Goal: Task Accomplishment & Management: Complete application form

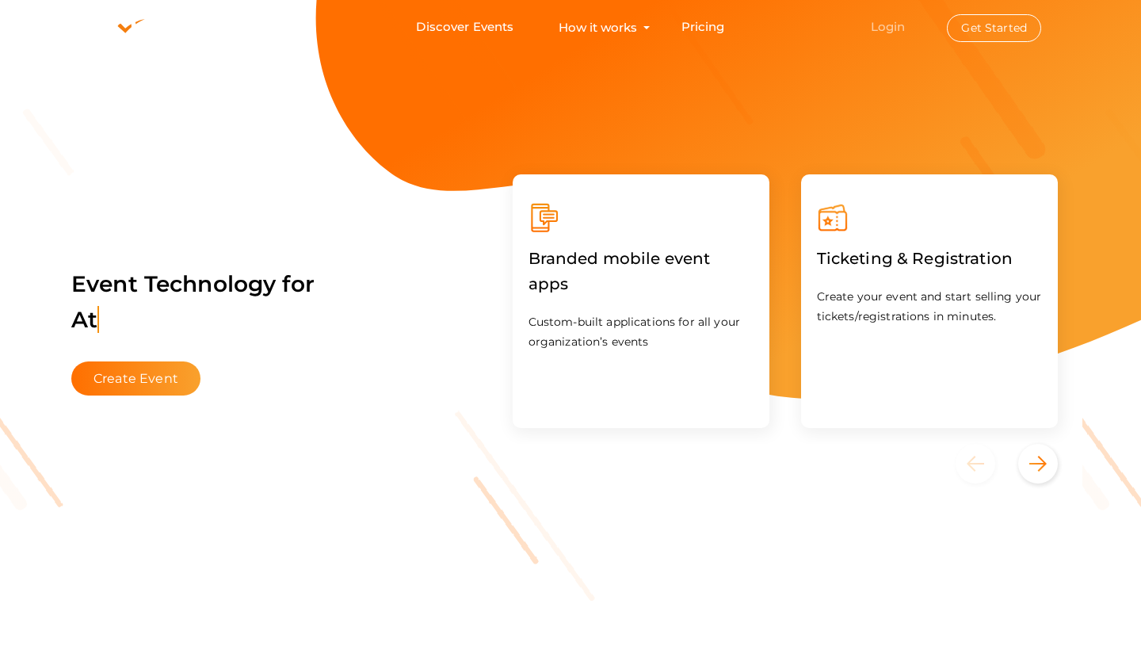
click at [896, 28] on link "Login" at bounding box center [888, 26] width 35 height 15
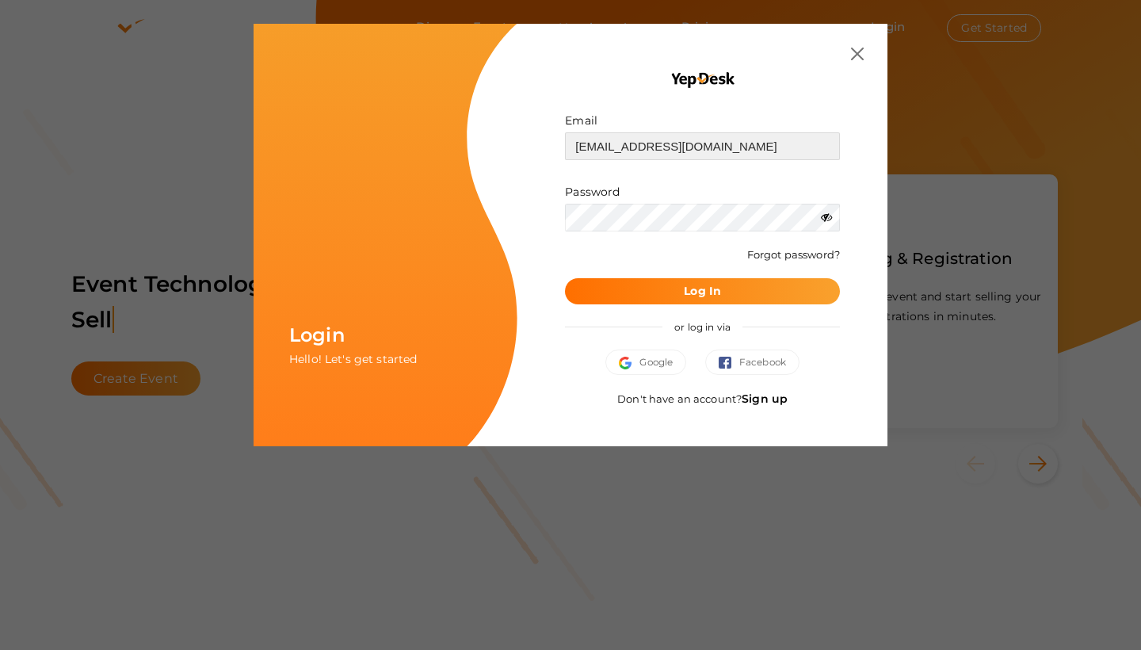
type input "[EMAIL_ADDRESS][DOMAIN_NAME]"
click at [702, 290] on button "Log In" at bounding box center [702, 291] width 275 height 26
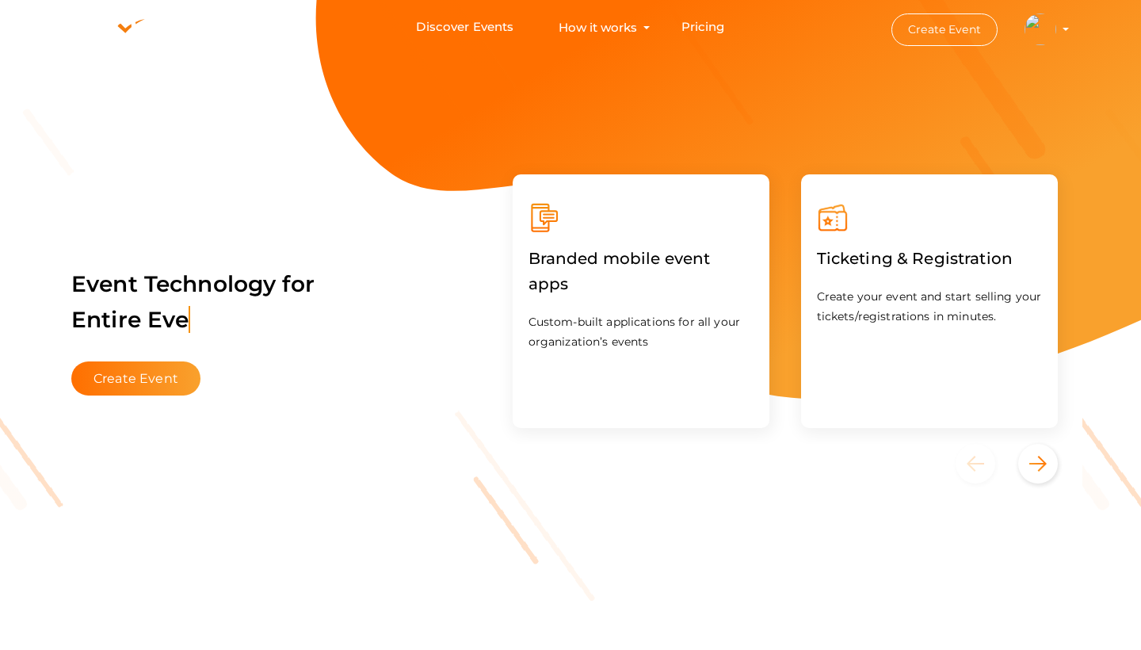
click at [1054, 29] on img at bounding box center [1041, 29] width 32 height 32
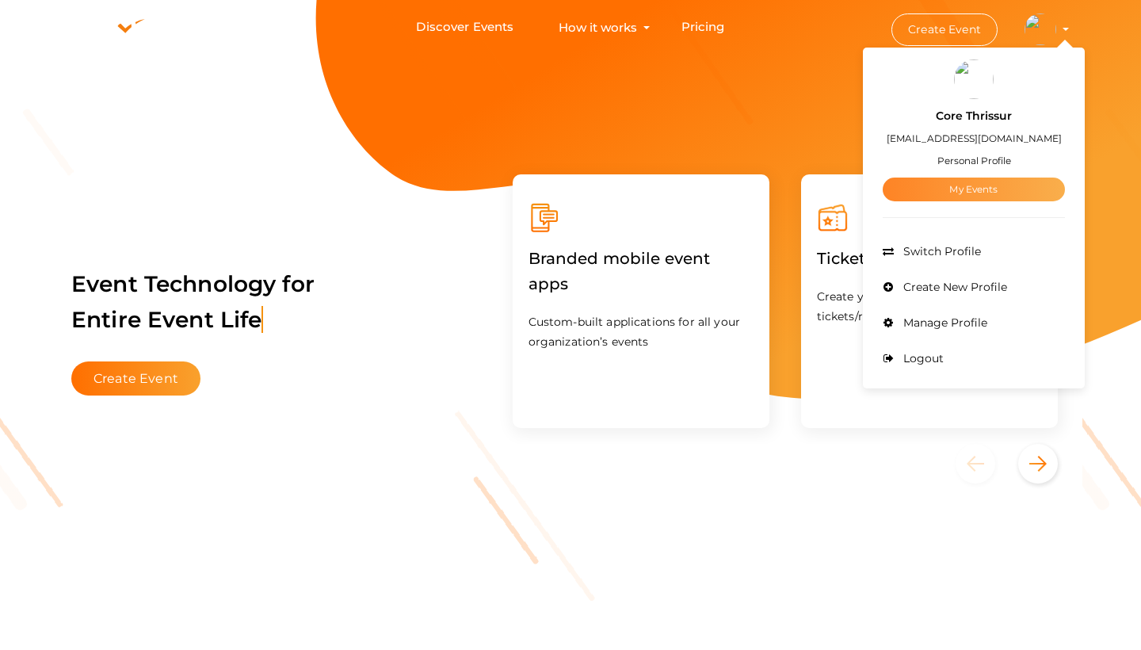
click at [953, 201] on link "My Events" at bounding box center [974, 190] width 182 height 24
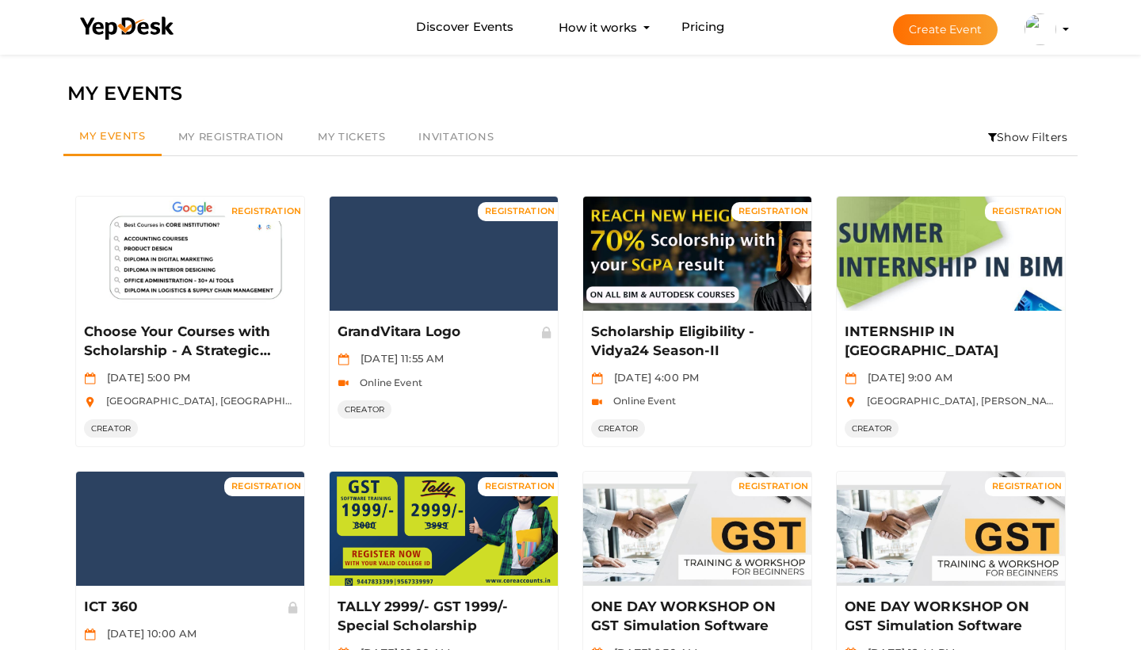
click at [933, 27] on button "Create Event" at bounding box center [945, 29] width 105 height 31
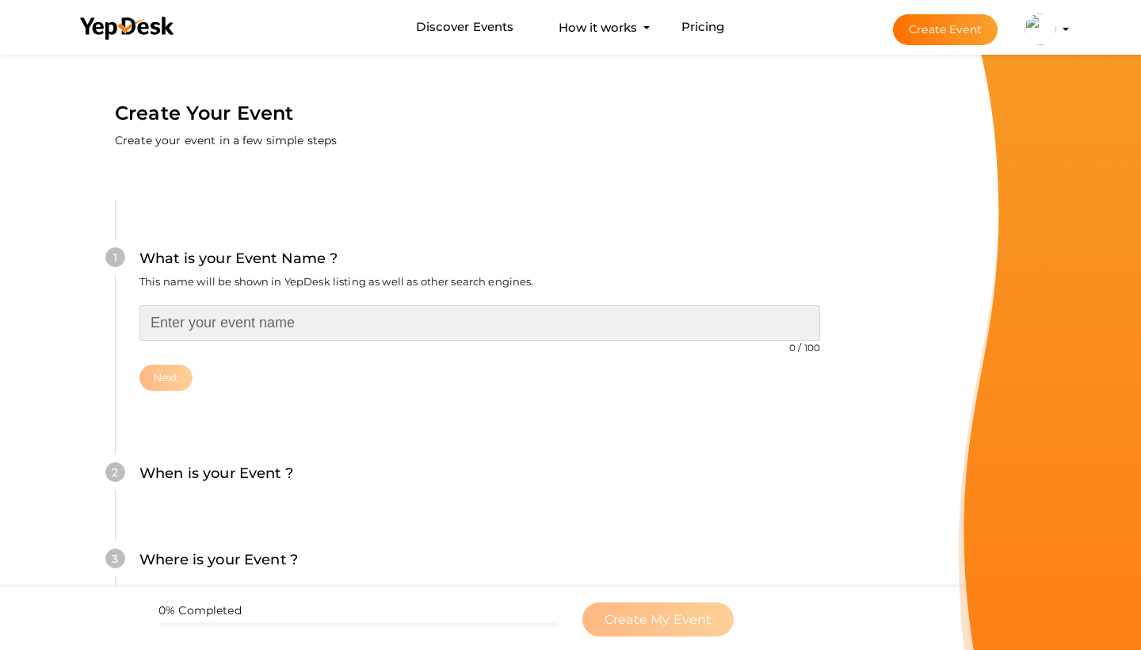
click at [398, 318] on input "text" at bounding box center [479, 323] width 681 height 36
type input "Power-Bi Workshop"
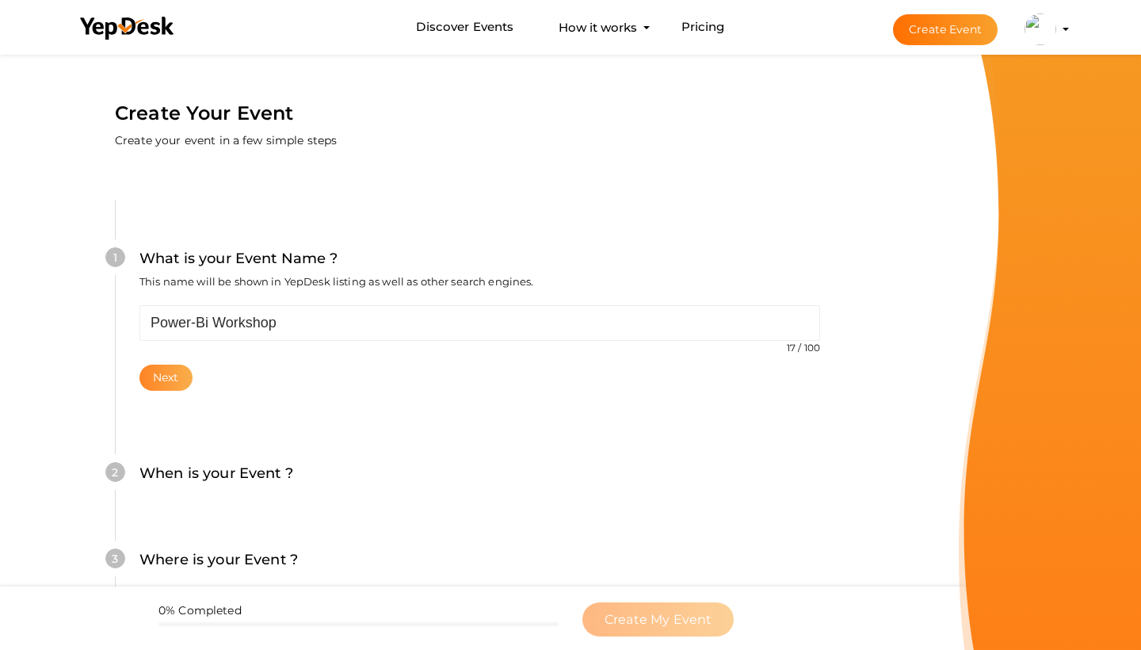
click at [188, 385] on button "Next" at bounding box center [165, 378] width 53 height 26
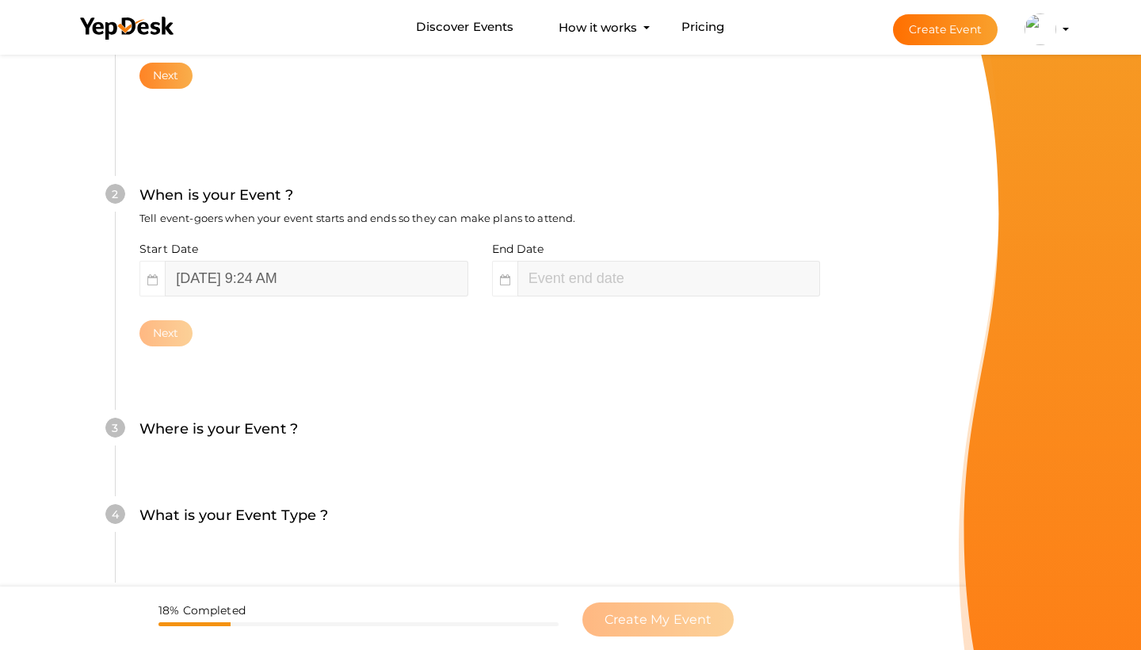
scroll to position [310, 0]
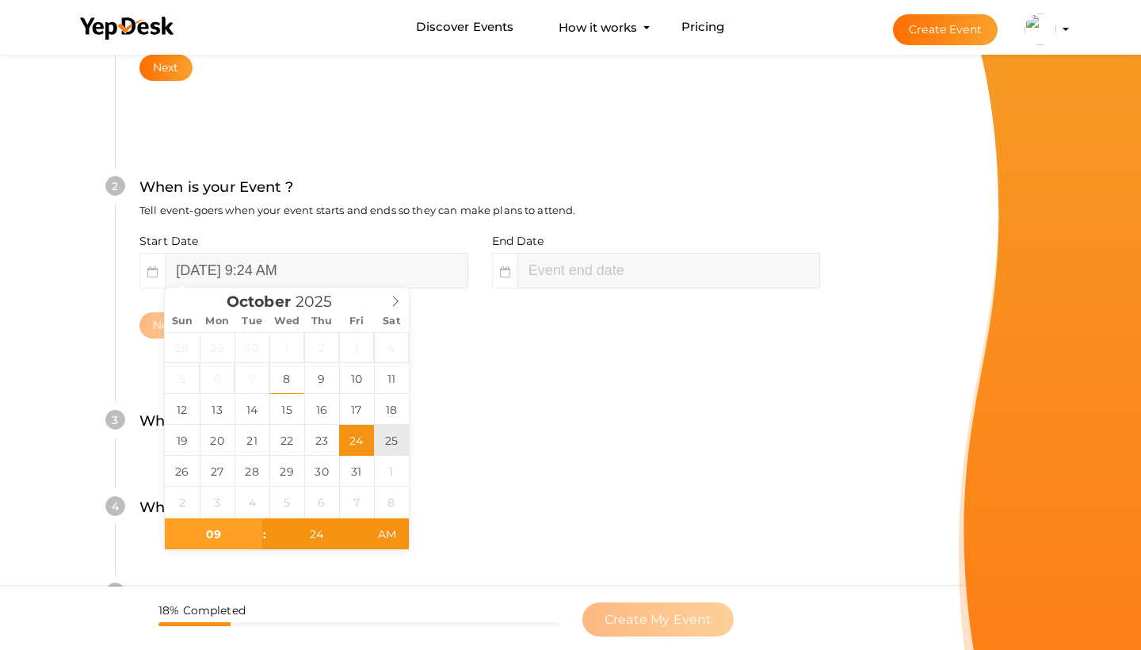
type input "October 25, 2025 9:24 AM"
type input "10"
type input "October 25, 2025 10:24 AM"
click at [315, 543] on input "24" at bounding box center [315, 534] width 97 height 32
type input "2"
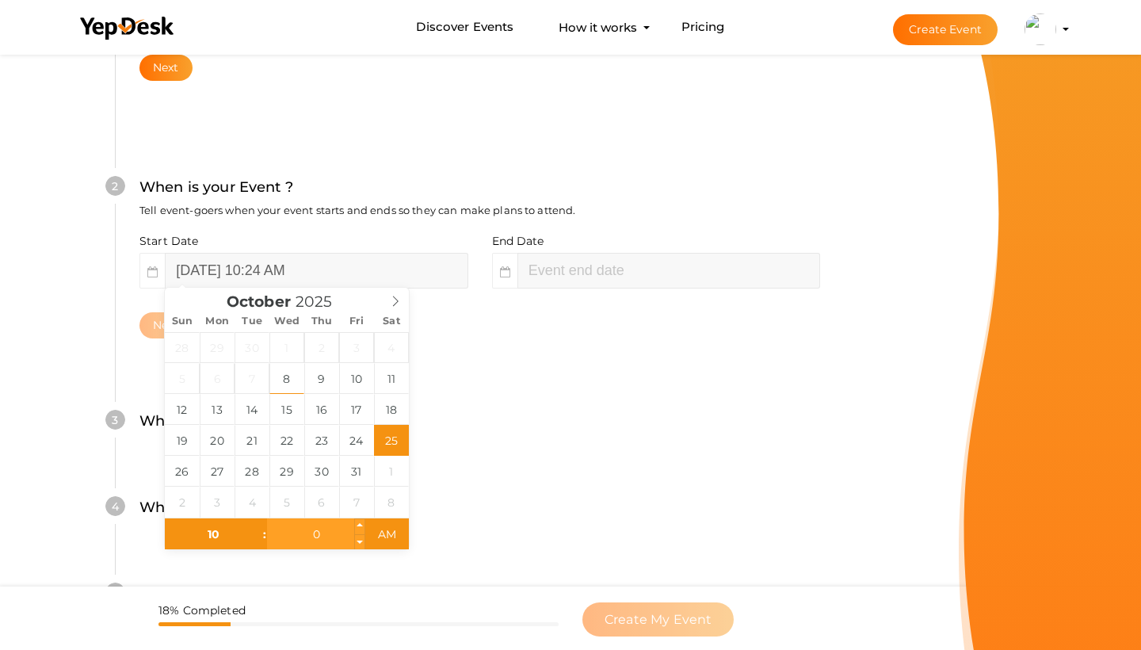
type input "00"
type input "24"
type input "October 25, 2025 10:00 AM"
type input "October 25, 2025 12:24 PM"
click at [494, 489] on div "4 What is your Event Type ? Choose the right event type. Registration Ticketing…" at bounding box center [479, 515] width 729 height 86
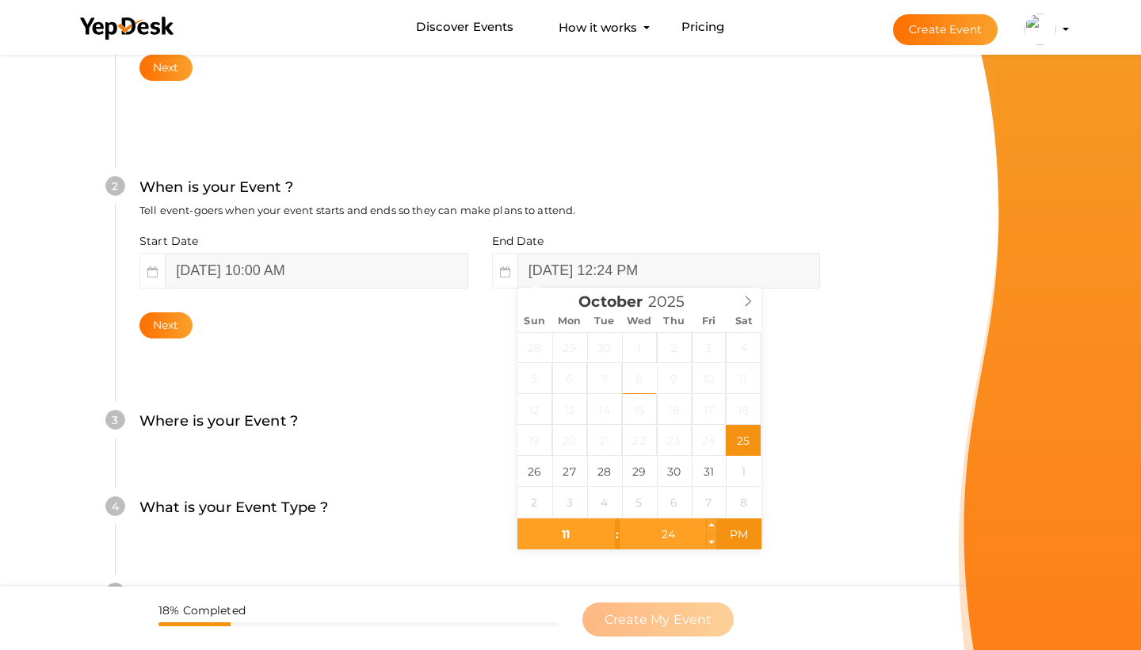
type input "11"
type input "October 25, 2025 11:24 PM"
click at [663, 536] on input "24" at bounding box center [668, 534] width 97 height 32
click at [680, 540] on input "24" at bounding box center [668, 534] width 97 height 32
type input "00"
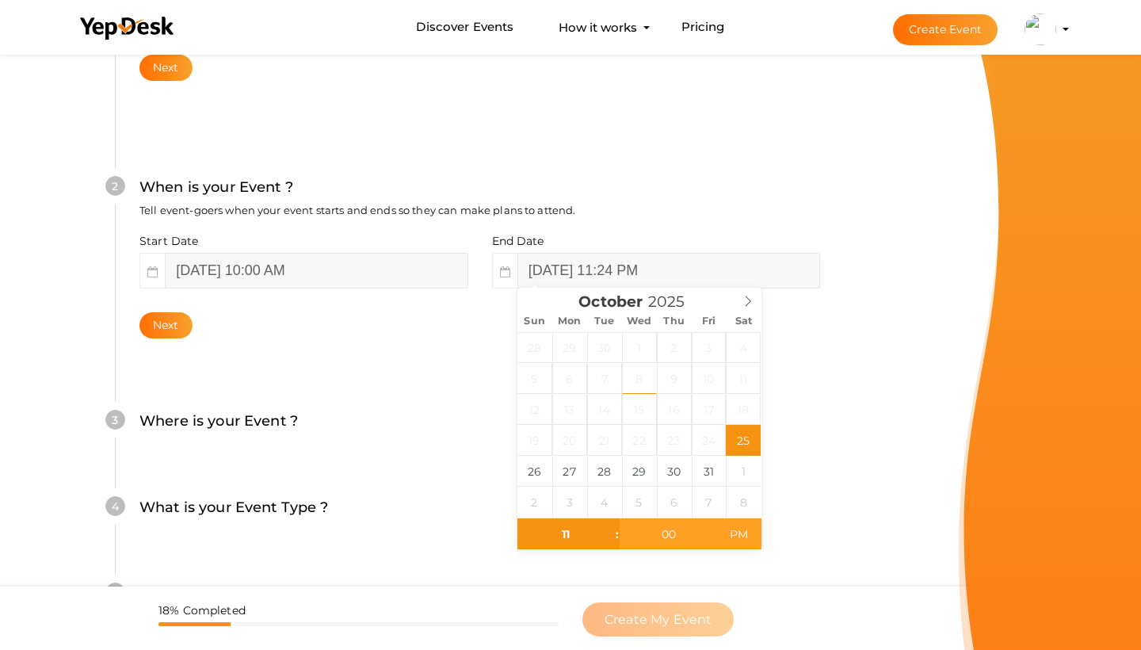
type input "[DATE] 11:00 AM"
click at [799, 564] on div "5 What are your Event Categories ? Choosing the right categories will help us l…" at bounding box center [479, 602] width 729 height 86
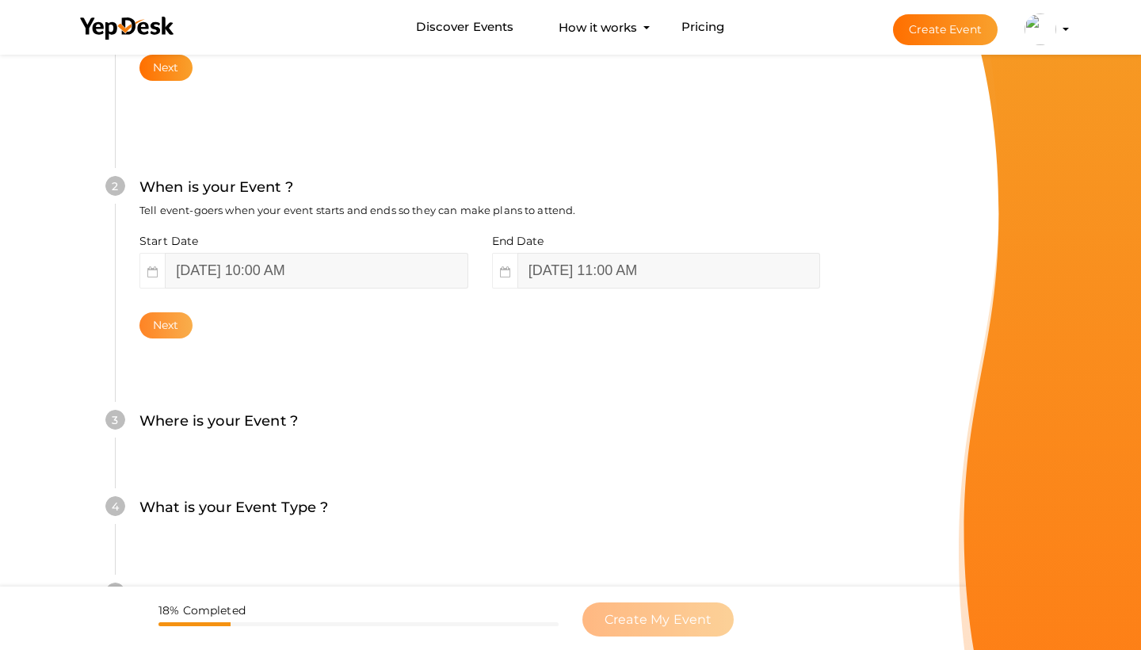
click at [177, 319] on button "Next" at bounding box center [165, 325] width 53 height 26
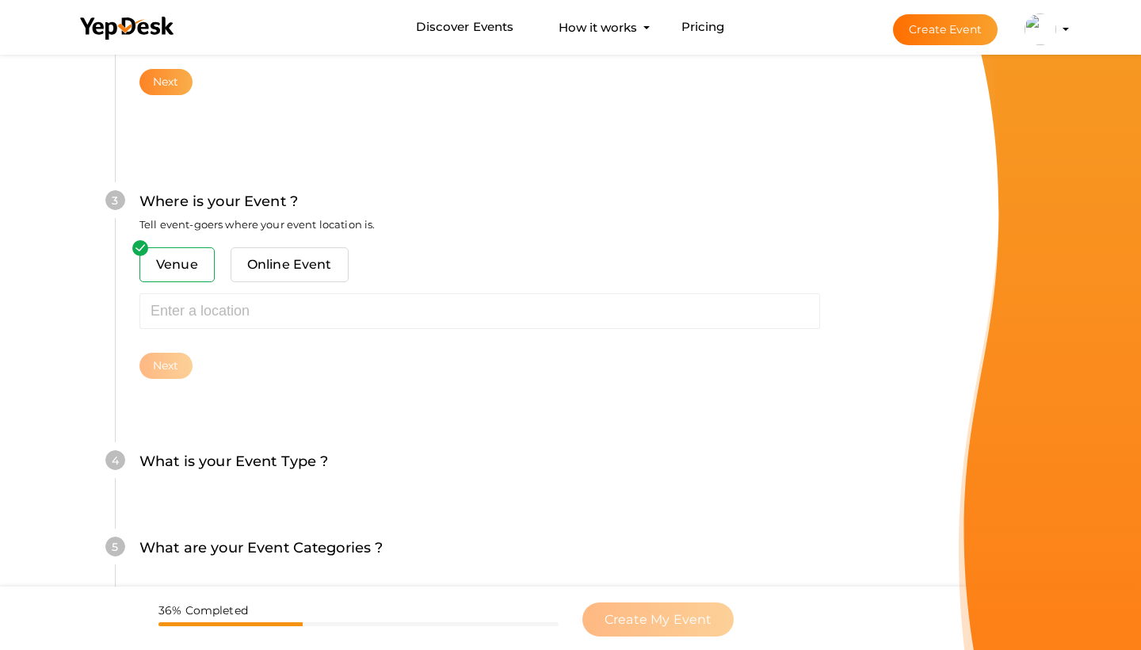
scroll to position [567, 0]
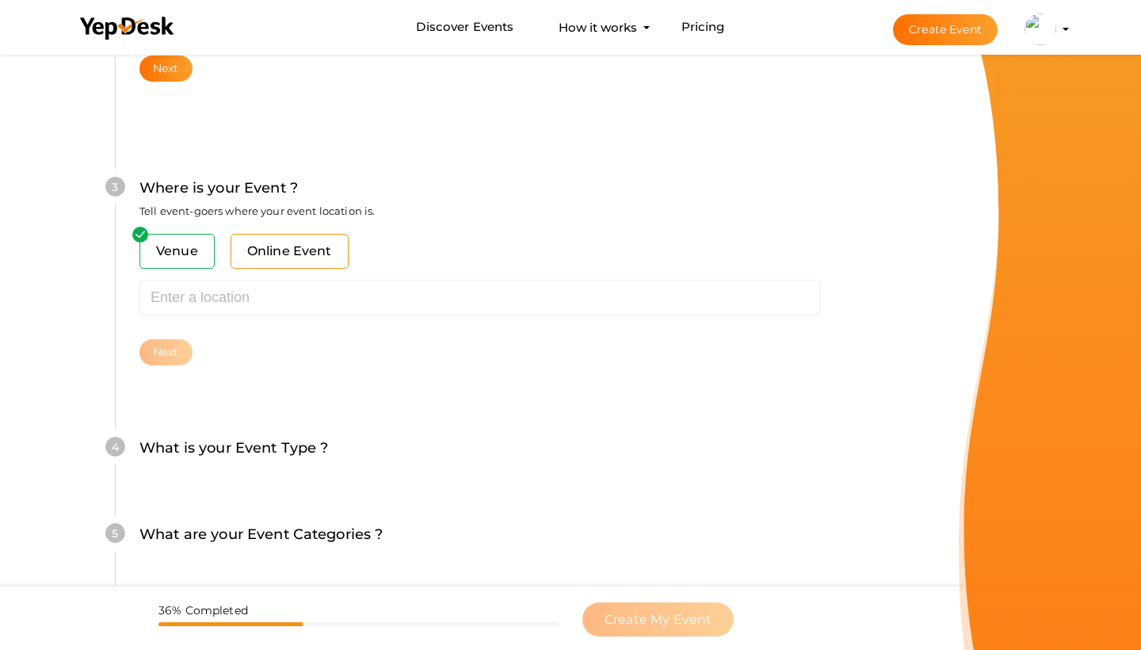
click at [299, 261] on span "Online Event" at bounding box center [290, 251] width 118 height 35
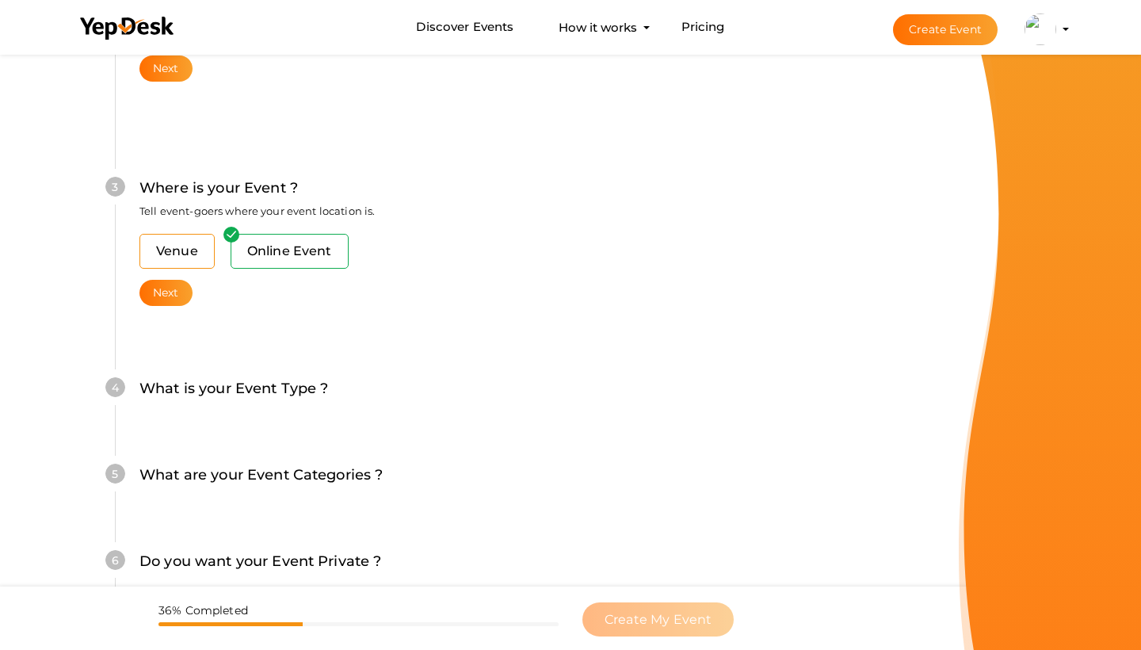
click at [178, 250] on span "Venue" at bounding box center [176, 251] width 75 height 35
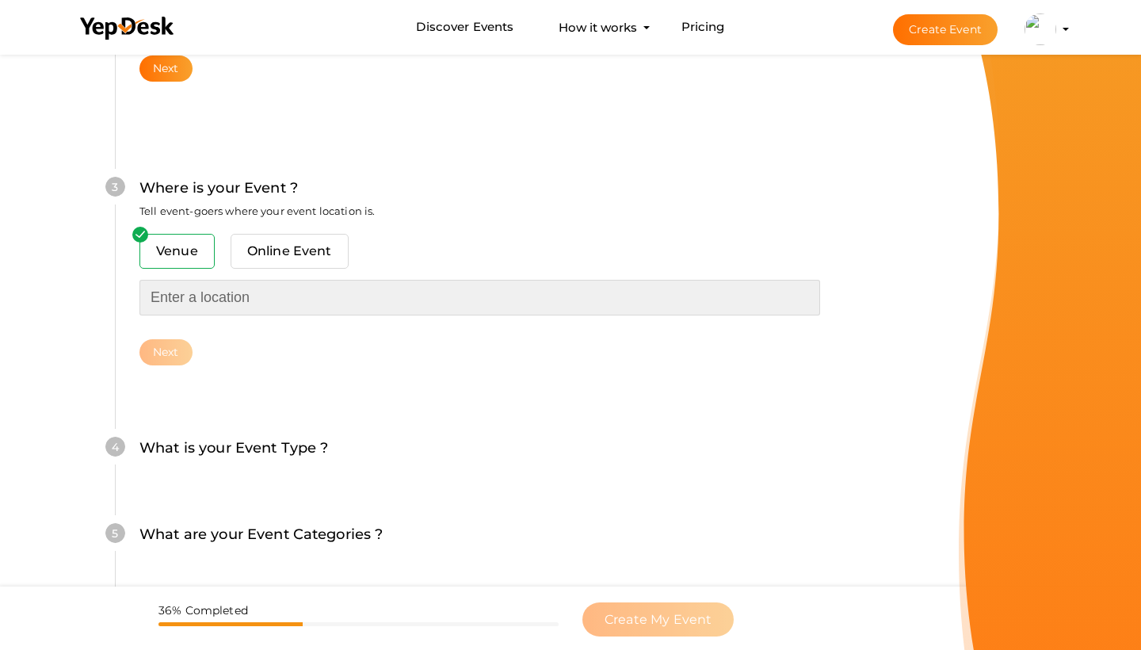
click at [203, 301] on input "text" at bounding box center [479, 298] width 681 height 36
click at [215, 286] on input "text" at bounding box center [479, 298] width 681 height 36
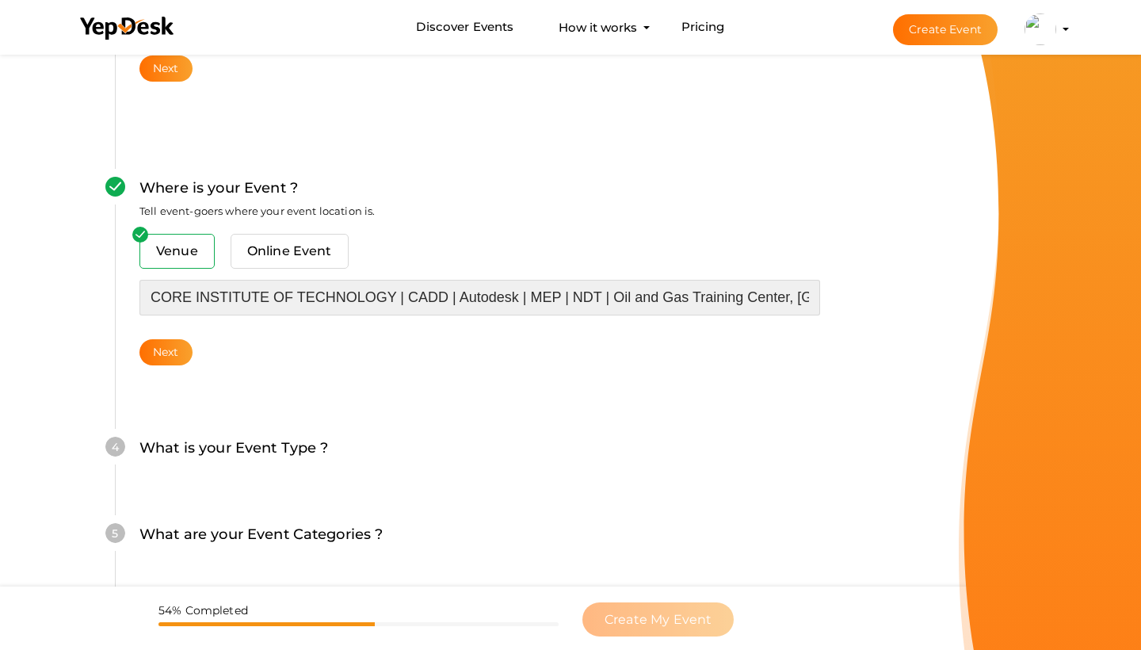
click at [403, 299] on input "CORE INSTITUTE OF TECHNOLOGY | CADD | Autodesk | MEP | NDT | Oil and Gas Traini…" at bounding box center [479, 298] width 681 height 36
drag, startPoint x: 399, startPoint y: 295, endPoint x: 980, endPoint y: 304, distance: 581.8
click at [981, 305] on div "Create Your Event Create your event in a few simple steps What is your Event Na…" at bounding box center [570, 166] width 1141 height 1365
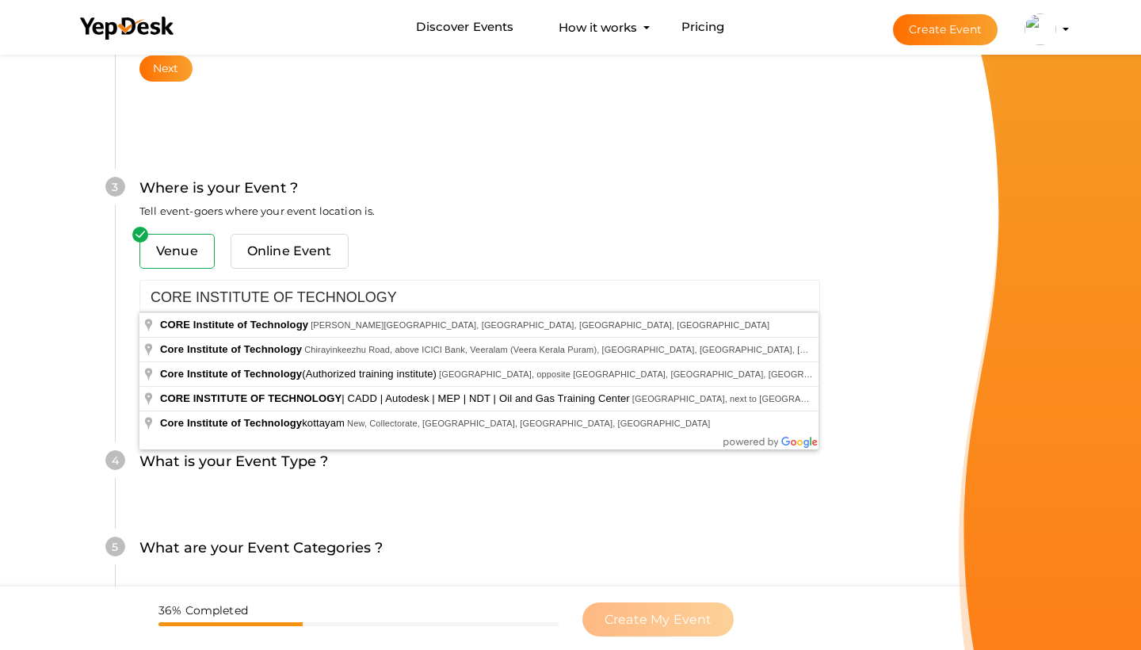
click at [890, 523] on div "What is your Event Name ? This name will be shown in YepDesk listing as well as…" at bounding box center [479, 158] width 824 height 1147
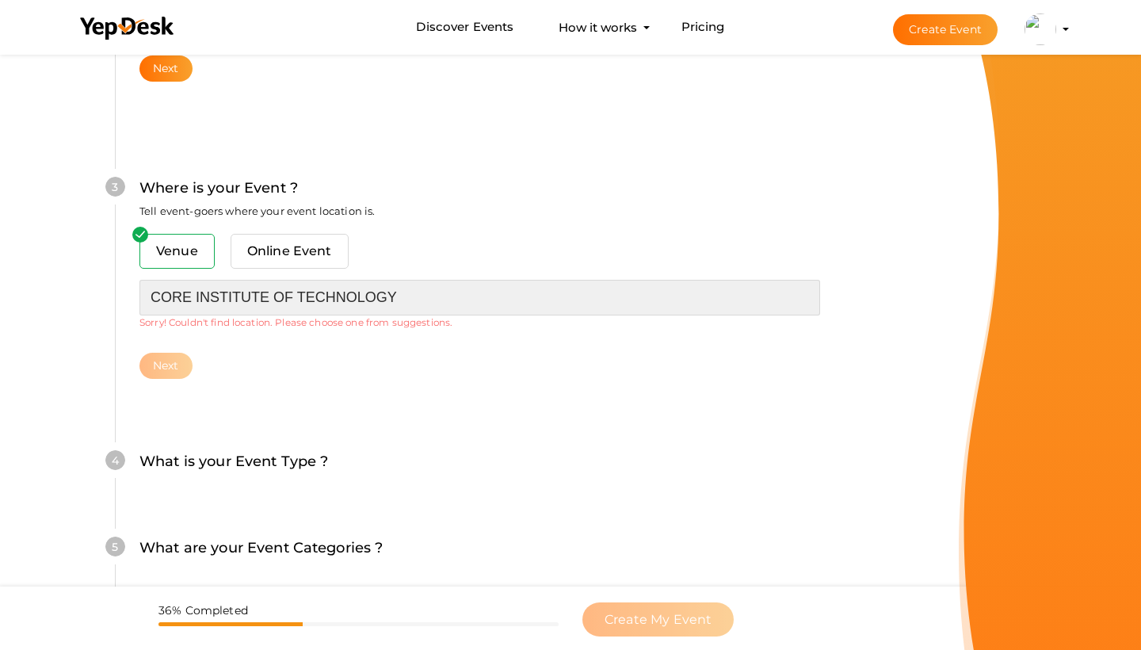
click at [519, 302] on input "CORE INSTITUTE OF TECHNOLOGY" at bounding box center [479, 298] width 681 height 36
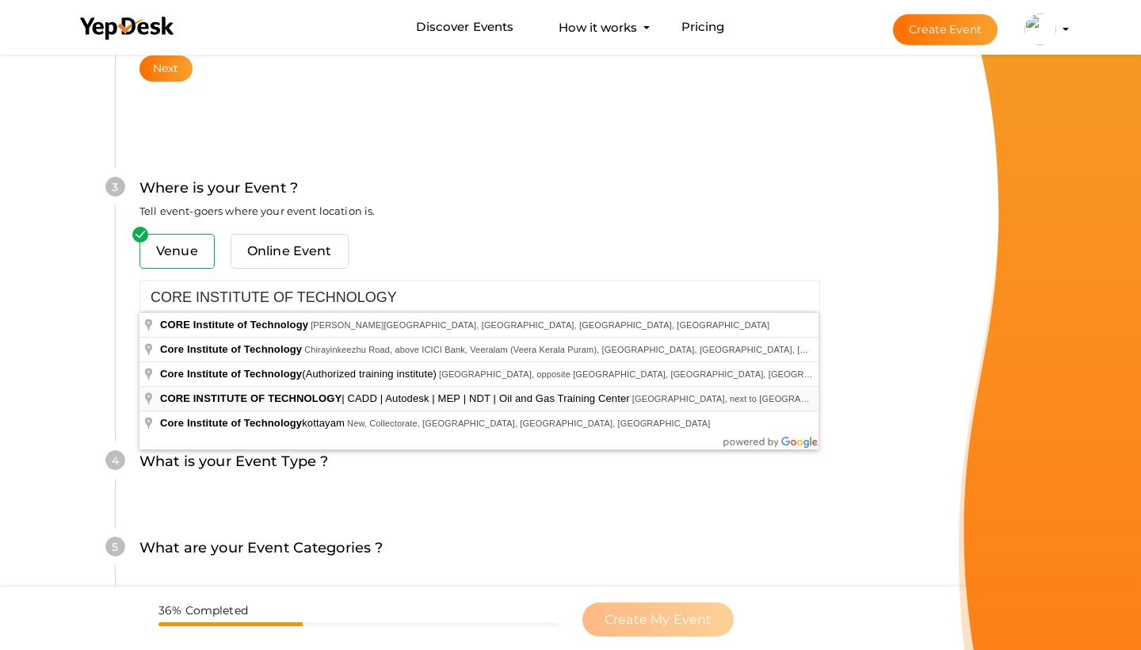
type input "CORE INSTITUTE OF TECHNOLOGY | CADD | Autodesk | MEP | NDT | Oil and Gas Traini…"
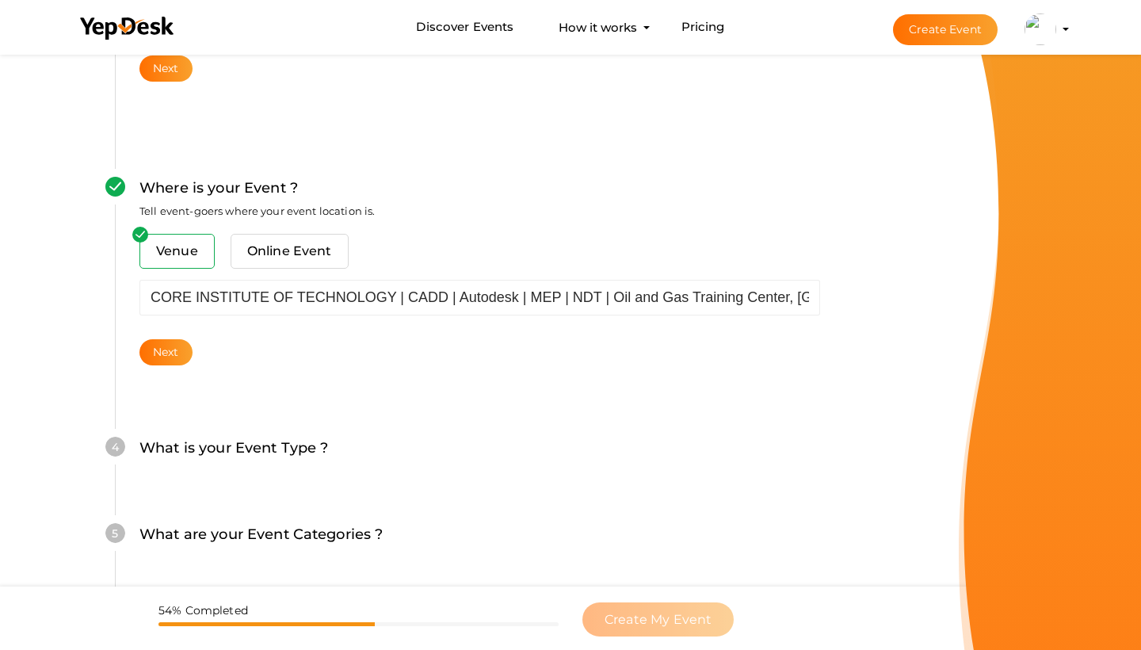
scroll to position [599, 0]
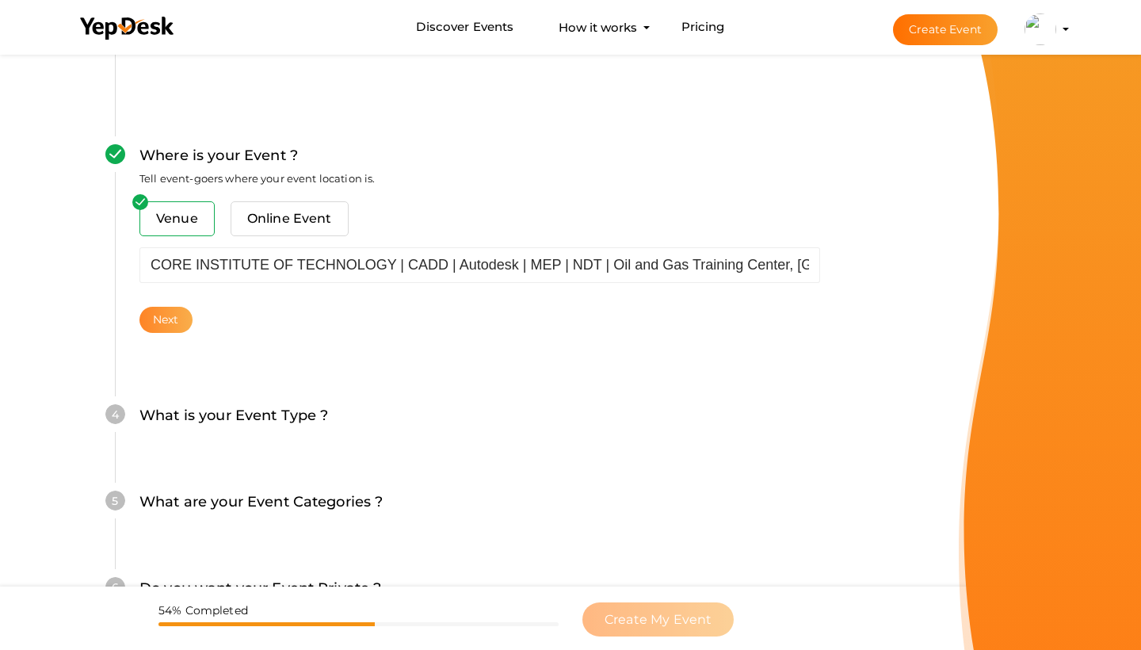
click at [181, 323] on button "Next" at bounding box center [165, 320] width 53 height 26
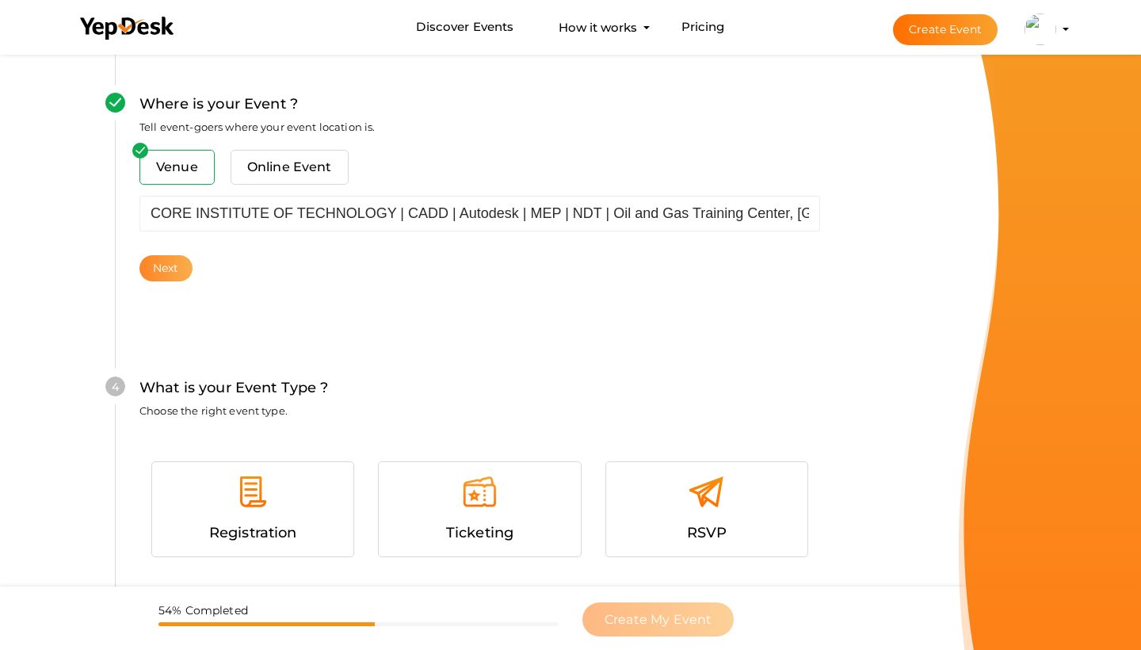
click at [154, 269] on button "Next" at bounding box center [165, 268] width 53 height 26
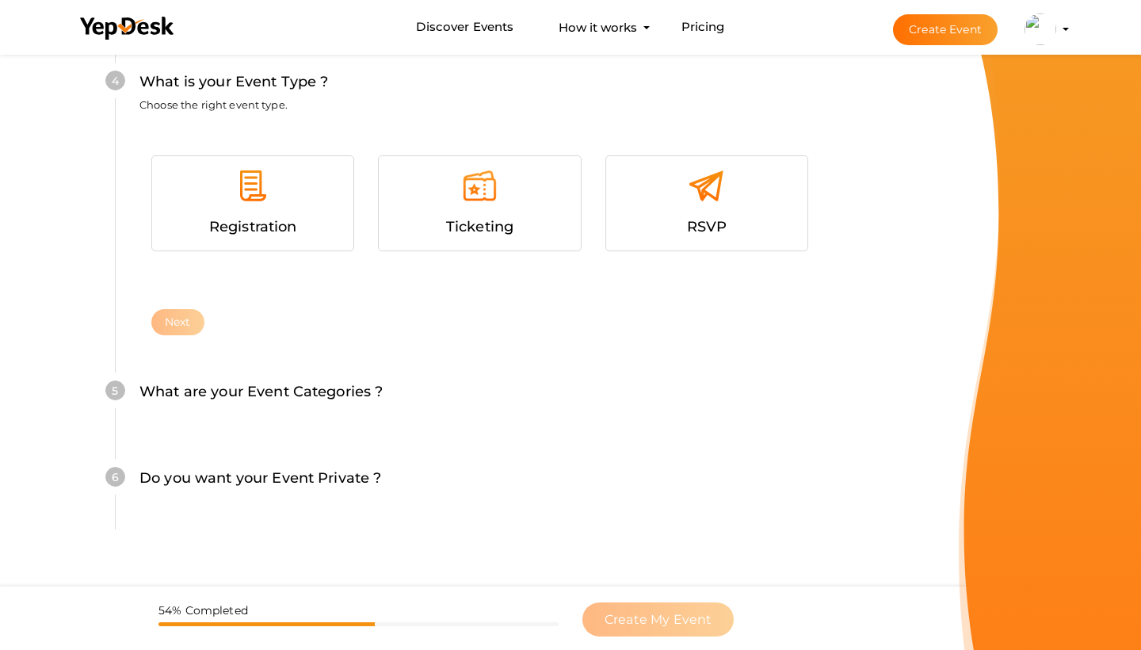
scroll to position [973, 0]
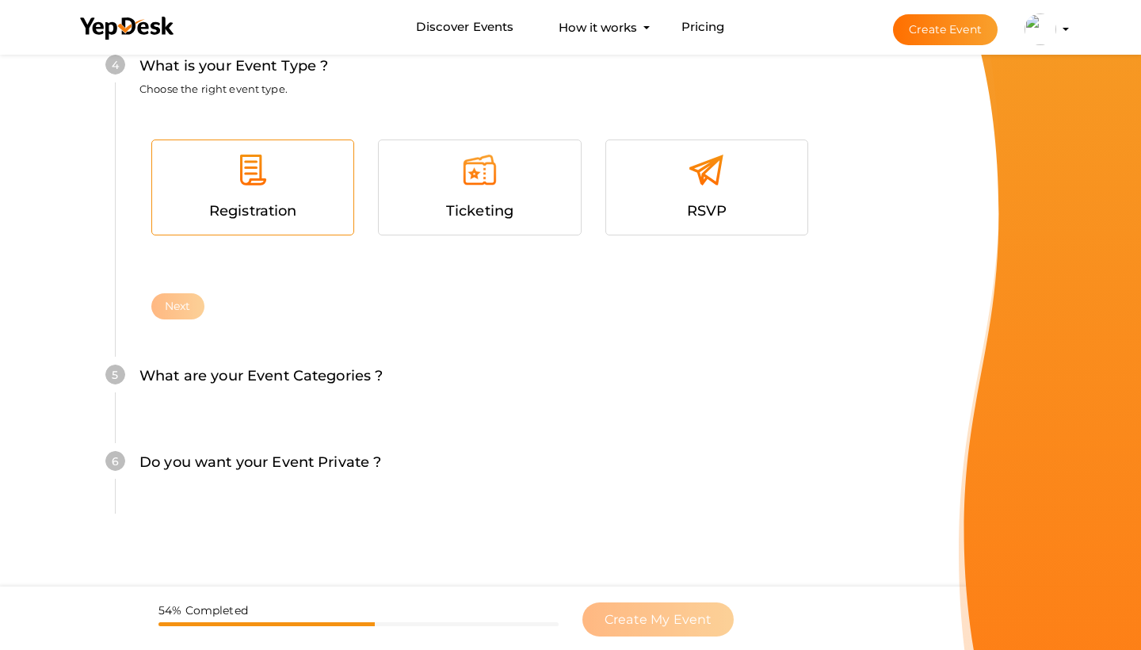
click at [286, 216] on div "Registration" at bounding box center [253, 211] width 178 height 23
click at [186, 303] on button "Next" at bounding box center [177, 306] width 53 height 26
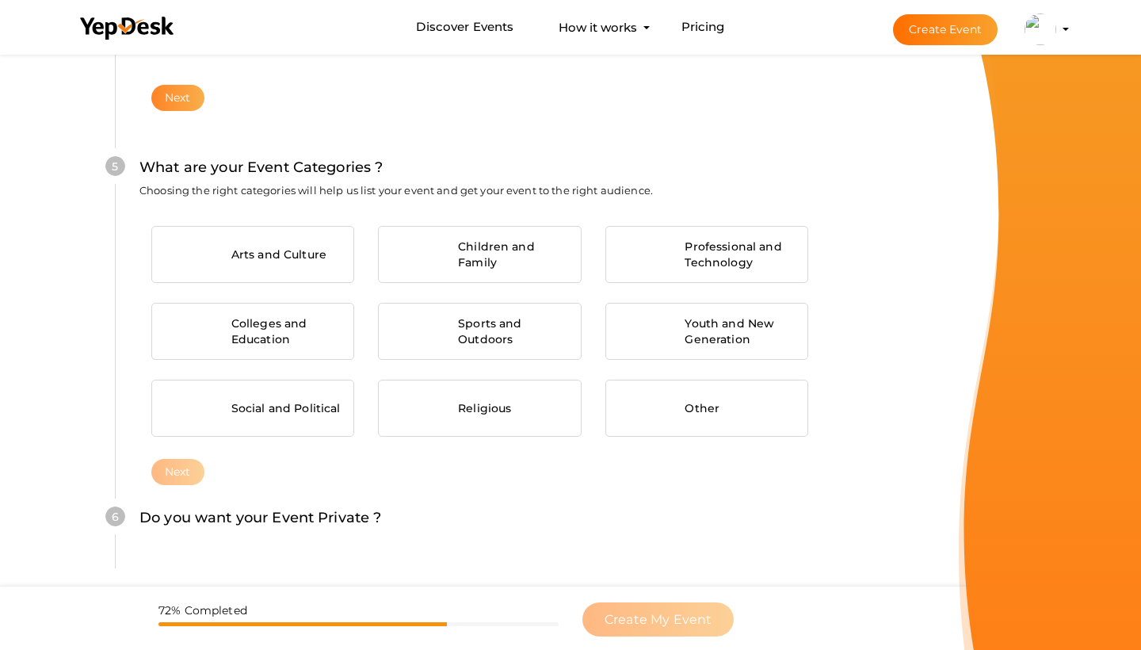
scroll to position [1183, 0]
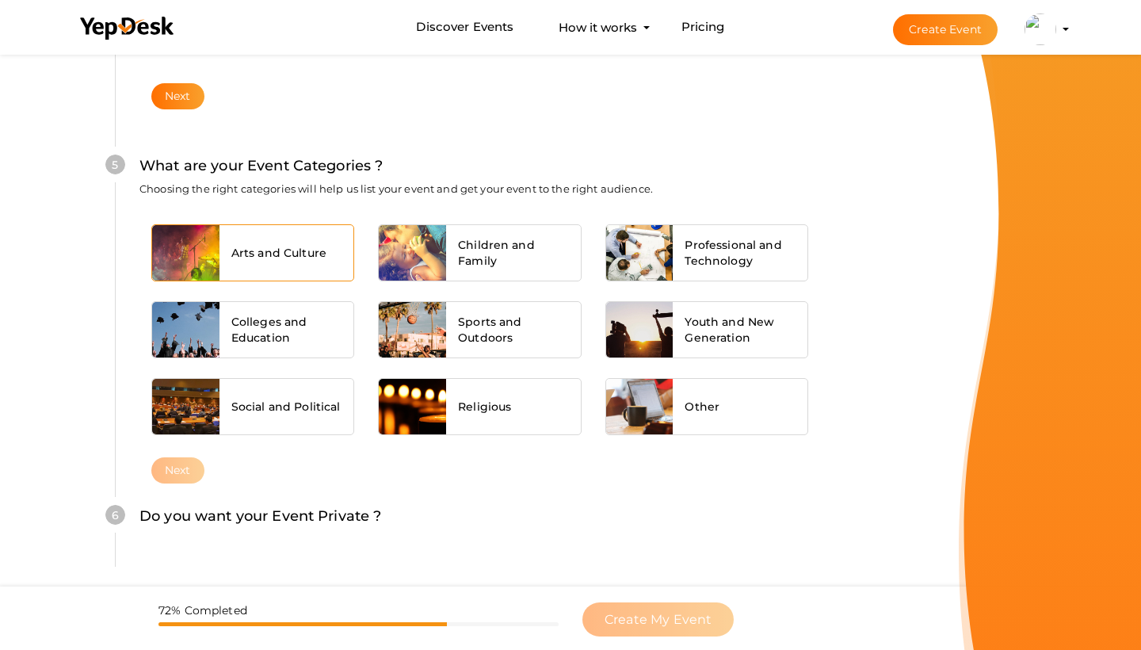
click at [246, 247] on span "Arts and Culture" at bounding box center [278, 253] width 95 height 16
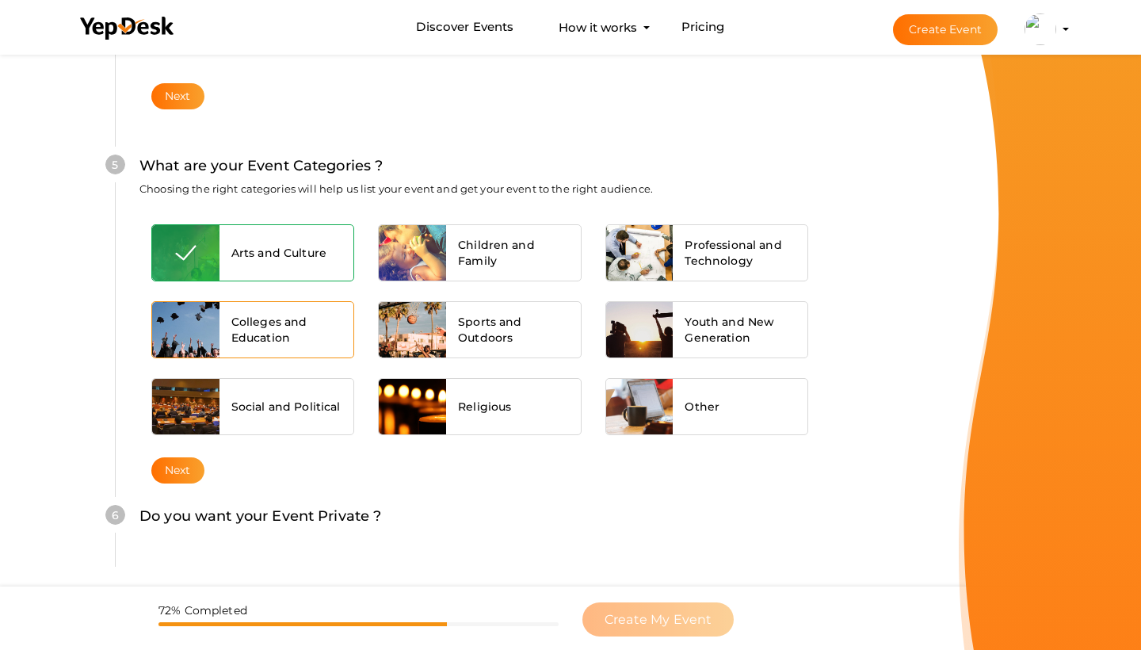
click at [309, 339] on span "Colleges and Education" at bounding box center [286, 330] width 111 height 32
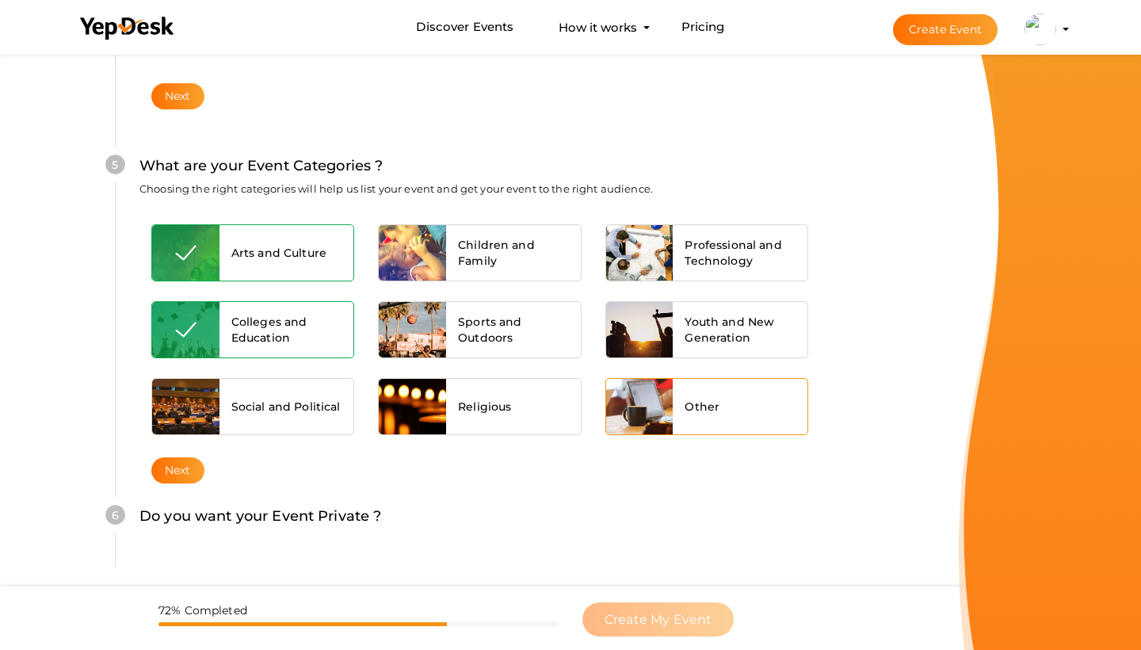
click at [673, 403] on div "Other" at bounding box center [740, 406] width 135 height 55
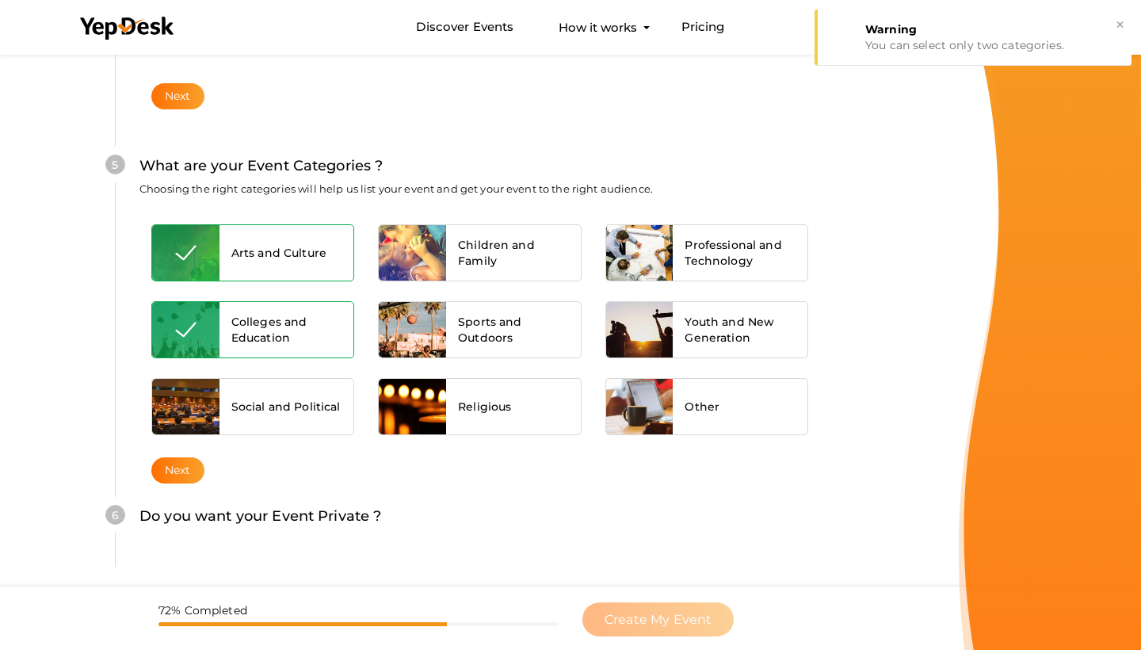
click at [328, 256] on div "Arts and Culture" at bounding box center [287, 252] width 135 height 55
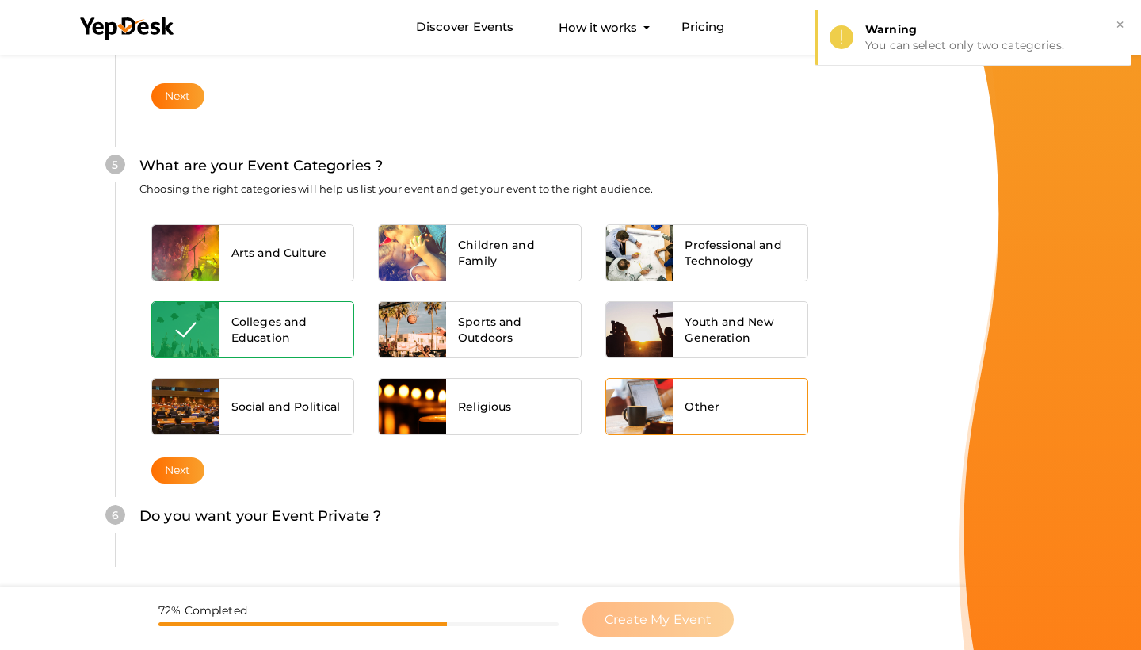
click at [724, 407] on div "Other" at bounding box center [740, 406] width 135 height 55
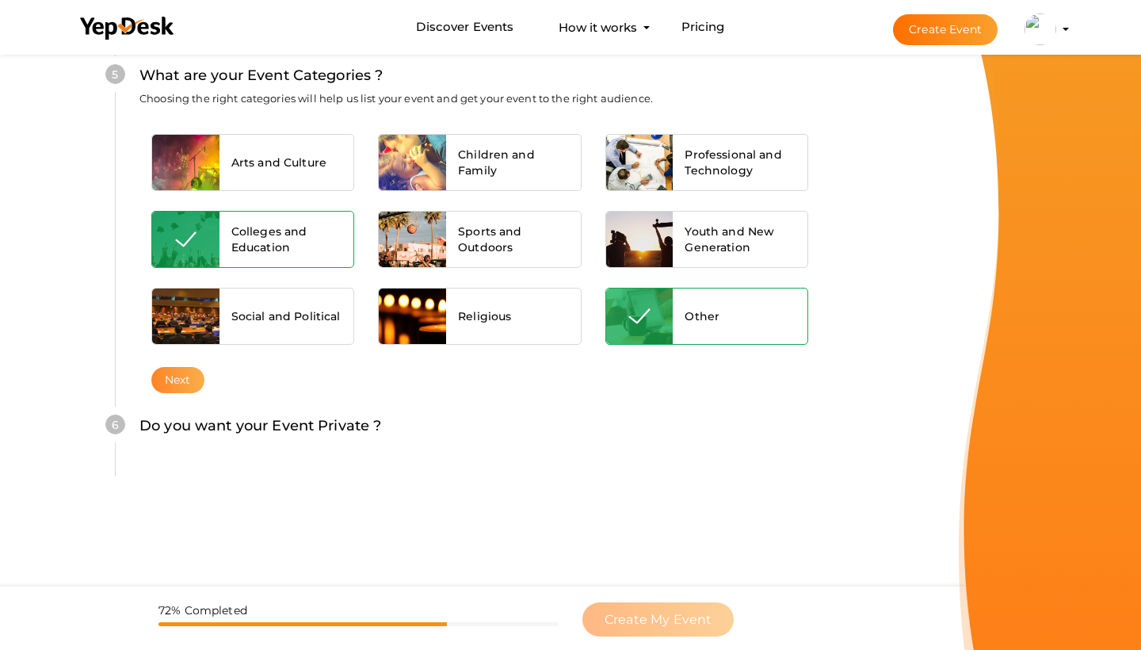
click at [187, 387] on button "Next" at bounding box center [177, 380] width 53 height 26
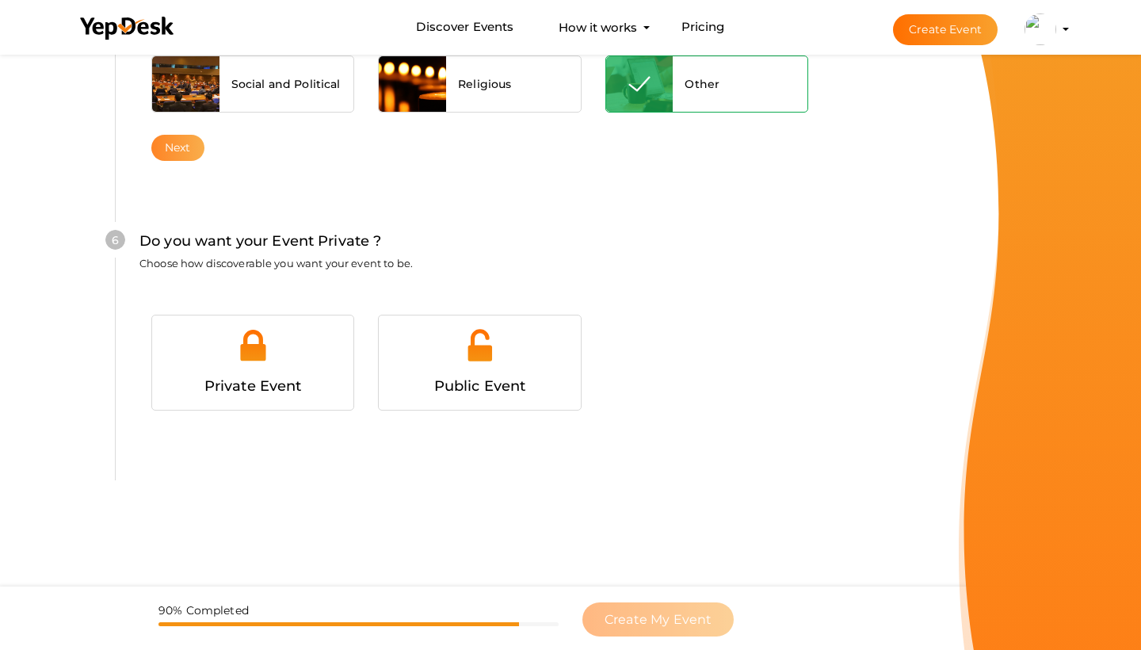
scroll to position [1533, 0]
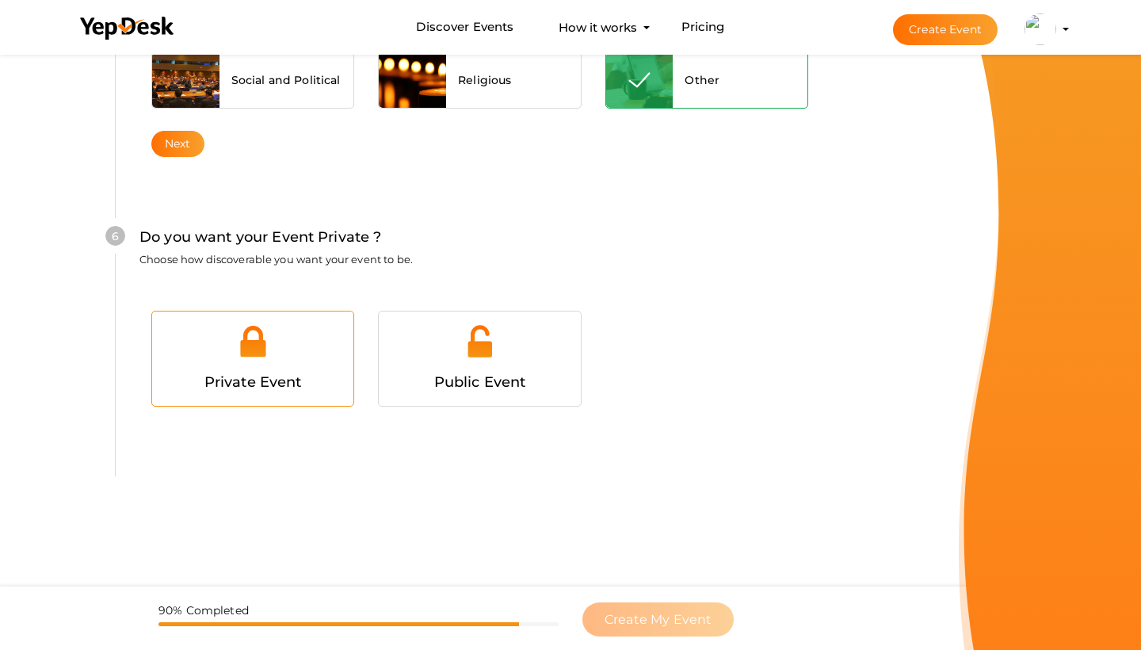
click at [256, 353] on img at bounding box center [253, 341] width 36 height 36
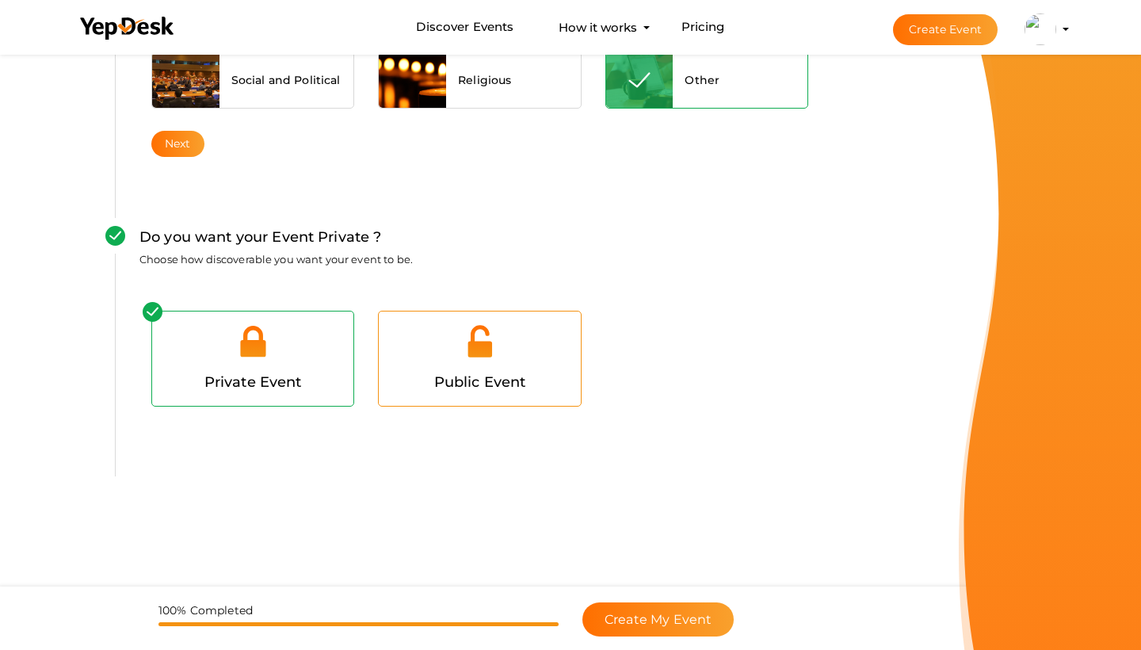
click at [482, 375] on span "Public Event" at bounding box center [480, 381] width 92 height 17
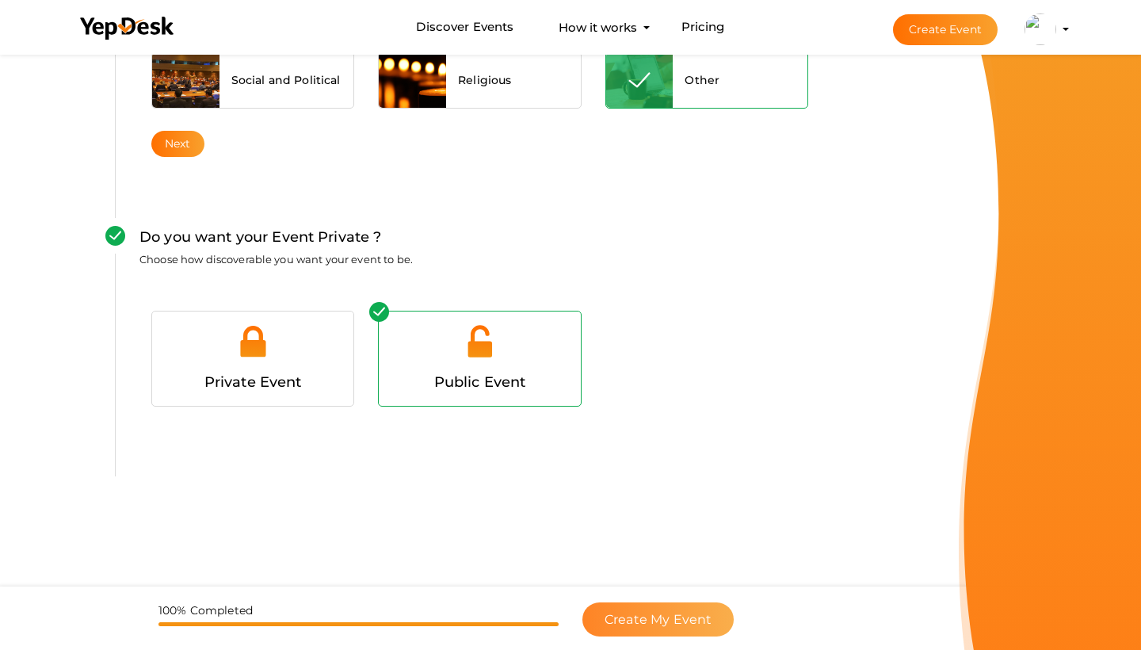
click at [630, 613] on span "Create My Event" at bounding box center [658, 619] width 107 height 15
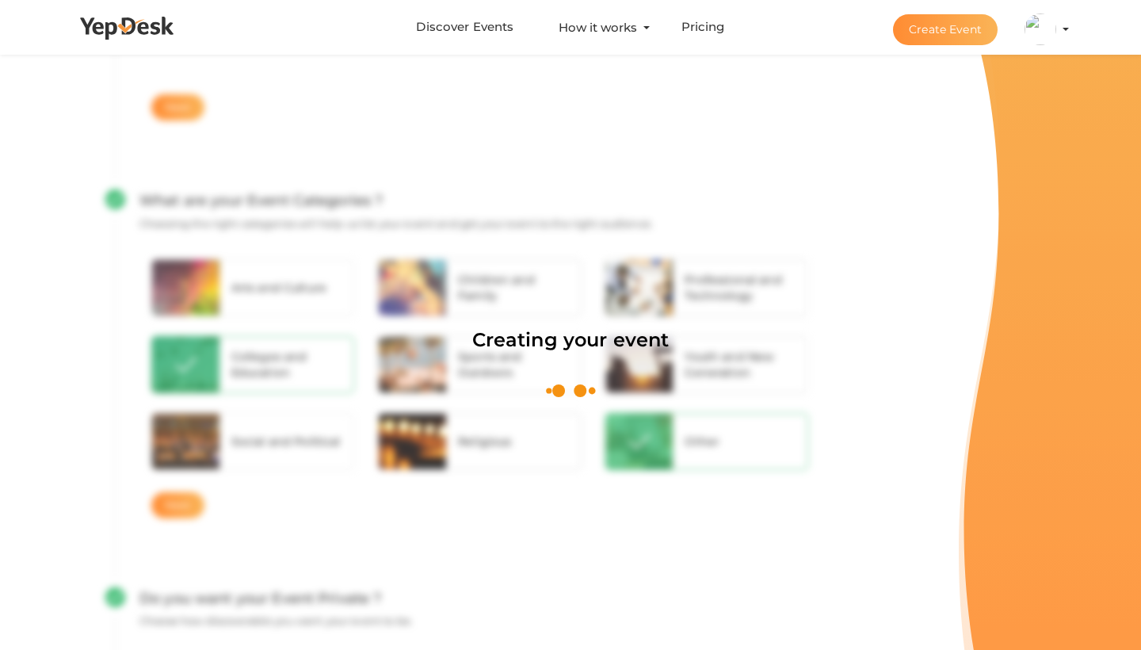
scroll to position [238, 0]
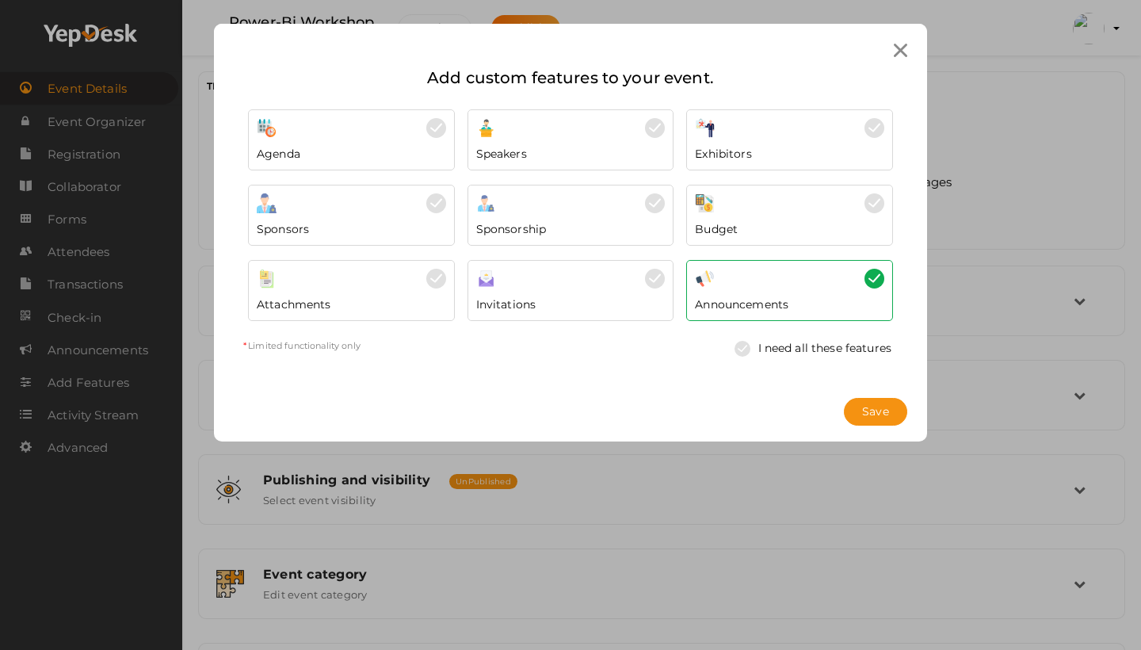
click at [607, 139] on div "Speakers" at bounding box center [570, 150] width 189 height 24
click at [619, 280] on div at bounding box center [570, 279] width 189 height 20
click at [652, 293] on div "Invitations" at bounding box center [570, 301] width 189 height 24
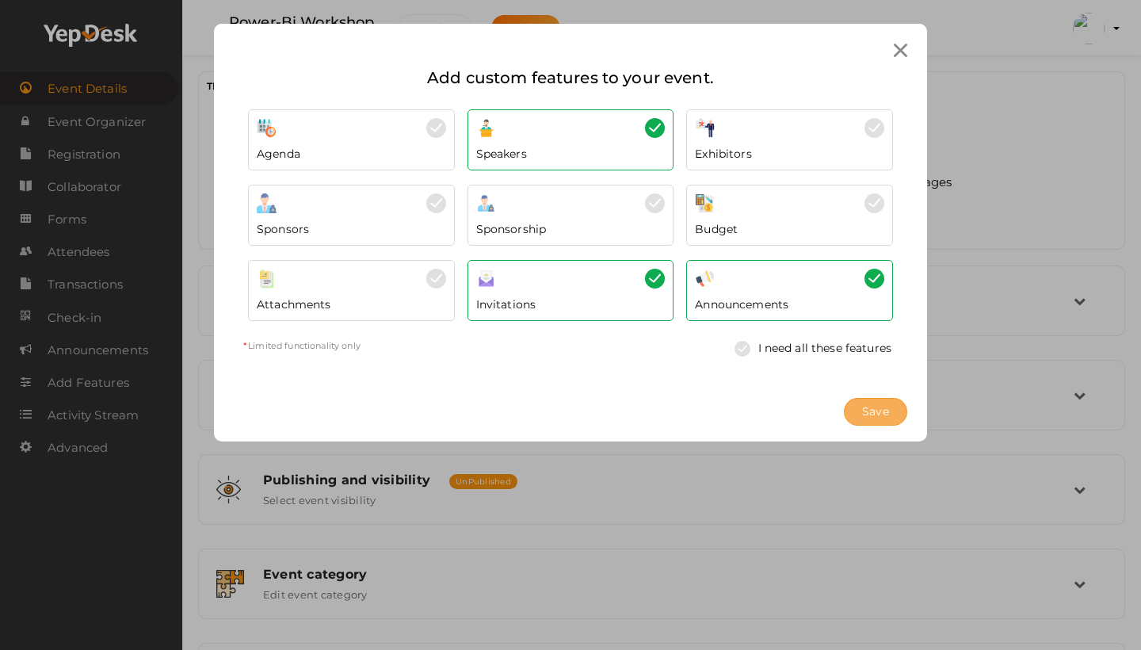
click at [855, 415] on button "Save" at bounding box center [875, 412] width 63 height 28
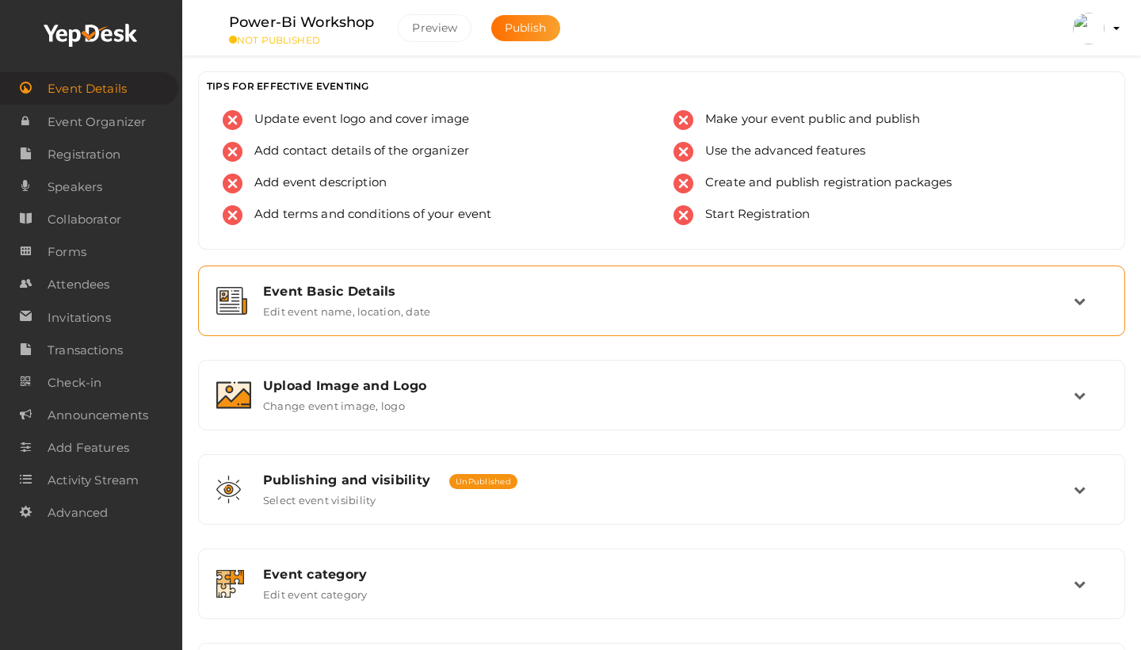
click at [822, 323] on div "Event Basic Details Edit event name, location, date" at bounding box center [662, 300] width 910 height 53
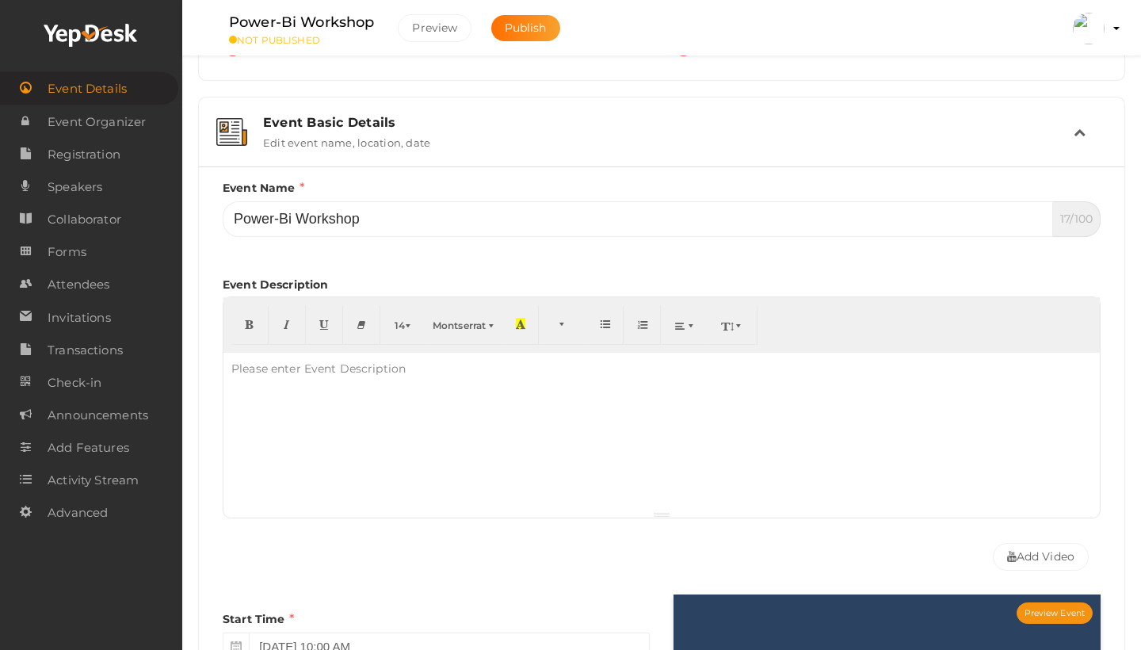
scroll to position [170, 0]
click at [292, 384] on div at bounding box center [662, 431] width 877 height 159
paste div
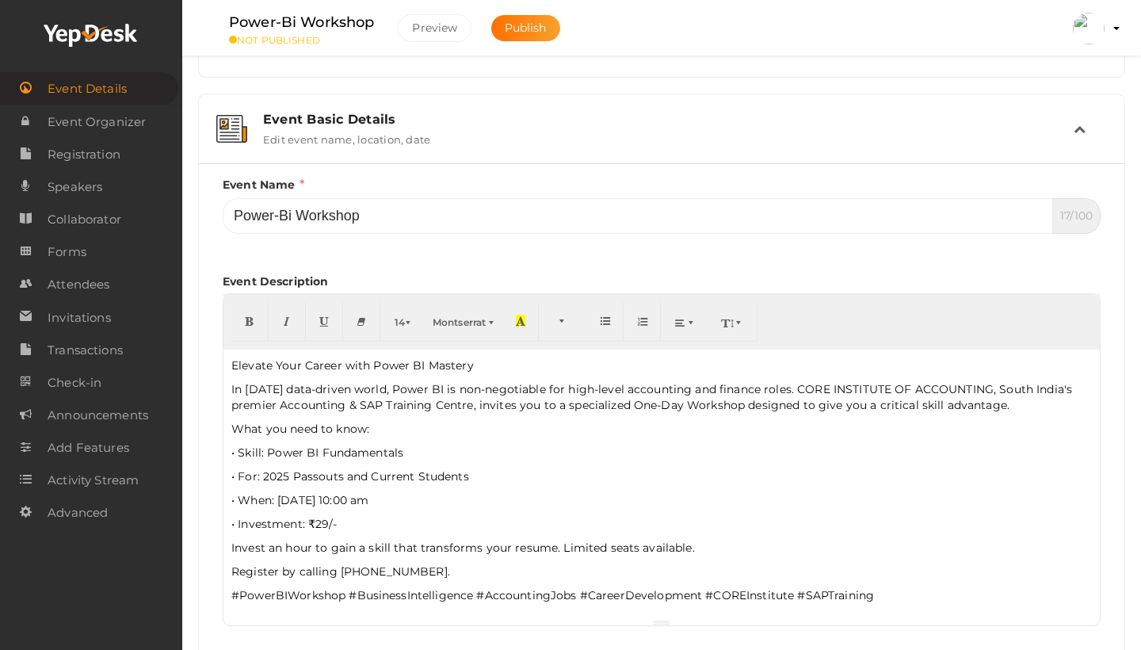
scroll to position [173, 0]
drag, startPoint x: 478, startPoint y: 369, endPoint x: 222, endPoint y: 359, distance: 256.2
click at [222, 359] on div "Event Name Power-Bi Workshop 17/100 Invalid Event Name Event Name length exceed…" at bounding box center [662, 430] width 902 height 510
click at [247, 331] on button "button" at bounding box center [249, 321] width 37 height 40
click at [326, 477] on p "•⁠ ⁠For: 2025 Passouts and Current Students" at bounding box center [661, 476] width 861 height 16
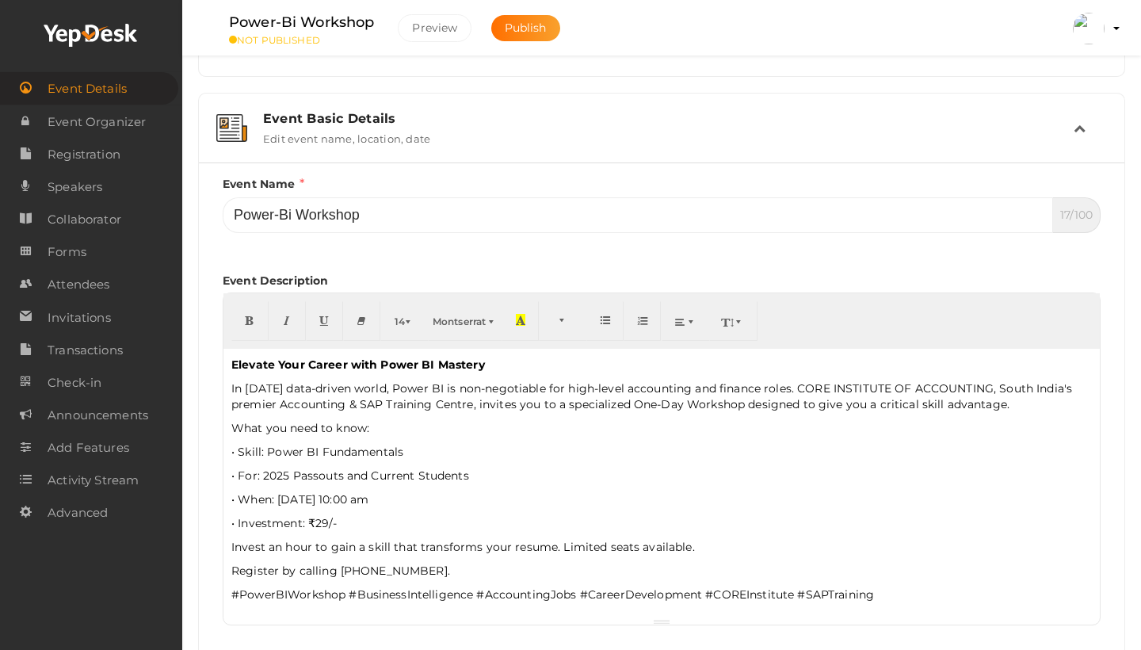
click at [573, 472] on p "•⁠ ⁠For: 2025 Passouts and Current Students" at bounding box center [661, 476] width 861 height 16
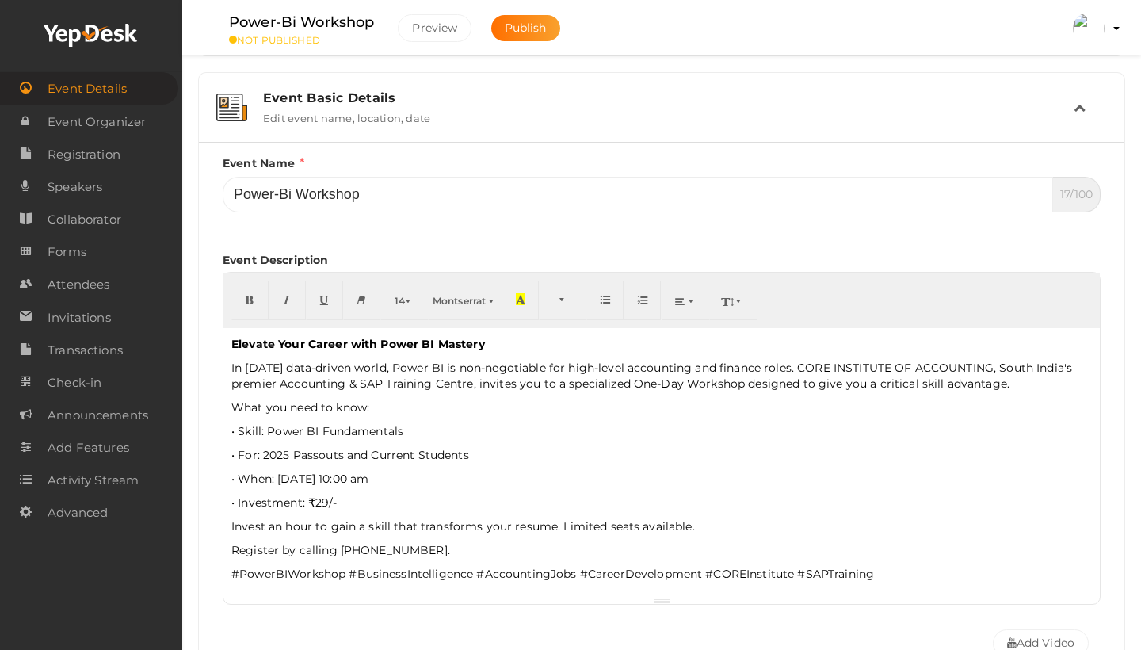
scroll to position [198, 0]
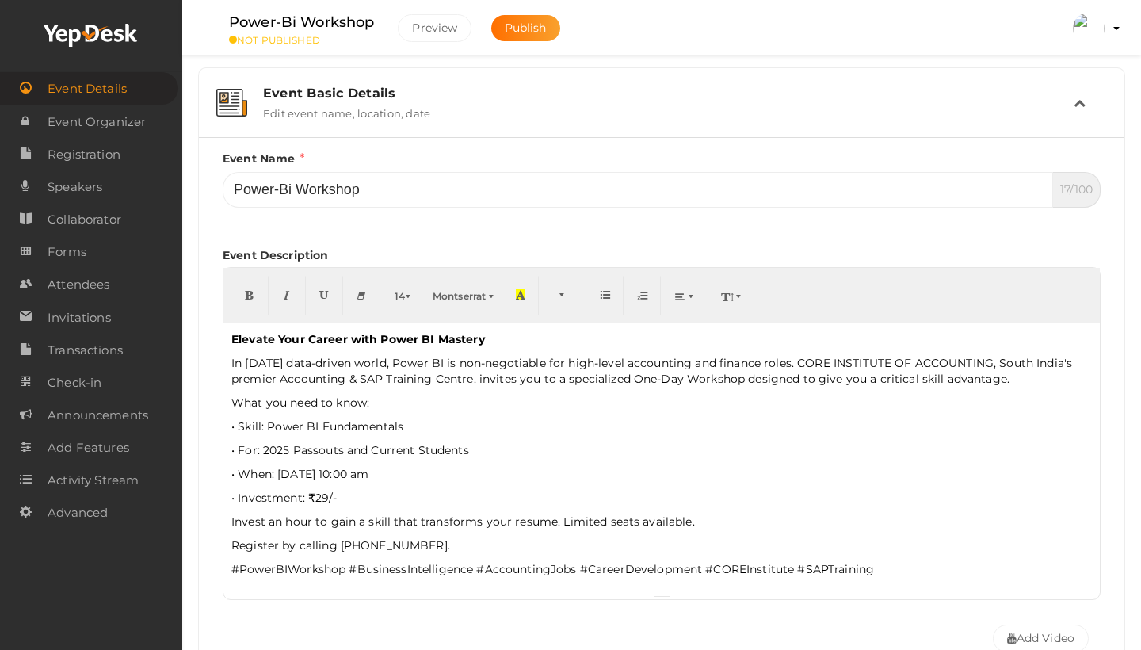
click at [468, 481] on div "Elevate Your Career with Power BI Mastery In today's data-driven world, Power B…" at bounding box center [662, 457] width 877 height 269
click at [468, 470] on p "•⁠ ⁠When: 25 OCTOBER 2025, 10:00 am" at bounding box center [661, 474] width 861 height 16
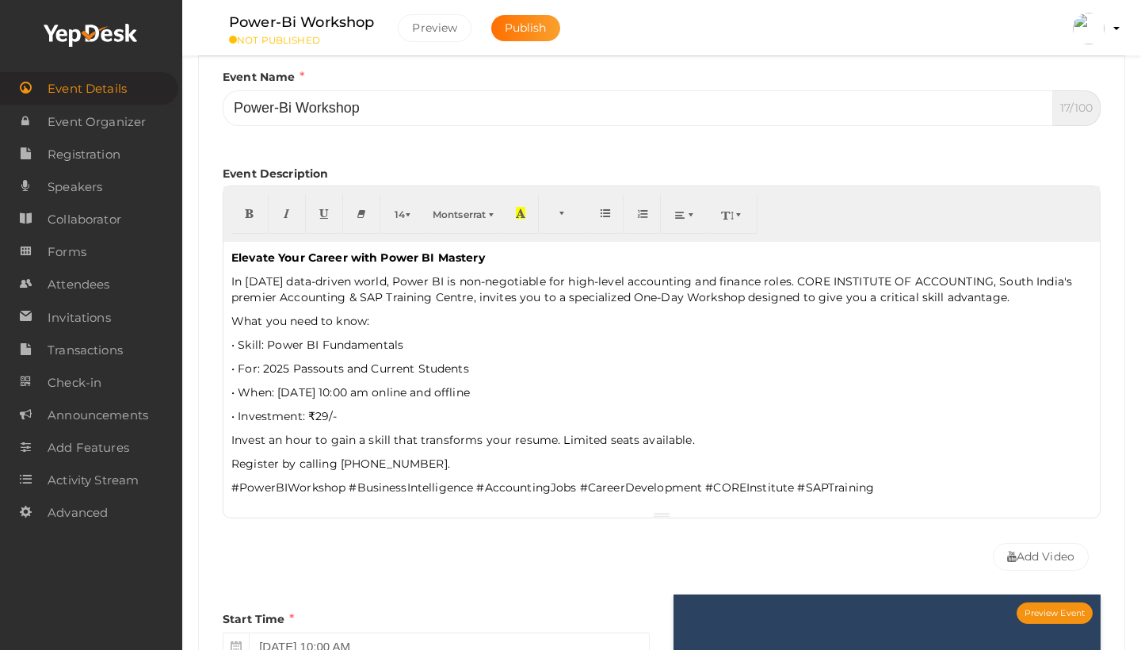
scroll to position [277, 0]
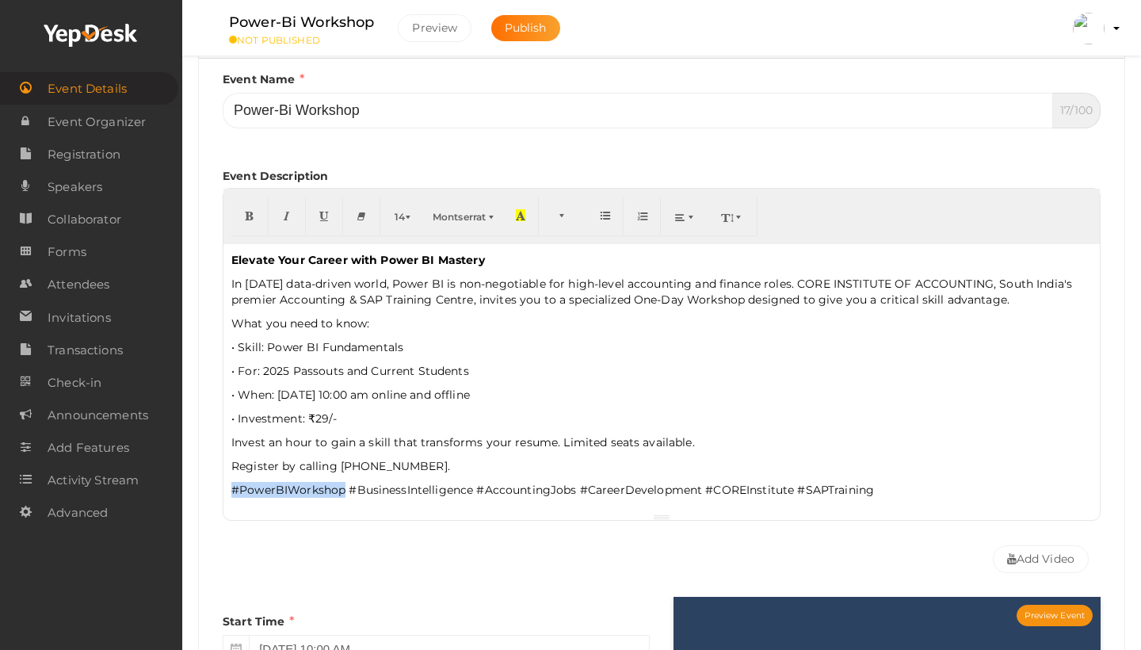
drag, startPoint x: 231, startPoint y: 490, endPoint x: 344, endPoint y: 491, distance: 112.6
click at [344, 491] on p "#PowerBIWorkshop #BusinessIntelligence #AccountingJobs #CareerDevelopment #CORE…" at bounding box center [661, 490] width 861 height 16
click at [523, 217] on icon "button" at bounding box center [521, 215] width 10 height 12
click at [470, 453] on div "Elevate Your Career with Power BI Mastery In today's data-driven world, Power B…" at bounding box center [662, 378] width 877 height 269
drag, startPoint x: 348, startPoint y: 491, endPoint x: 469, endPoint y: 489, distance: 121.3
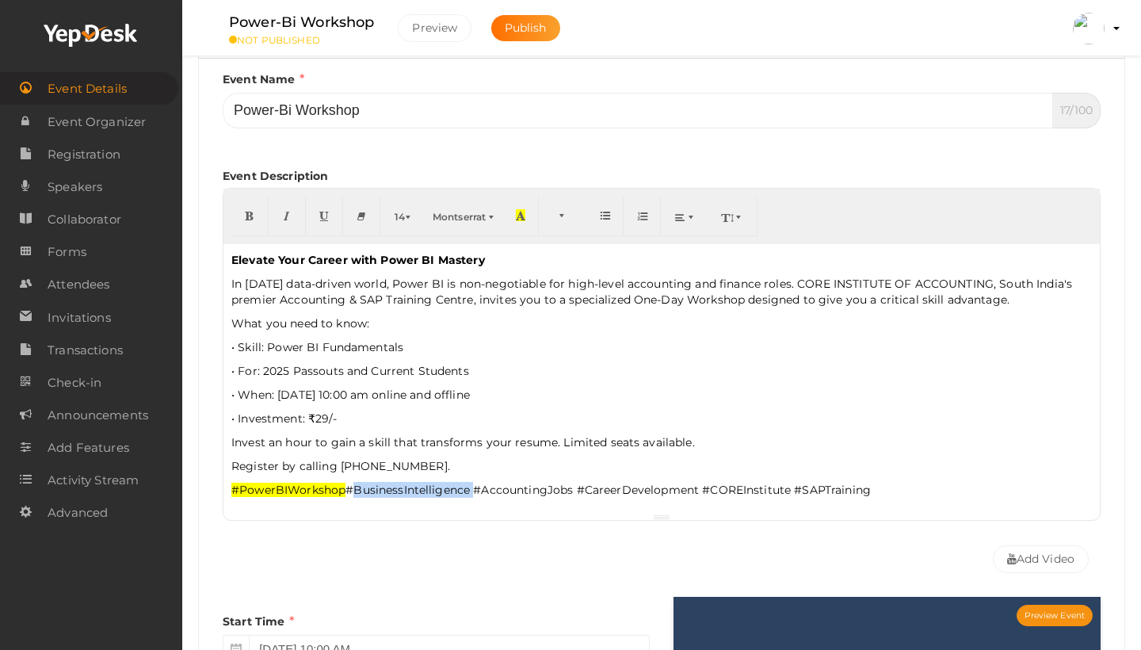
click at [469, 489] on p "#PowerBIWorkshop #BusinessIntelligence #AccountingJobs #CareerDevelopment #CORE…" at bounding box center [661, 490] width 861 height 16
click at [493, 212] on span "button" at bounding box center [493, 217] width 10 height 12
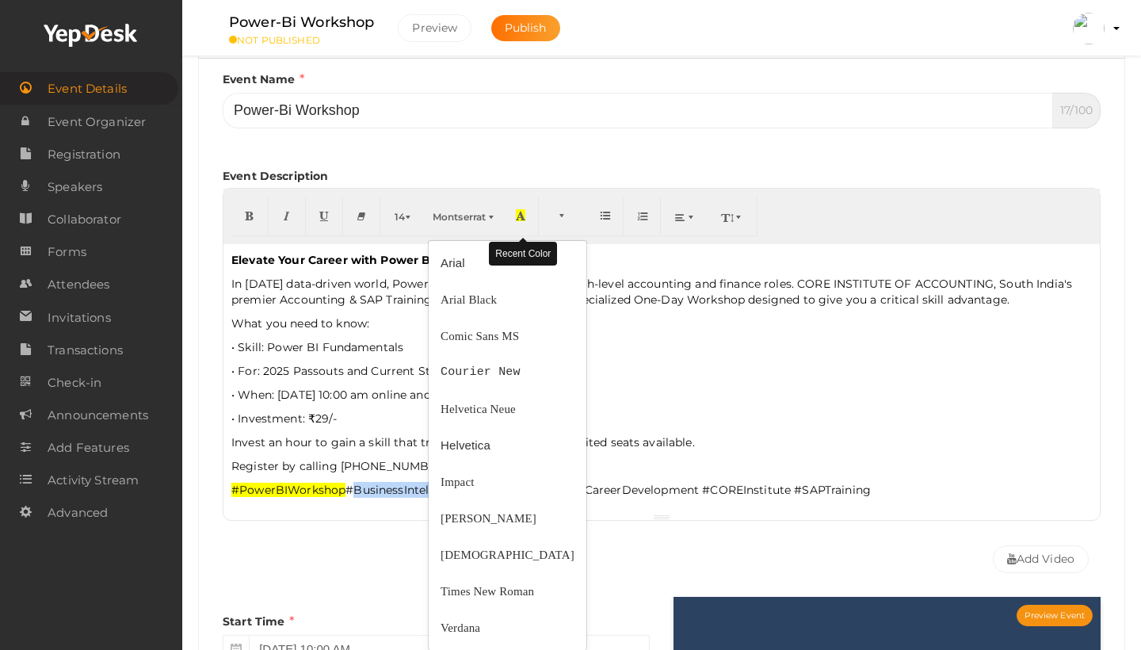
click at [523, 216] on icon "button" at bounding box center [521, 215] width 10 height 12
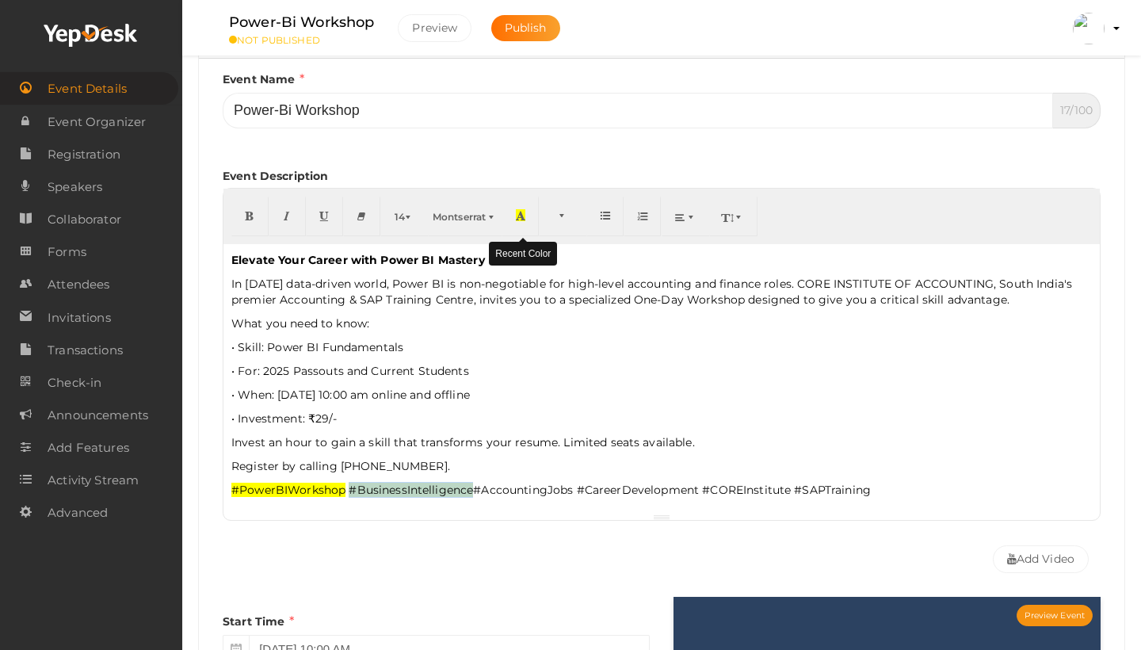
click at [523, 216] on icon "button" at bounding box center [521, 215] width 10 height 12
click at [551, 403] on div "Elevate Your Career with Power BI Mastery In today's data-driven world, Power B…" at bounding box center [662, 378] width 877 height 269
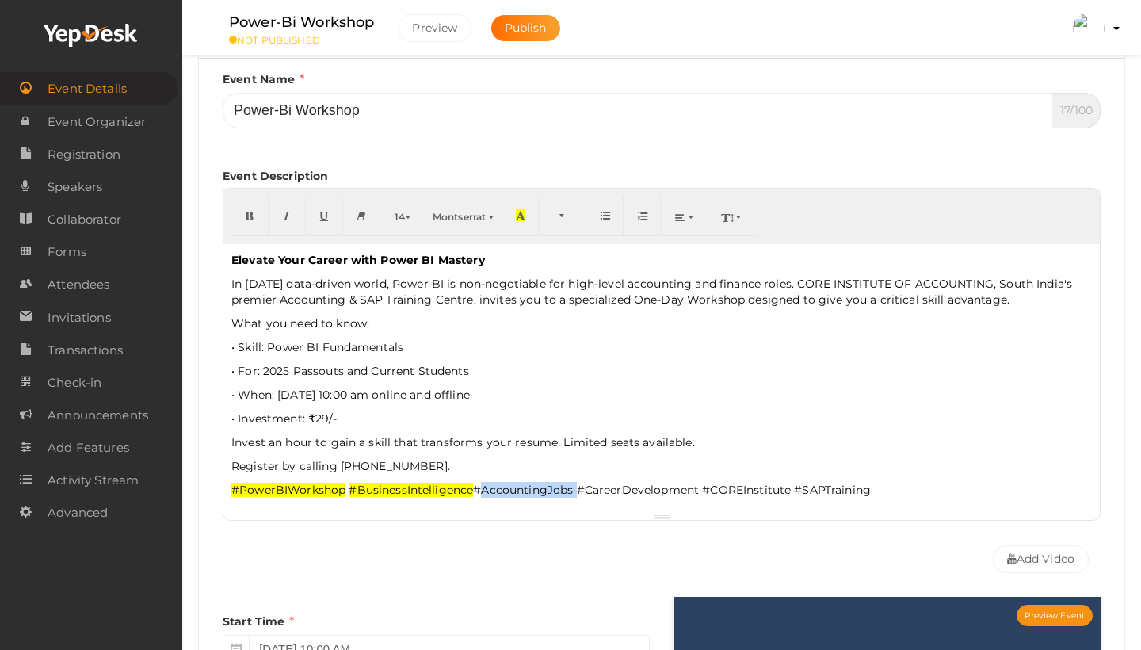
drag, startPoint x: 479, startPoint y: 490, endPoint x: 575, endPoint y: 487, distance: 96.7
click at [575, 487] on p "#PowerBIWorkshop #BusinessIntelligence #AccountingJobs #CareerDevelopment #CORE…" at bounding box center [661, 490] width 861 height 16
click at [524, 214] on icon "button" at bounding box center [521, 215] width 10 height 12
drag, startPoint x: 579, startPoint y: 489, endPoint x: 700, endPoint y: 490, distance: 120.5
click at [700, 490] on p "#PowerBIWorkshop #BusinessIntelligence #AccountingJobs #CareerDevelopment #CORE…" at bounding box center [661, 490] width 861 height 16
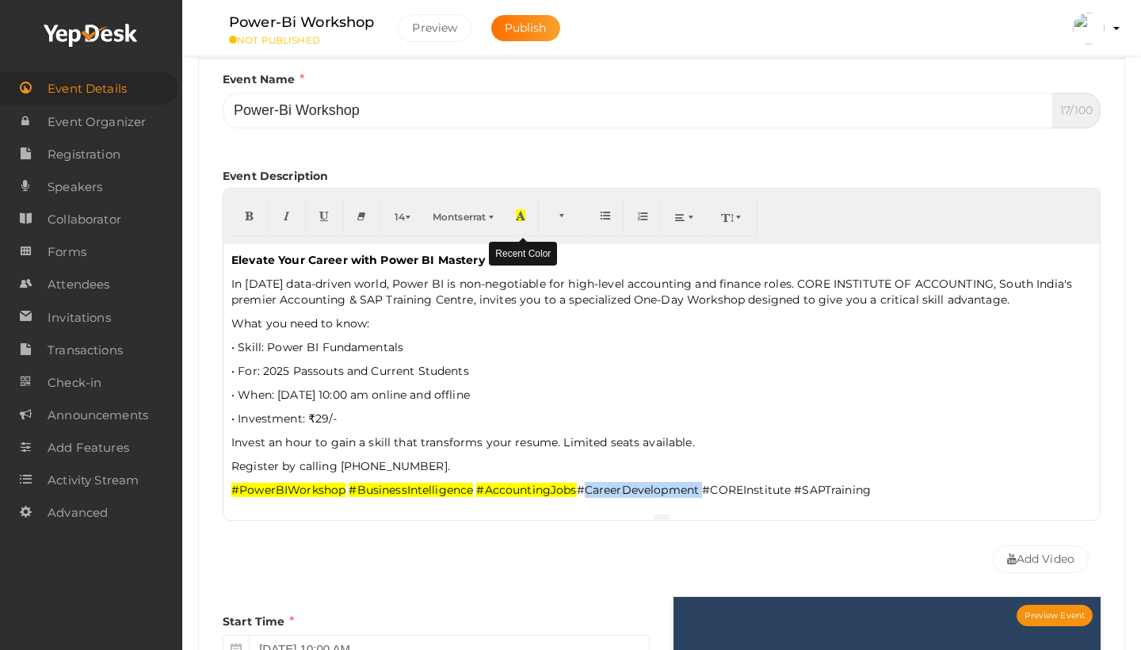
click at [522, 220] on icon "button" at bounding box center [521, 215] width 10 height 12
drag, startPoint x: 704, startPoint y: 489, endPoint x: 791, endPoint y: 491, distance: 87.2
click at [791, 491] on p "#PowerBIWorkshop #BusinessIntelligence #AccountingJobs #CareerDevelopment #CORE…" at bounding box center [661, 490] width 861 height 16
click at [520, 215] on icon "button" at bounding box center [521, 215] width 10 height 12
click at [565, 219] on span "button" at bounding box center [564, 215] width 10 height 12
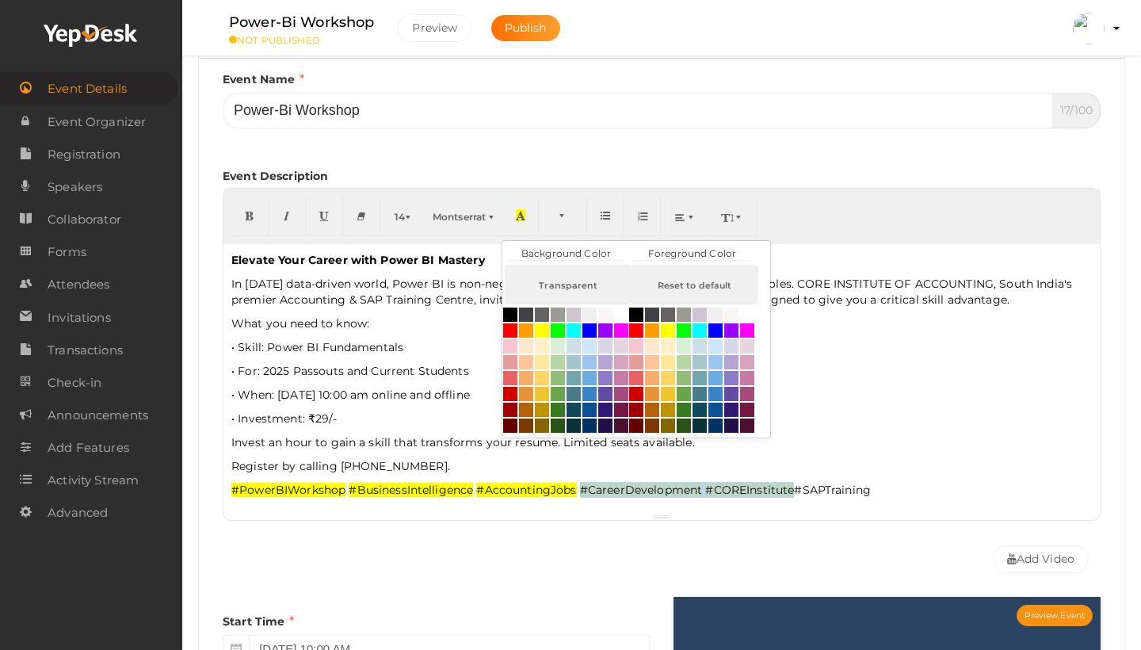
click at [799, 514] on div at bounding box center [662, 517] width 877 height 6
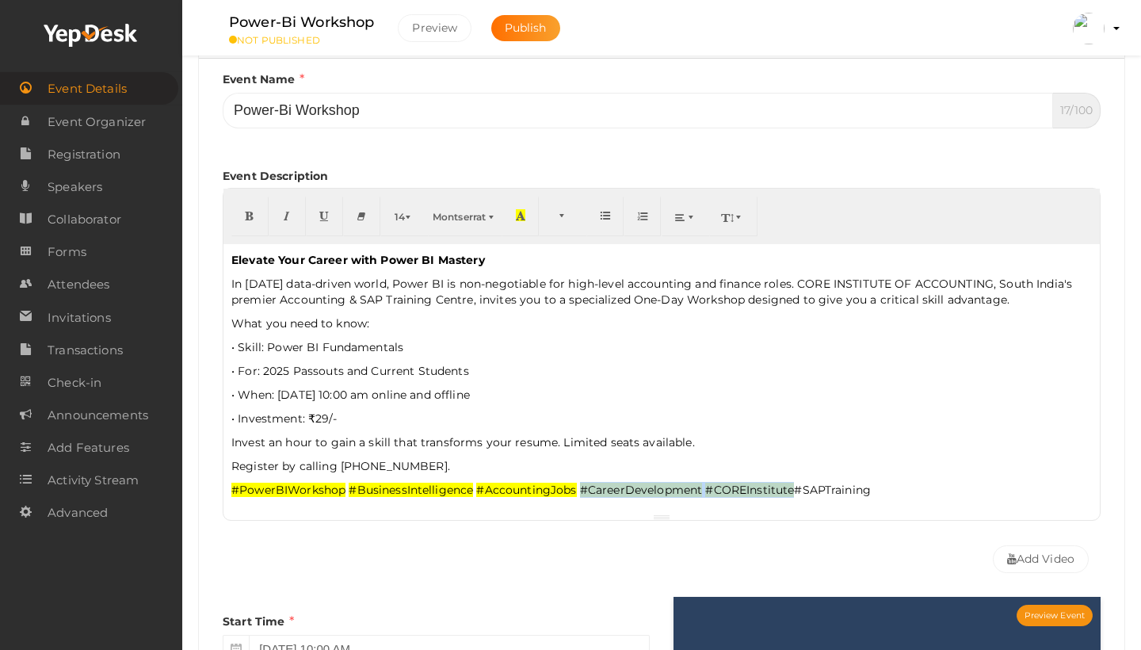
drag, startPoint x: 796, startPoint y: 489, endPoint x: 873, endPoint y: 494, distance: 77.0
click at [873, 494] on p "#PowerBIWorkshop #BusinessIntelligence #AccountingJobs #CareerDevelopment #CORE…" at bounding box center [661, 490] width 861 height 16
click at [567, 215] on span "button" at bounding box center [564, 215] width 10 height 12
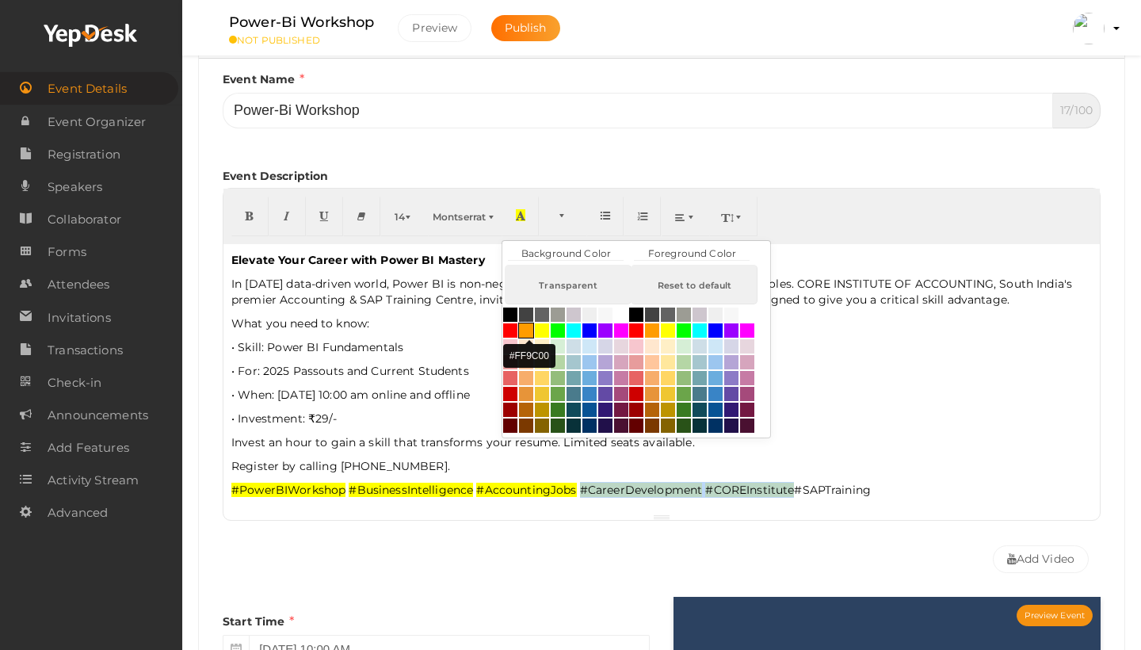
click at [526, 332] on button "button" at bounding box center [526, 331] width 16 height 16
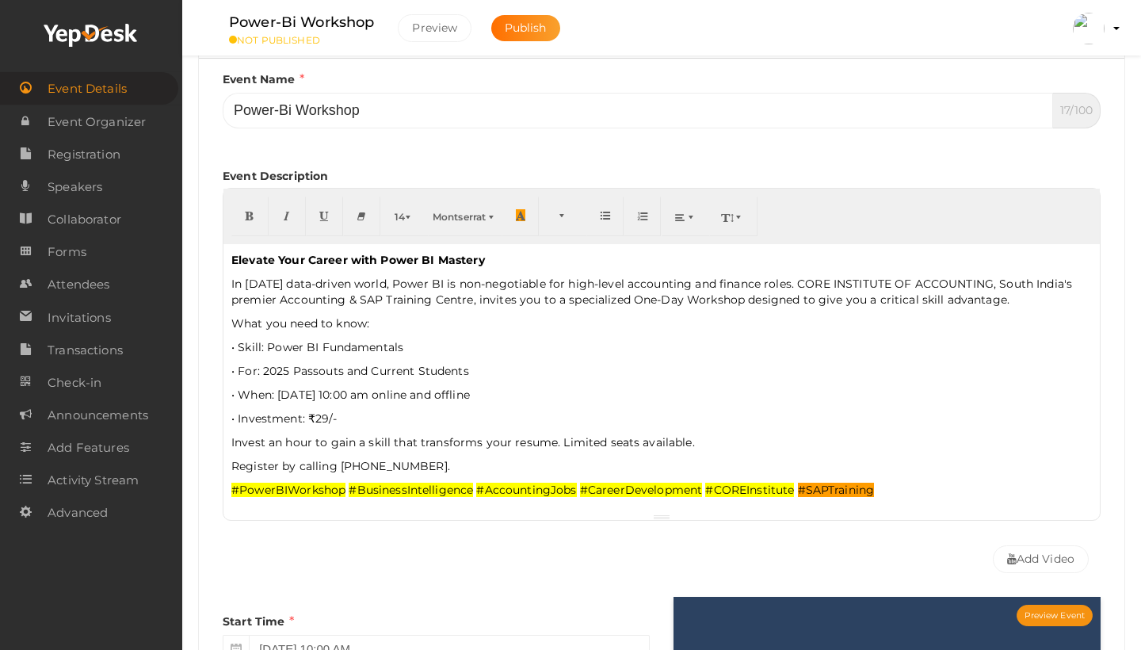
click at [629, 526] on div "Event Description 14 8 9 10 11 12 14 18 24 36 Montserrat Arial Arial Black Comi…" at bounding box center [662, 340] width 878 height 376
drag, startPoint x: 578, startPoint y: 491, endPoint x: 701, endPoint y: 491, distance: 122.9
click at [701, 491] on p "#PowerBIWorkshop #BusinessIntelligence #AccountingJobs #CareerDevelopment #CORE…" at bounding box center [661, 490] width 861 height 16
click at [525, 221] on icon "button" at bounding box center [521, 215] width 10 height 12
drag, startPoint x: 347, startPoint y: 488, endPoint x: 473, endPoint y: 486, distance: 126.0
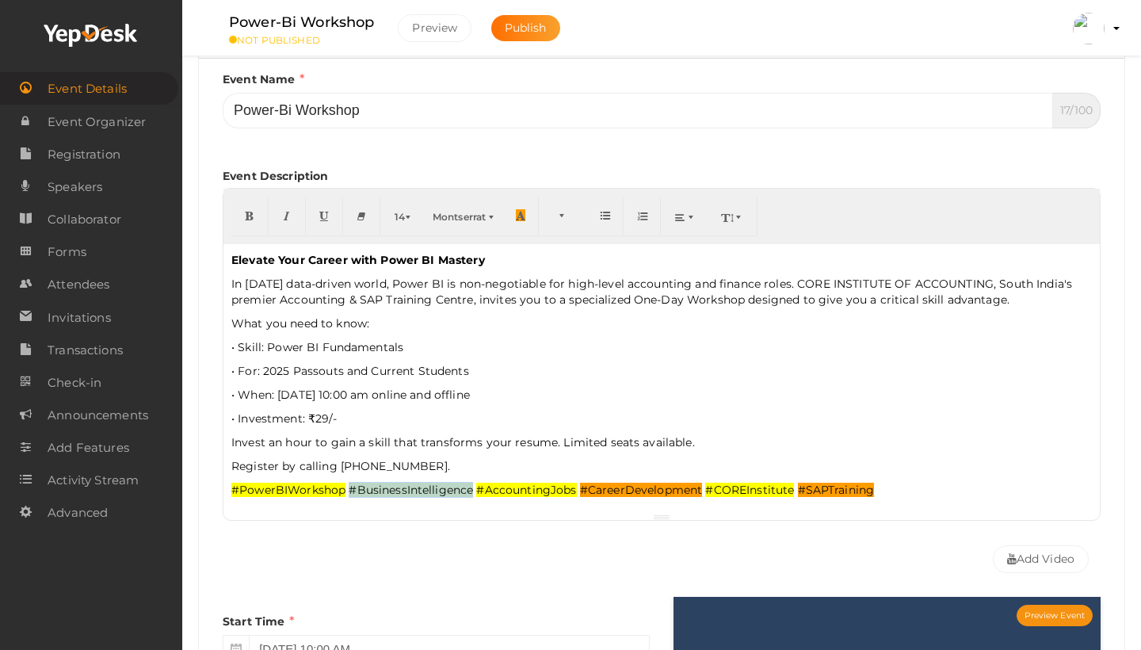
click at [473, 486] on p "#PowerBIWorkshop #BusinessIntelligence #AccountingJobs #CareerDevelopment #CORE…" at bounding box center [661, 490] width 861 height 16
click at [525, 219] on icon "button" at bounding box center [521, 215] width 10 height 12
click at [749, 476] on div "Elevate Your Career with Power BI Mastery In today's data-driven world, Power B…" at bounding box center [662, 378] width 877 height 269
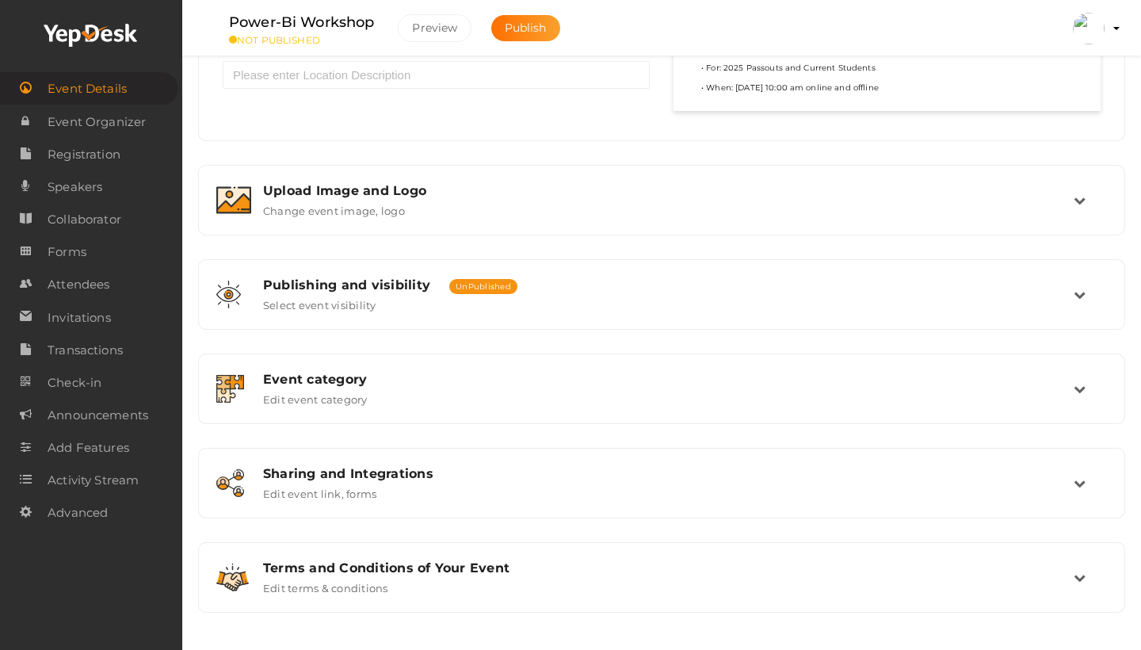
scroll to position [1159, 0]
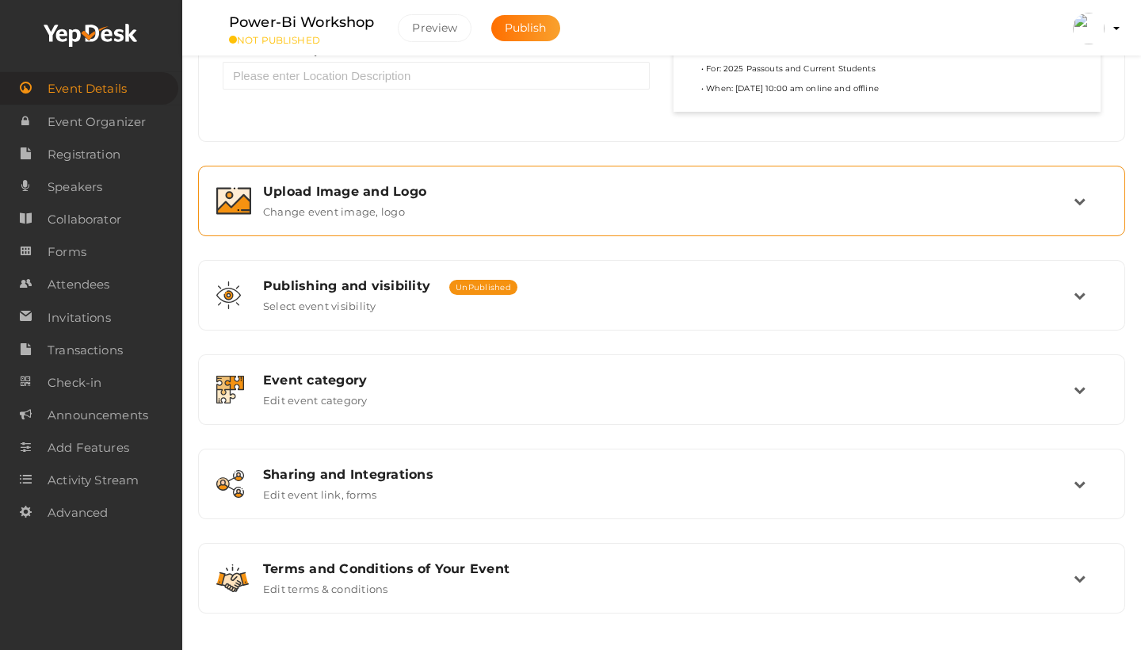
click at [645, 192] on div "Upload Image and Logo" at bounding box center [668, 191] width 811 height 15
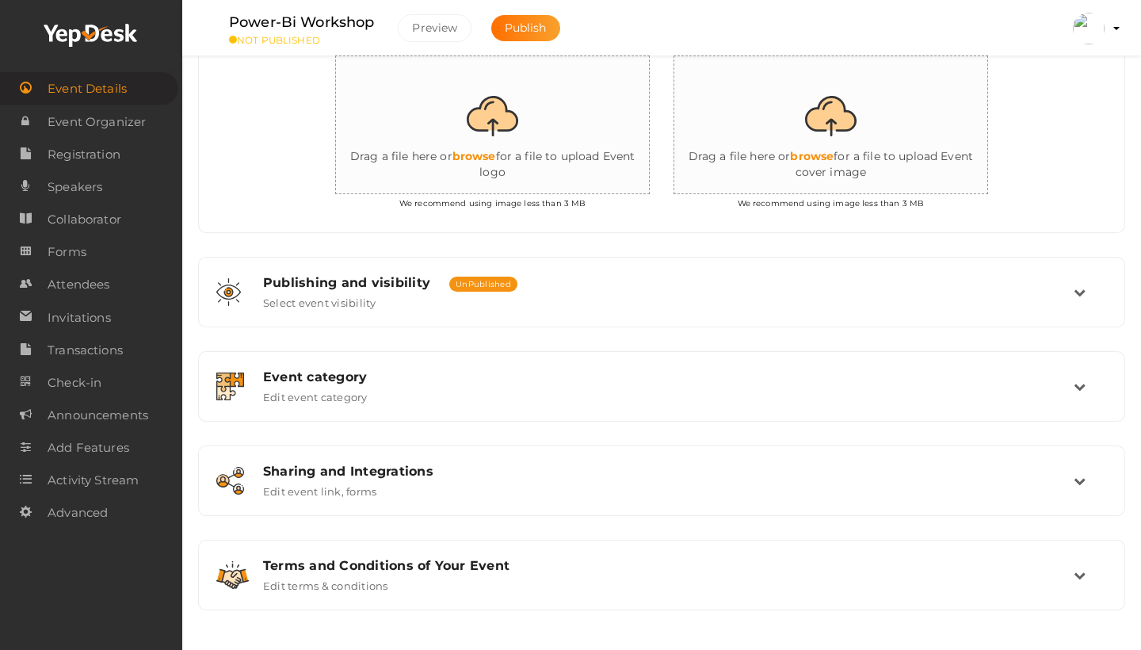
scroll to position [447, 0]
click at [499, 160] on input "file" at bounding box center [494, 128] width 317 height 139
click at [483, 159] on input "file" at bounding box center [494, 128] width 317 height 139
type input "C:\fakepath\50CD6AEA-7098-49CB-864C-4F3C70C9A4D1.jpeg"
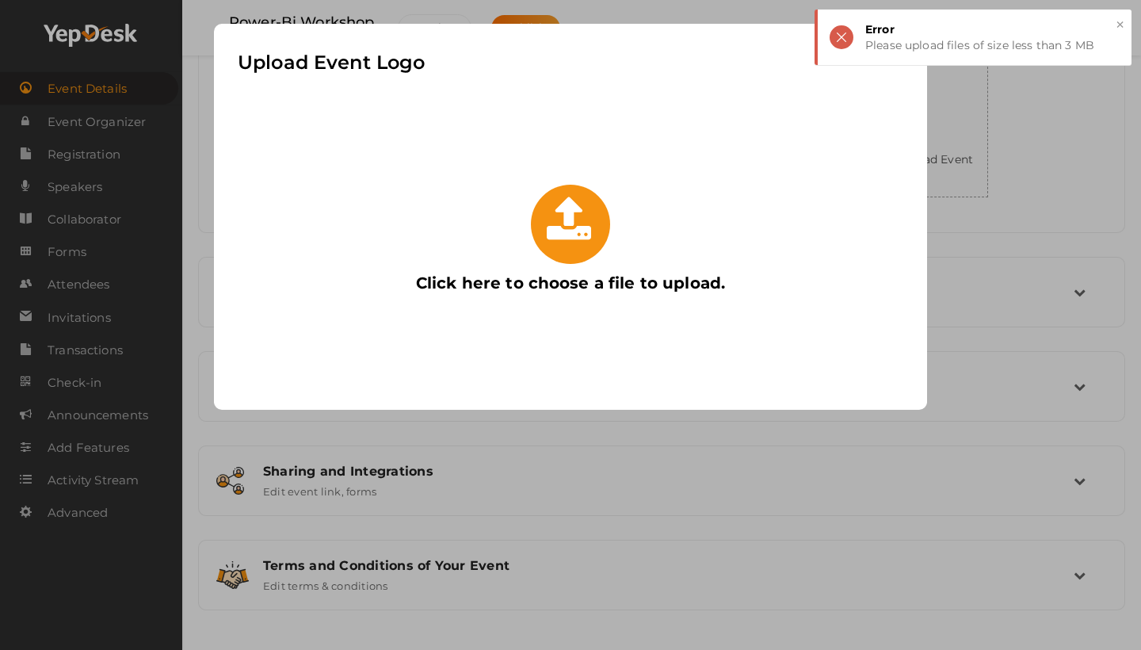
click at [588, 240] on icon at bounding box center [571, 220] width 48 height 48
click at [400, 177] on input "Click here to choose a file to upload." at bounding box center [400, 177] width 0 height 0
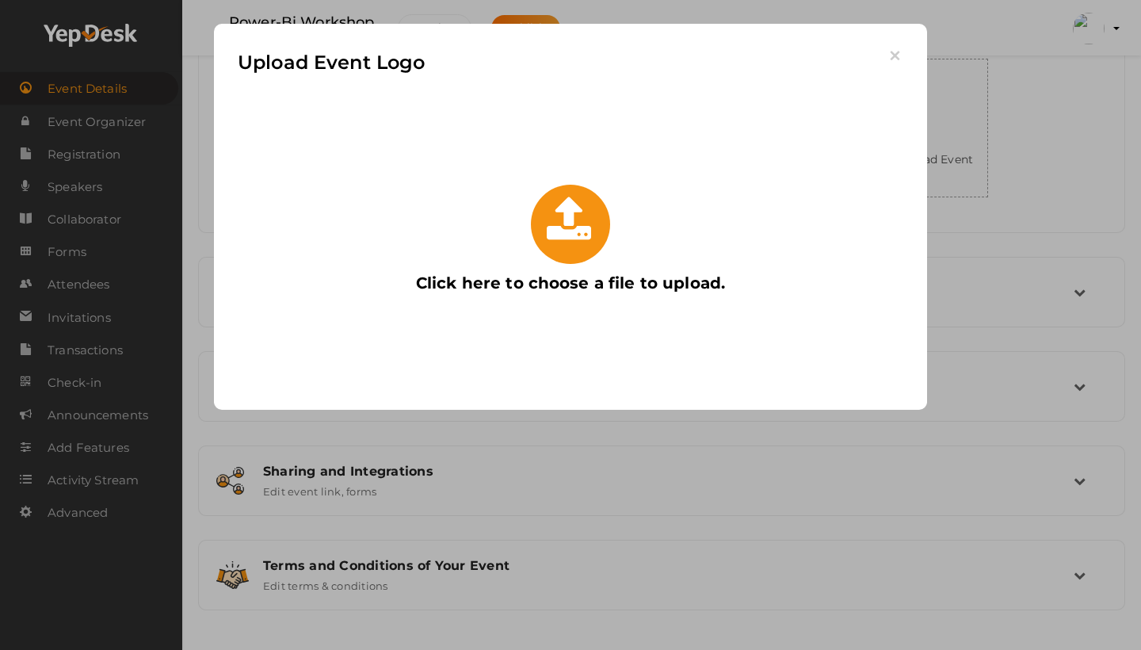
click at [561, 214] on icon at bounding box center [571, 220] width 48 height 48
click at [400, 177] on input "Click here to choose a file to upload." at bounding box center [400, 177] width 0 height 0
type input "C:\fakepath\50CD6AEA-7098-49CB-864C-4F3C70C9A4D1.jpeg"
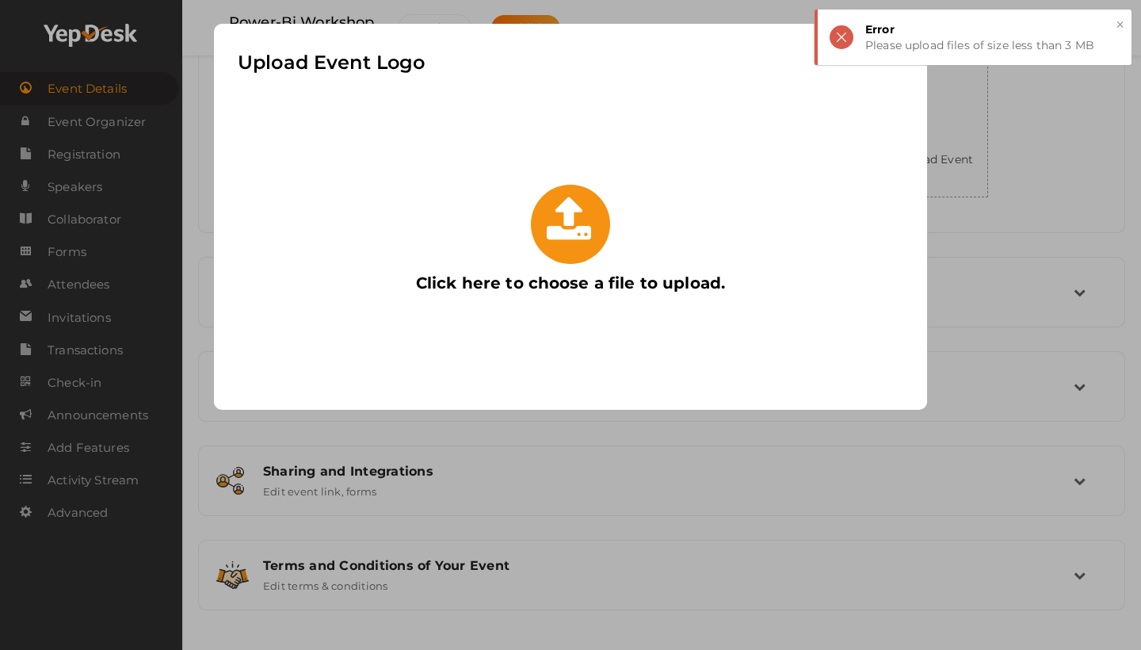
click at [1117, 25] on button "×" at bounding box center [1120, 25] width 10 height 18
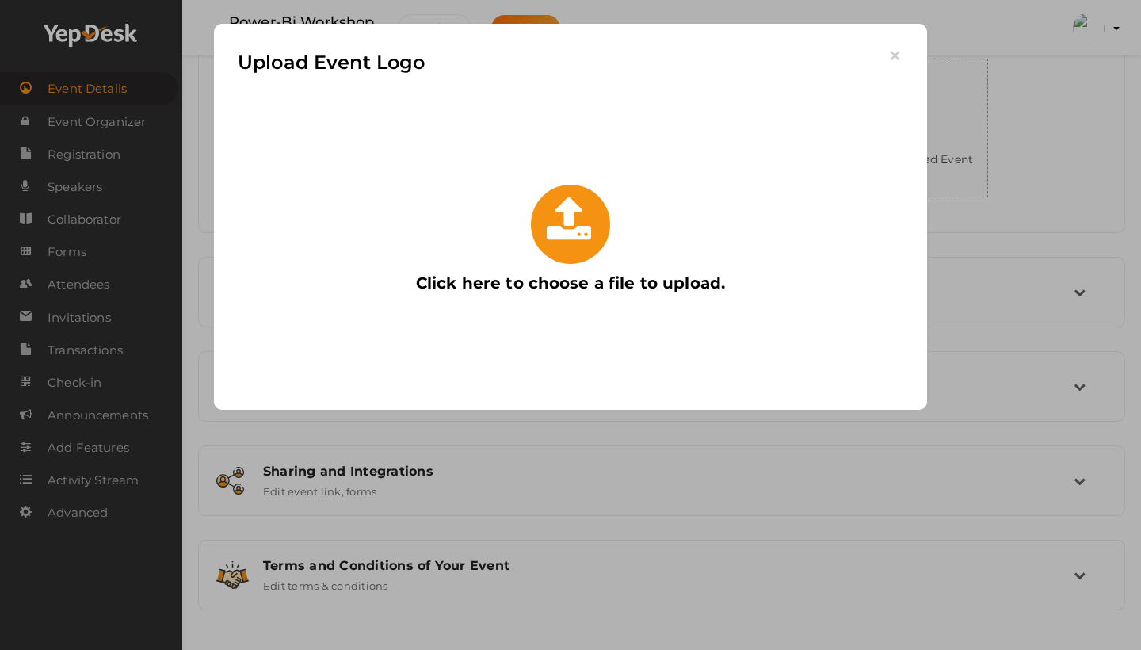
click at [566, 240] on icon at bounding box center [571, 220] width 48 height 48
click at [400, 177] on input "Click here to choose a file to upload." at bounding box center [400, 177] width 0 height 0
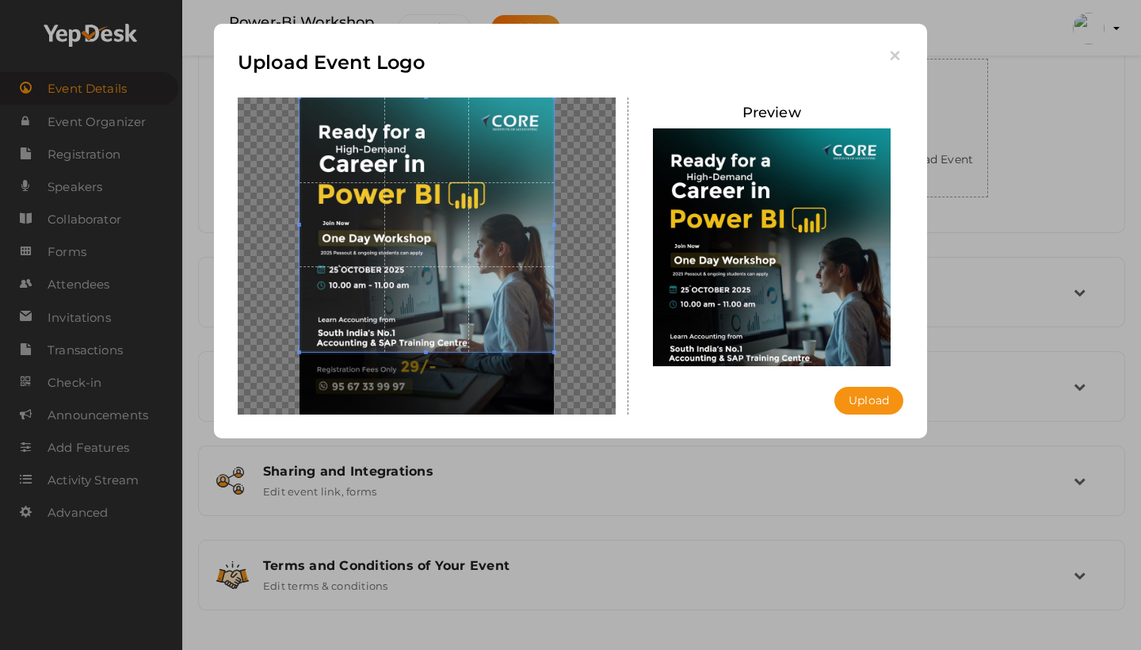
drag, startPoint x: 509, startPoint y: 338, endPoint x: 507, endPoint y: 225, distance: 112.6
click at [507, 225] on span at bounding box center [427, 224] width 254 height 254
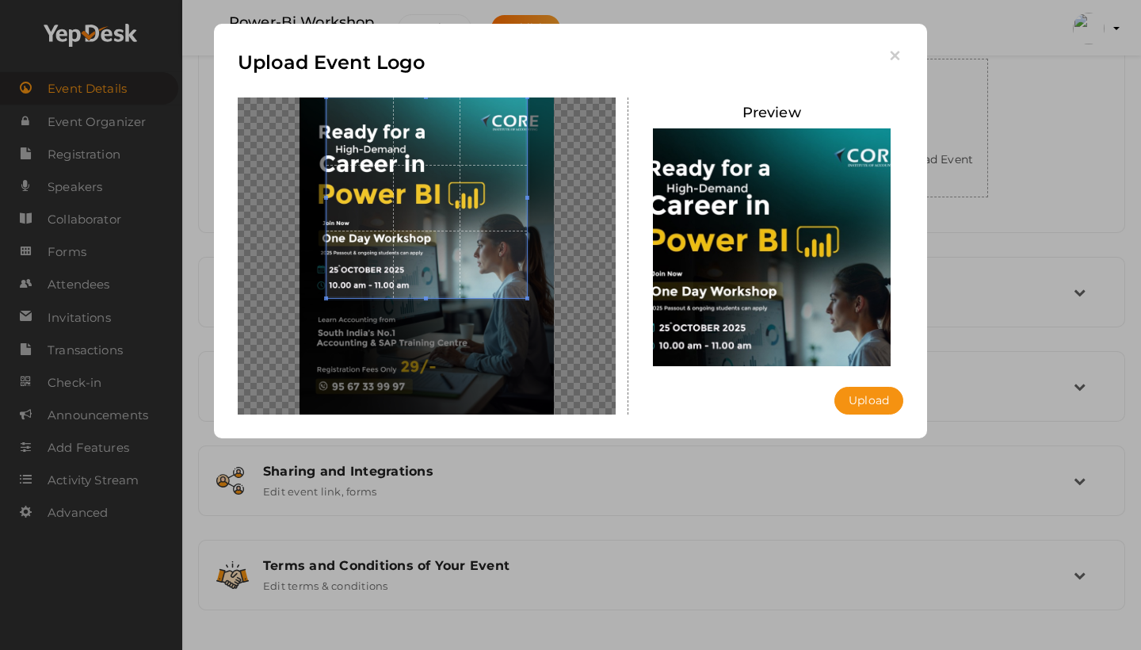
drag, startPoint x: 426, startPoint y: 350, endPoint x: 416, endPoint y: 296, distance: 54.7
click at [416, 296] on div at bounding box center [427, 197] width 200 height 200
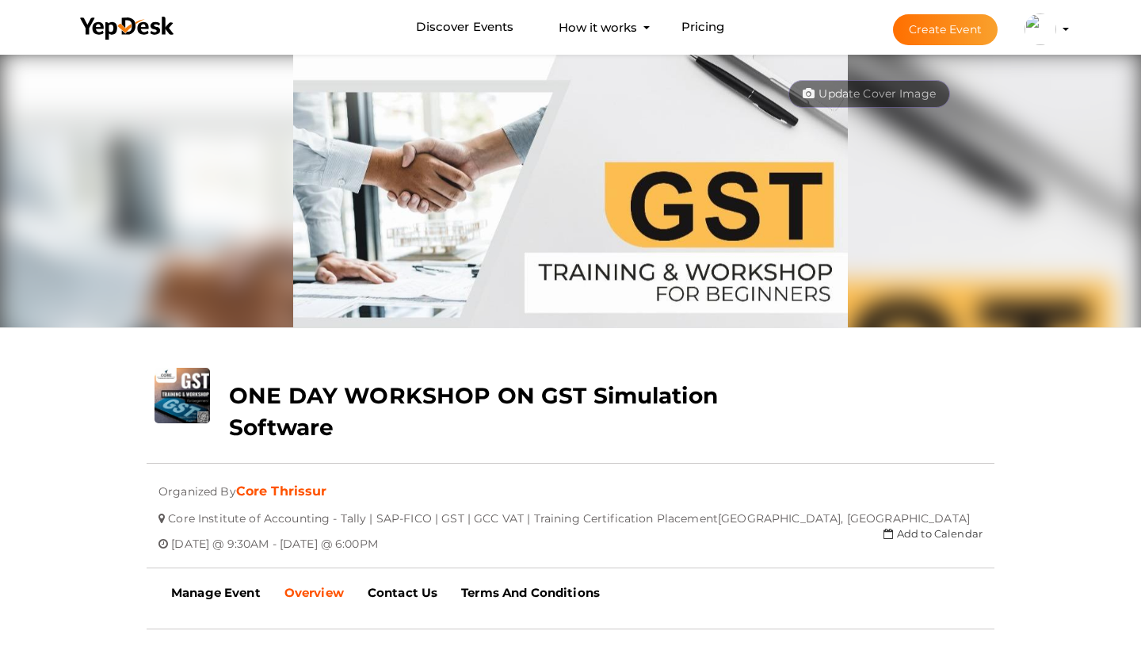
scroll to position [348, 0]
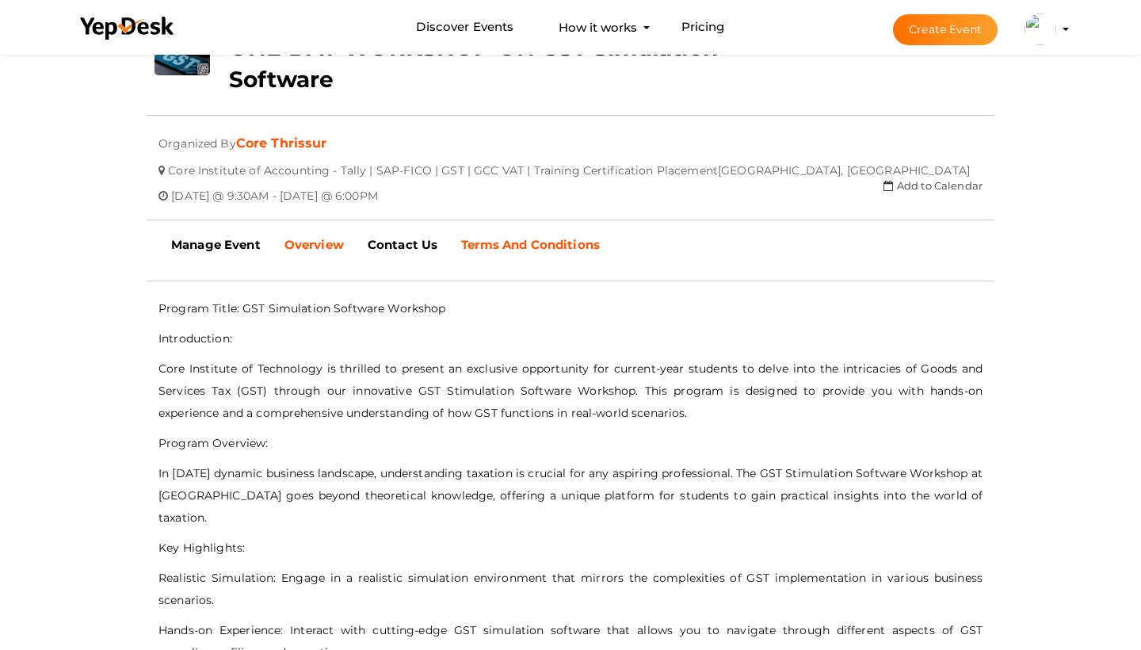
click at [510, 252] on b "Terms And Conditions" at bounding box center [530, 244] width 139 height 15
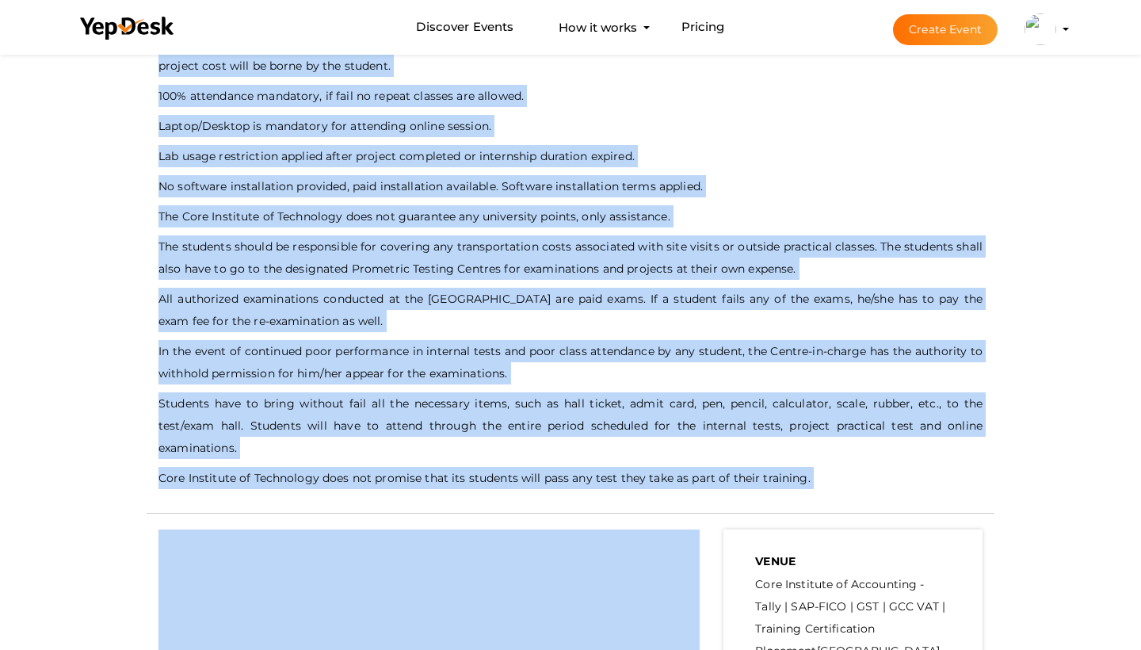
scroll to position [1335, 0]
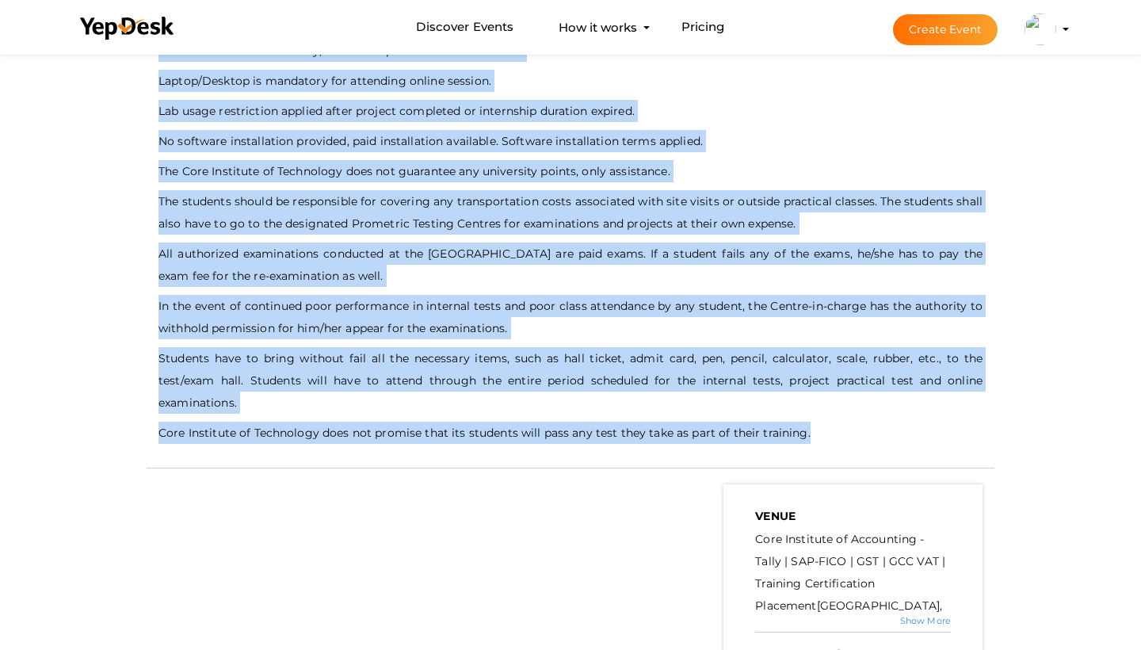
drag, startPoint x: 159, startPoint y: 258, endPoint x: 840, endPoint y: 431, distance: 703.4
copy div "QUICK LOOK  -- 1. Right of admission reserved. 2. Offline Workshop 3. Valid…"
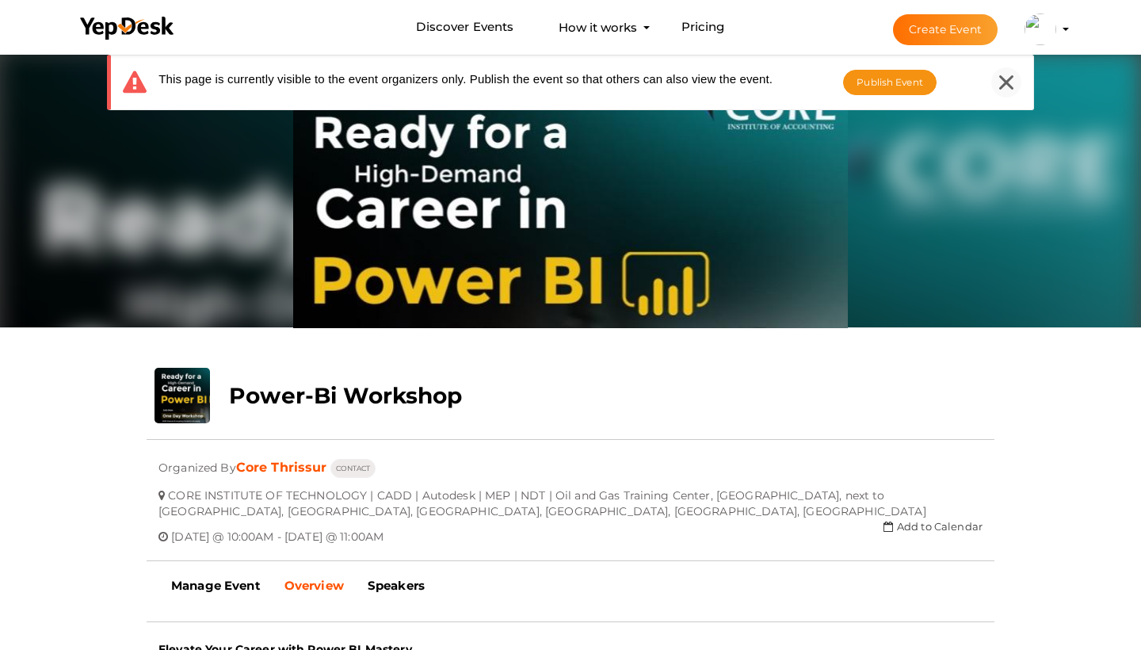
click at [1005, 82] on icon at bounding box center [1006, 82] width 14 height 14
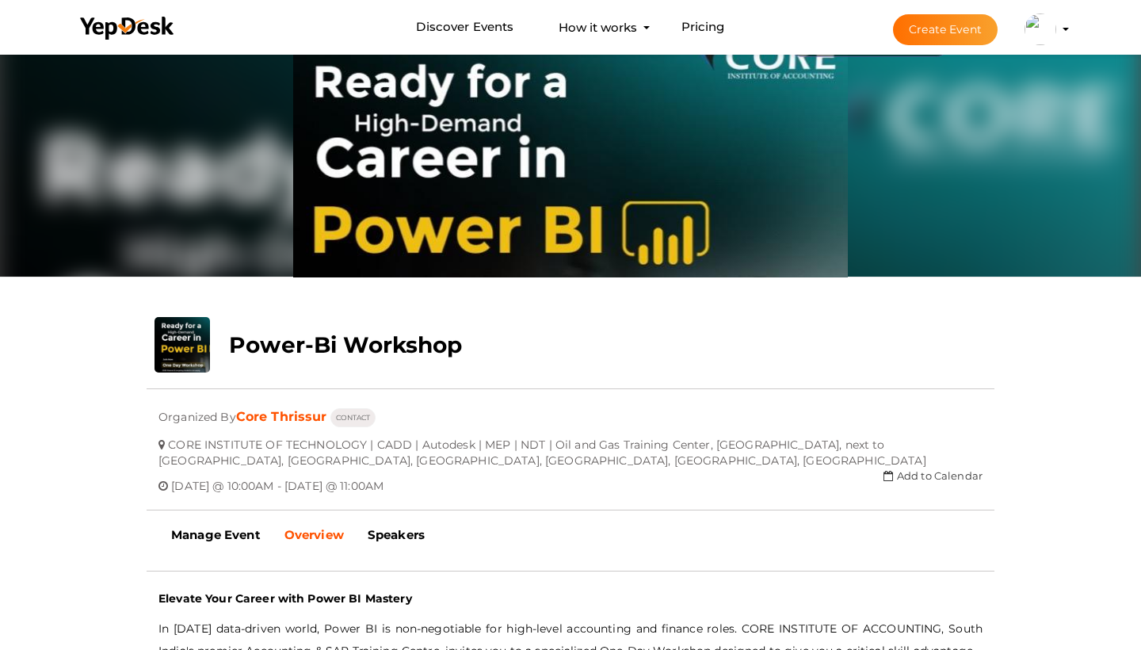
scroll to position [20, 0]
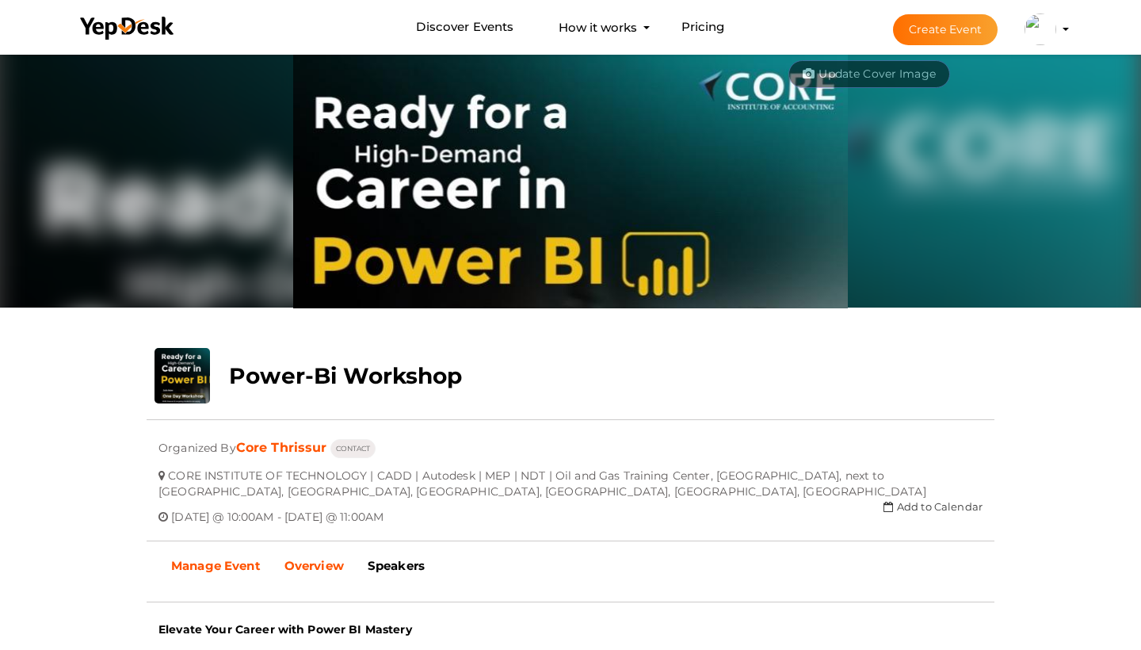
click at [209, 563] on b "Manage Event" at bounding box center [216, 565] width 90 height 15
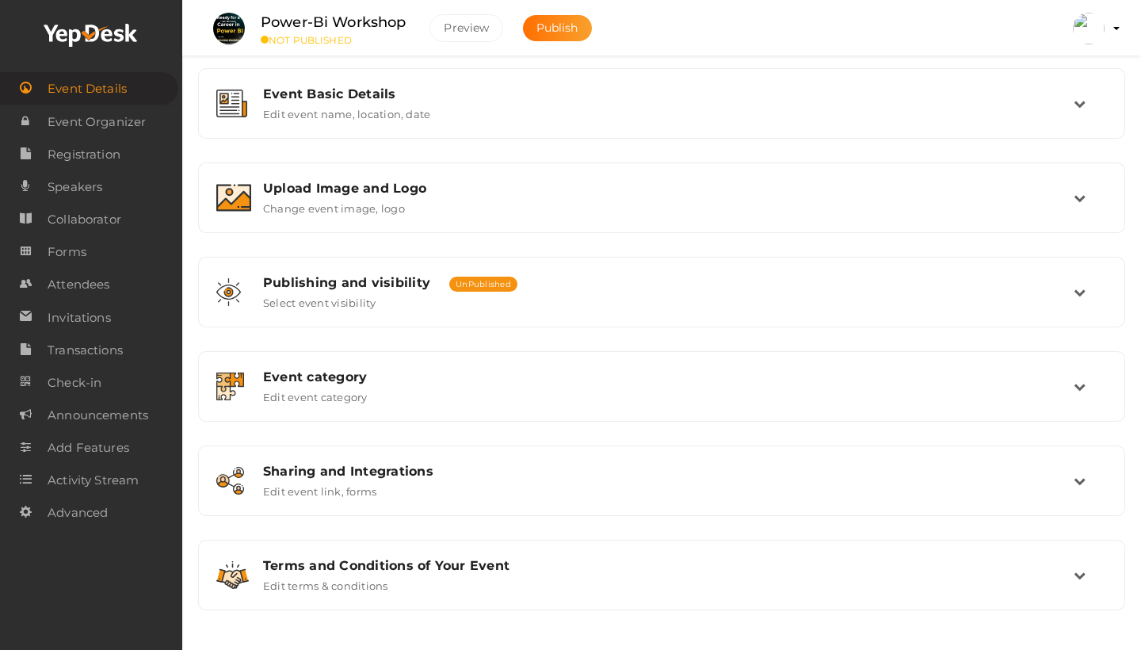
scroll to position [197, 0]
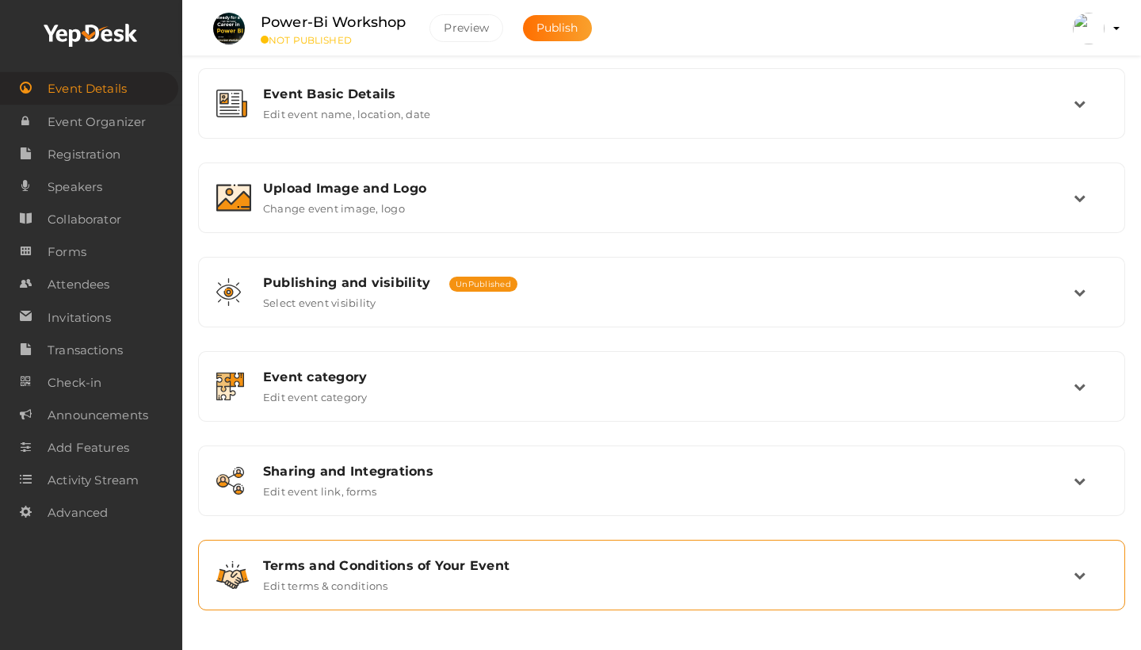
click at [469, 579] on div "Terms and Conditions of Your Event Edit terms & conditions" at bounding box center [662, 575] width 823 height 34
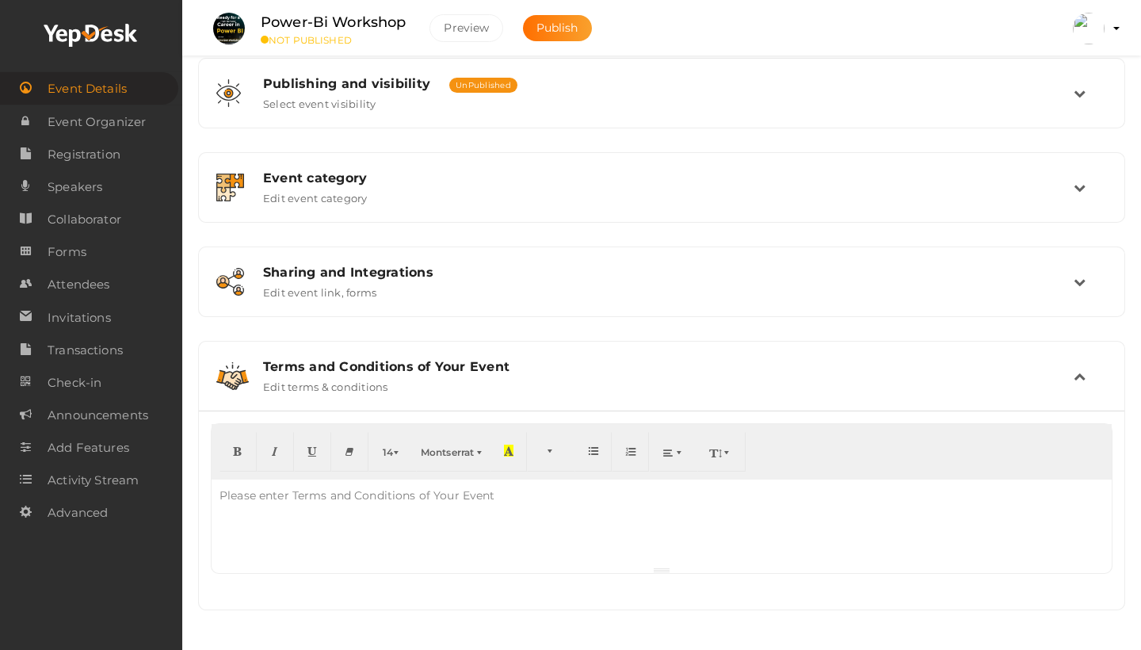
scroll to position [396, 0]
click at [356, 508] on div "Please enter Terms and Conditions of Your Event" at bounding box center [358, 496] width 292 height 32
paste div
click at [342, 532] on p "--" at bounding box center [662, 534] width 885 height 16
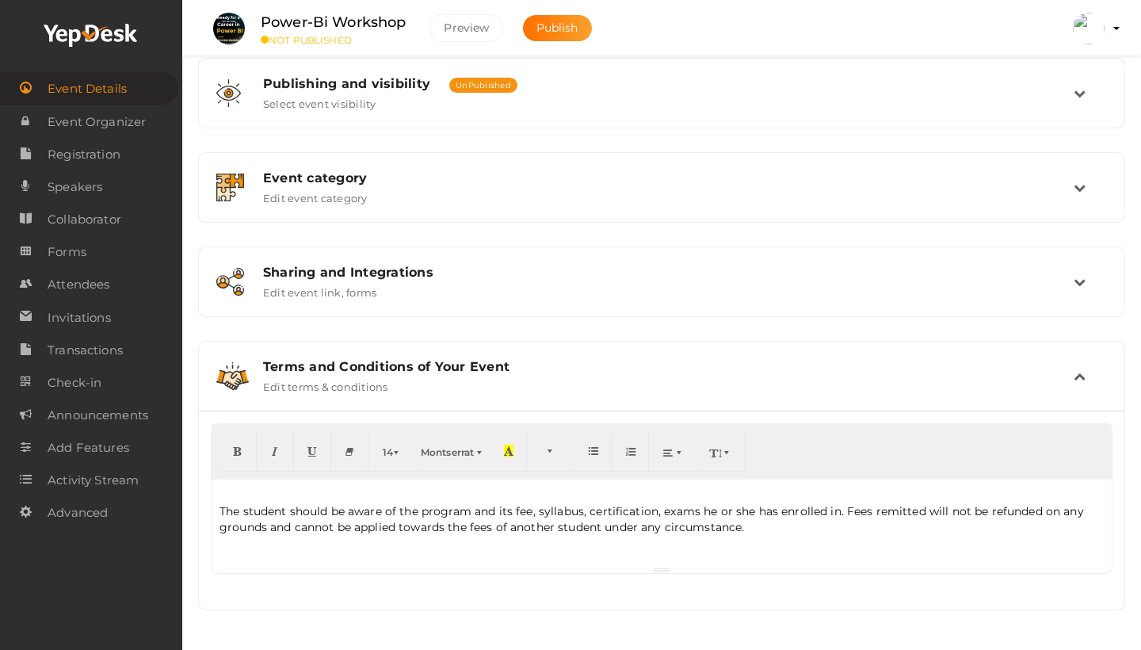
scroll to position [396, 0]
click at [277, 563] on div "QUICK LOOK  -- 1. Right of admission reserved. 2. Offline Workshop 3. Valid…" at bounding box center [662, 523] width 900 height 87
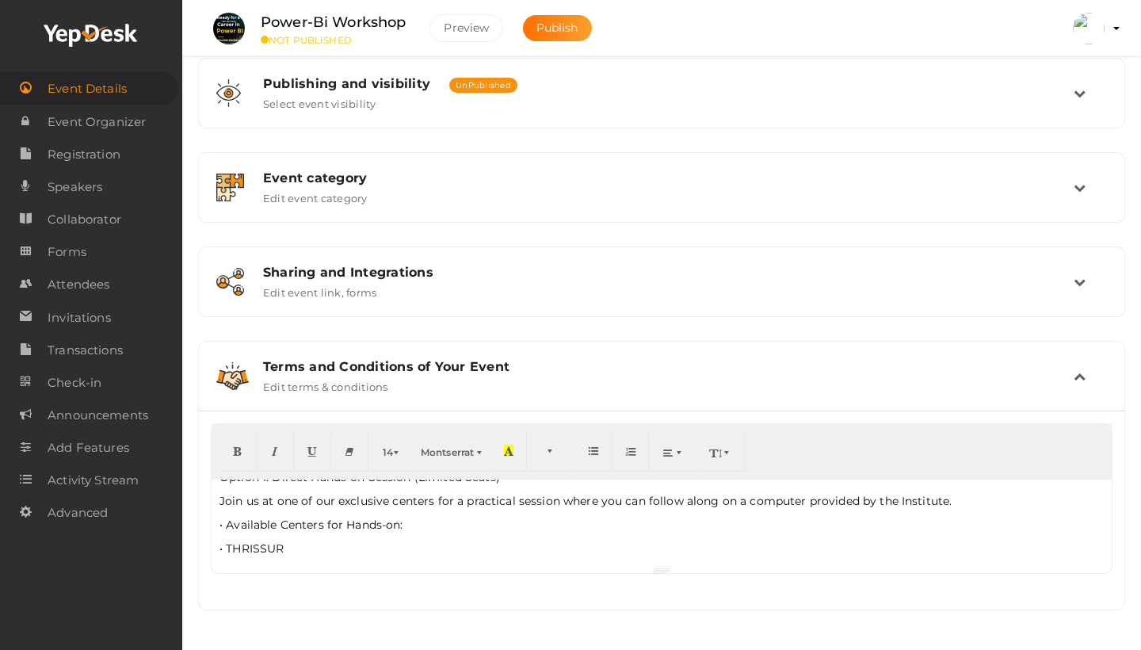
scroll to position [295, 0]
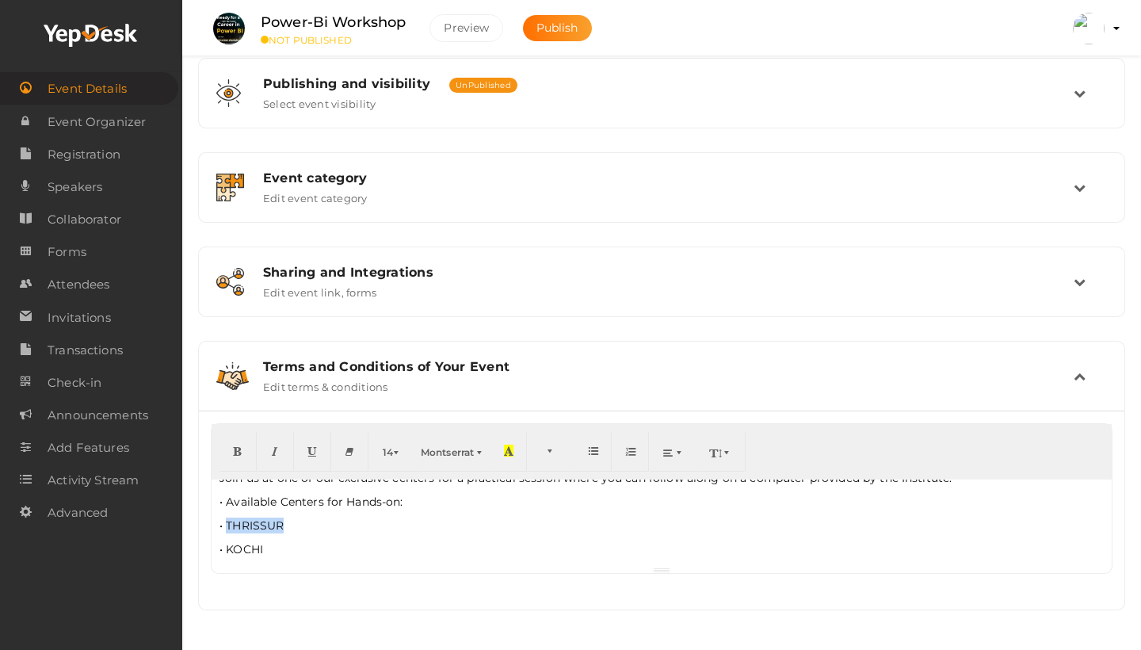
drag, startPoint x: 284, startPoint y: 530, endPoint x: 226, endPoint y: 531, distance: 57.9
click at [226, 531] on p "•⁠ ⁠THRISSUR" at bounding box center [662, 526] width 885 height 16
click at [504, 441] on button "button" at bounding box center [508, 452] width 37 height 40
drag, startPoint x: 267, startPoint y: 547, endPoint x: 222, endPoint y: 547, distance: 45.2
click at [222, 547] on p "•⁠ ⁠KOCHI" at bounding box center [662, 549] width 885 height 16
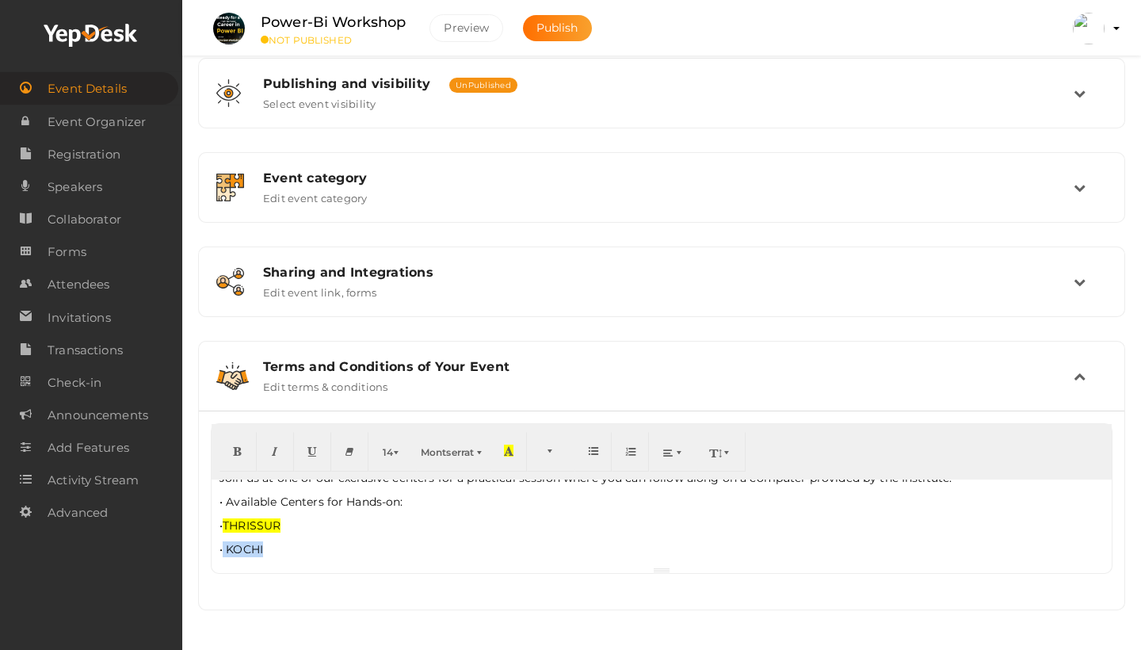
click at [273, 547] on p "•⁠ ⁠KOCHI" at bounding box center [662, 549] width 885 height 16
drag, startPoint x: 264, startPoint y: 552, endPoint x: 227, endPoint y: 552, distance: 37.3
click at [227, 552] on p "•⁠ ⁠KOCHI" at bounding box center [662, 549] width 885 height 16
click at [506, 454] on icon "button" at bounding box center [509, 451] width 10 height 12
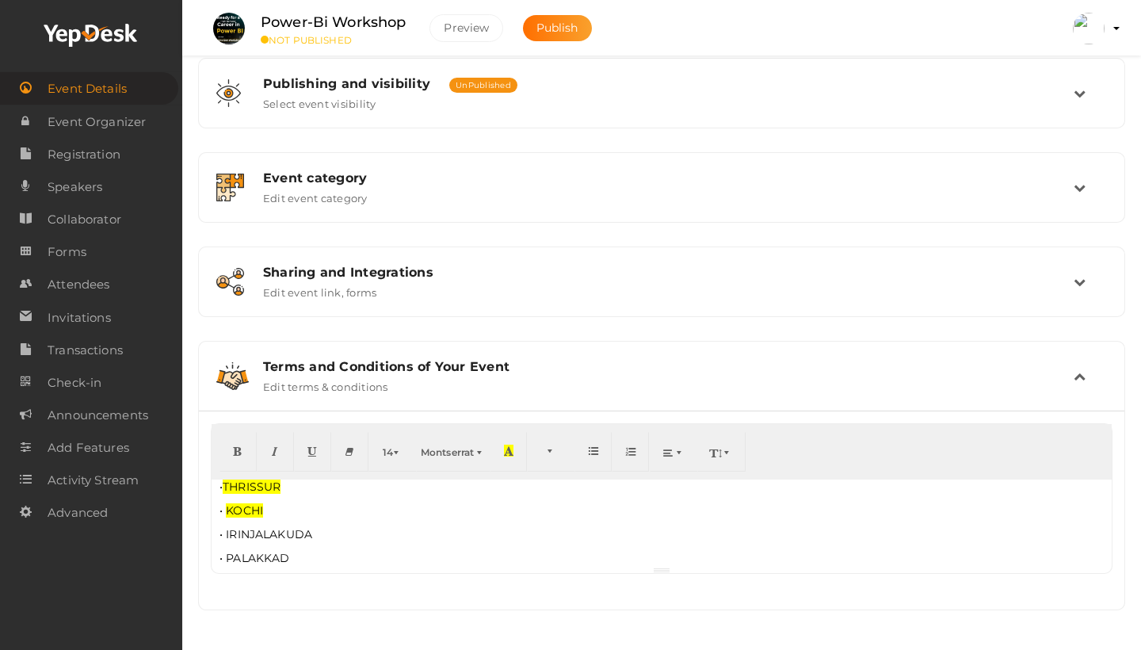
scroll to position [346, 0]
drag, startPoint x: 315, startPoint y: 525, endPoint x: 227, endPoint y: 523, distance: 87.2
click at [227, 523] on p "•⁠ ⁠IRINJALAKUDA" at bounding box center [662, 522] width 885 height 16
click at [503, 448] on button "button" at bounding box center [508, 452] width 37 height 40
drag, startPoint x: 295, startPoint y: 548, endPoint x: 227, endPoint y: 549, distance: 67.4
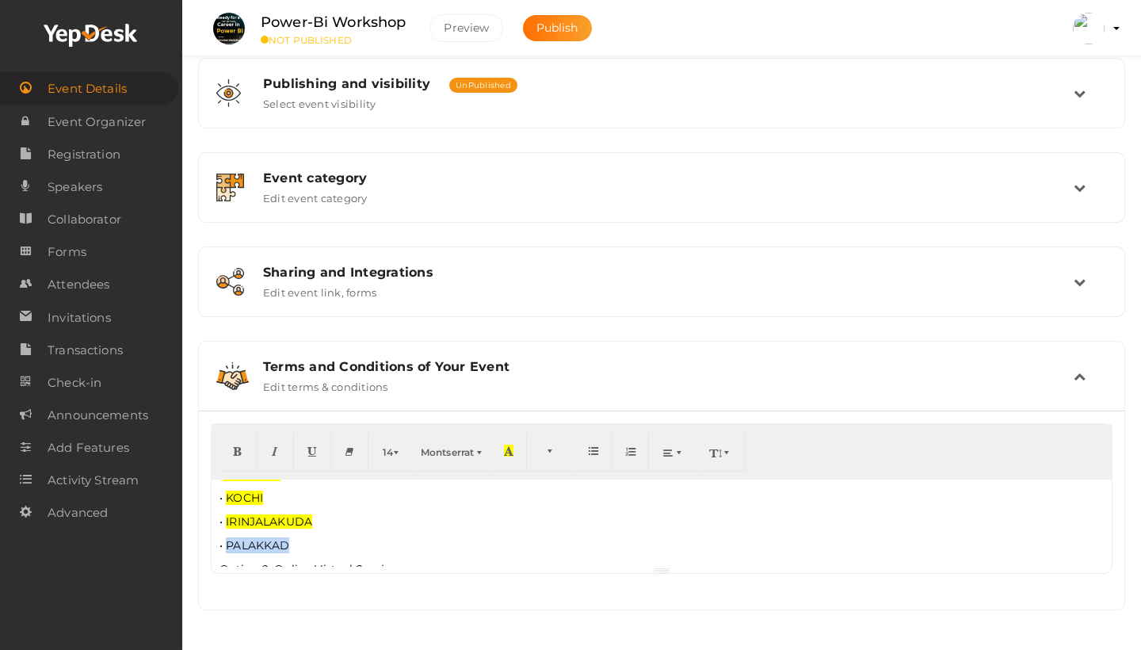
click at [227, 549] on p "•⁠ ⁠PALAKKAD" at bounding box center [662, 545] width 885 height 16
click at [506, 459] on button "button" at bounding box center [508, 452] width 37 height 40
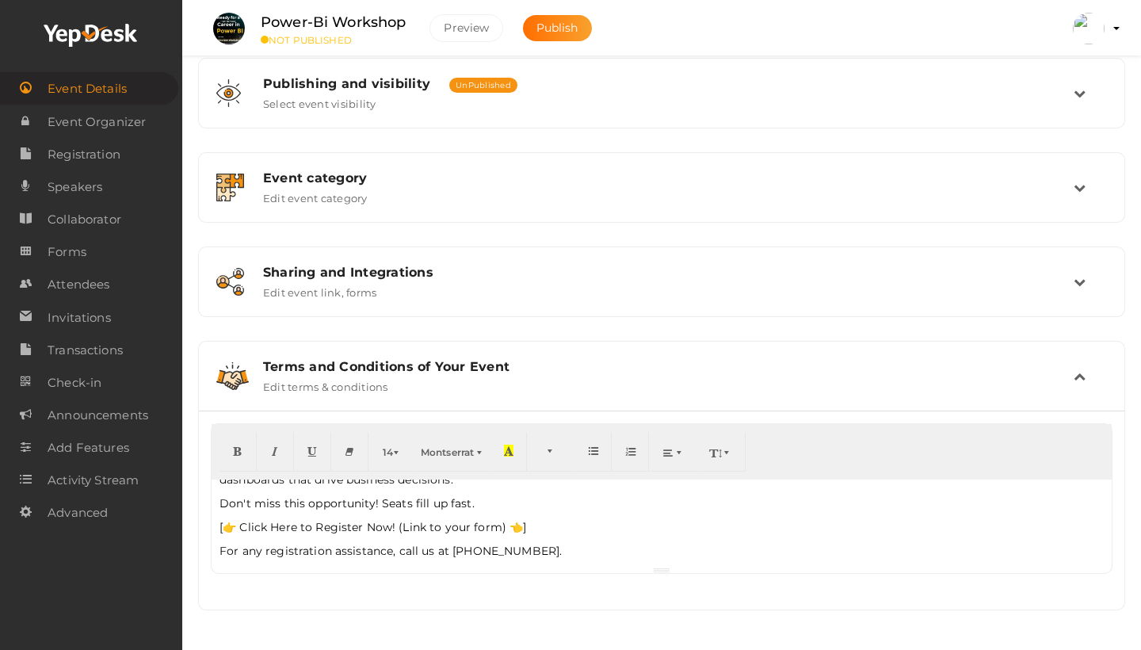
scroll to position [564, 0]
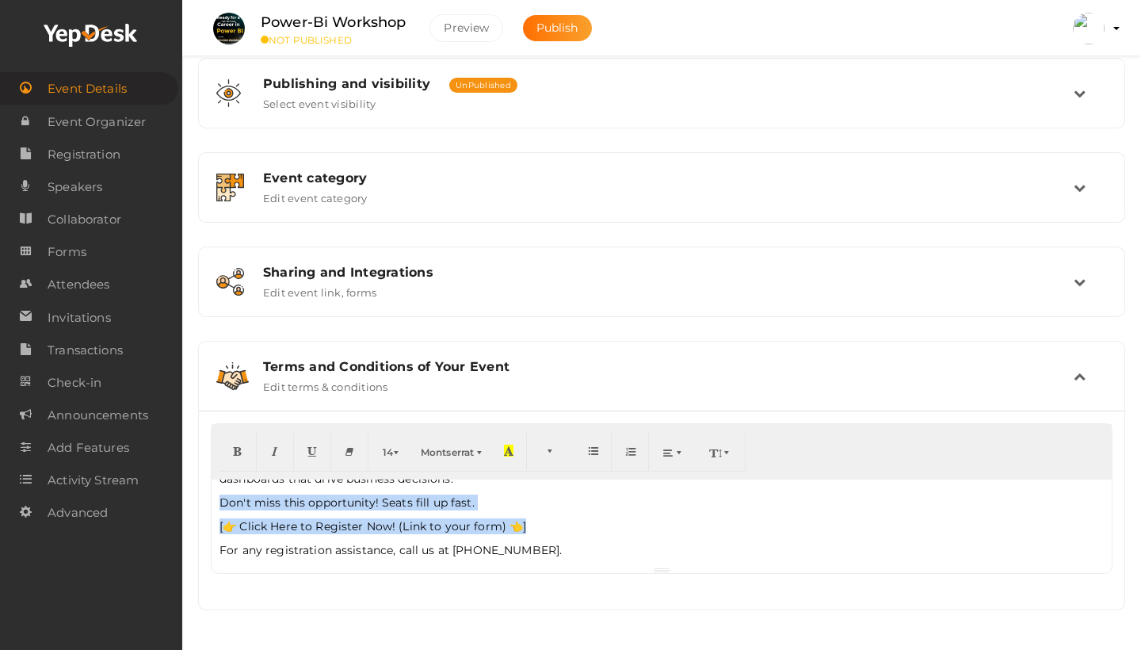
drag, startPoint x: 472, startPoint y: 528, endPoint x: 213, endPoint y: 505, distance: 260.2
click at [213, 505] on div "Power BI One-Day Workshop: Turn Data into Career Power! 📊 Ready to jumpstart a …" at bounding box center [662, 523] width 900 height 87
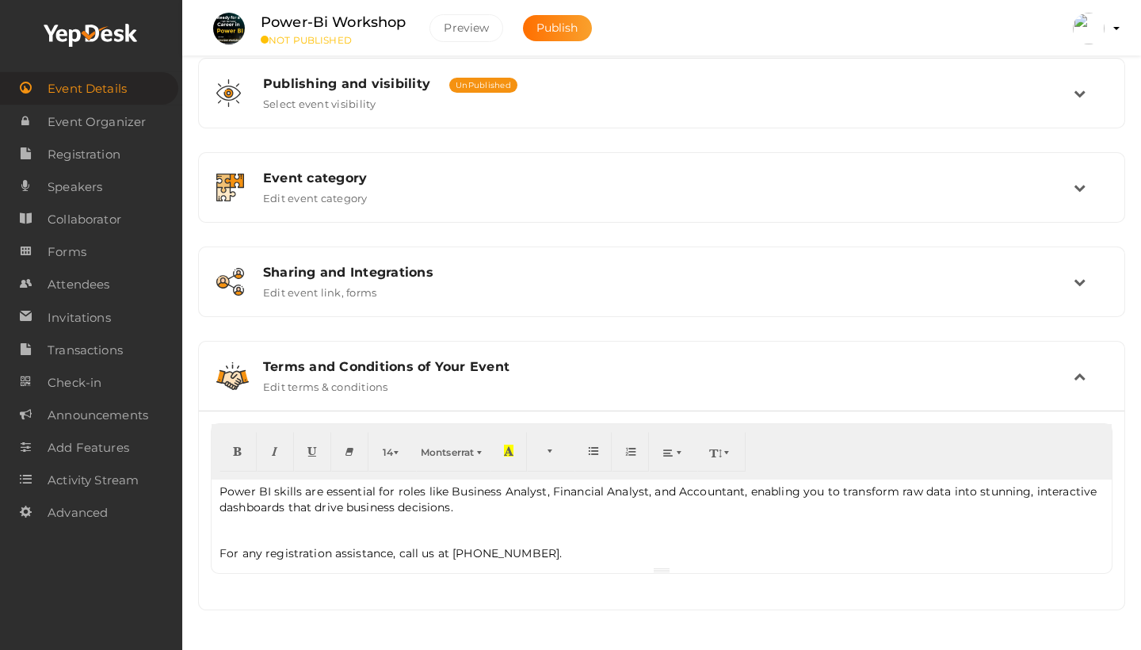
scroll to position [531, 0]
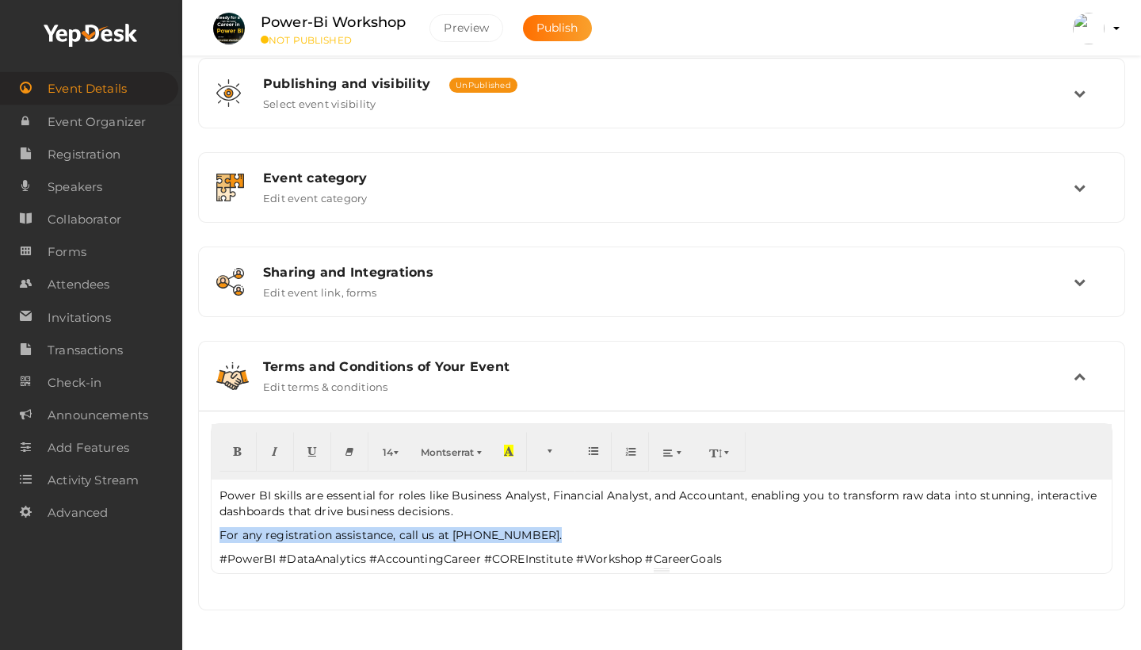
drag, startPoint x: 457, startPoint y: 534, endPoint x: 189, endPoint y: 533, distance: 267.9
click at [189, 533] on div "Power-Bi Workshop Core Thrissur At CORE INSTITUTE OF TECHNOLOGY | CADD | Autode…" at bounding box center [661, 127] width 959 height 1046
click at [577, 537] on p "For any registration assistance, call us at [PHONE_NUMBER]." at bounding box center [662, 535] width 885 height 16
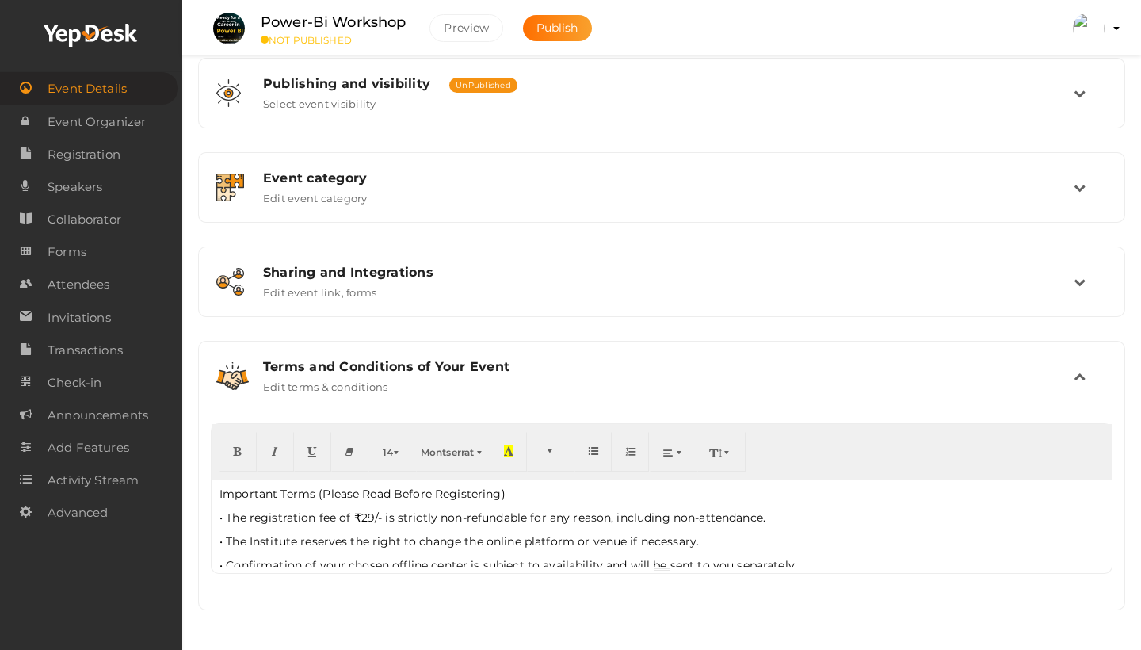
scroll to position [617, 0]
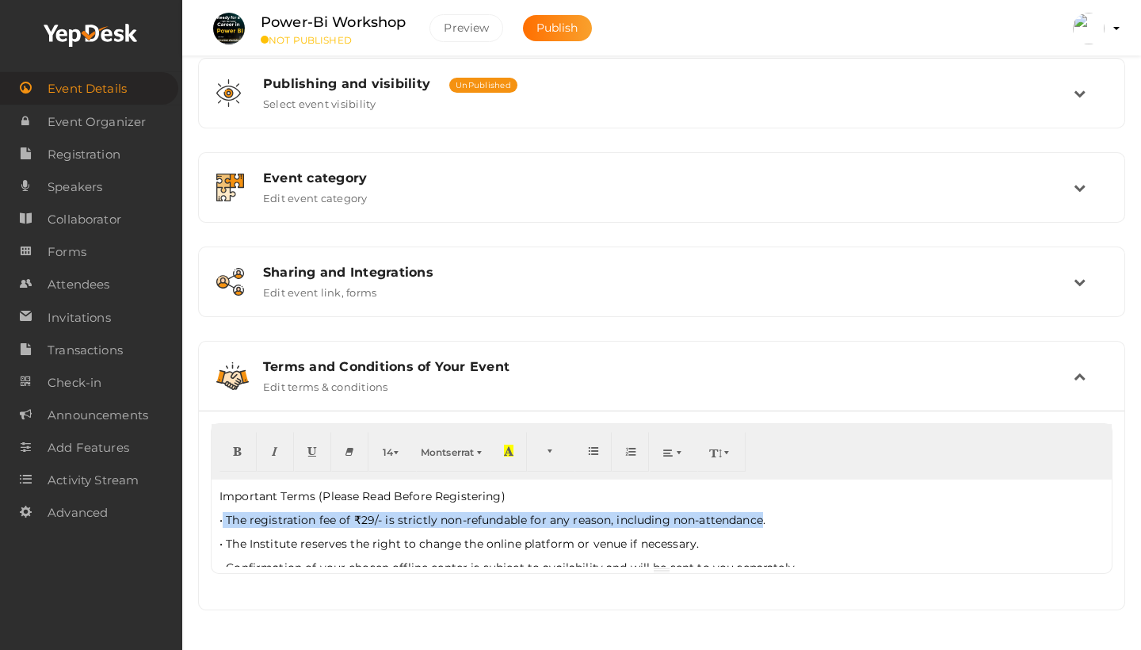
drag, startPoint x: 224, startPoint y: 521, endPoint x: 763, endPoint y: 520, distance: 539.8
click at [763, 520] on p "•⁠ ⁠The registration fee of ₹29/- is strictly non-refundable for any reason, in…" at bounding box center [662, 520] width 885 height 16
click at [506, 455] on icon "button" at bounding box center [509, 451] width 10 height 12
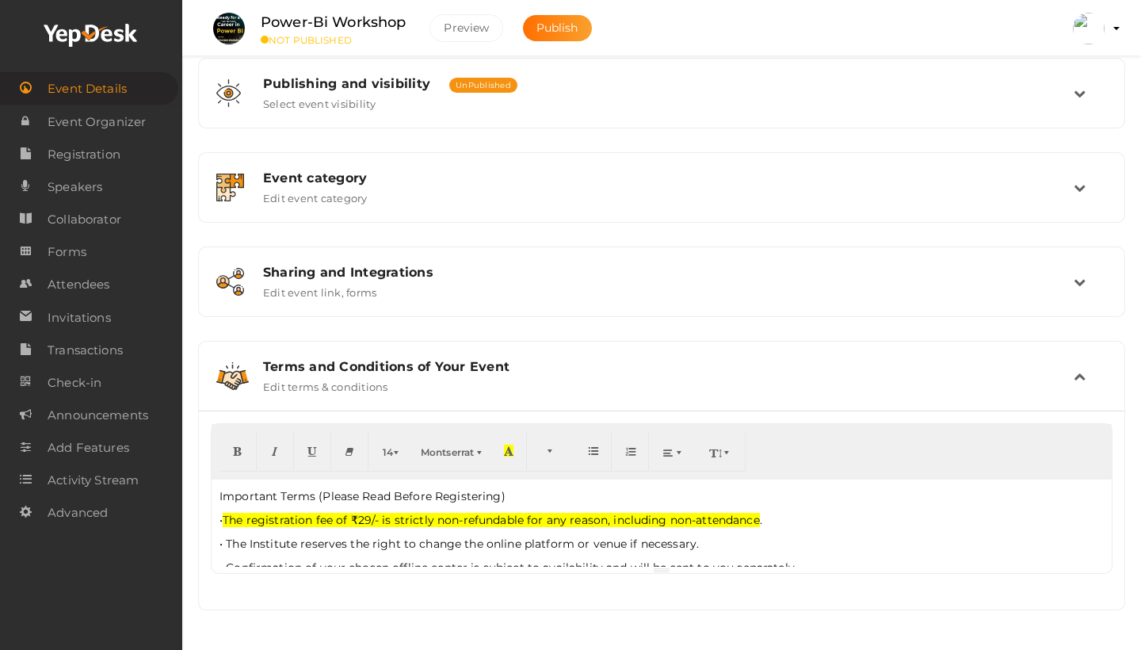
click at [714, 545] on p "•⁠ ⁠The Institute reserves the right to change the online platform or venue if …" at bounding box center [662, 544] width 885 height 16
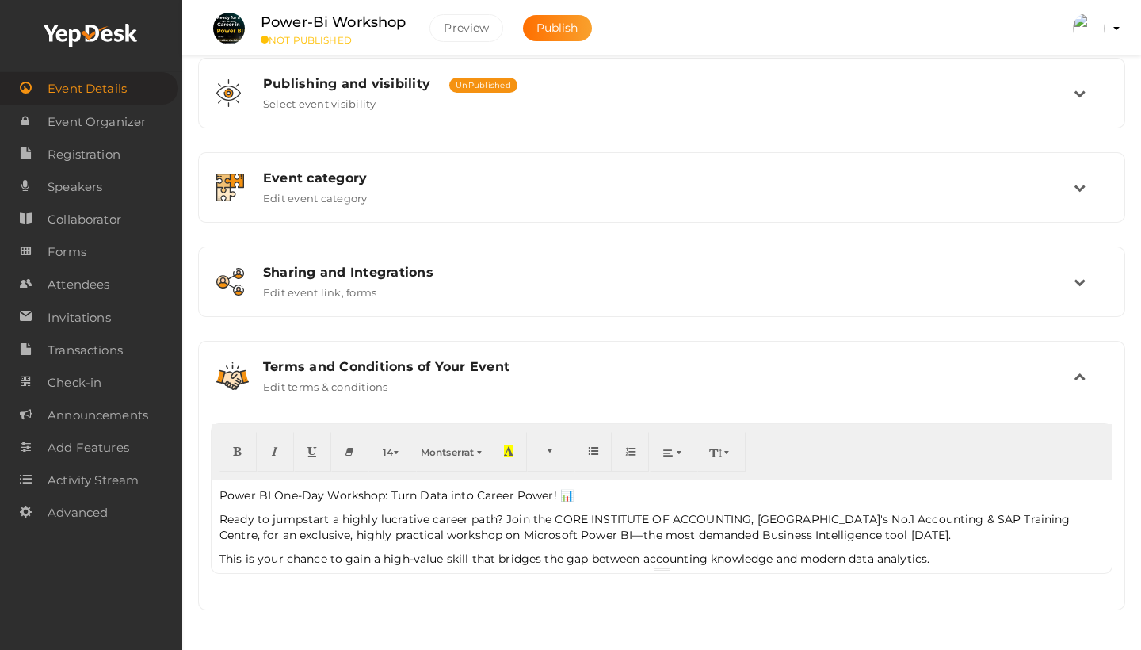
scroll to position [0, 0]
drag, startPoint x: 220, startPoint y: 496, endPoint x: 576, endPoint y: 497, distance: 355.9
click at [576, 497] on p "Power BI One-Day Workshop: Turn Data into Career Power! 📊" at bounding box center [662, 495] width 885 height 16
click at [237, 448] on icon "button" at bounding box center [238, 451] width 10 height 12
click at [396, 453] on span "button" at bounding box center [398, 452] width 10 height 12
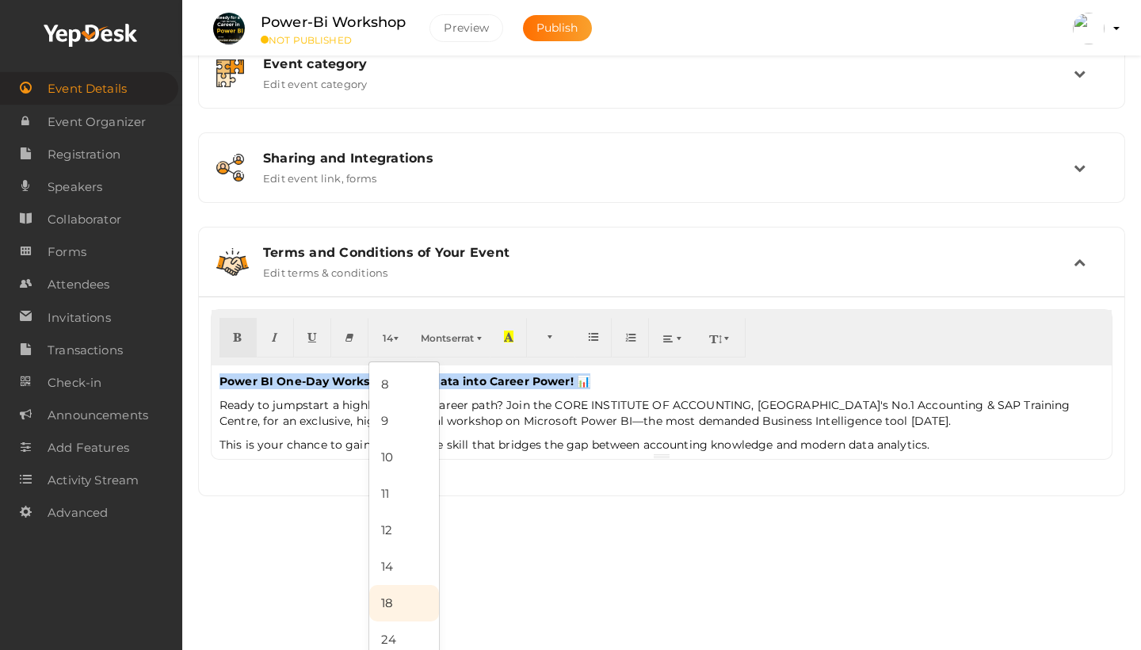
click at [390, 608] on link "18" at bounding box center [404, 603] width 70 height 36
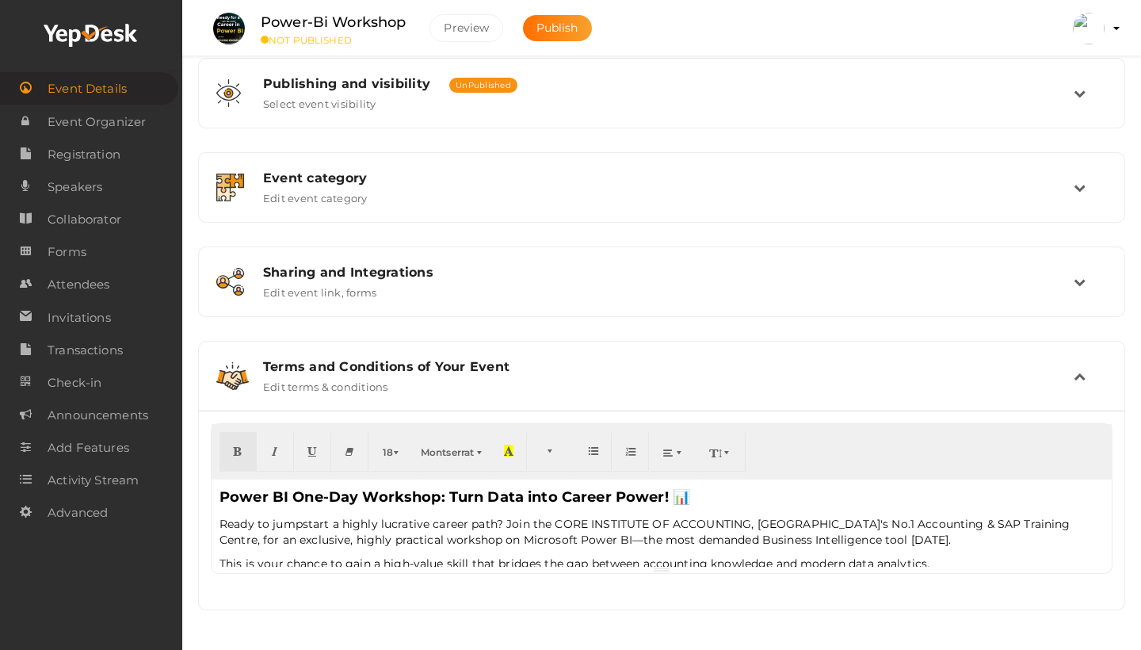
scroll to position [396, 0]
click at [744, 499] on p "Power BI One-Day Workshop: Turn Data into Career Power! 📊" at bounding box center [662, 497] width 885 height 21
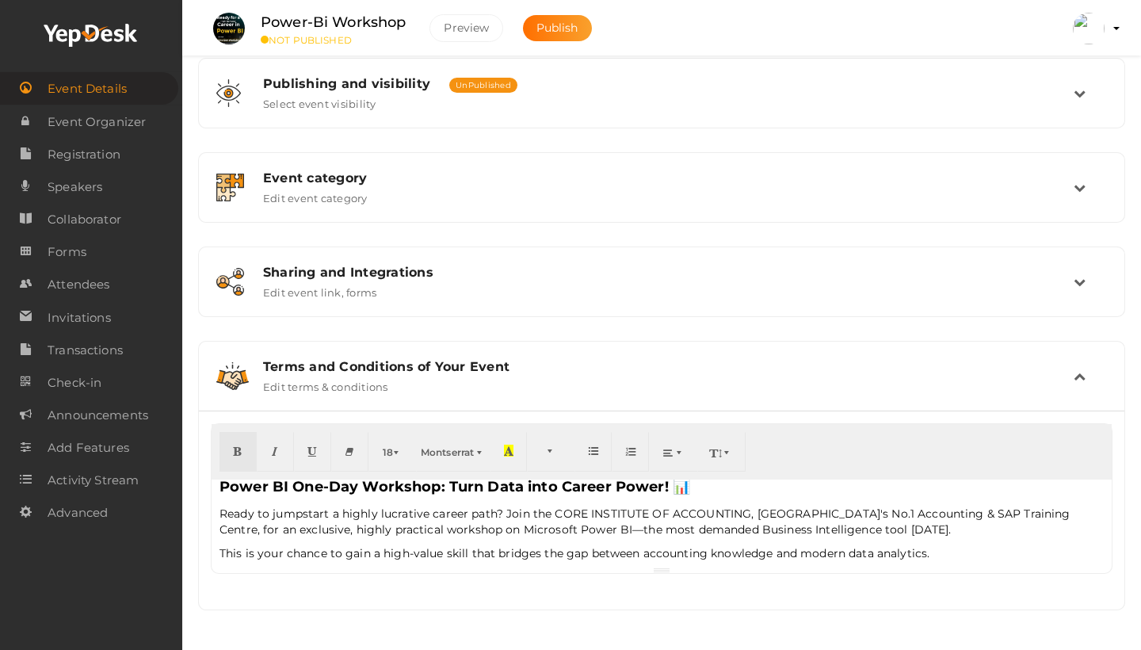
scroll to position [7, 0]
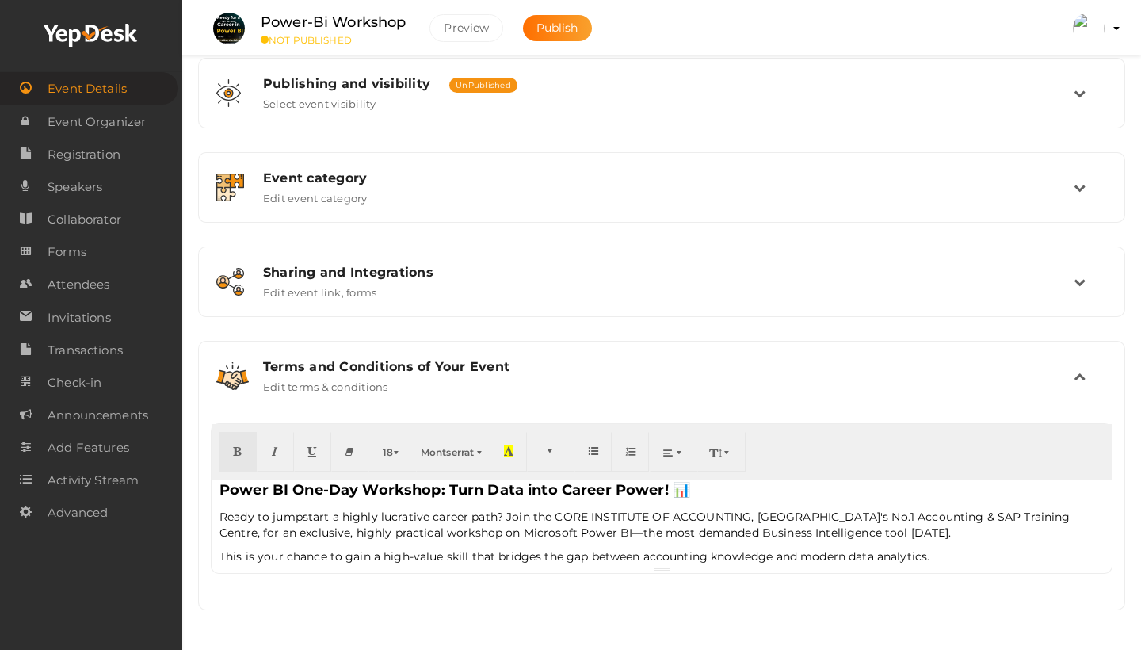
click at [716, 516] on p "Ready to jumpstart a highly lucrative career path? Join the CORE INSTITUTE OF A…" at bounding box center [662, 525] width 885 height 32
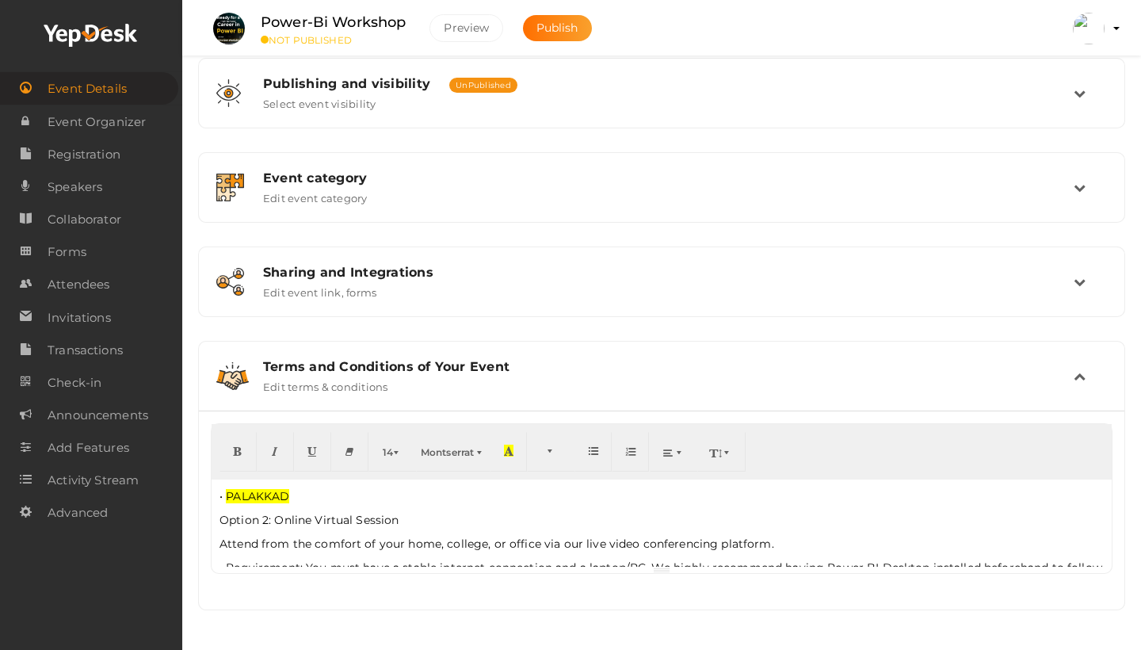
scroll to position [384, 0]
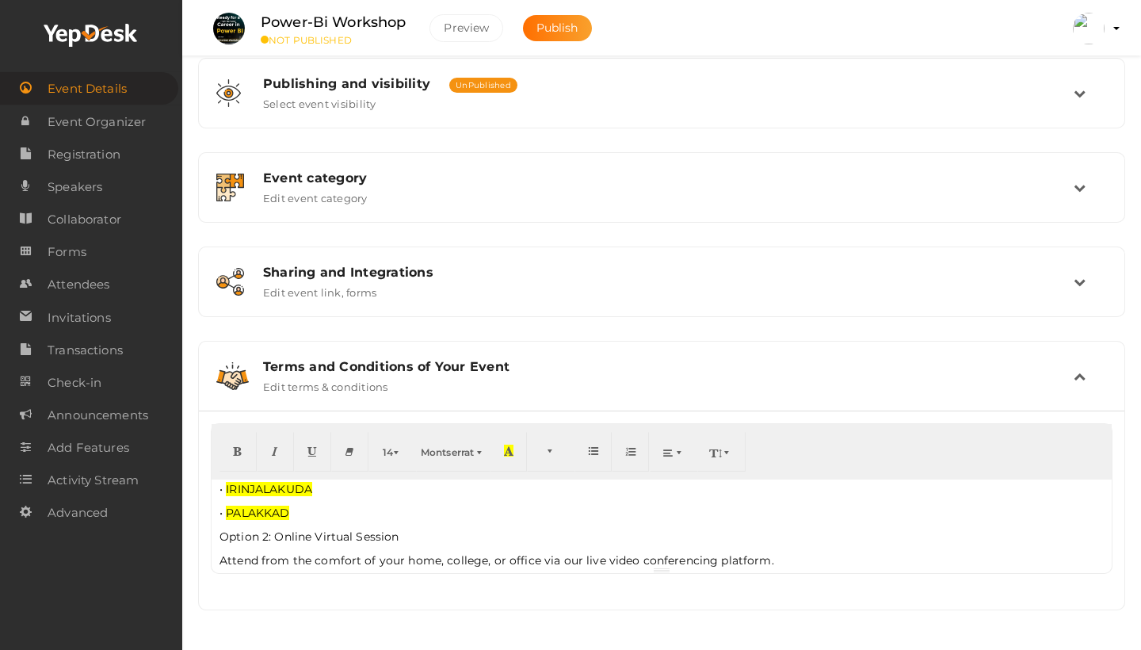
click at [219, 538] on div "Power BI One-Day Workshop: Turn Data into Career Power! 📊 Ready to jumpstart a …" at bounding box center [662, 523] width 900 height 87
drag, startPoint x: 276, startPoint y: 537, endPoint x: 402, endPoint y: 537, distance: 126.0
click at [402, 537] on p "Option 2: Online Virtual Session" at bounding box center [662, 537] width 885 height 16
click at [556, 450] on span "button" at bounding box center [552, 451] width 10 height 12
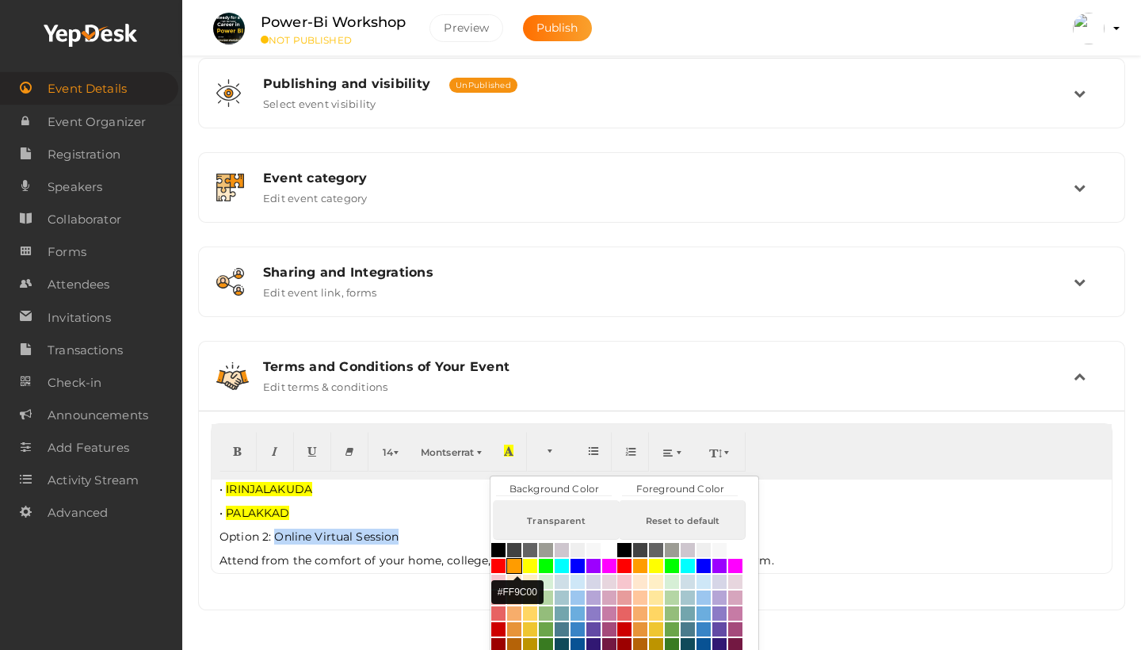
click at [518, 564] on button "button" at bounding box center [514, 566] width 16 height 16
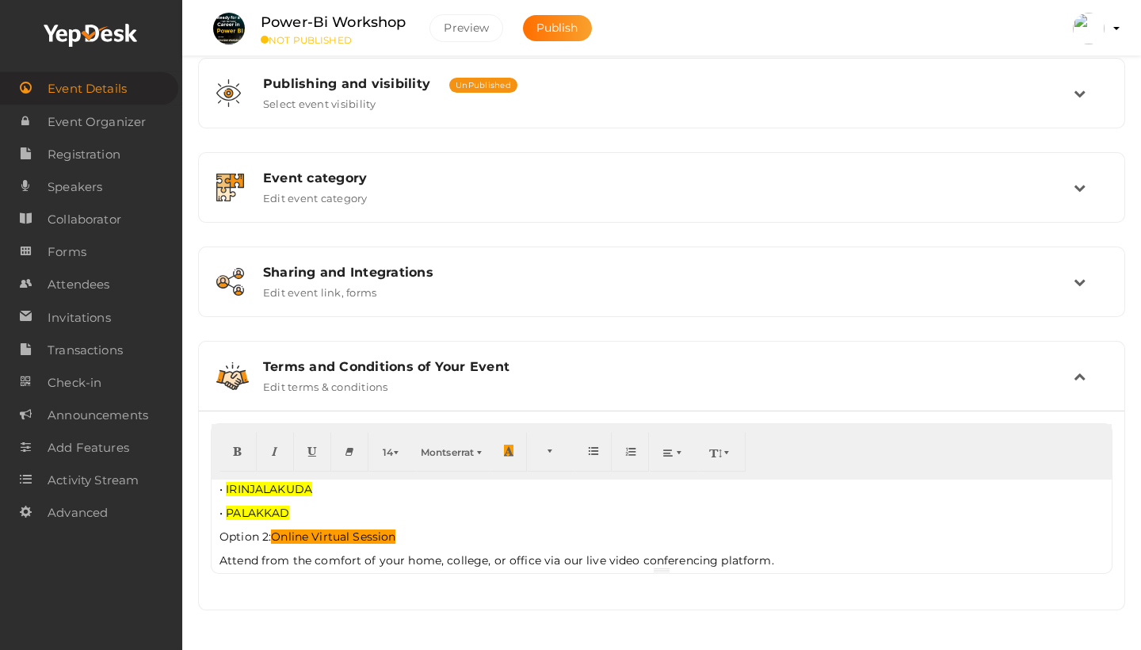
click at [562, 527] on div "Power BI One-Day Workshop: Turn Data into Career Power! 📊 Ready to jumpstart a …" at bounding box center [662, 523] width 900 height 87
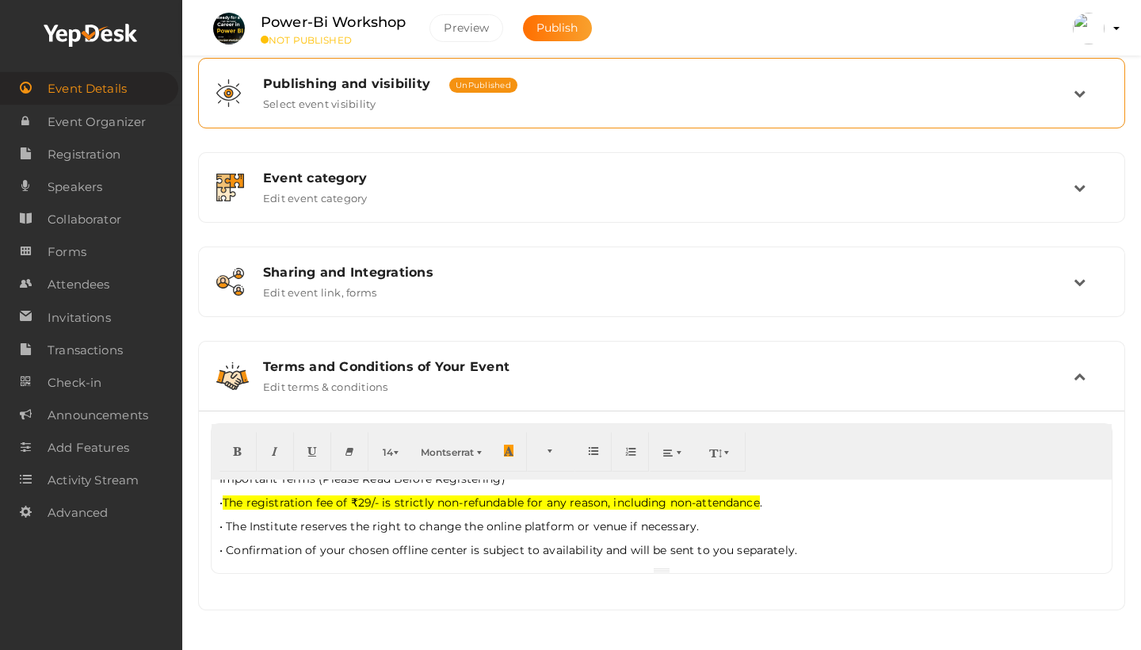
scroll to position [396, 0]
click at [480, 32] on button "Preview" at bounding box center [467, 28] width 74 height 28
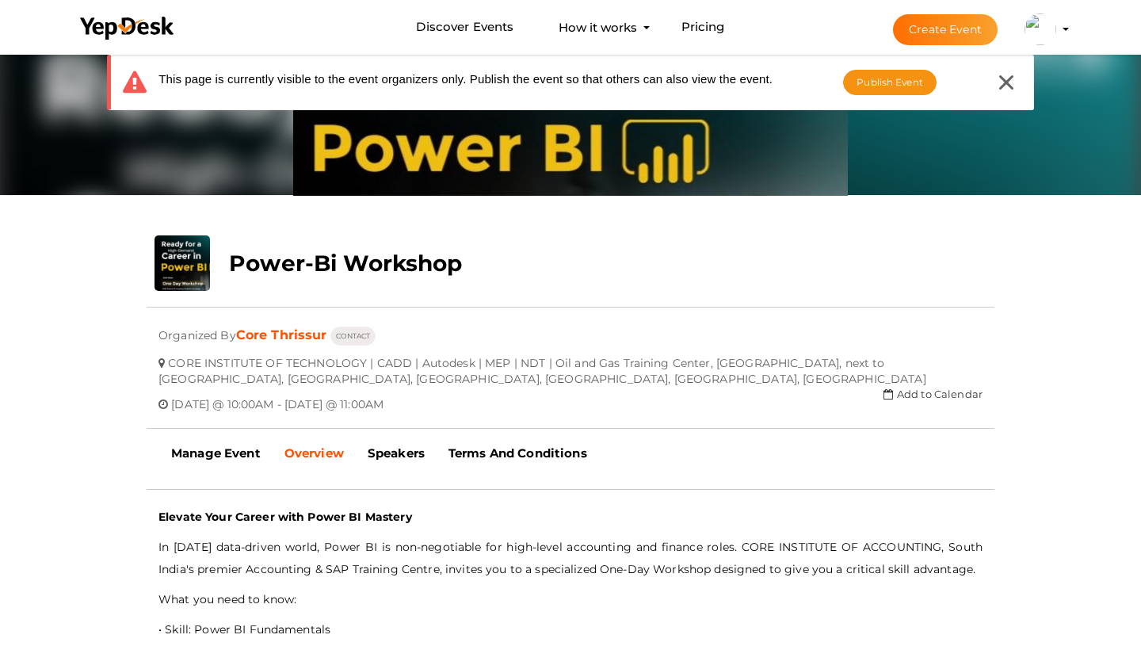
scroll to position [131, 0]
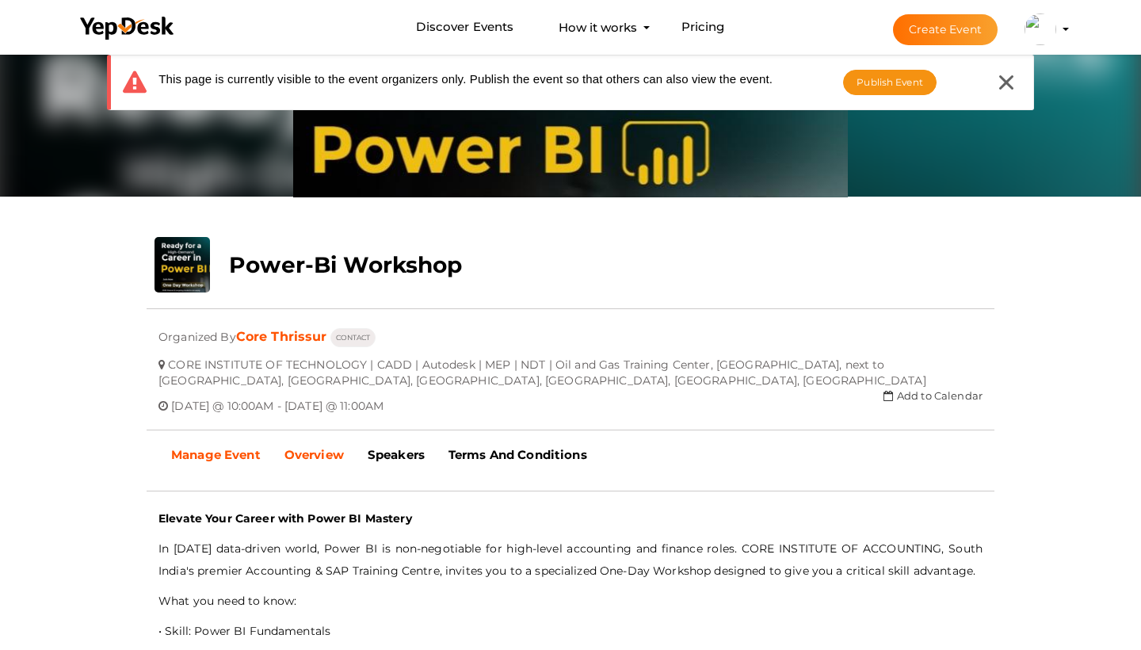
click at [211, 457] on b "Manage Event" at bounding box center [216, 454] width 90 height 15
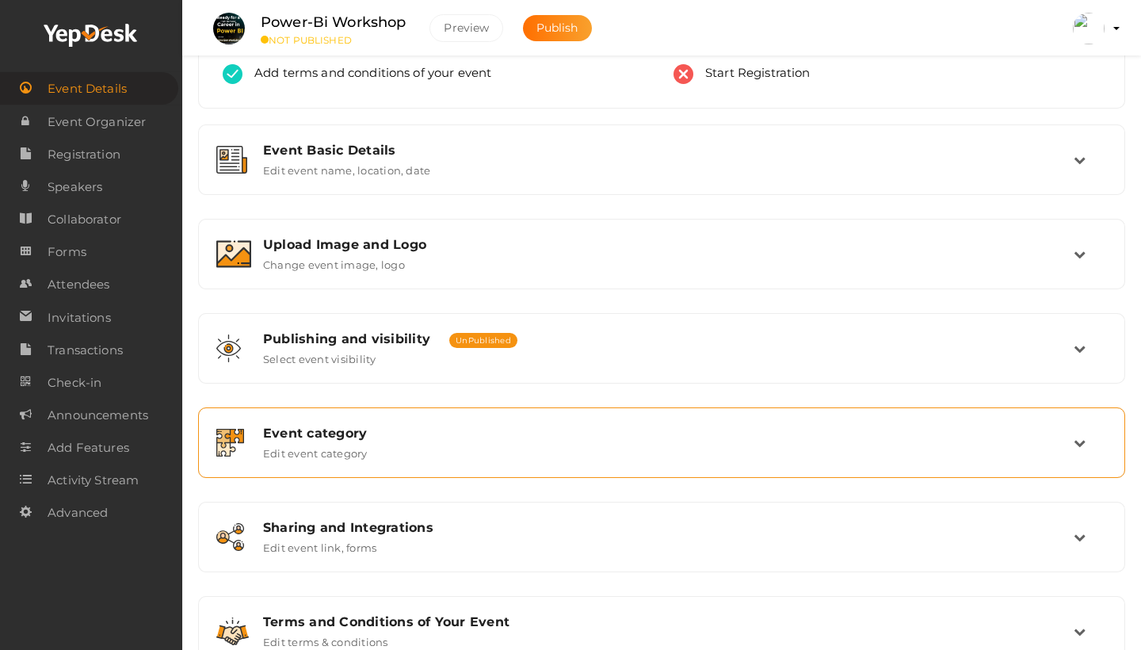
scroll to position [154, 0]
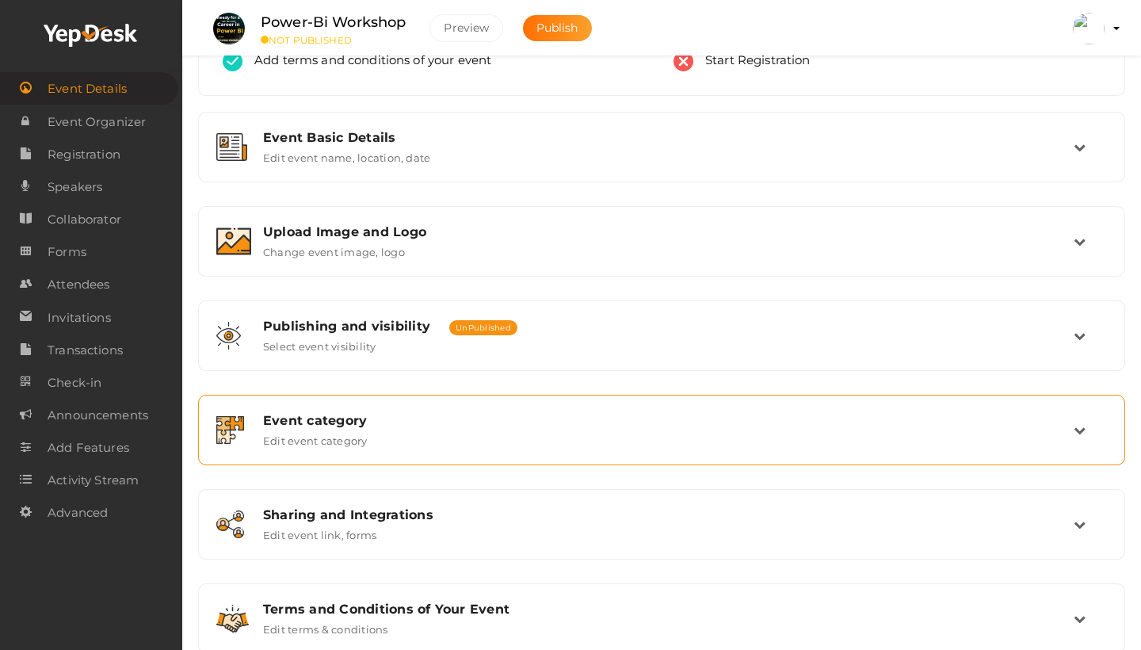
click at [326, 439] on label "Edit event category" at bounding box center [315, 437] width 105 height 19
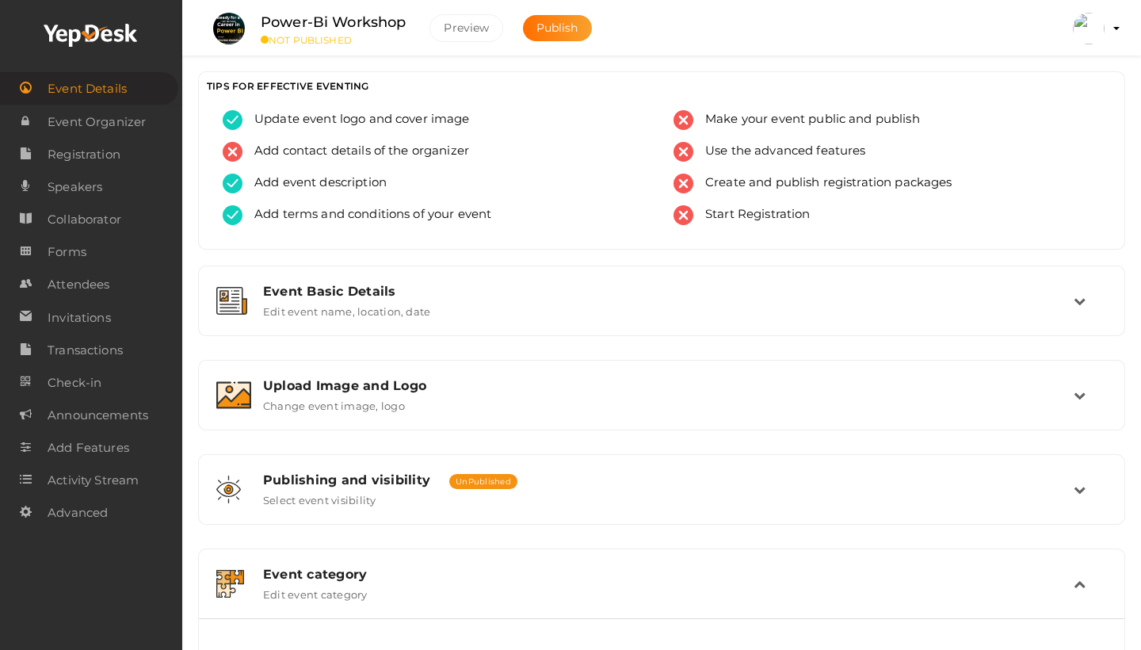
scroll to position [0, 0]
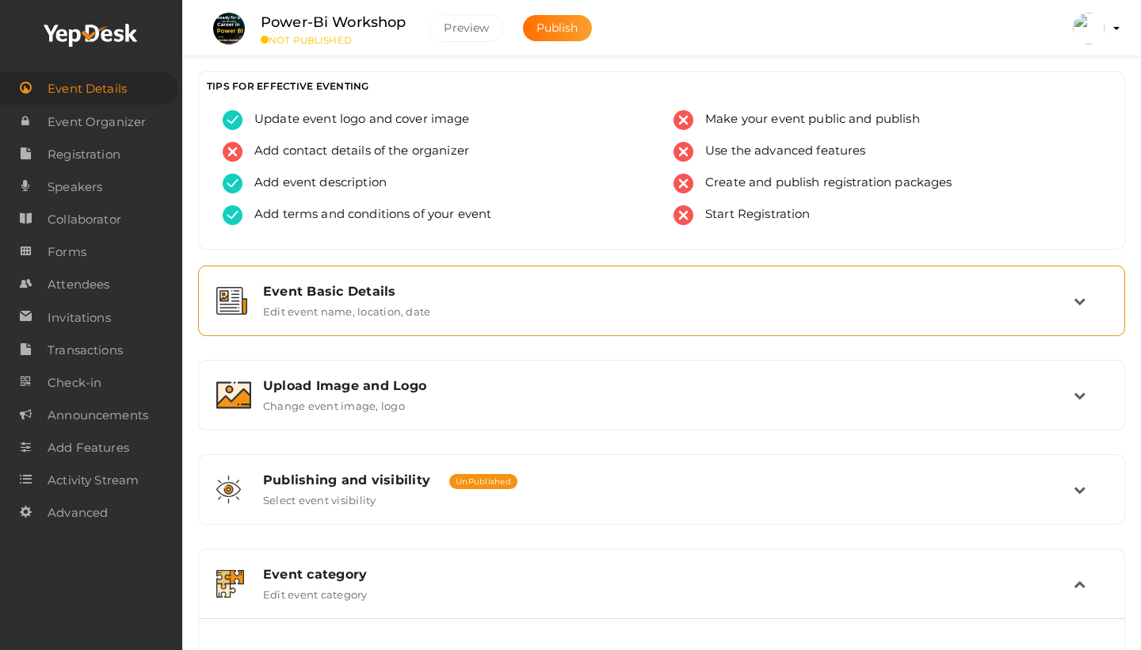
click at [307, 295] on div "Event Basic Details" at bounding box center [668, 291] width 811 height 15
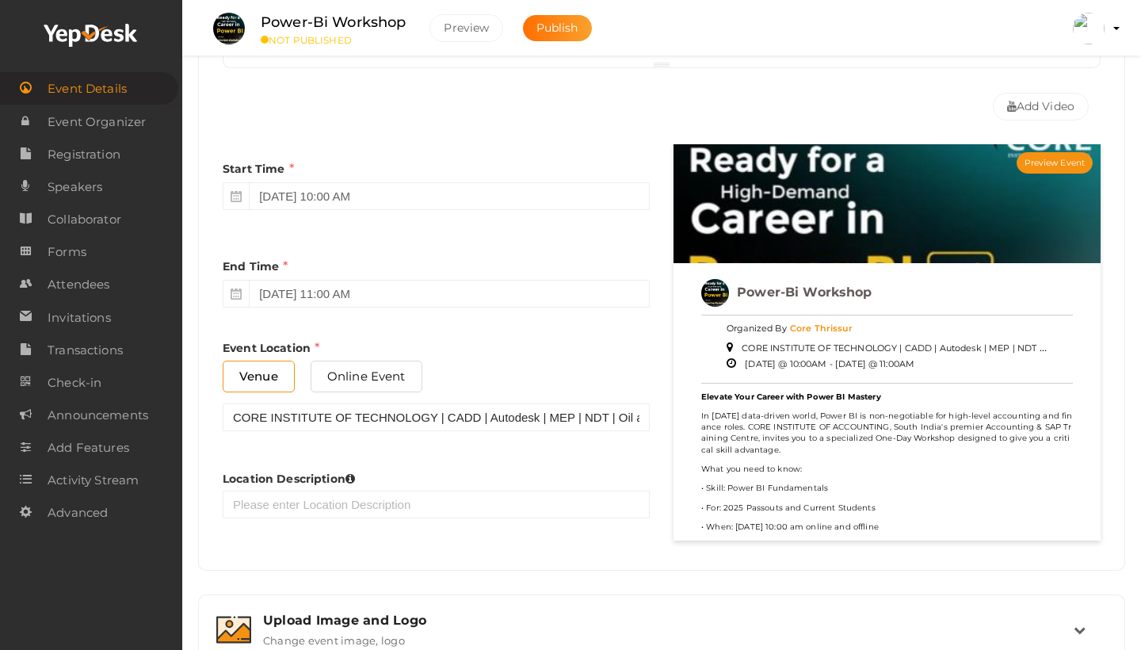
scroll to position [769, 0]
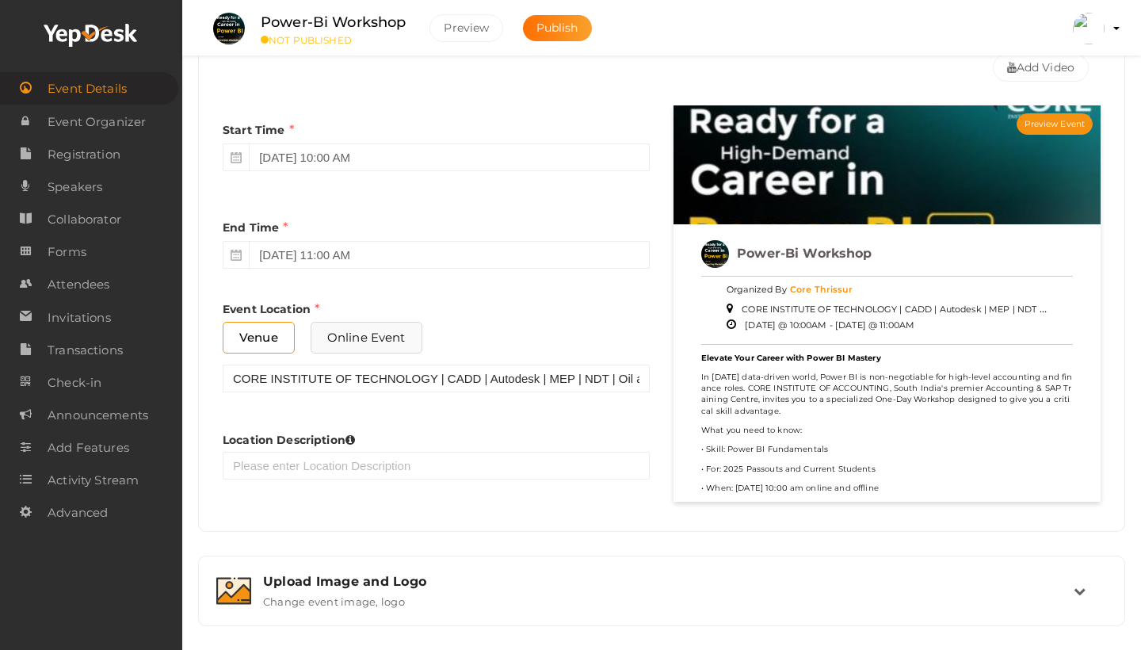
click at [389, 342] on span "Online Event" at bounding box center [367, 337] width 112 height 31
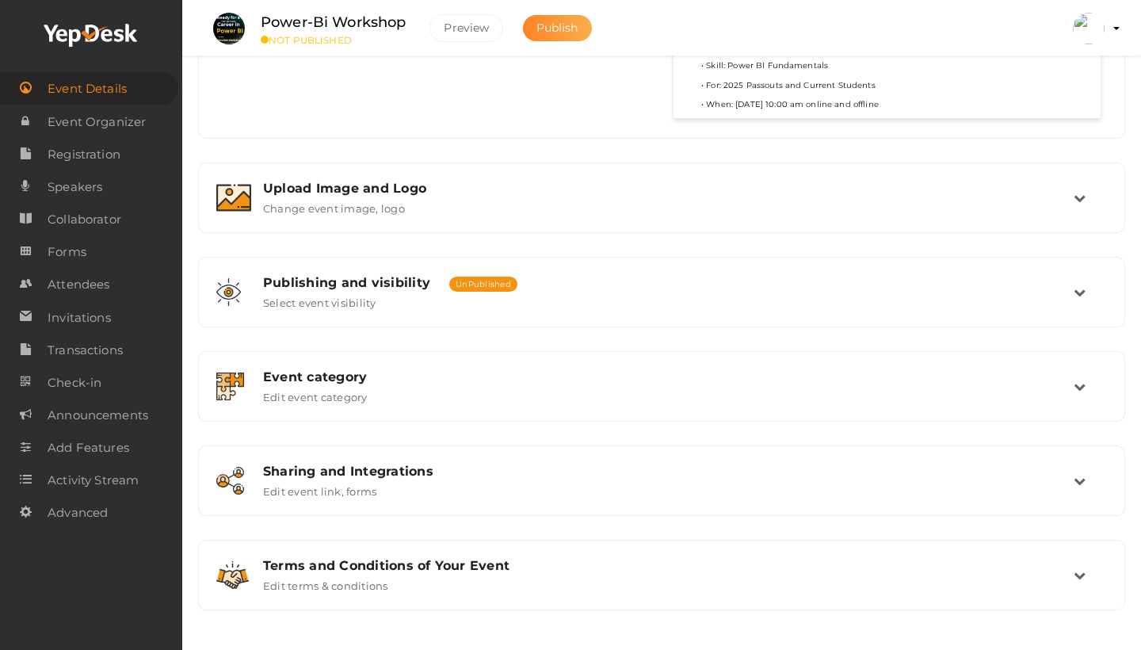
scroll to position [1152, 0]
click at [142, 117] on span "Event Organizer" at bounding box center [97, 122] width 98 height 32
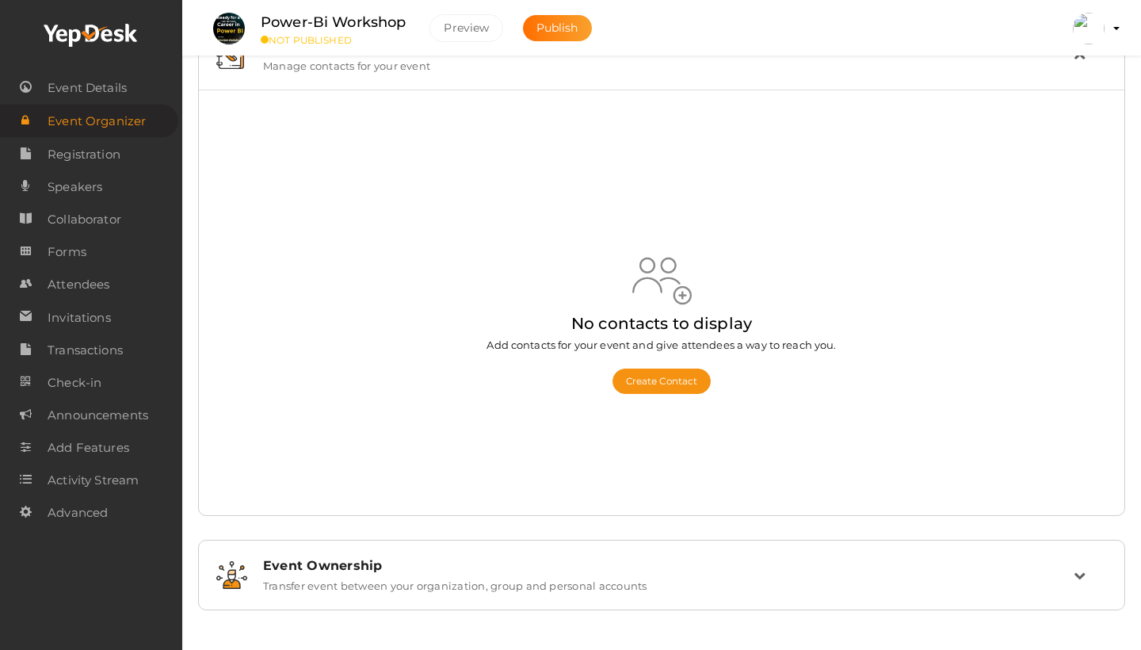
scroll to position [52, 0]
click at [92, 159] on span "Registration" at bounding box center [84, 155] width 73 height 32
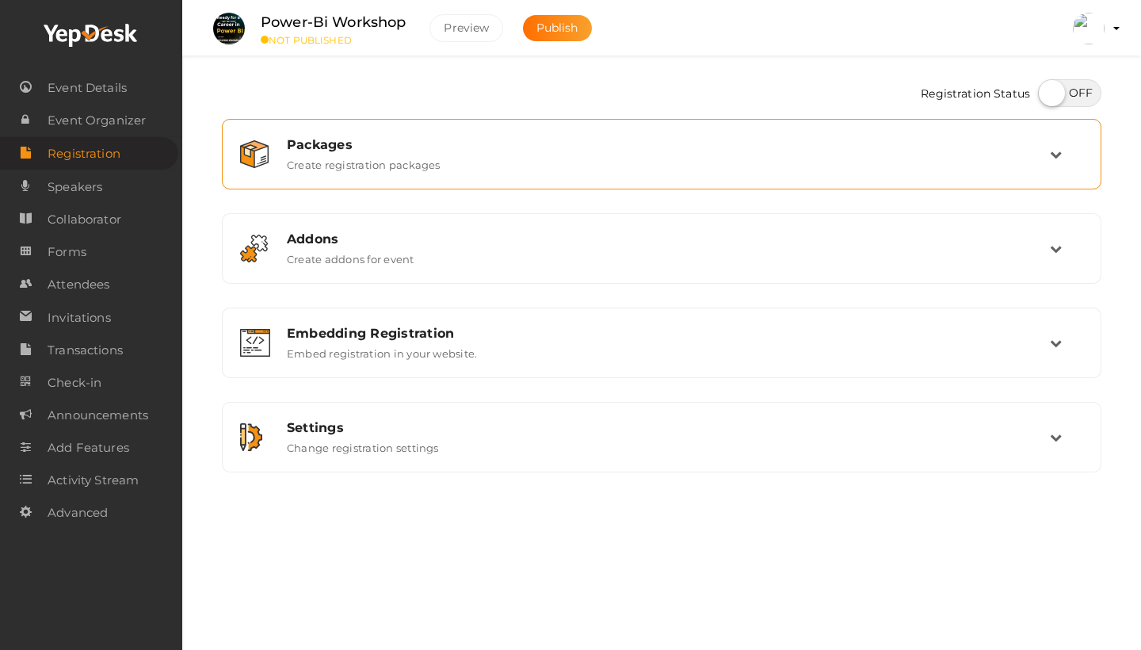
click at [416, 156] on label "Create registration packages" at bounding box center [364, 161] width 154 height 19
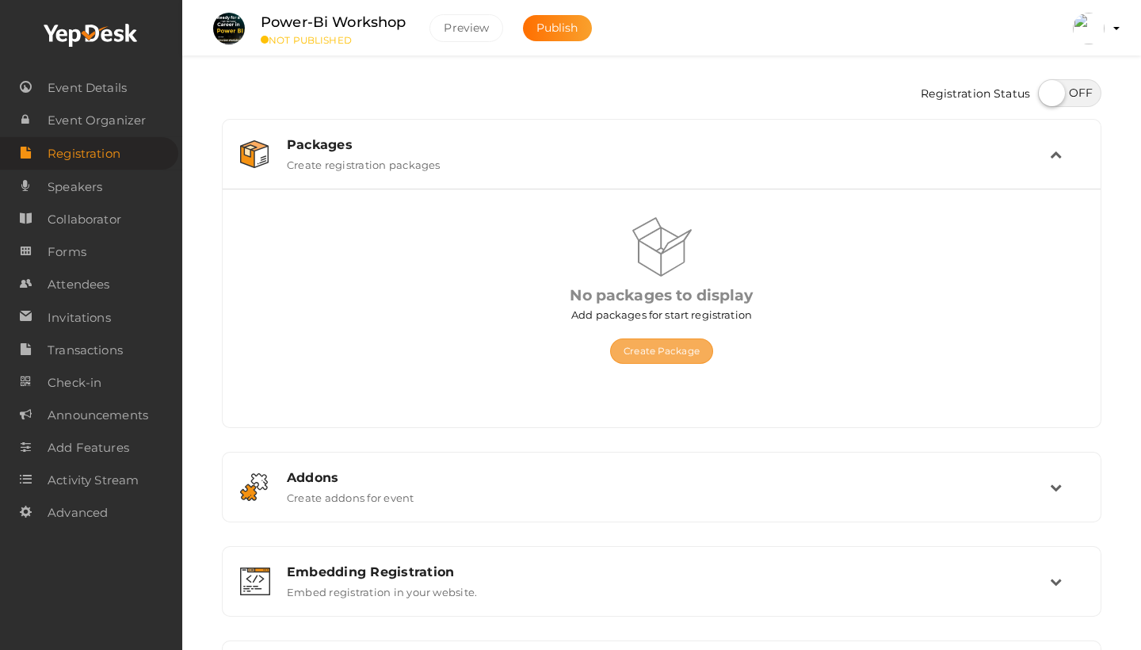
click at [674, 358] on button "Create Package" at bounding box center [661, 350] width 103 height 25
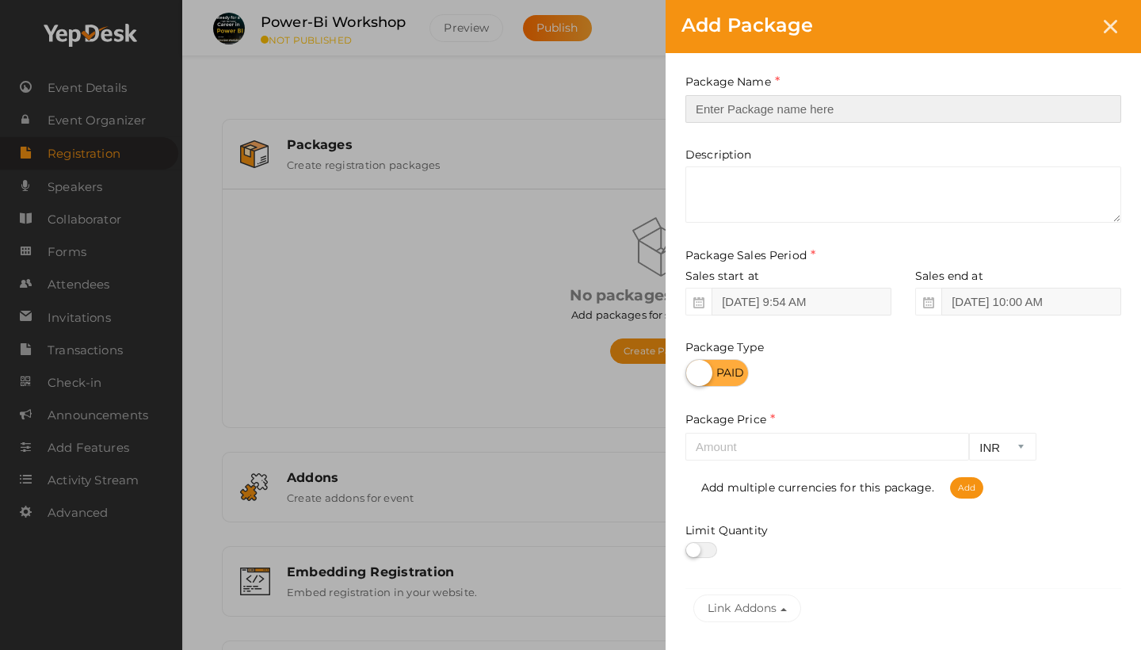
click at [780, 101] on input "text" at bounding box center [904, 109] width 436 height 28
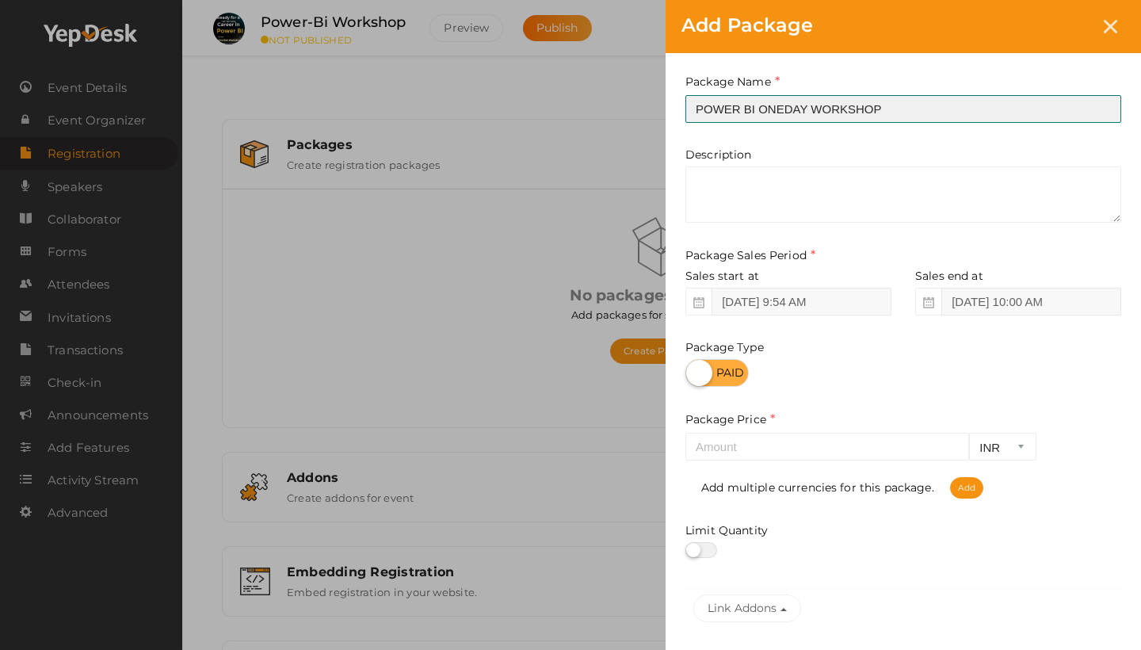
type input "POWER BI ONEDAY WORKSHOP"
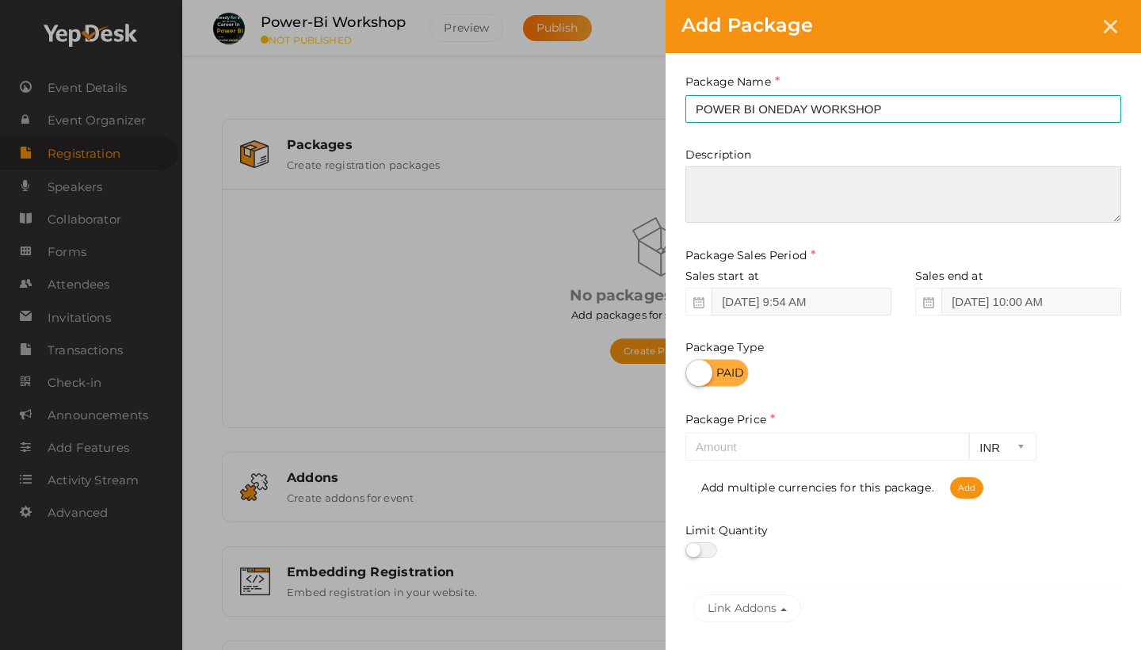
click at [786, 183] on textarea at bounding box center [904, 194] width 436 height 56
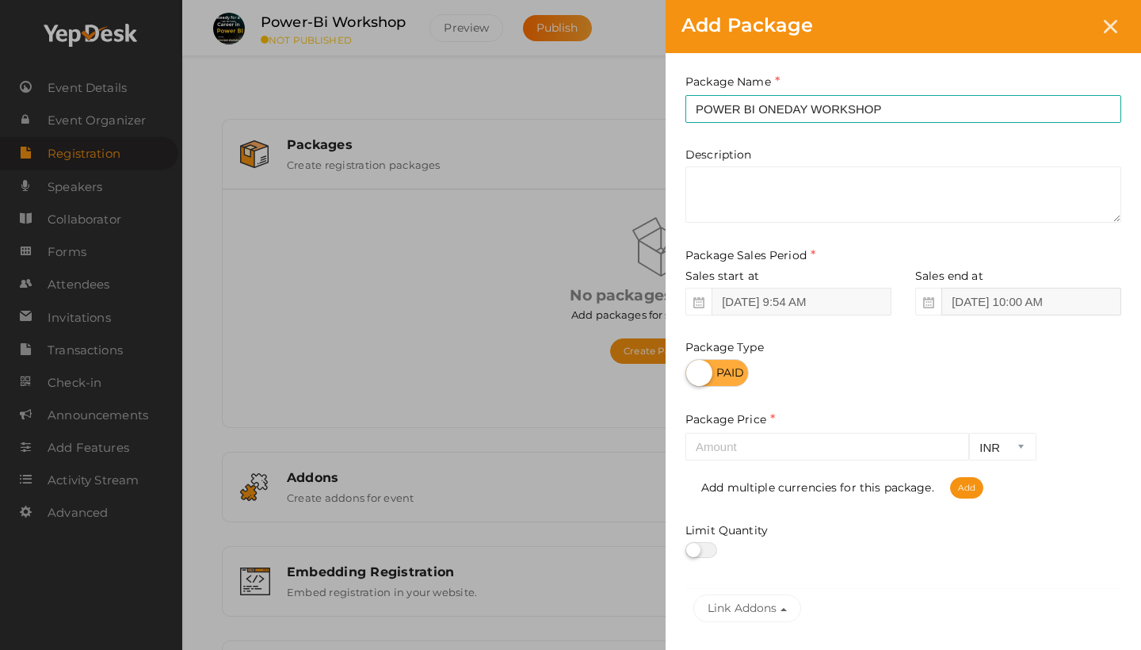
click at [980, 308] on input "[DATE] 10:00 AM" at bounding box center [1032, 302] width 180 height 28
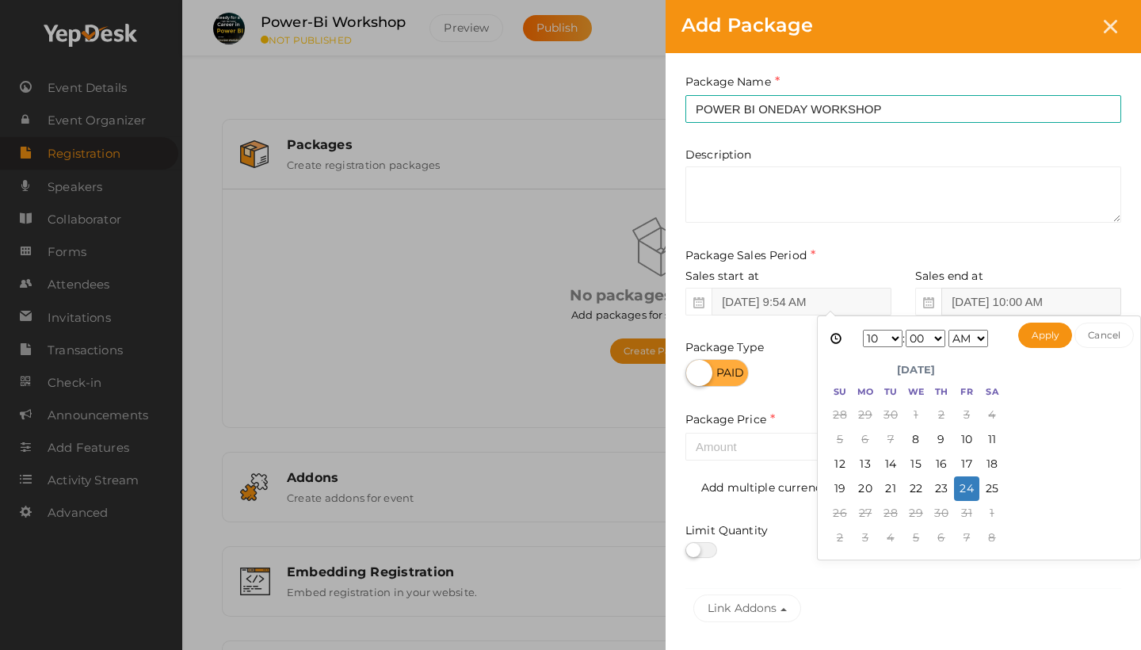
click at [1053, 293] on input "[DATE] 10:00 AM" at bounding box center [1032, 302] width 180 height 28
click at [1040, 342] on button "Apply" at bounding box center [1045, 335] width 55 height 25
type input "[DATE] 12:00 PM"
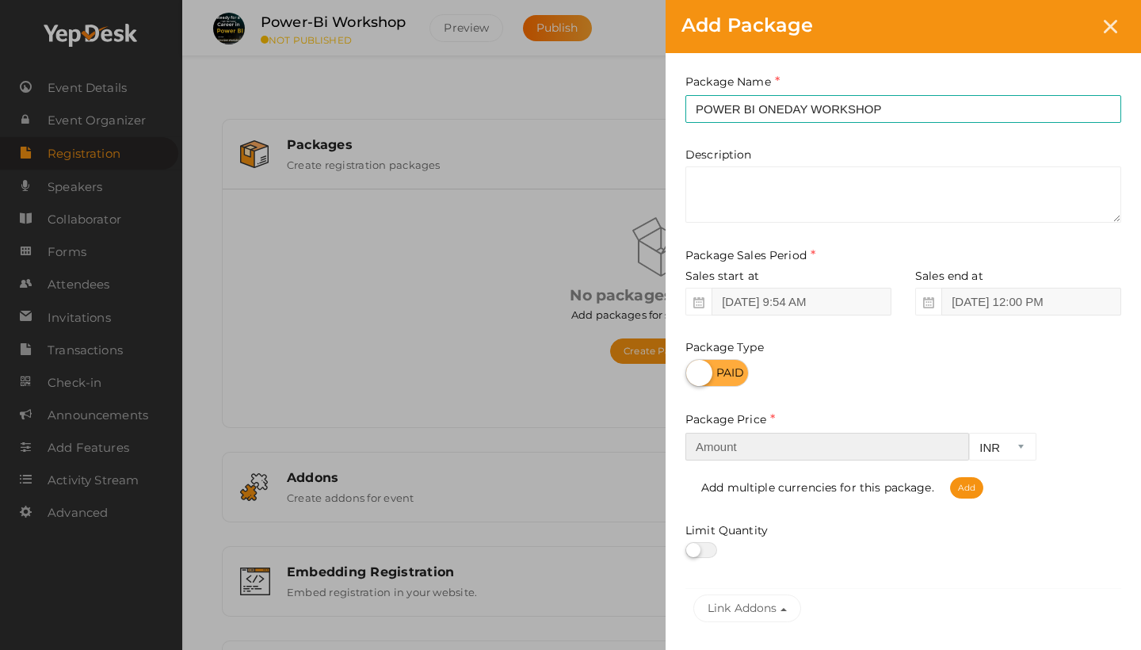
click at [781, 444] on input "number" at bounding box center [828, 447] width 284 height 28
type input "29"
click at [728, 372] on label at bounding box center [717, 373] width 63 height 28
click at [696, 372] on input "checkbox" at bounding box center [691, 367] width 10 height 10
checkbox input "true"
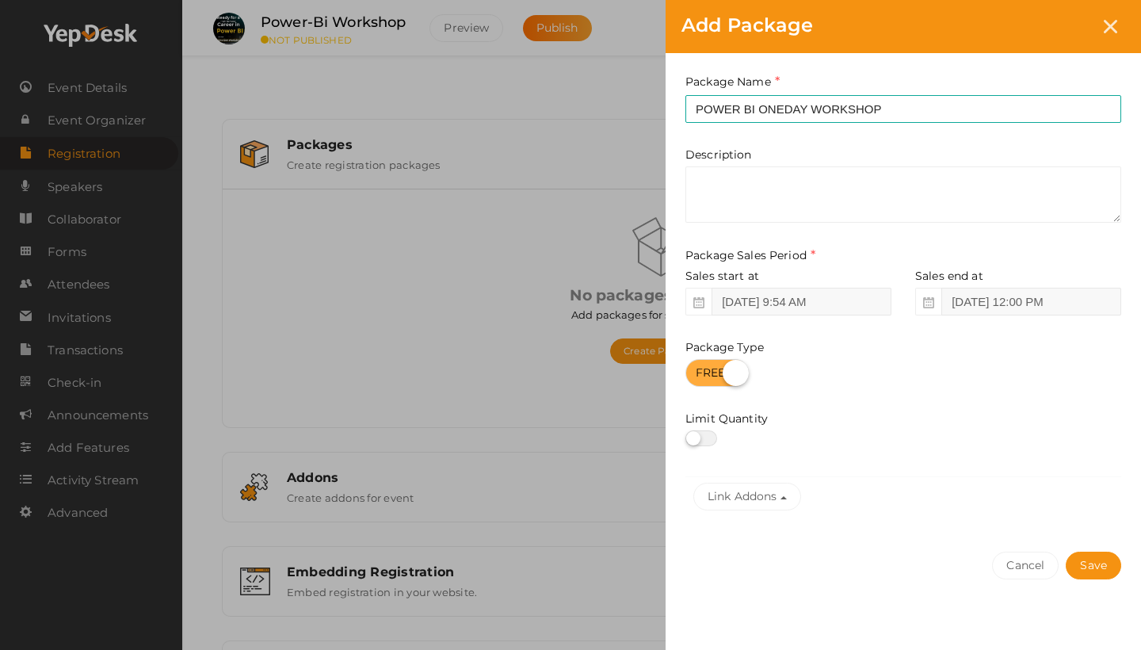
click at [709, 436] on label at bounding box center [702, 438] width 32 height 16
click at [696, 436] on input "checkbox" at bounding box center [691, 439] width 10 height 10
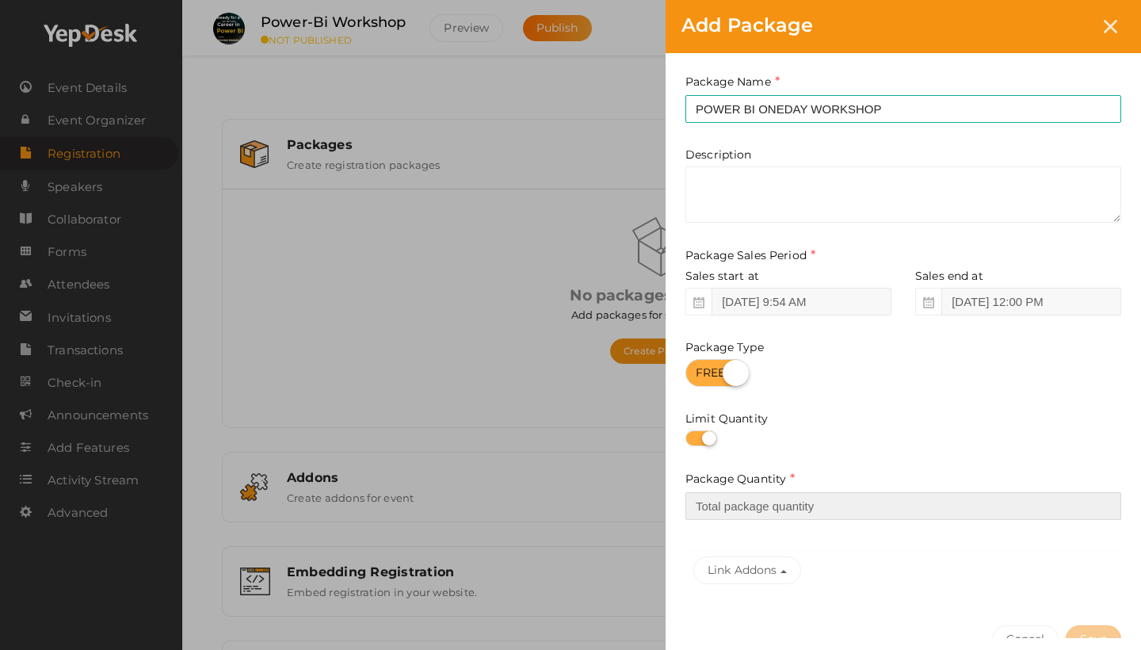
click at [780, 504] on input "number" at bounding box center [904, 506] width 436 height 28
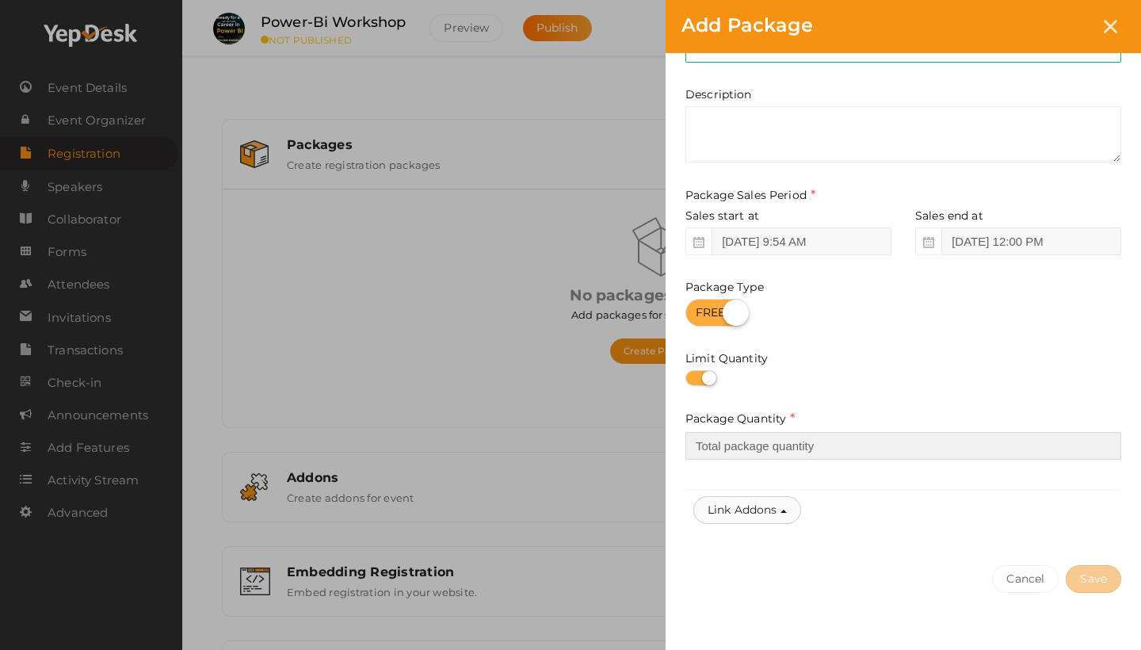
scroll to position [77, 0]
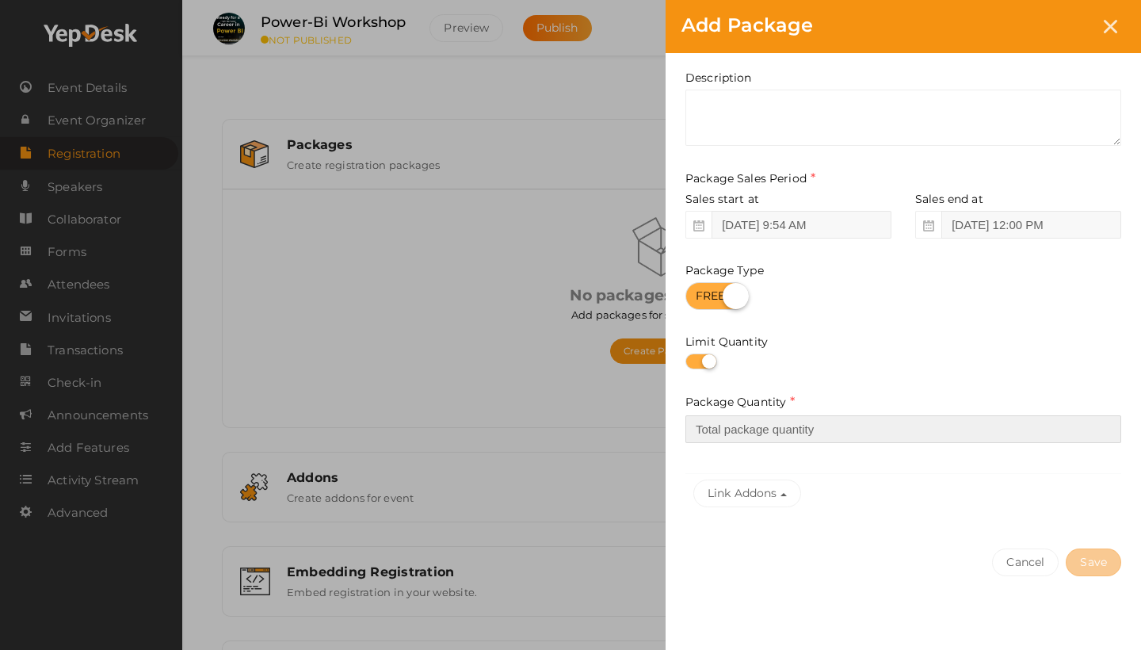
click at [899, 423] on input "number" at bounding box center [904, 429] width 436 height 28
click at [693, 359] on label at bounding box center [702, 361] width 32 height 16
click at [693, 359] on input "checkbox" at bounding box center [691, 362] width 10 height 10
checkbox input "false"
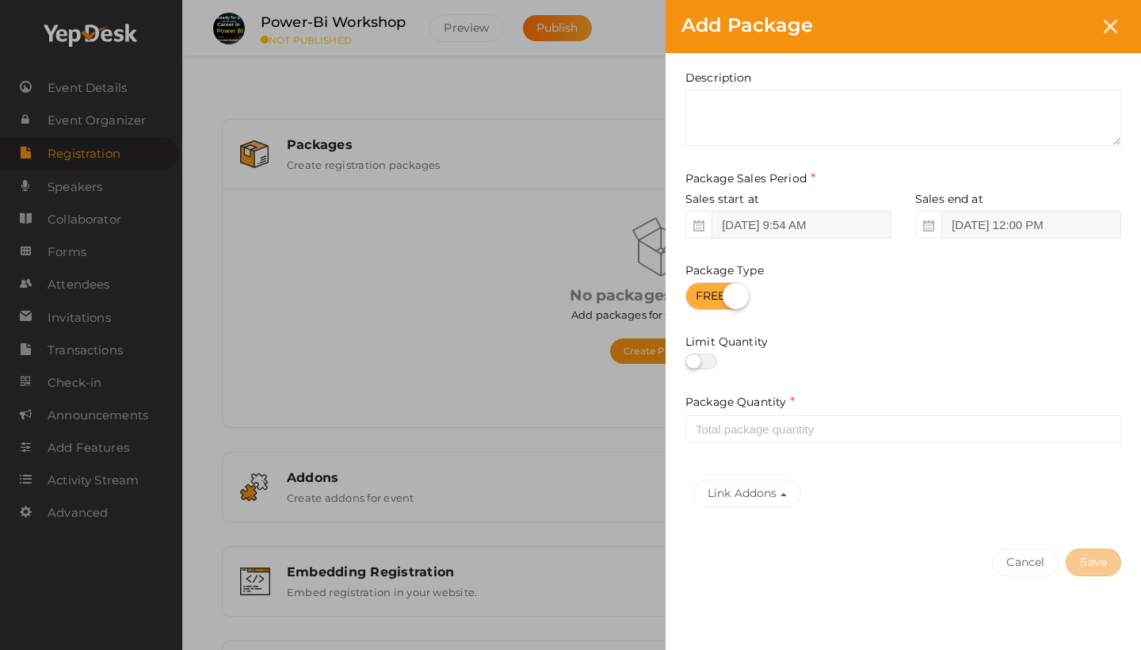
scroll to position [20, 0]
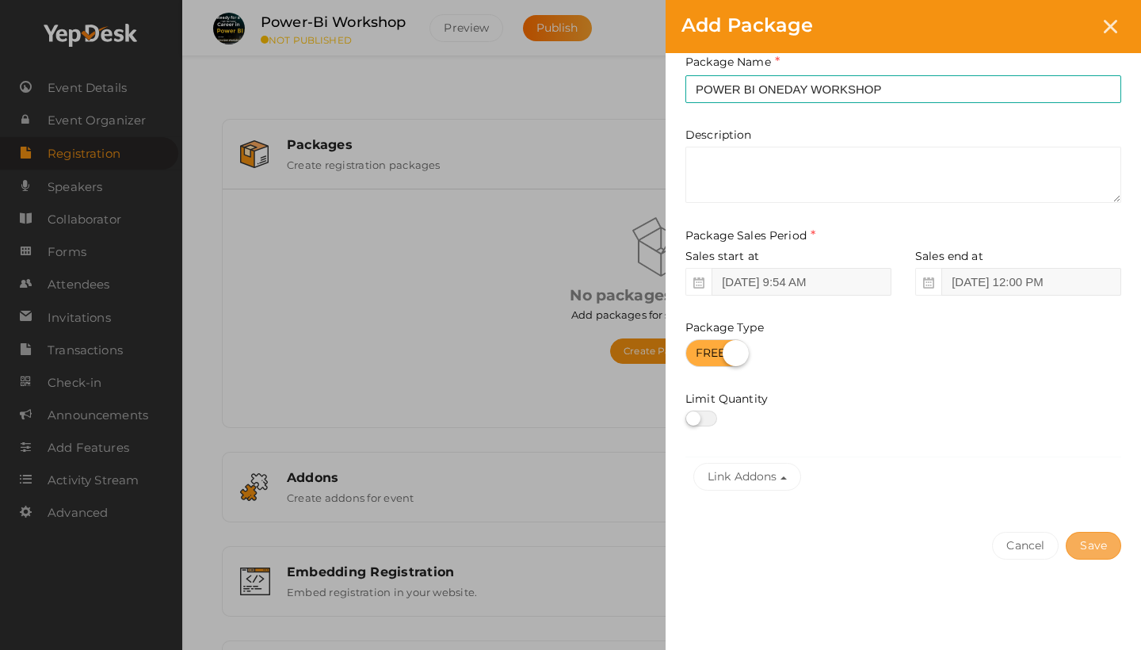
click at [1094, 547] on button "Save" at bounding box center [1093, 546] width 55 height 28
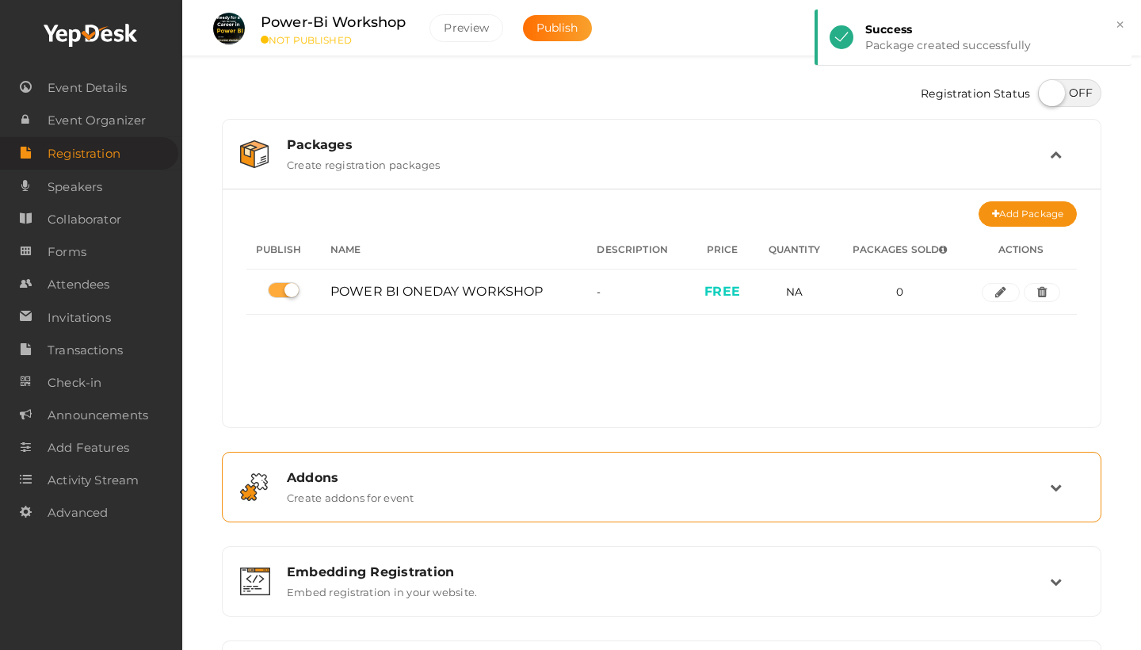
click at [801, 482] on div "Addons" at bounding box center [668, 477] width 763 height 15
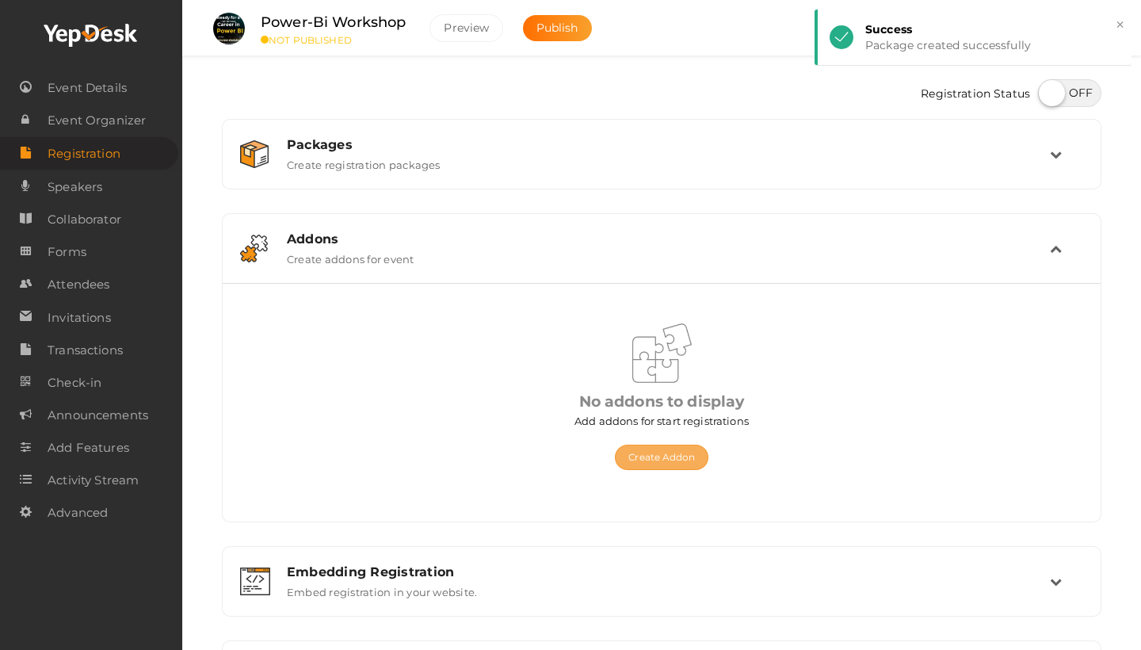
click at [685, 454] on button "Create Addon" at bounding box center [661, 457] width 93 height 25
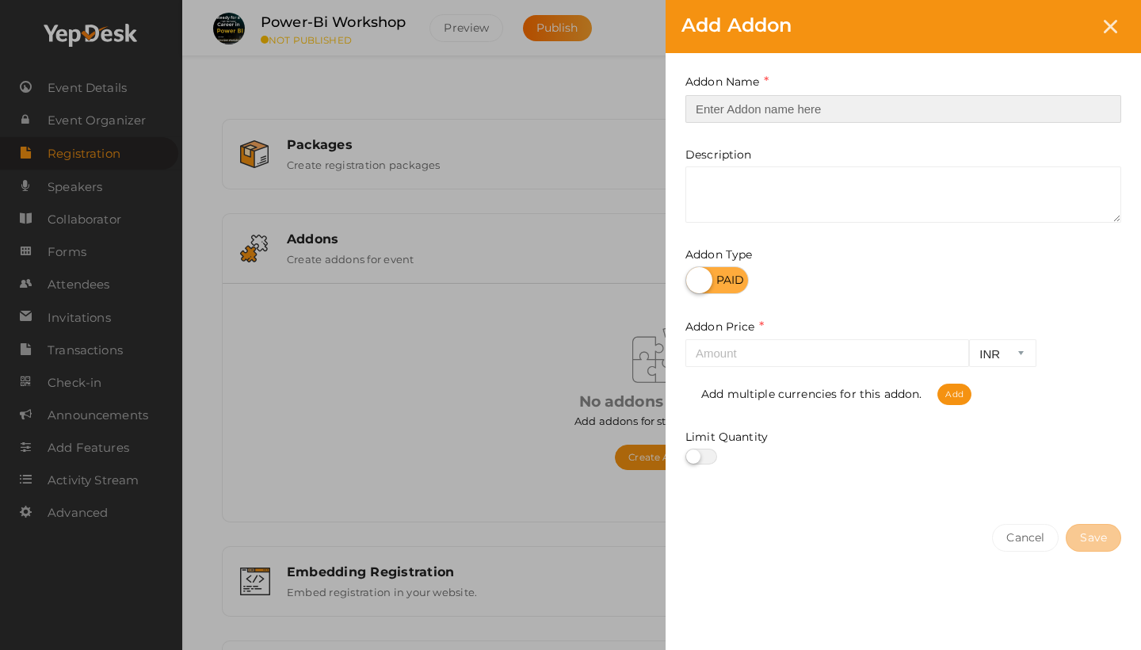
click at [761, 113] on input "text" at bounding box center [904, 109] width 436 height 28
type input "ONLINE"
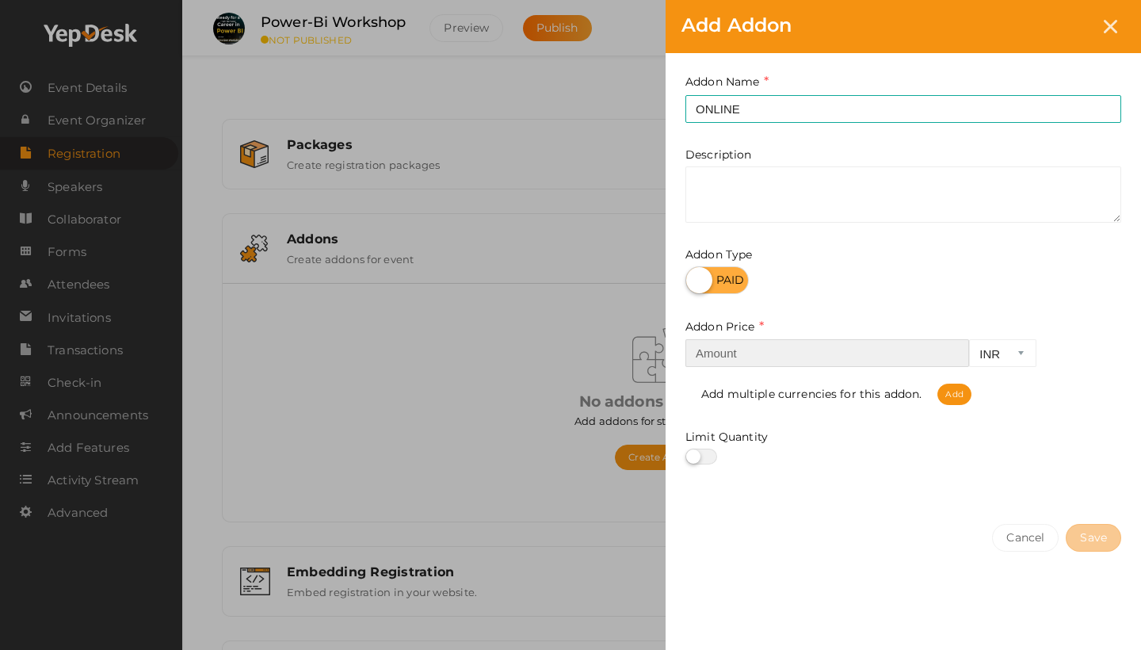
click at [747, 359] on input "number" at bounding box center [828, 353] width 284 height 28
type input "29"
click at [1107, 538] on button "Save" at bounding box center [1093, 538] width 55 height 28
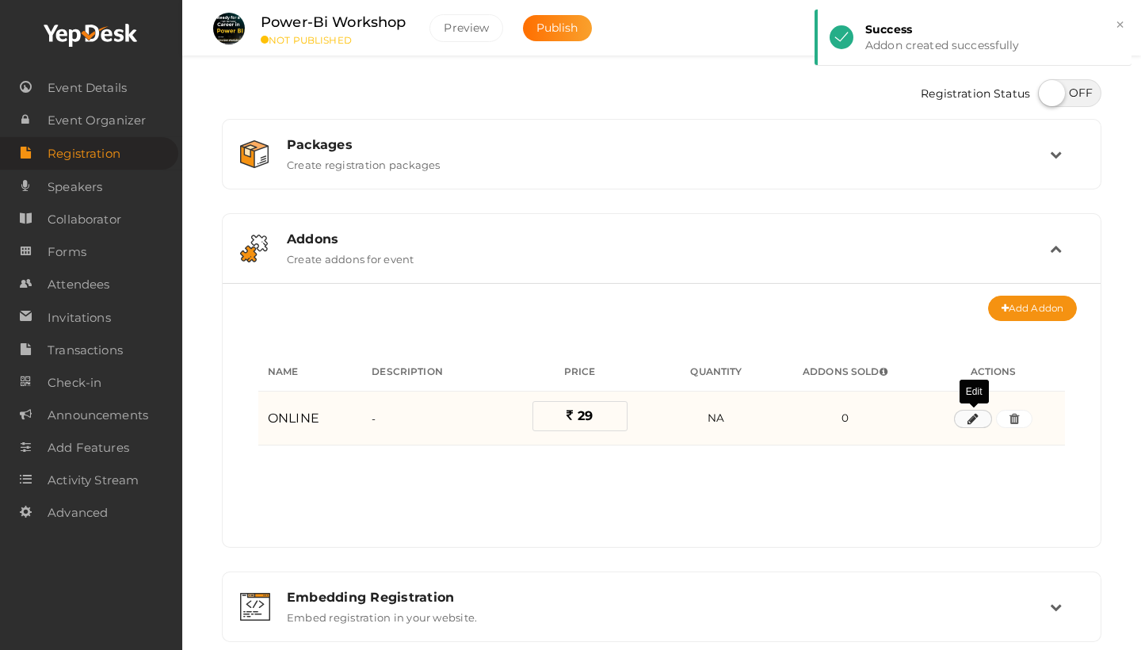
click at [967, 422] on button "button" at bounding box center [973, 419] width 38 height 19
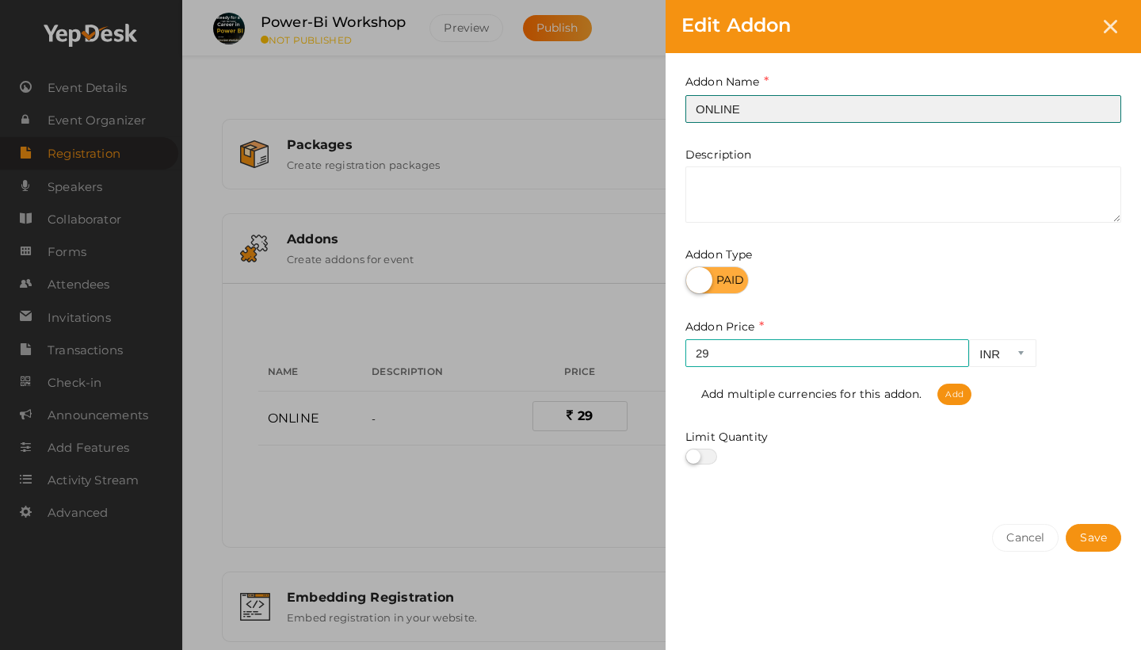
click at [786, 117] on input "ONLINE" at bounding box center [904, 109] width 436 height 28
type input "ONLINE SESSION"
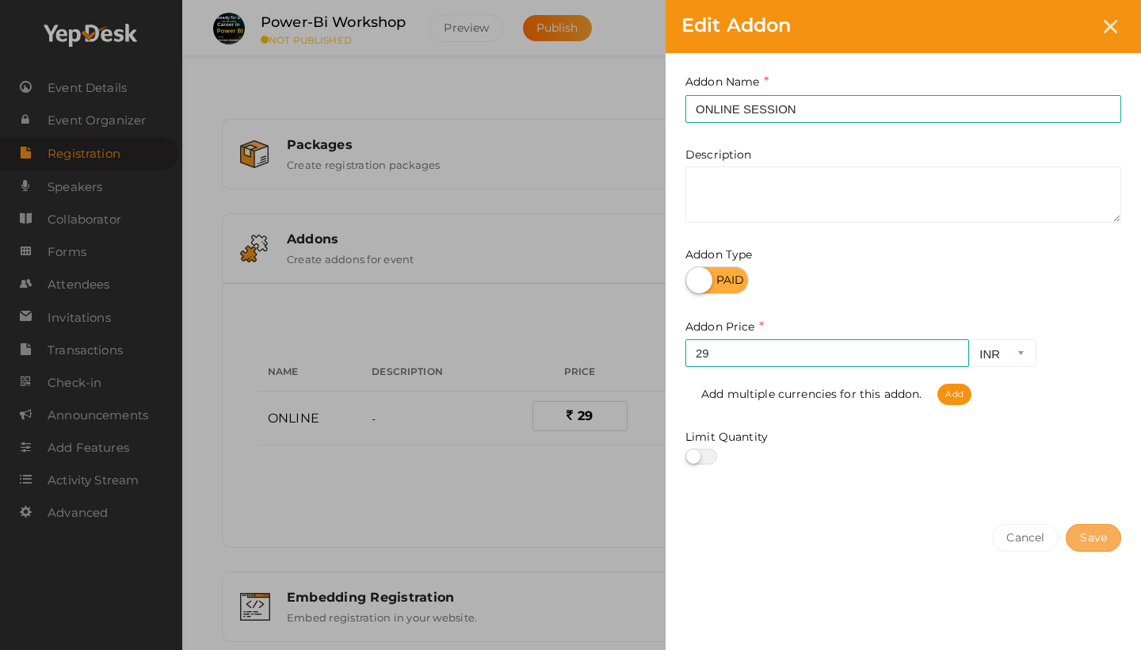
click at [1089, 537] on button "Save" at bounding box center [1093, 538] width 55 height 28
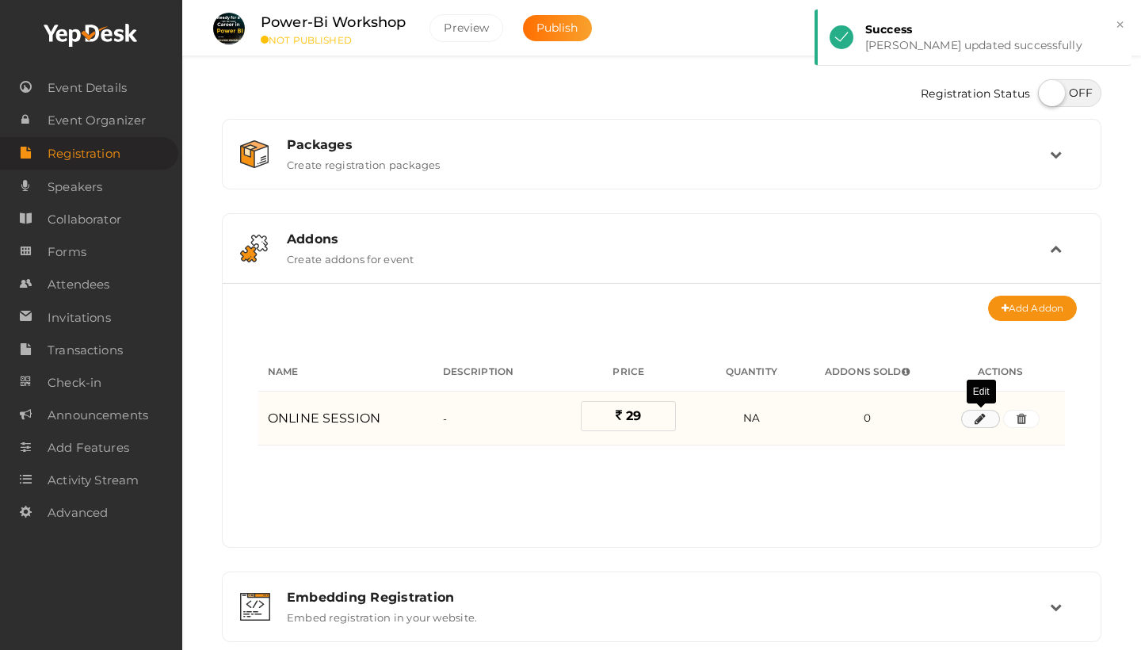
click at [983, 424] on icon "button" at bounding box center [980, 420] width 11 height 10
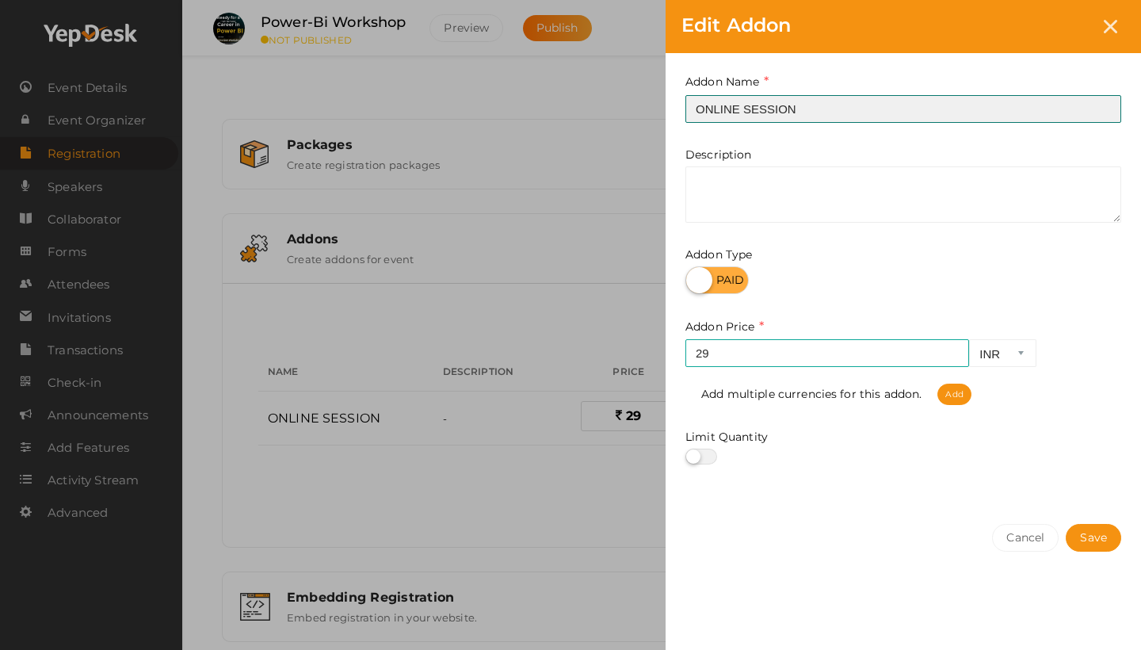
click at [844, 106] on input "ONLINE SESSION" at bounding box center [904, 109] width 436 height 28
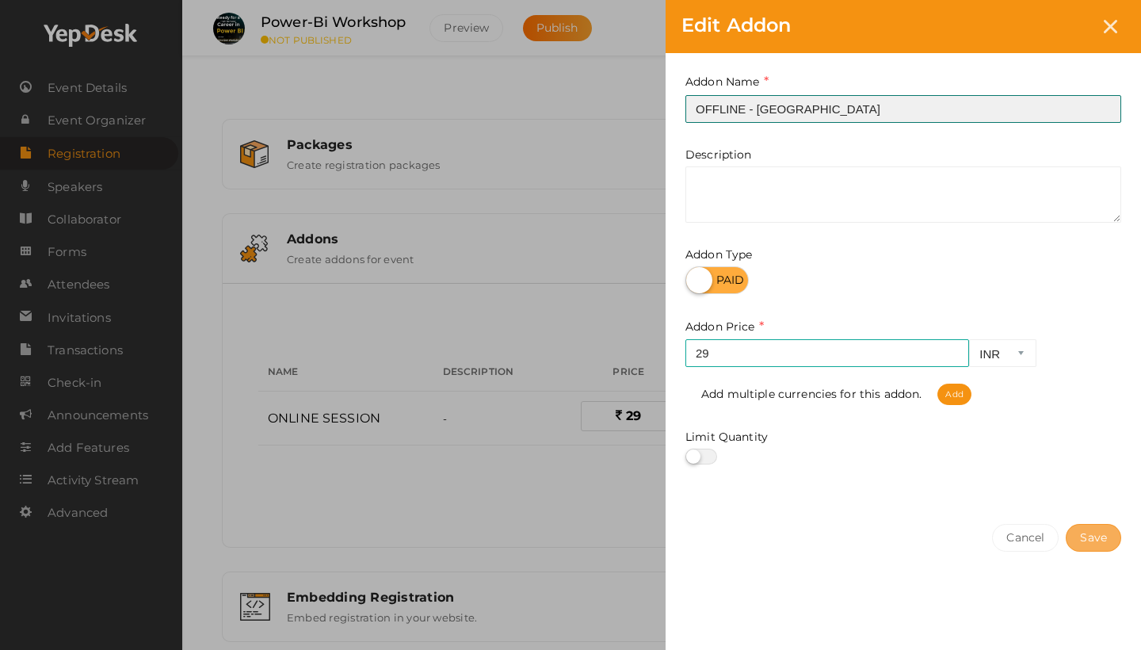
type input "OFFLINE - THRISSUR CENTER"
click at [1102, 541] on button "Save" at bounding box center [1093, 538] width 55 height 28
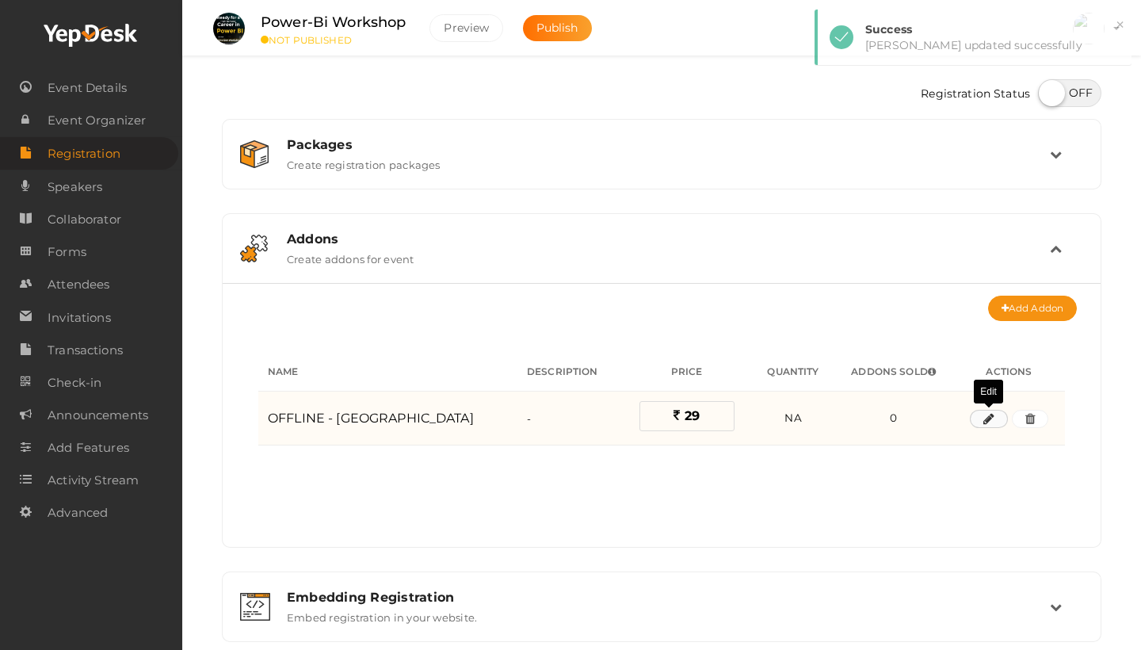
click at [989, 418] on icon "button" at bounding box center [989, 420] width 11 height 10
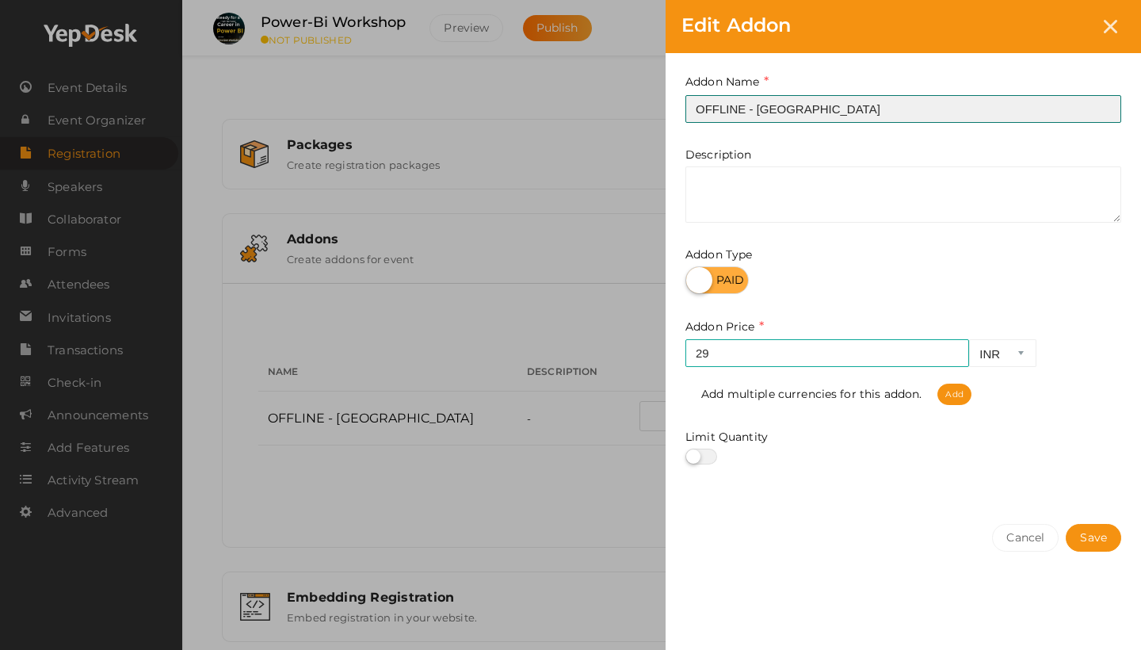
click at [841, 107] on input "OFFLINE - THRISSUR CENTER" at bounding box center [904, 109] width 436 height 28
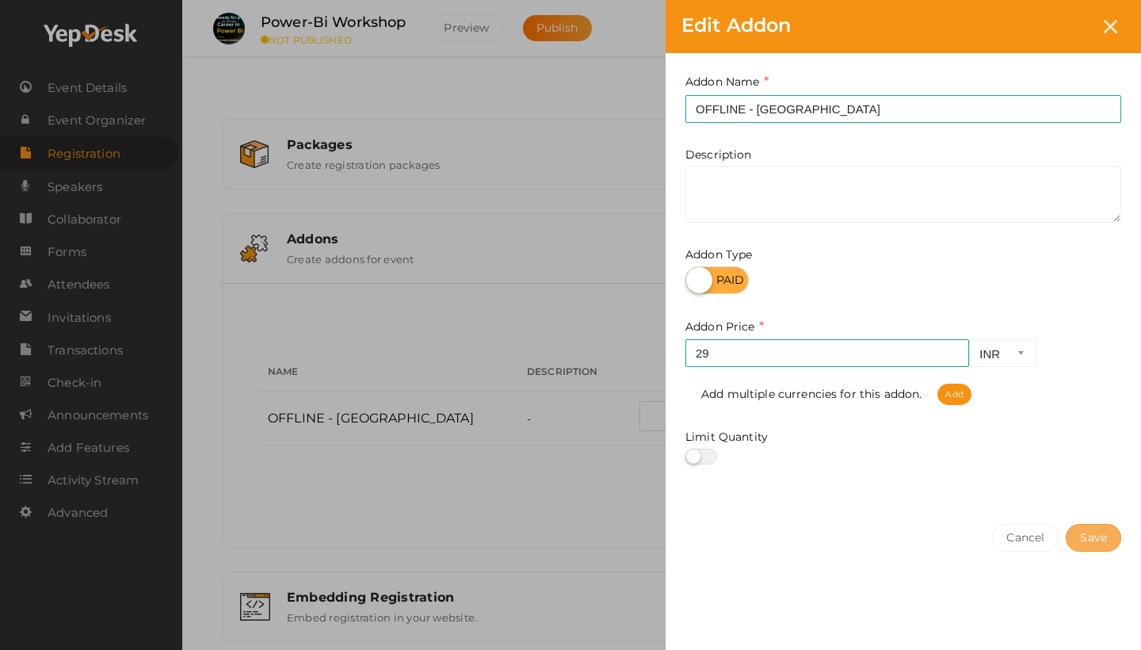
click at [1107, 550] on button "Save" at bounding box center [1093, 538] width 55 height 28
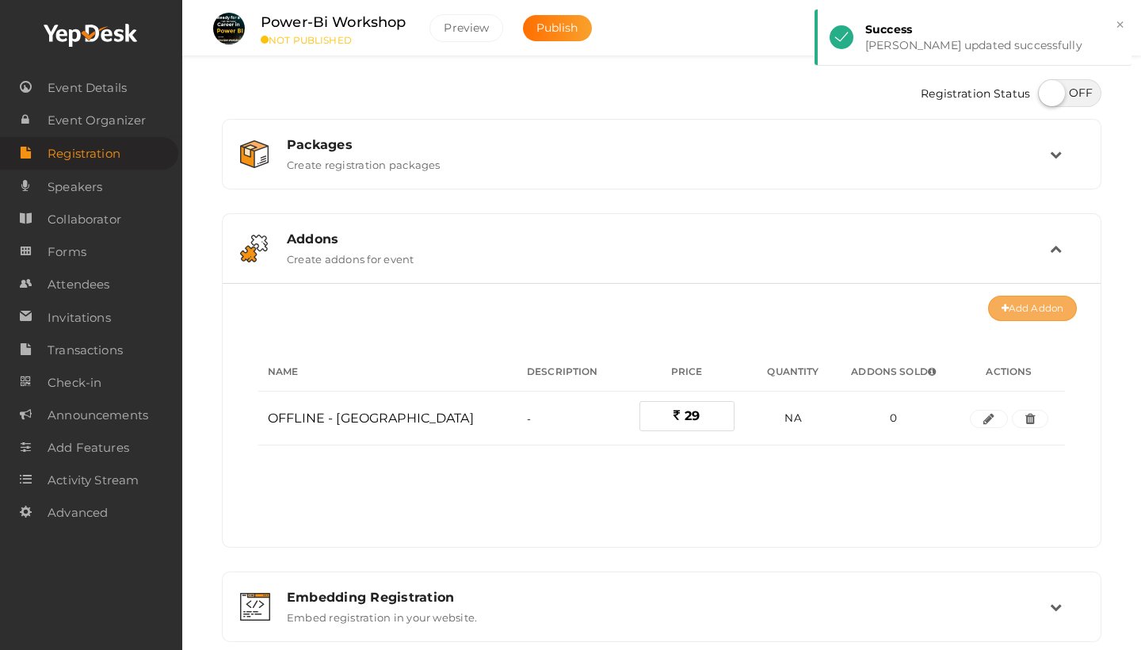
click at [1033, 314] on button "Add Addon" at bounding box center [1032, 308] width 89 height 25
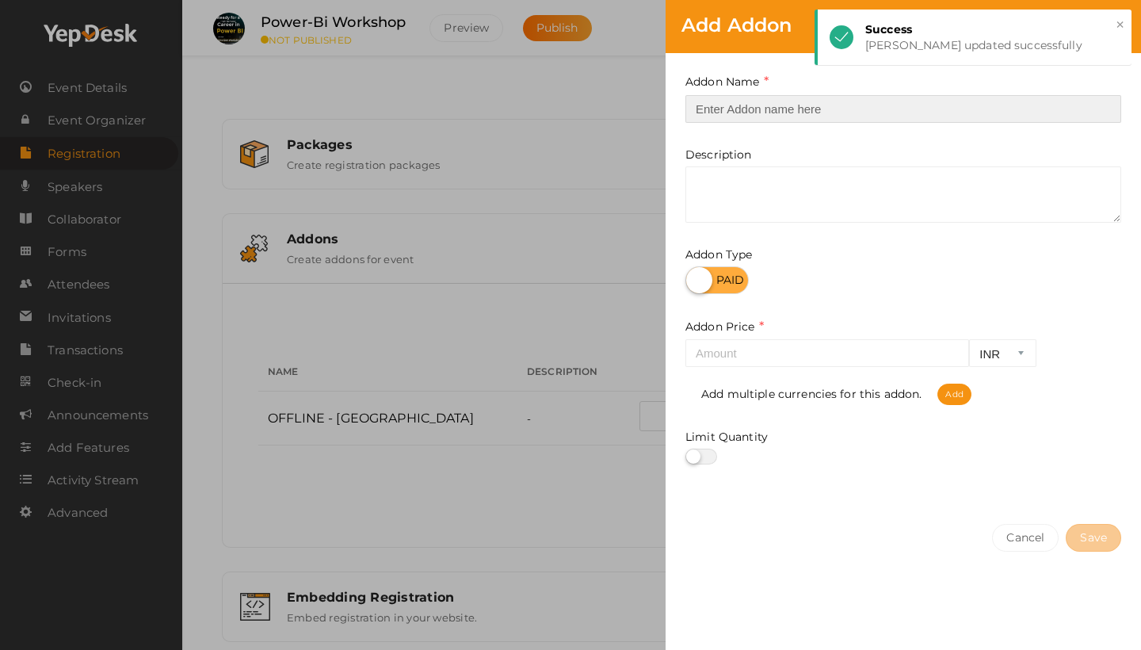
click at [826, 105] on input "text" at bounding box center [904, 109] width 436 height 28
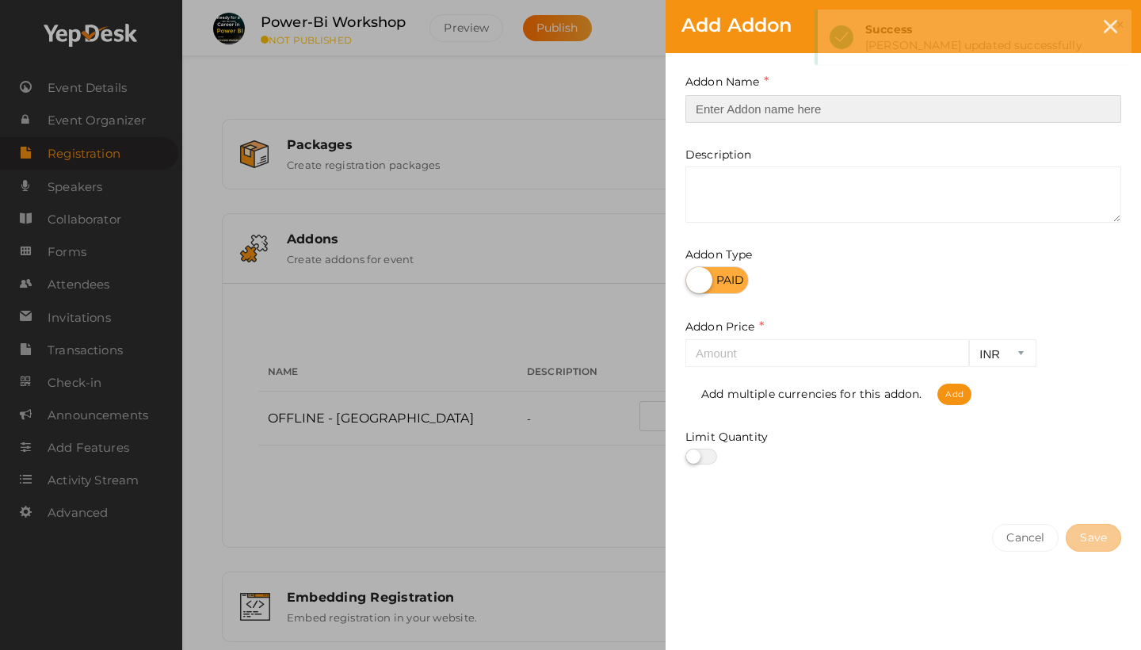
paste input "OFFLINE - THRISSUR CENTER"
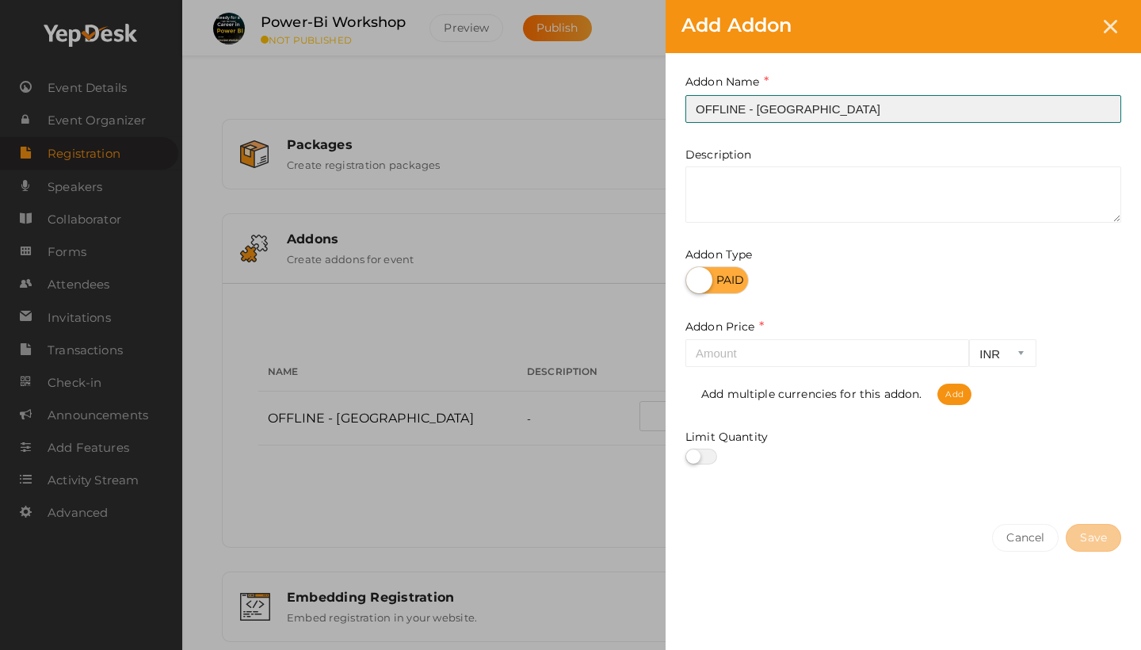
click at [781, 112] on input "OFFLINE - THRISSUR CENTER" at bounding box center [904, 109] width 436 height 28
type input "OFFLINE - IRINJALAKUDA CENTER"
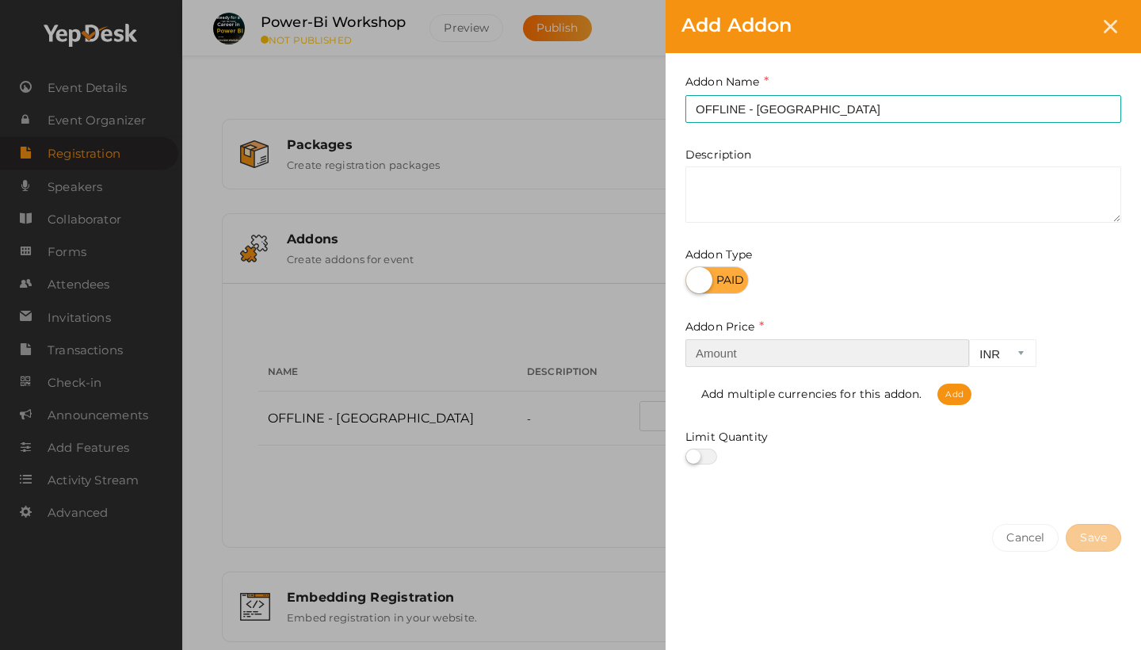
click at [807, 350] on input "number" at bounding box center [828, 353] width 284 height 28
type input "29"
click at [714, 450] on label at bounding box center [702, 457] width 32 height 16
click at [696, 452] on input "checkbox" at bounding box center [691, 457] width 10 height 10
checkbox input "true"
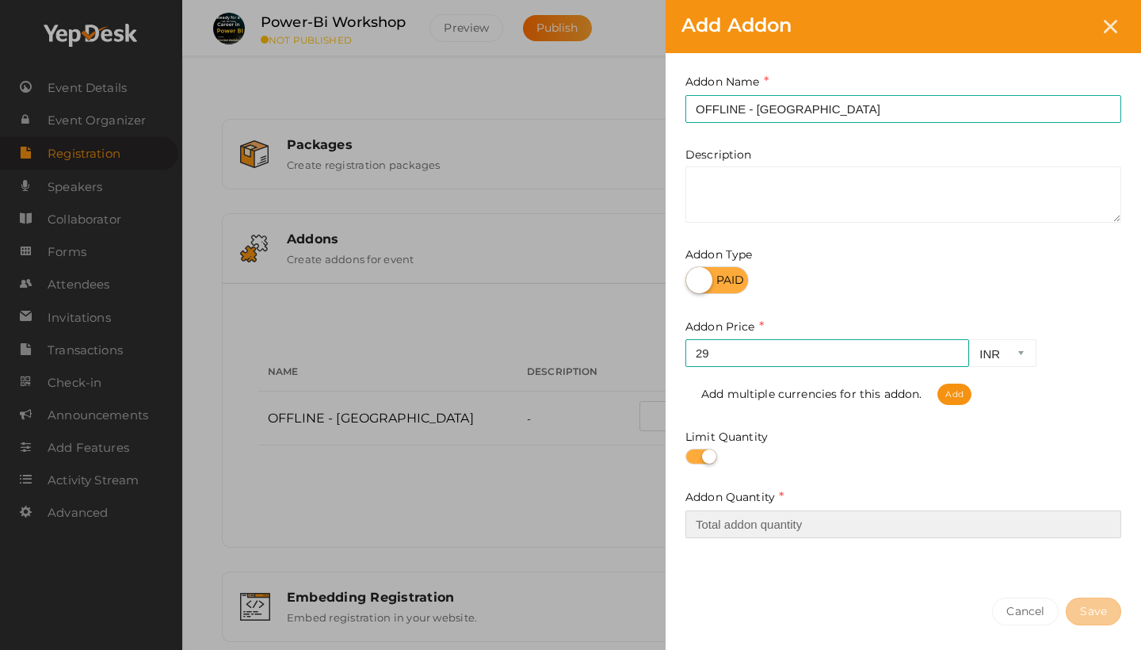
click at [783, 521] on input "number" at bounding box center [904, 524] width 436 height 28
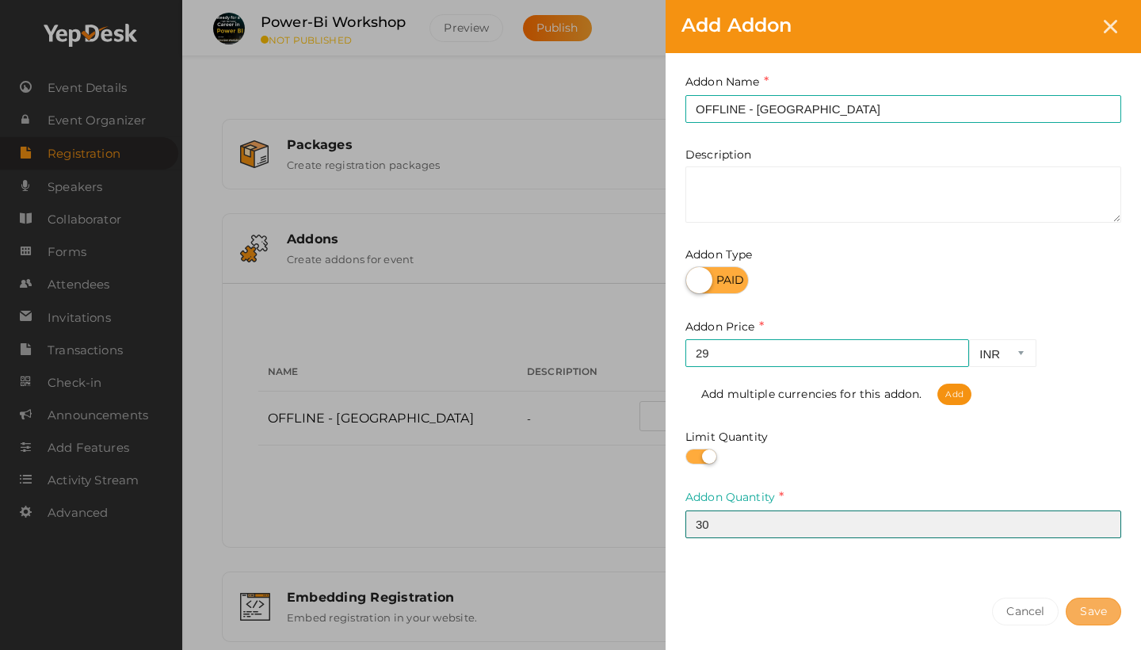
type input "30"
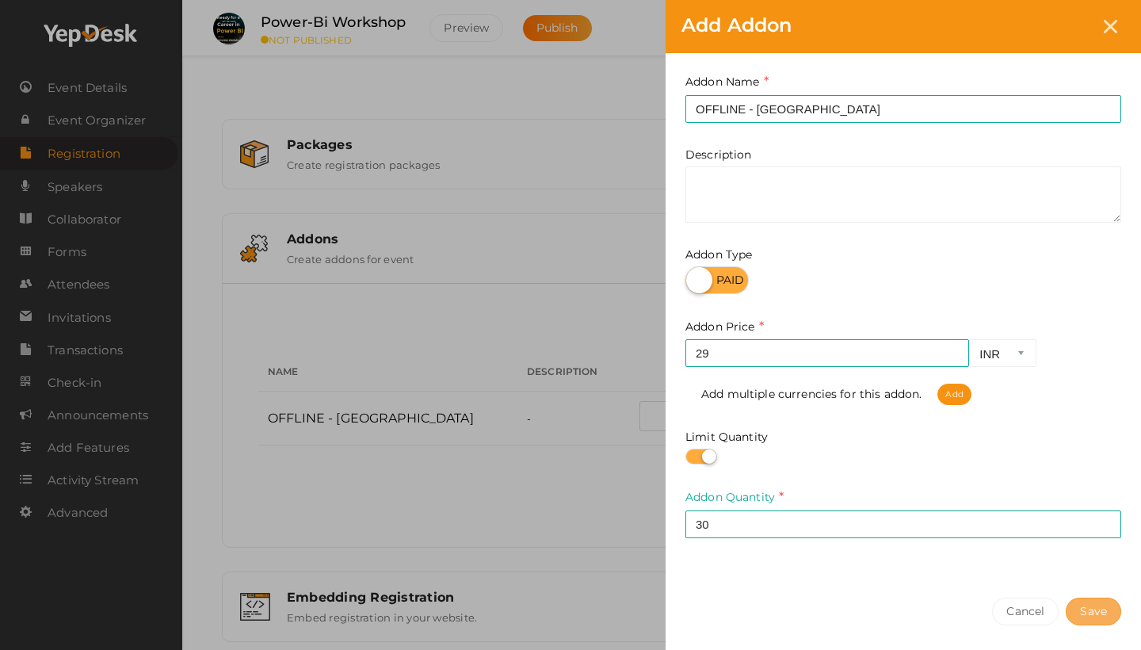
click at [1093, 603] on button "Save" at bounding box center [1093, 612] width 55 height 28
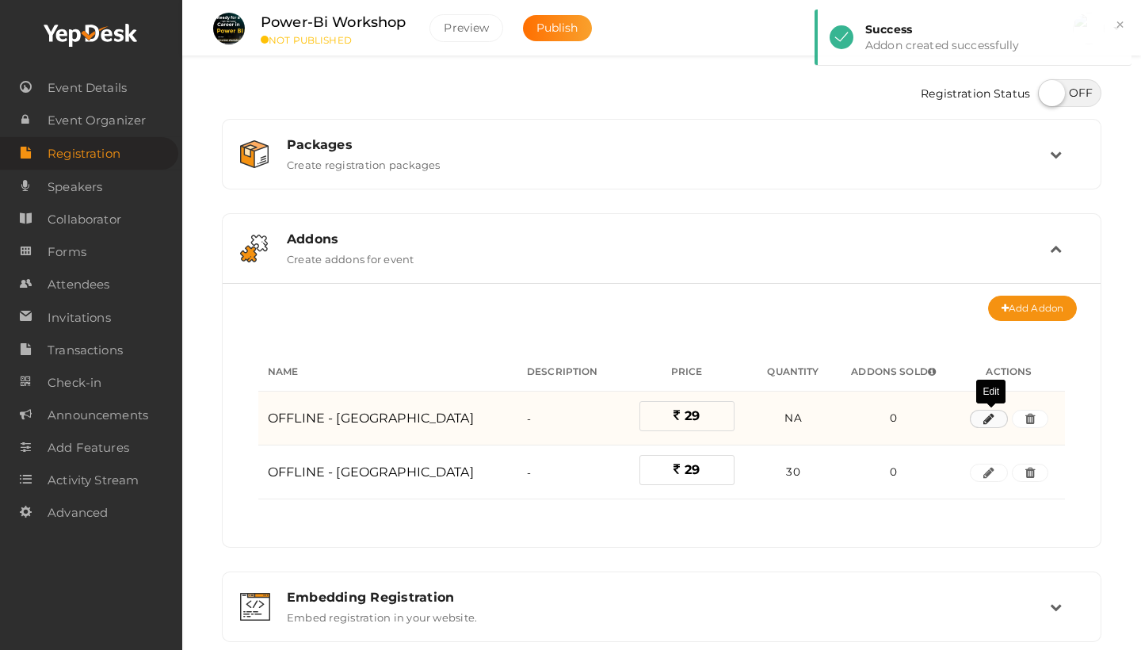
click at [987, 419] on icon "button" at bounding box center [989, 420] width 11 height 10
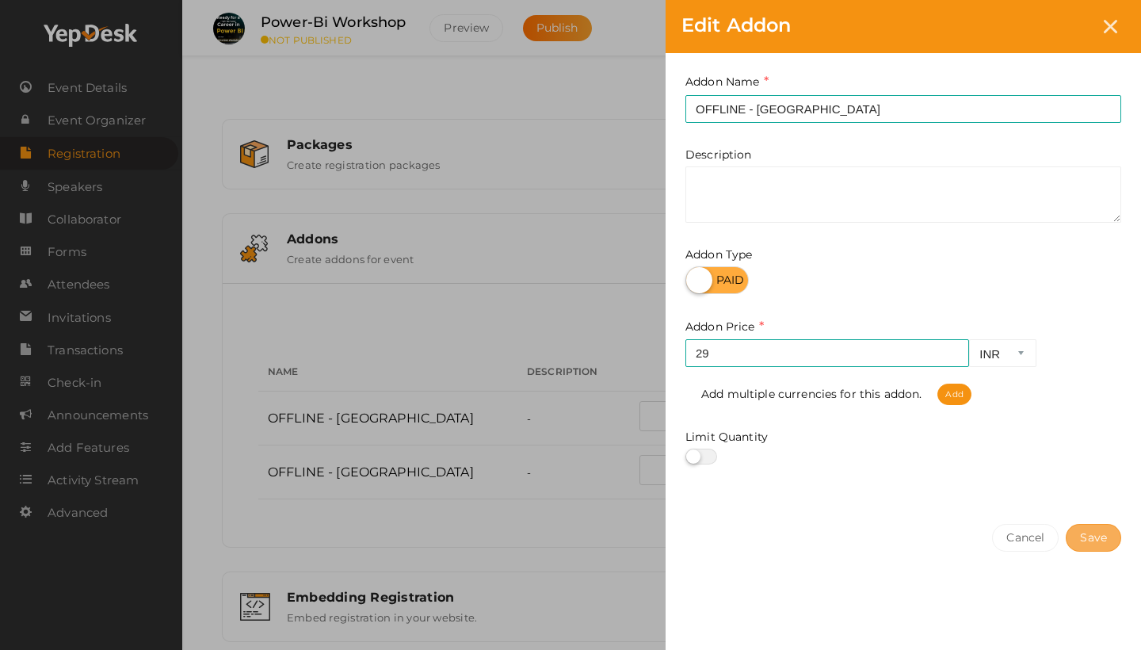
click at [1091, 537] on button "Save" at bounding box center [1093, 538] width 55 height 28
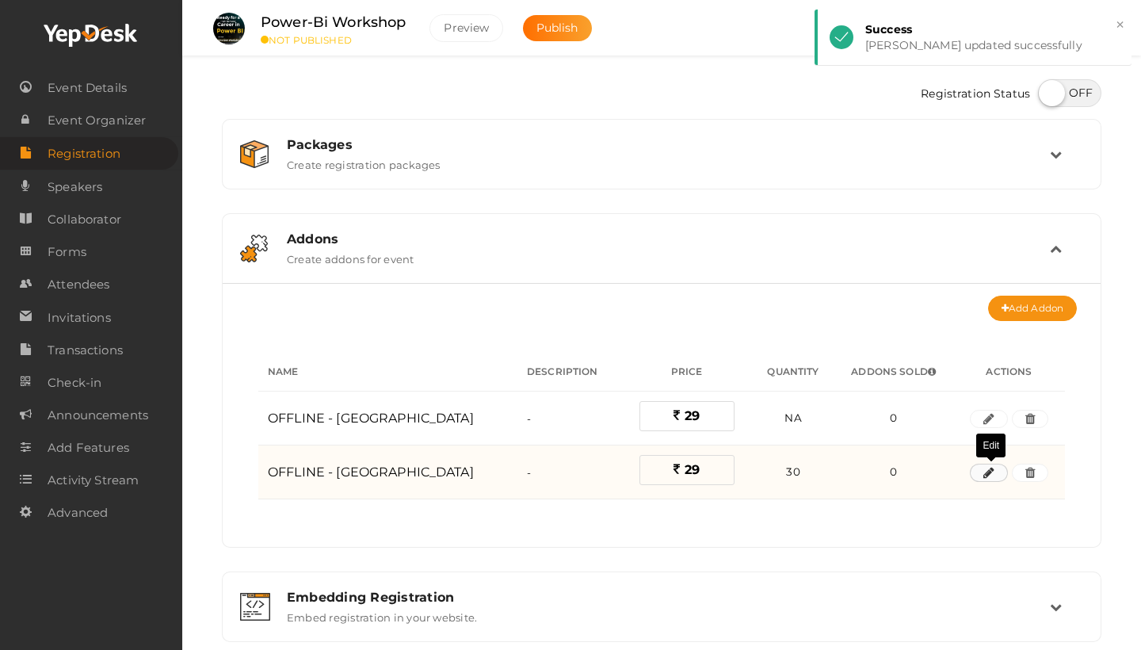
click at [995, 476] on icon "button" at bounding box center [989, 473] width 11 height 10
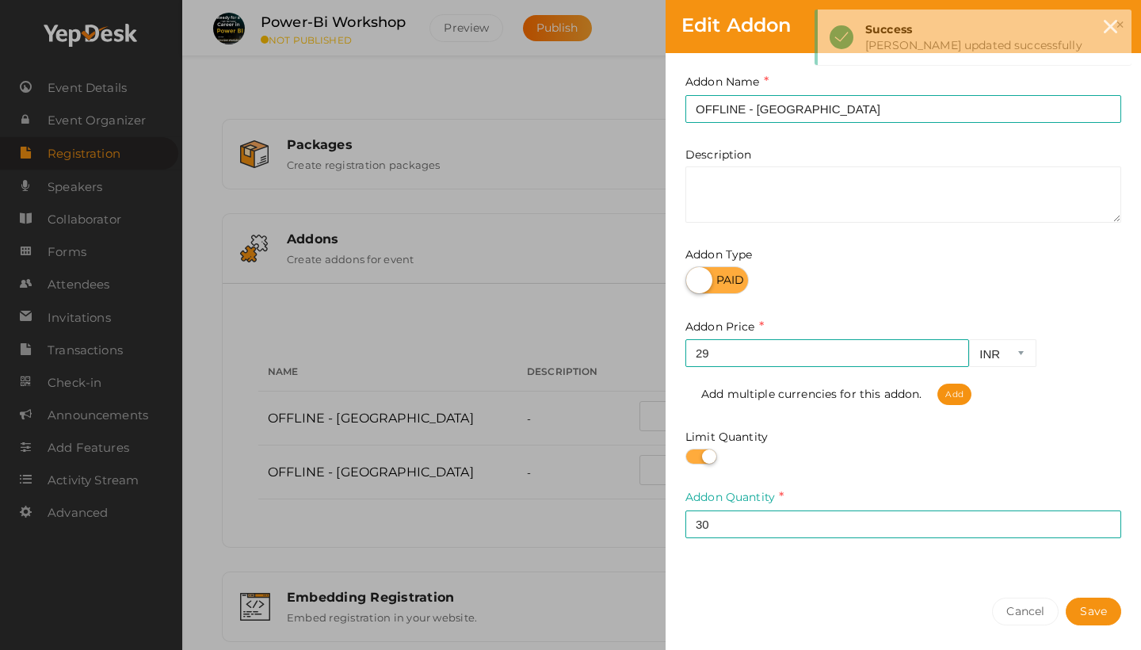
click at [696, 459] on label at bounding box center [702, 457] width 32 height 16
click at [696, 459] on input "checkbox" at bounding box center [691, 457] width 10 height 10
checkbox input "false"
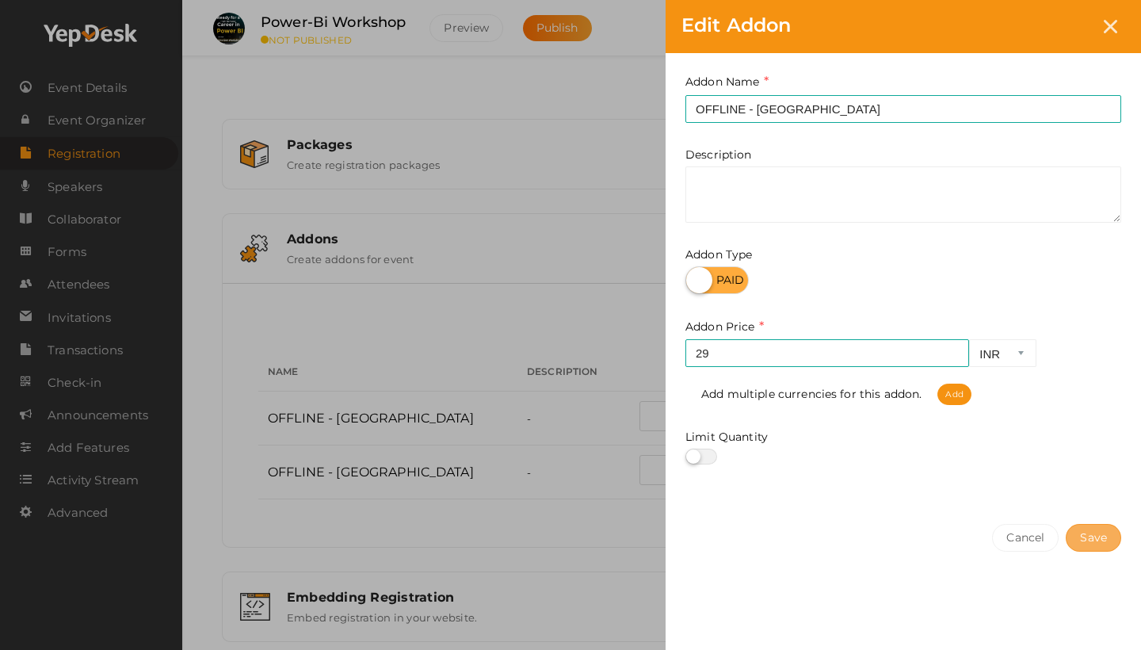
click at [1098, 540] on button "Save" at bounding box center [1093, 538] width 55 height 28
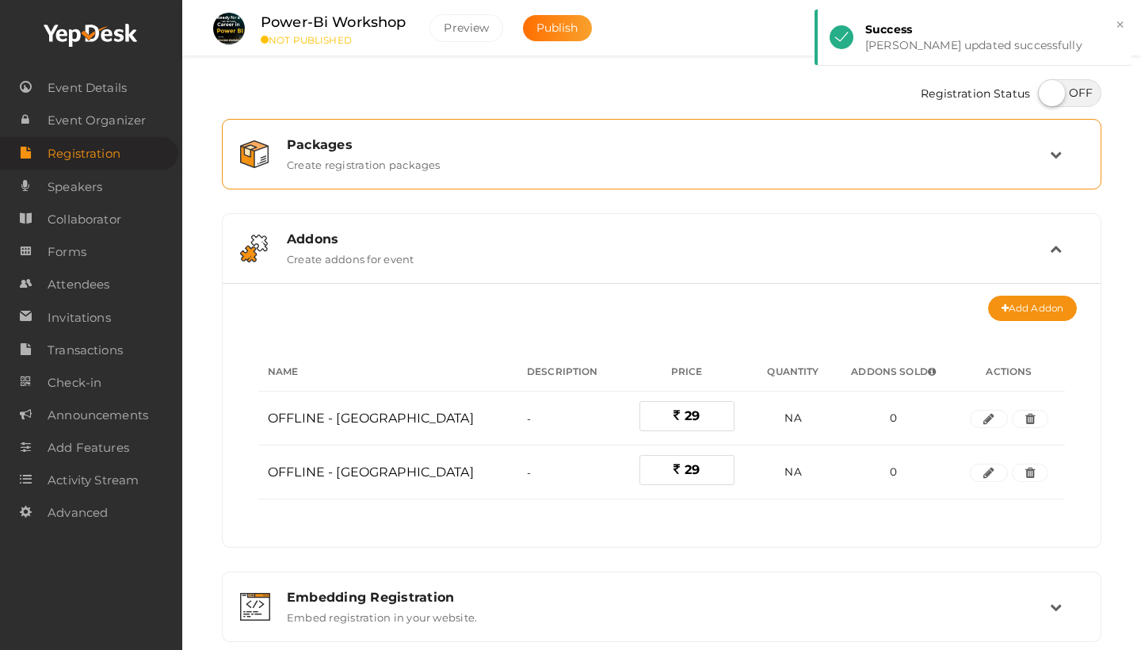
click at [890, 163] on div "Packages Create registration packages" at bounding box center [662, 154] width 775 height 34
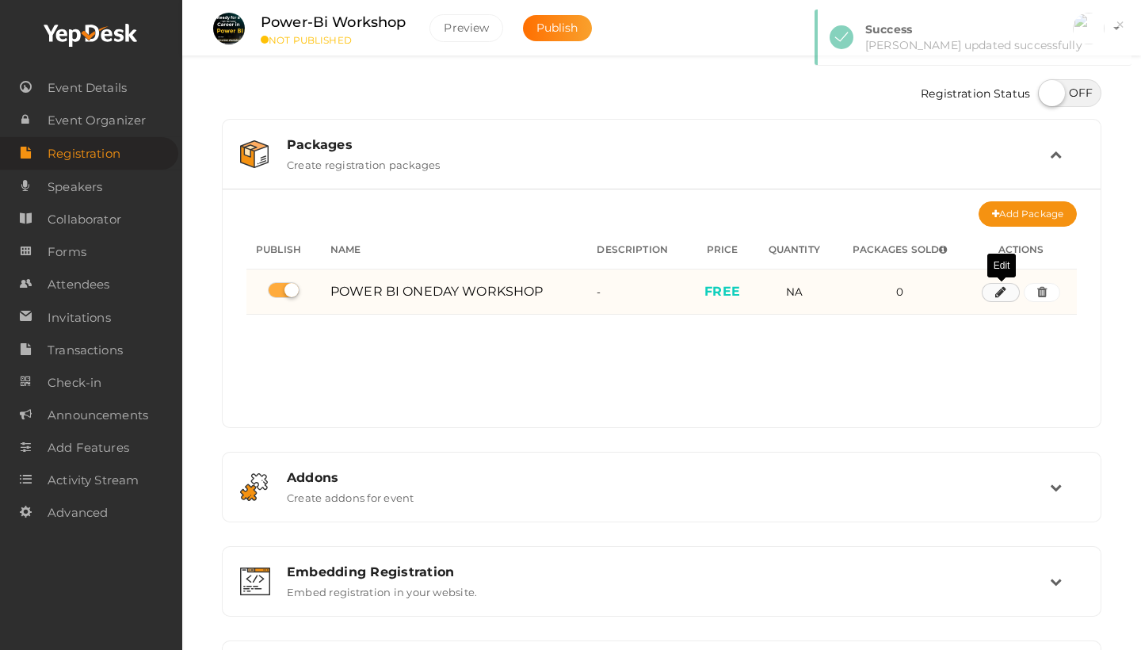
click at [999, 292] on icon "button" at bounding box center [1000, 293] width 11 height 10
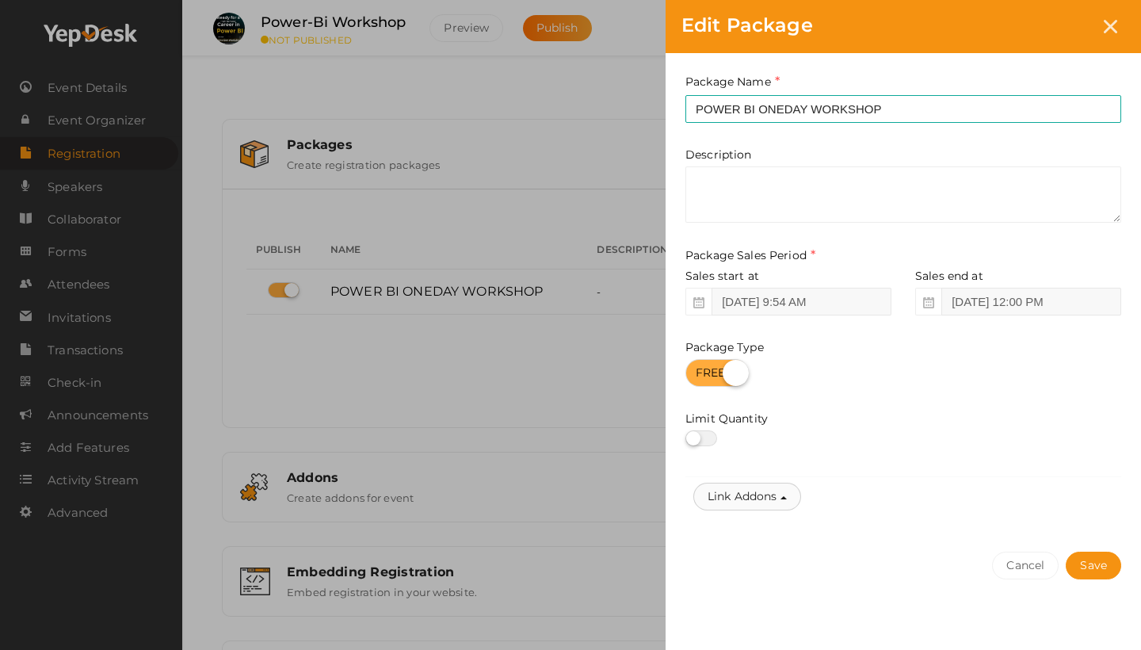
click at [774, 495] on button "Link Addons" at bounding box center [748, 497] width 108 height 28
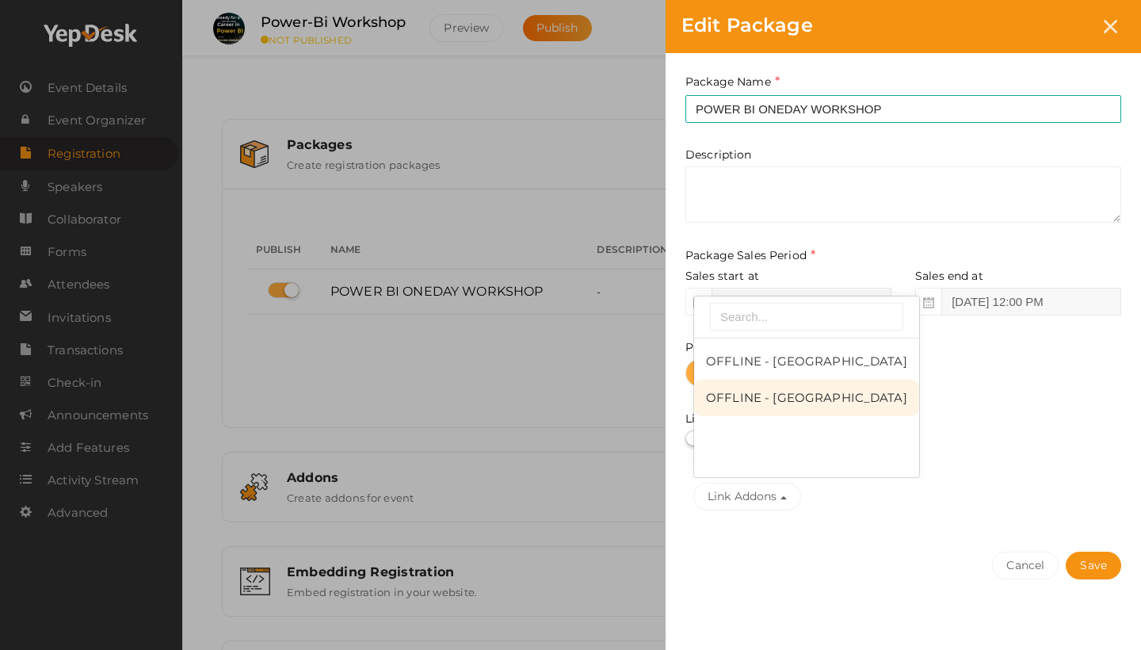
click at [755, 393] on link "OFFLINE - IRINJALAKUDA CENTER" at bounding box center [806, 398] width 225 height 36
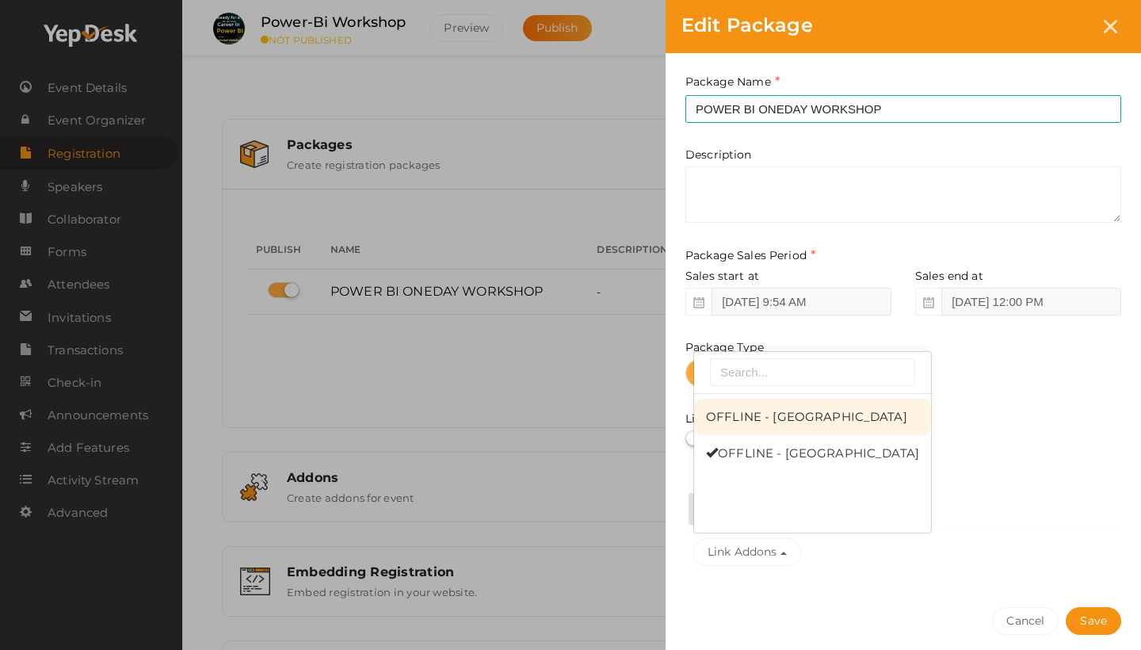
click at [752, 423] on link "OFFLINE - THRISSUR CENTER" at bounding box center [812, 417] width 237 height 36
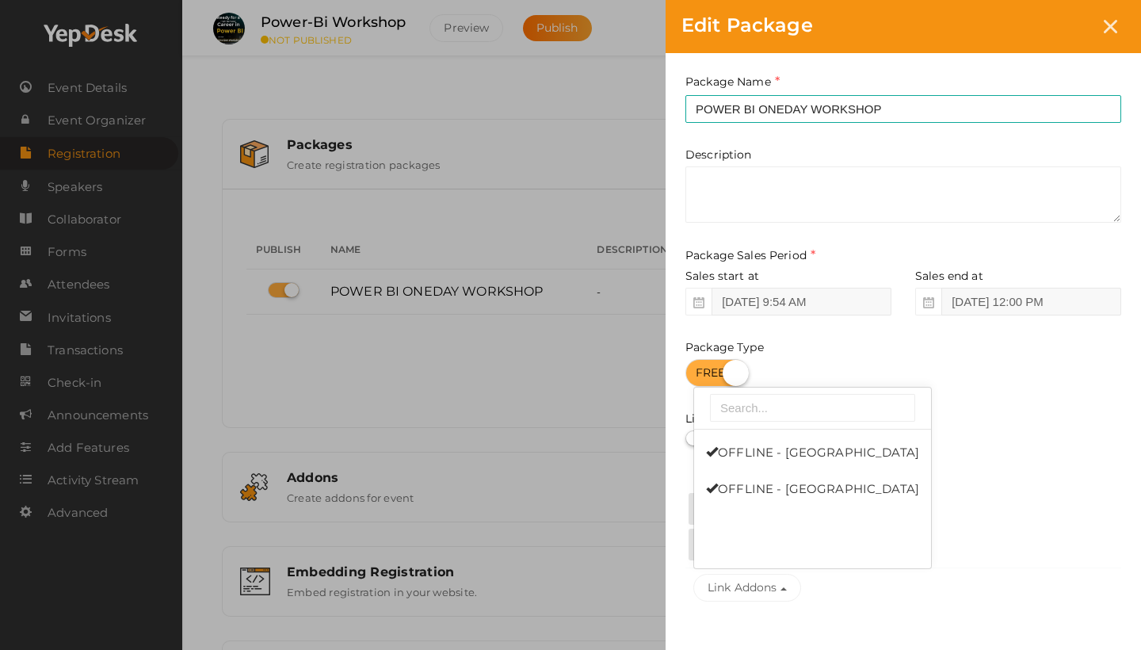
click at [1001, 542] on div "Linked Addons : OFFLINE - IRINJALAKUDA CENTER OFFLINE - THRISSUR CENTER" at bounding box center [904, 518] width 436 height 97
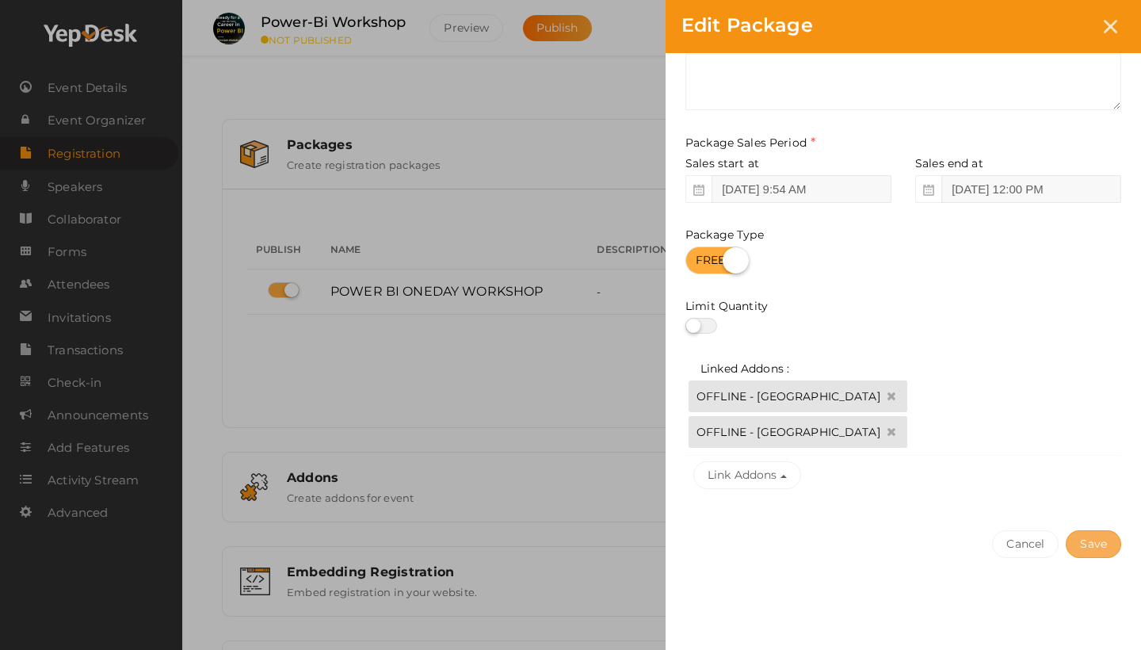
scroll to position [111, 0]
click at [1097, 545] on button "Save" at bounding box center [1093, 546] width 55 height 28
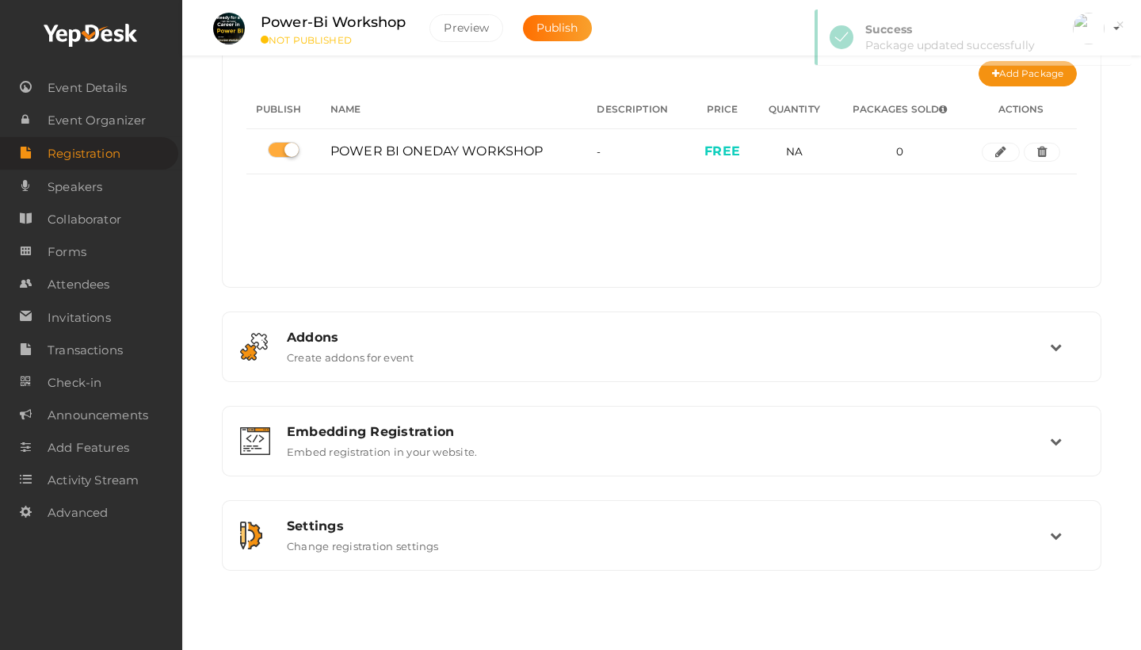
scroll to position [140, 0]
click at [473, 27] on button "Preview" at bounding box center [467, 28] width 74 height 28
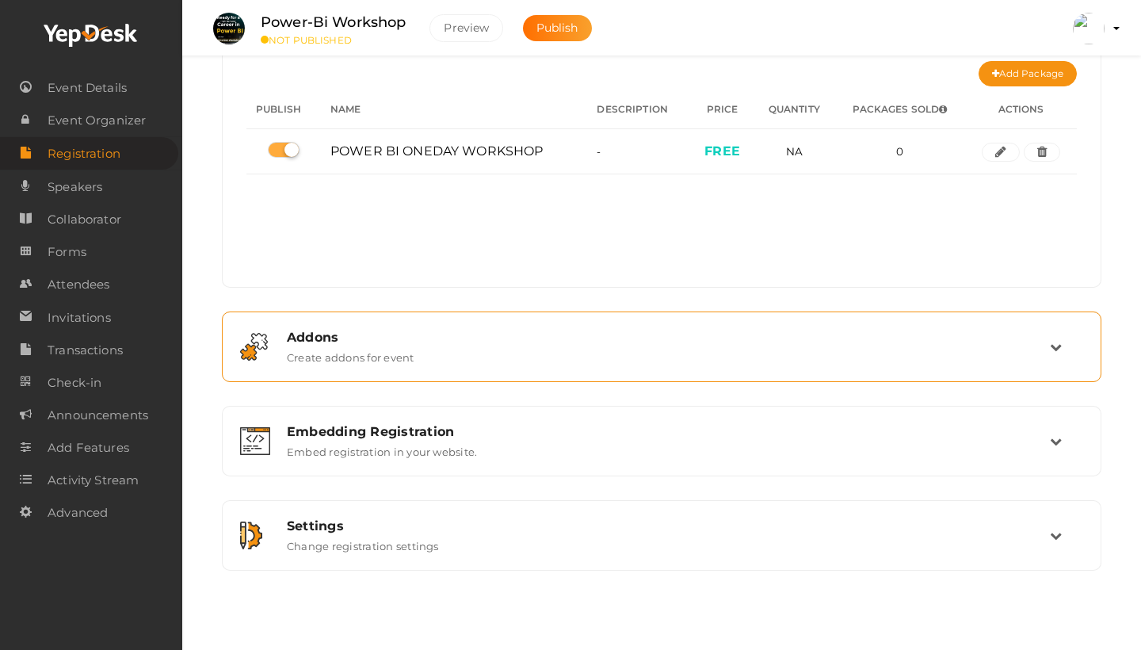
click at [953, 349] on div "Addons Create addons for event" at bounding box center [662, 347] width 775 height 34
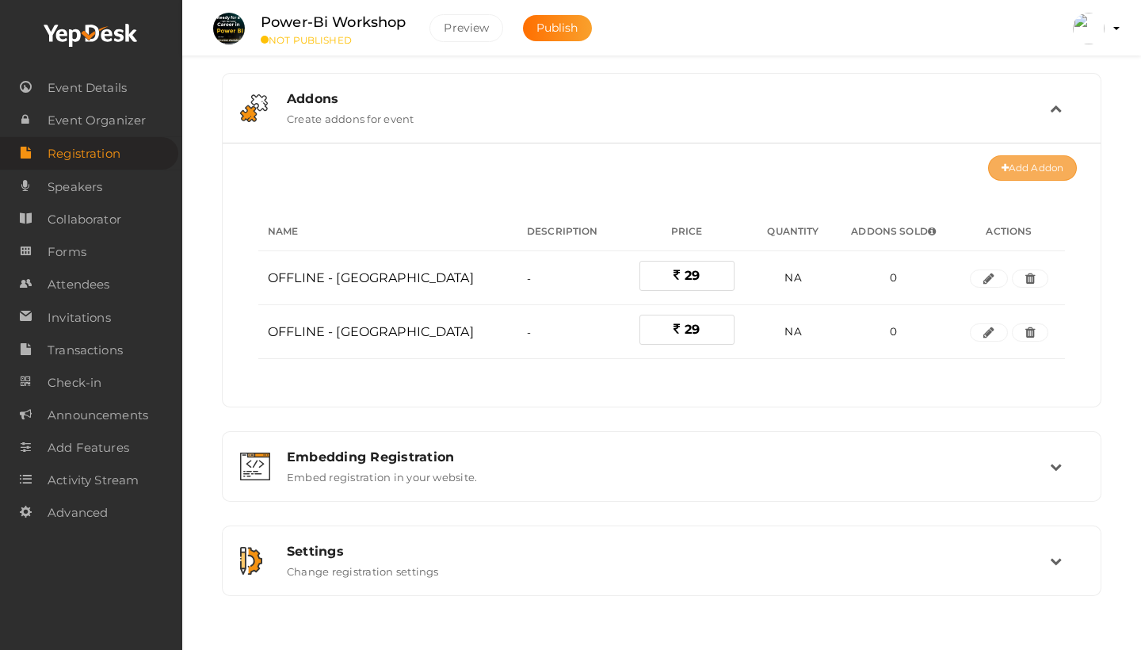
click at [1006, 175] on button "Add Addon" at bounding box center [1032, 167] width 89 height 25
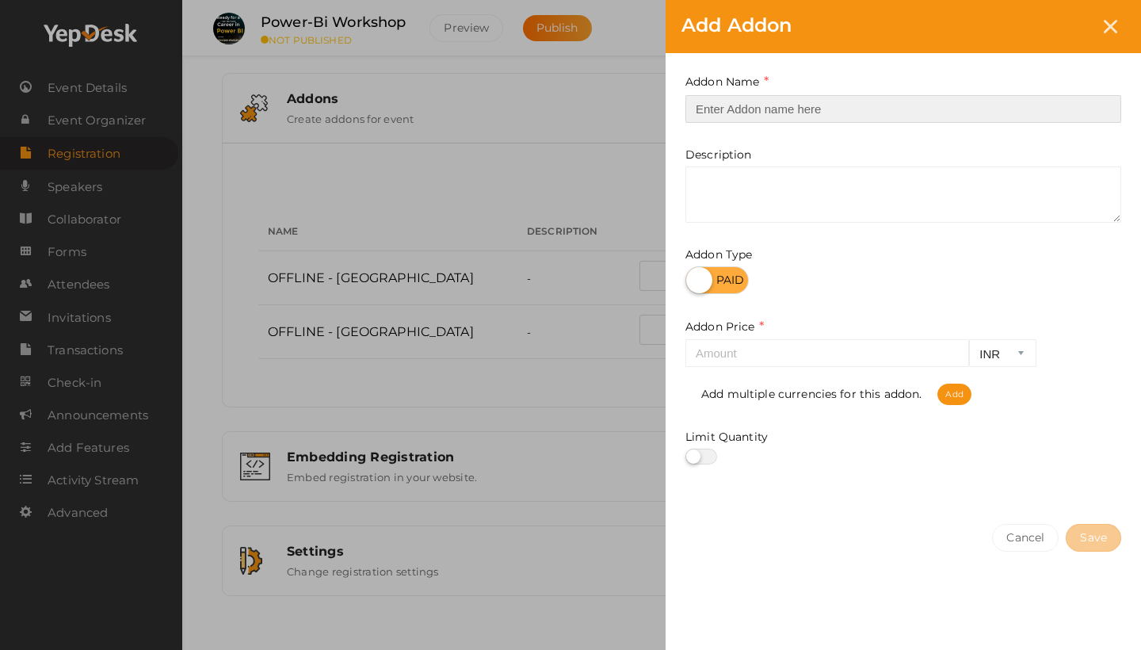
click at [787, 109] on input "text" at bounding box center [904, 109] width 436 height 28
paste input "OFFLINE - THRISSUR CENTER"
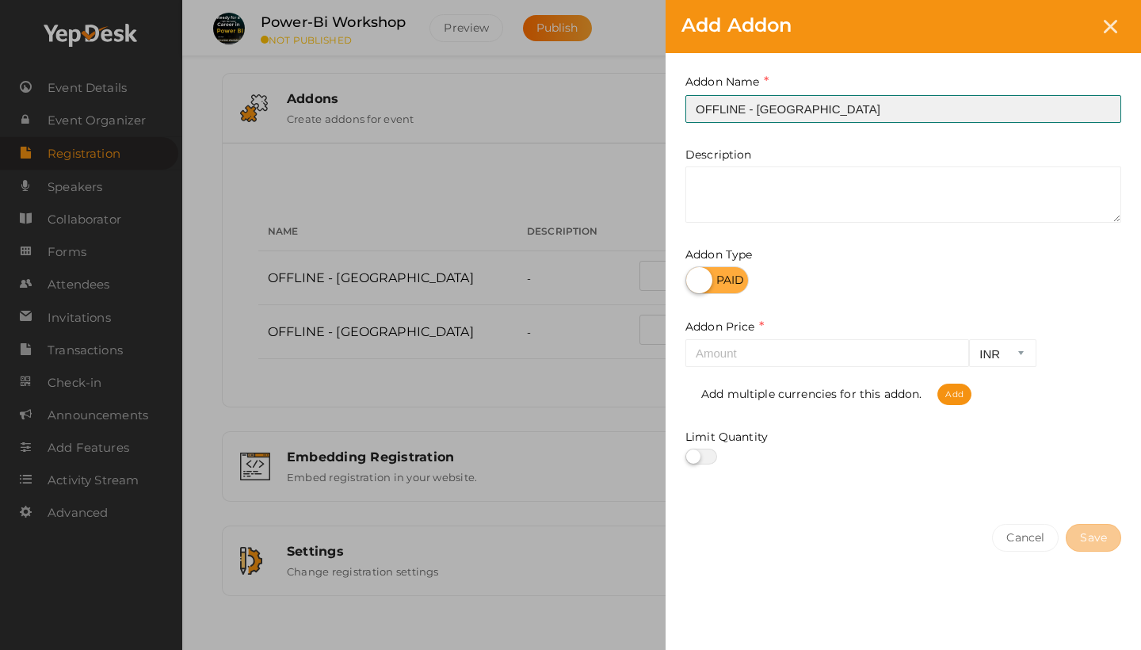
click at [800, 111] on input "OFFLINE - THRISSUR CENTER" at bounding box center [904, 109] width 436 height 28
click at [837, 113] on input "OFFLINE - KOCHI CENTER" at bounding box center [904, 109] width 436 height 28
type input "OFFLINE - KOCHI CAMPUS"
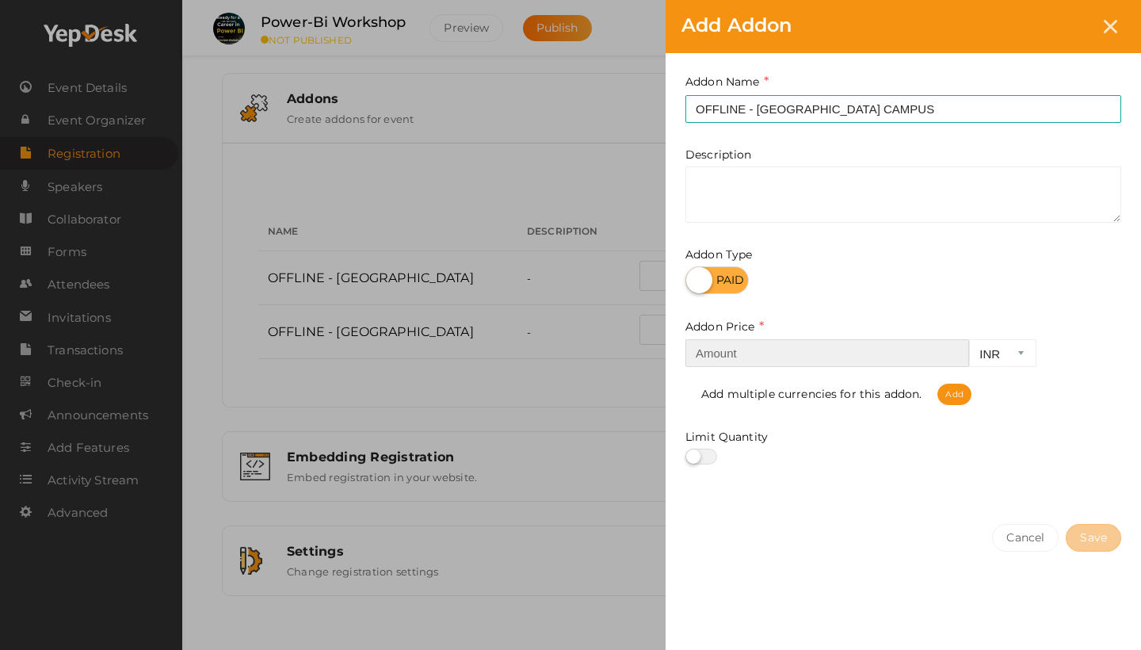
click at [746, 361] on input "number" at bounding box center [828, 353] width 284 height 28
type input "29"
click at [1083, 533] on button "Save" at bounding box center [1093, 538] width 55 height 28
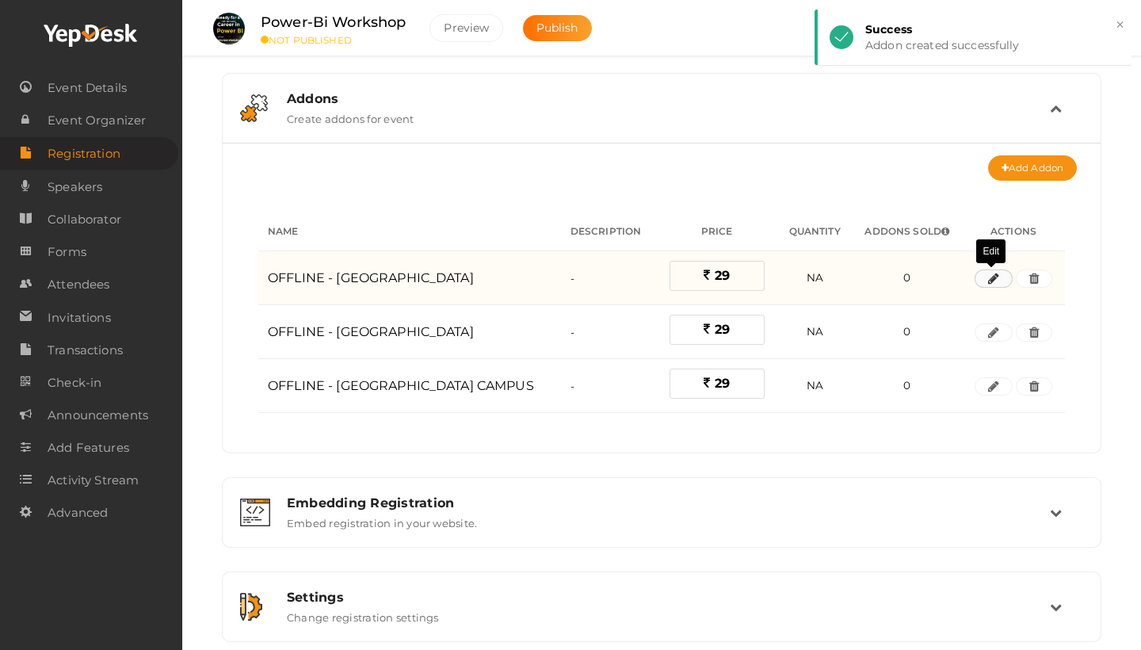
click at [994, 284] on icon "button" at bounding box center [993, 279] width 11 height 10
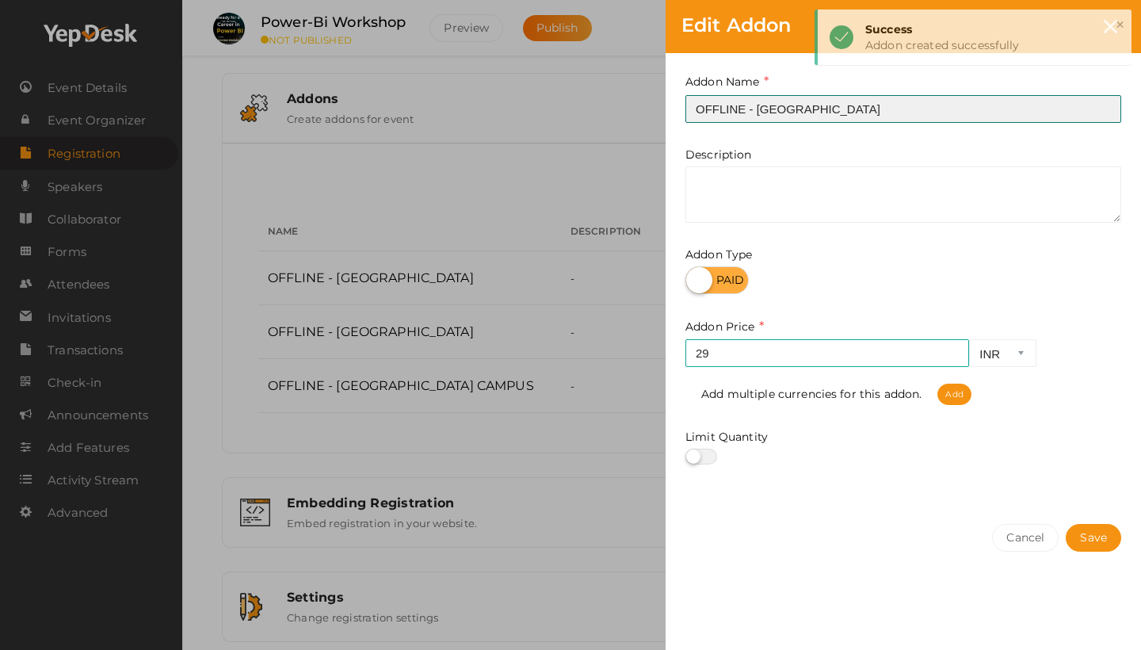
click at [844, 111] on input "OFFLINE - THRISSUR CENTER" at bounding box center [904, 109] width 436 height 28
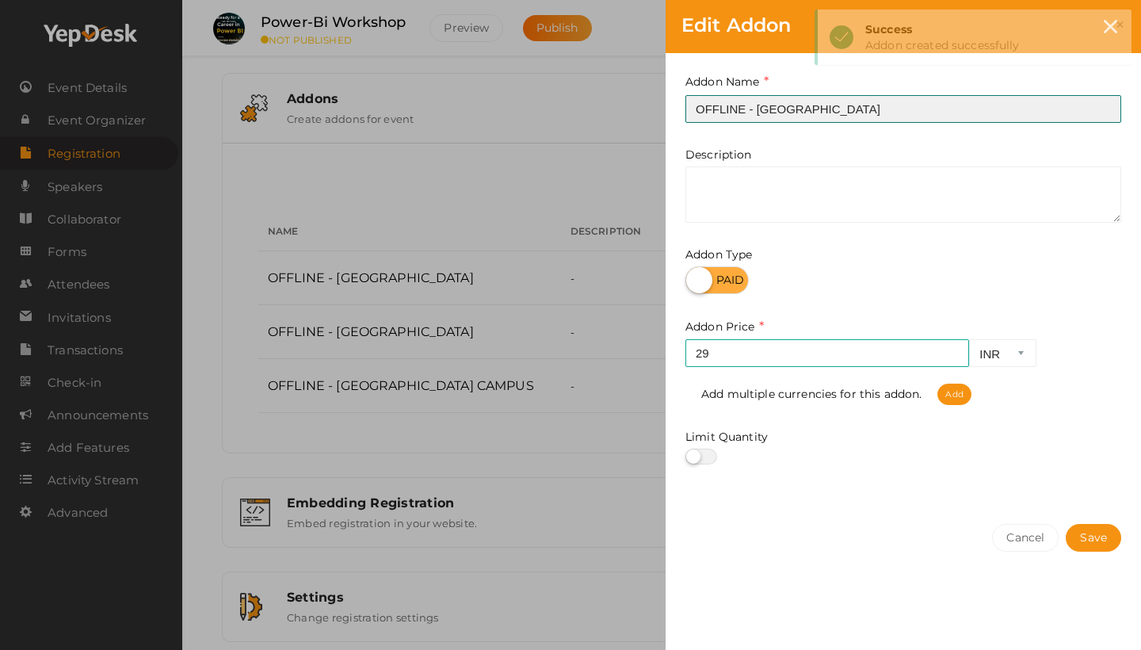
click at [844, 111] on input "OFFLINE - THRISSUR CENTER" at bounding box center [904, 109] width 436 height 28
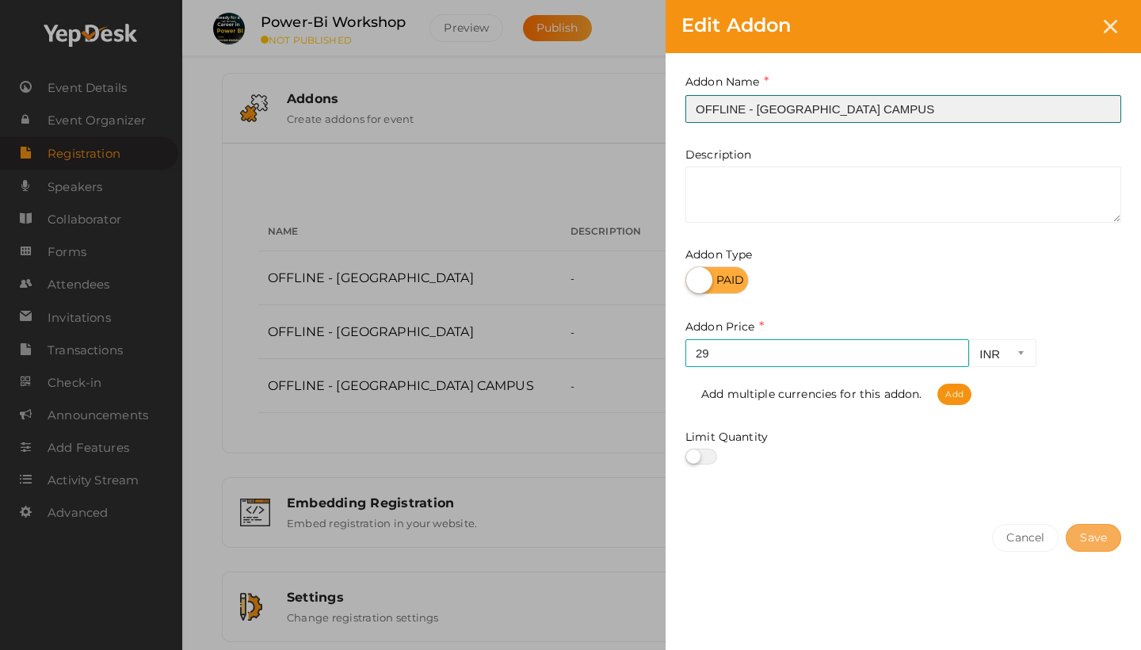
type input "OFFLINE - THRISSUR CAMPUS"
click at [1096, 536] on button "Save" at bounding box center [1093, 538] width 55 height 28
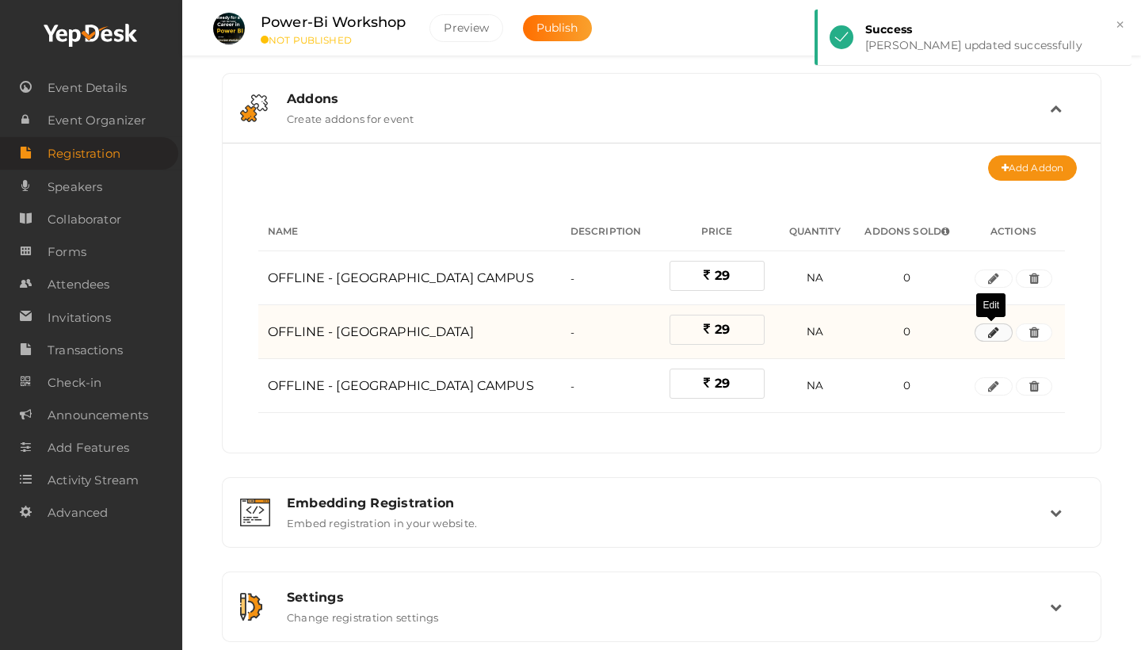
click at [996, 338] on icon "button" at bounding box center [993, 333] width 11 height 10
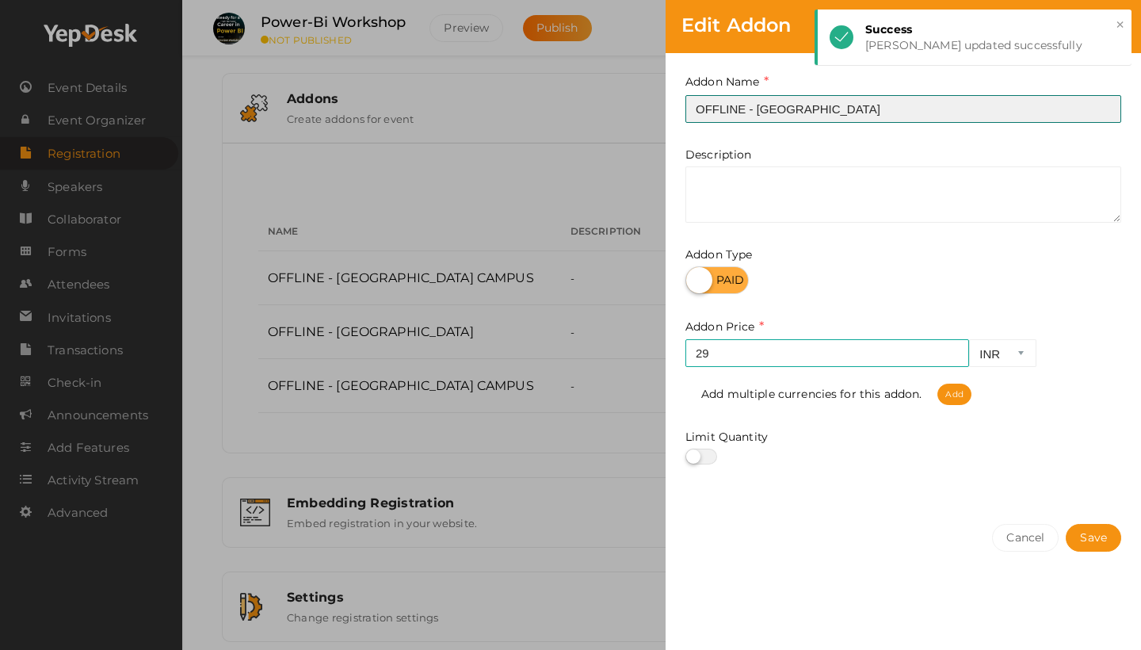
click at [866, 111] on input "OFFLINE - IRINJALAKUDA CENTER" at bounding box center [904, 109] width 436 height 28
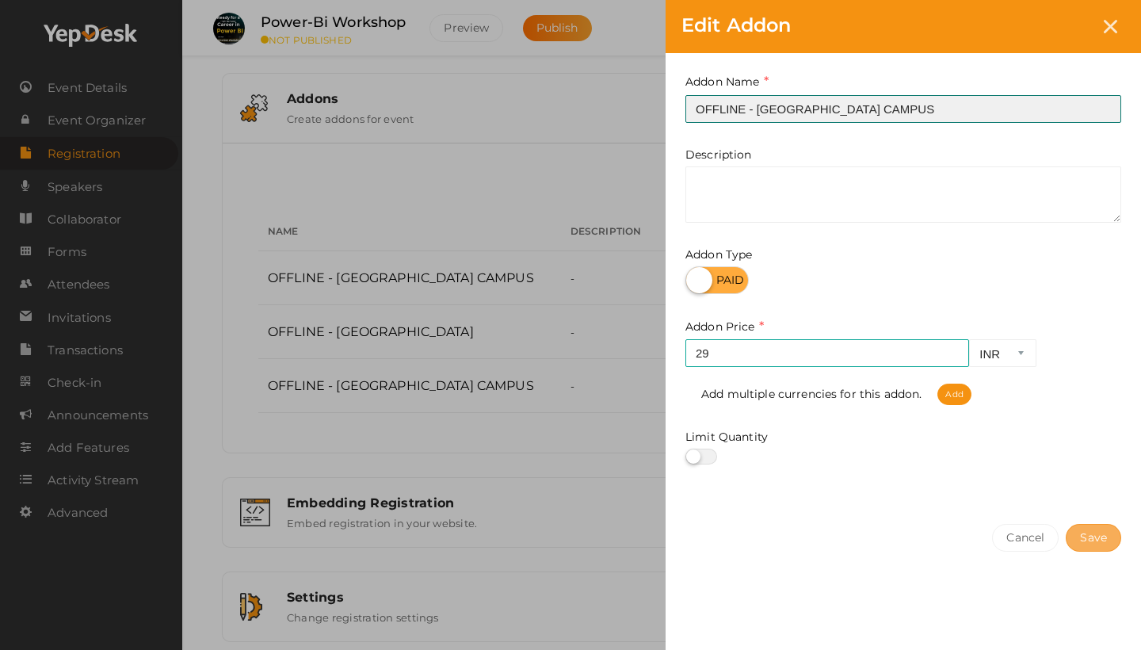
type input "OFFLINE - IRINJALAKUDA CAMPUS"
click at [1099, 533] on button "Save" at bounding box center [1093, 538] width 55 height 28
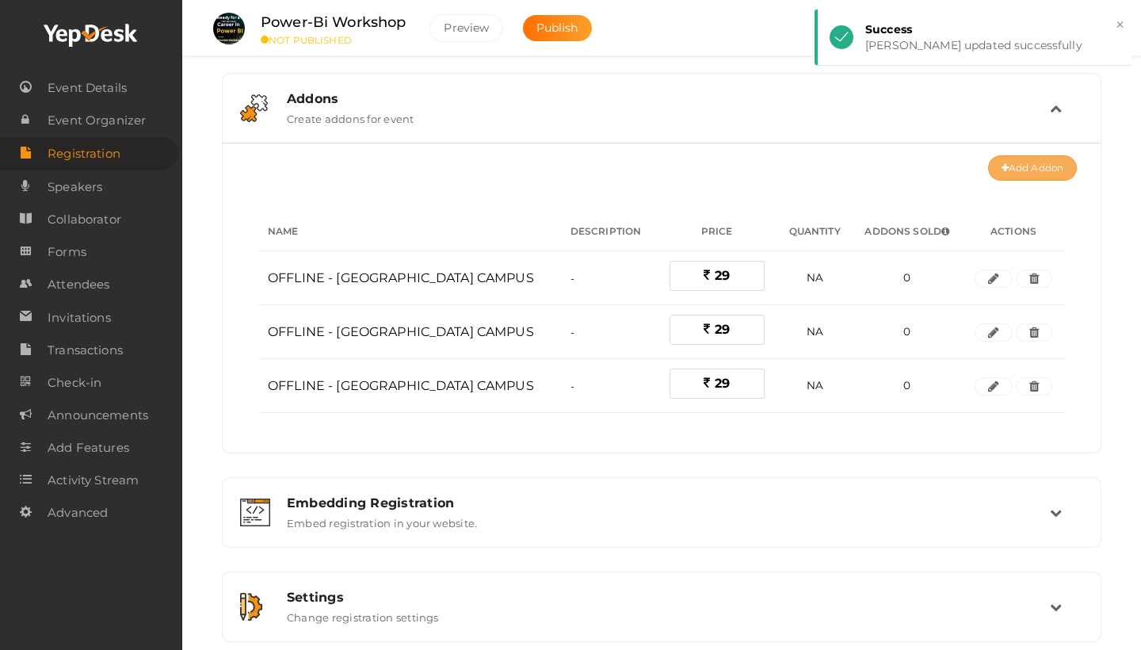
click at [1038, 169] on button "Add Addon" at bounding box center [1032, 167] width 89 height 25
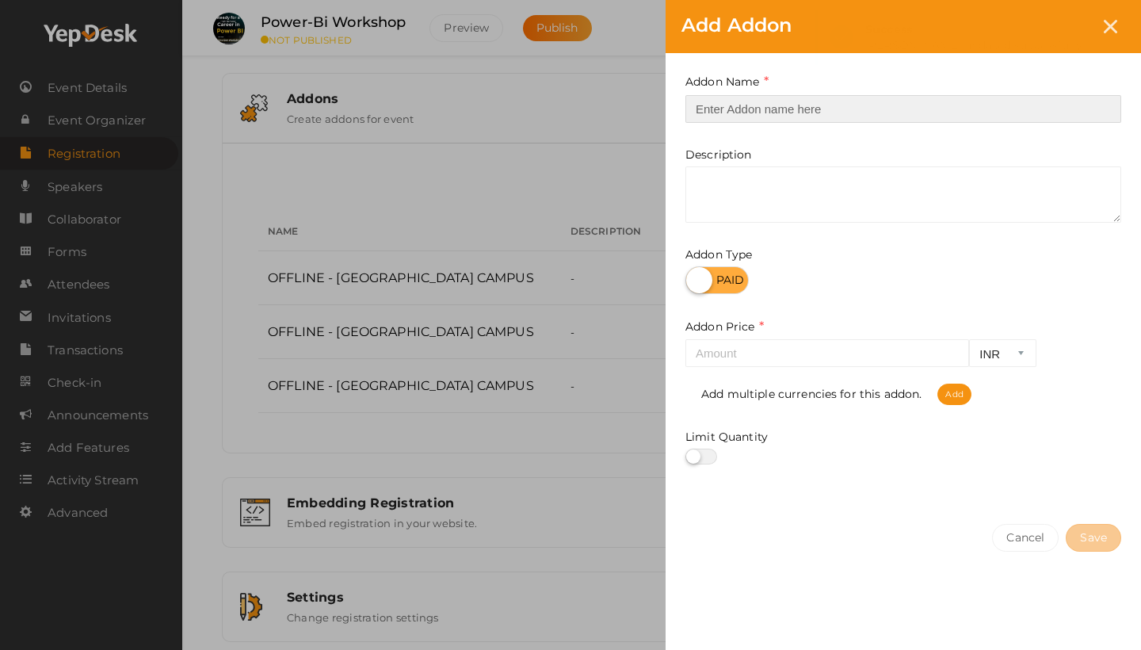
click at [904, 107] on input "text" at bounding box center [904, 109] width 436 height 28
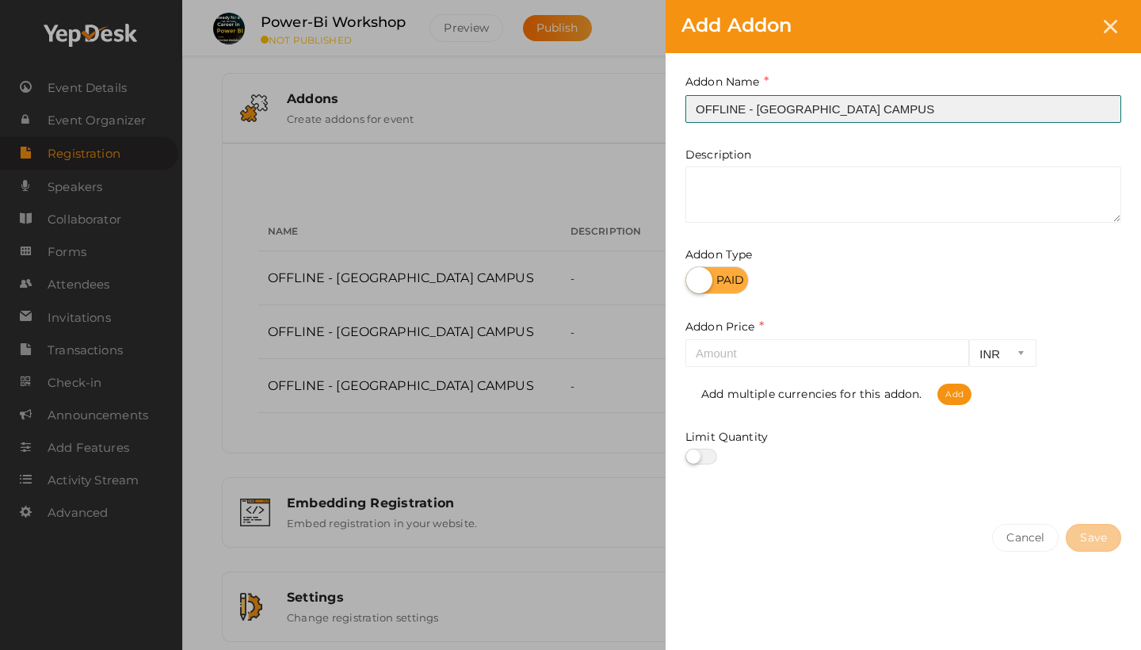
type input "OFFLINE - PALAKKAD CAMPUS"
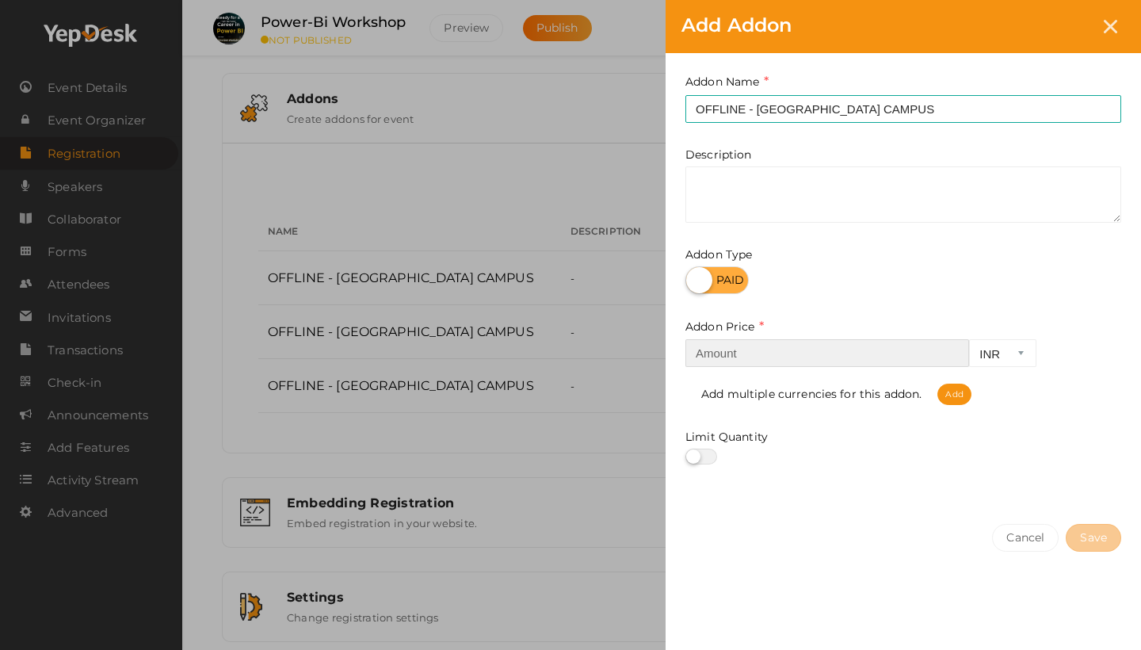
click at [805, 345] on input "number" at bounding box center [828, 353] width 284 height 28
type input "29"
click at [1104, 528] on button "Save" at bounding box center [1093, 538] width 55 height 28
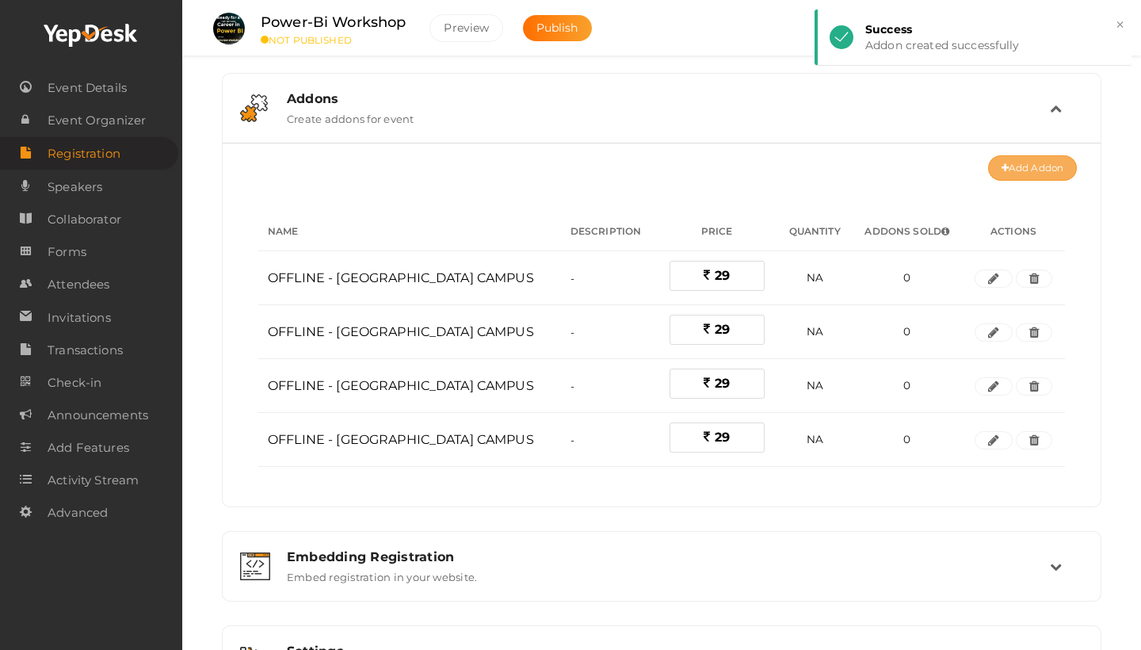
click at [1041, 166] on button "Add Addon" at bounding box center [1032, 167] width 89 height 25
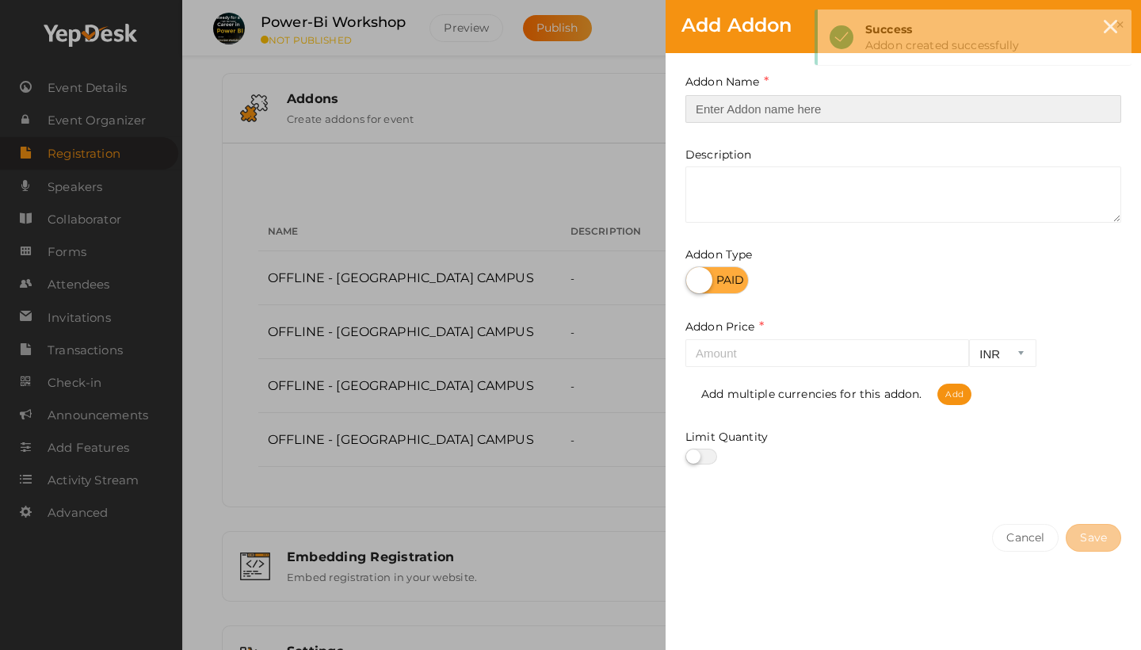
click at [935, 113] on input "text" at bounding box center [904, 109] width 436 height 28
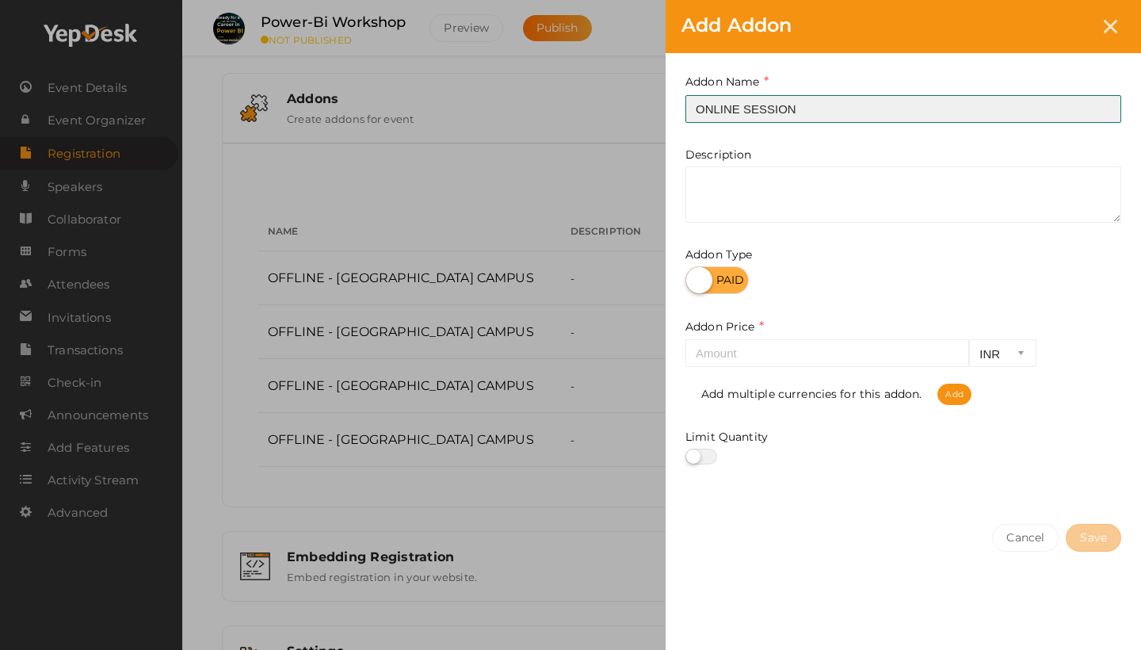
type input "ONLINE SESSION"
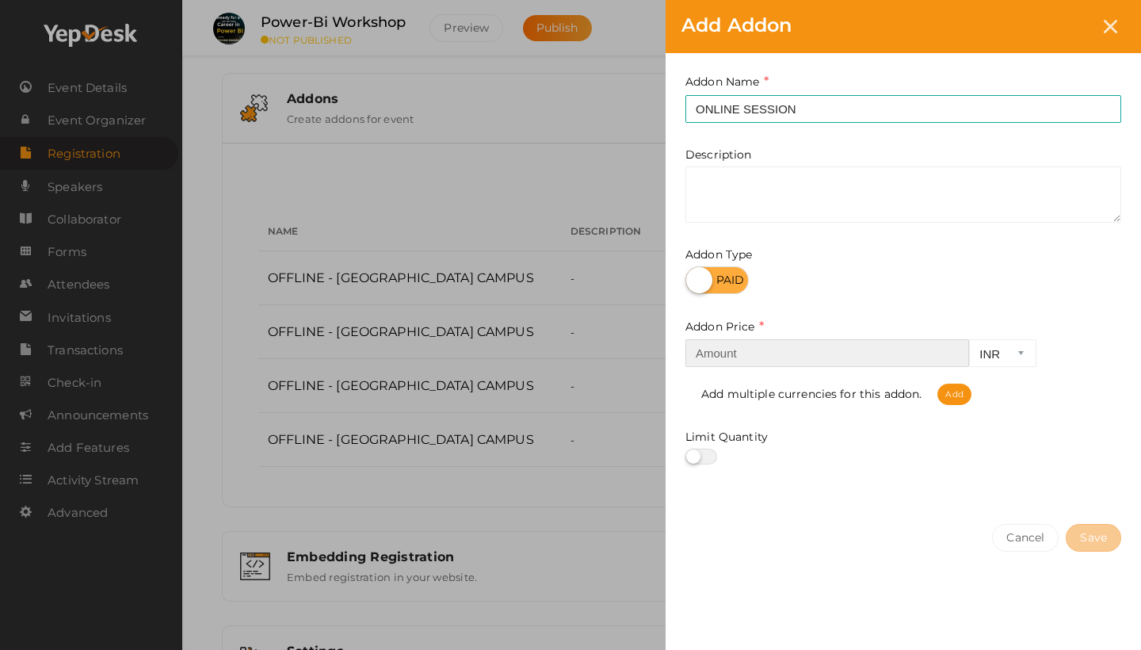
click at [786, 358] on input "number" at bounding box center [828, 353] width 284 height 28
type input "29"
click at [1095, 545] on button "Save" at bounding box center [1093, 538] width 55 height 28
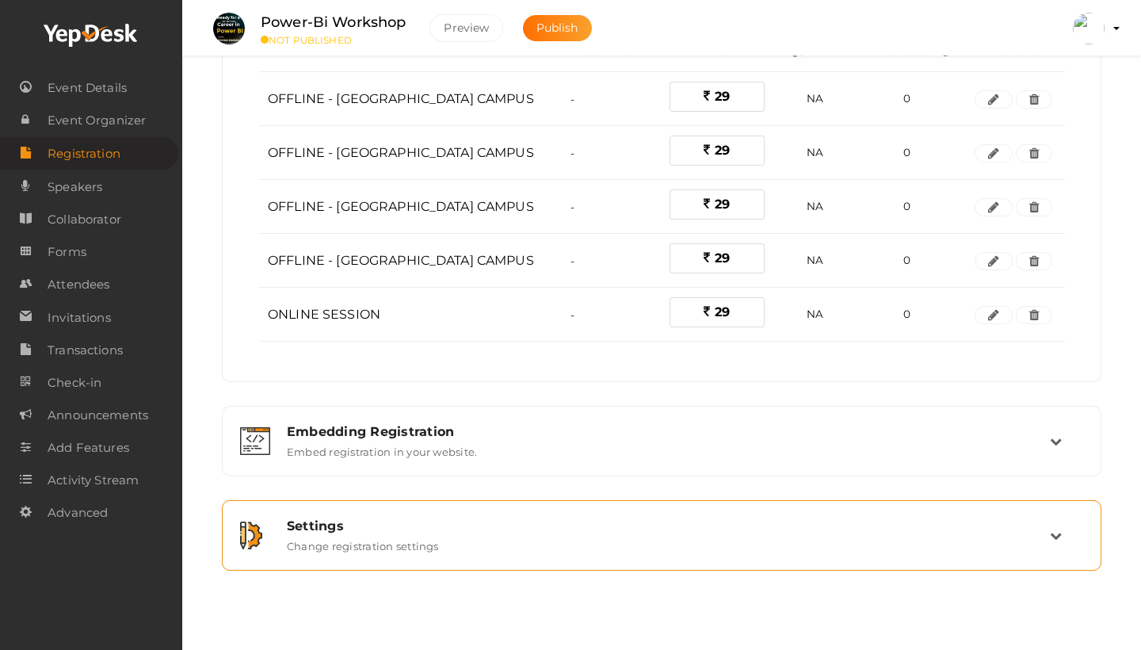
scroll to position [319, 0]
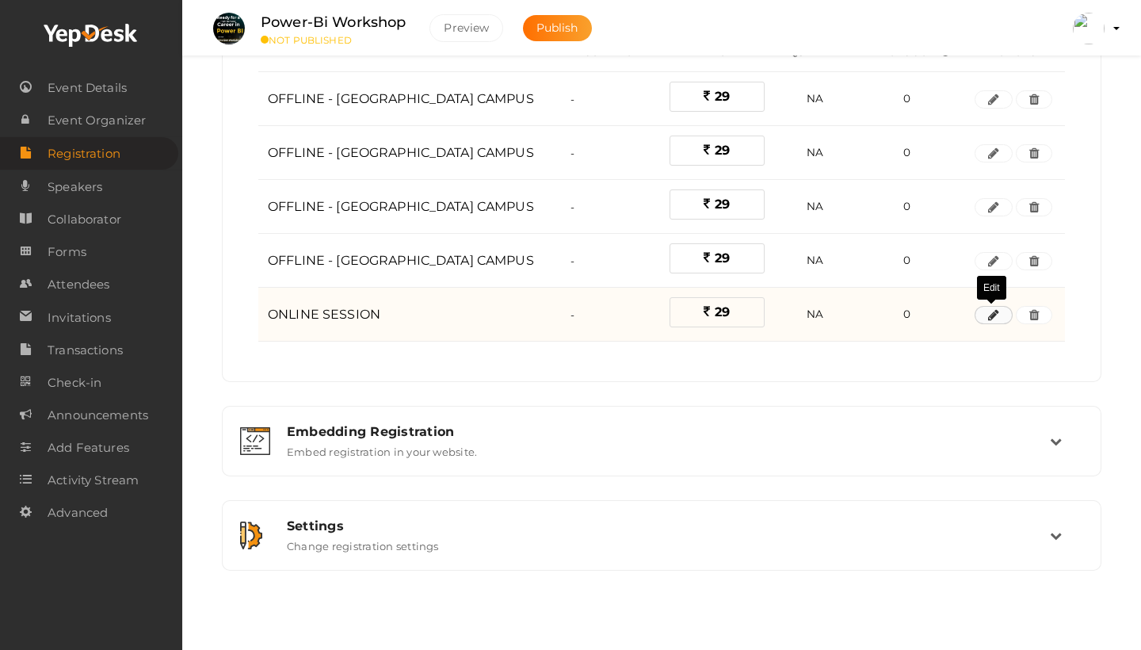
click at [989, 314] on icon "button" at bounding box center [993, 316] width 11 height 10
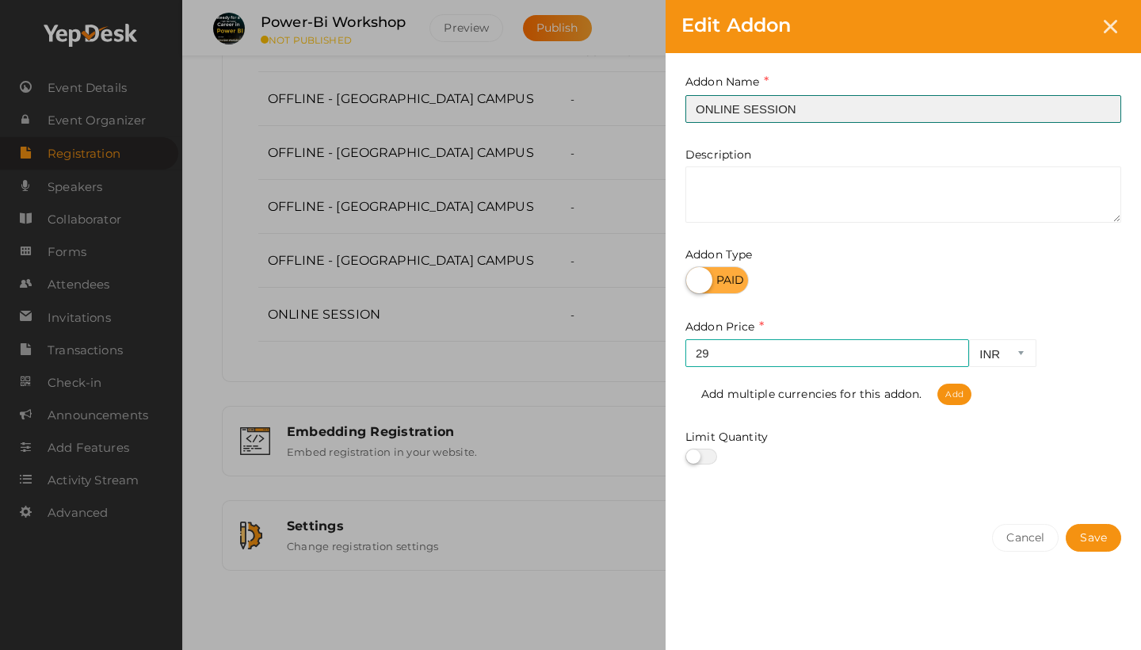
click at [747, 110] on input "ONLINE SESSION" at bounding box center [904, 109] width 436 height 28
type input "ONLINE MALAYALAM SESSION"
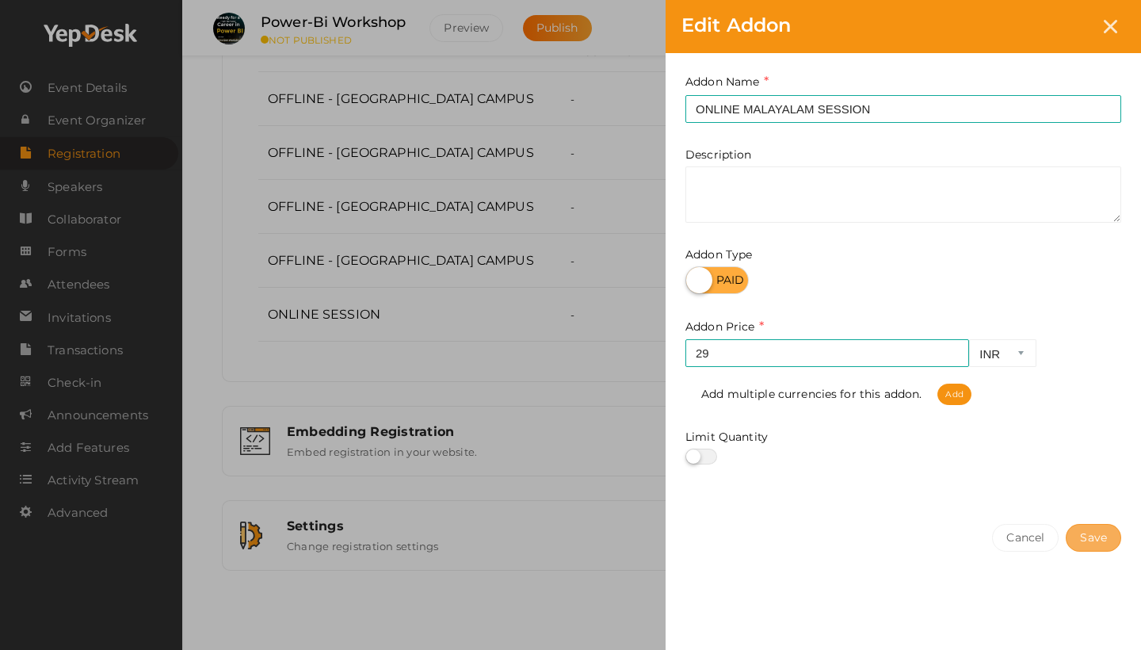
click at [1083, 533] on button "Save" at bounding box center [1093, 538] width 55 height 28
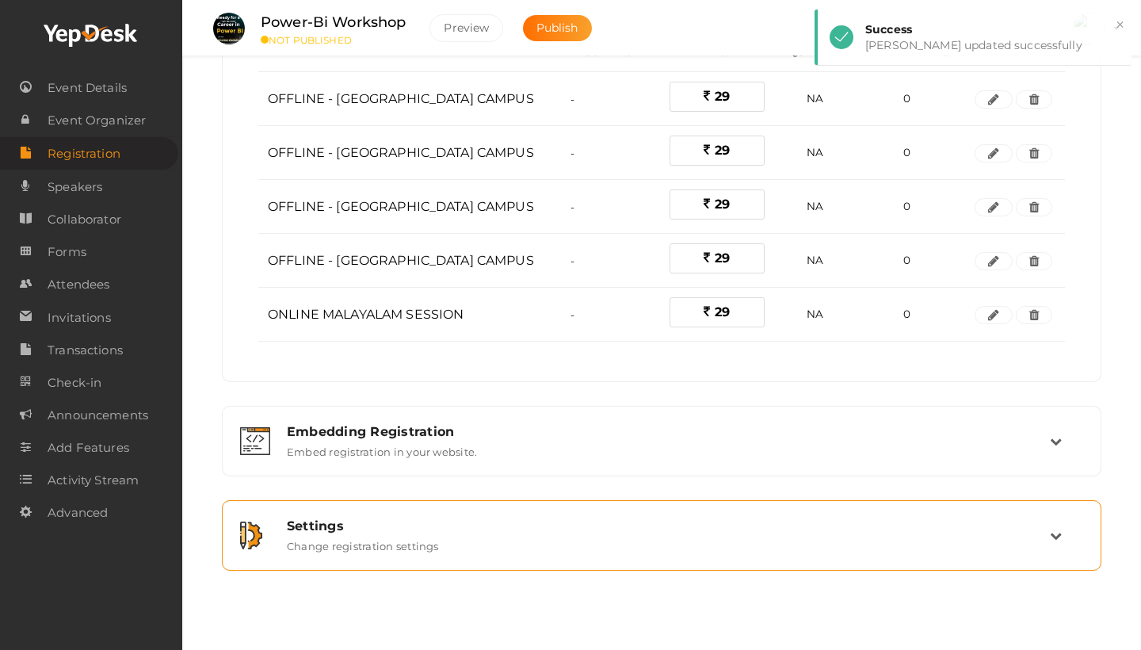
click at [672, 521] on div "Settings" at bounding box center [668, 525] width 763 height 15
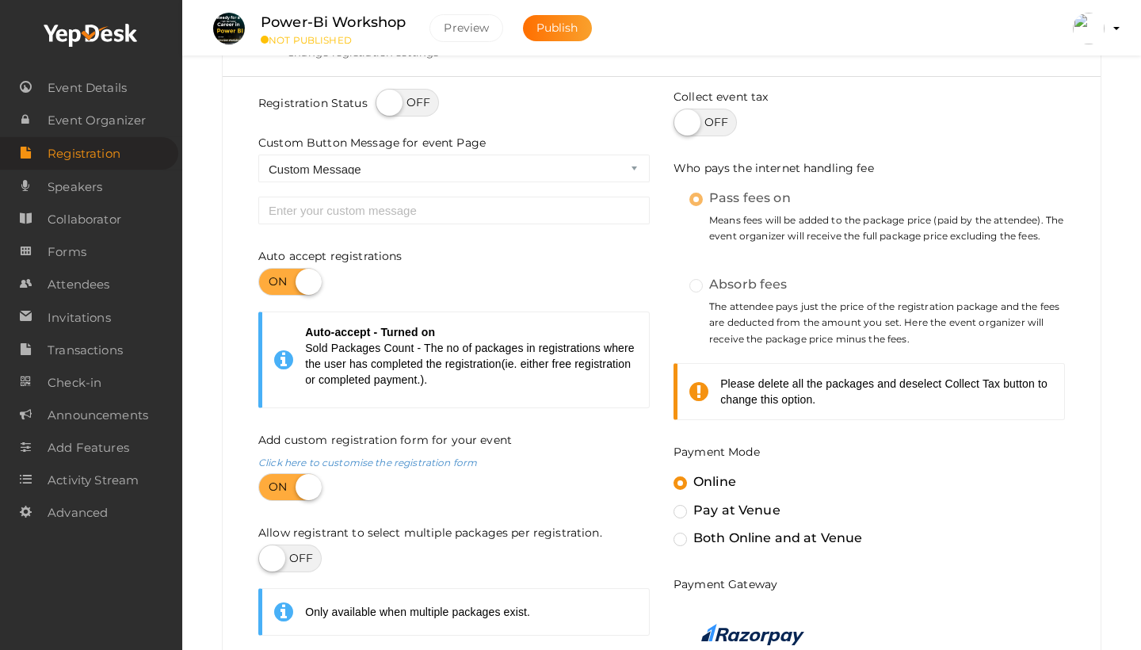
scroll to position [392, 0]
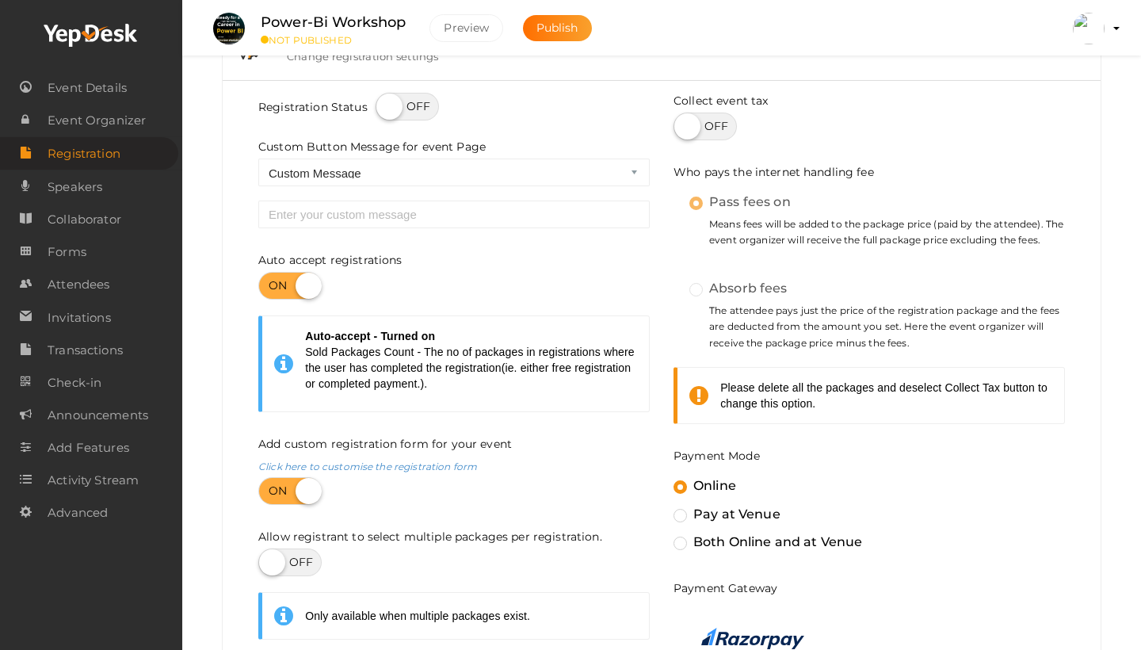
click at [701, 291] on label "Absorb fees" at bounding box center [739, 288] width 98 height 21
click at [709, 135] on label at bounding box center [705, 127] width 63 height 28
click at [684, 126] on input "checkbox" at bounding box center [679, 121] width 10 height 10
click at [705, 291] on label "Absorb fees" at bounding box center [739, 288] width 98 height 21
click at [701, 291] on label "Absorb fees" at bounding box center [739, 288] width 98 height 21
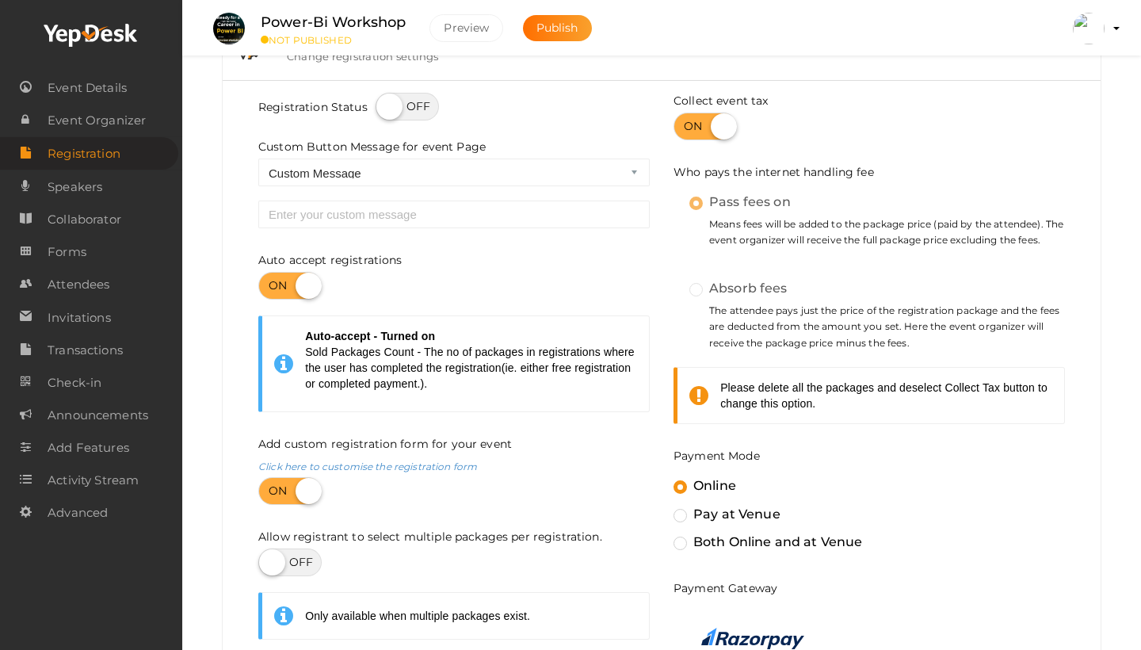
click at [702, 137] on label at bounding box center [705, 127] width 63 height 28
click at [684, 126] on input "checkbox" at bounding box center [679, 121] width 10 height 10
checkbox input "false"
click at [700, 288] on label "Absorb fees" at bounding box center [739, 288] width 98 height 21
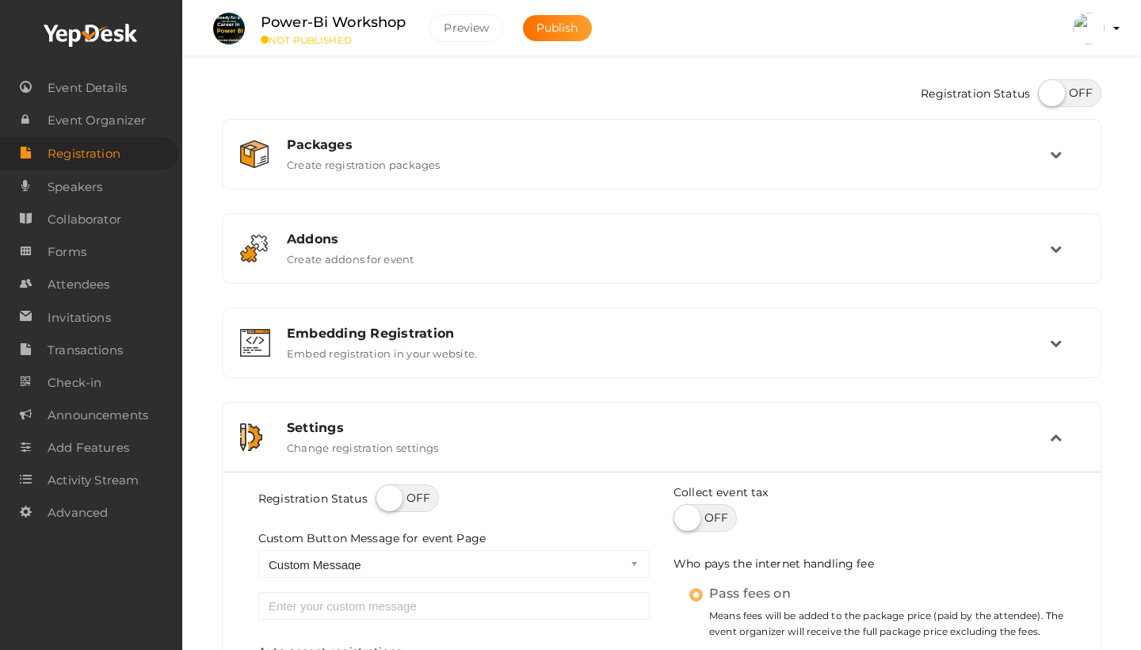
scroll to position [0, 0]
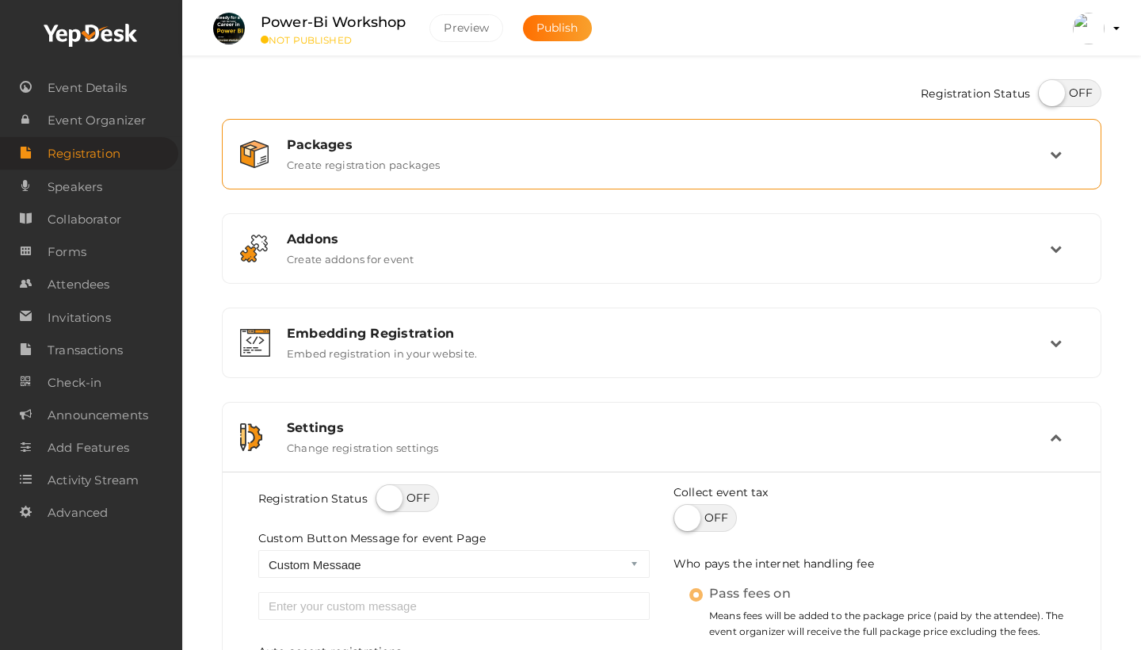
click at [691, 173] on div "Packages Create registration packages" at bounding box center [662, 154] width 862 height 53
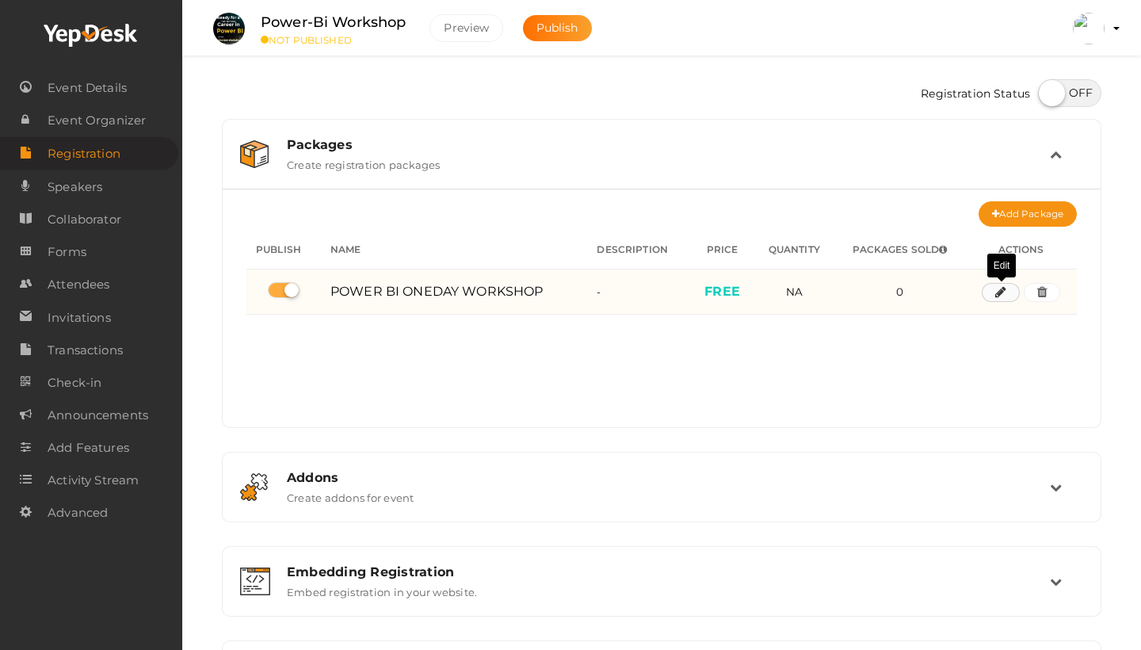
click at [995, 292] on button "button" at bounding box center [1001, 292] width 38 height 19
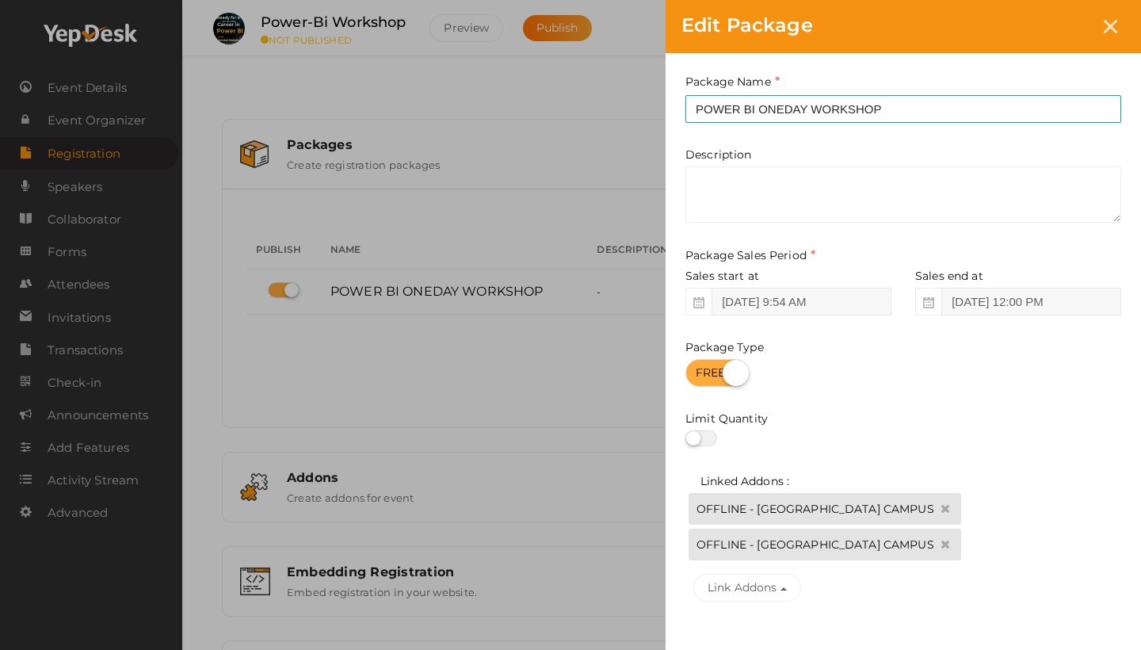
click at [728, 373] on label at bounding box center [717, 373] width 63 height 28
click at [696, 373] on input "checkbox" at bounding box center [691, 367] width 10 height 10
checkbox input "false"
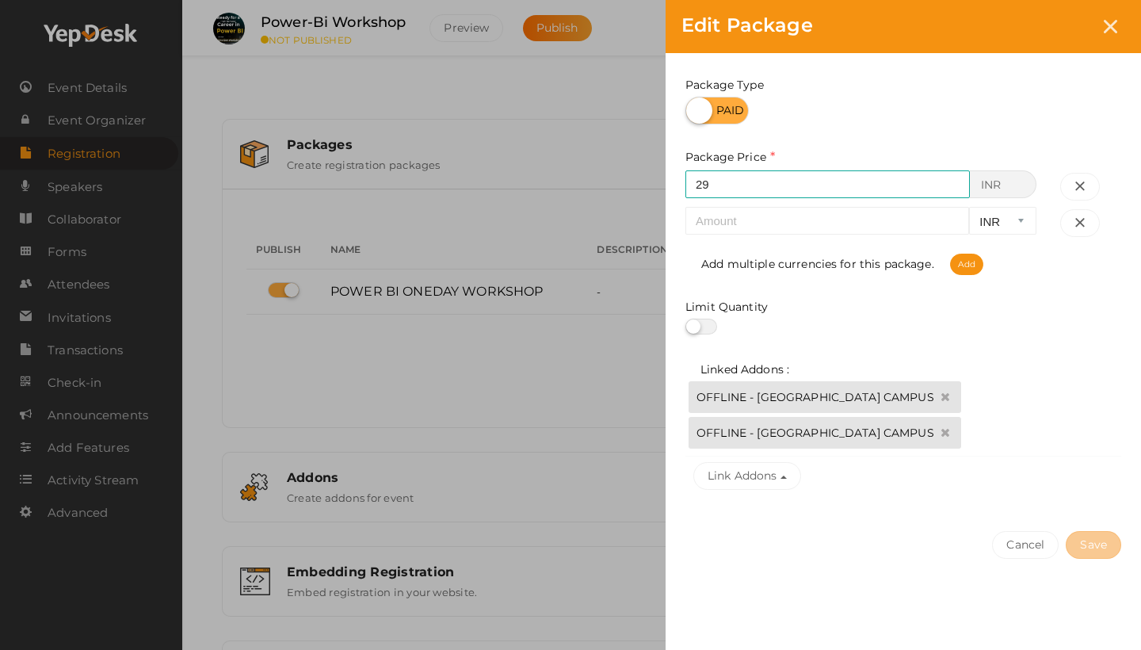
scroll to position [261, 0]
click at [1078, 218] on icon "button" at bounding box center [1080, 224] width 11 height 17
type input "29"
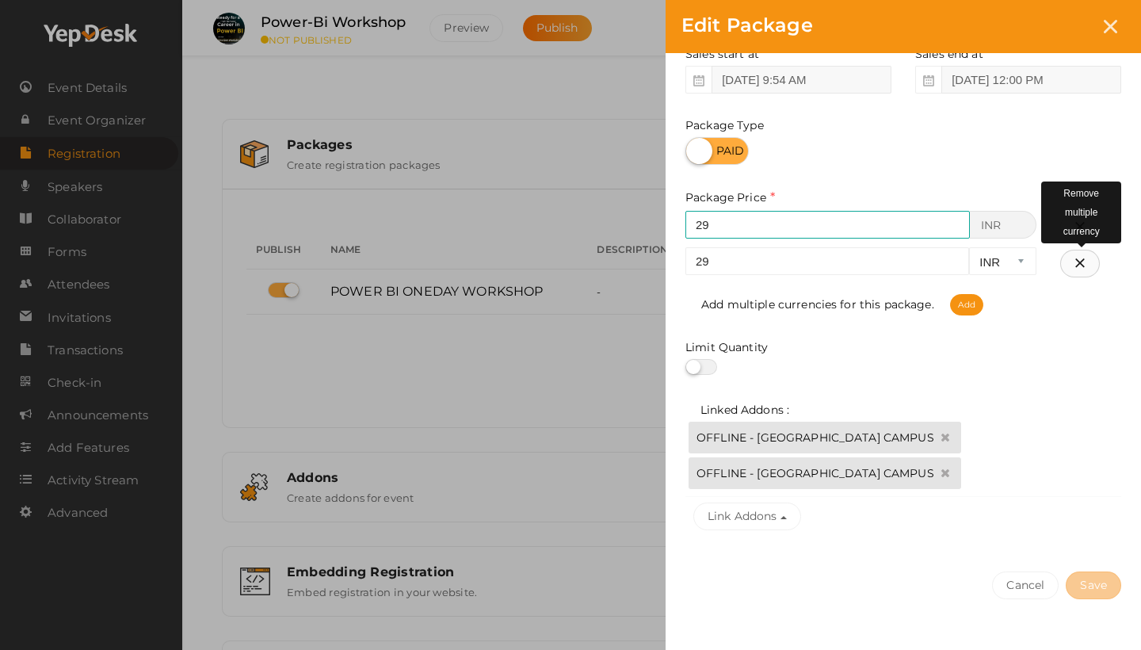
select select
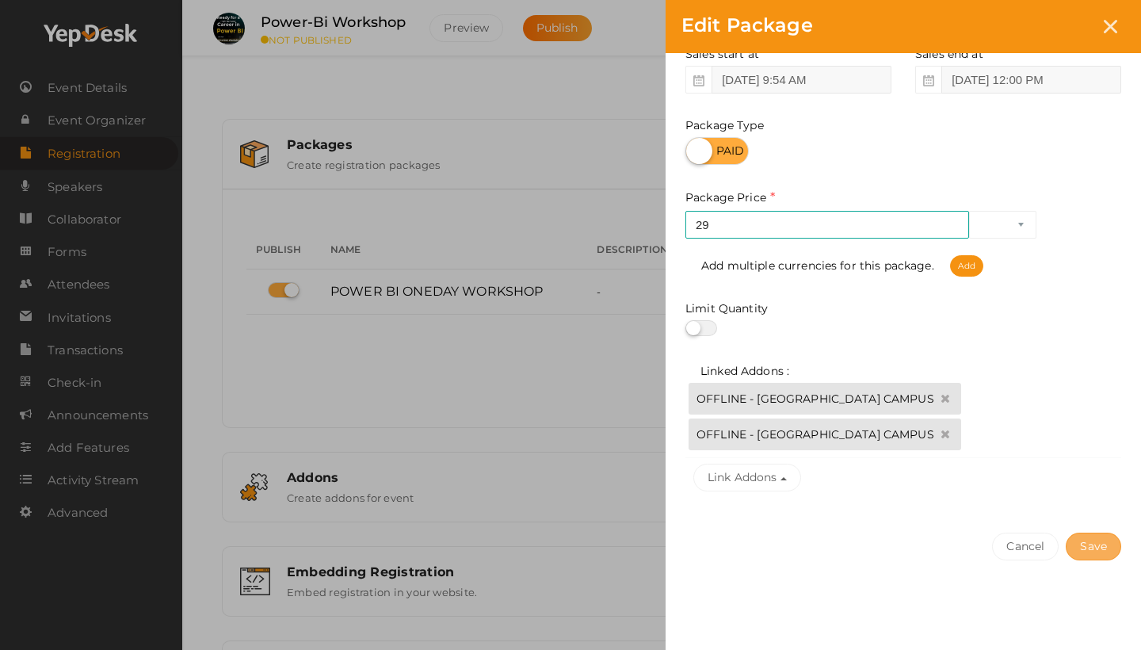
click at [1093, 554] on button "Save" at bounding box center [1093, 547] width 55 height 28
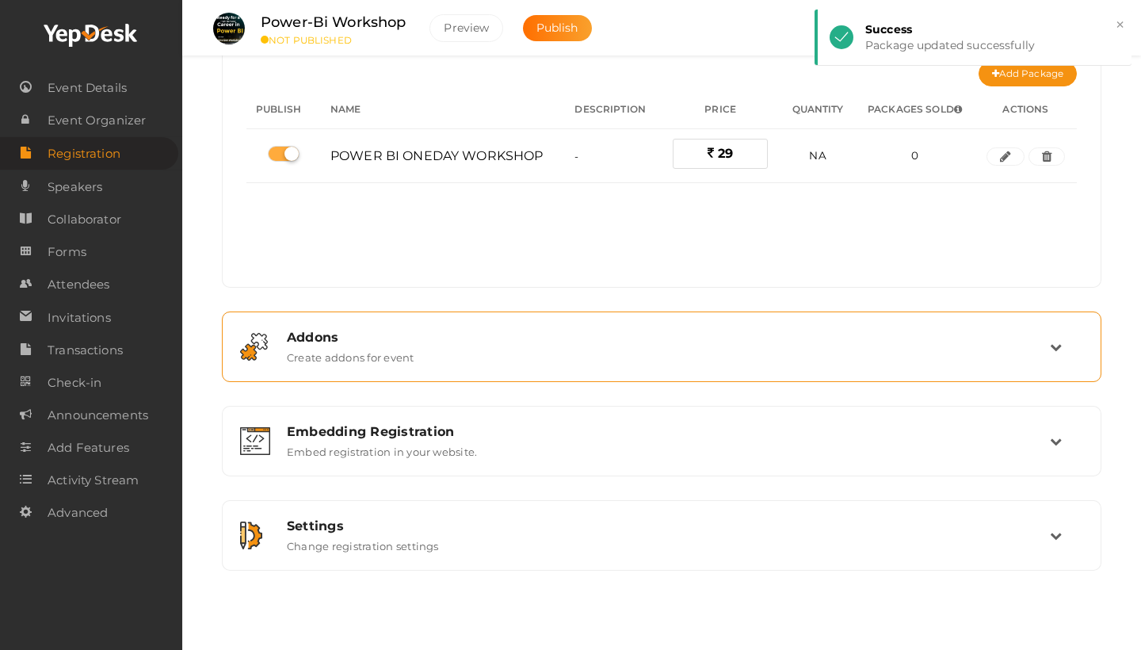
scroll to position [140, 0]
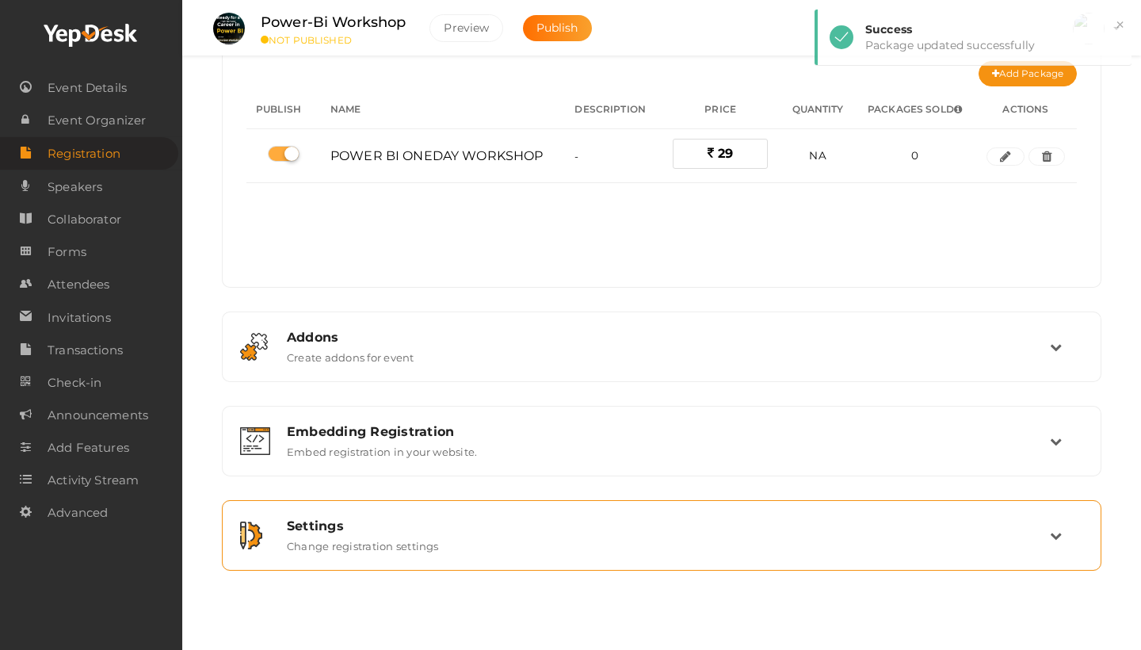
click at [633, 533] on div "Settings" at bounding box center [668, 525] width 763 height 15
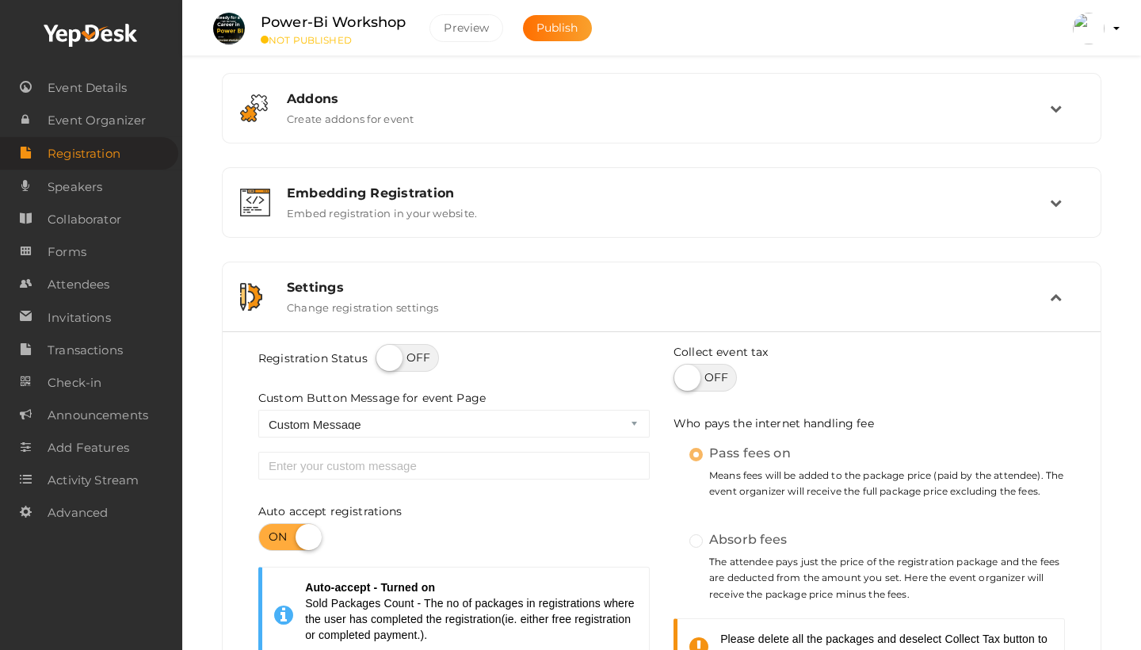
scroll to position [181, 0]
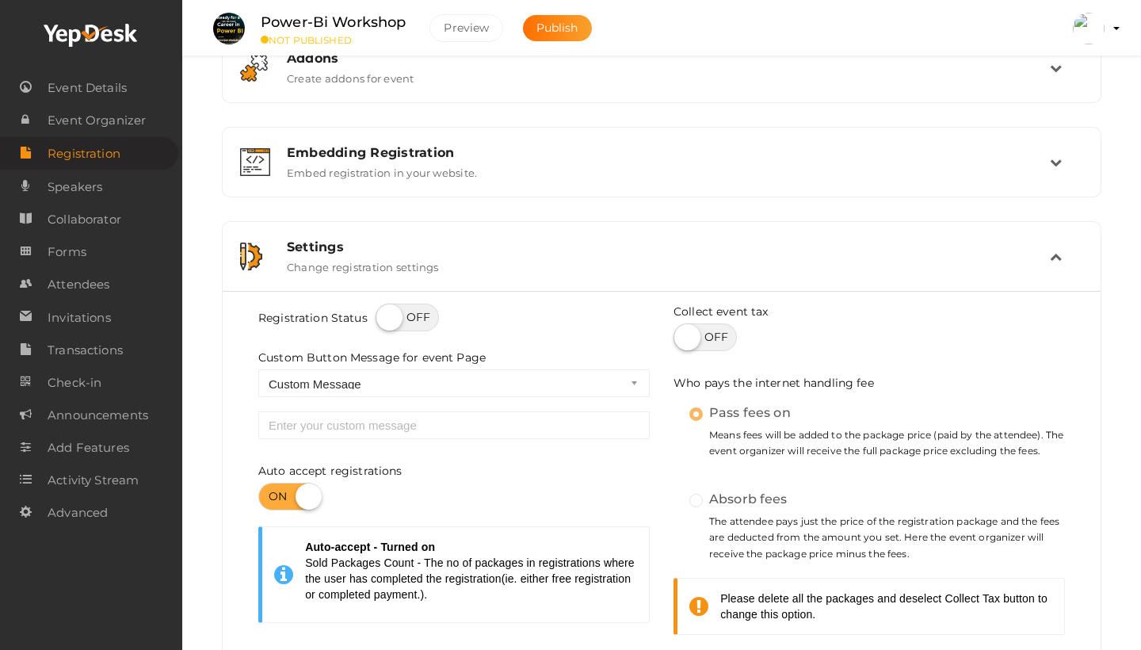
click at [695, 503] on label "Absorb fees" at bounding box center [739, 499] width 98 height 21
click at [700, 346] on label at bounding box center [705, 337] width 63 height 28
click at [684, 337] on input "checkbox" at bounding box center [679, 332] width 10 height 10
checkbox input "true"
click at [697, 504] on label "Absorb fees" at bounding box center [739, 499] width 98 height 21
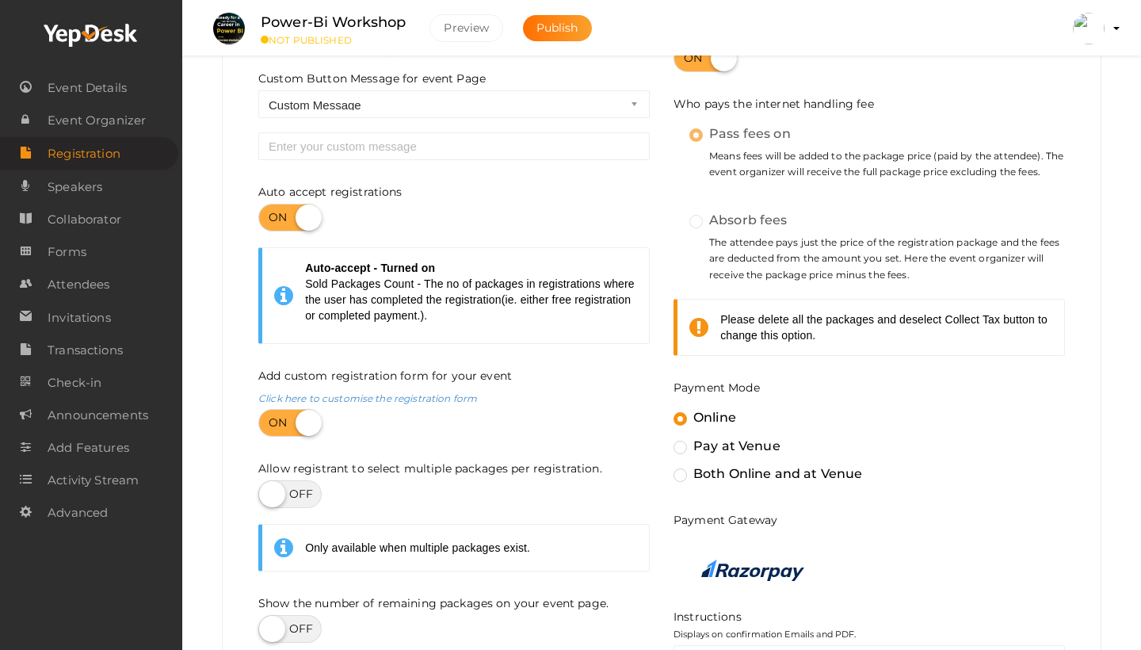
scroll to position [476, 0]
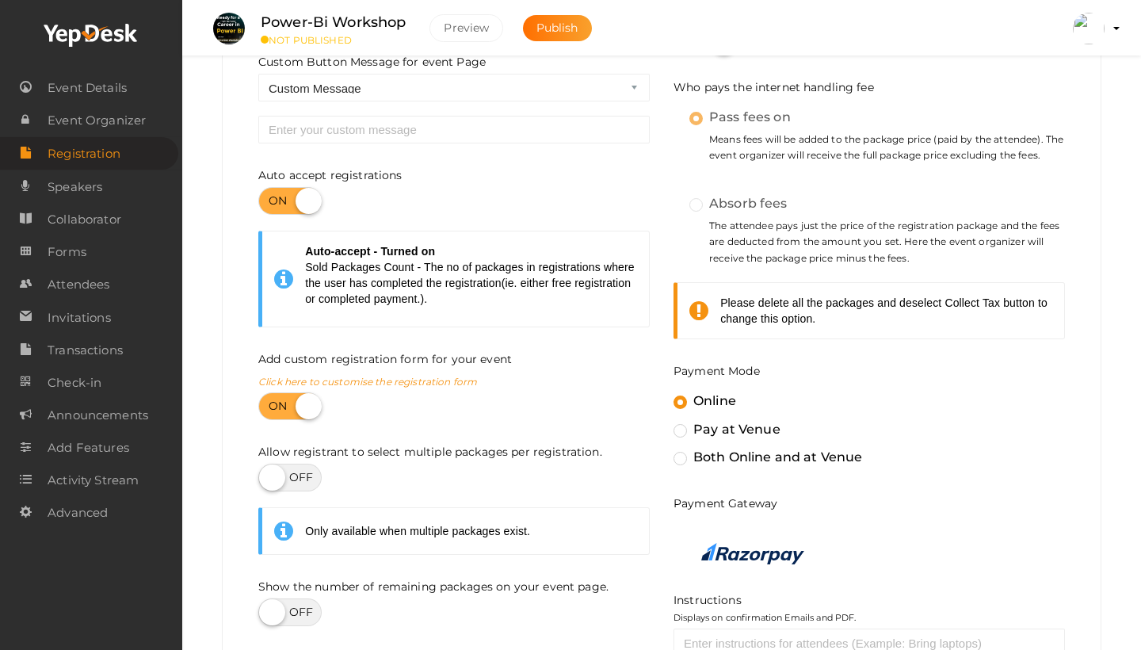
click at [444, 385] on link "Click here to customise the registration form" at bounding box center [367, 382] width 219 height 12
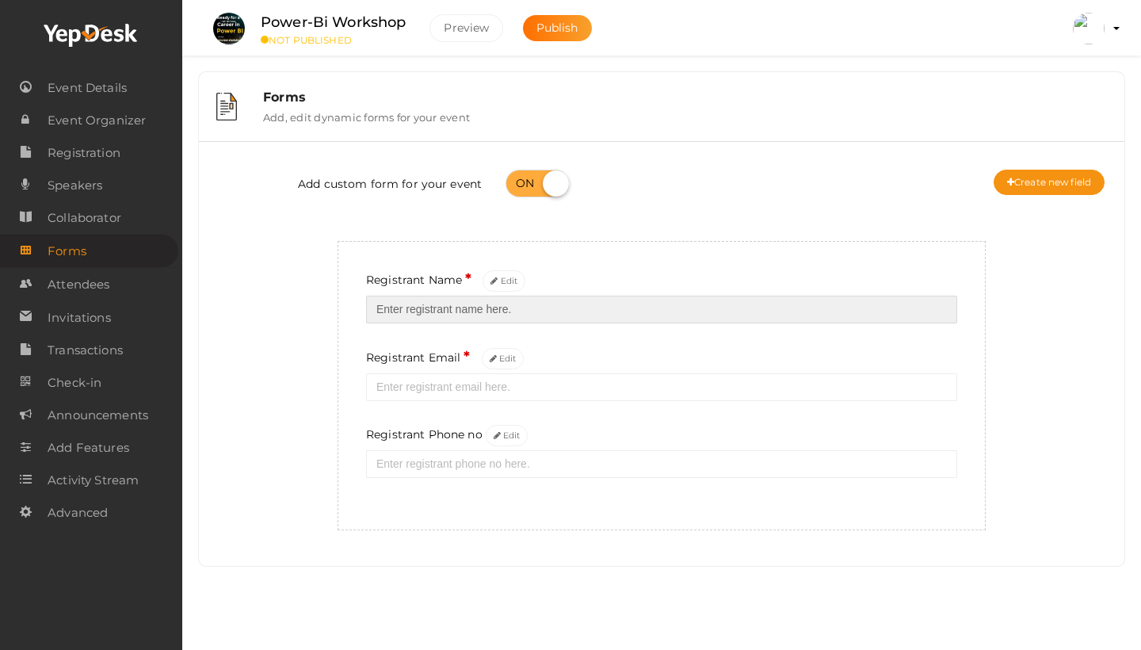
click at [495, 302] on input "text" at bounding box center [661, 310] width 591 height 28
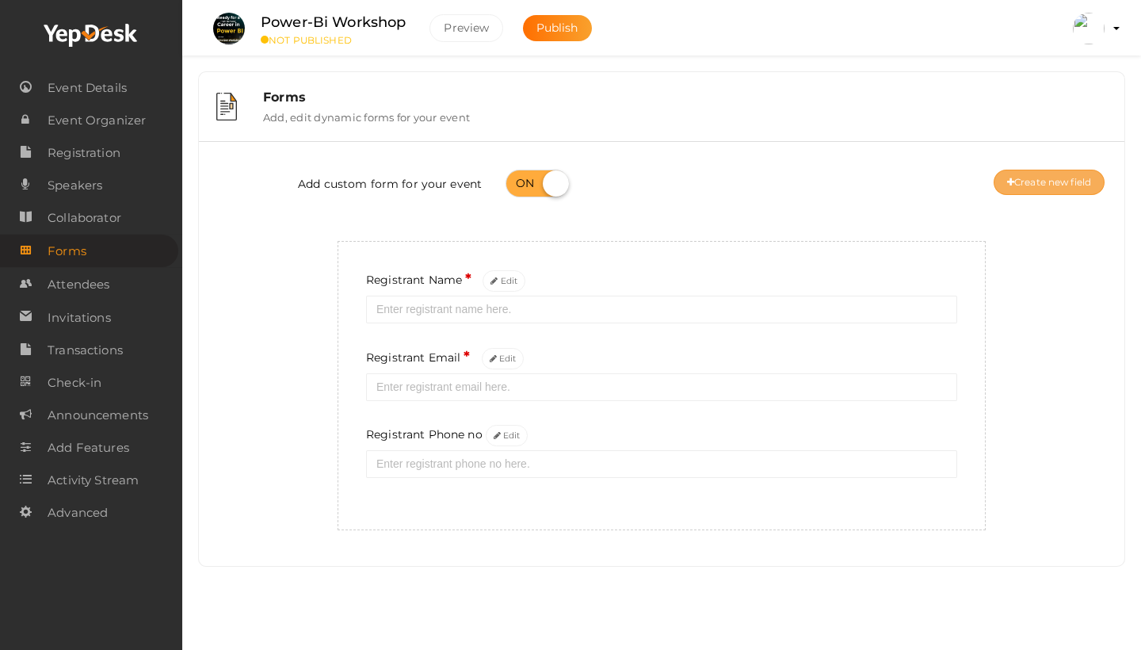
click at [1022, 183] on button "Create new field" at bounding box center [1049, 182] width 111 height 25
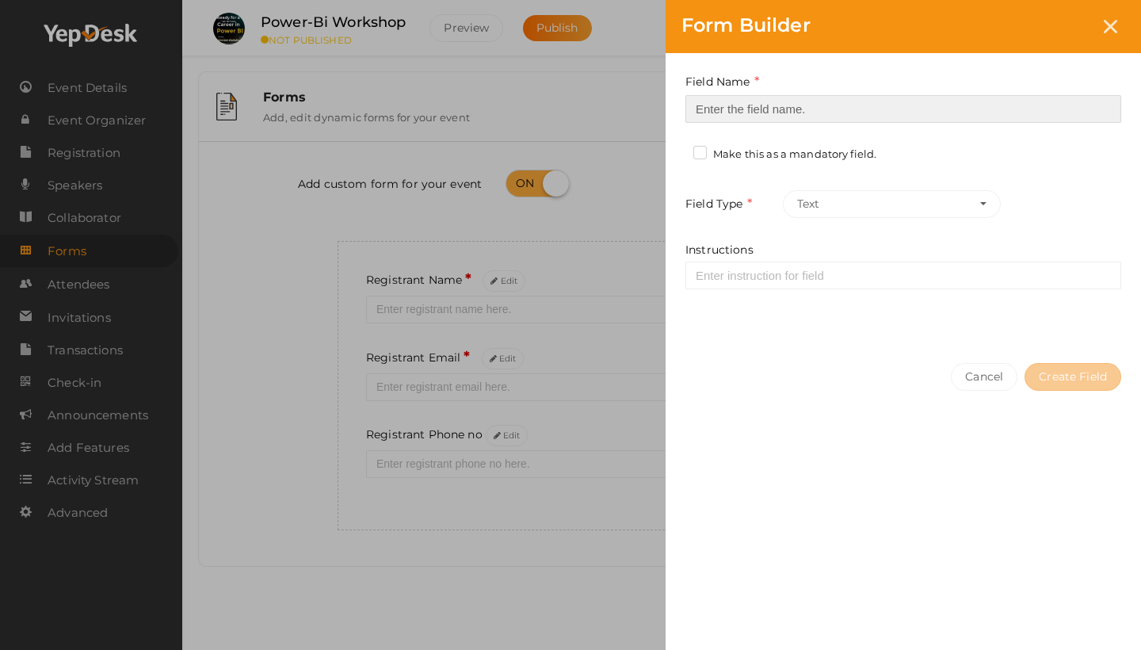
click at [816, 113] on input at bounding box center [904, 109] width 436 height 28
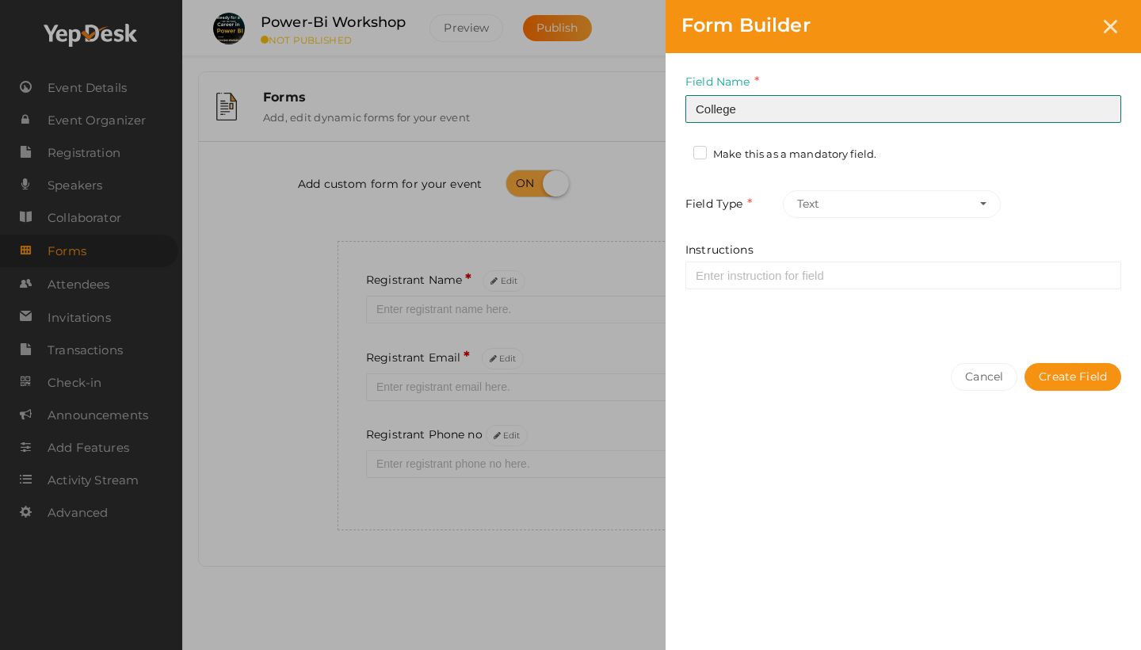
type input "College"
click at [770, 158] on label "Make this as a mandatory field." at bounding box center [785, 155] width 183 height 16
click at [678, 150] on input "Make this as a mandatory field." at bounding box center [678, 150] width 0 height 0
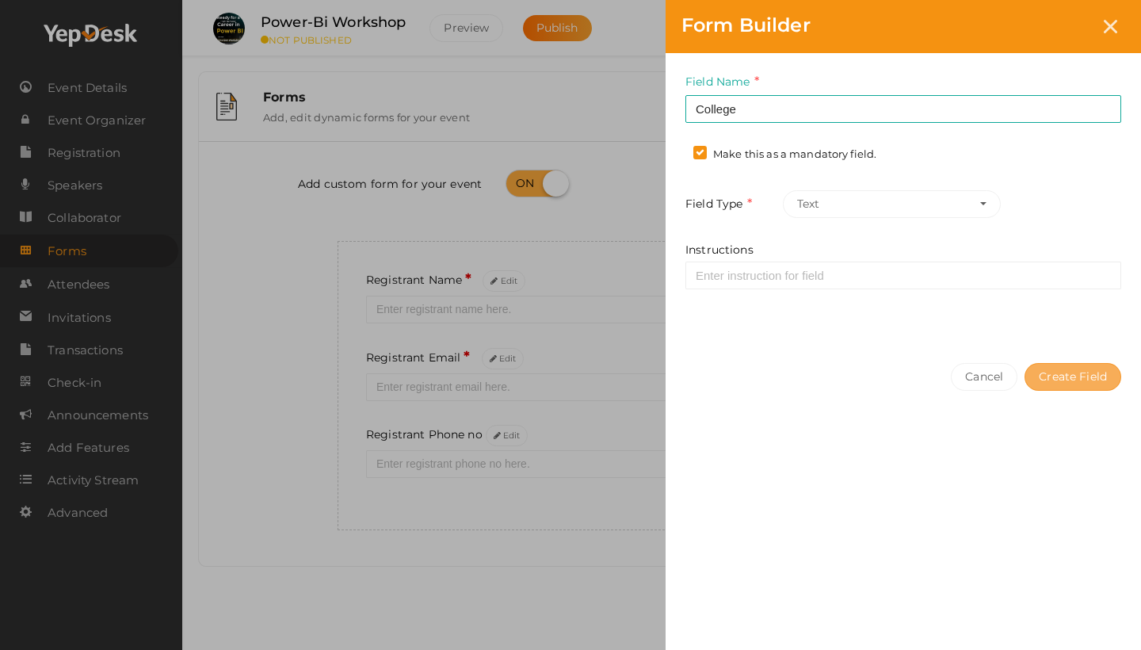
click at [1052, 377] on button "Create Field" at bounding box center [1073, 377] width 97 height 28
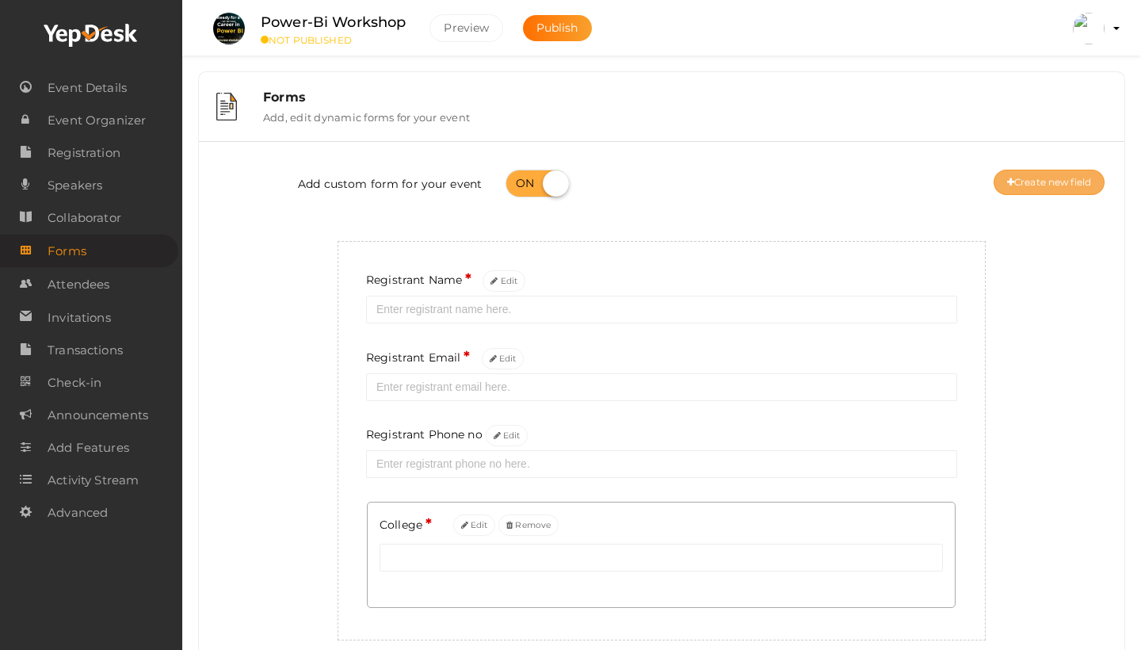
click at [1049, 188] on button "Create new field" at bounding box center [1049, 182] width 111 height 25
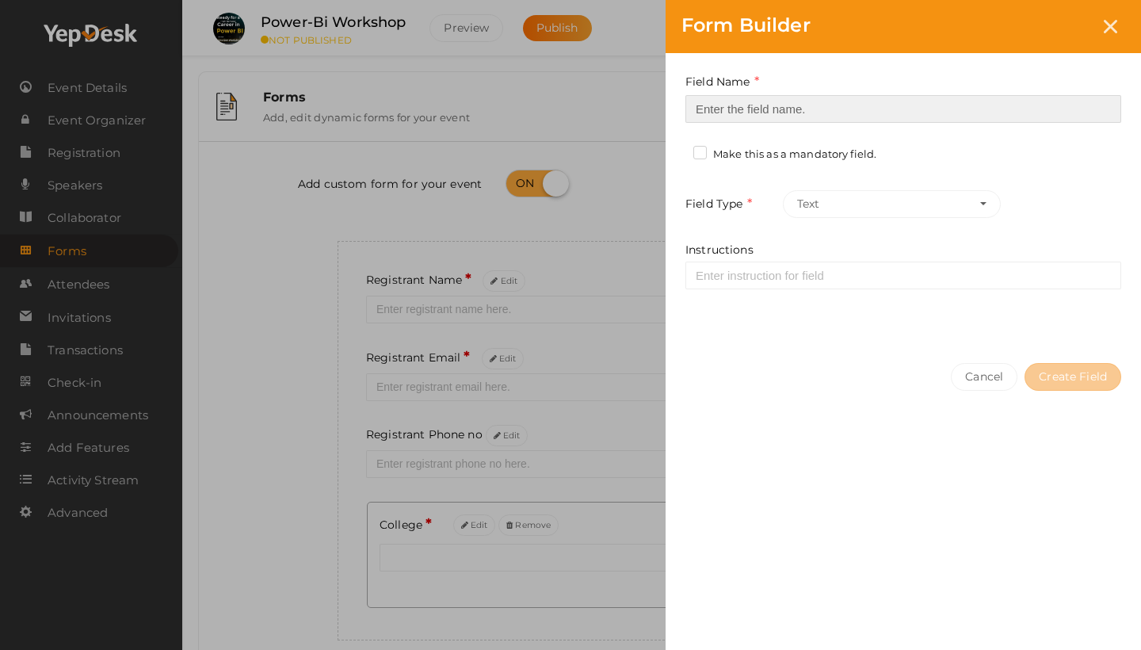
click at [837, 112] on input at bounding box center [904, 109] width 436 height 28
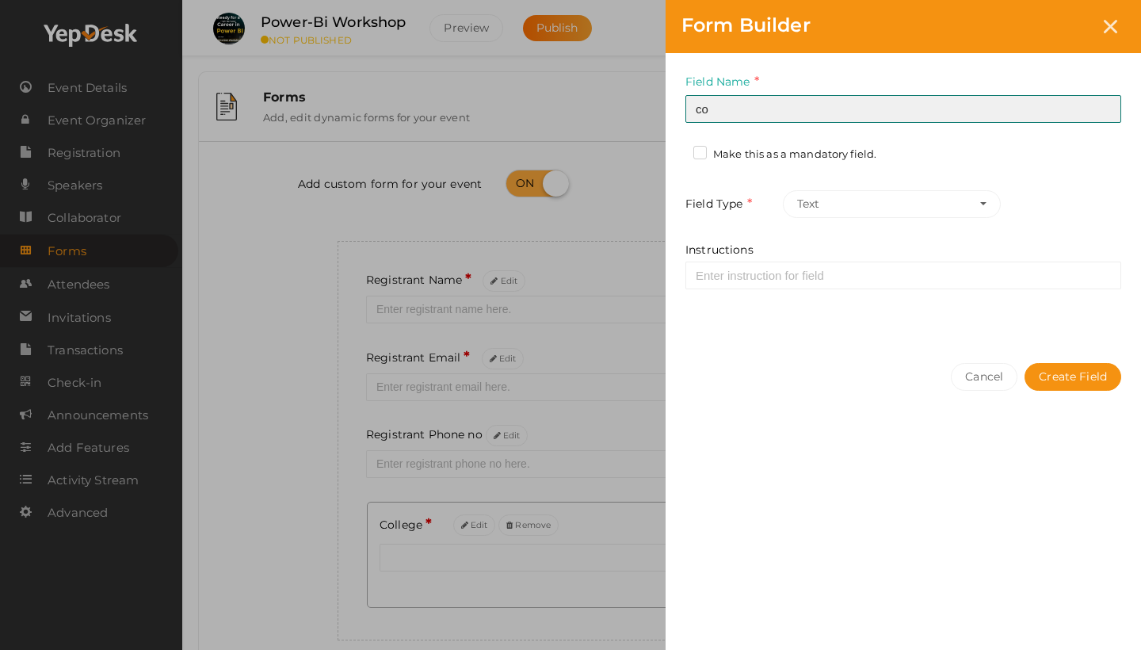
type input "c"
type input "College Location"
click at [881, 206] on button "Text" at bounding box center [892, 204] width 218 height 28
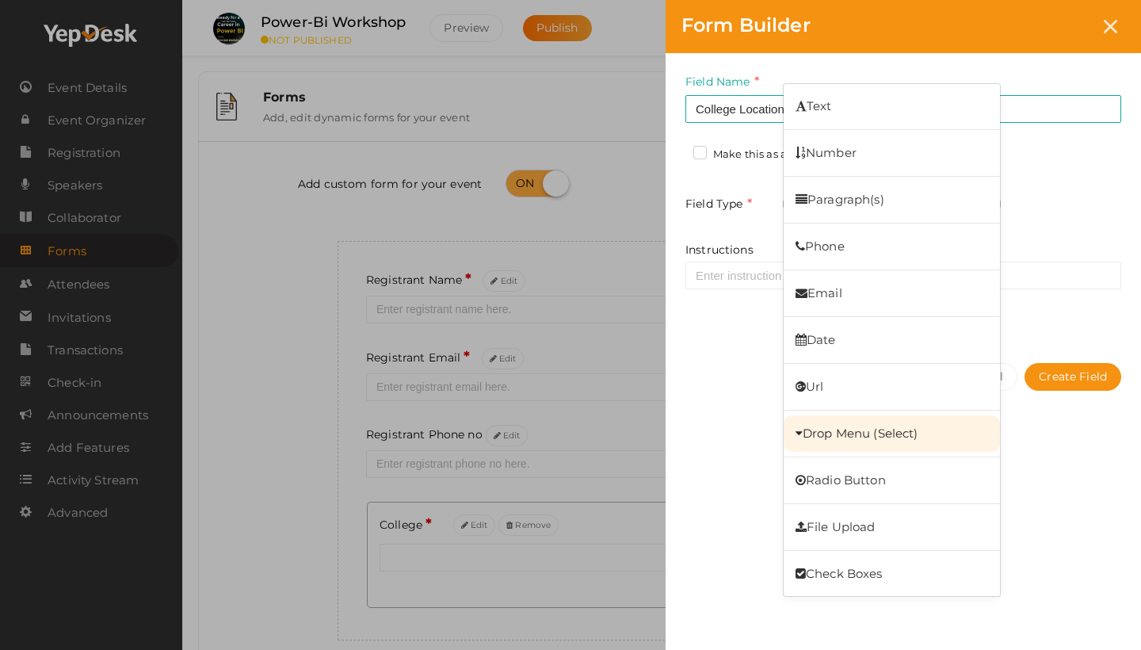
click at [861, 428] on link "Drop Menu (Select)" at bounding box center [892, 433] width 216 height 36
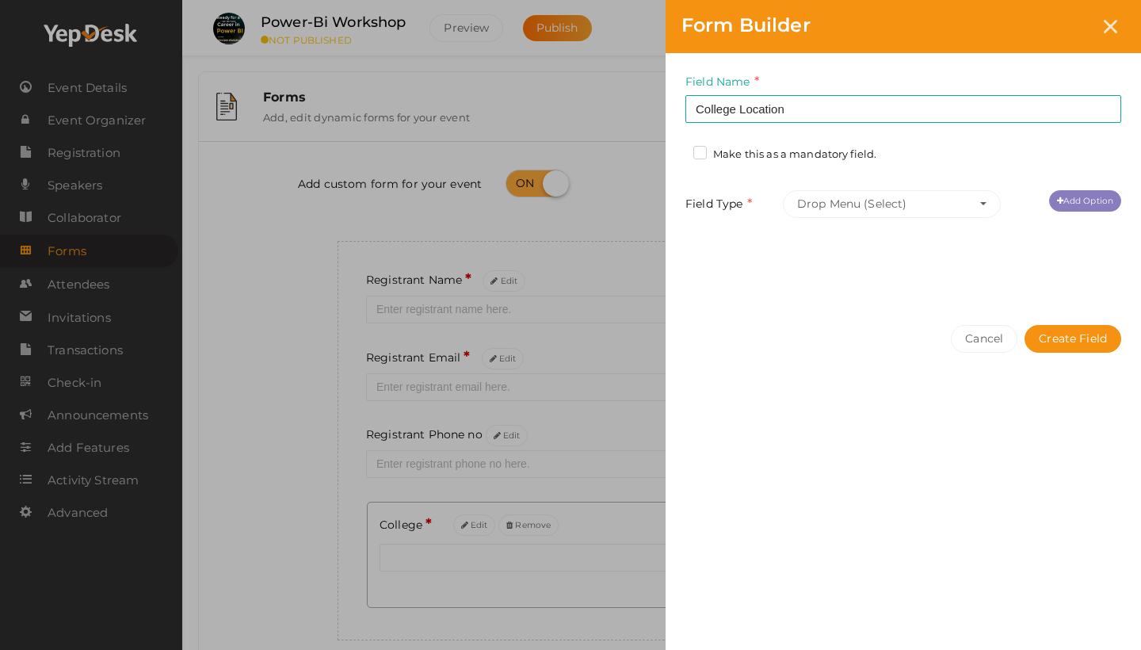
click at [1076, 201] on link "Add Option" at bounding box center [1085, 200] width 72 height 21
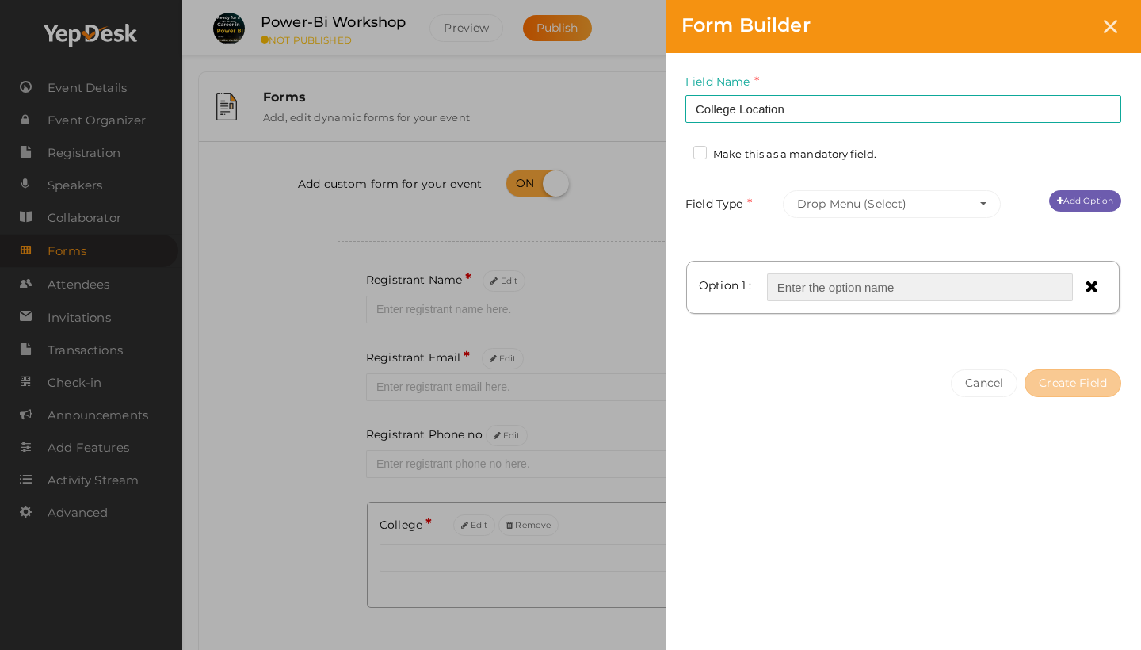
click at [810, 297] on input "text" at bounding box center [920, 287] width 306 height 28
type input "t"
type input "Trivandrum"
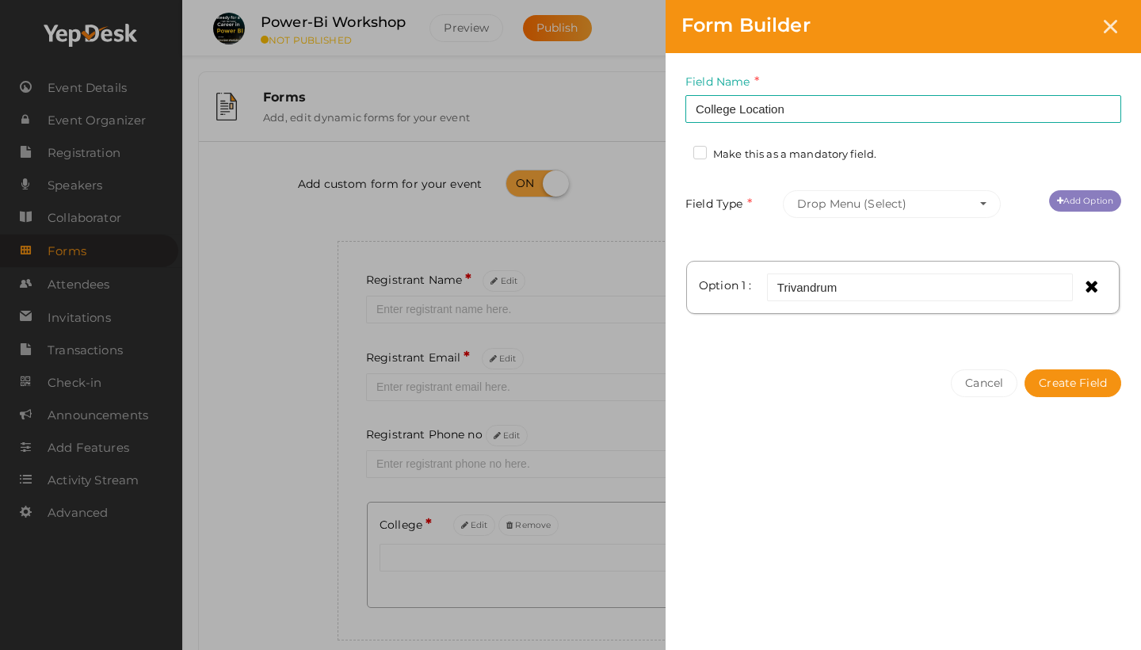
click at [1087, 201] on link "Add Option" at bounding box center [1085, 200] width 72 height 21
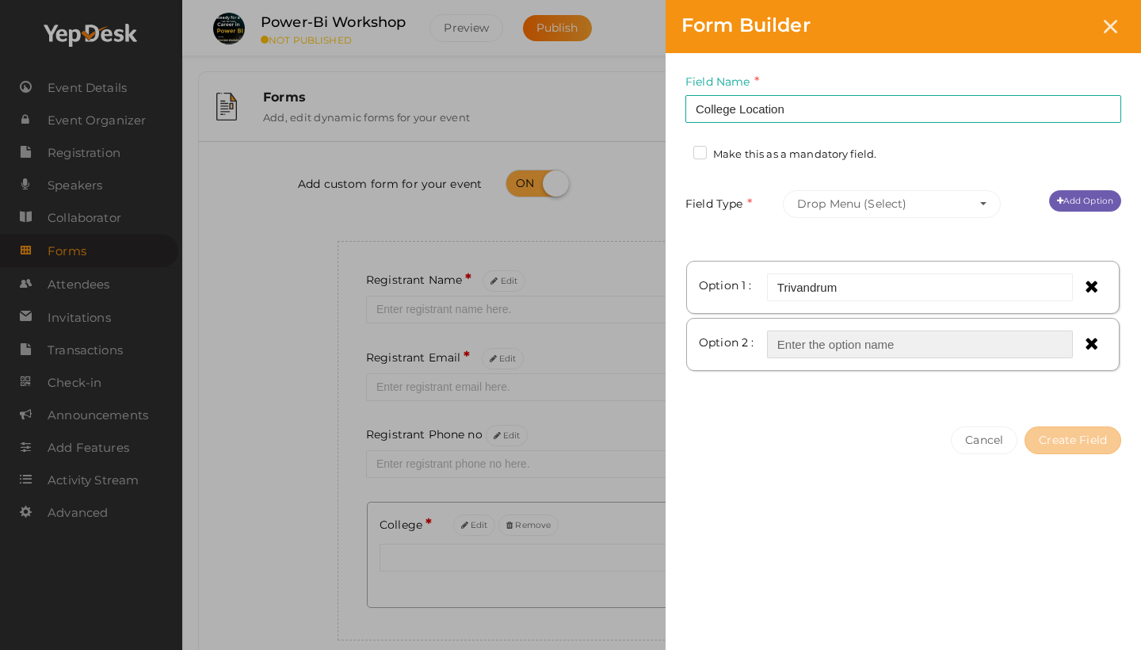
click at [887, 344] on input "text" at bounding box center [920, 345] width 306 height 28
type input "Kollam"
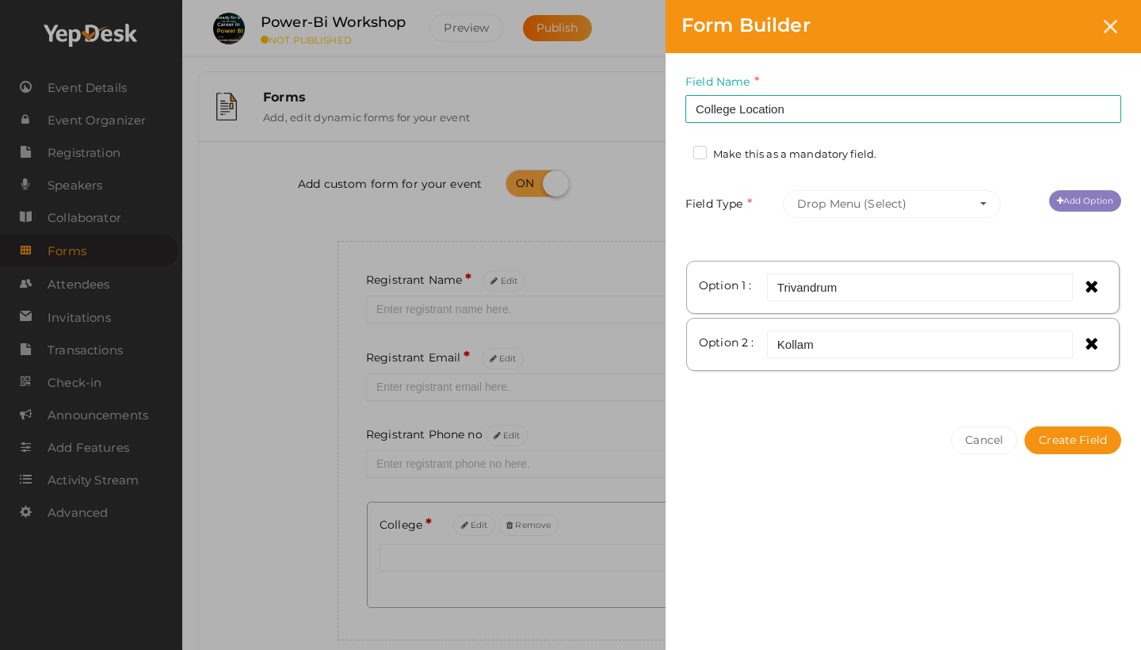
click at [1093, 201] on link "Add Option" at bounding box center [1085, 200] width 72 height 21
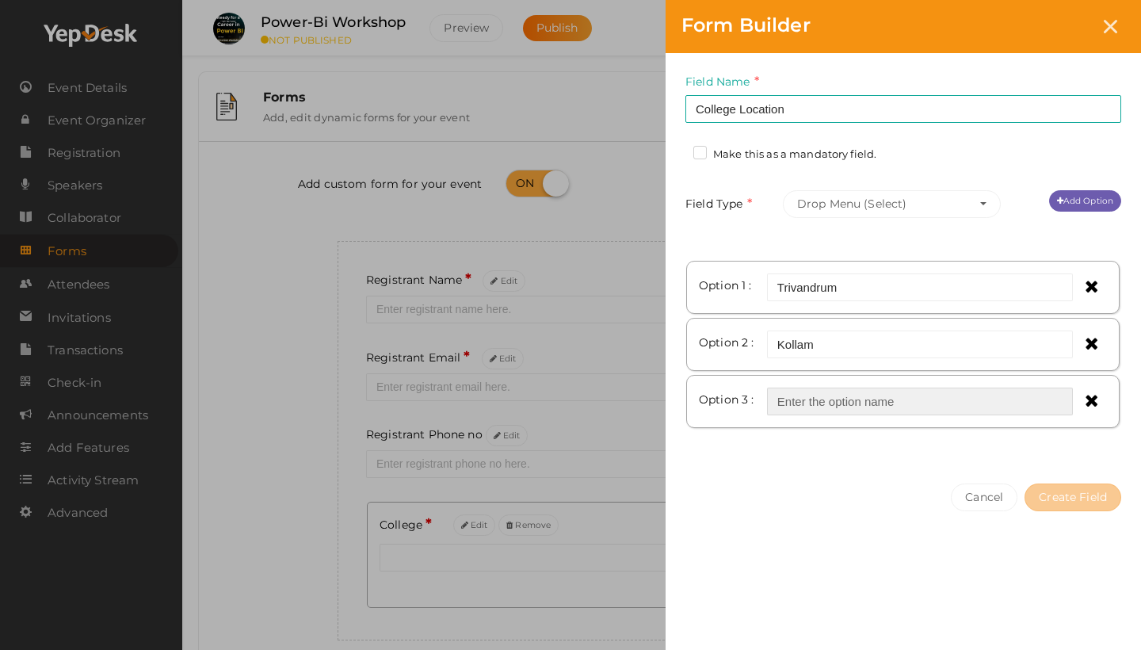
click at [852, 409] on input "text" at bounding box center [920, 402] width 306 height 28
type input "Pathanathitta"
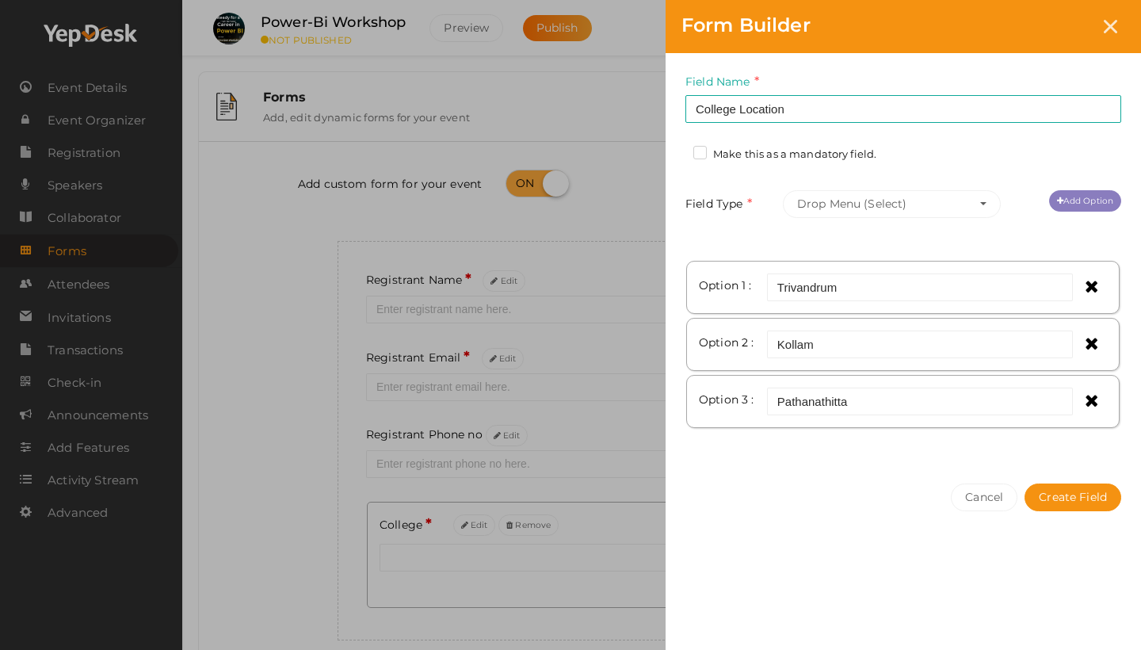
click at [1066, 200] on link "Add Option" at bounding box center [1085, 200] width 72 height 21
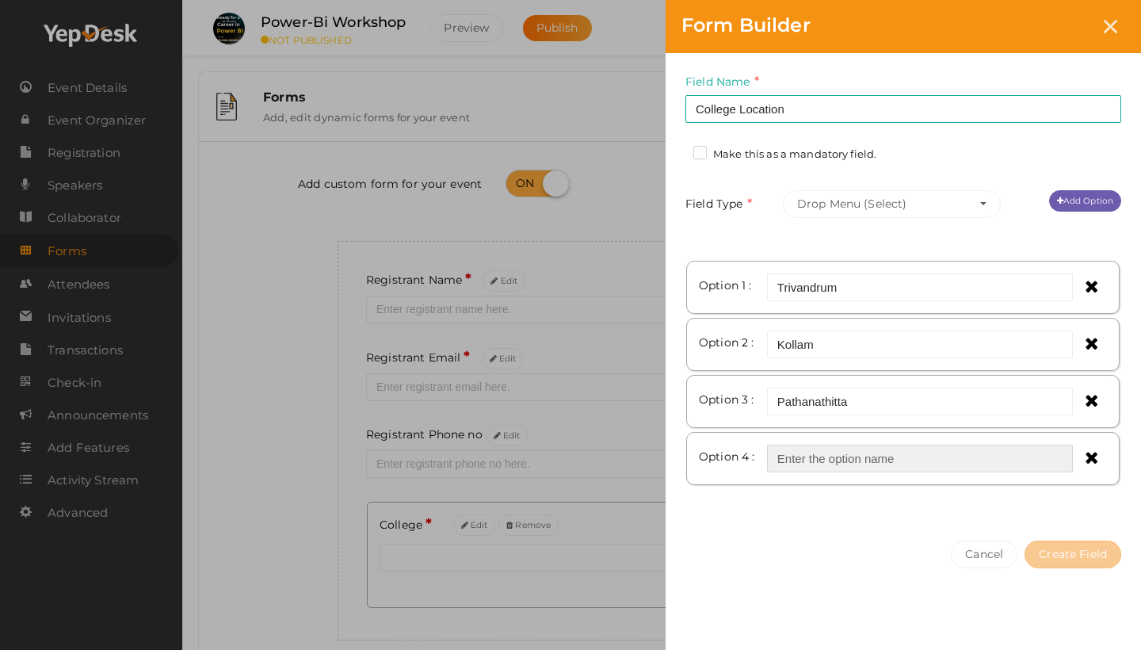
click at [828, 457] on input "text" at bounding box center [920, 459] width 306 height 28
type input "Alleppy"
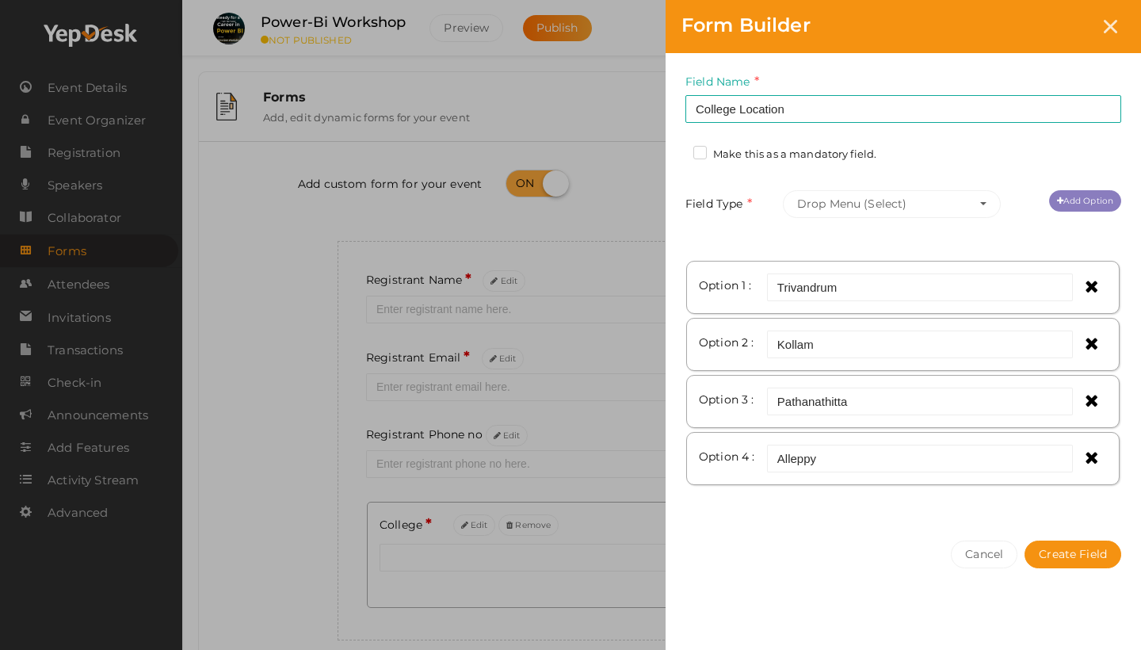
click at [1081, 206] on link "Add Option" at bounding box center [1085, 200] width 72 height 21
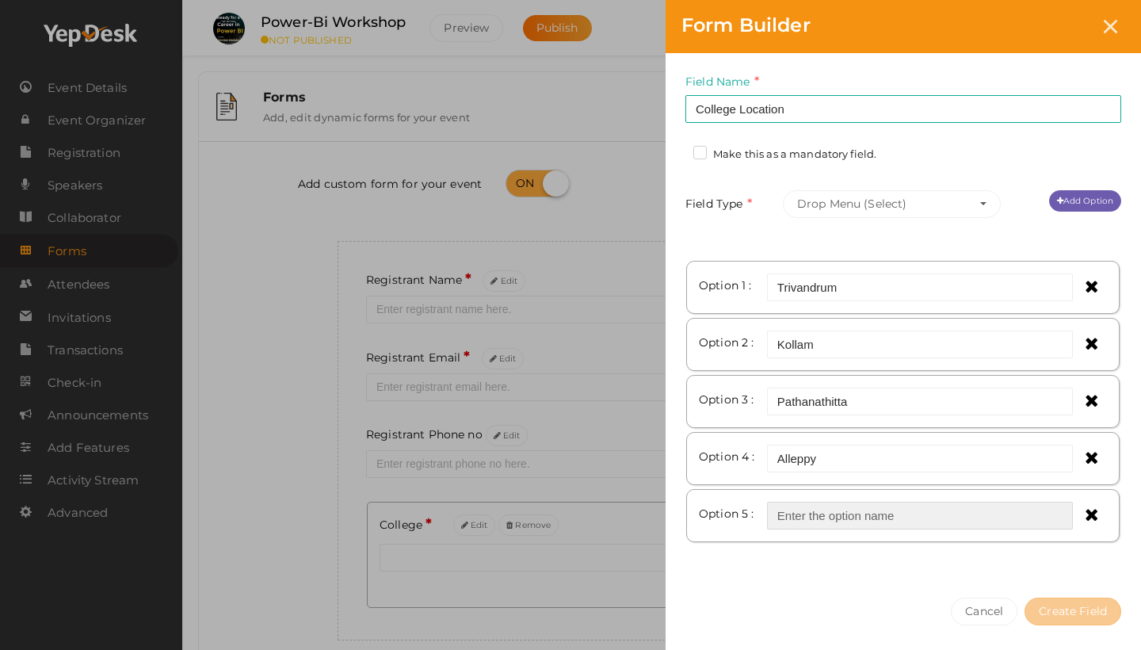
click at [822, 519] on input "text" at bounding box center [920, 516] width 306 height 28
type input "Kottayam"
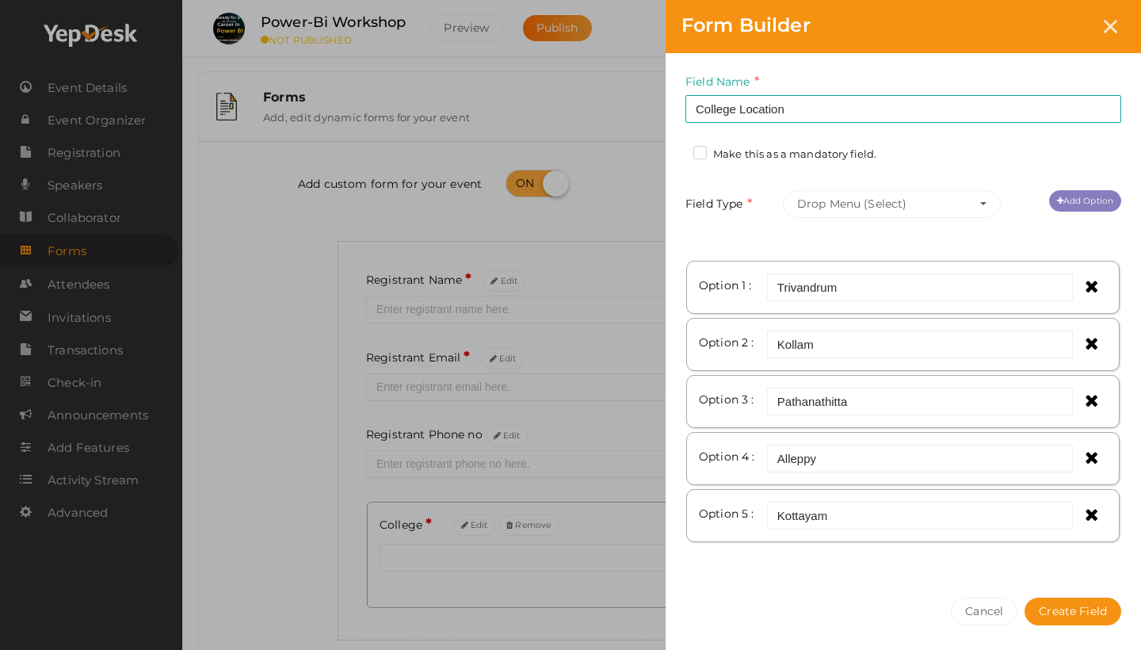
click at [1095, 200] on link "Add Option" at bounding box center [1085, 200] width 72 height 21
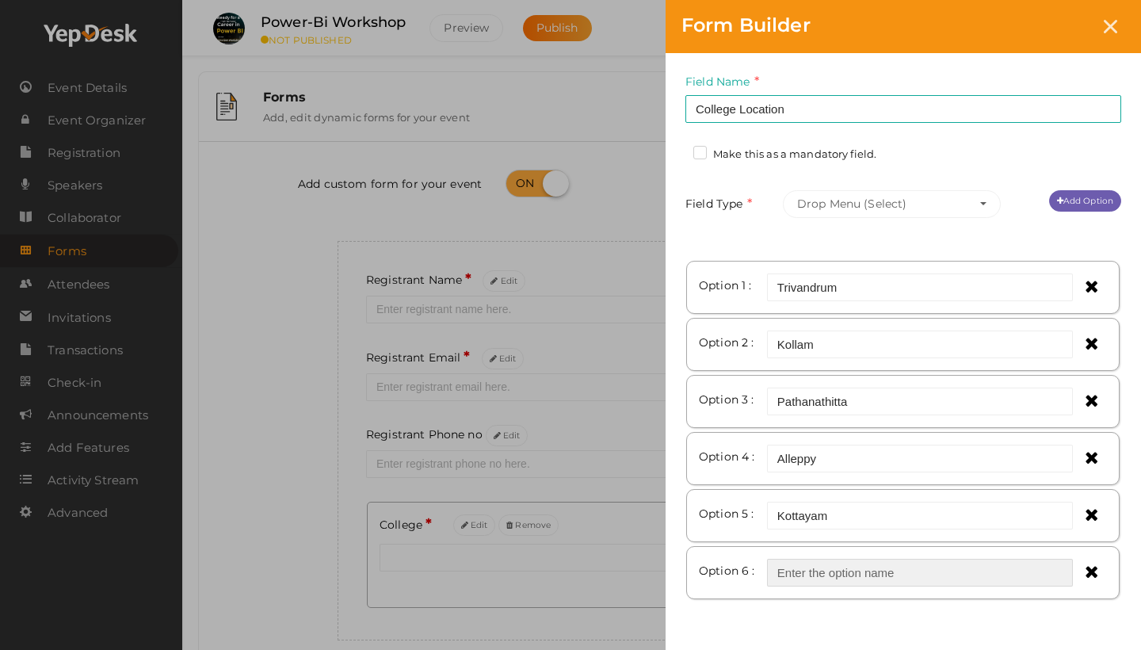
click at [800, 567] on input "text" at bounding box center [920, 573] width 306 height 28
type input "Idukki"
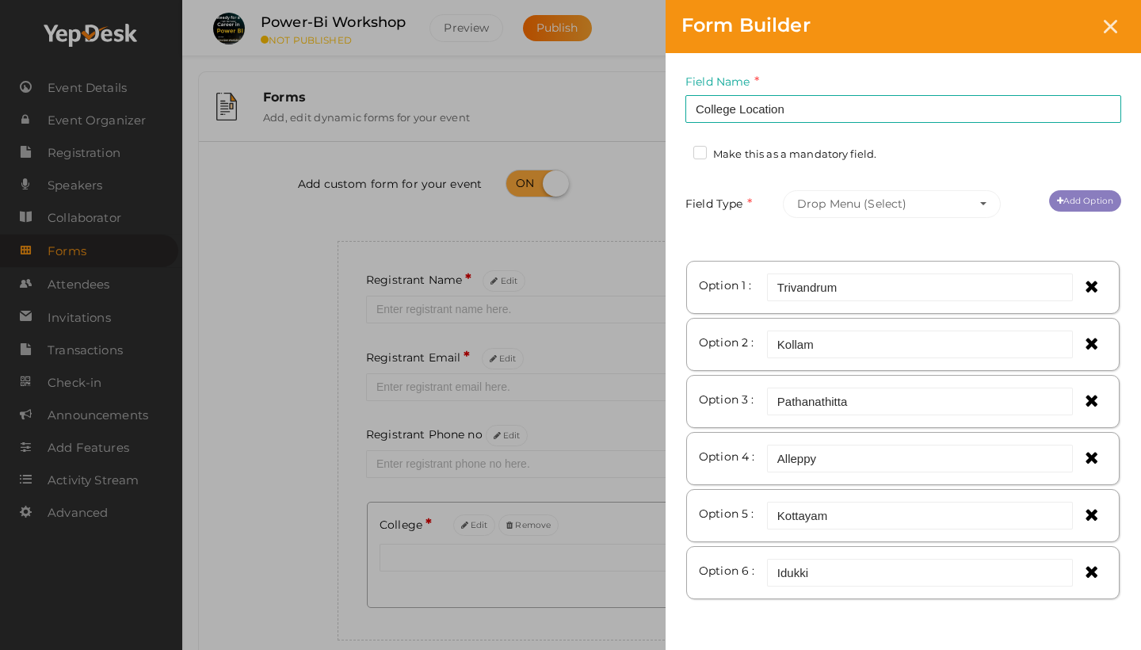
click at [1086, 202] on link "Add Option" at bounding box center [1085, 200] width 72 height 21
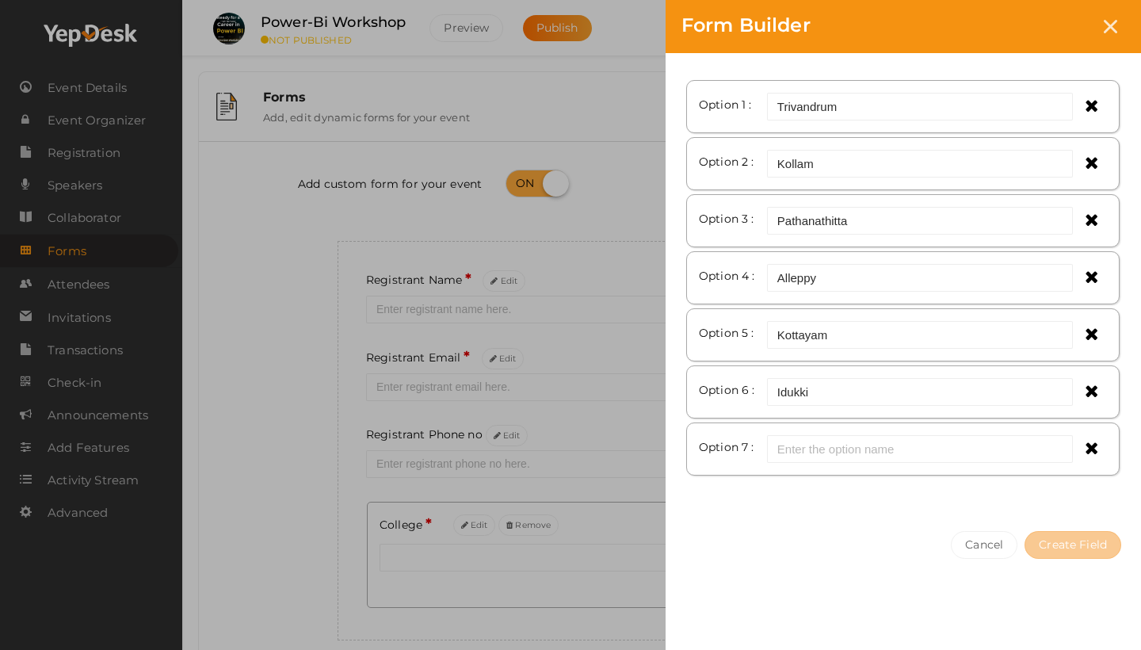
scroll to position [182, 0]
click at [862, 452] on input "text" at bounding box center [920, 449] width 306 height 28
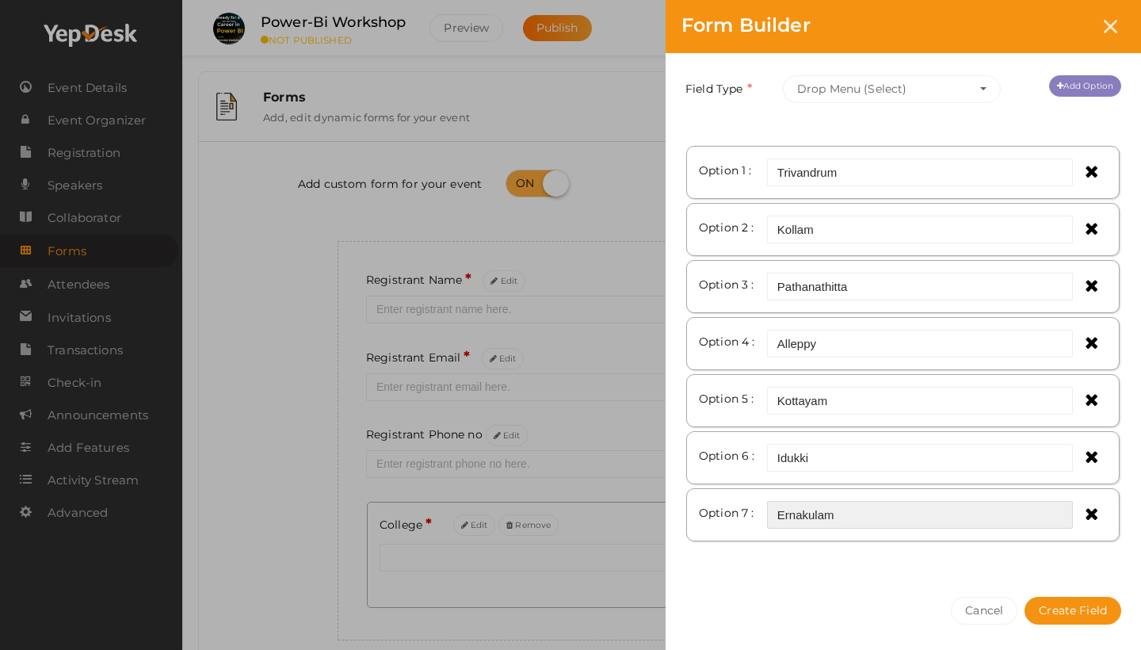
type input "Ernakulam"
click at [1091, 79] on link "Add Option" at bounding box center [1085, 85] width 72 height 21
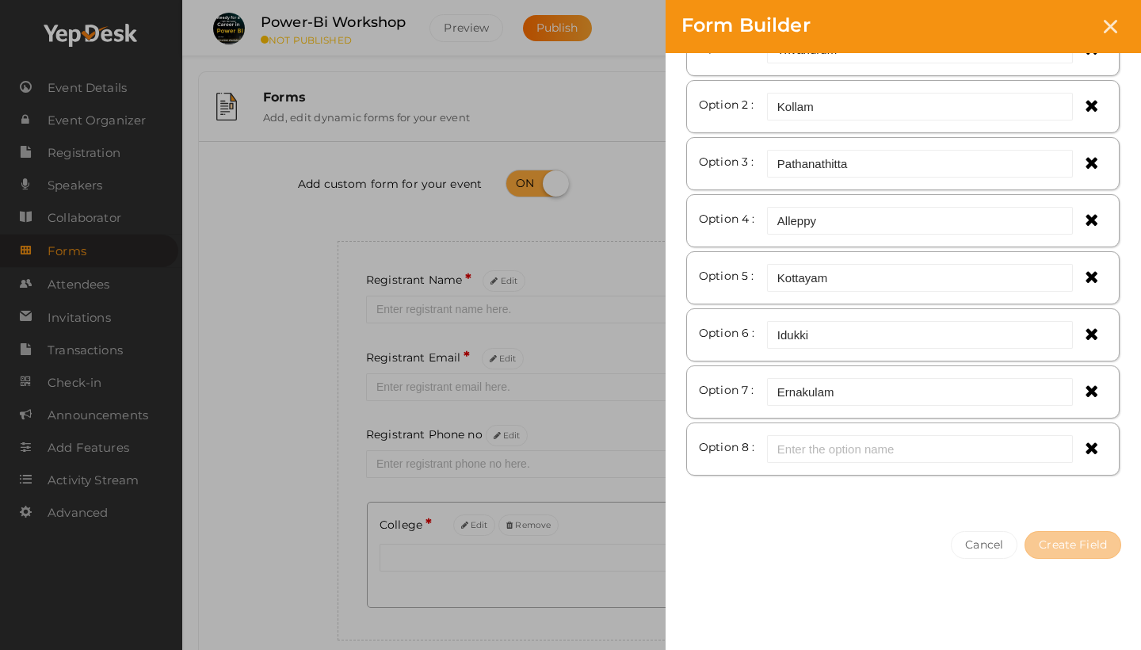
scroll to position [239, 0]
click at [853, 446] on input "text" at bounding box center [920, 449] width 306 height 28
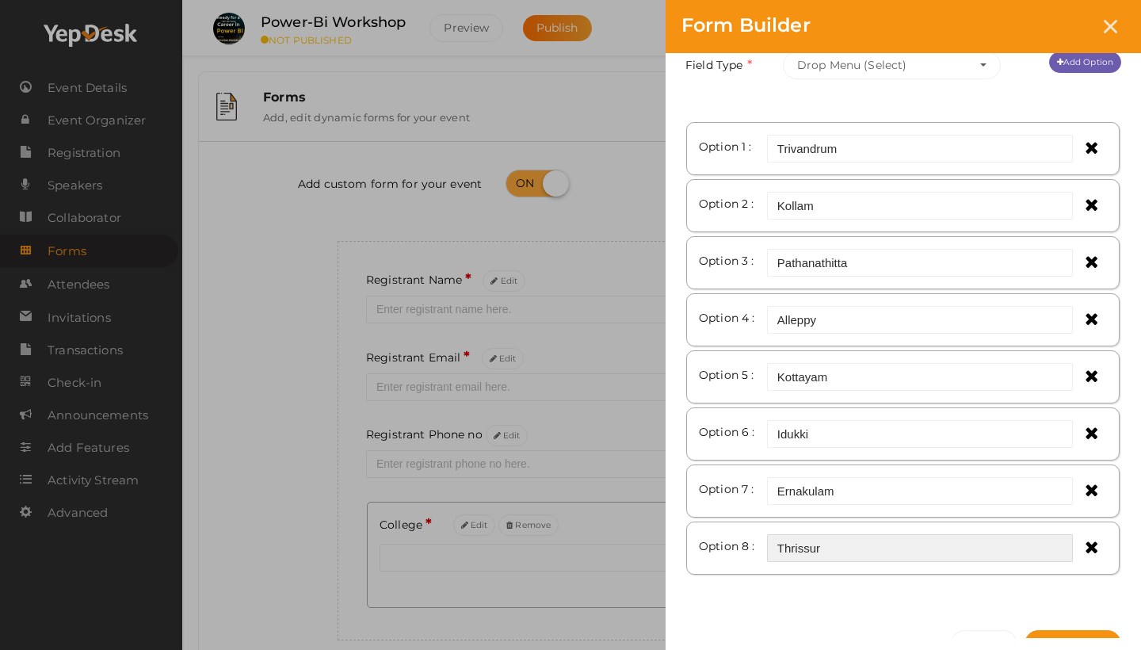
scroll to position [103, 0]
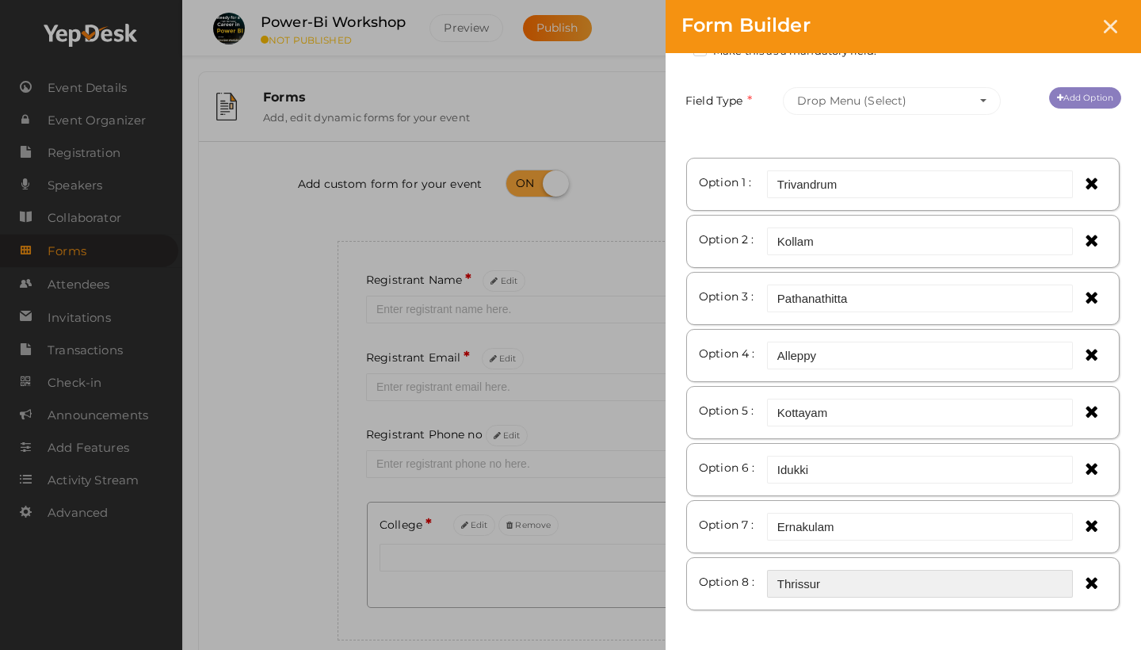
type input "Thrissur"
click at [1083, 88] on link "Add Option" at bounding box center [1085, 97] width 72 height 21
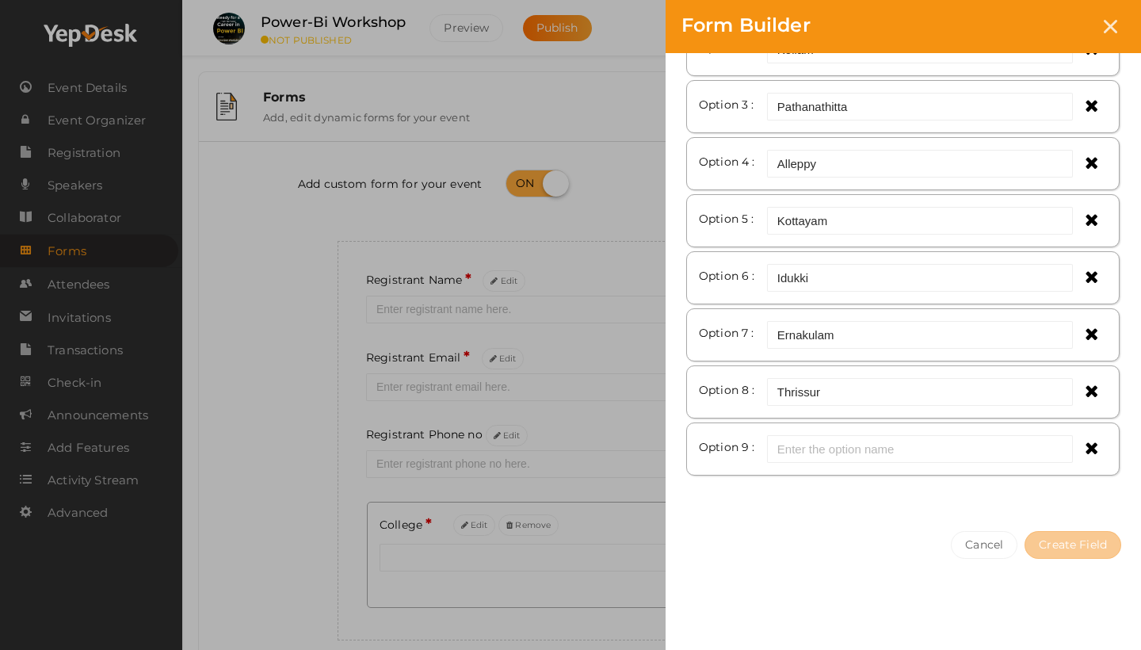
scroll to position [296, 0]
click at [793, 453] on input "text" at bounding box center [920, 449] width 306 height 28
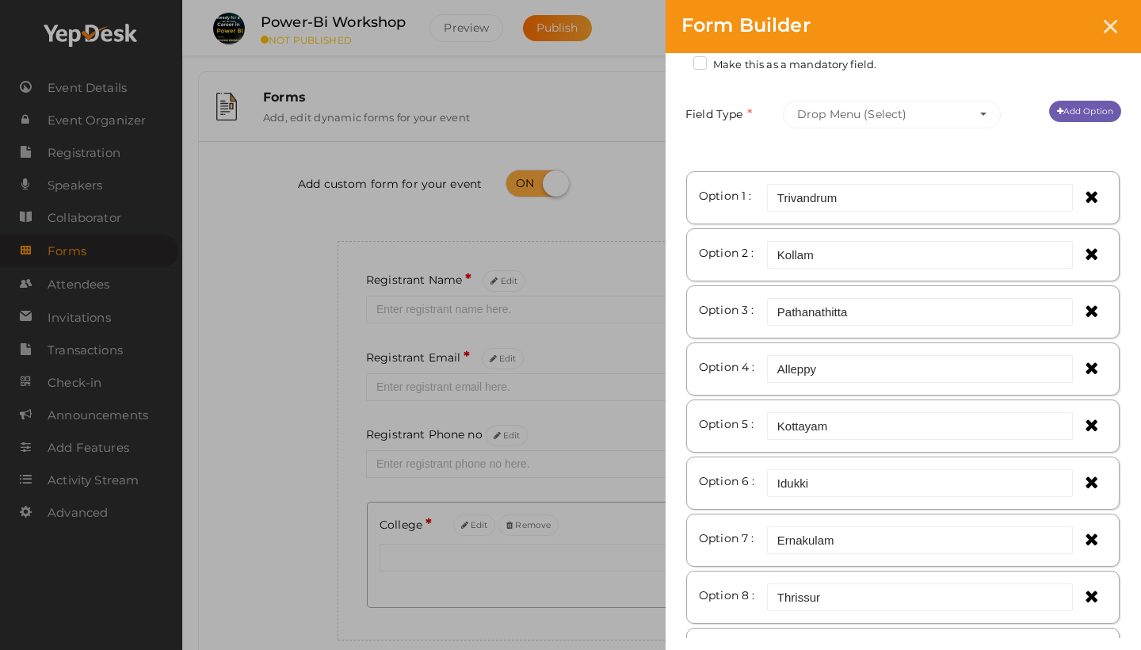
scroll to position [0, 0]
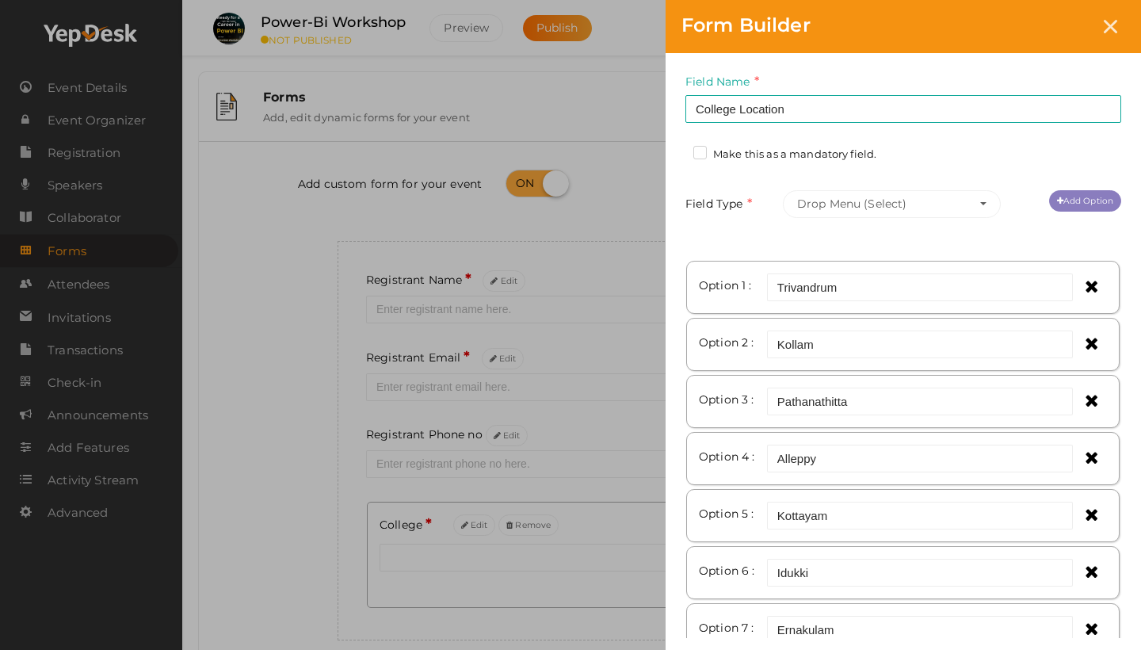
type input "Palakad"
click at [1064, 201] on link "Add Option" at bounding box center [1085, 200] width 72 height 21
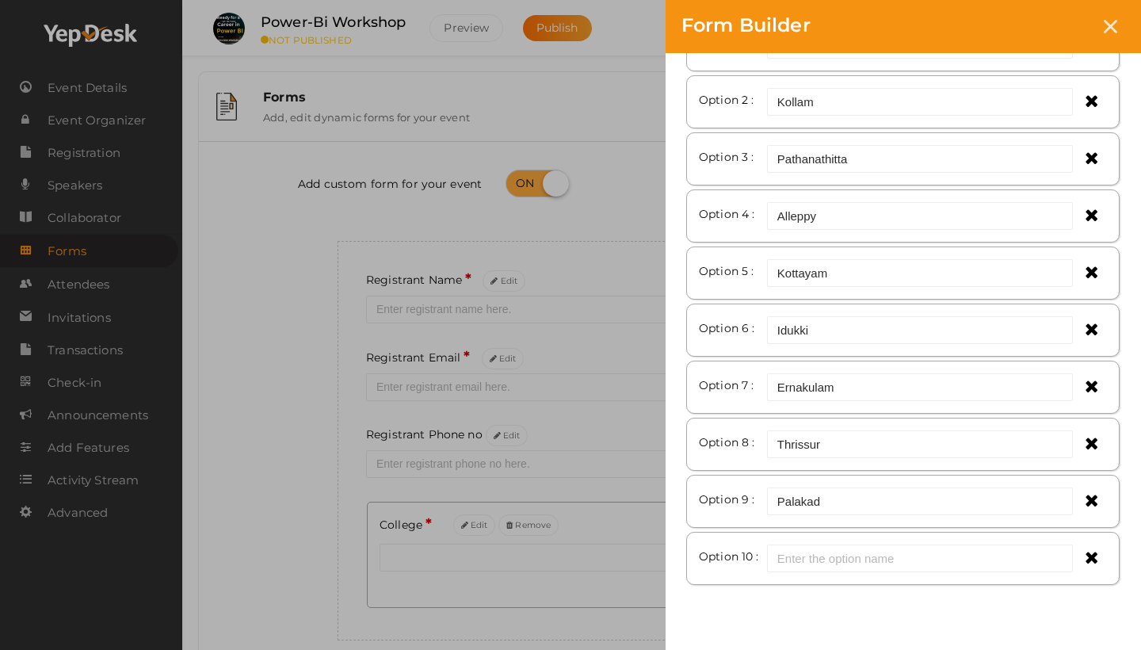
scroll to position [269, 0]
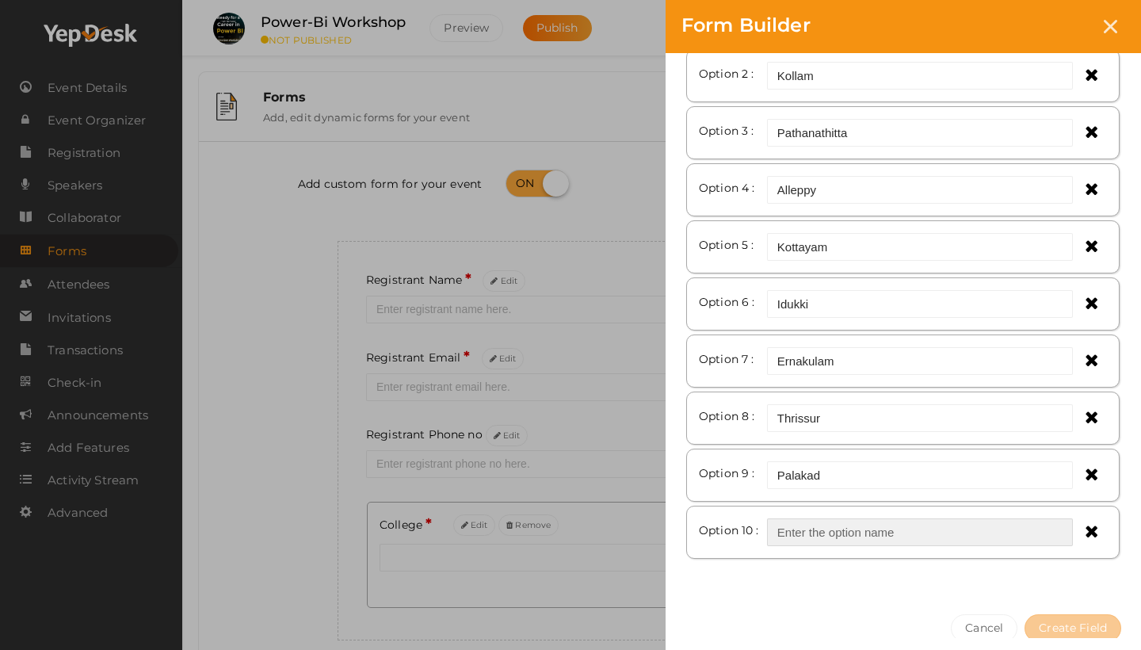
click at [860, 542] on input "text" at bounding box center [920, 532] width 306 height 28
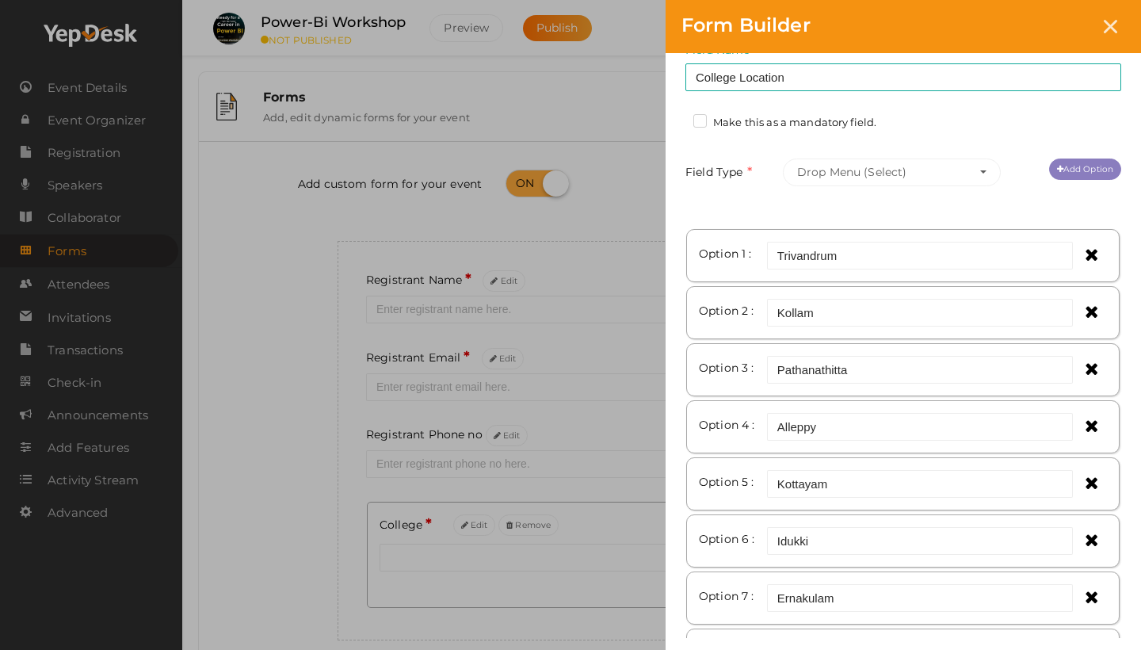
type input "[GEOGRAPHIC_DATA]"
click at [1079, 172] on link "Add Option" at bounding box center [1085, 169] width 72 height 21
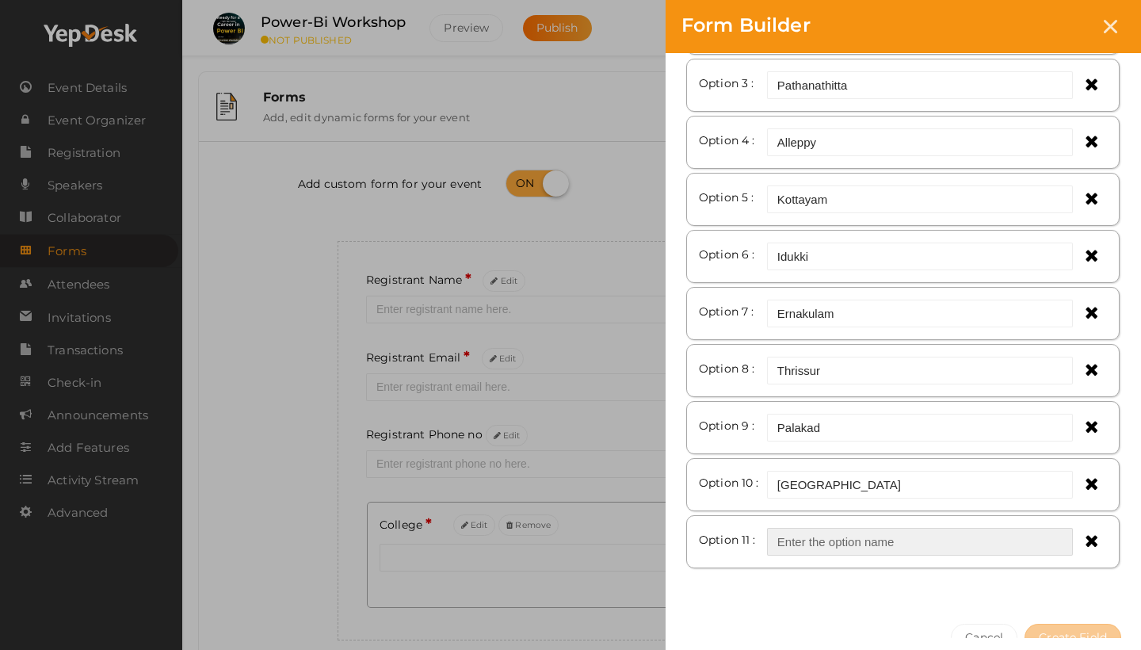
click at [832, 544] on input "text" at bounding box center [920, 542] width 306 height 28
type input "A"
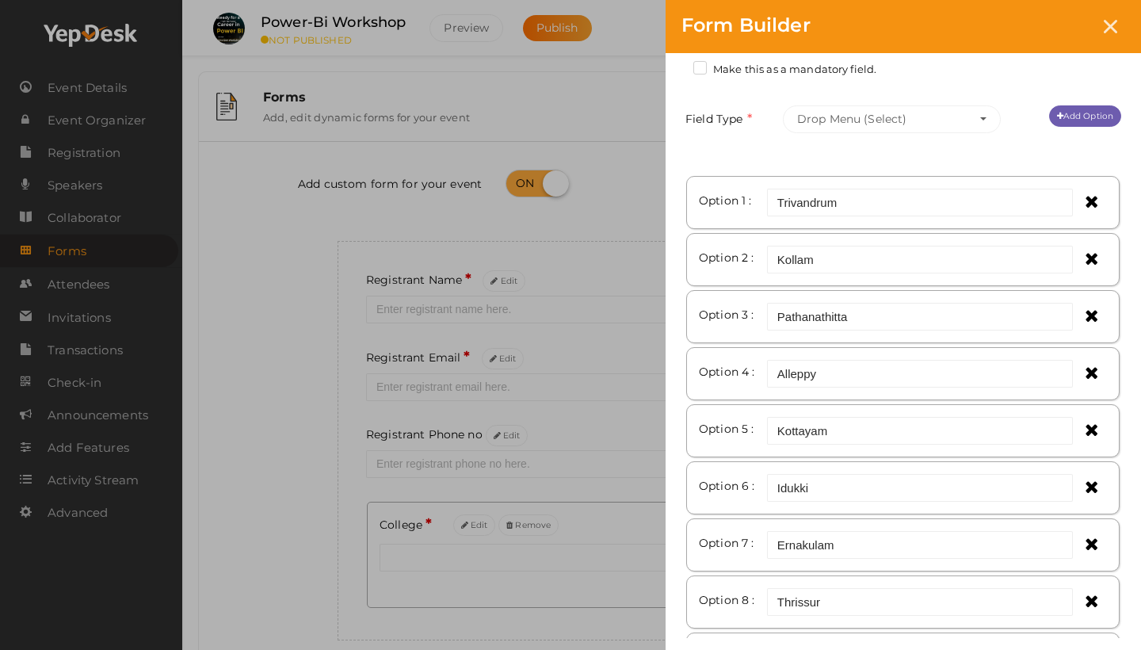
scroll to position [60, 0]
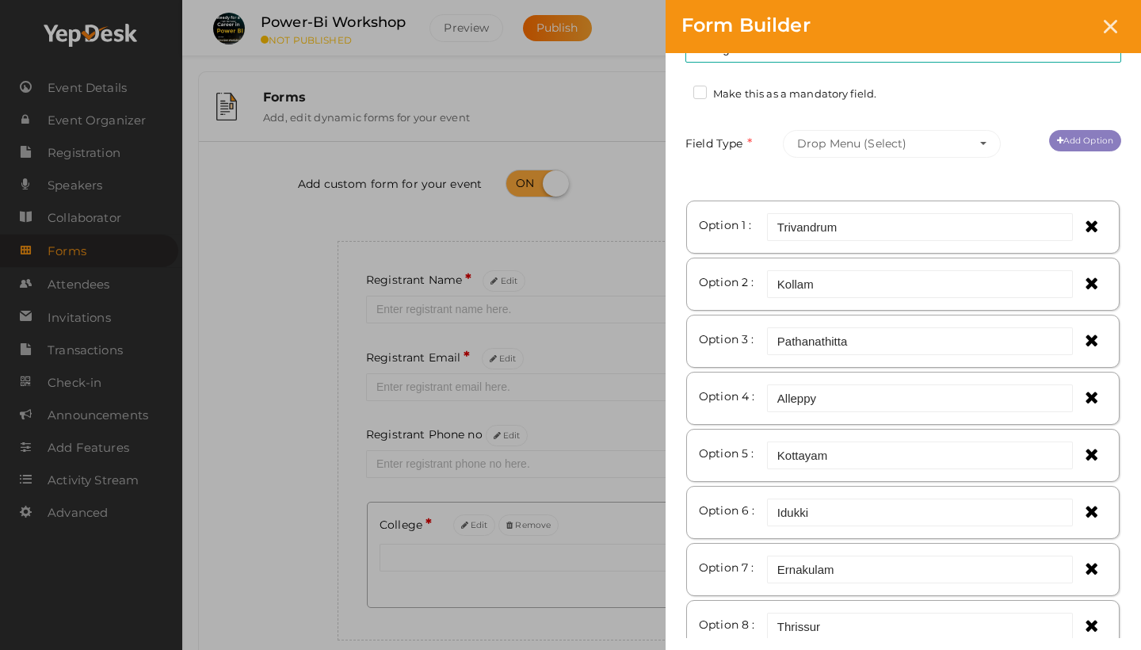
type input "Wayanad"
click at [1088, 132] on link "Add Option" at bounding box center [1085, 140] width 72 height 21
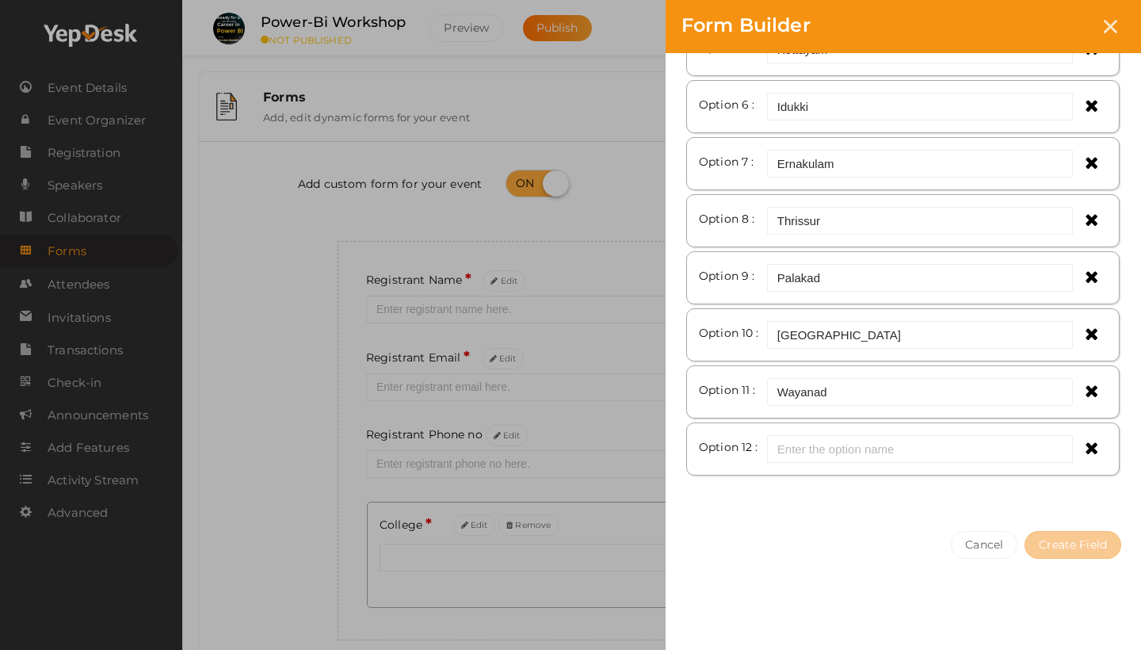
scroll to position [467, 0]
click at [869, 451] on input "text" at bounding box center [920, 449] width 306 height 28
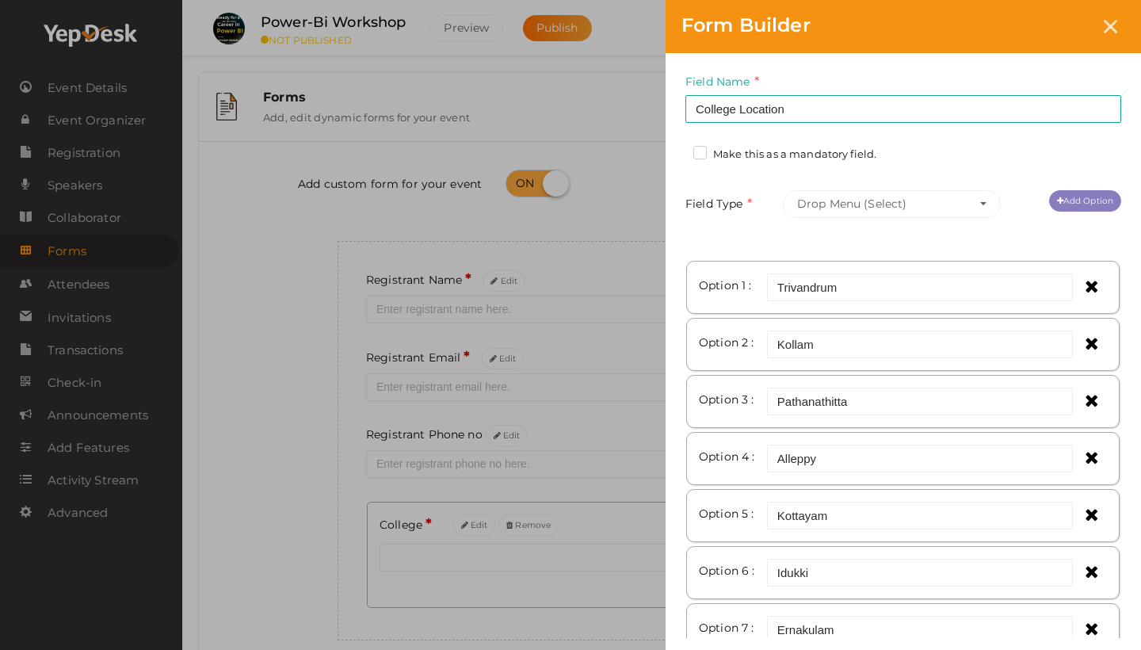
scroll to position [0, 0]
type input "Kozhikode"
click at [1084, 205] on link "Add Option" at bounding box center [1085, 200] width 72 height 21
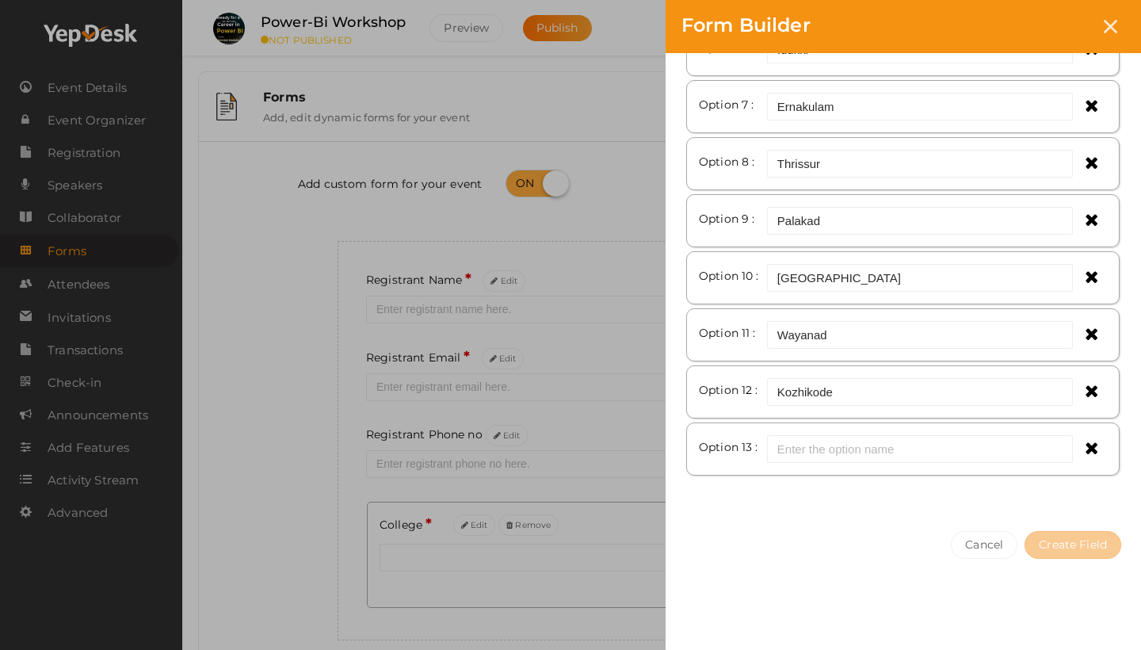
scroll to position [524, 0]
click at [807, 454] on input "text" at bounding box center [920, 449] width 306 height 28
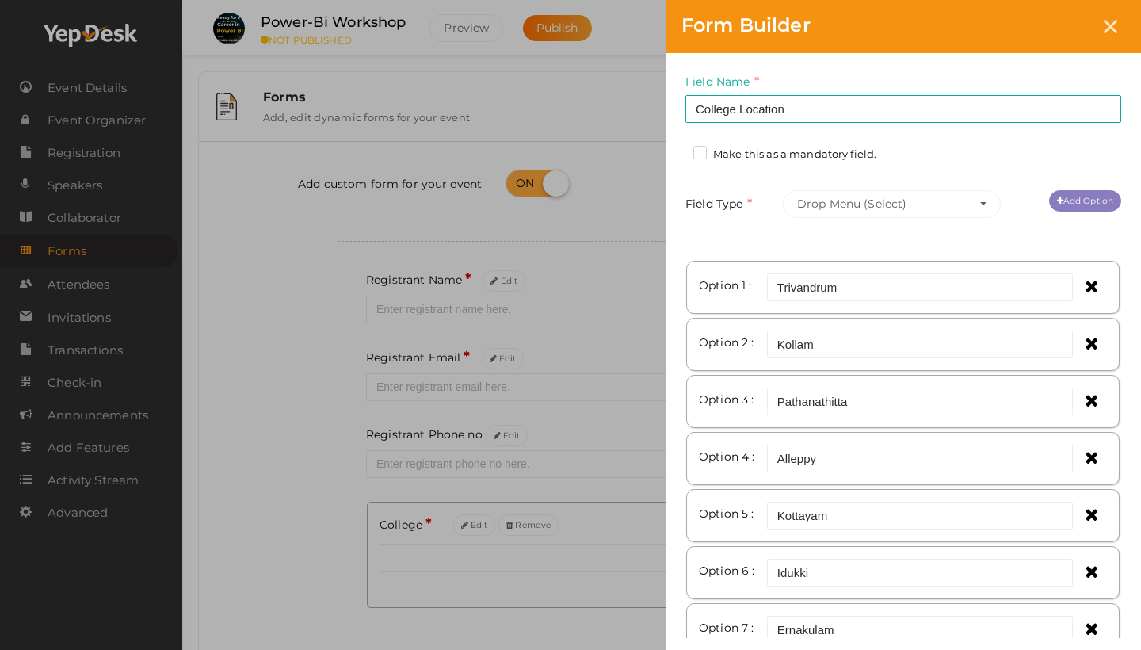
scroll to position [0, 0]
type input "Kannur"
click at [1068, 202] on link "Add Option" at bounding box center [1085, 200] width 72 height 21
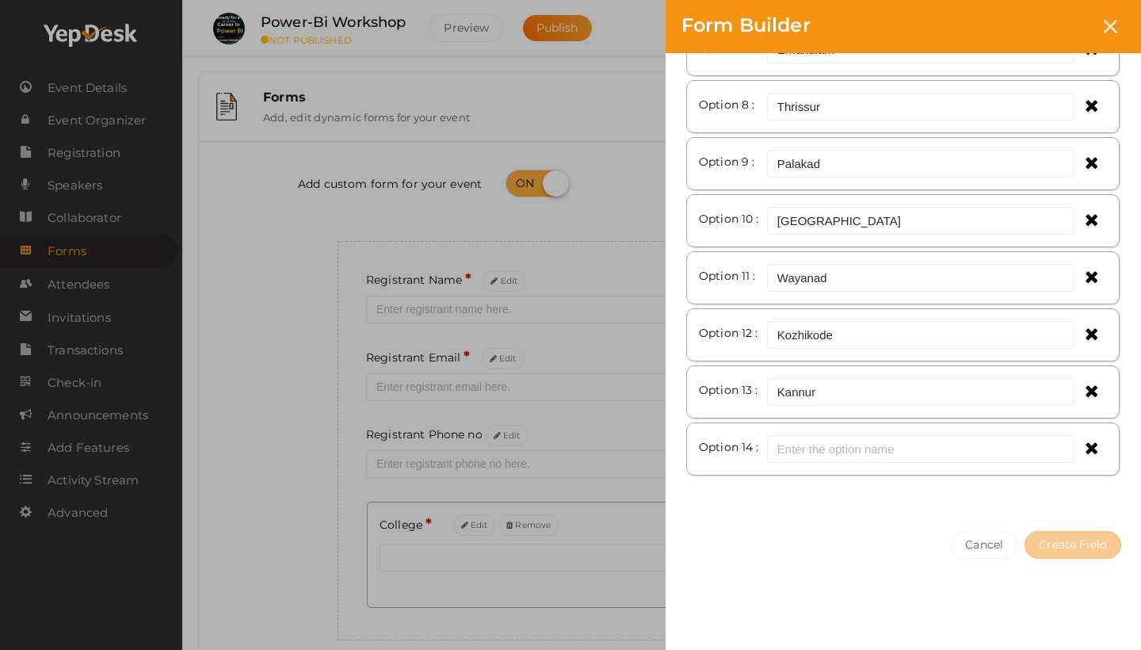
scroll to position [581, 0]
click at [831, 452] on input "text" at bounding box center [920, 449] width 306 height 28
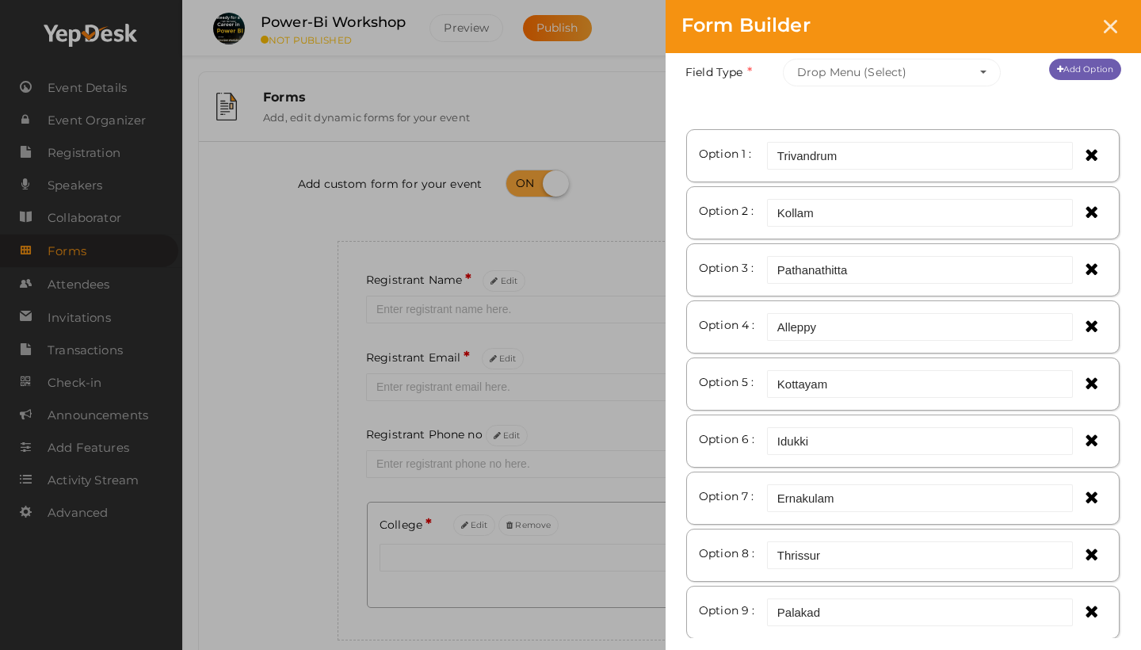
scroll to position [15, 0]
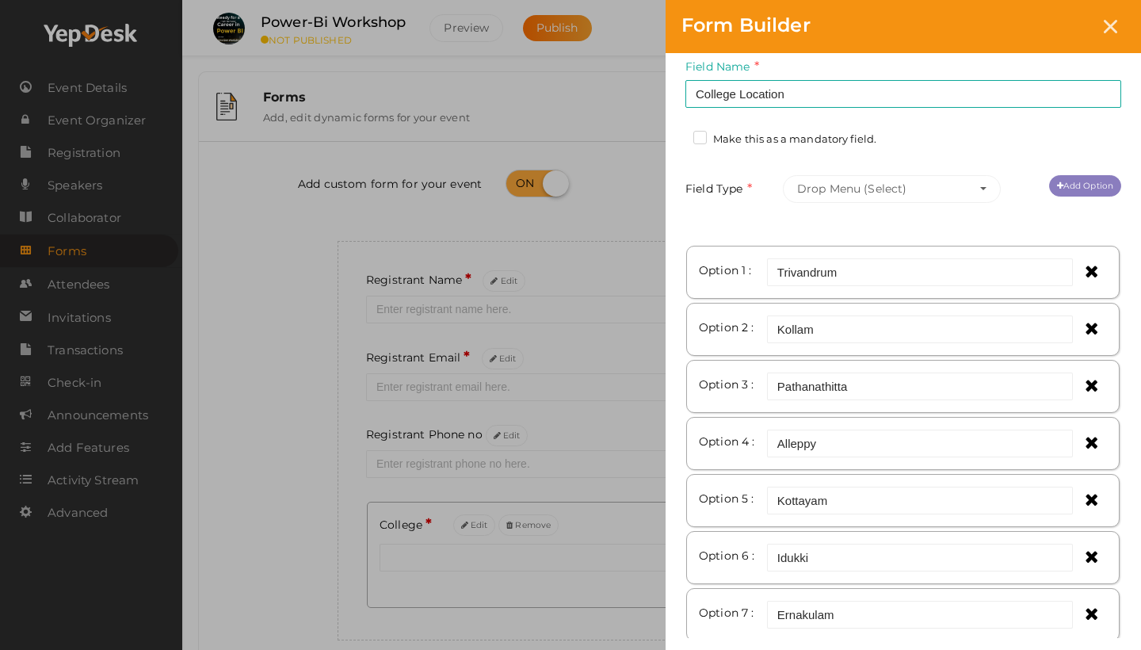
type input "Kasarkodu"
click at [1090, 190] on link "Add Option" at bounding box center [1085, 185] width 72 height 21
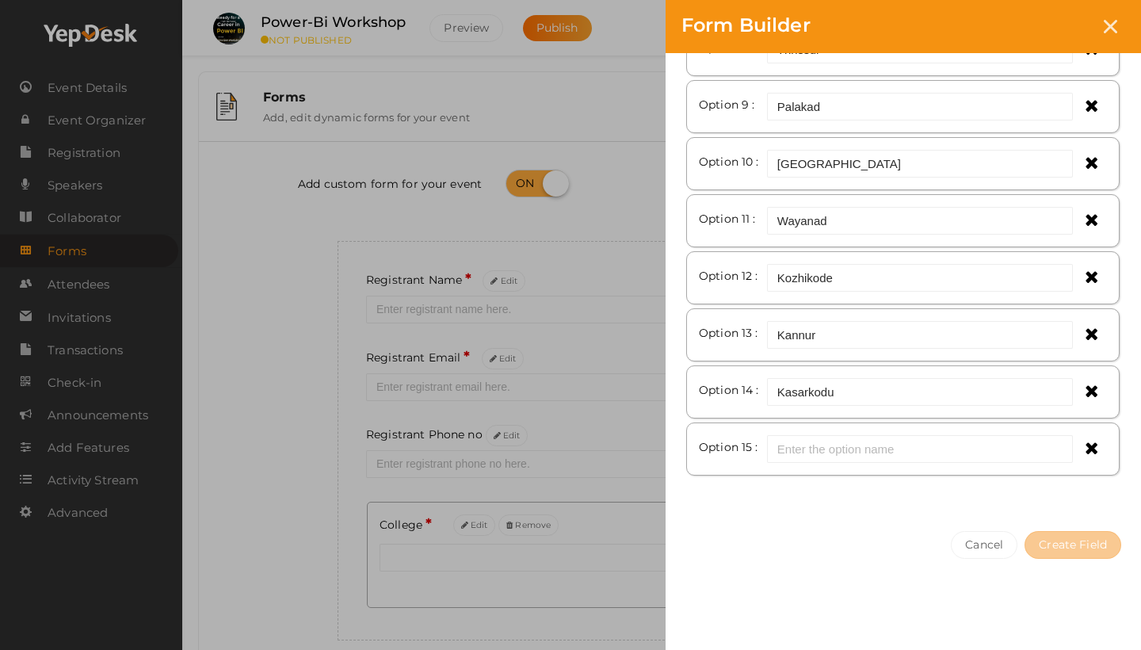
scroll to position [638, 0]
click at [809, 453] on input "text" at bounding box center [920, 449] width 306 height 28
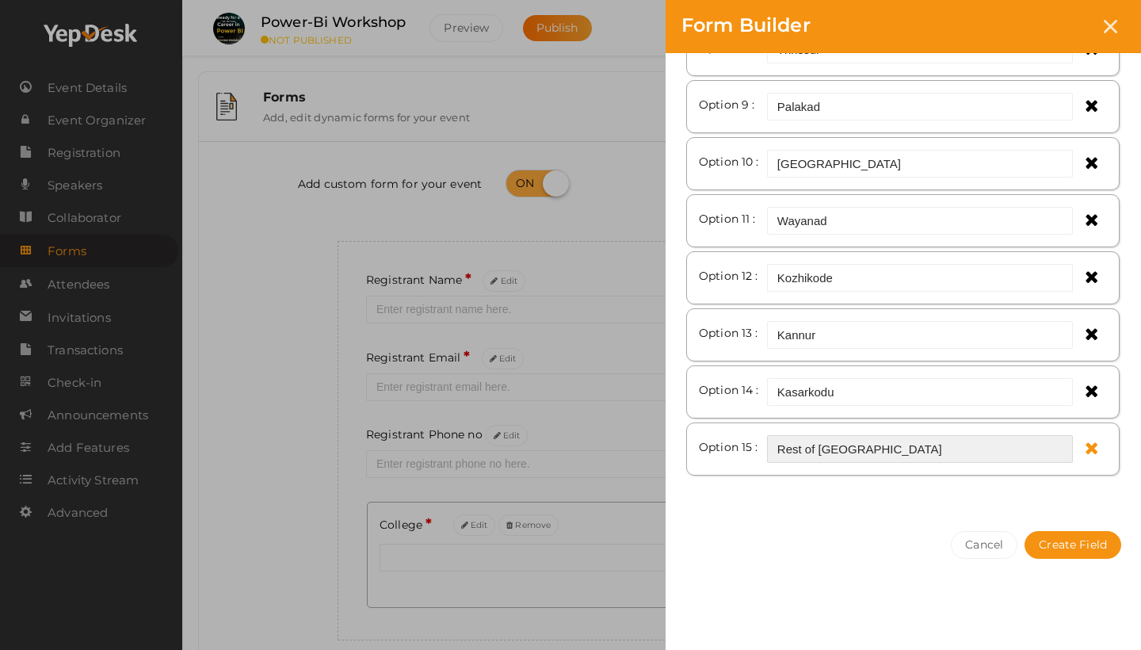
type input "Rest of Kerala"
click at [1089, 446] on icon at bounding box center [1091, 447] width 13 height 17
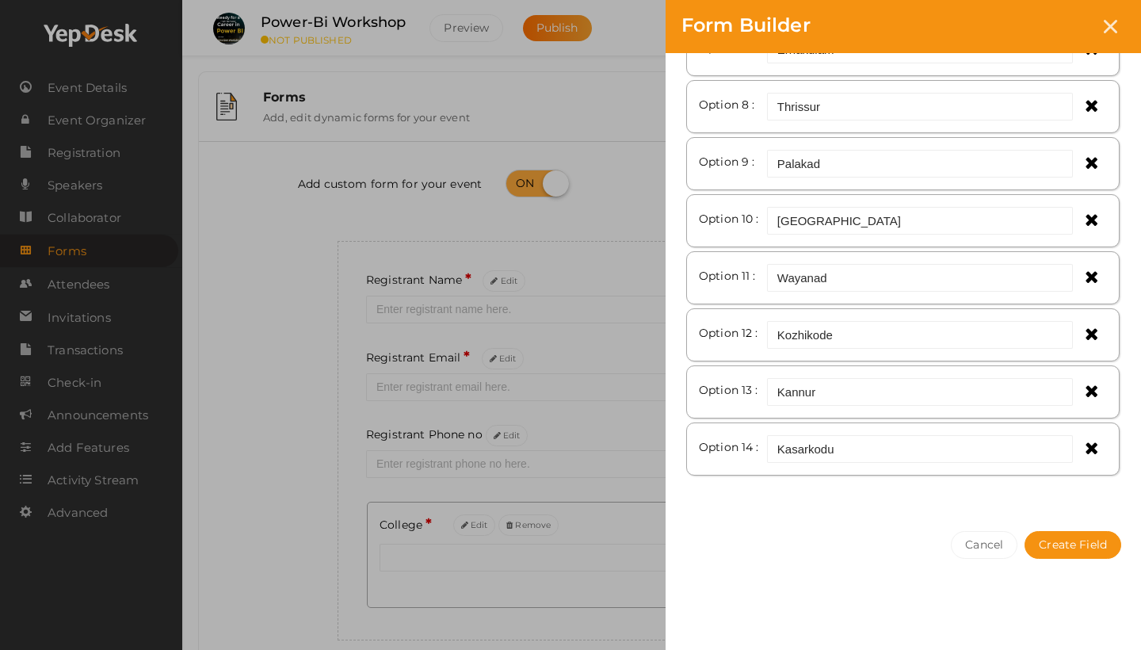
scroll to position [581, 0]
click at [1068, 554] on button "Create Field" at bounding box center [1073, 545] width 97 height 28
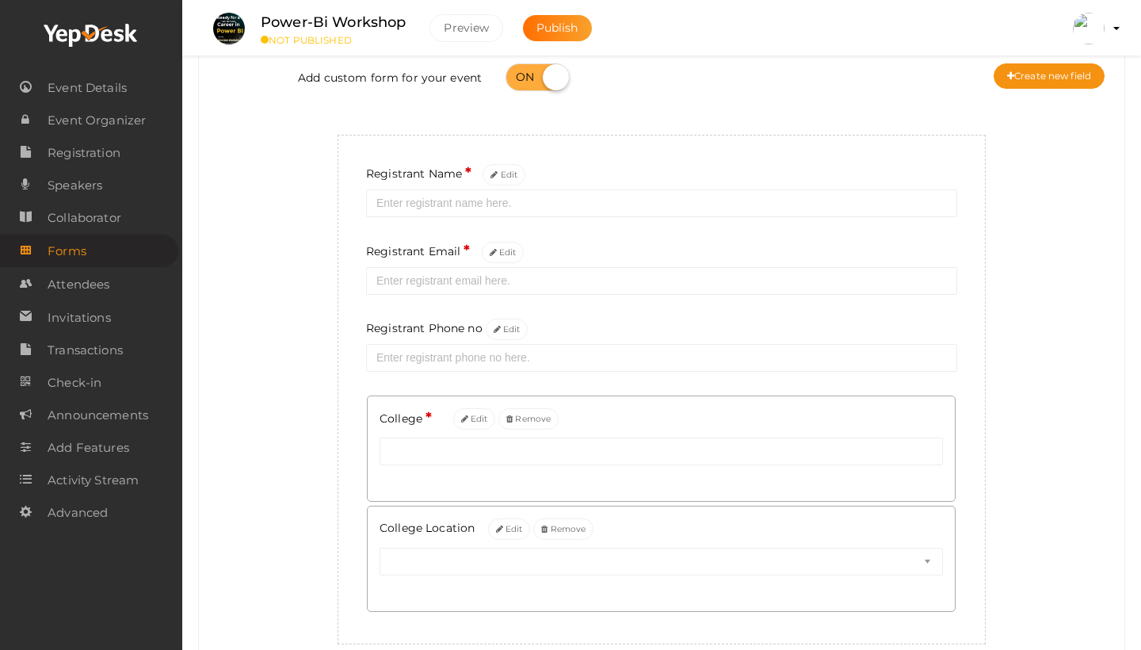
scroll to position [105, 0]
click at [1047, 88] on button "Create new field" at bounding box center [1049, 77] width 111 height 25
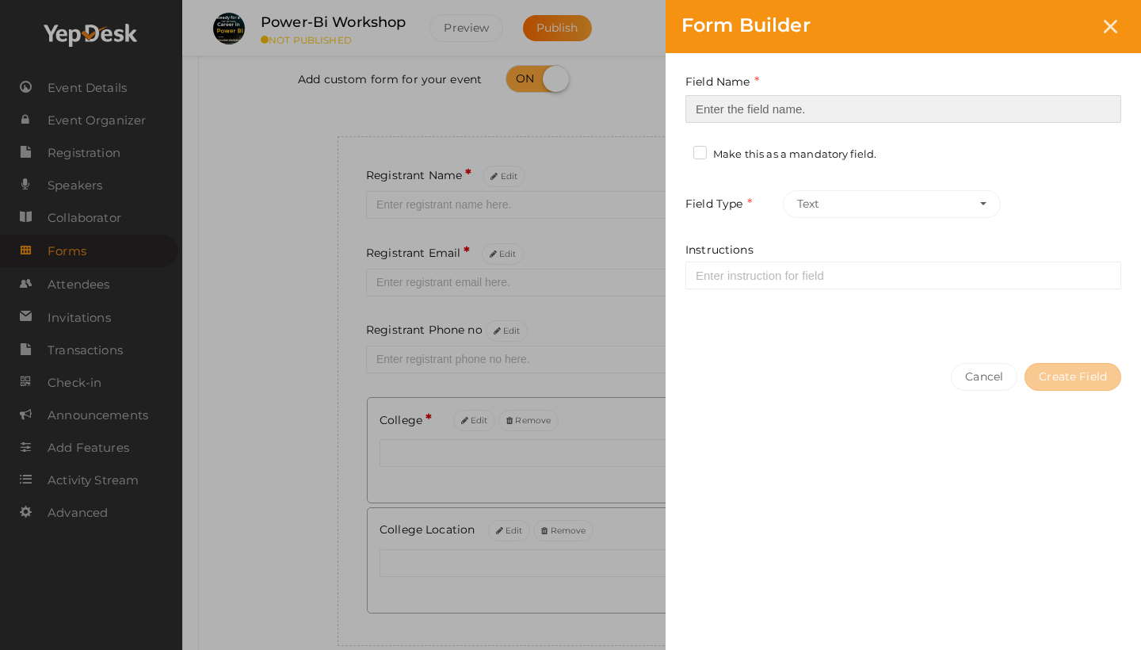
click at [794, 114] on input at bounding box center [904, 109] width 436 height 28
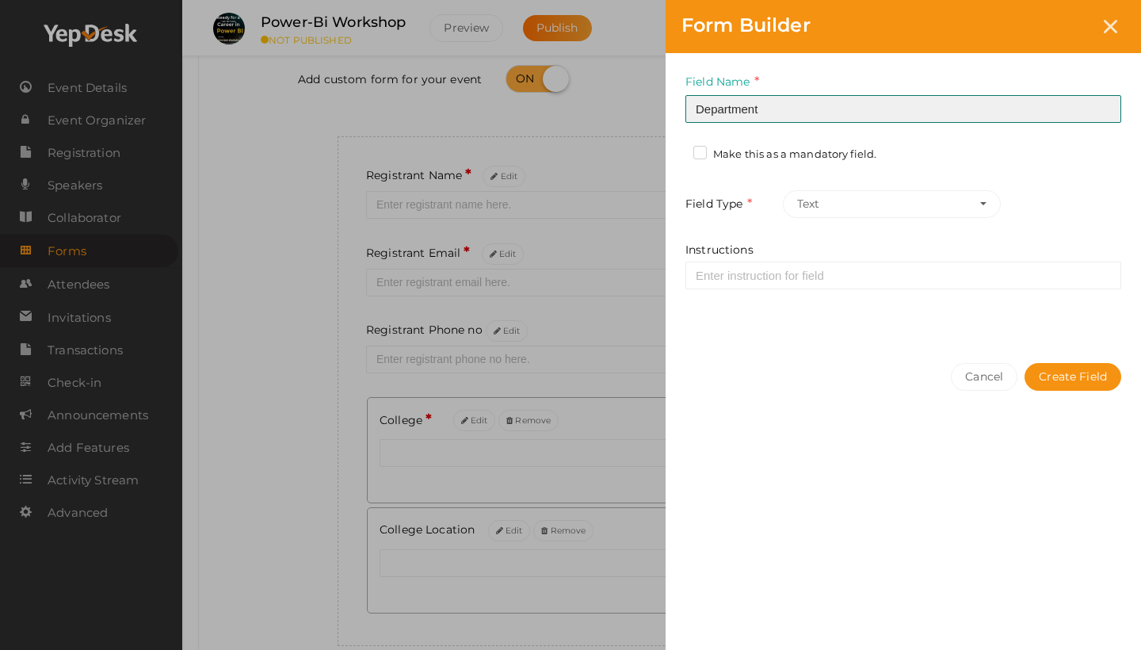
type input "Department"
click at [698, 148] on label "Make this as a mandatory field." at bounding box center [785, 155] width 183 height 16
click at [678, 150] on input "Make this as a mandatory field." at bounding box center [678, 150] width 0 height 0
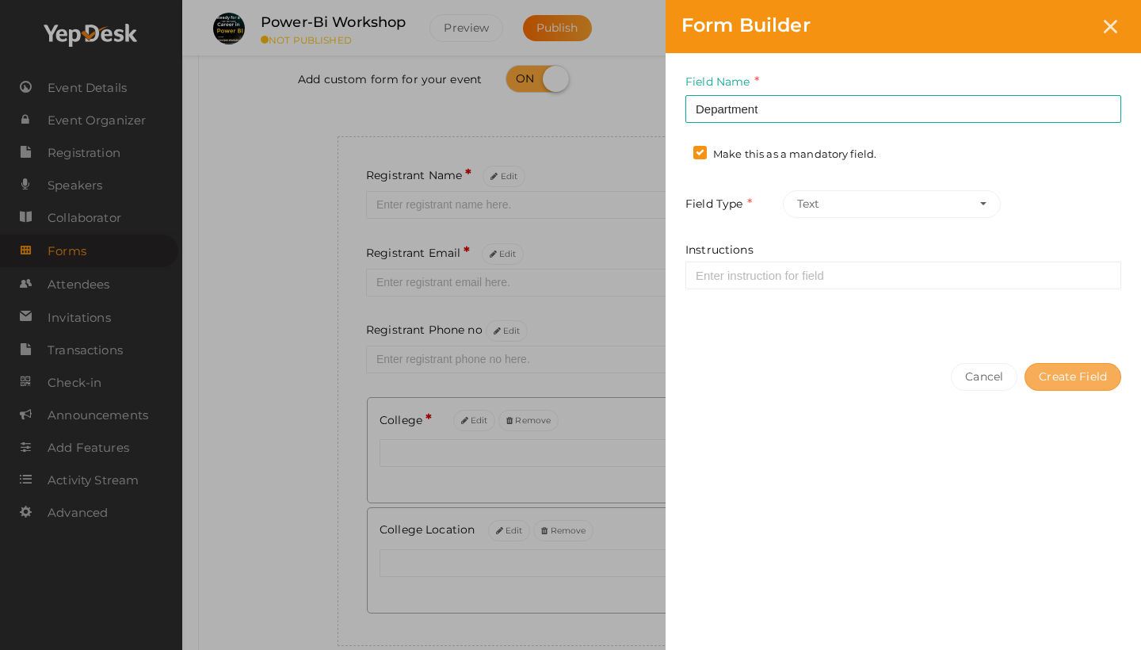
click at [1082, 373] on button "Create Field" at bounding box center [1073, 377] width 97 height 28
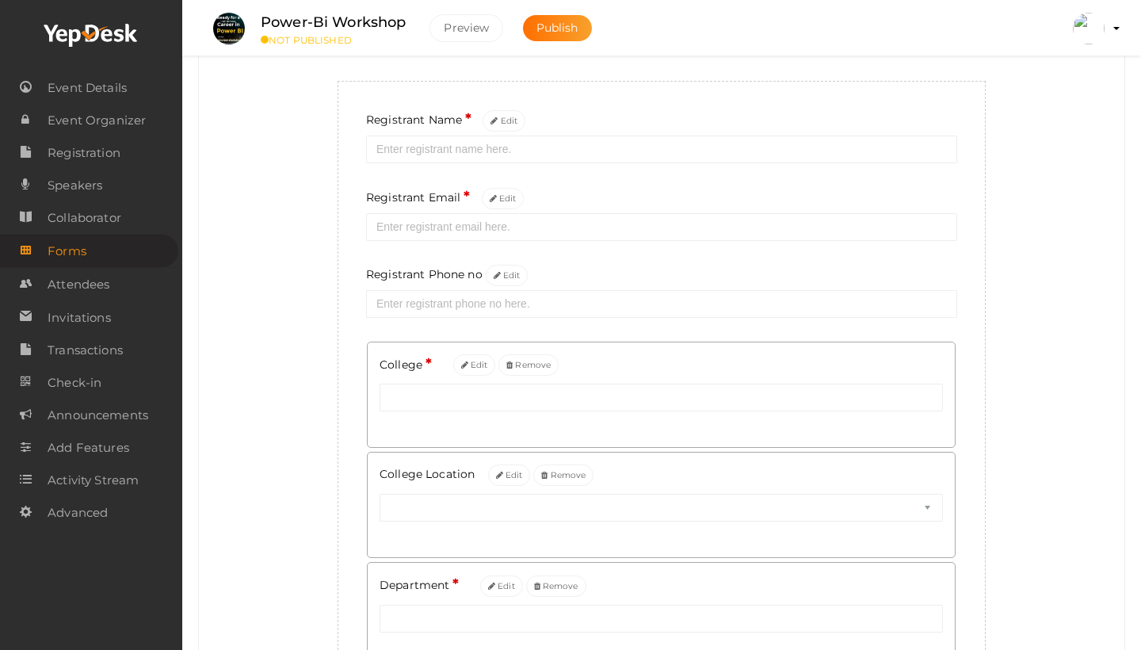
scroll to position [169, 0]
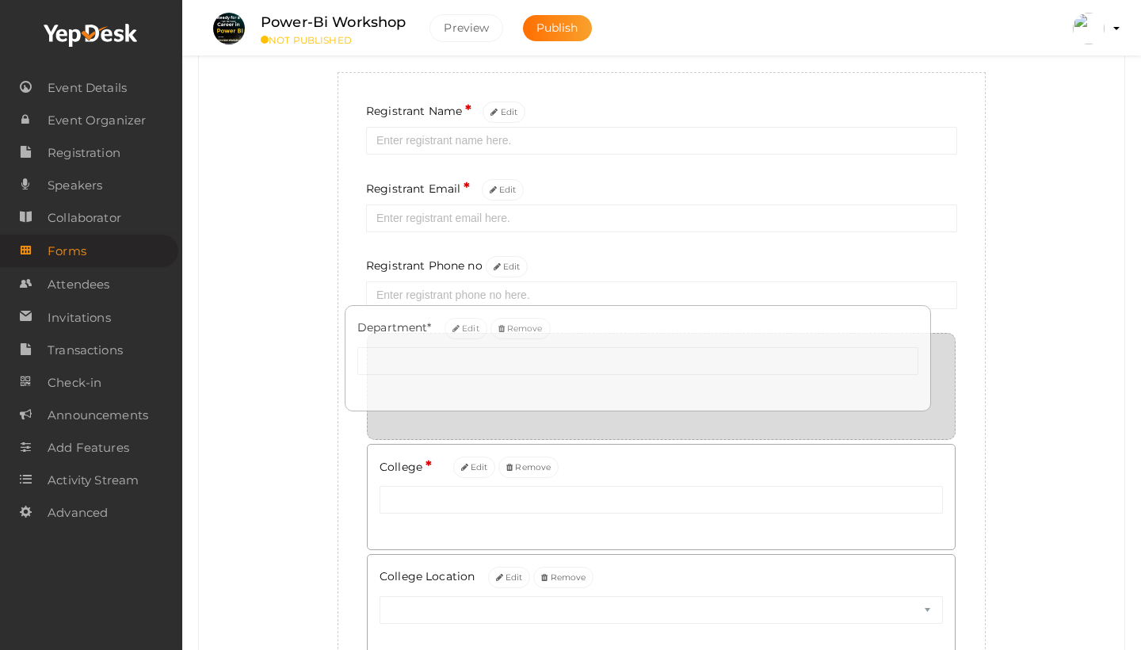
drag, startPoint x: 666, startPoint y: 572, endPoint x: 643, endPoint y: 323, distance: 250.7
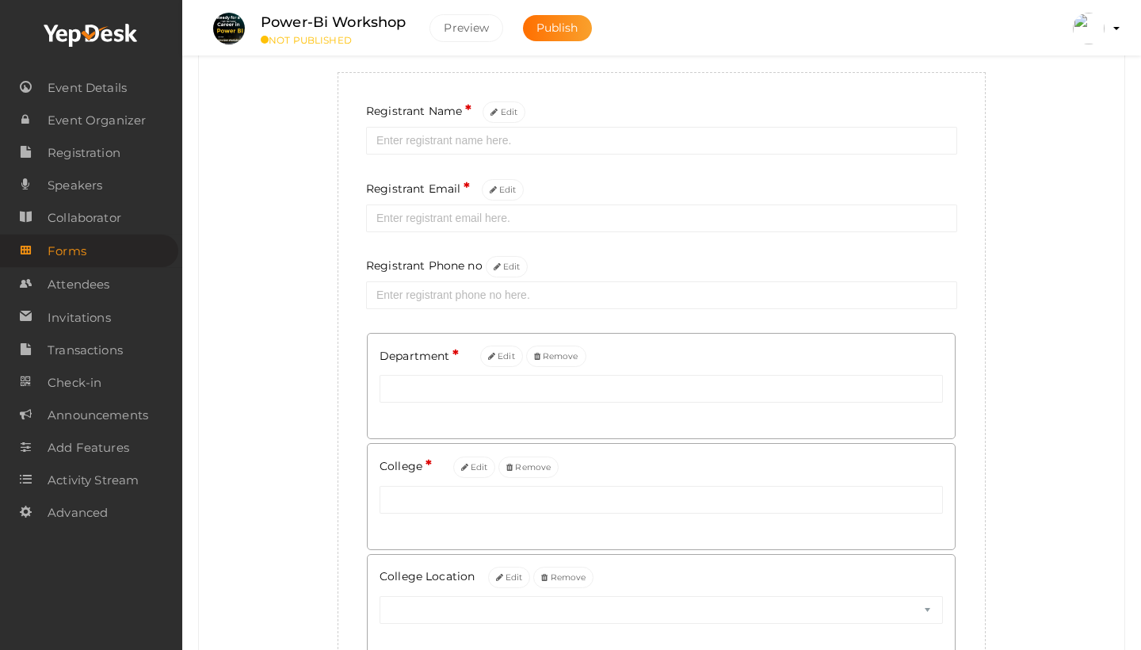
click at [995, 312] on div "Add custom form for your event Create new field Registrant Name * Edit Registra…" at bounding box center [662, 339] width 902 height 708
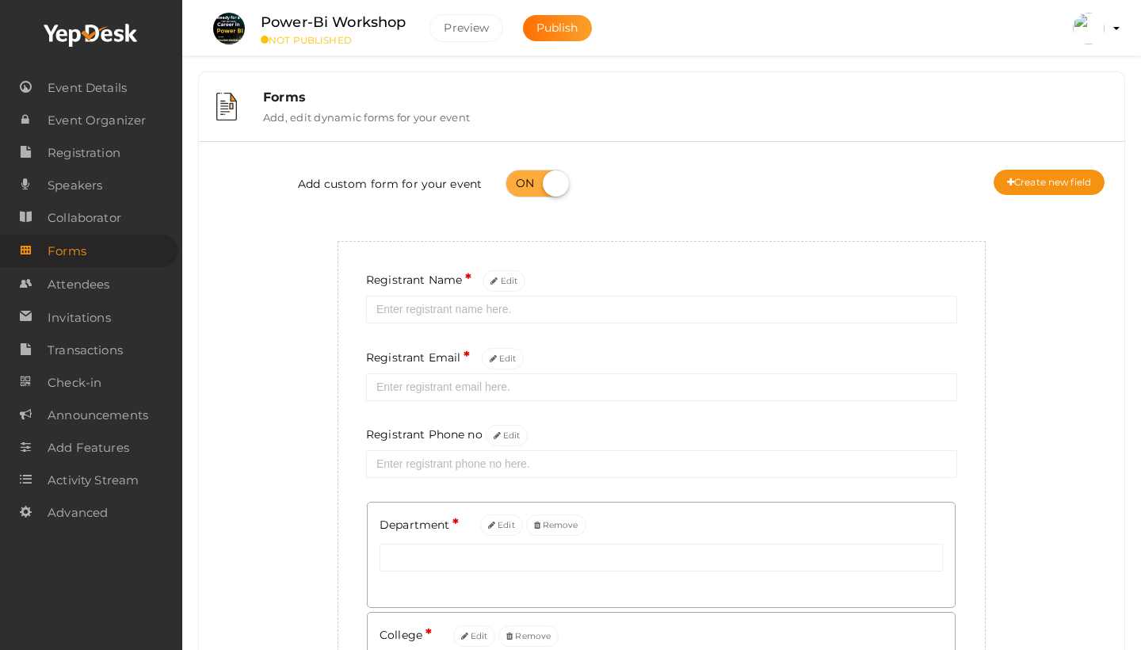
scroll to position [0, 0]
click at [1043, 188] on button "Create new field" at bounding box center [1049, 182] width 111 height 25
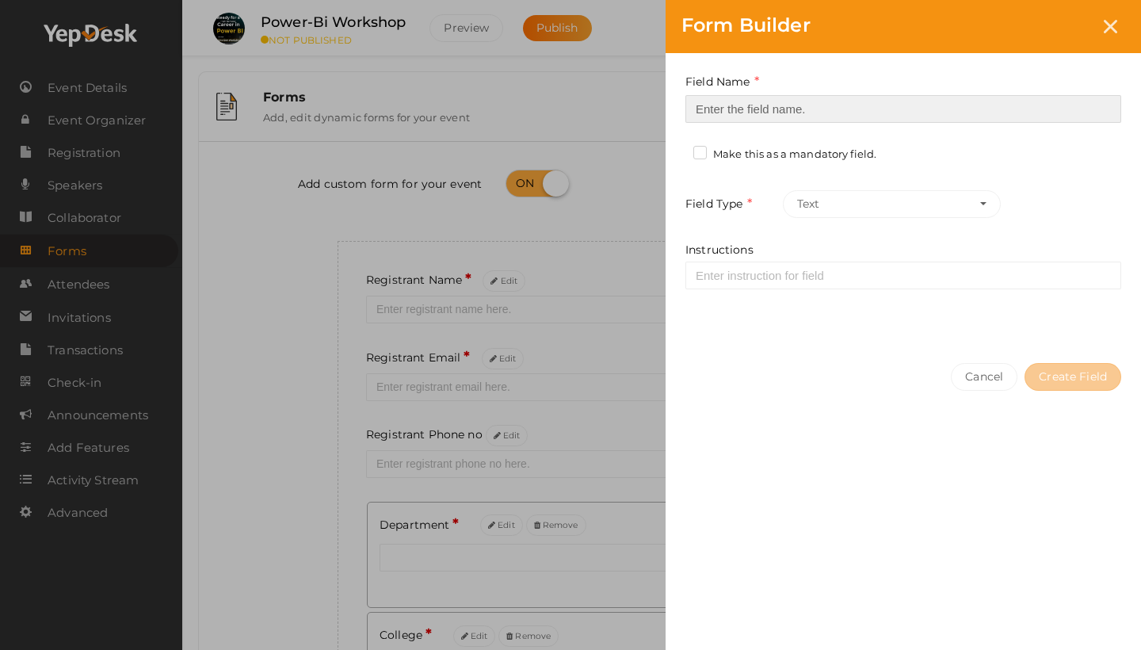
click at [857, 117] on input at bounding box center [904, 109] width 436 height 28
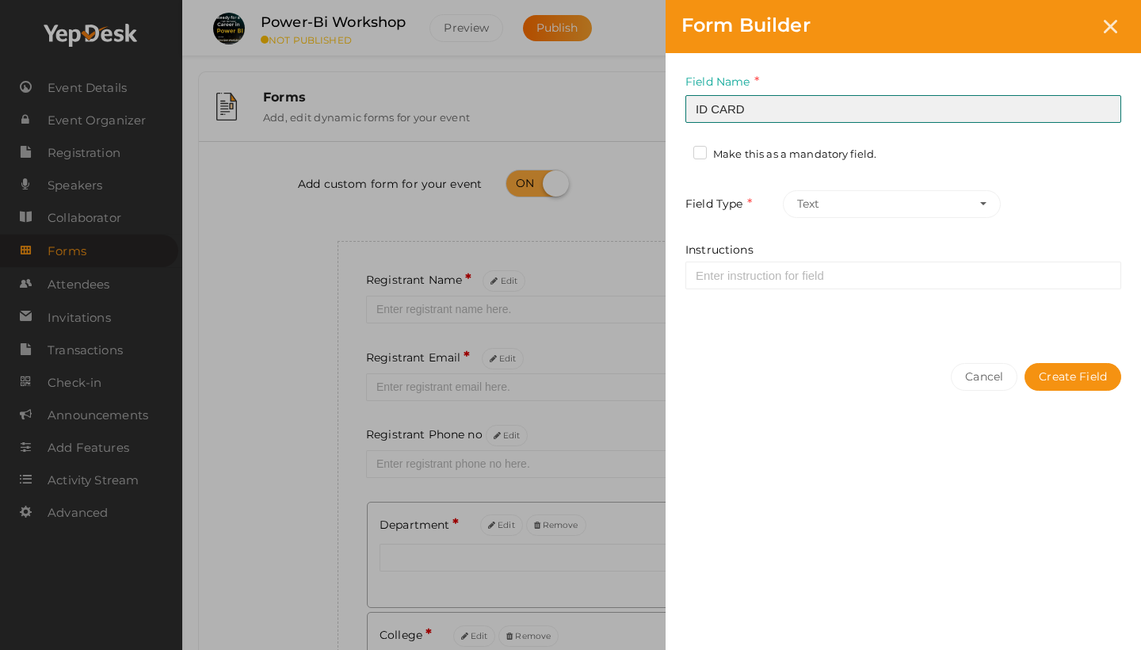
type input "ID CARD"
click at [778, 156] on label "Make this as a mandatory field." at bounding box center [785, 155] width 183 height 16
click at [678, 150] on input "Make this as a mandatory field." at bounding box center [678, 150] width 0 height 0
click at [870, 204] on button "Text" at bounding box center [892, 204] width 218 height 28
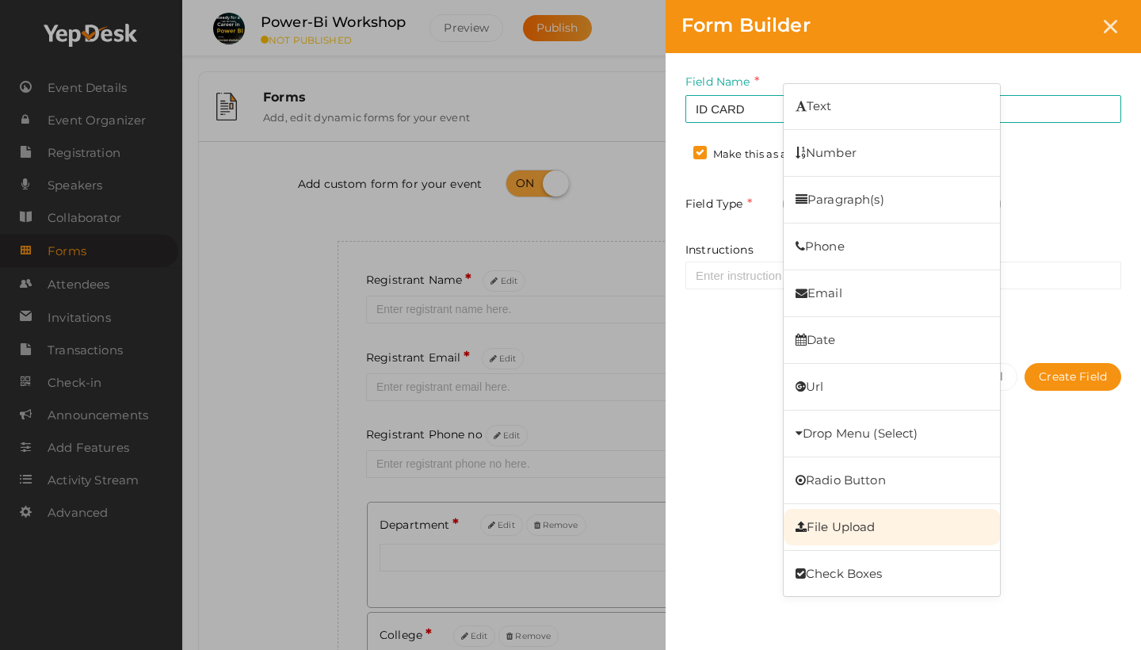
click at [846, 529] on link "File Upload" at bounding box center [892, 527] width 216 height 36
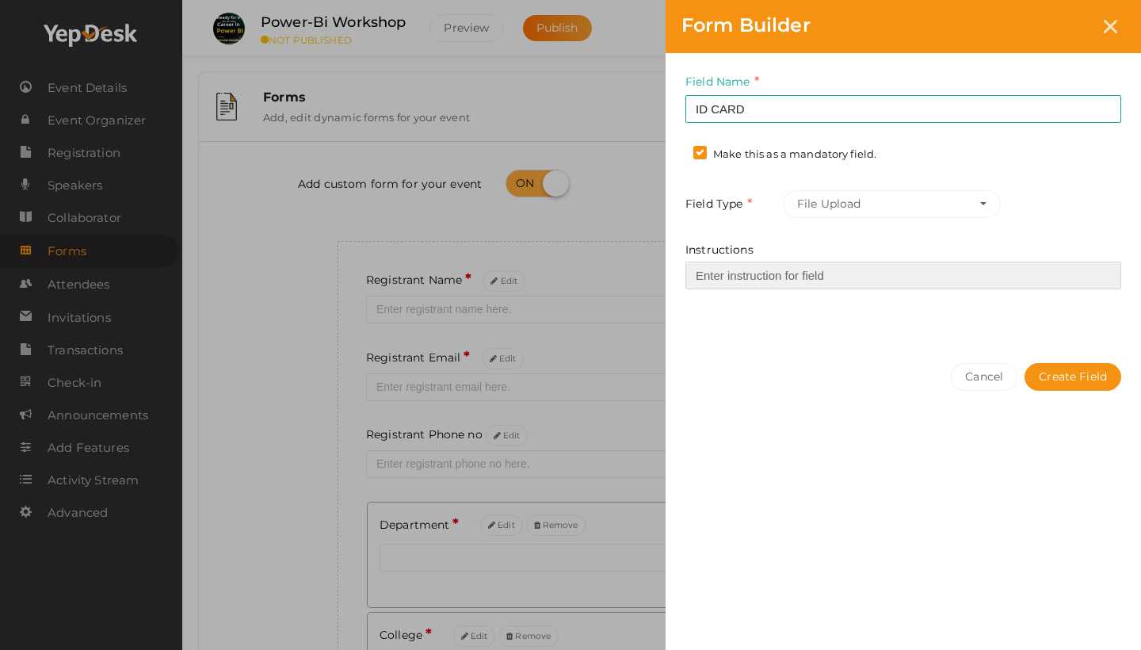
click at [784, 273] on input "Instructions" at bounding box center [904, 276] width 436 height 28
type input "Valid Student ID Card"
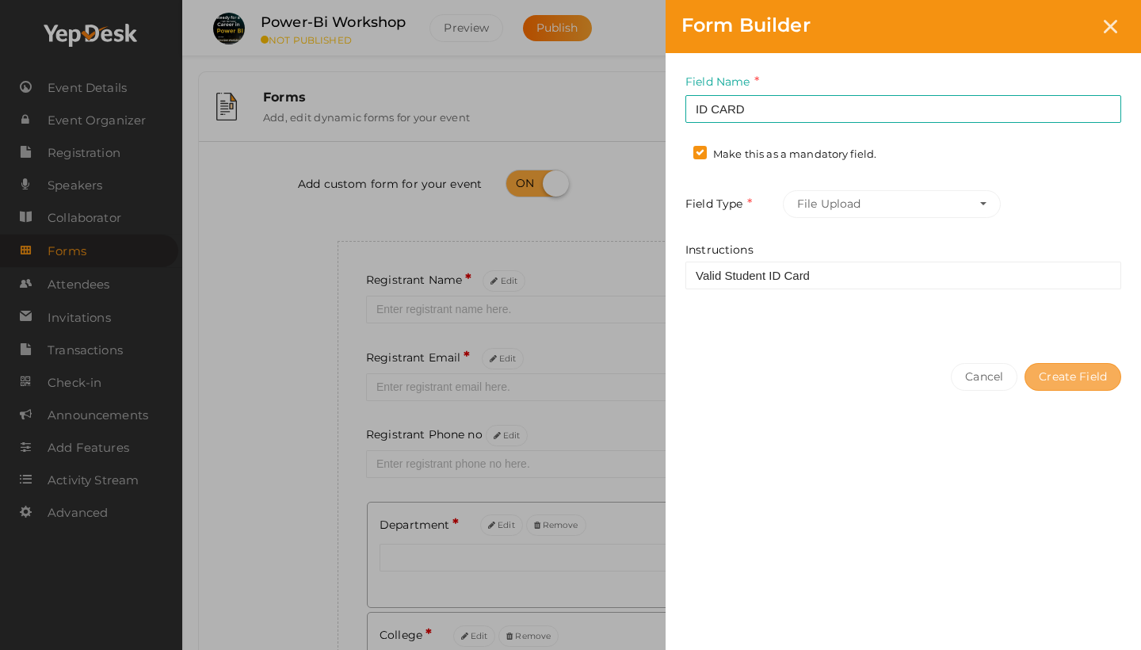
click at [1063, 365] on button "Create Field" at bounding box center [1073, 377] width 97 height 28
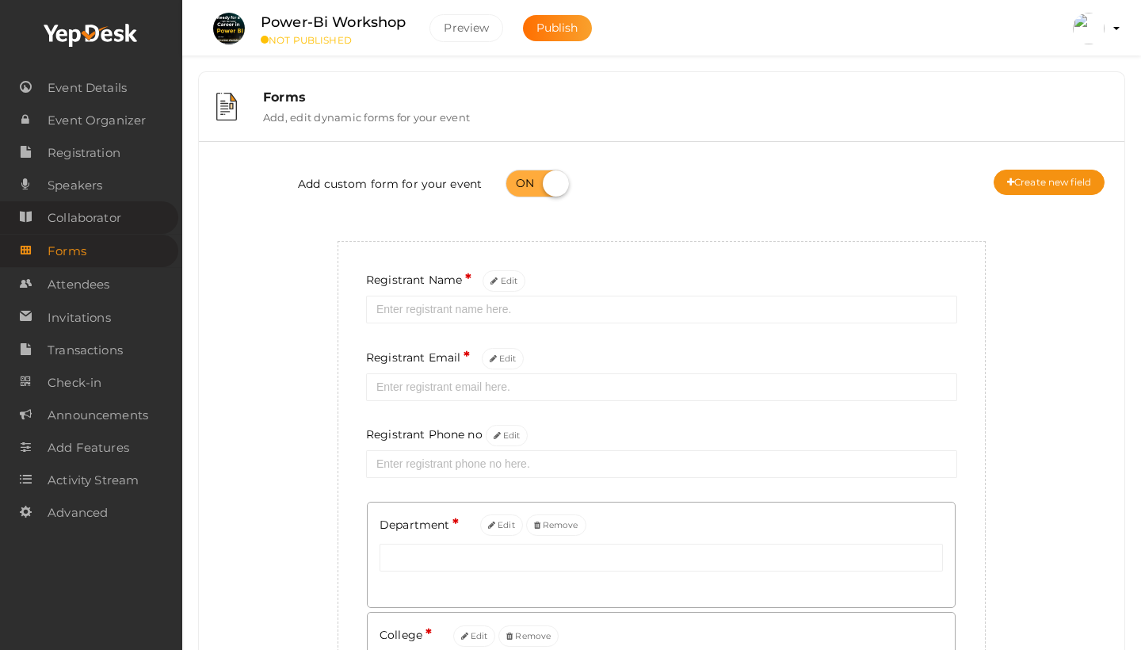
click at [89, 225] on span "Collaborator" at bounding box center [85, 218] width 74 height 32
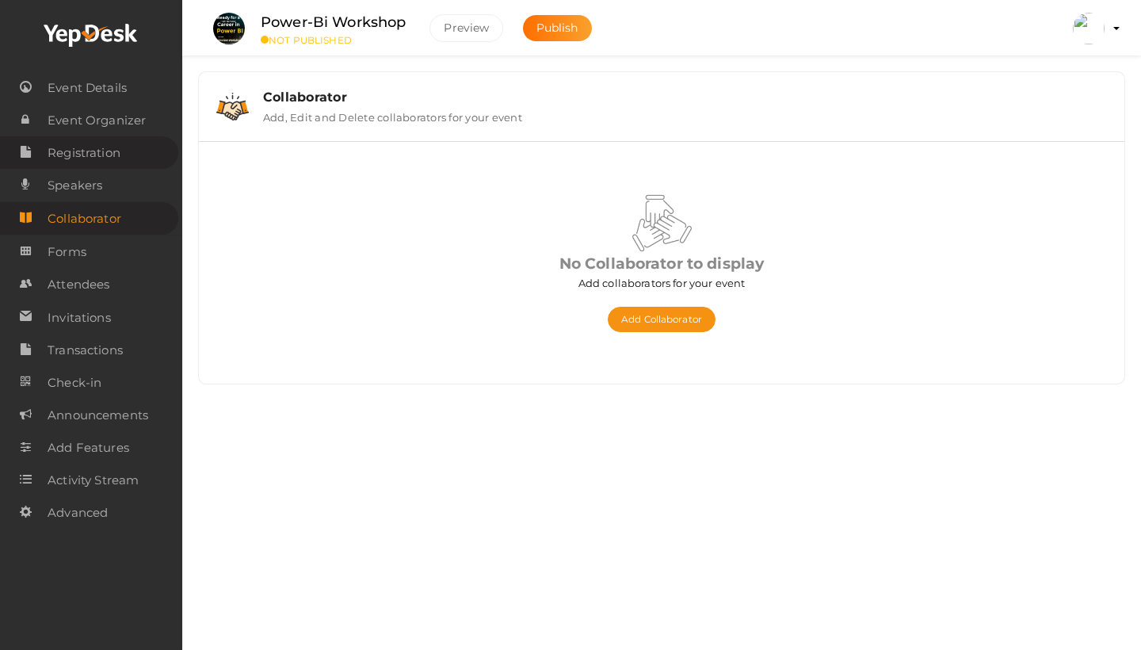
click at [94, 151] on span "Registration" at bounding box center [84, 153] width 73 height 32
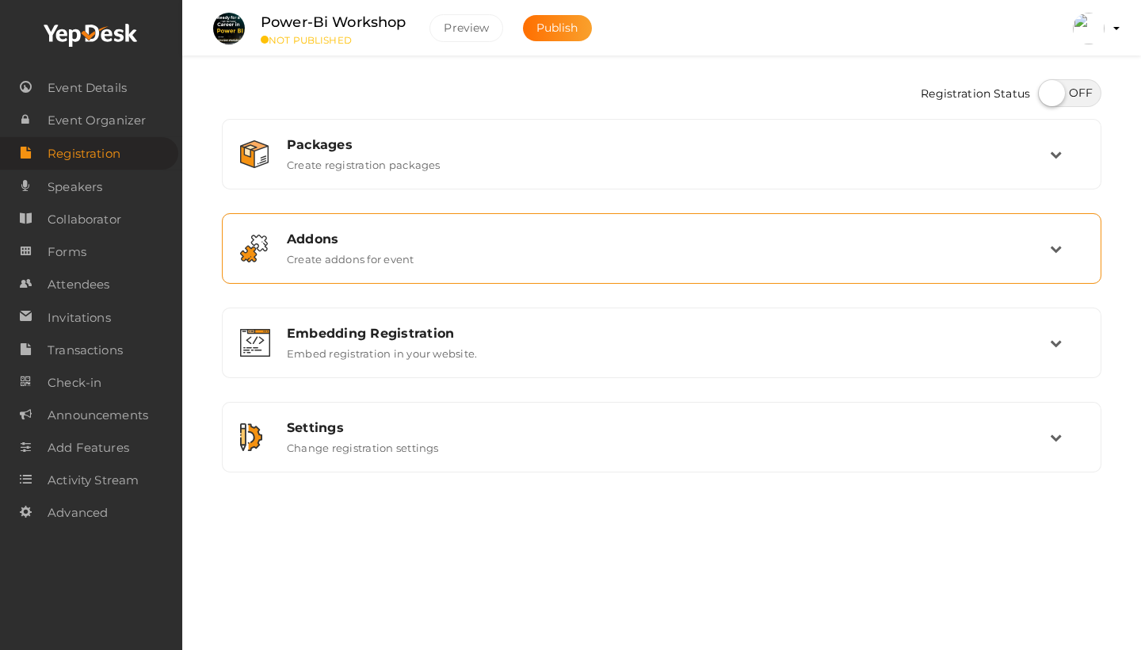
click at [431, 235] on div "Addons" at bounding box center [668, 238] width 763 height 15
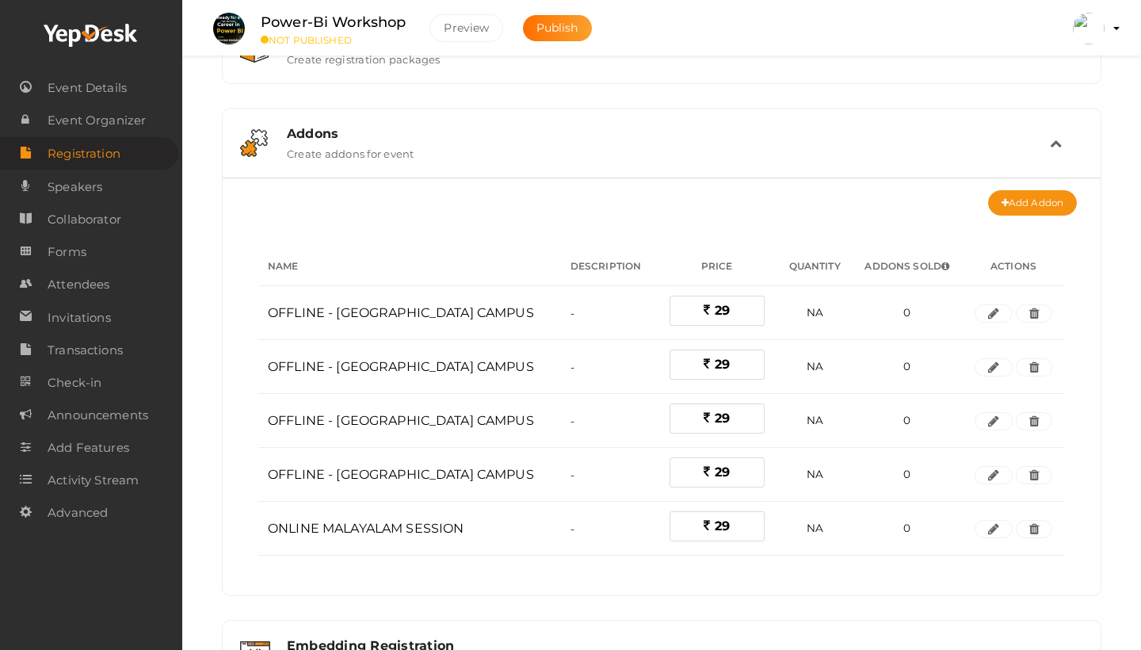
scroll to position [119, 0]
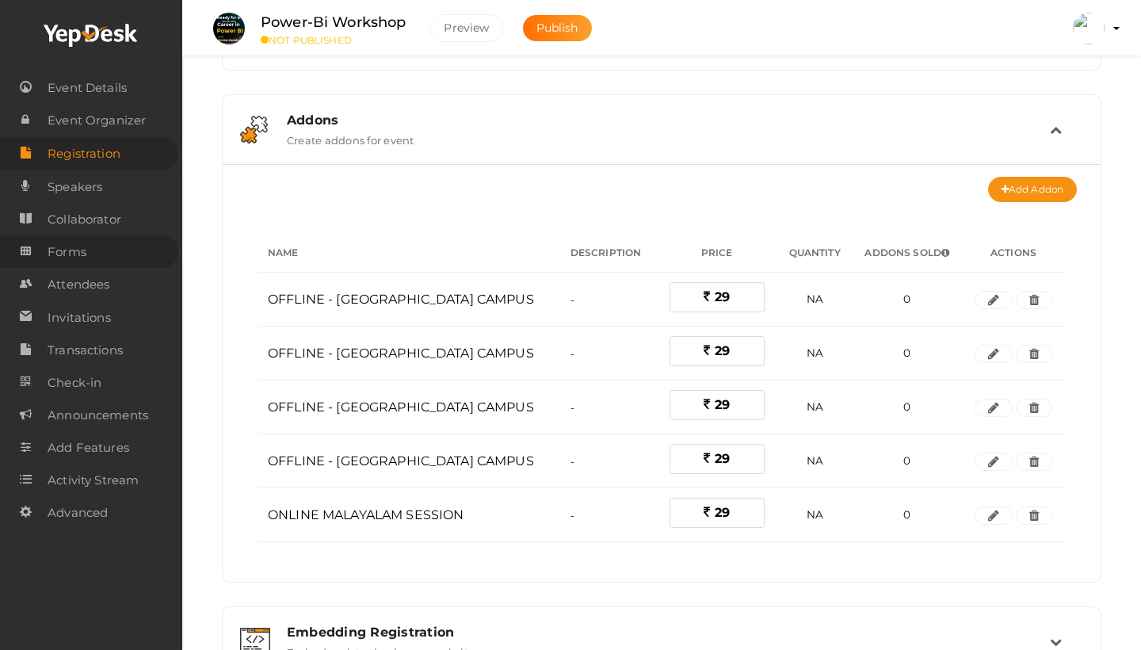
click at [82, 254] on span "Forms" at bounding box center [67, 252] width 39 height 32
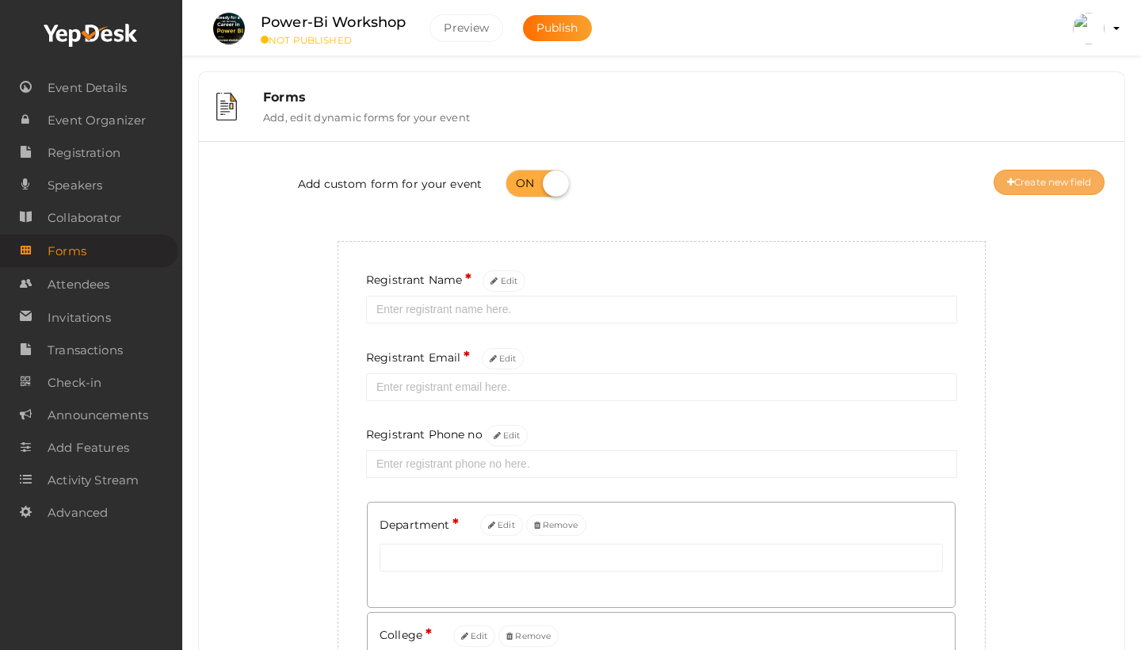
click at [1044, 189] on button "Create new field" at bounding box center [1049, 182] width 111 height 25
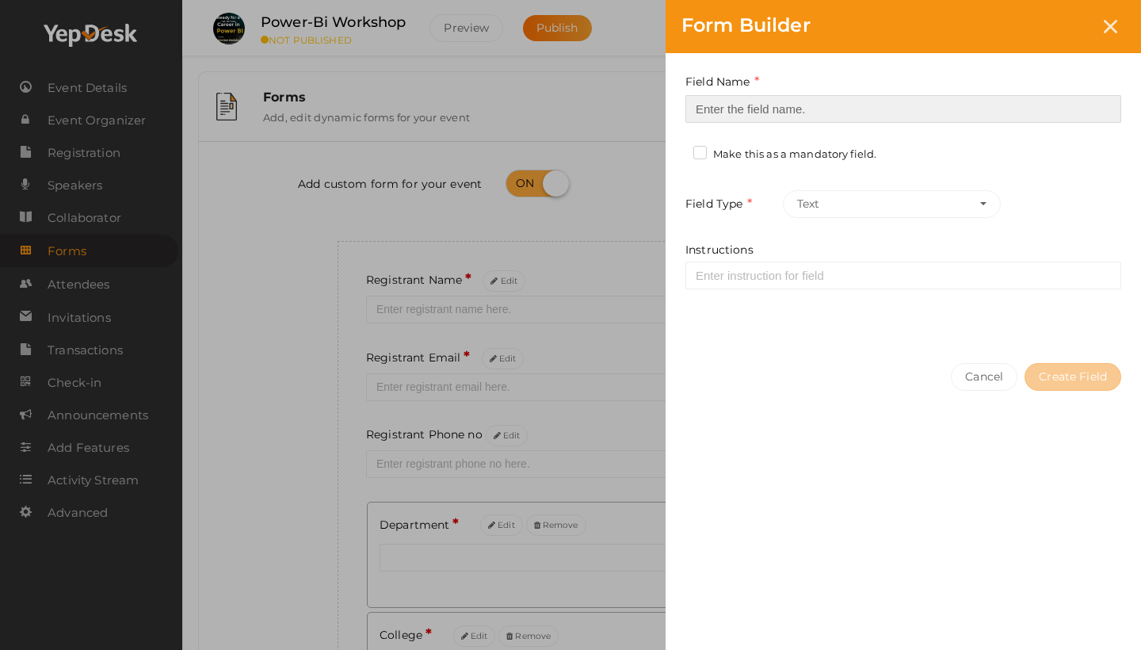
click at [741, 105] on input at bounding box center [904, 109] width 436 height 28
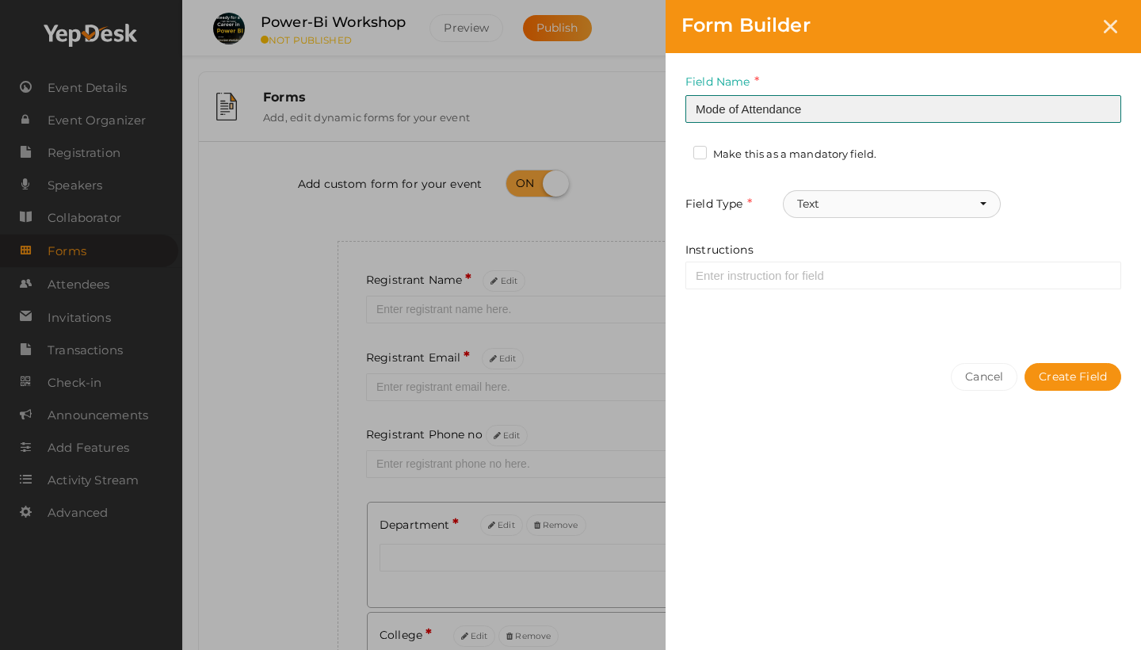
type input "Mode of Attendance"
click at [848, 197] on button "Text" at bounding box center [892, 204] width 218 height 28
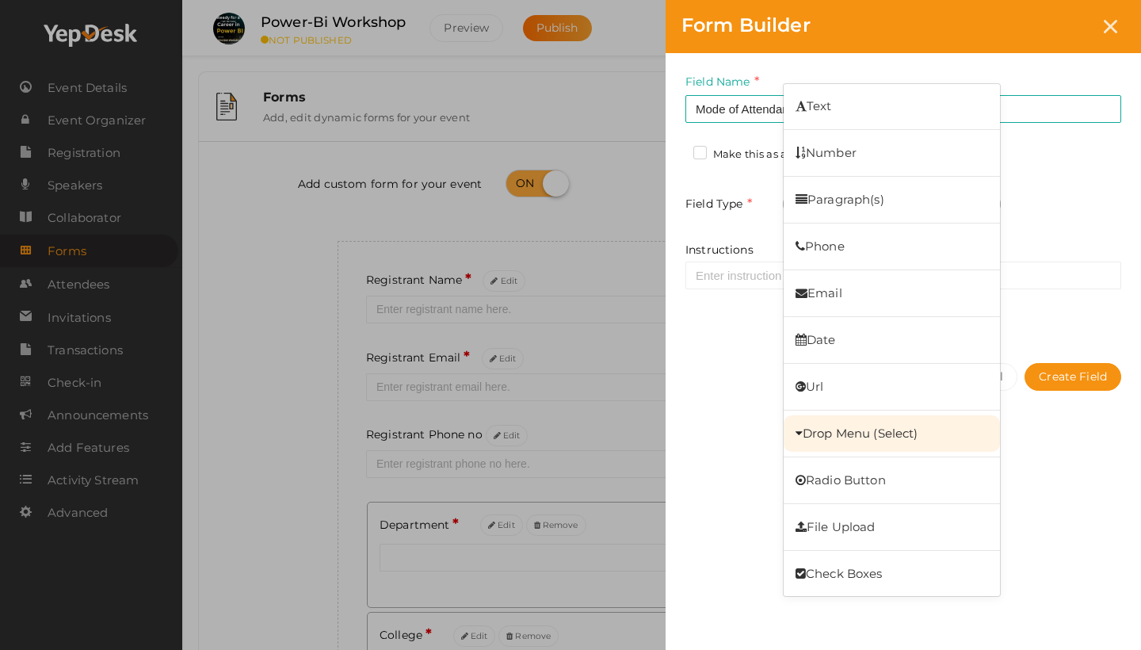
click at [865, 439] on link "Drop Menu (Select)" at bounding box center [892, 433] width 216 height 36
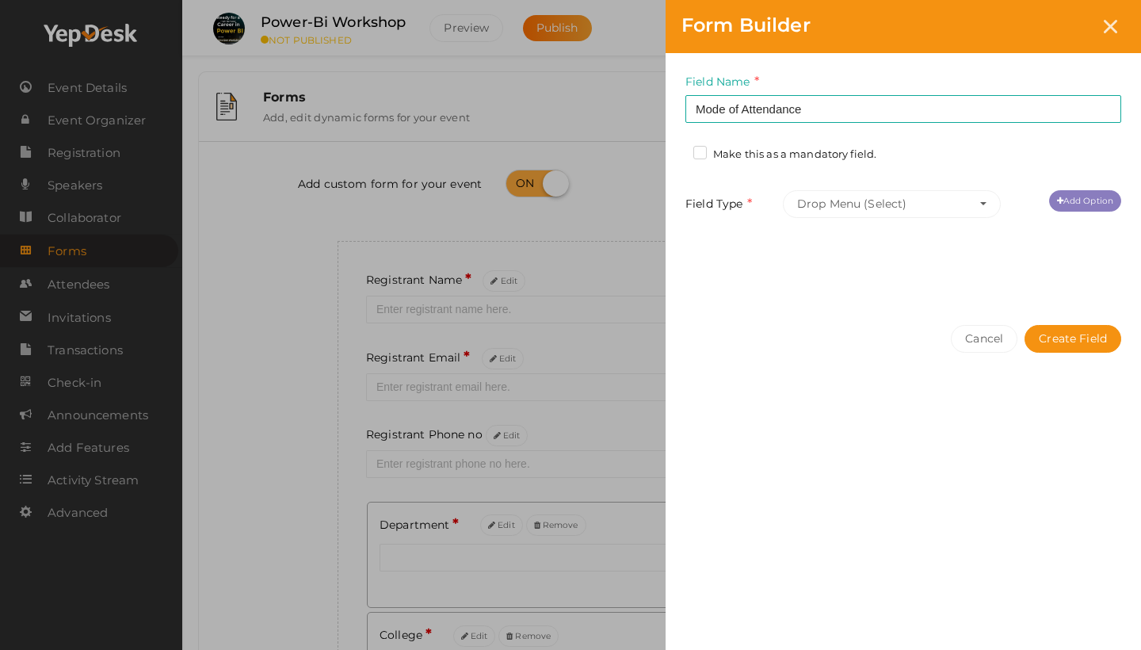
click at [1083, 190] on link "Add Option" at bounding box center [1085, 200] width 72 height 21
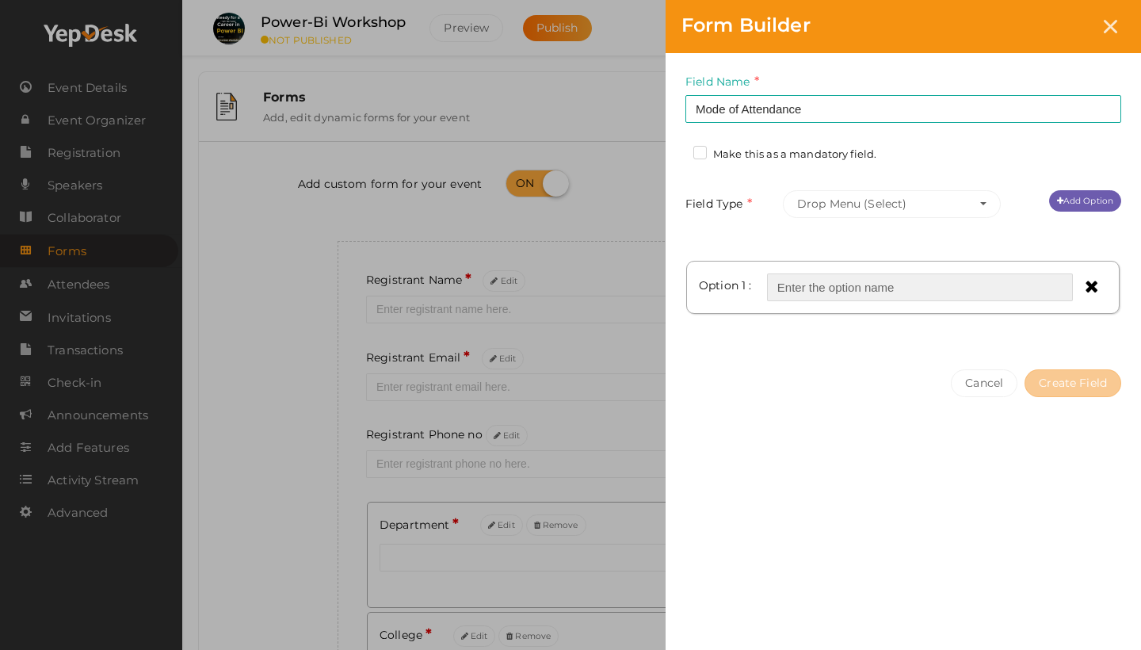
click at [888, 292] on input "text" at bounding box center [920, 287] width 306 height 28
type input "Online"
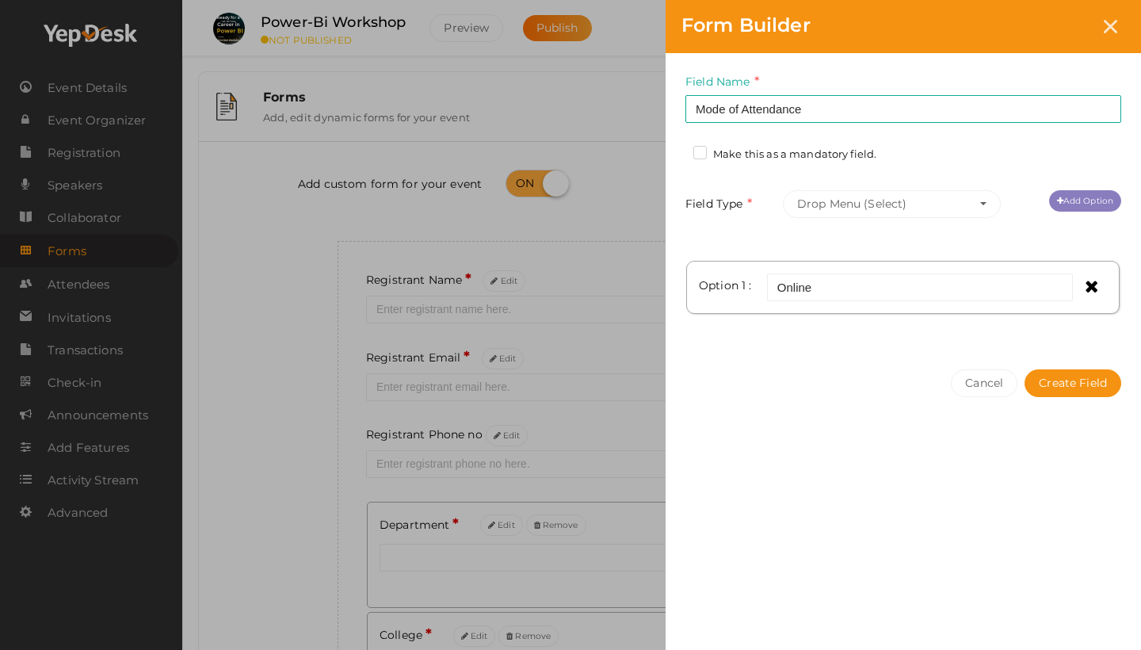
click at [1096, 203] on link "Add Option" at bounding box center [1085, 200] width 72 height 21
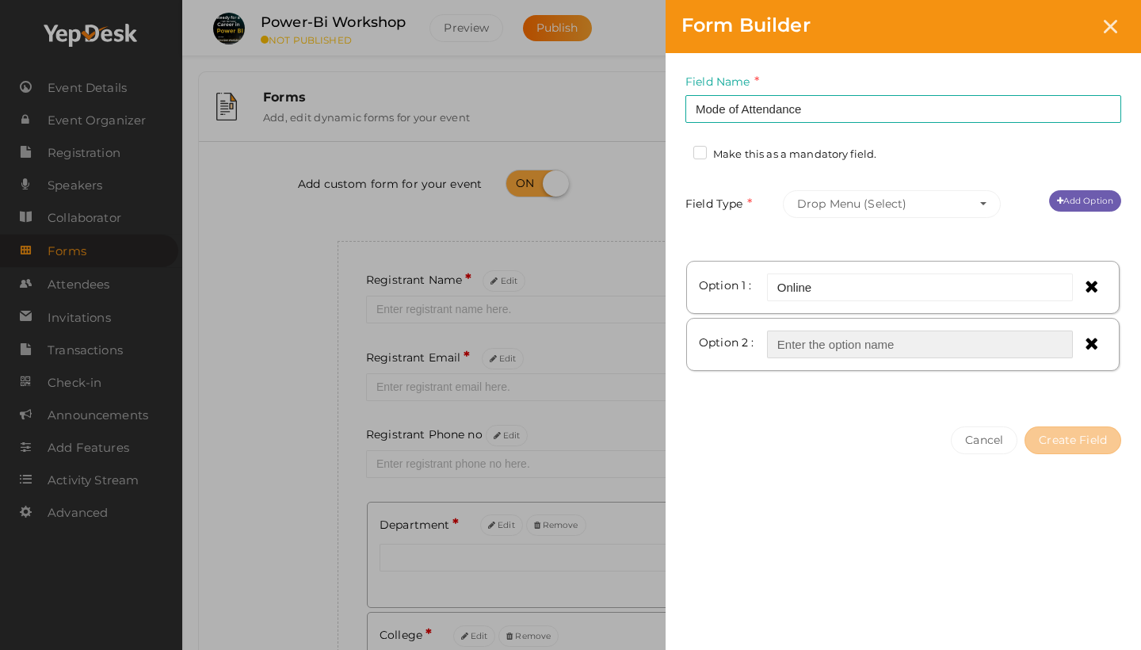
click at [854, 344] on input "text" at bounding box center [920, 345] width 306 height 28
type input "Offline - Thrissur"
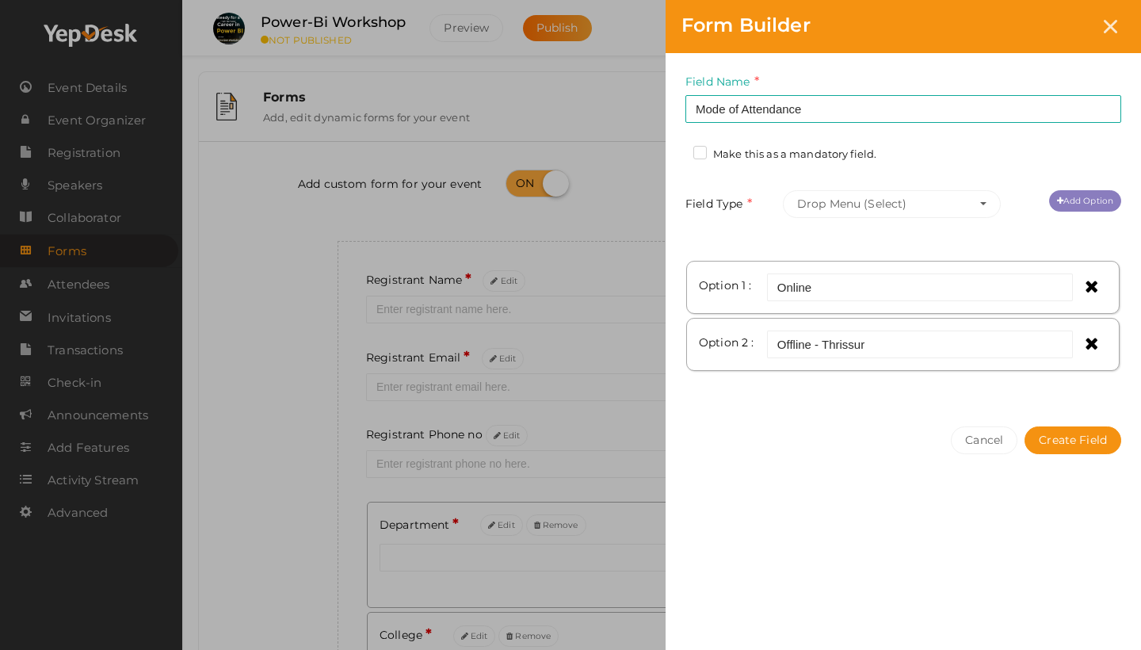
click at [1086, 196] on link "Add Option" at bounding box center [1085, 200] width 72 height 21
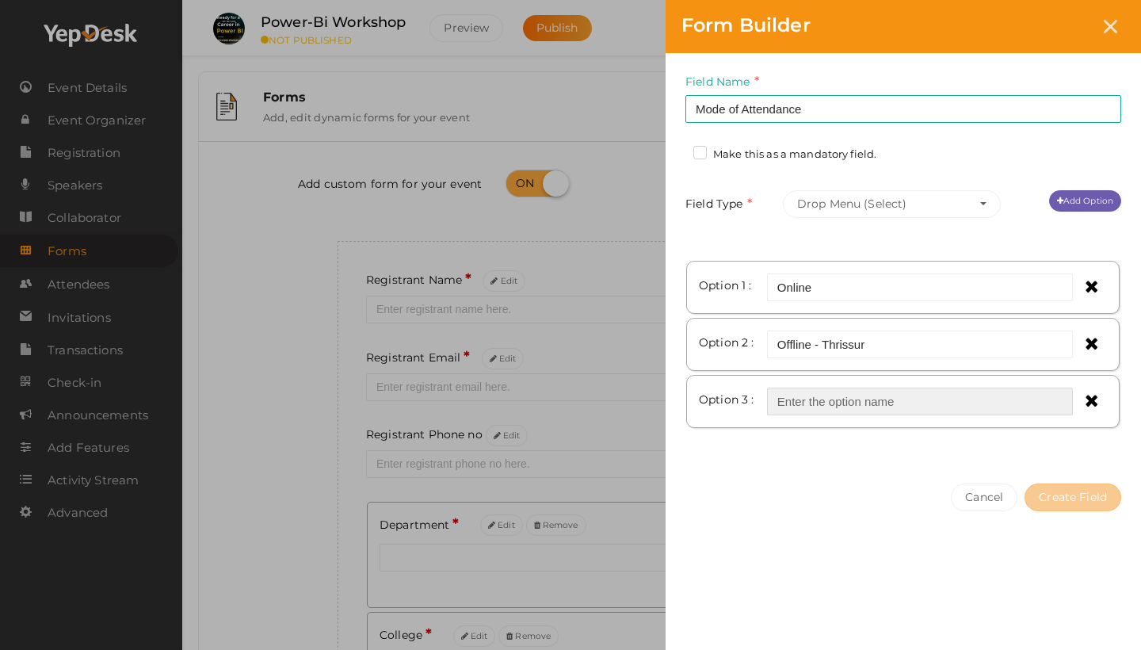
click at [846, 405] on input "text" at bounding box center [920, 402] width 306 height 28
type input "Offline - Kochi"
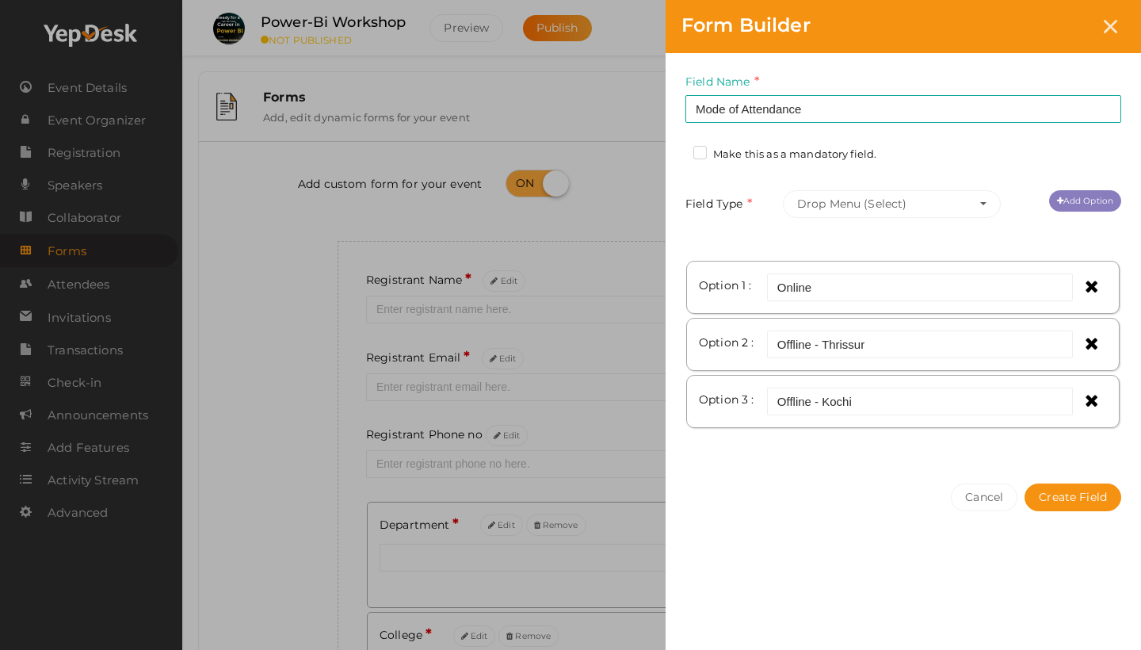
click at [1072, 202] on link "Add Option" at bounding box center [1085, 200] width 72 height 21
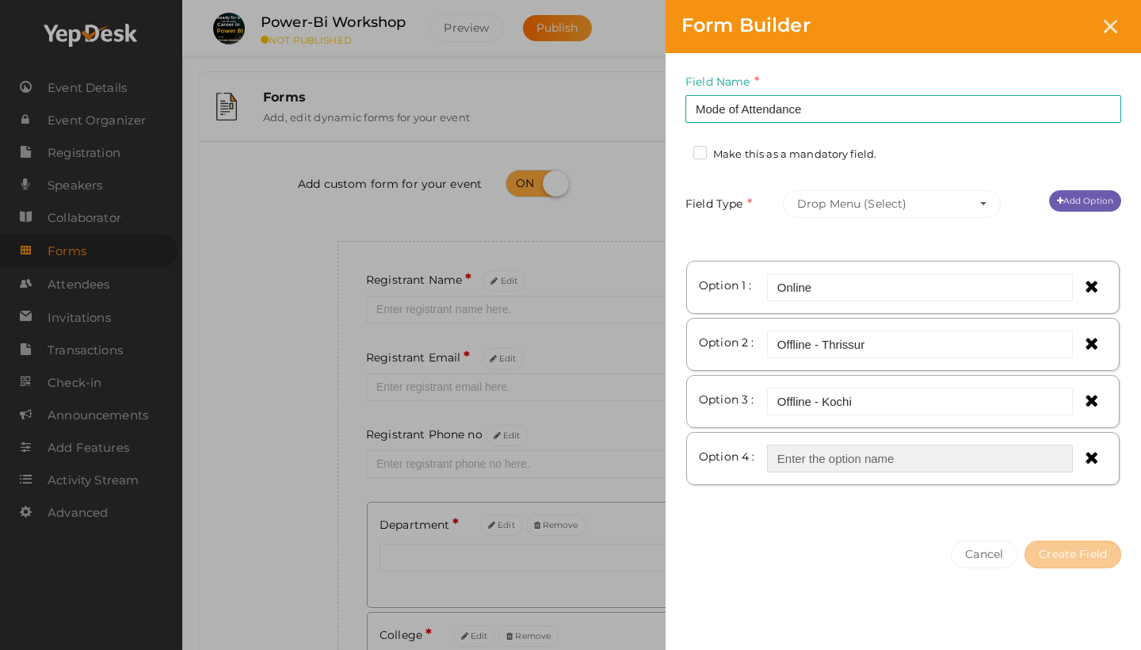
click at [830, 465] on input "text" at bounding box center [920, 459] width 306 height 28
type input "Offline - Irinjalakuda"
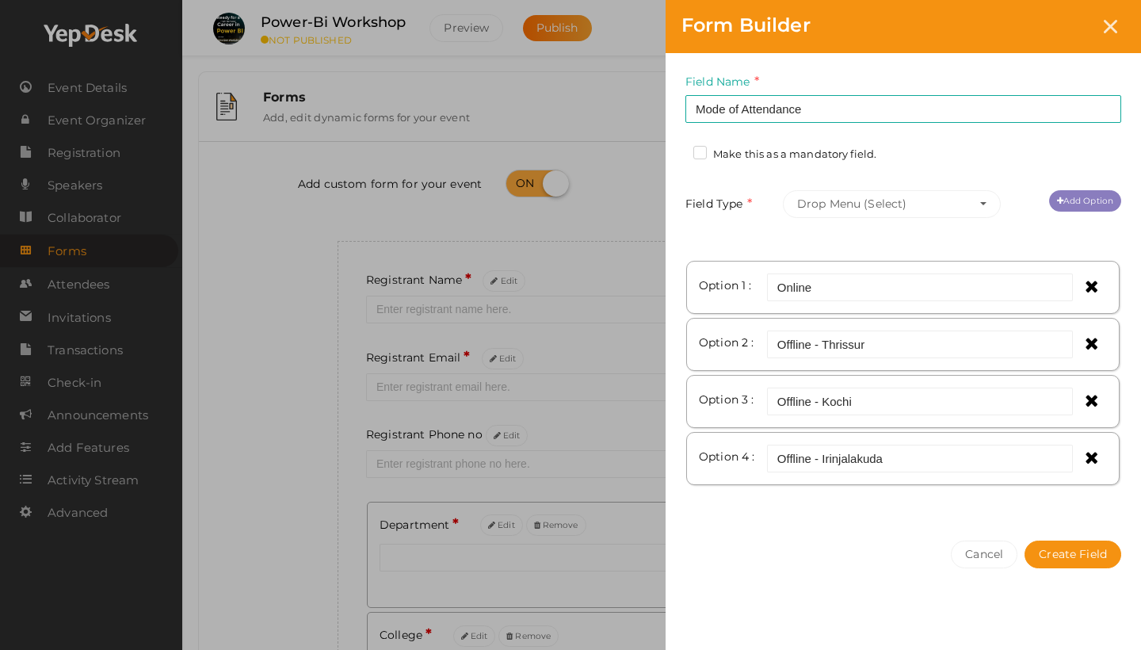
click at [1086, 207] on link "Add Option" at bounding box center [1085, 200] width 72 height 21
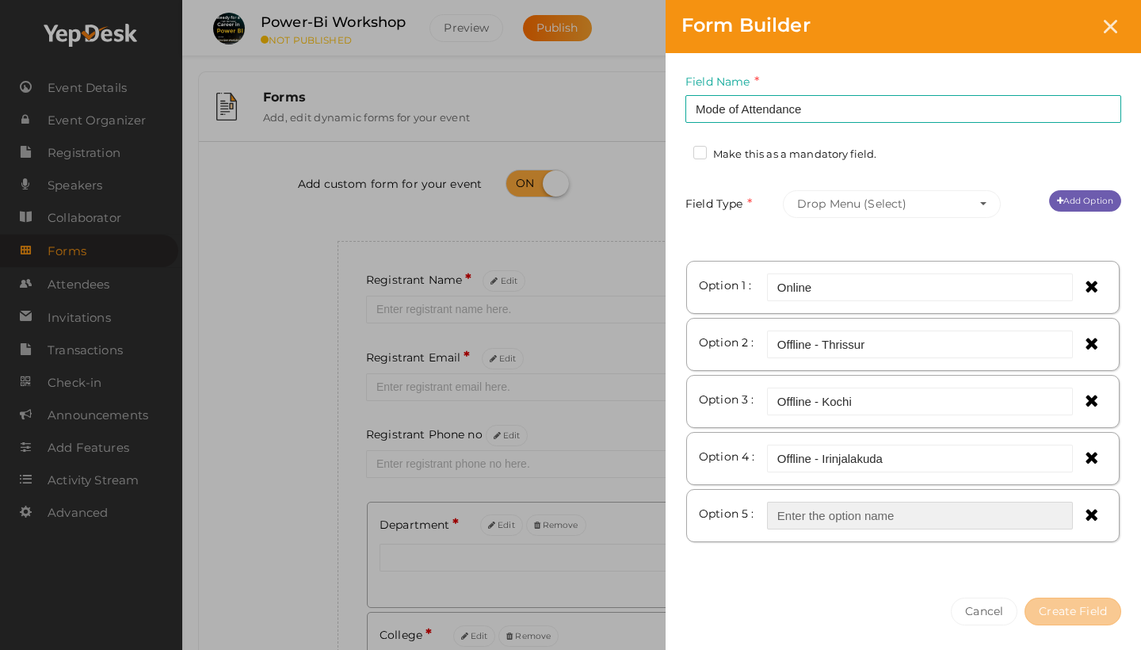
click at [802, 517] on input "text" at bounding box center [920, 516] width 306 height 28
type input "Offline - Palakkad"
click at [763, 161] on label "Make this as a mandatory field." at bounding box center [785, 155] width 183 height 16
click at [678, 150] on input "Make this as a mandatory field." at bounding box center [678, 150] width 0 height 0
click at [1064, 607] on button "Create Field" at bounding box center [1073, 612] width 97 height 28
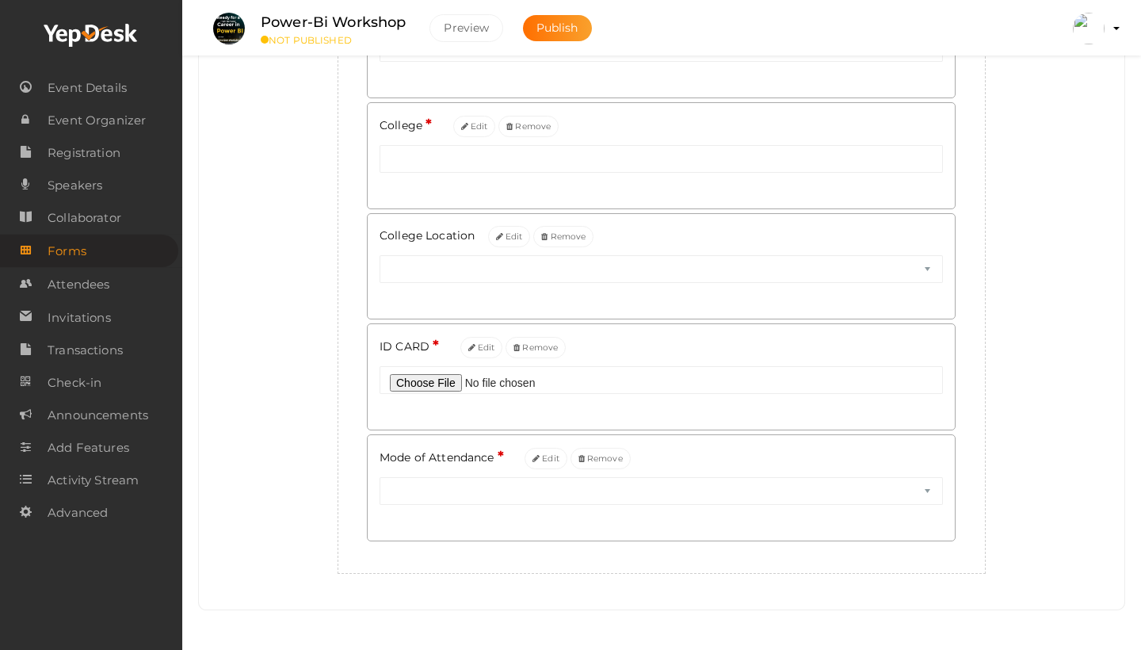
scroll to position [510, 0]
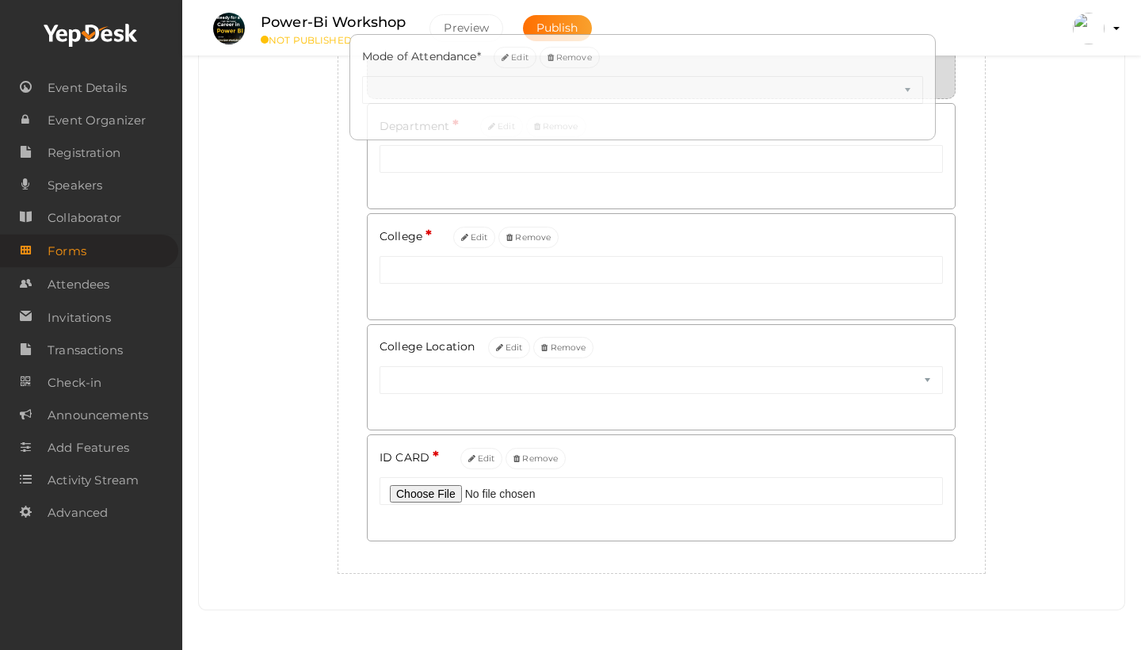
drag, startPoint x: 832, startPoint y: 460, endPoint x: 814, endPoint y: 98, distance: 361.9
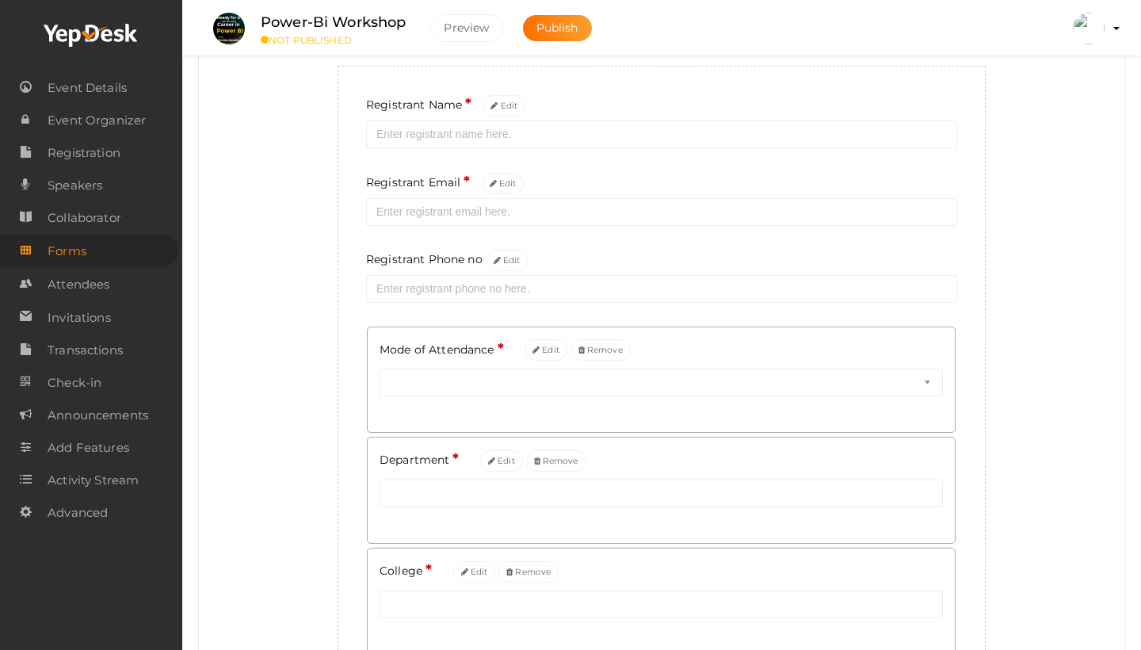
scroll to position [174, 0]
click at [1067, 300] on div "Add custom form for your event Create new field Registrant Name * Edit Registra…" at bounding box center [662, 444] width 902 height 930
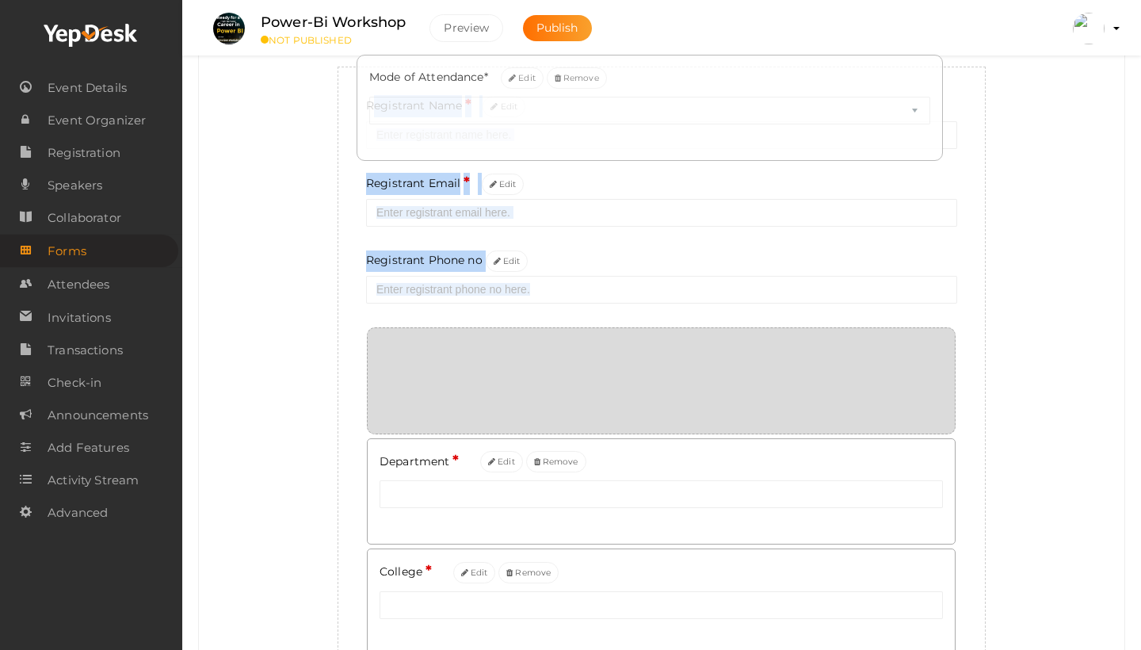
drag, startPoint x: 803, startPoint y: 361, endPoint x: 792, endPoint y: 87, distance: 273.7
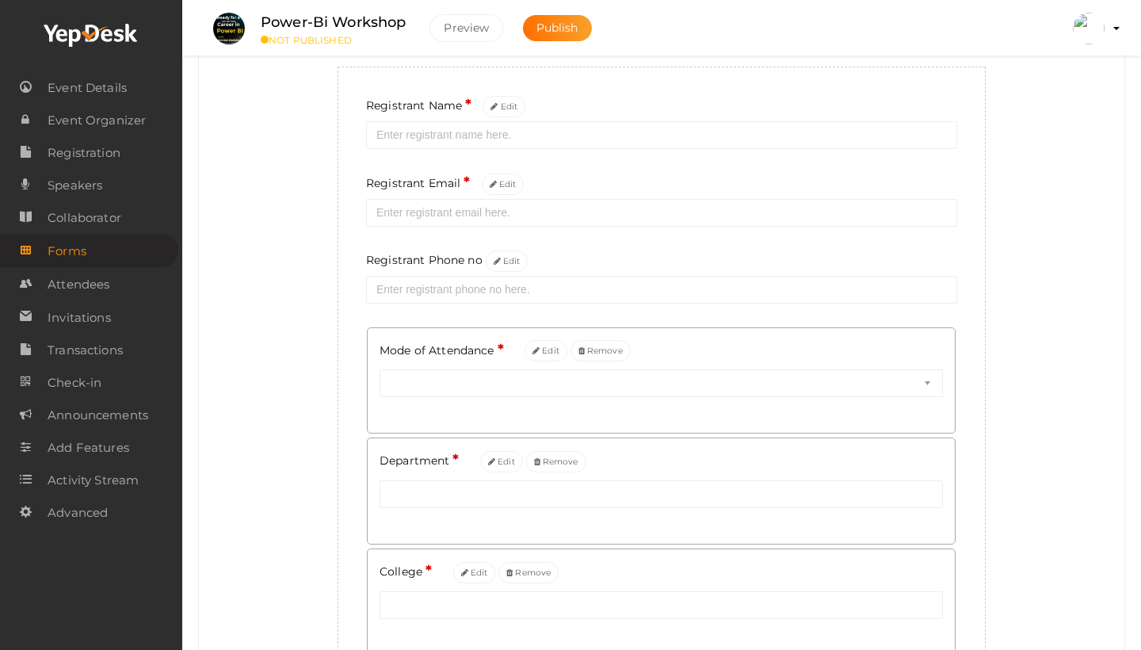
click at [1018, 506] on div "Add custom form for your event Create new field Registrant Name * Edit Registra…" at bounding box center [662, 444] width 902 height 930
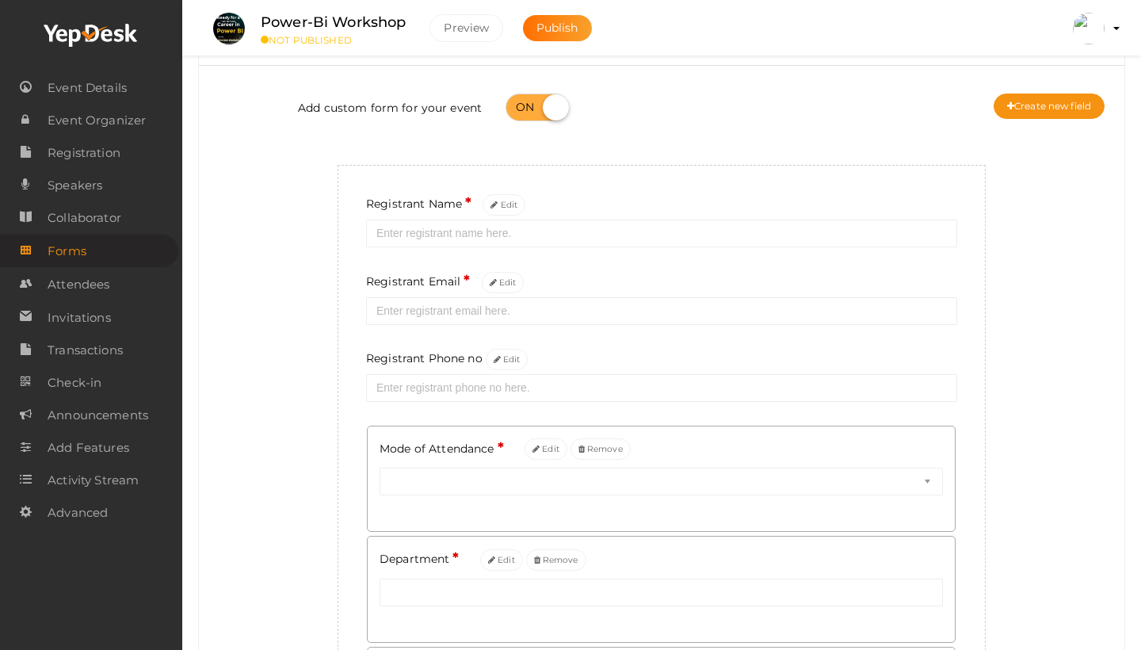
scroll to position [83, 0]
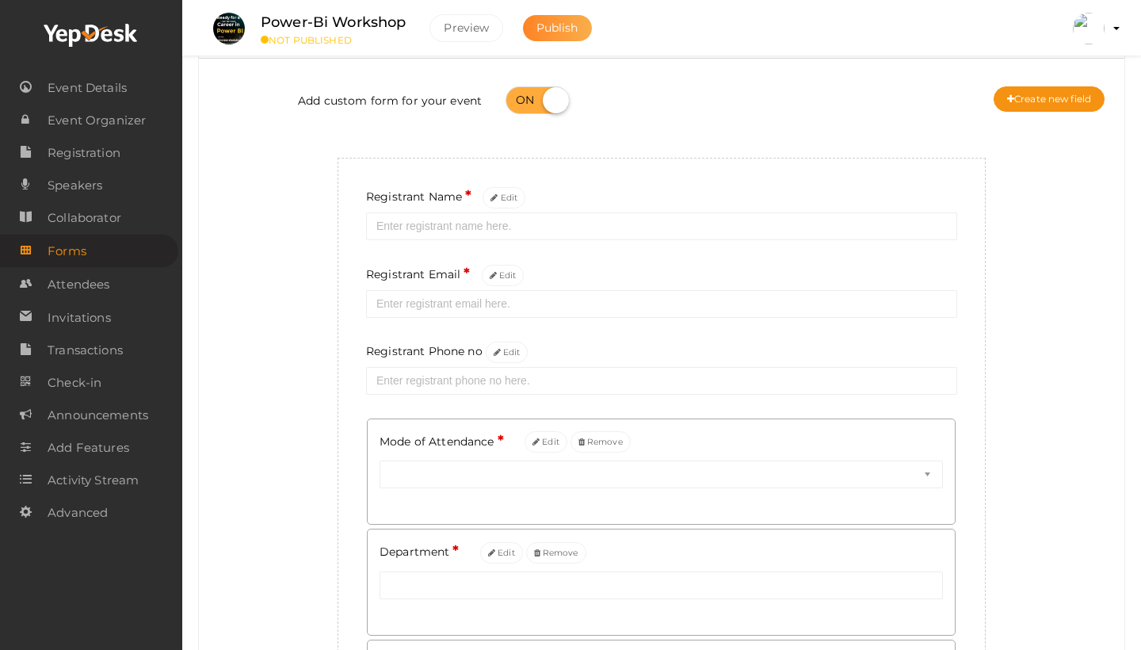
click at [564, 39] on button "Publish" at bounding box center [557, 28] width 69 height 26
click at [460, 30] on button "Preview" at bounding box center [467, 28] width 74 height 28
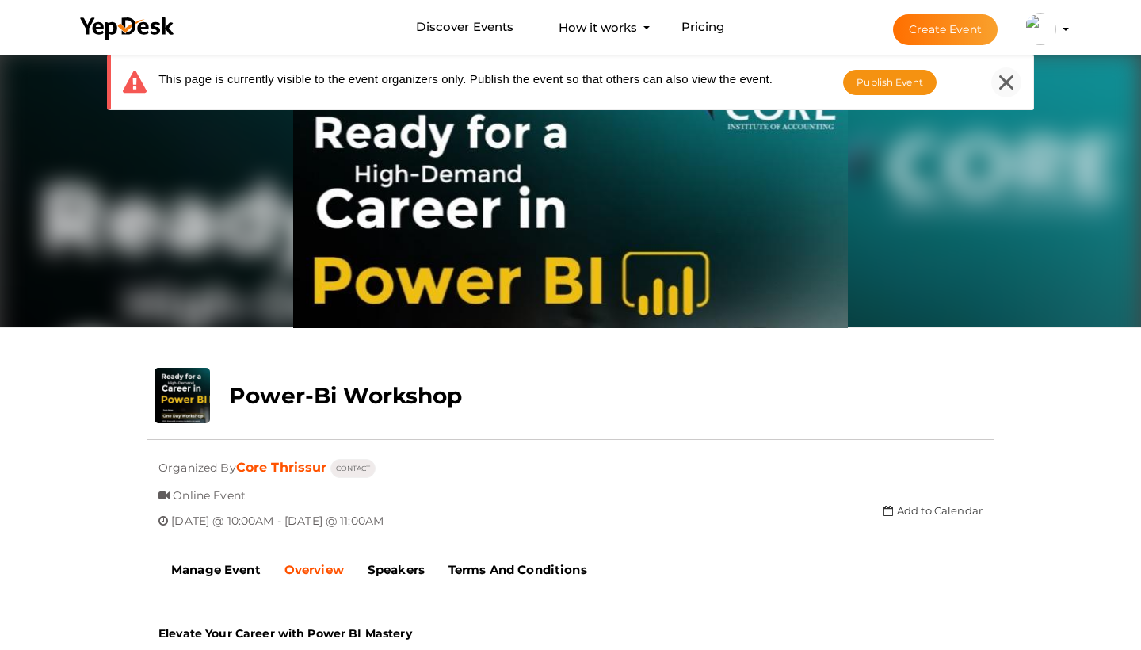
click at [1004, 77] on icon at bounding box center [1006, 82] width 14 height 14
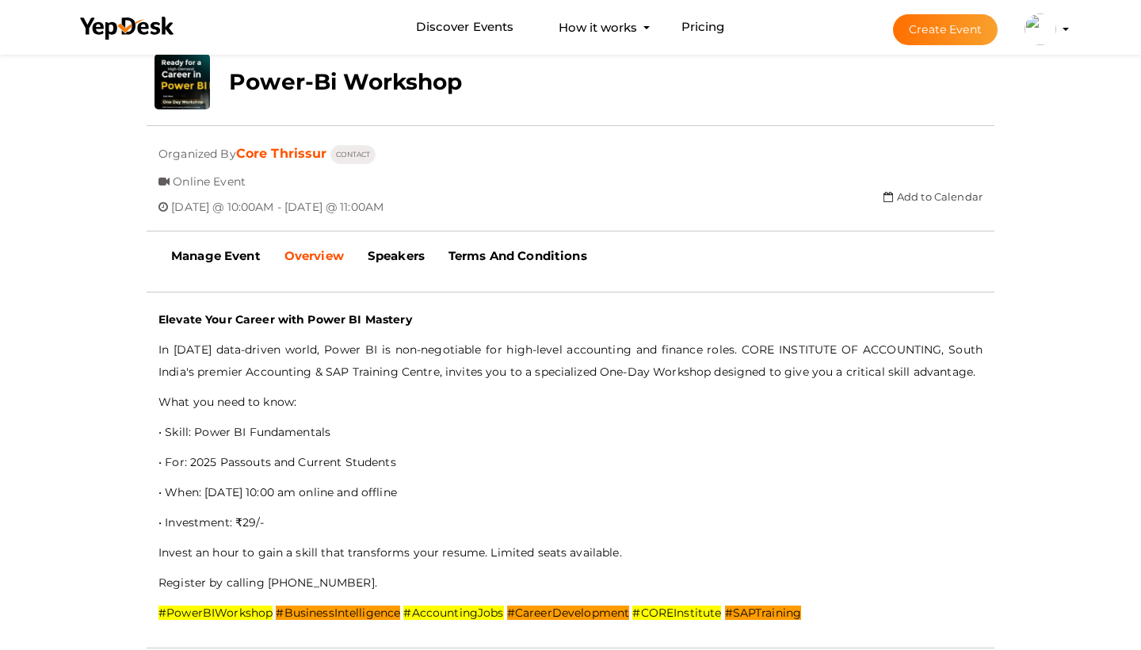
scroll to position [315, 0]
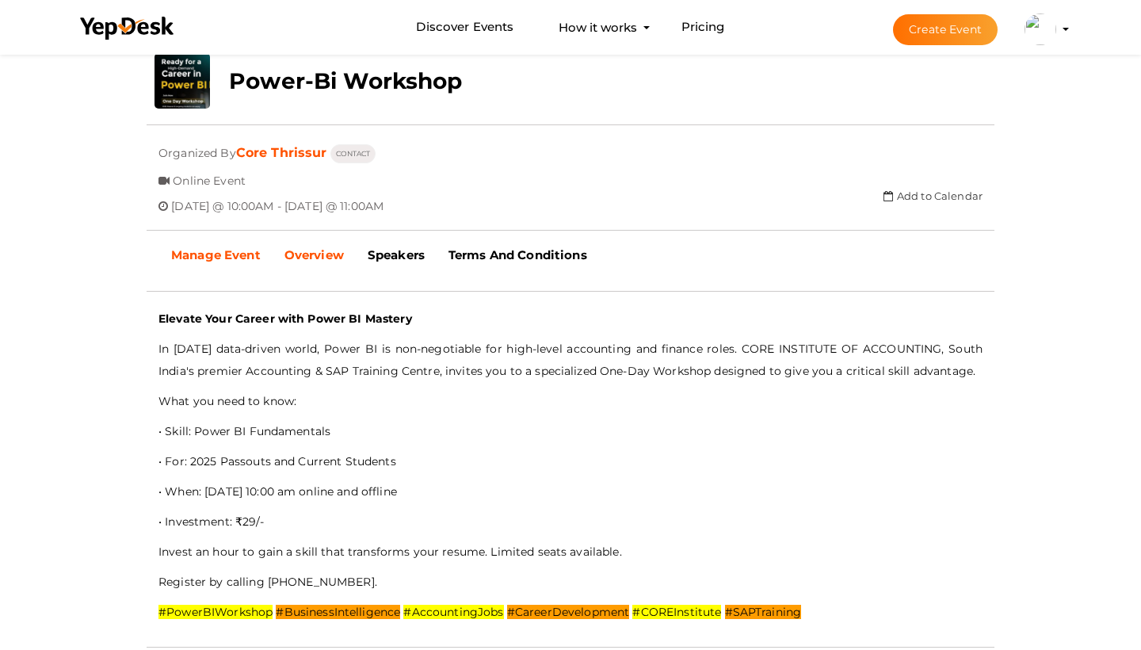
click at [201, 259] on b "Manage Event" at bounding box center [216, 254] width 90 height 15
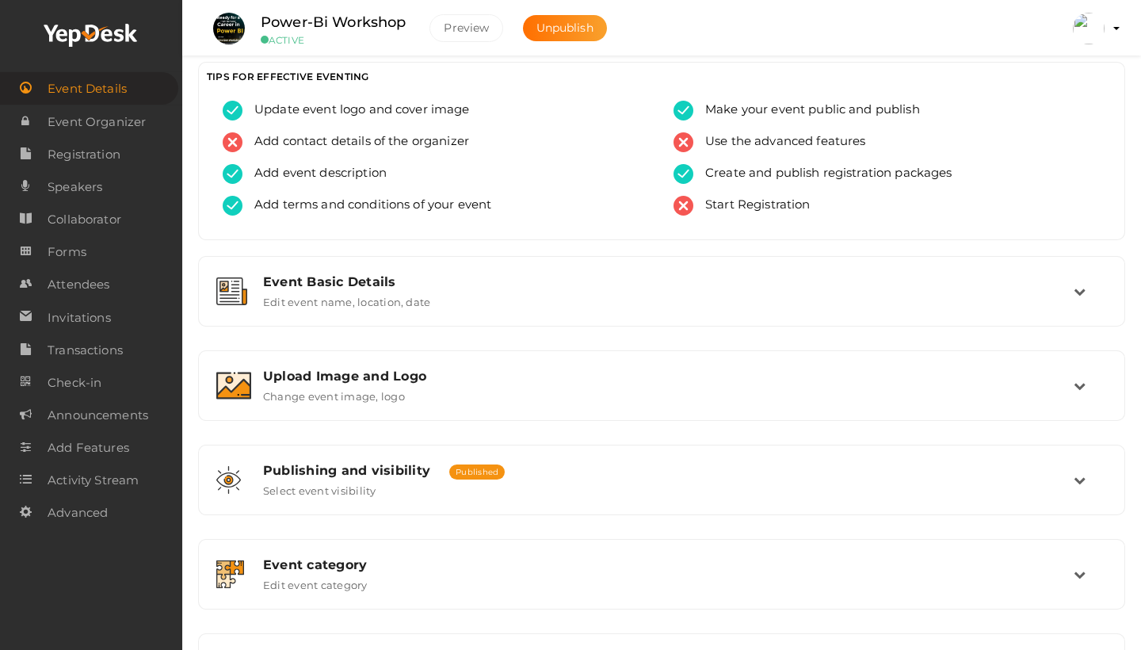
scroll to position [9, 0]
click at [112, 148] on span "Registration" at bounding box center [84, 155] width 73 height 32
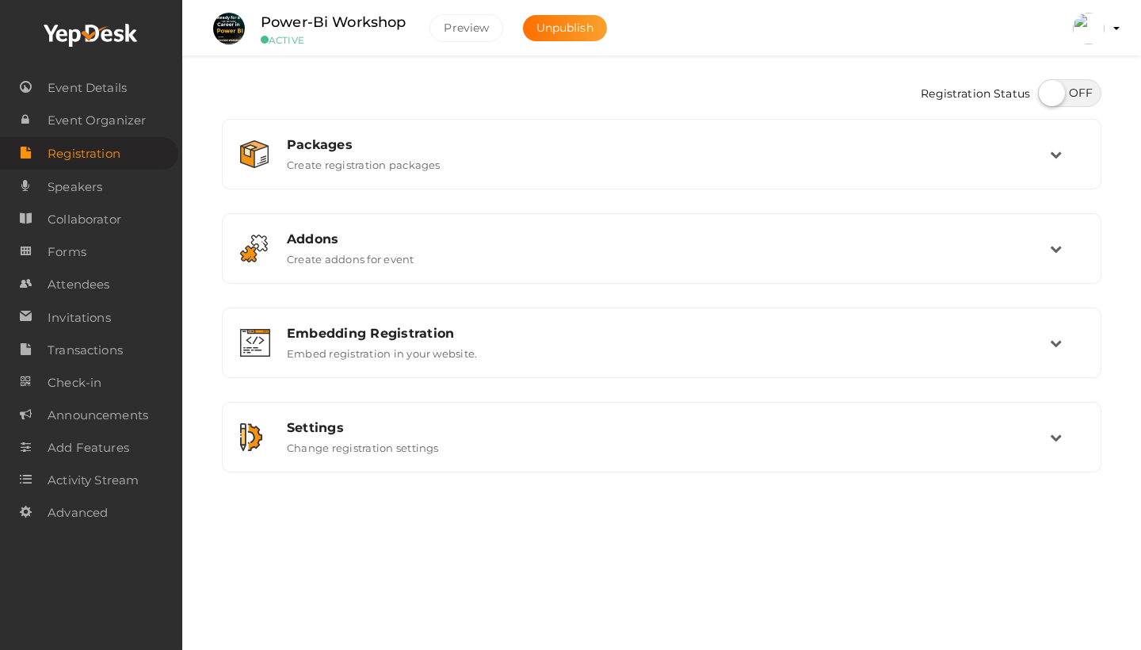
click at [1065, 101] on label at bounding box center [1069, 93] width 63 height 28
click at [1049, 93] on input "checkbox" at bounding box center [1043, 87] width 10 height 10
checkbox input "true"
click at [466, 15] on button "Preview" at bounding box center [467, 28] width 74 height 28
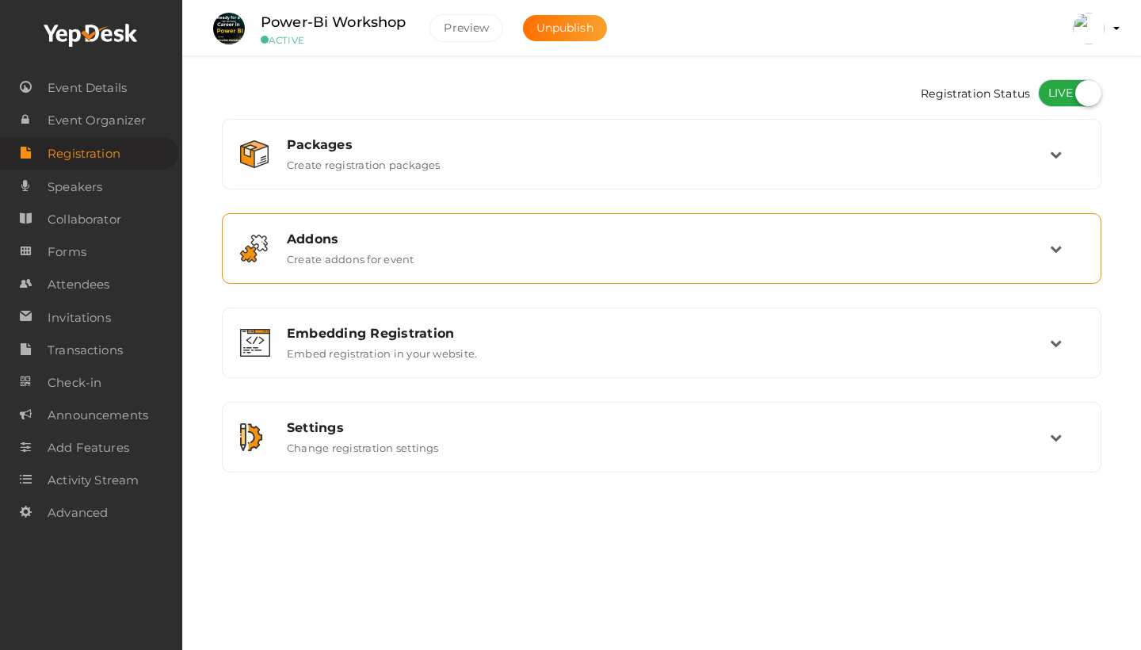
click at [553, 235] on div "Addons" at bounding box center [668, 238] width 763 height 15
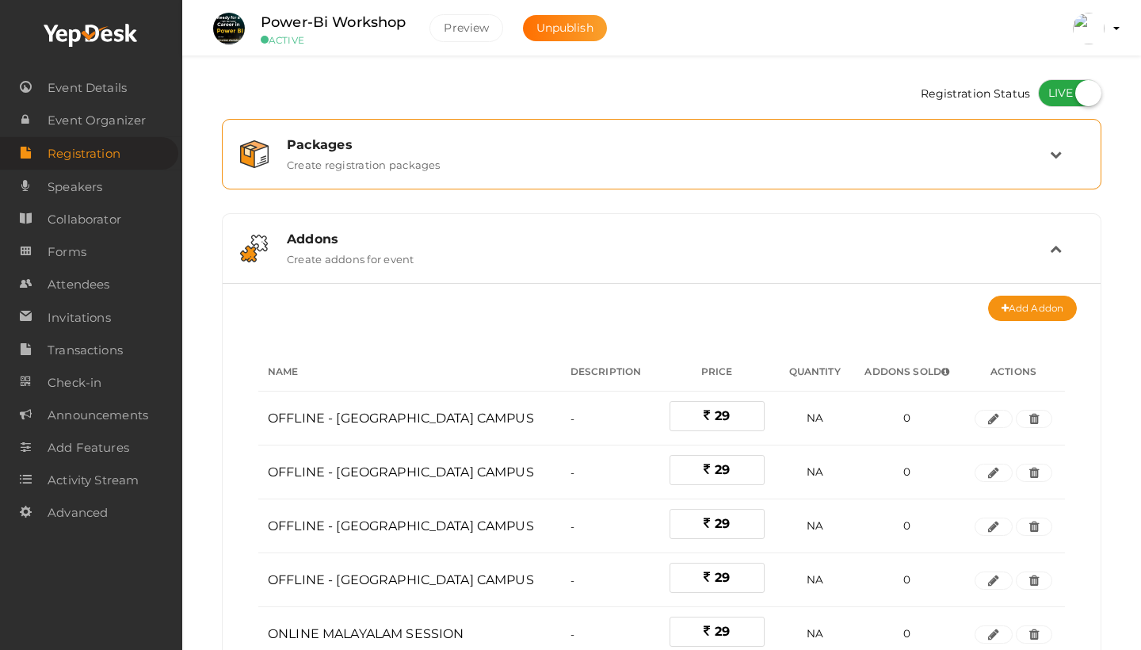
click at [1049, 171] on div "Packages Create registration packages" at bounding box center [662, 154] width 862 height 53
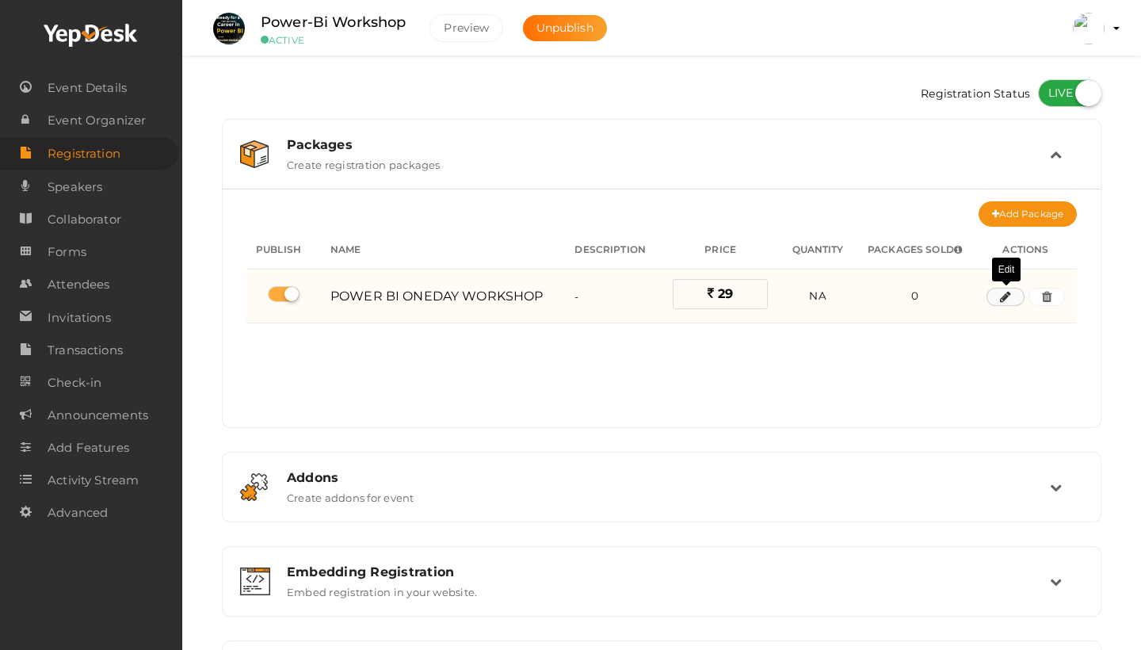
click at [1007, 294] on icon "button" at bounding box center [1005, 297] width 11 height 10
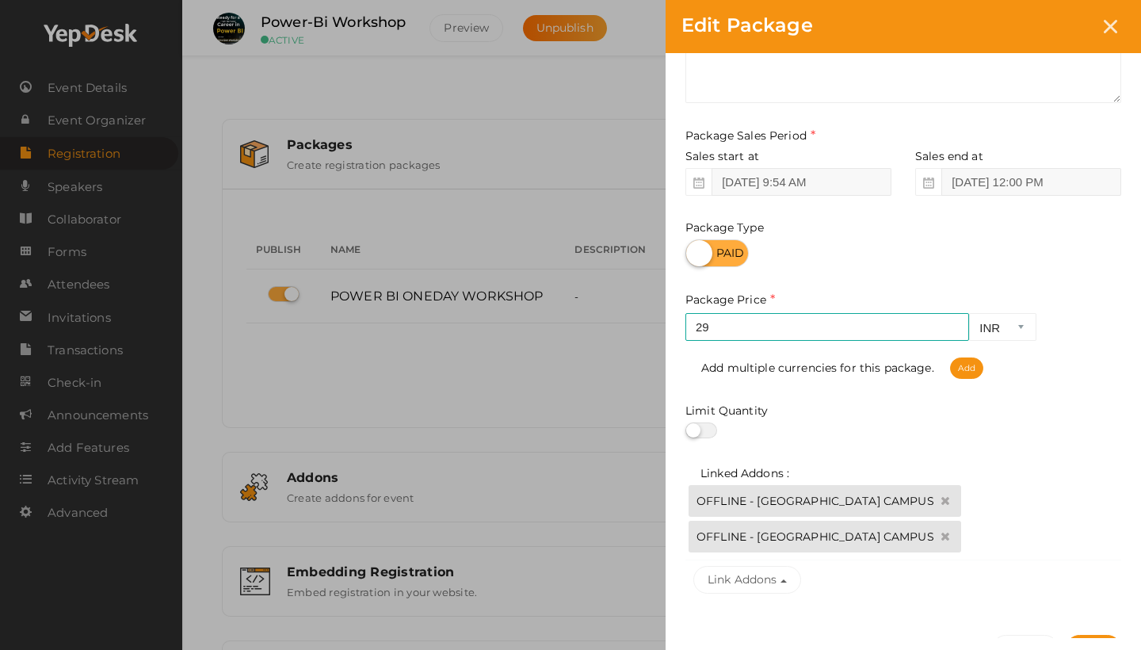
scroll to position [121, 0]
click at [936, 499] on icon at bounding box center [945, 499] width 19 height 19
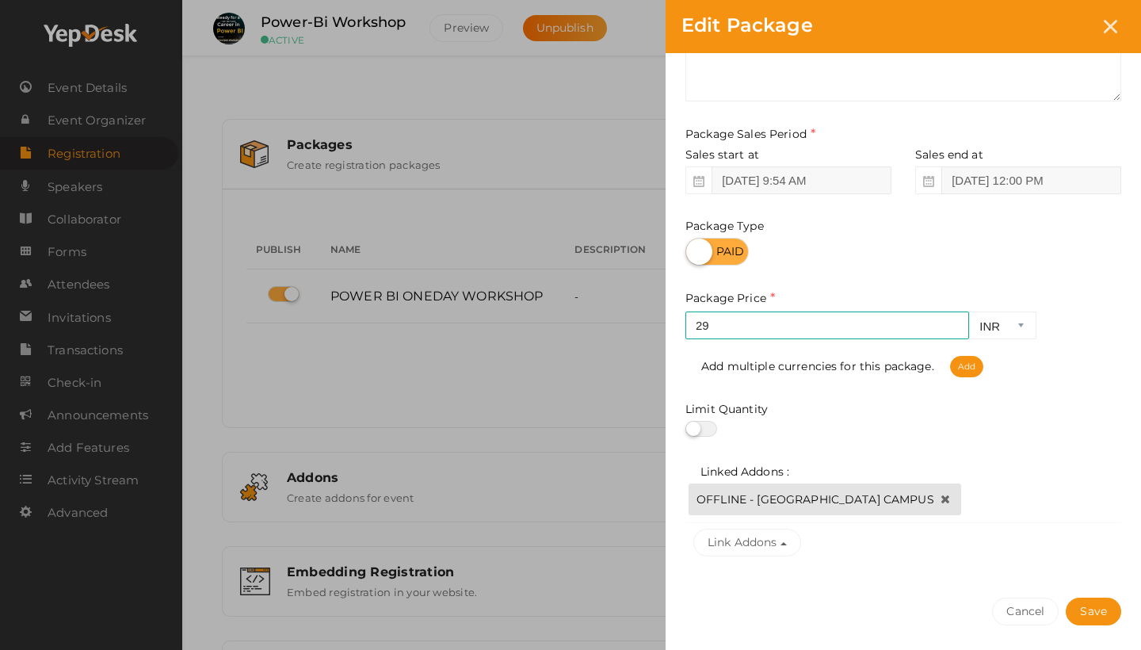
click at [936, 500] on icon at bounding box center [945, 499] width 19 height 19
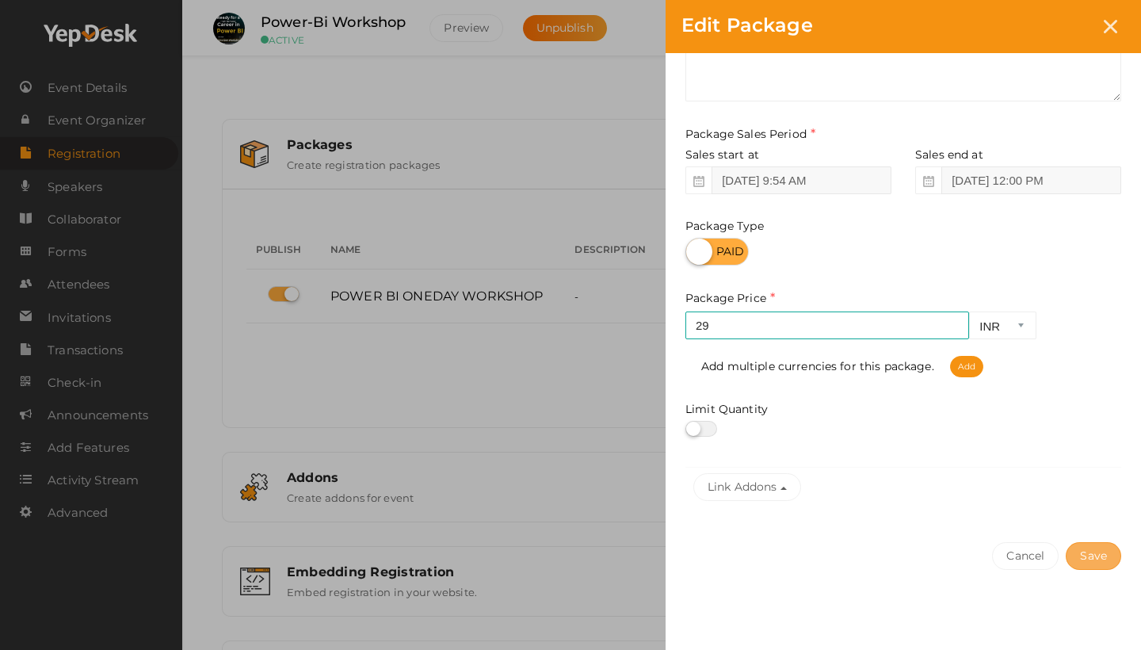
click at [1096, 553] on button "Save" at bounding box center [1093, 556] width 55 height 28
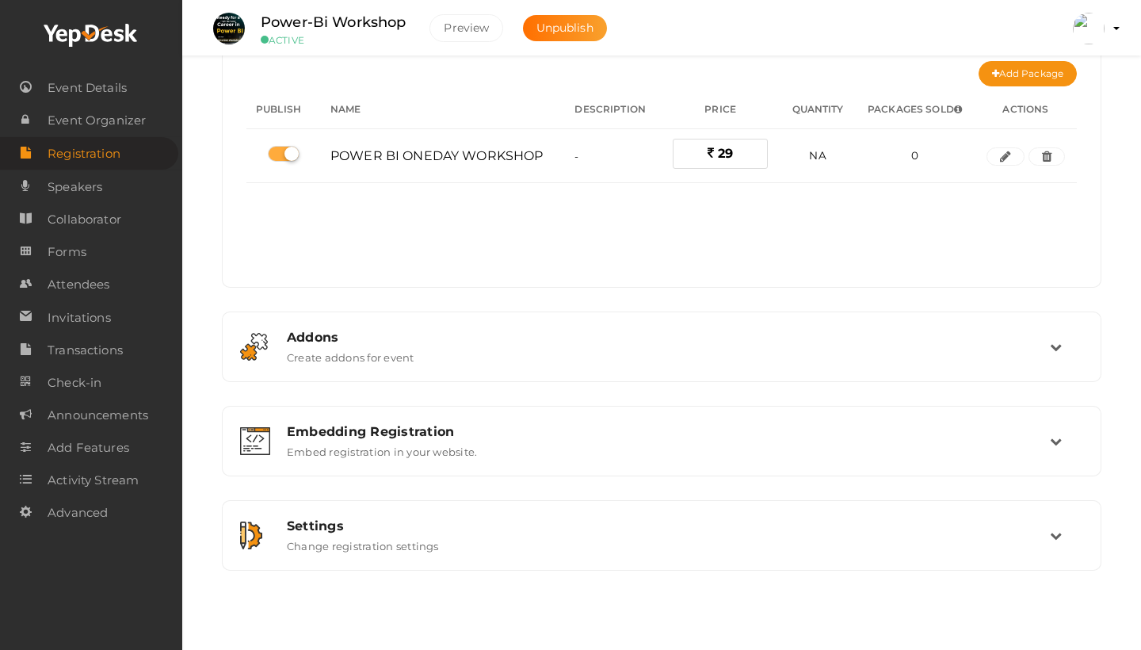
scroll to position [140, 0]
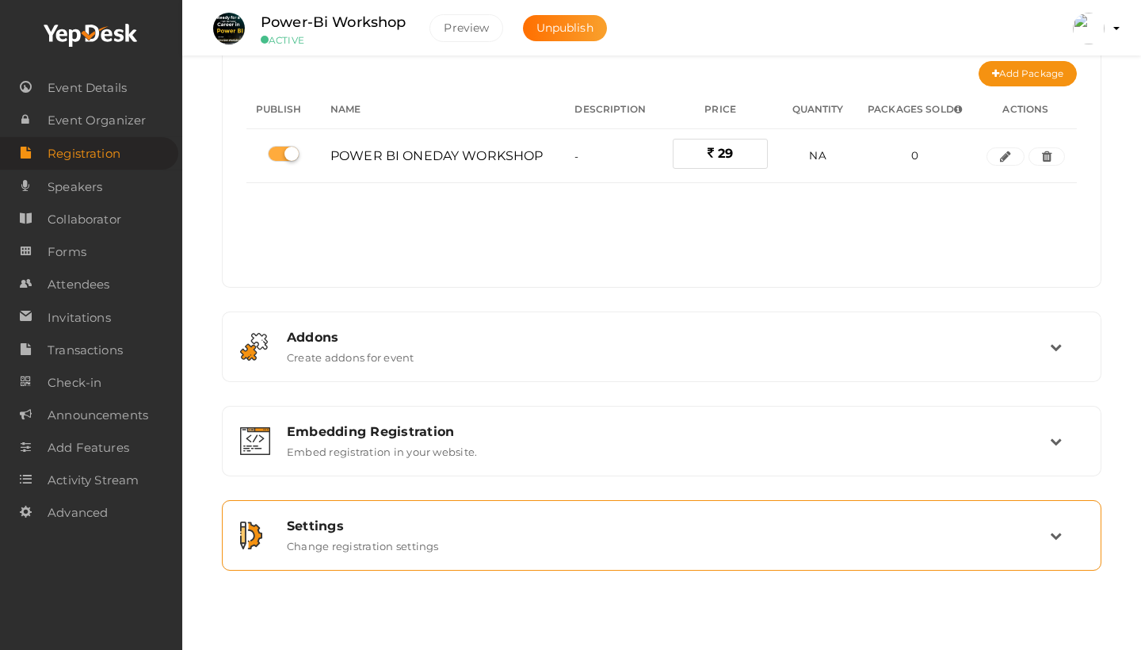
click at [455, 546] on div "Settings Change registration settings" at bounding box center [662, 535] width 775 height 34
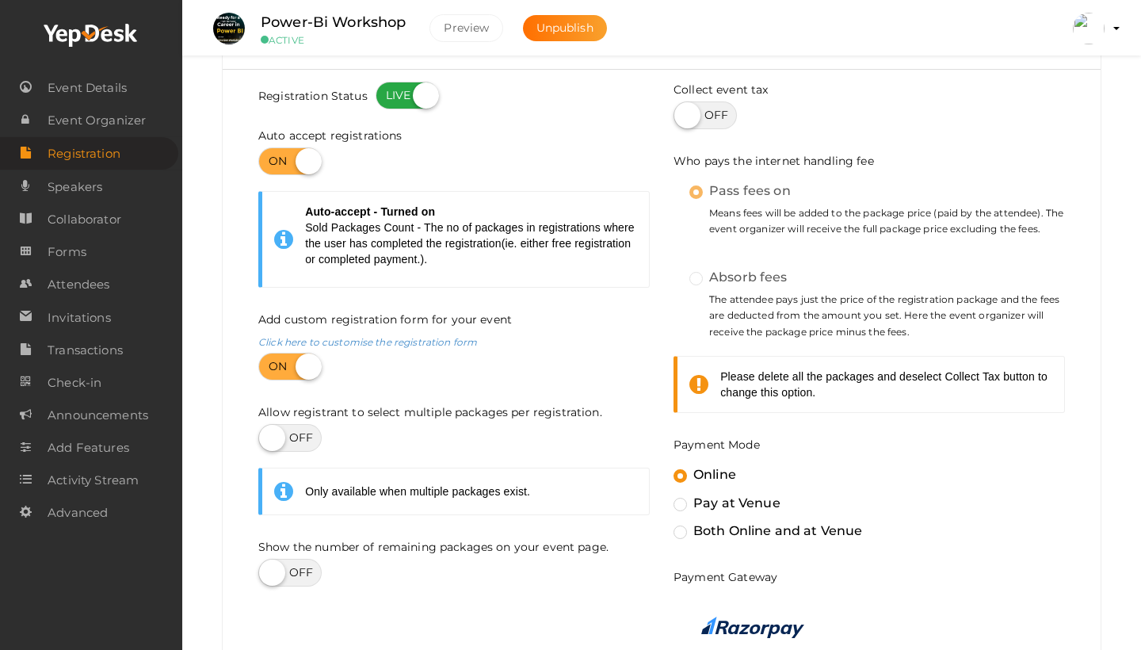
scroll to position [392, 0]
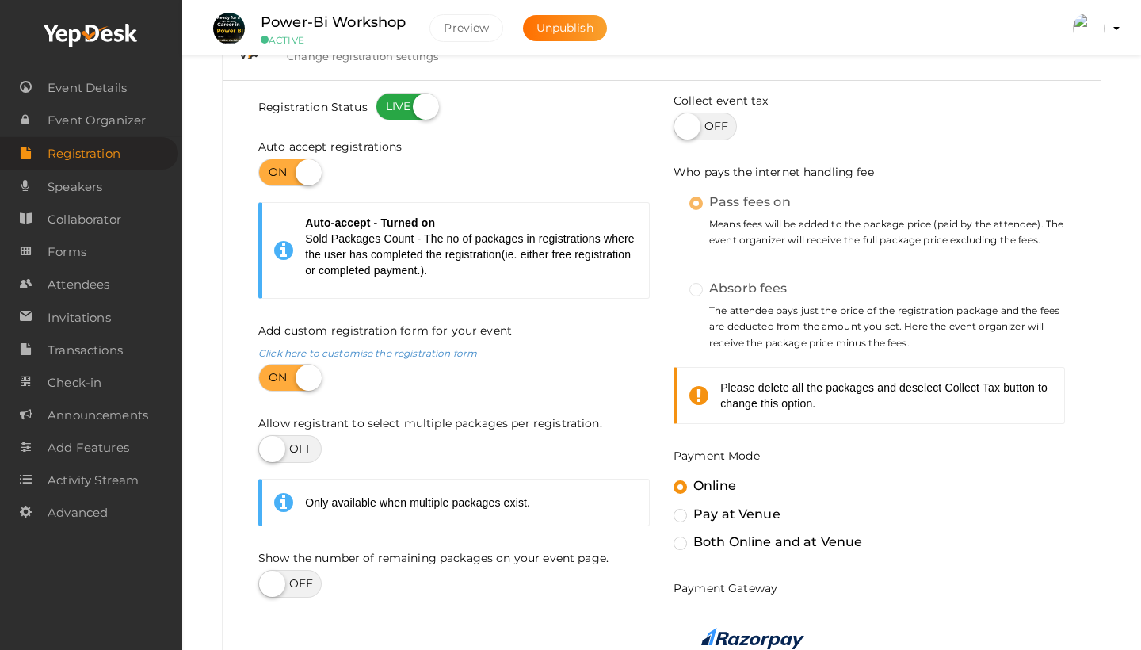
click at [694, 289] on label "Absorb fees" at bounding box center [739, 288] width 98 height 21
click at [709, 136] on label at bounding box center [705, 127] width 63 height 28
click at [684, 126] on input "checkbox" at bounding box center [679, 121] width 10 height 10
checkbox input "true"
click at [703, 291] on label "Absorb fees" at bounding box center [739, 288] width 98 height 21
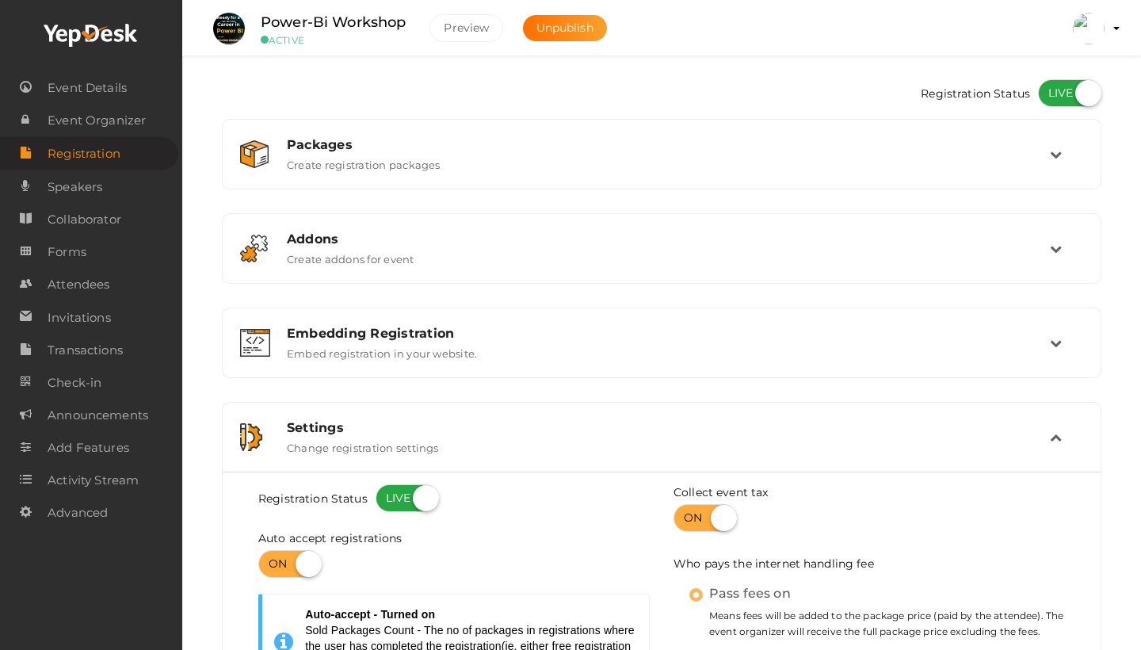
scroll to position [0, 0]
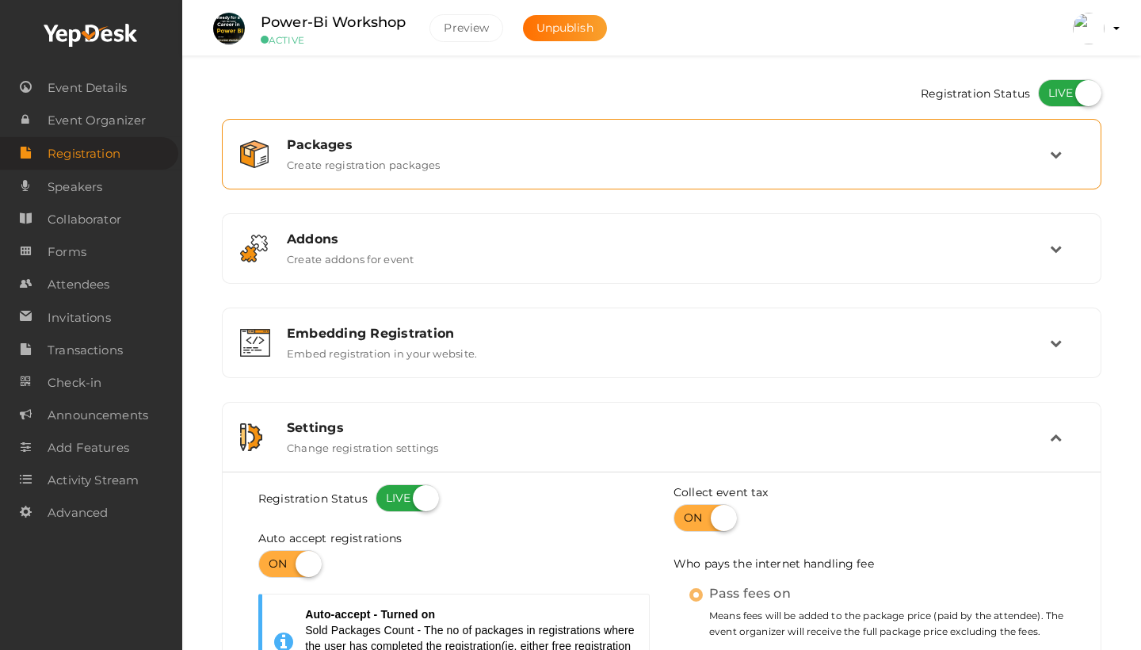
click at [608, 168] on div "Packages Create registration packages" at bounding box center [662, 154] width 775 height 34
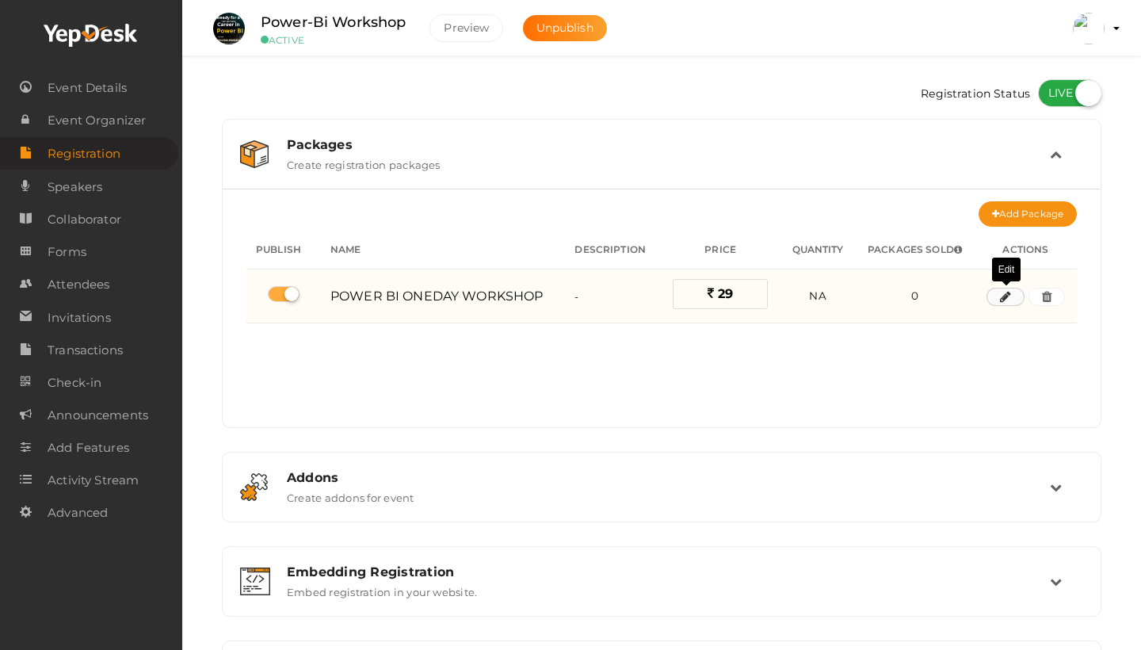
click at [1003, 297] on icon "button" at bounding box center [1005, 297] width 11 height 10
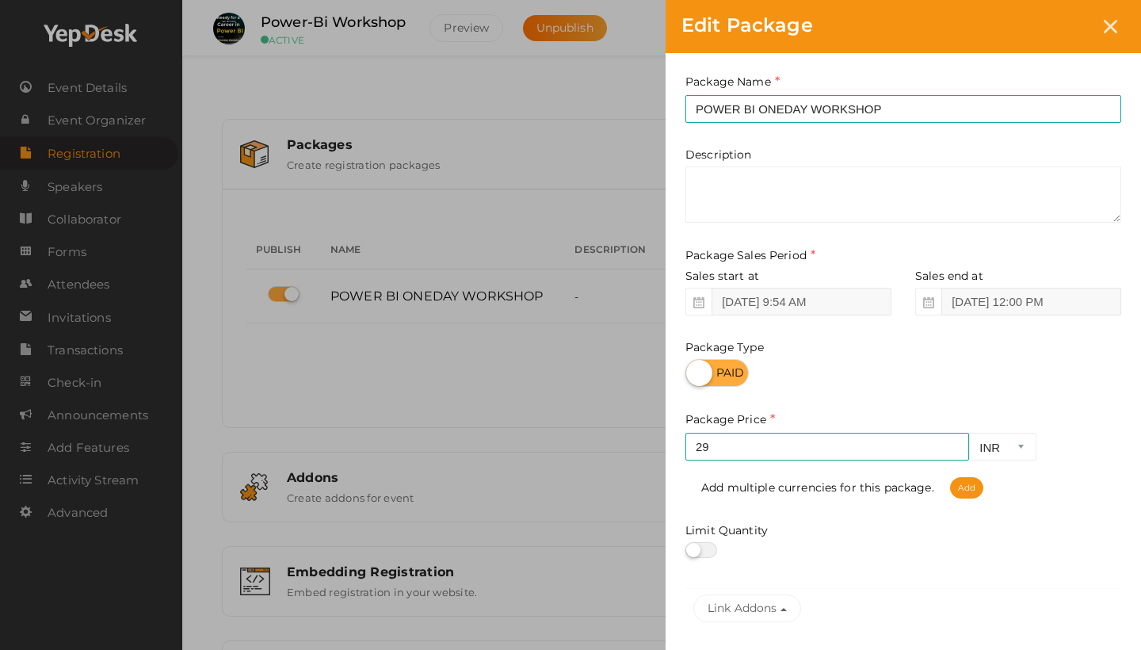
click at [734, 373] on label at bounding box center [717, 373] width 63 height 28
click at [696, 373] on input "checkbox" at bounding box center [691, 367] width 10 height 10
checkbox input "true"
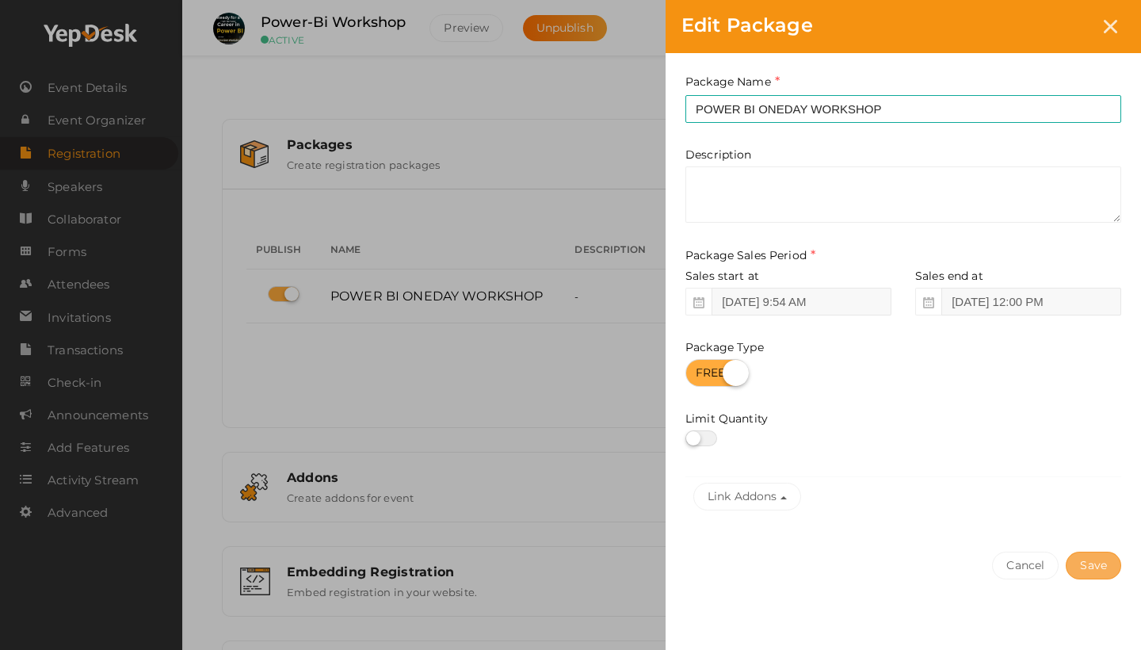
click at [1101, 571] on button "Save" at bounding box center [1093, 566] width 55 height 28
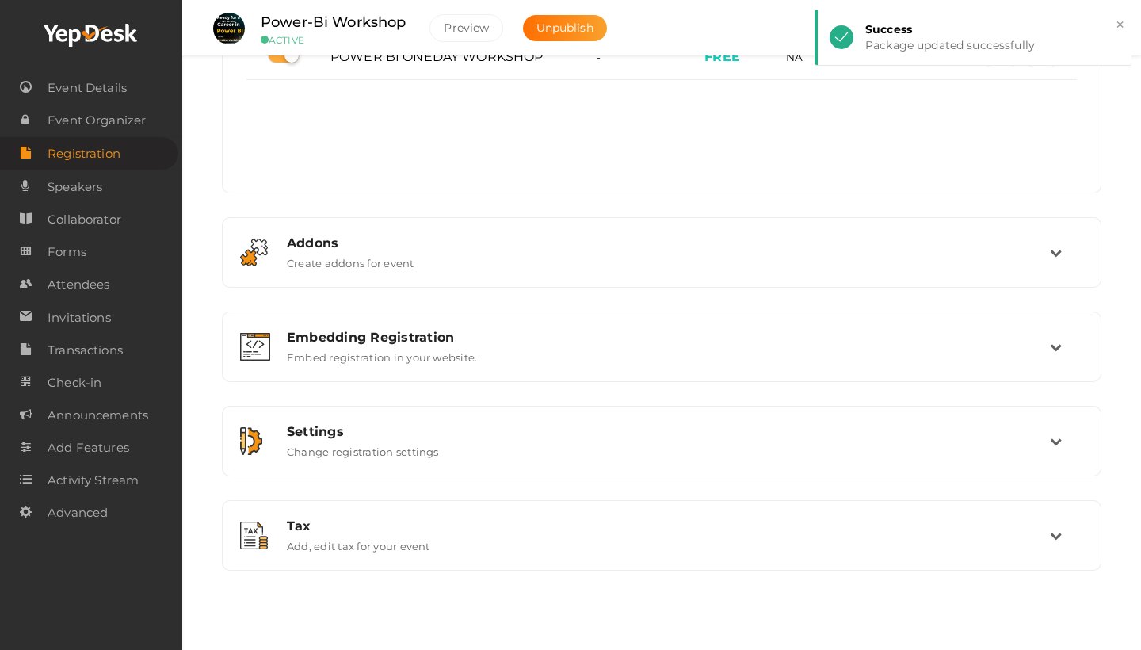
scroll to position [235, 0]
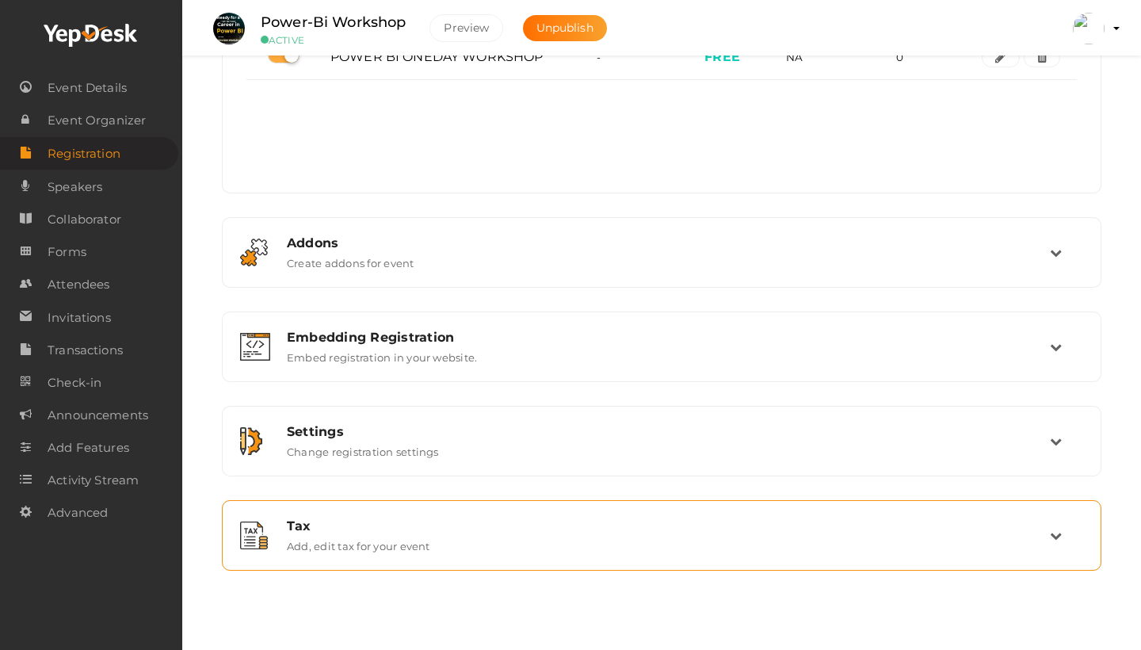
click at [679, 516] on div "Tax Add, edit tax for your event" at bounding box center [662, 535] width 862 height 53
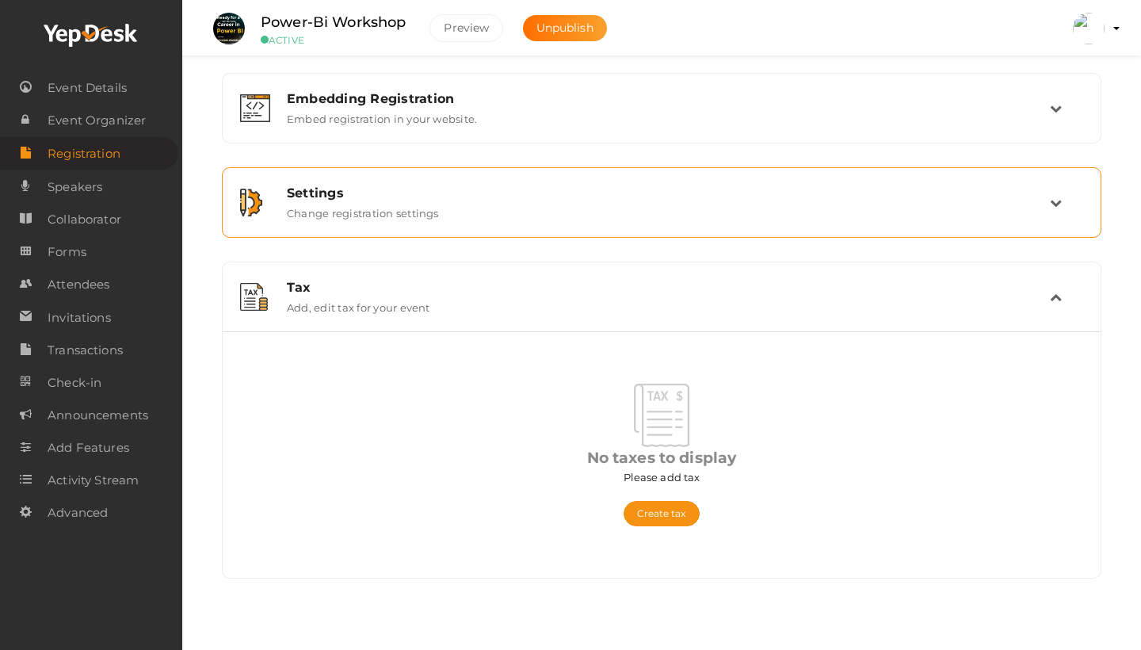
click at [652, 194] on div "Settings" at bounding box center [668, 192] width 763 height 15
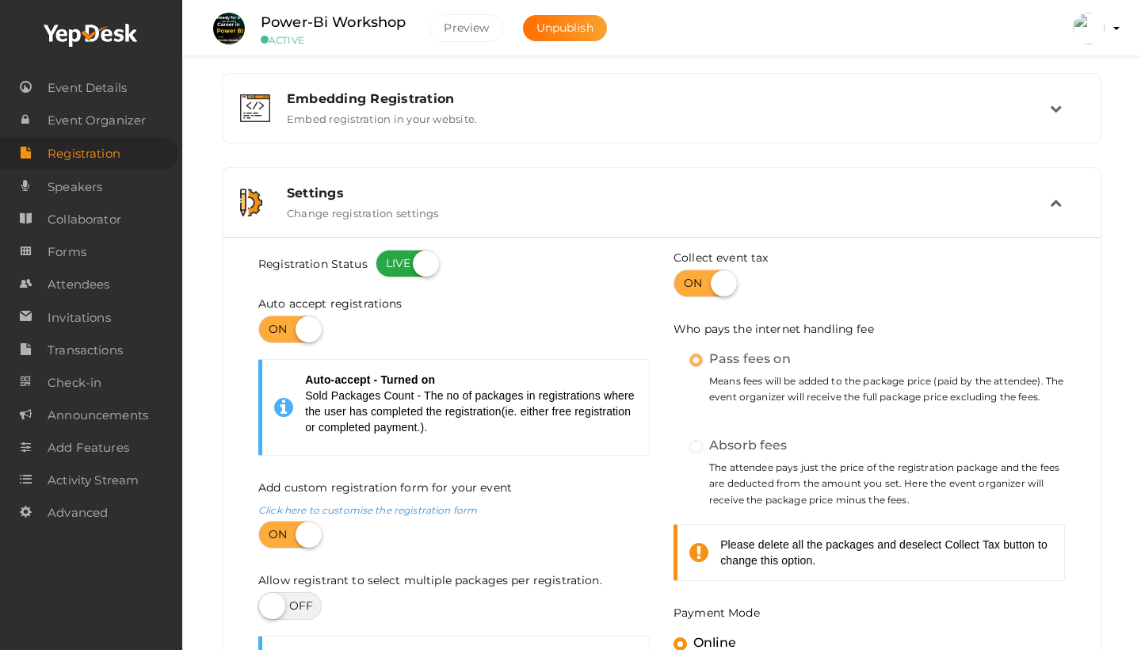
click at [694, 455] on label "Absorb fees" at bounding box center [739, 445] width 98 height 21
click at [706, 274] on label at bounding box center [705, 283] width 63 height 28
click at [684, 274] on input "checkbox" at bounding box center [679, 278] width 10 height 10
click at [690, 559] on icon at bounding box center [705, 552] width 31 height 22
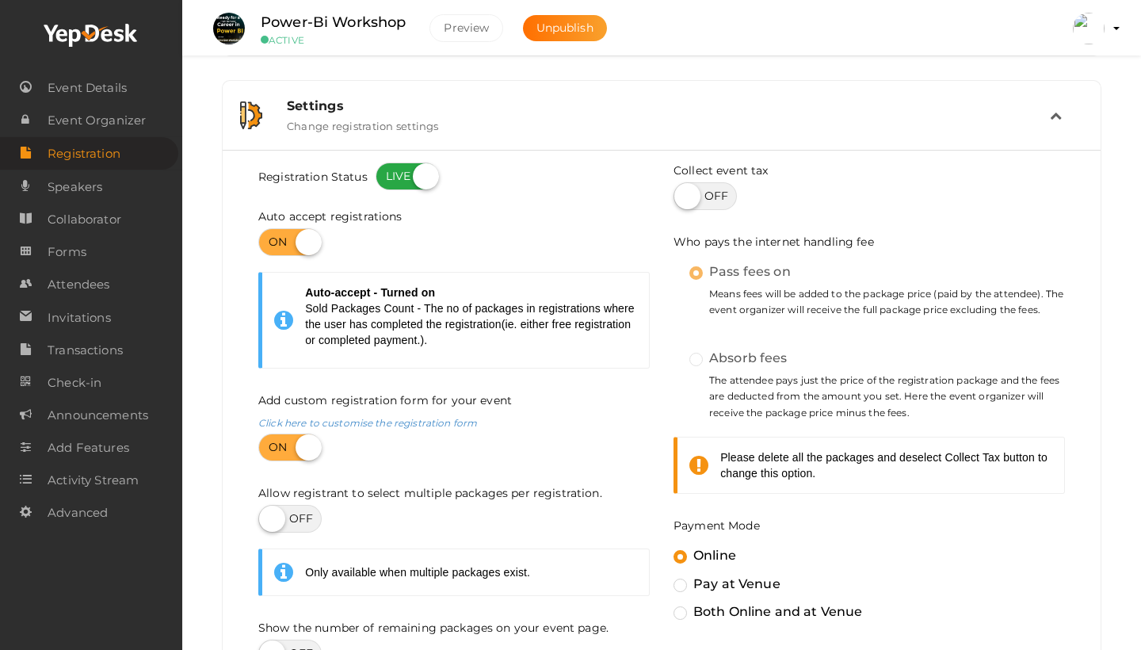
scroll to position [323, 0]
click at [700, 197] on label at bounding box center [705, 195] width 63 height 28
click at [684, 194] on input "checkbox" at bounding box center [679, 189] width 10 height 10
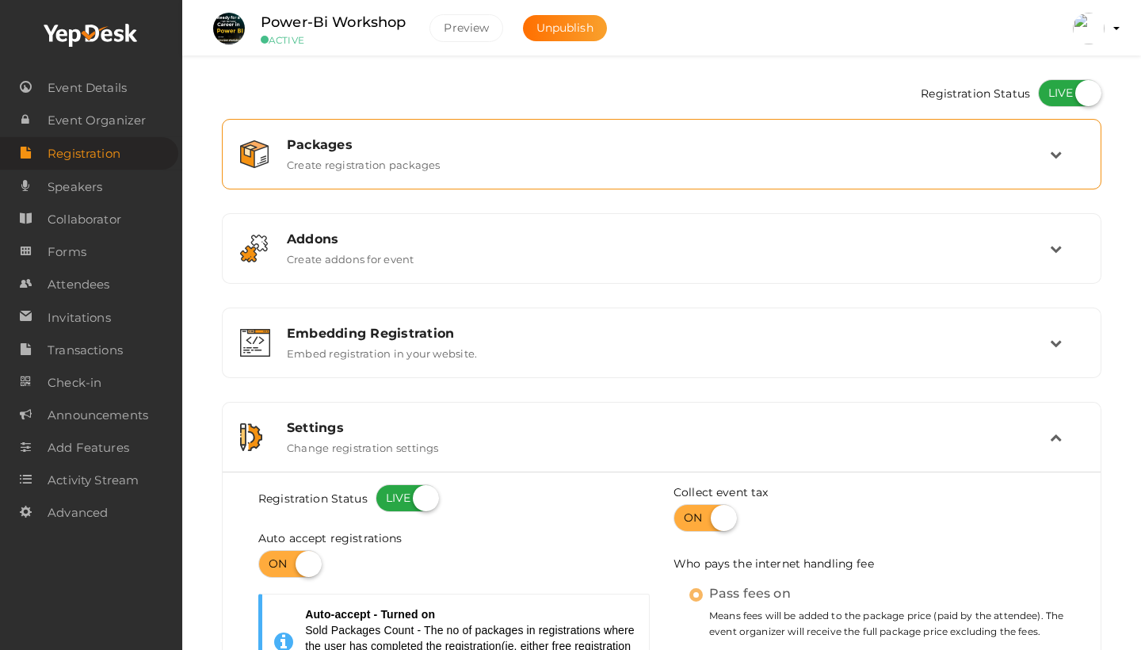
scroll to position [0, 0]
click at [688, 157] on div "Packages Create registration packages" at bounding box center [662, 154] width 775 height 34
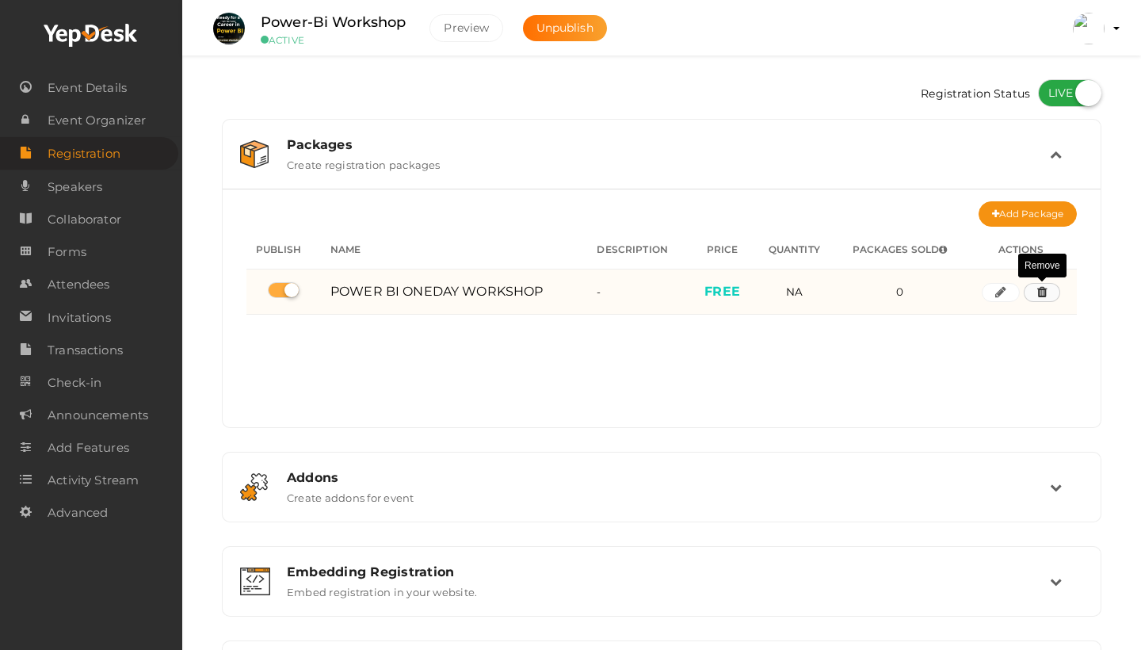
click at [1047, 298] on button "button" at bounding box center [1042, 292] width 36 height 19
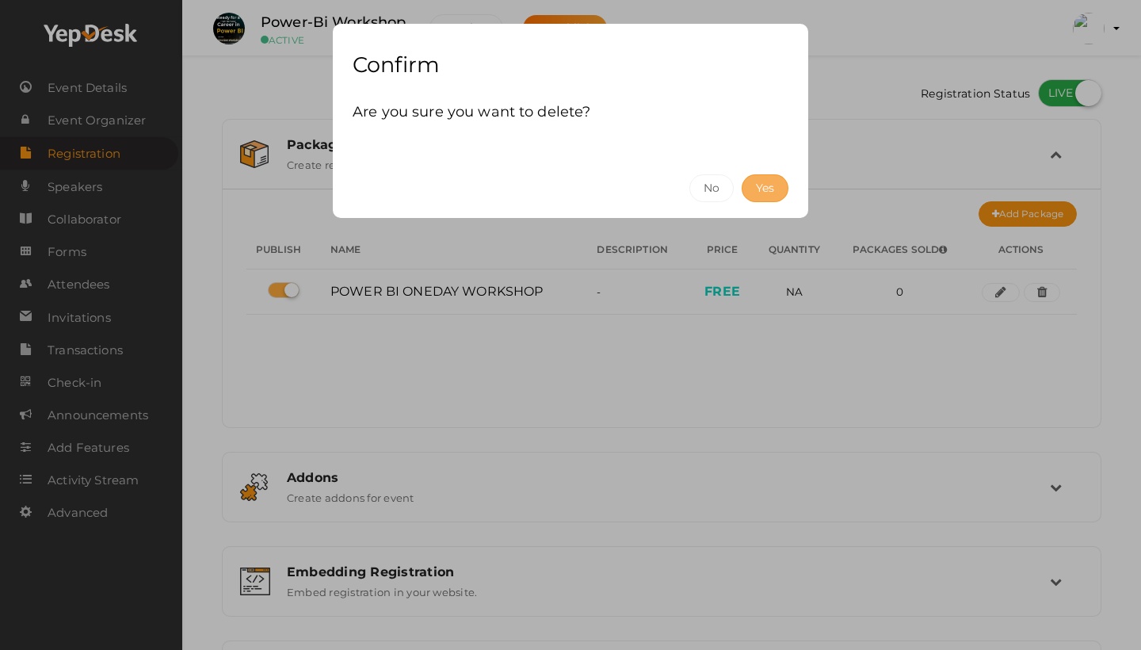
click at [773, 195] on button "Yes" at bounding box center [765, 188] width 47 height 28
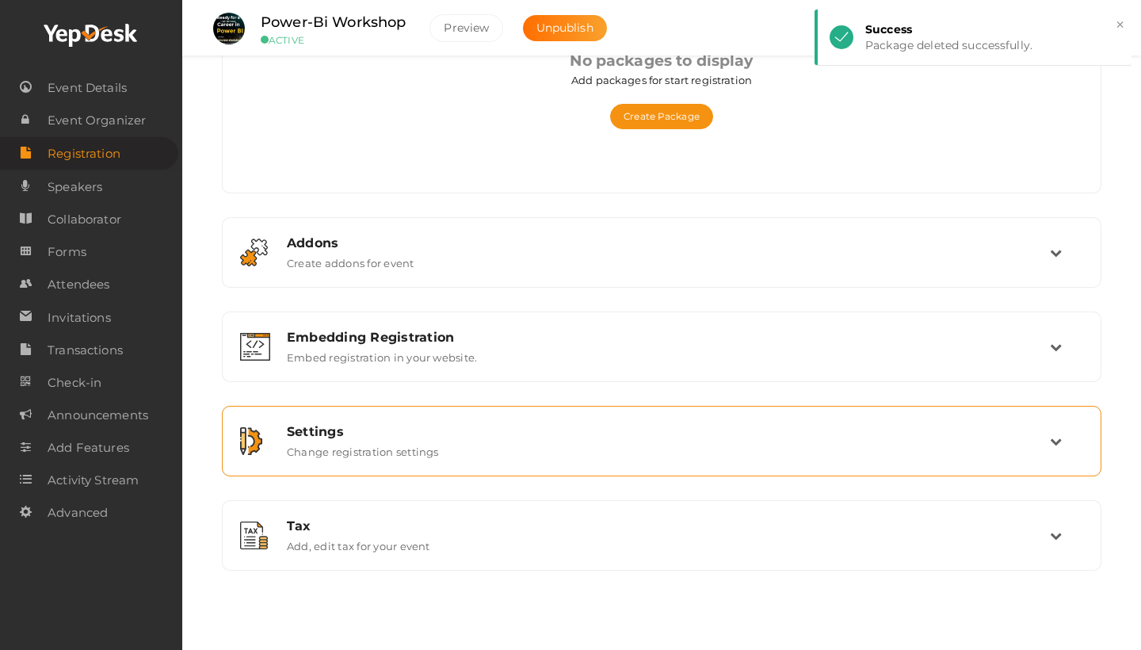
scroll to position [235, 0]
click at [663, 452] on div "Settings Change registration settings" at bounding box center [662, 441] width 775 height 34
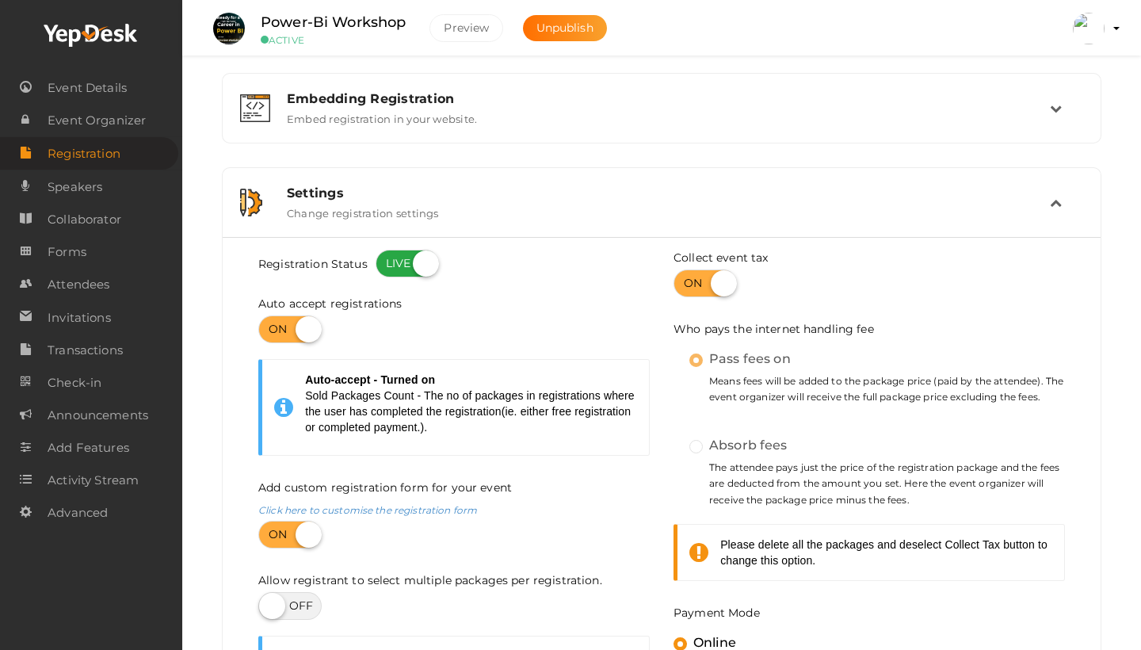
click at [699, 451] on label "Absorb fees" at bounding box center [739, 445] width 98 height 21
click at [701, 367] on label "Pass fees on" at bounding box center [740, 359] width 101 height 21
click at [697, 285] on label at bounding box center [705, 283] width 63 height 28
click at [684, 283] on input "checkbox" at bounding box center [679, 278] width 10 height 10
checkbox input "false"
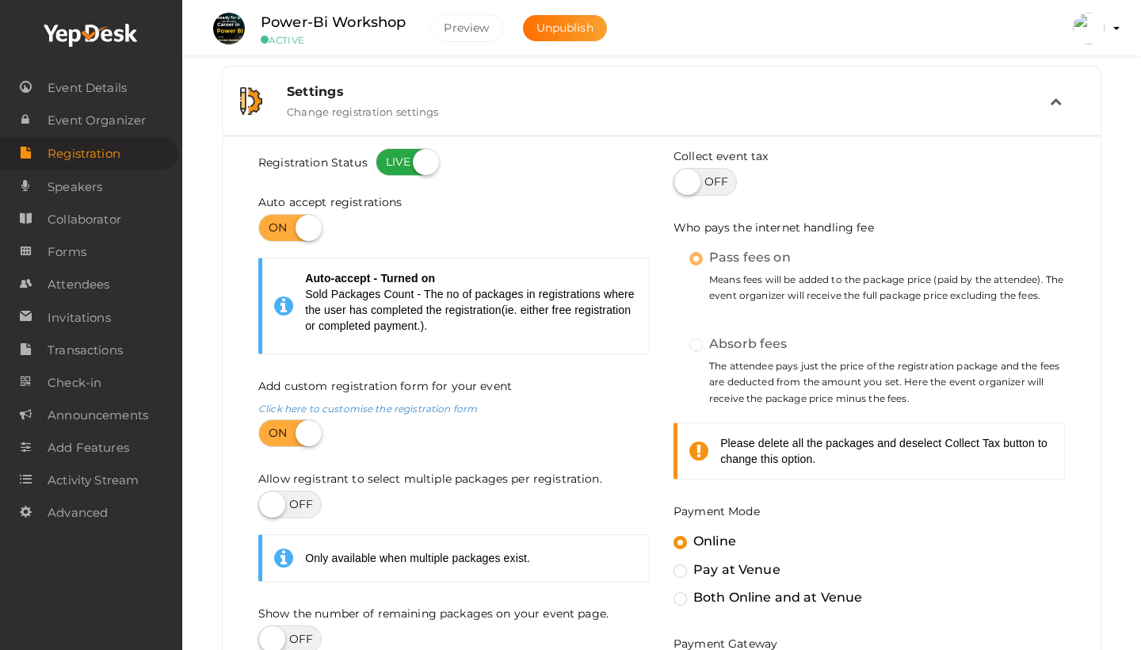
scroll to position [335, 0]
click at [701, 344] on label "Absorb fees" at bounding box center [739, 344] width 98 height 21
click at [694, 258] on label "Pass fees on" at bounding box center [740, 258] width 101 height 21
click at [747, 260] on label "Pass fees on" at bounding box center [740, 258] width 101 height 21
click at [748, 274] on small "Means fees will be added to the package price (paid by the attendee). The event…" at bounding box center [878, 289] width 376 height 32
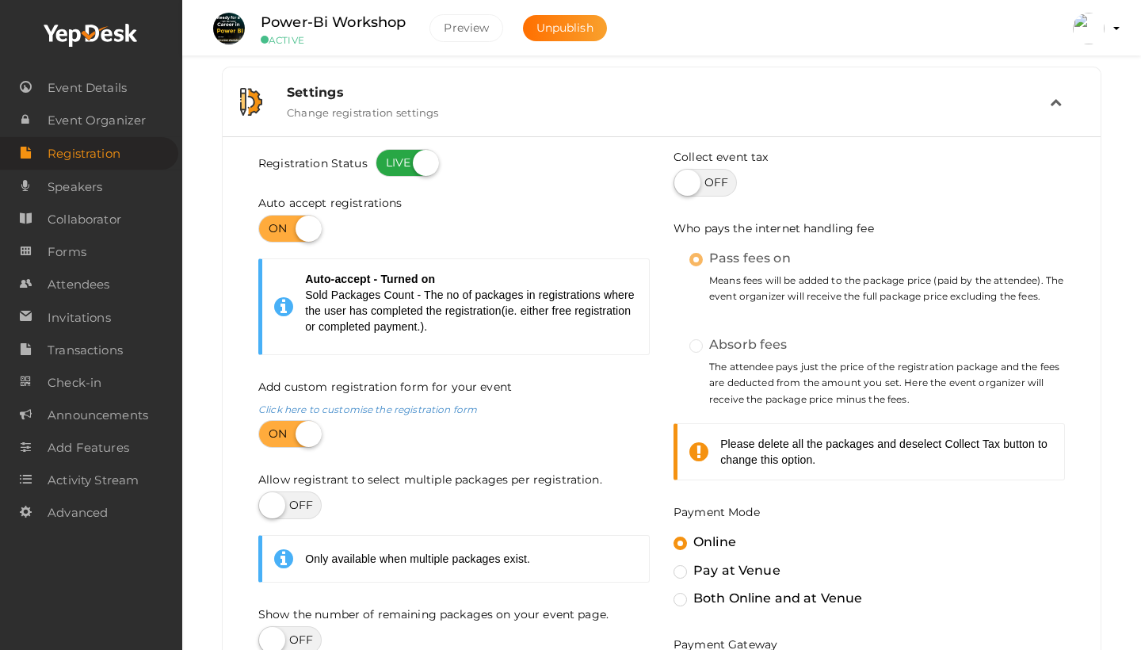
click at [696, 343] on label "Absorb fees" at bounding box center [739, 344] width 98 height 21
click at [699, 456] on icon at bounding box center [705, 452] width 31 height 22
click at [695, 259] on label "Pass fees on" at bounding box center [740, 258] width 101 height 21
click at [696, 346] on label "Absorb fees" at bounding box center [739, 344] width 98 height 21
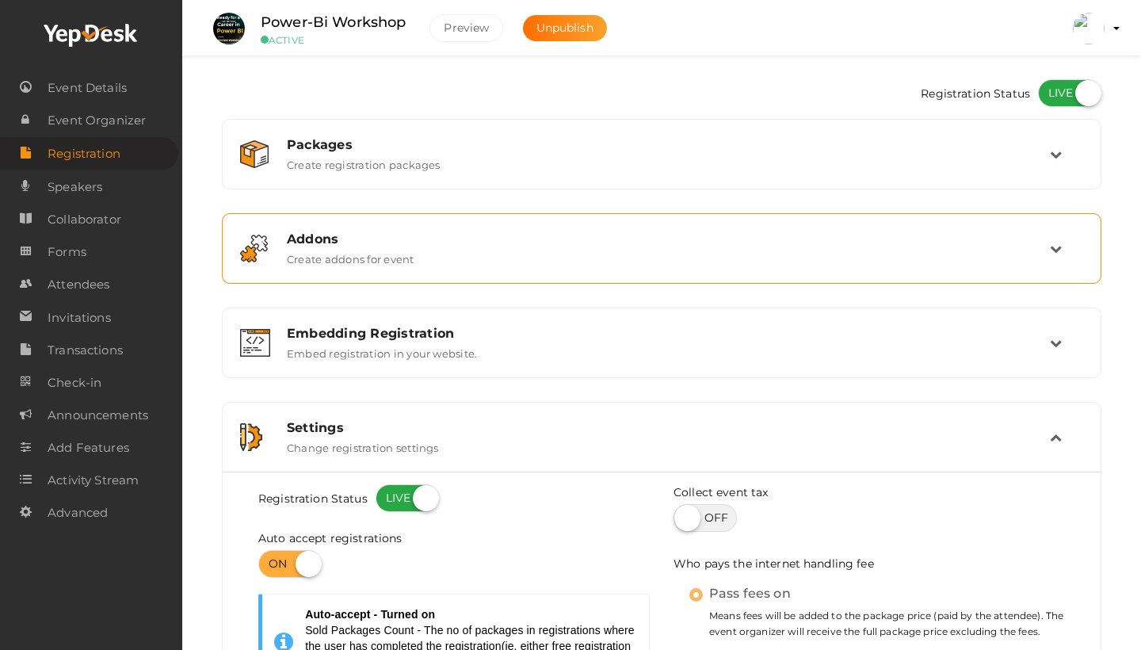
scroll to position [0, 0]
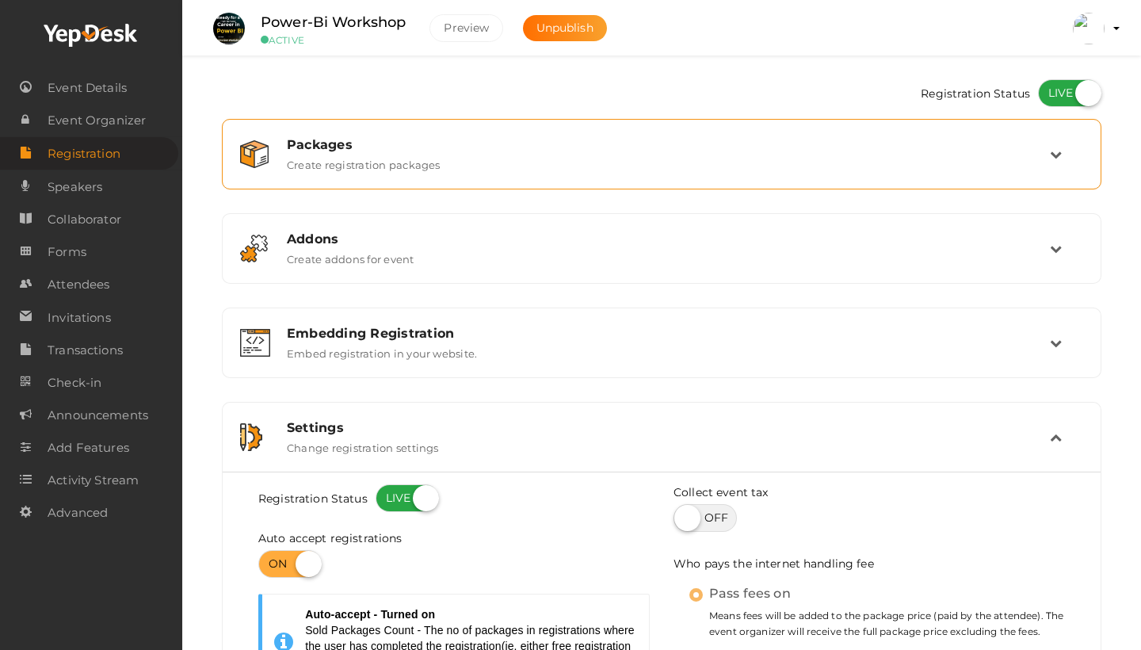
click at [663, 156] on div "Packages Create registration packages" at bounding box center [662, 154] width 775 height 34
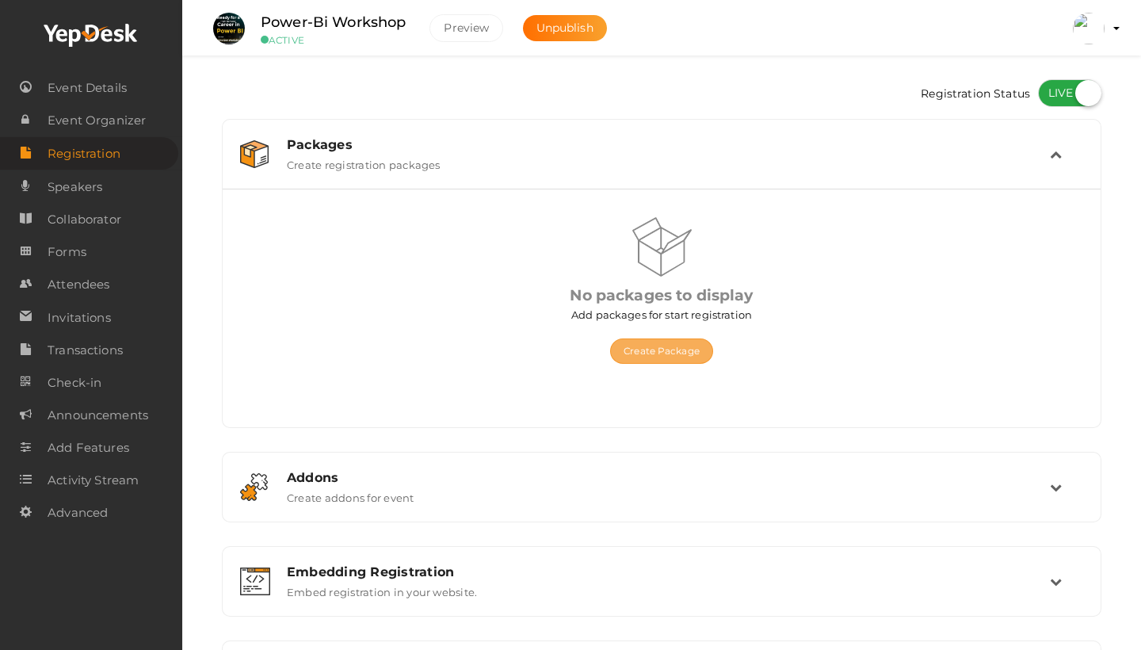
click at [654, 342] on button "Create Package" at bounding box center [661, 350] width 103 height 25
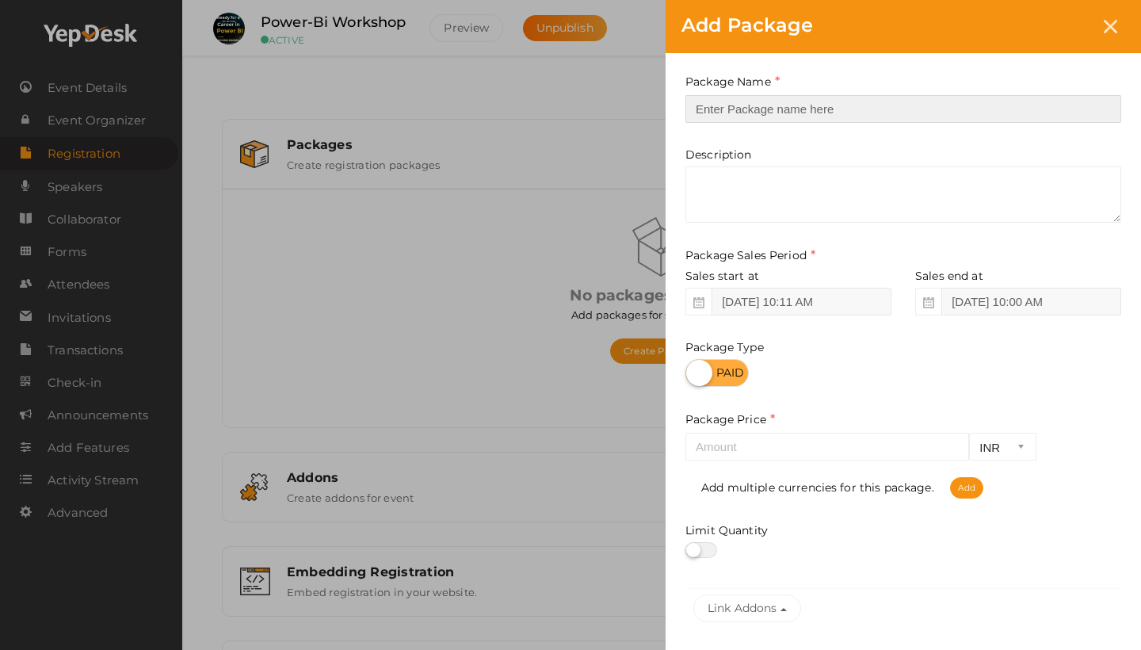
click at [734, 110] on input "text" at bounding box center [904, 109] width 436 height 28
type input "R"
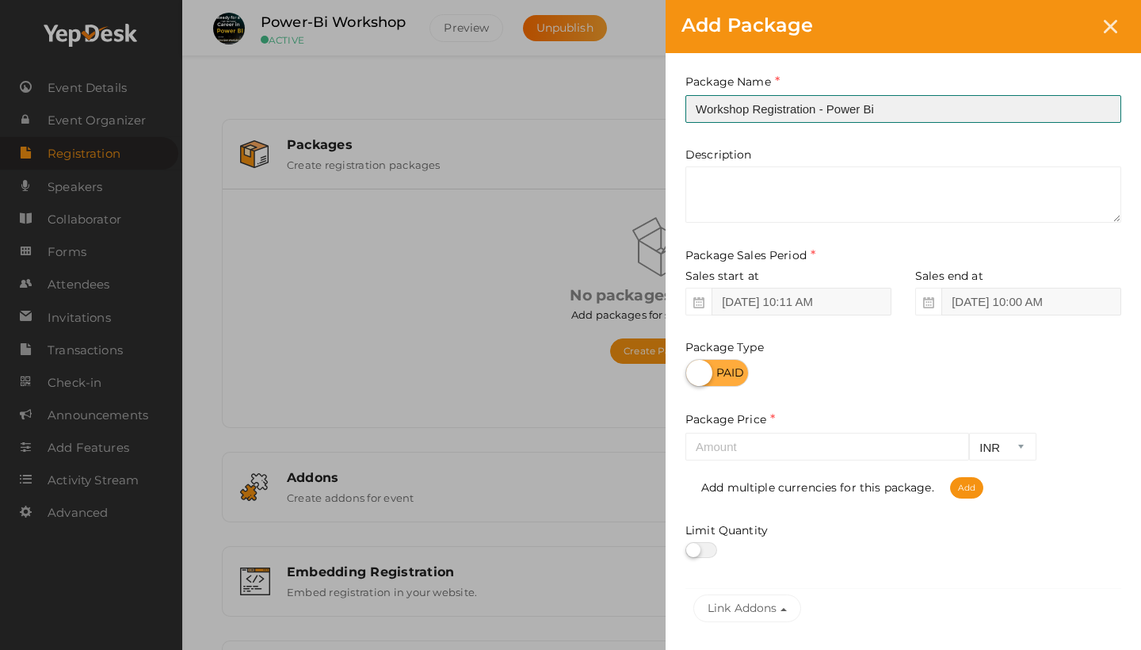
type input "Workshop Registration - Power Bi"
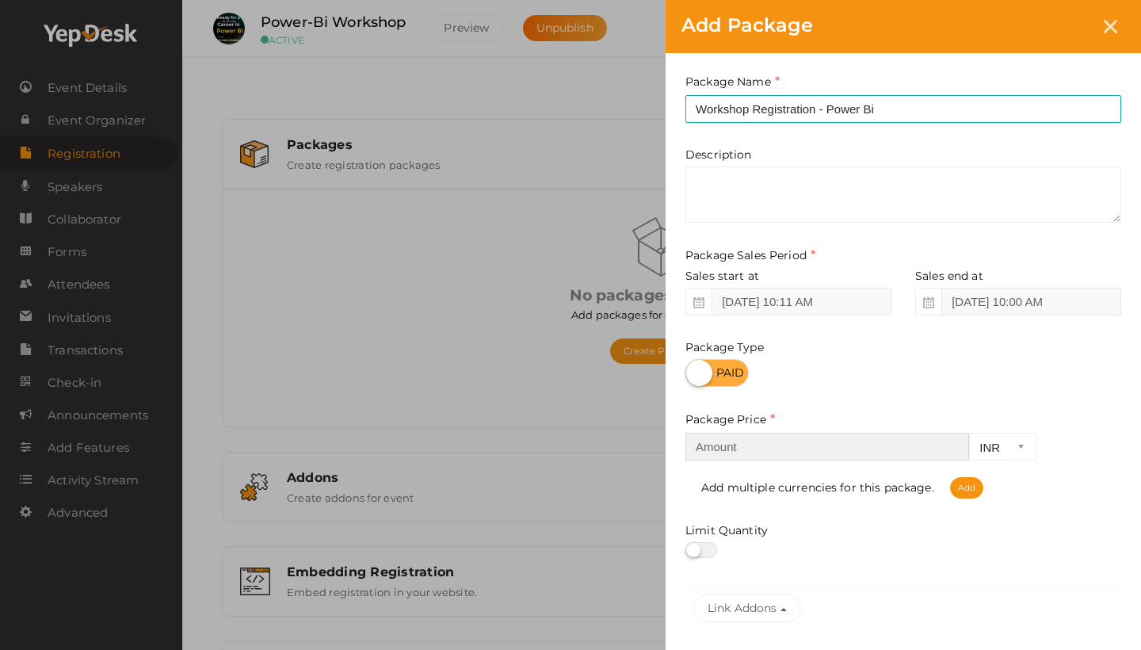
click at [809, 445] on input "number" at bounding box center [828, 447] width 284 height 28
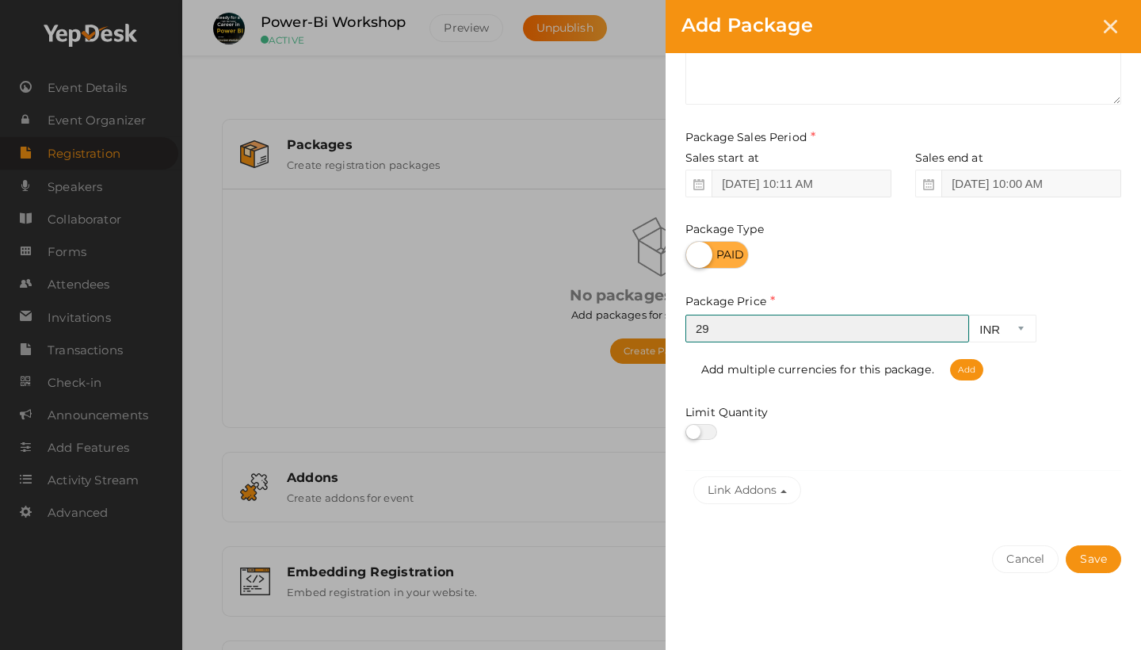
scroll to position [117, 0]
type input "29"
click at [1103, 567] on button "Save" at bounding box center [1093, 560] width 55 height 28
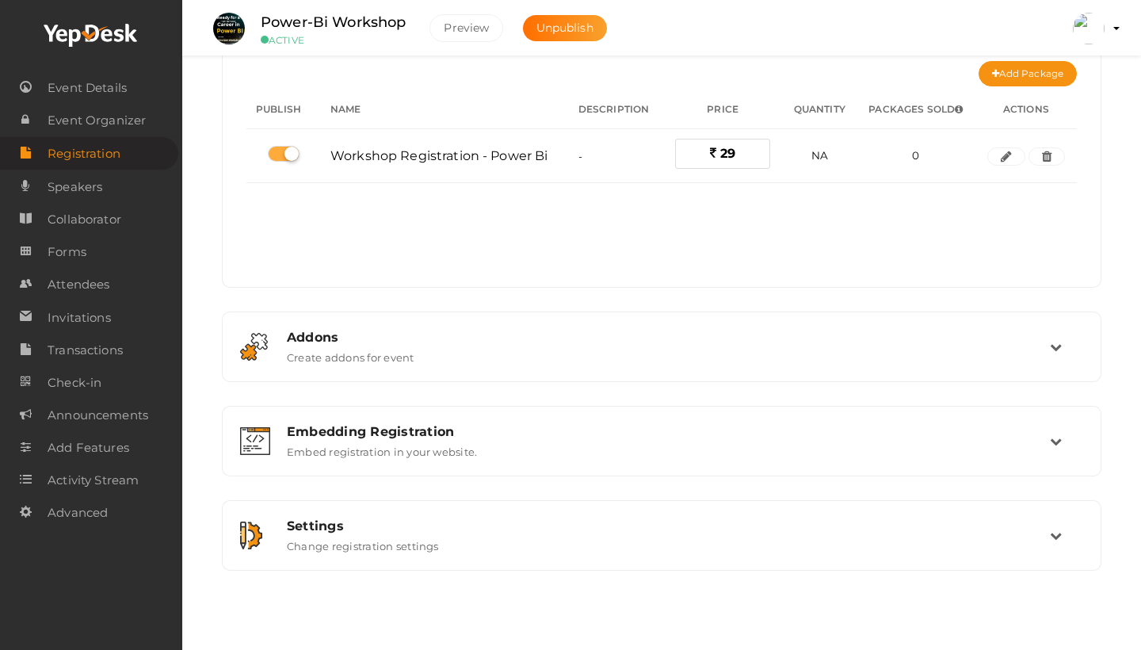
scroll to position [140, 0]
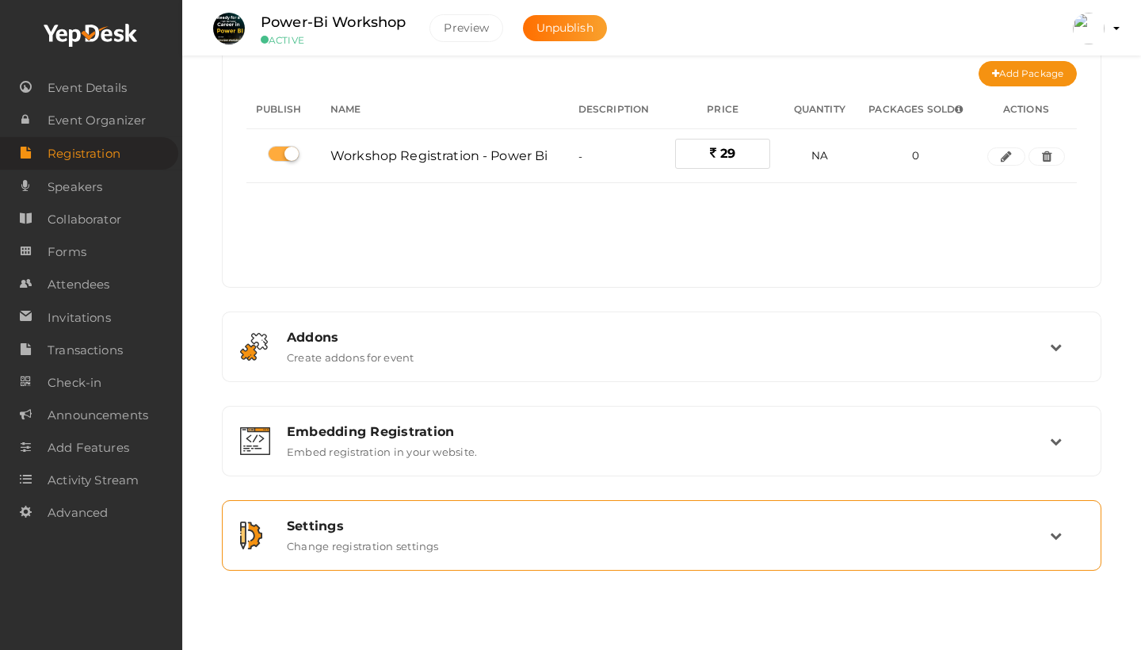
click at [851, 528] on div "Settings" at bounding box center [668, 525] width 763 height 15
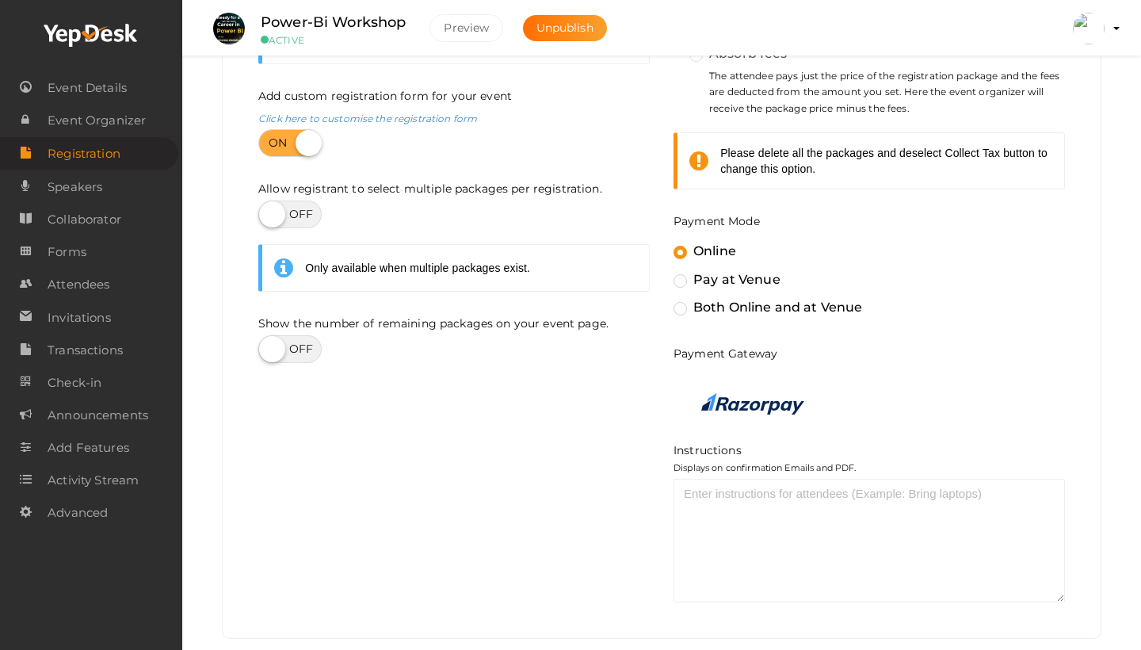
scroll to position [625, 0]
click at [719, 311] on label "Both Online and at Venue" at bounding box center [768, 308] width 189 height 21
click at [658, 301] on input "Both Online and at Venue" at bounding box center [658, 301] width 0 height 0
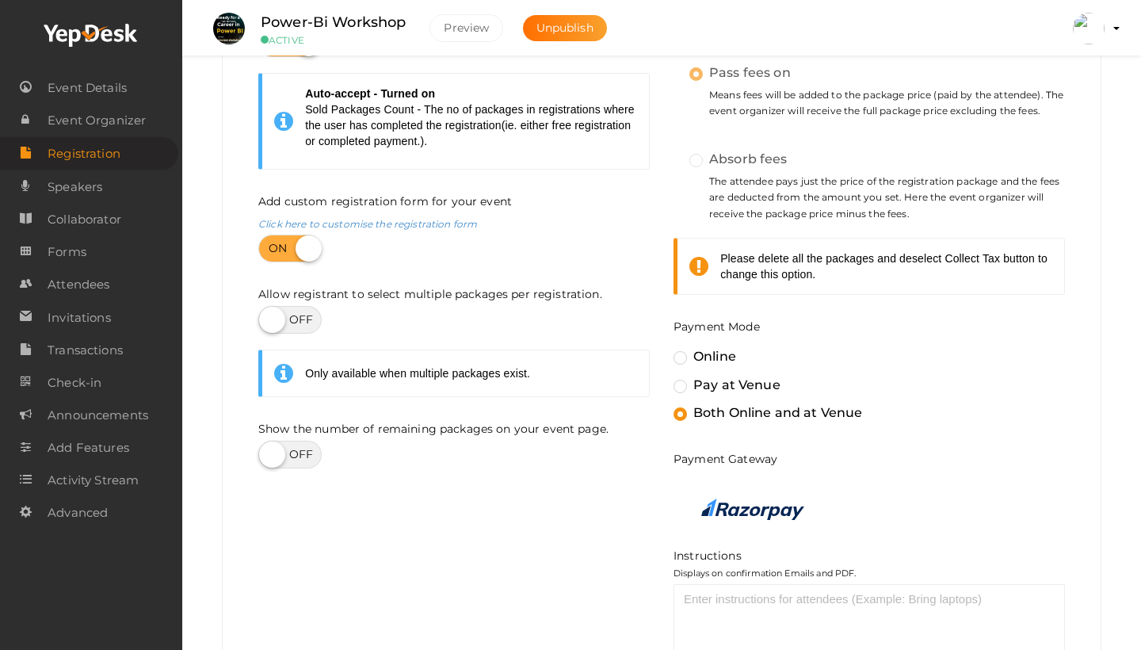
scroll to position [521, 0]
click at [694, 355] on label "Online" at bounding box center [705, 356] width 63 height 21
click at [658, 350] on input "Online" at bounding box center [658, 350] width 0 height 0
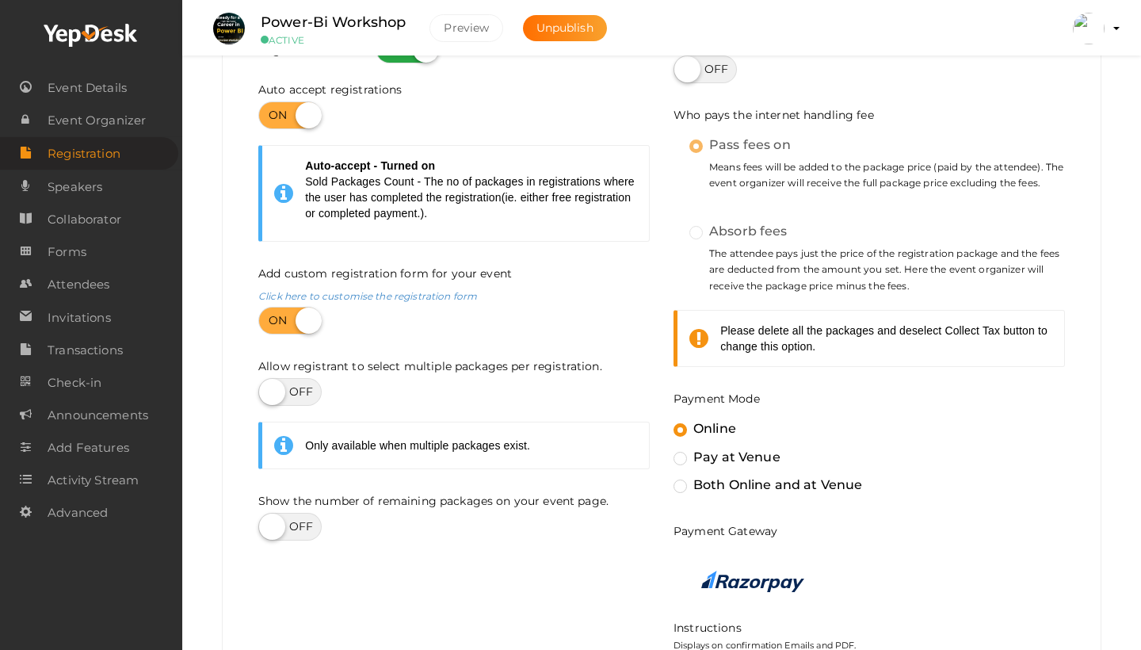
scroll to position [442, 0]
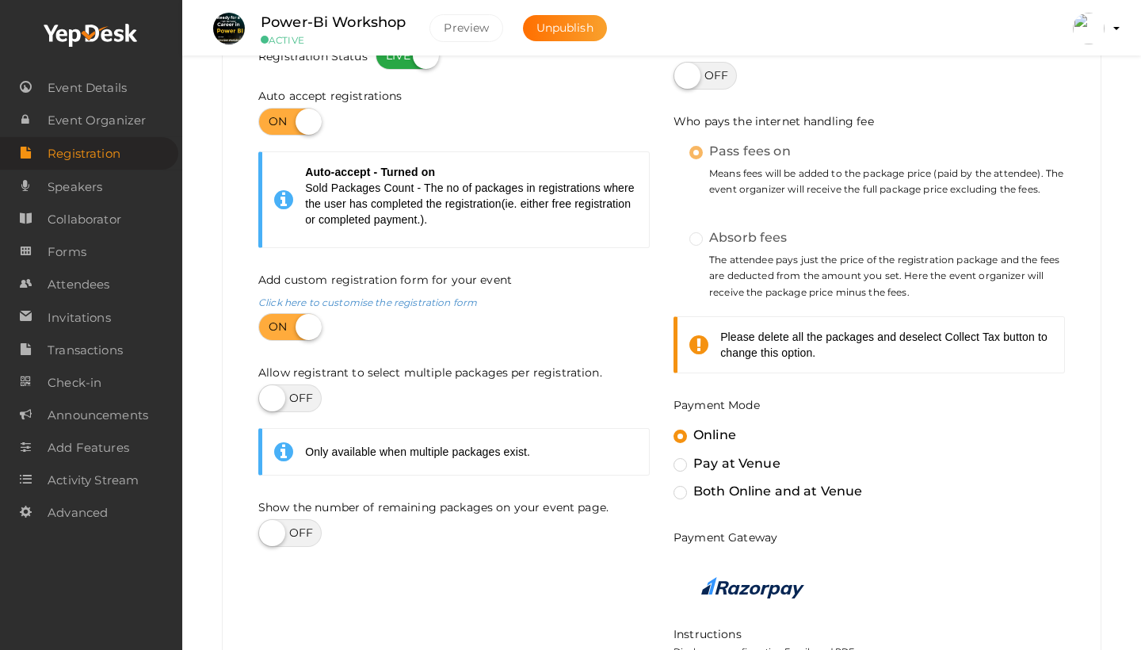
click at [695, 240] on label "Absorb fees" at bounding box center [739, 237] width 98 height 21
click at [696, 243] on label "Absorb fees" at bounding box center [739, 237] width 98 height 21
click at [710, 83] on label at bounding box center [705, 76] width 63 height 28
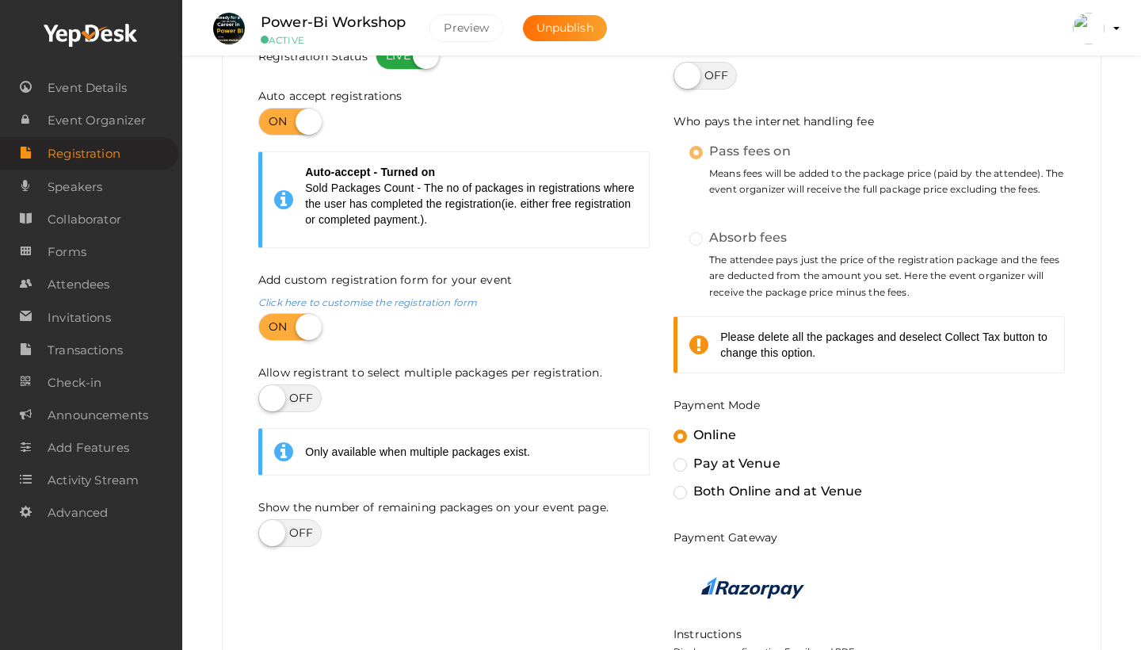
click at [684, 75] on input "checkbox" at bounding box center [679, 70] width 10 height 10
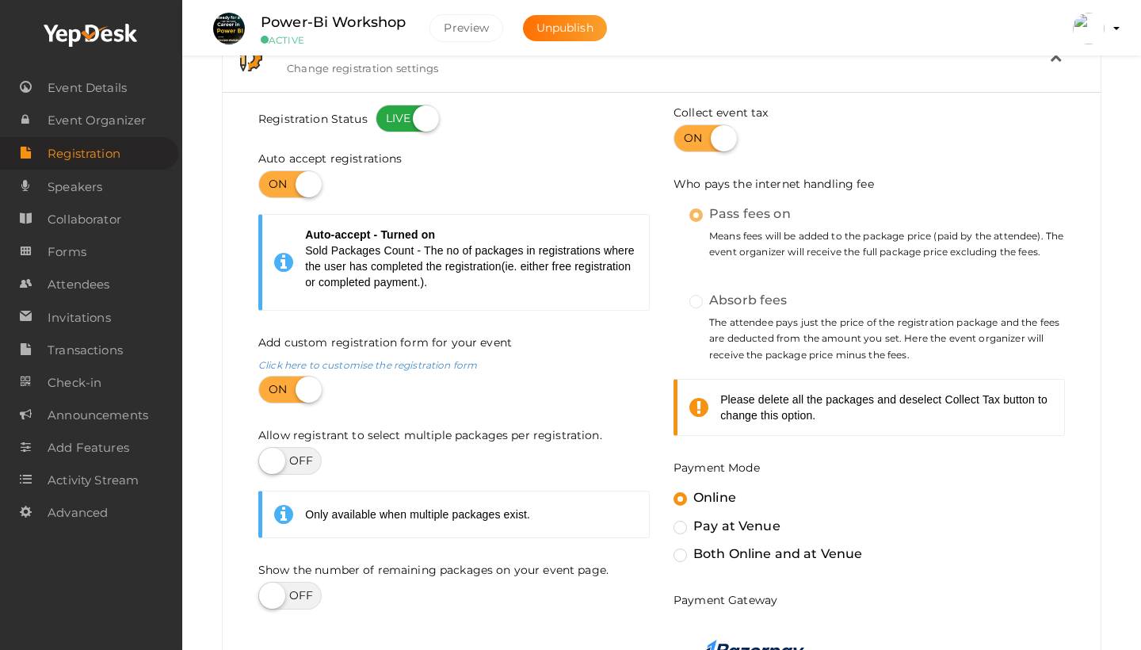
scroll to position [379, 0]
click at [694, 139] on label at bounding box center [705, 139] width 63 height 28
click at [684, 139] on input "checkbox" at bounding box center [679, 133] width 10 height 10
checkbox input "false"
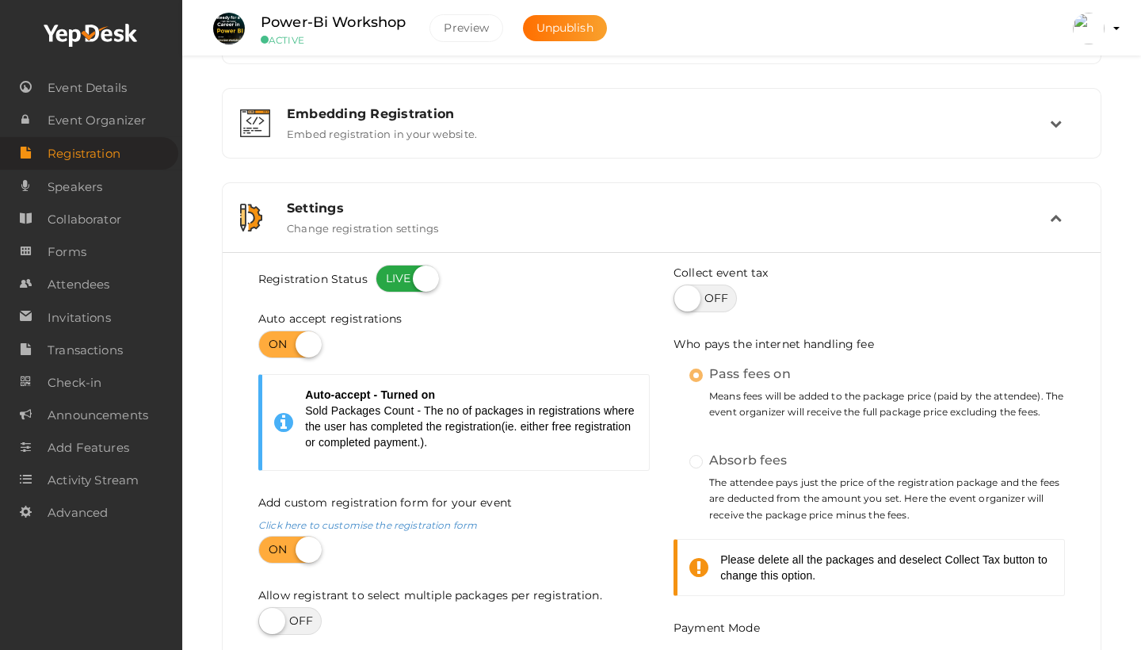
scroll to position [100, 0]
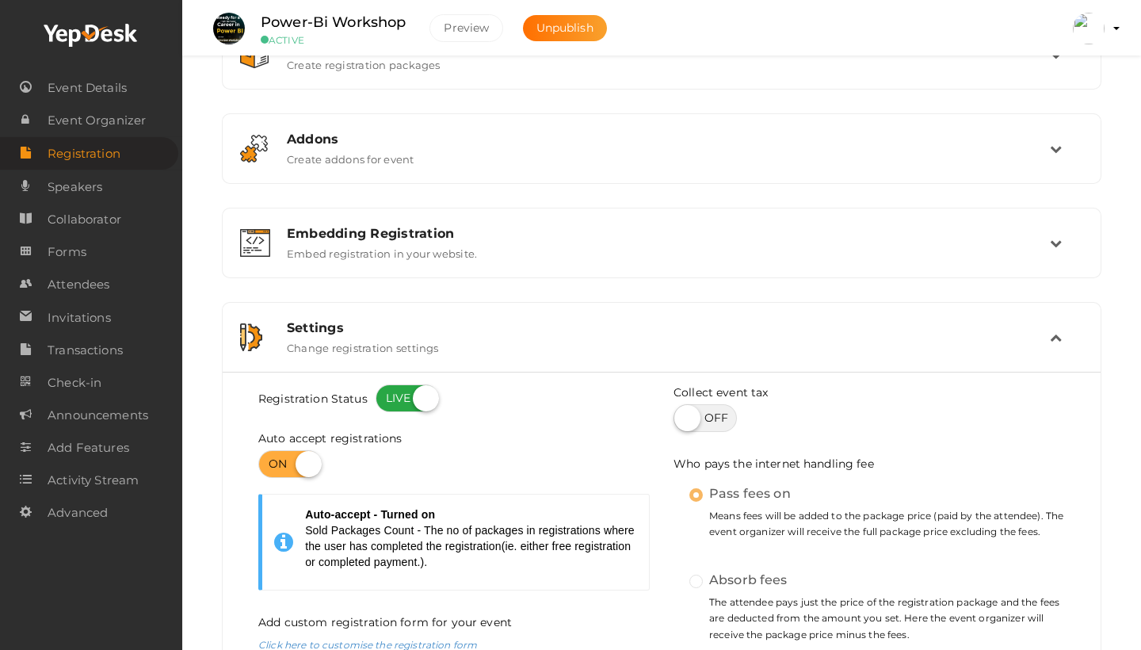
click at [606, 360] on div "Settings Change registration settings" at bounding box center [662, 337] width 862 height 53
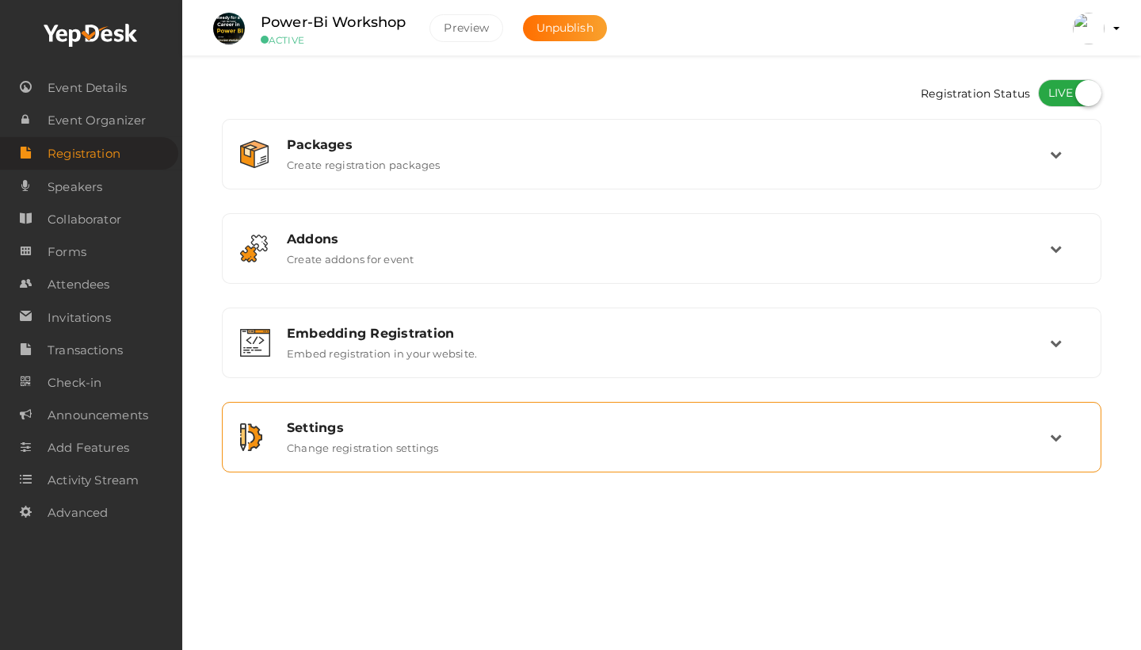
scroll to position [0, 0]
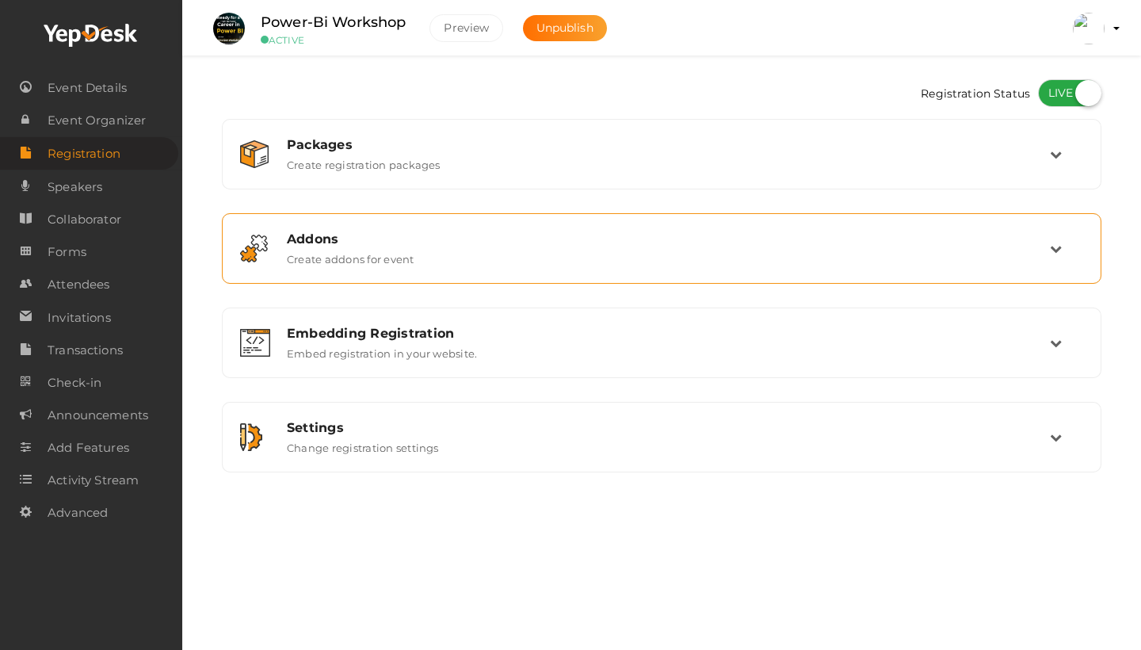
click at [598, 247] on div "Addons Create addons for event" at bounding box center [662, 248] width 775 height 34
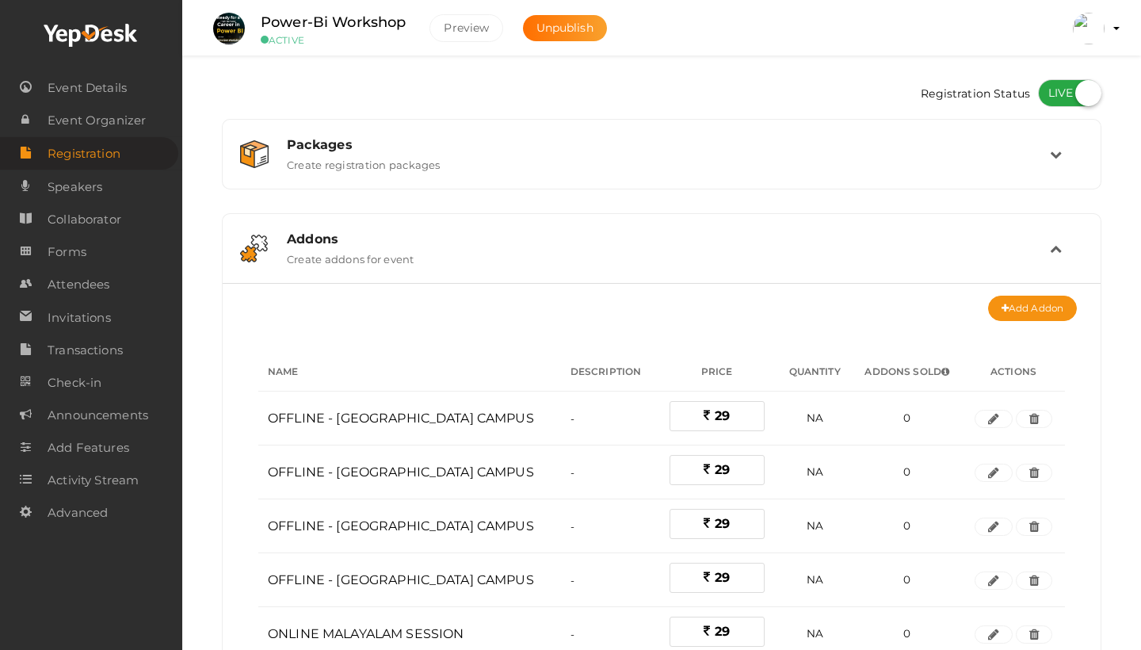
click at [598, 247] on div "Addons Create addons for event" at bounding box center [662, 248] width 775 height 34
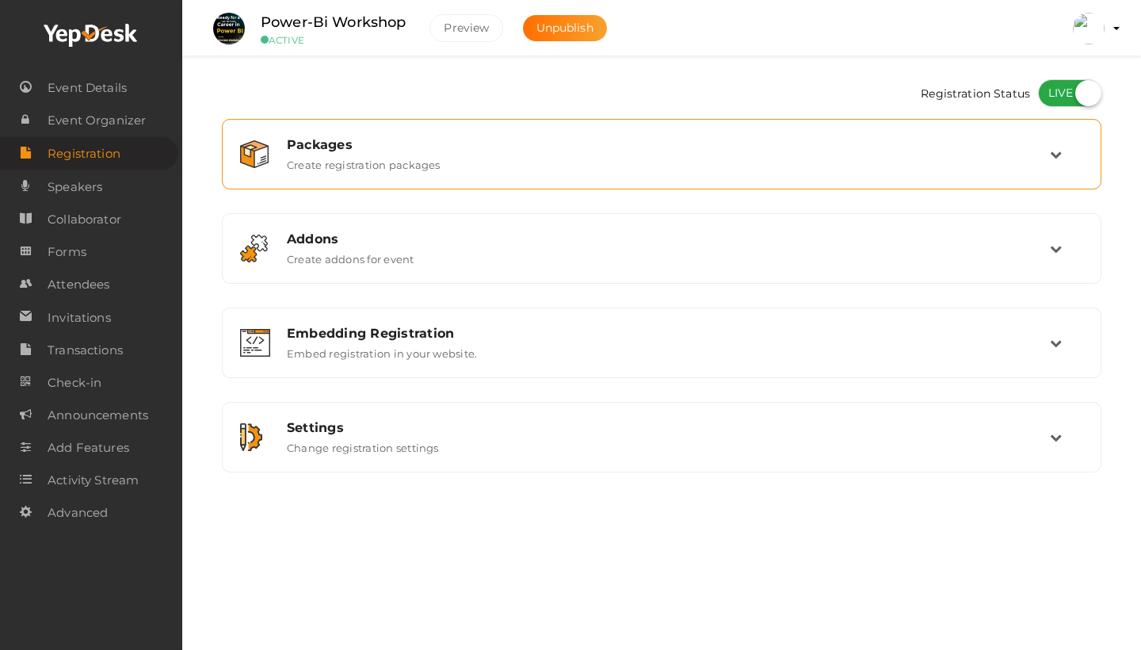
click at [588, 166] on div "Packages Create registration packages" at bounding box center [662, 154] width 775 height 34
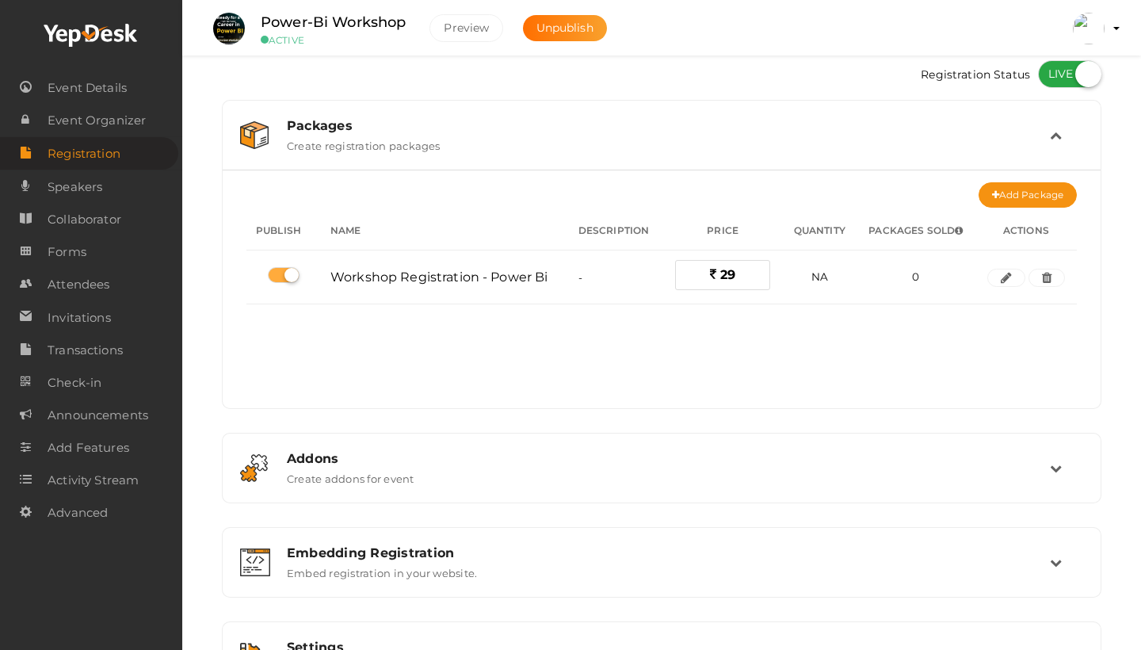
scroll to position [13, 0]
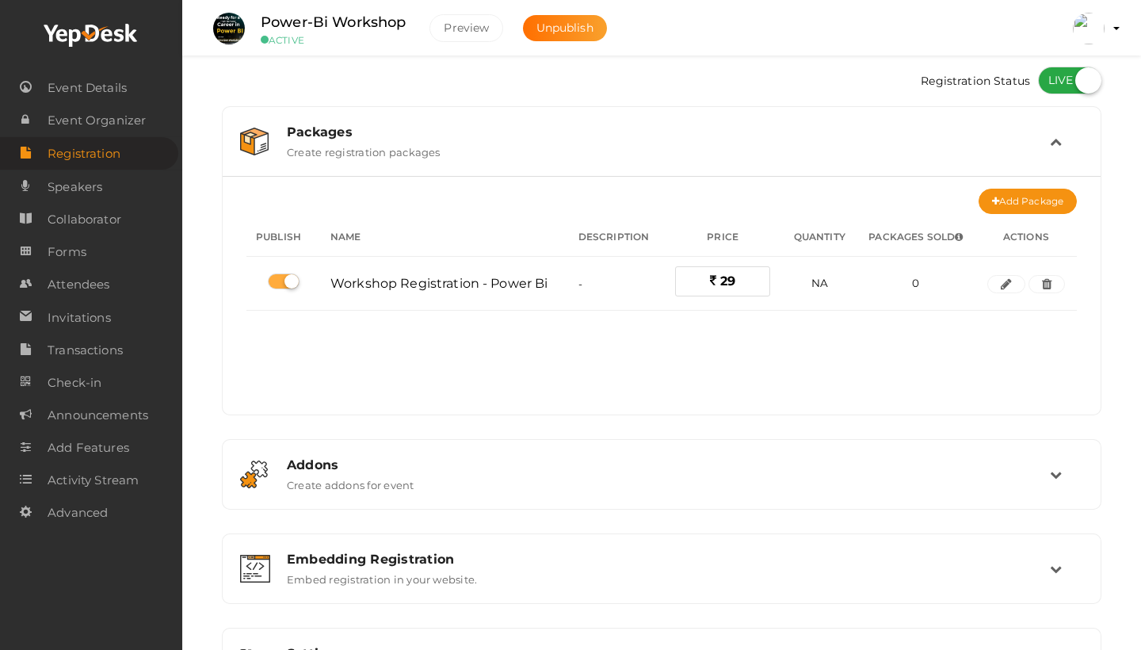
click at [590, 156] on div "Packages Create registration packages" at bounding box center [662, 141] width 775 height 34
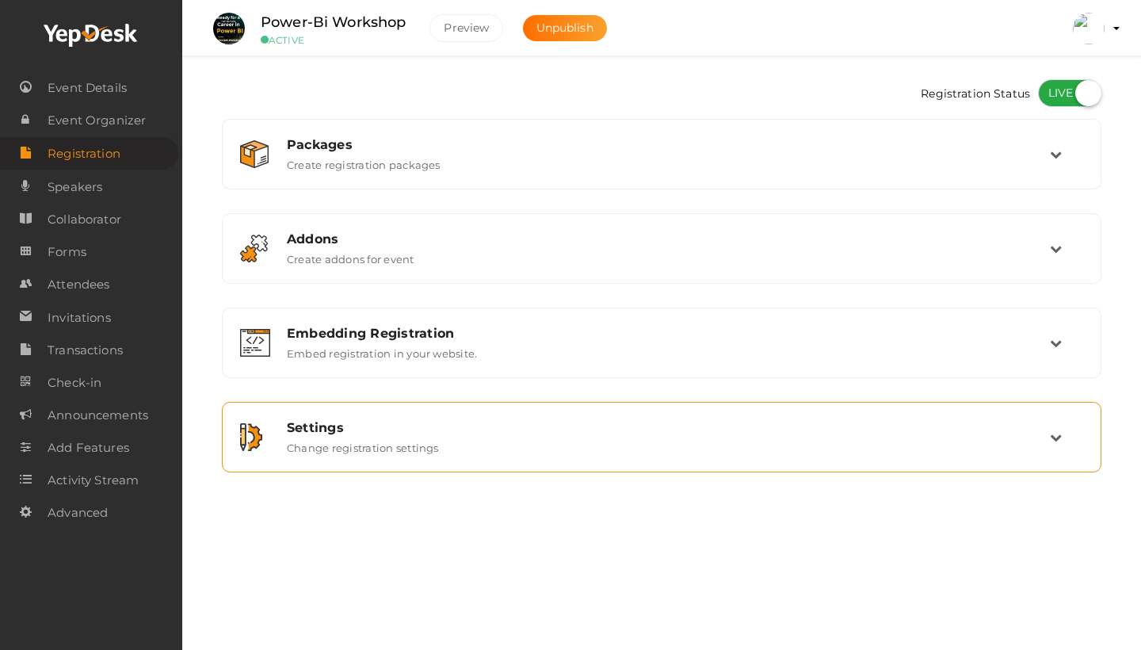
scroll to position [0, 0]
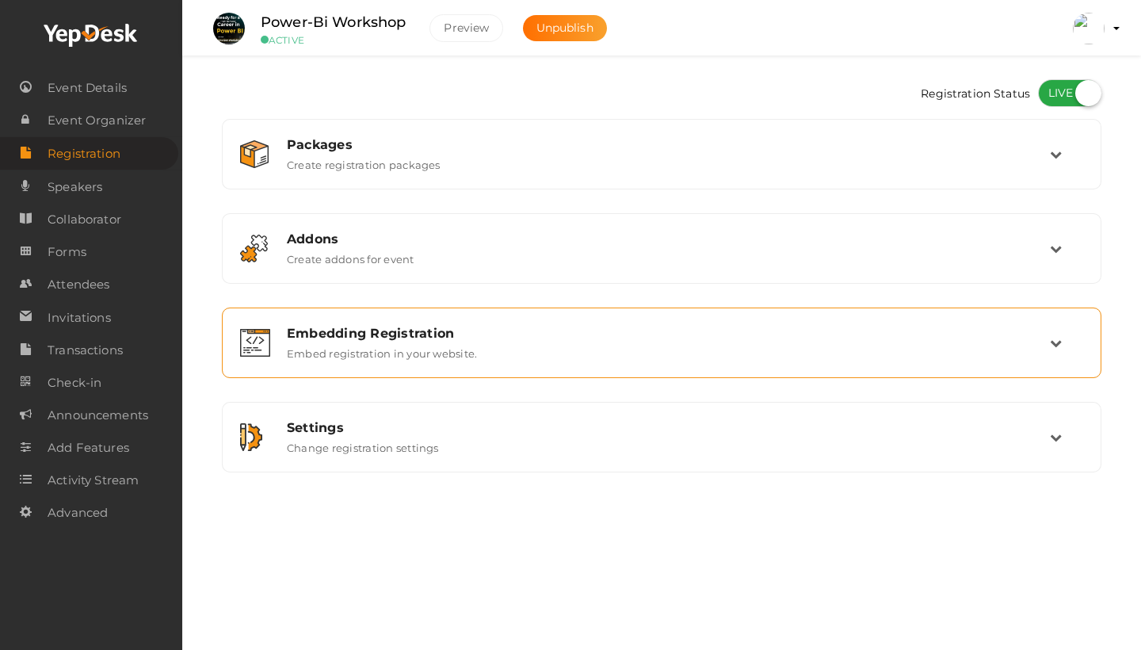
click at [606, 349] on div "Embedding Registration Embed registration in your website." at bounding box center [662, 343] width 775 height 34
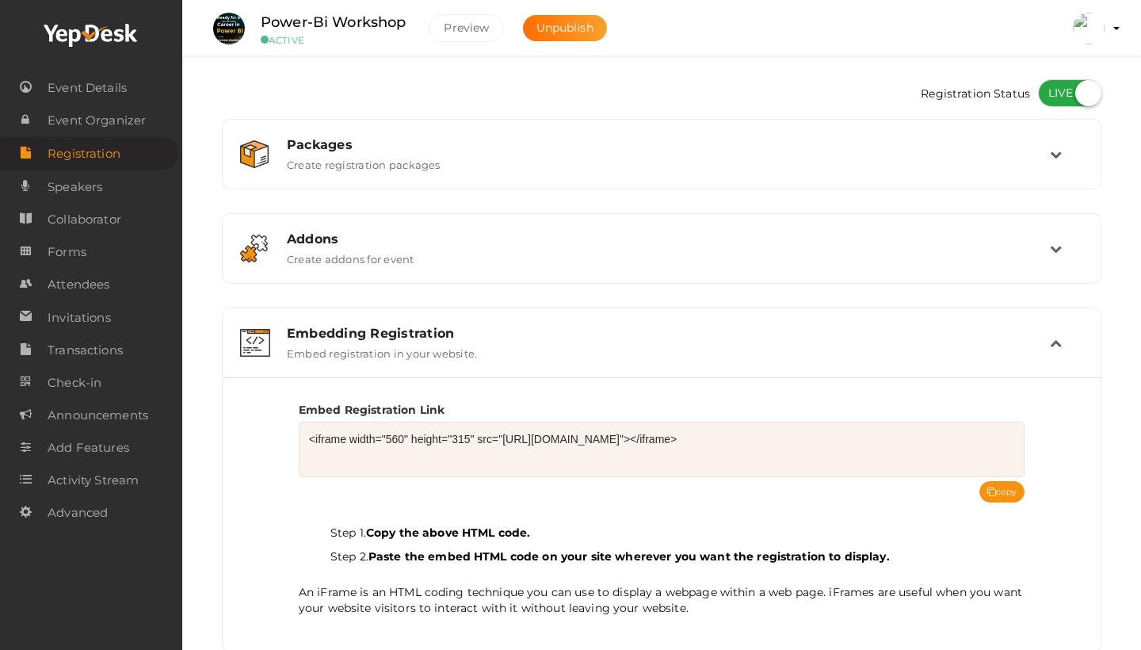
click at [606, 350] on div "Embedding Registration Embed registration in your website." at bounding box center [662, 343] width 775 height 34
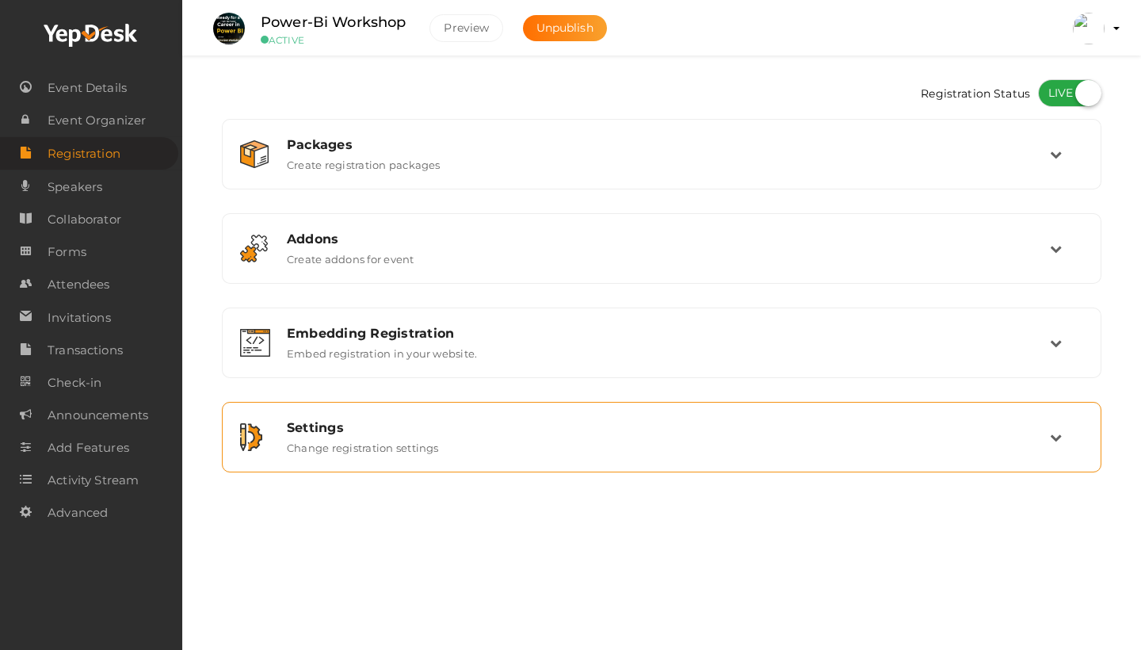
click at [587, 434] on div "Settings" at bounding box center [668, 427] width 763 height 15
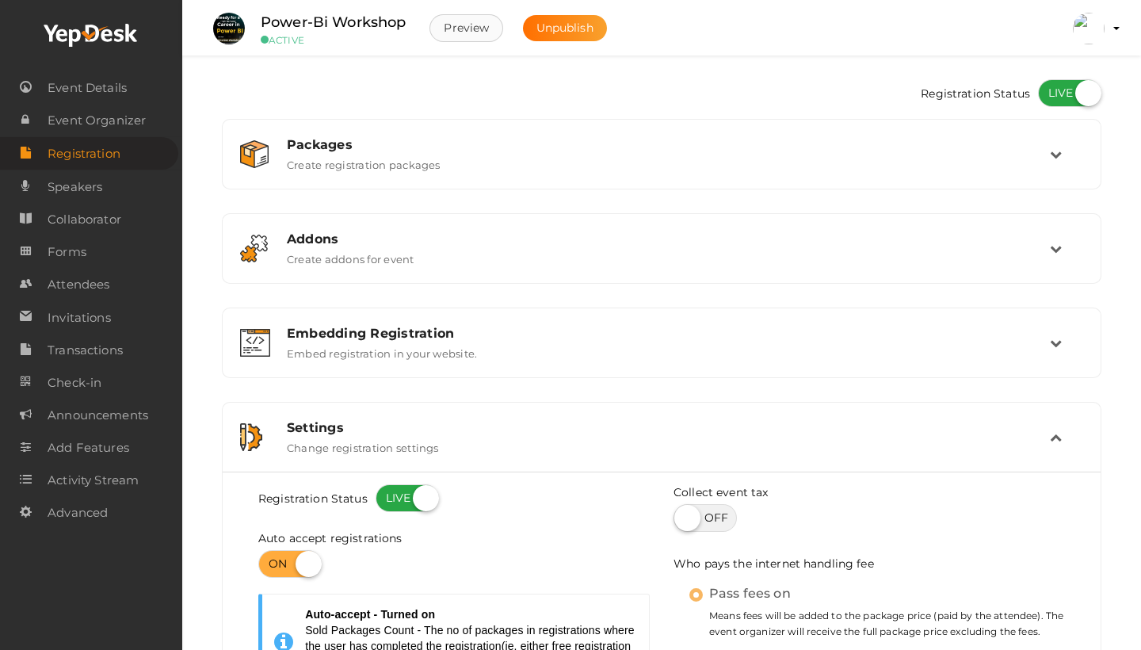
click at [469, 31] on button "Preview" at bounding box center [467, 28] width 74 height 28
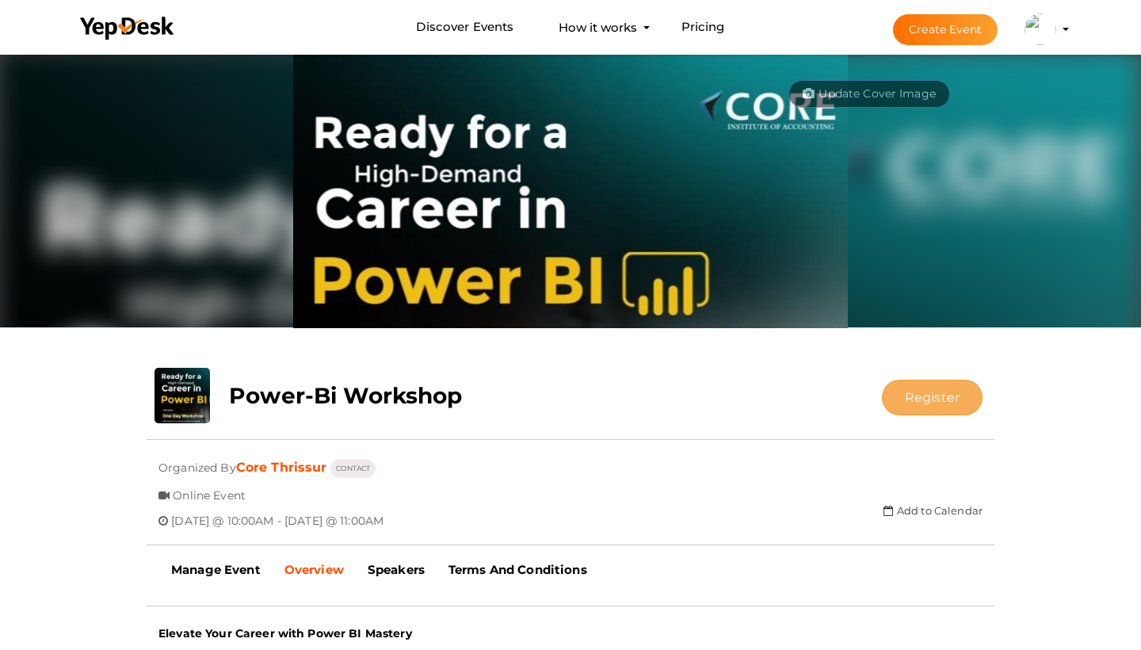
click at [909, 404] on button "Register" at bounding box center [932, 398] width 101 height 36
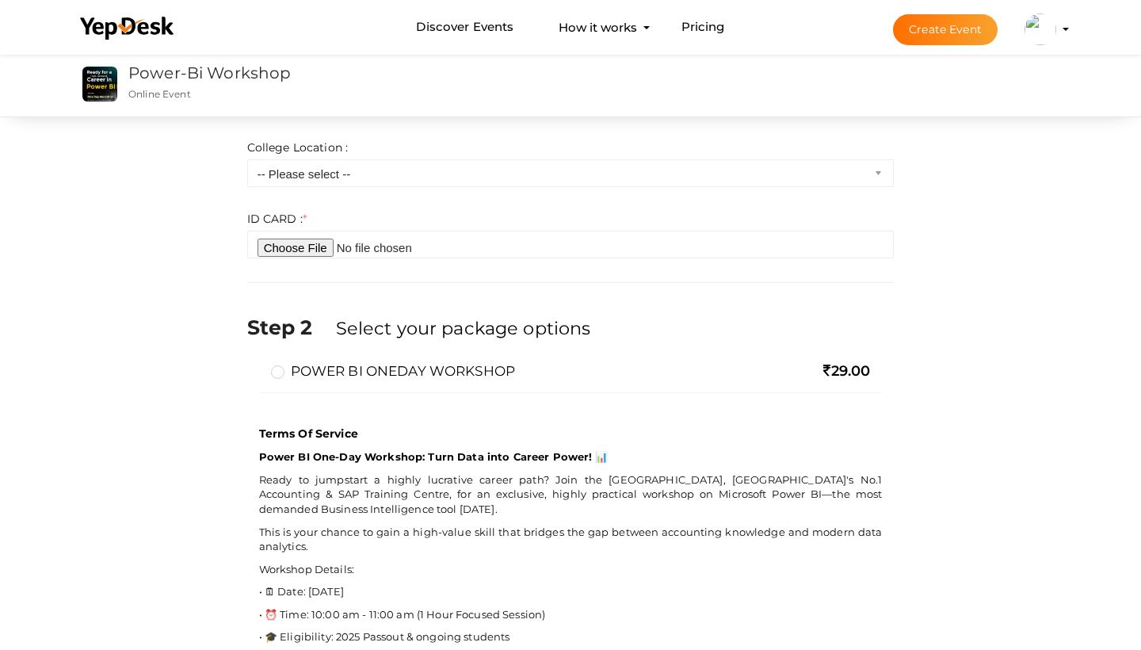
scroll to position [552, 0]
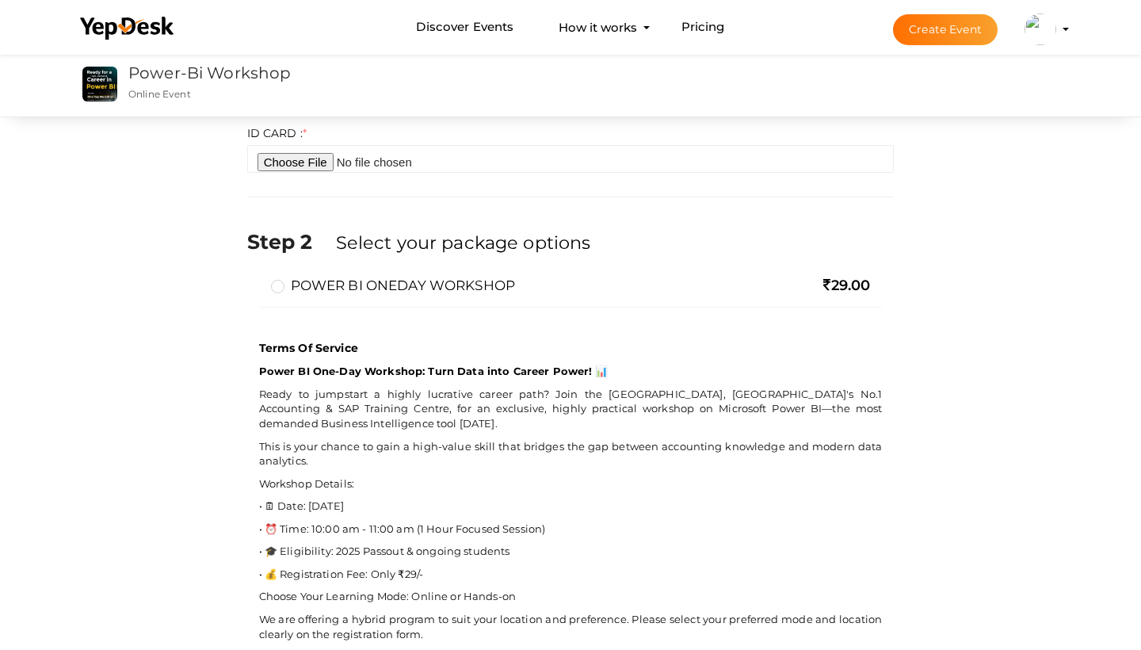
click at [499, 286] on label "POWER BI ONEDAY WORKSHOP" at bounding box center [393, 285] width 244 height 19
click at [255, 279] on input "POWER BI ONEDAY WORKSHOP" at bounding box center [255, 279] width 0 height 0
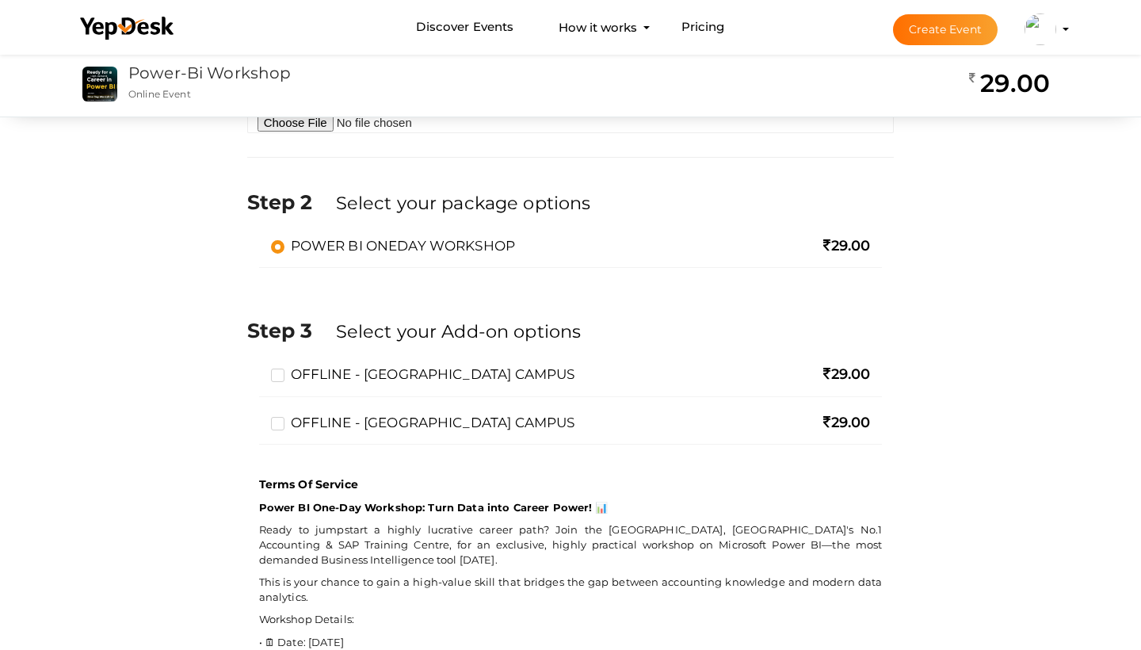
scroll to position [590, 0]
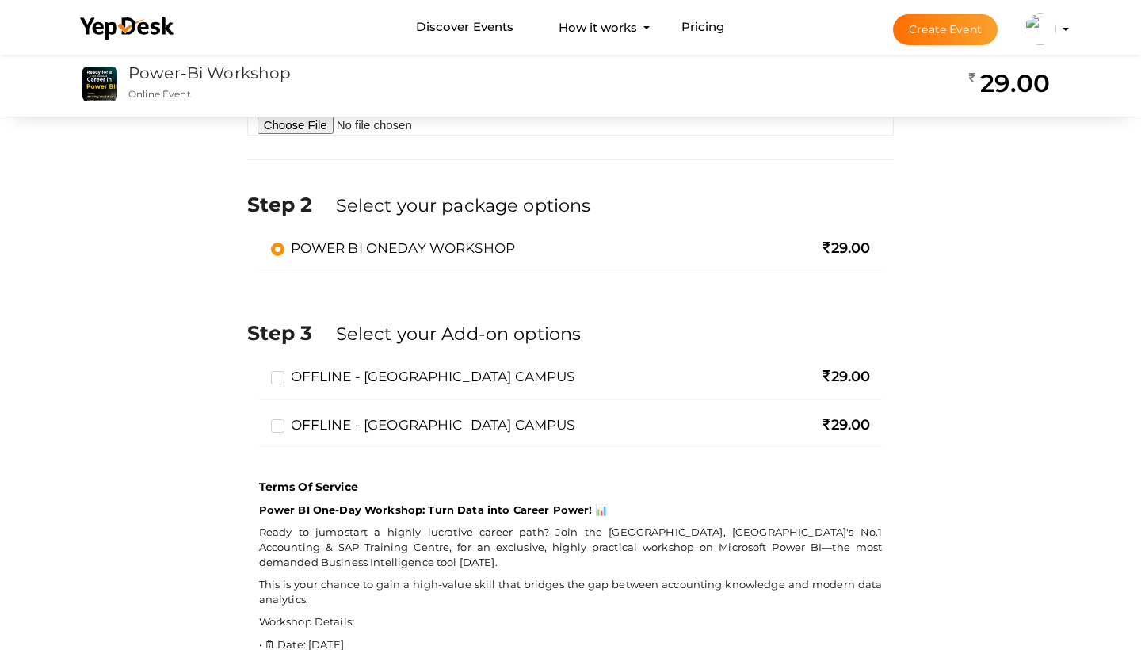
click at [434, 382] on label "OFFLINE - [GEOGRAPHIC_DATA] CAMPUS" at bounding box center [423, 376] width 304 height 19
click at [255, 370] on input "OFFLINE - [GEOGRAPHIC_DATA] CAMPUS" at bounding box center [255, 370] width 0 height 0
click at [434, 417] on label "OFFLINE - [GEOGRAPHIC_DATA] CAMPUS" at bounding box center [423, 424] width 304 height 19
click at [255, 418] on input "OFFLINE - [GEOGRAPHIC_DATA] CAMPUS" at bounding box center [255, 418] width 0 height 0
click at [428, 377] on label "OFFLINE - [GEOGRAPHIC_DATA] CAMPUS" at bounding box center [423, 376] width 304 height 19
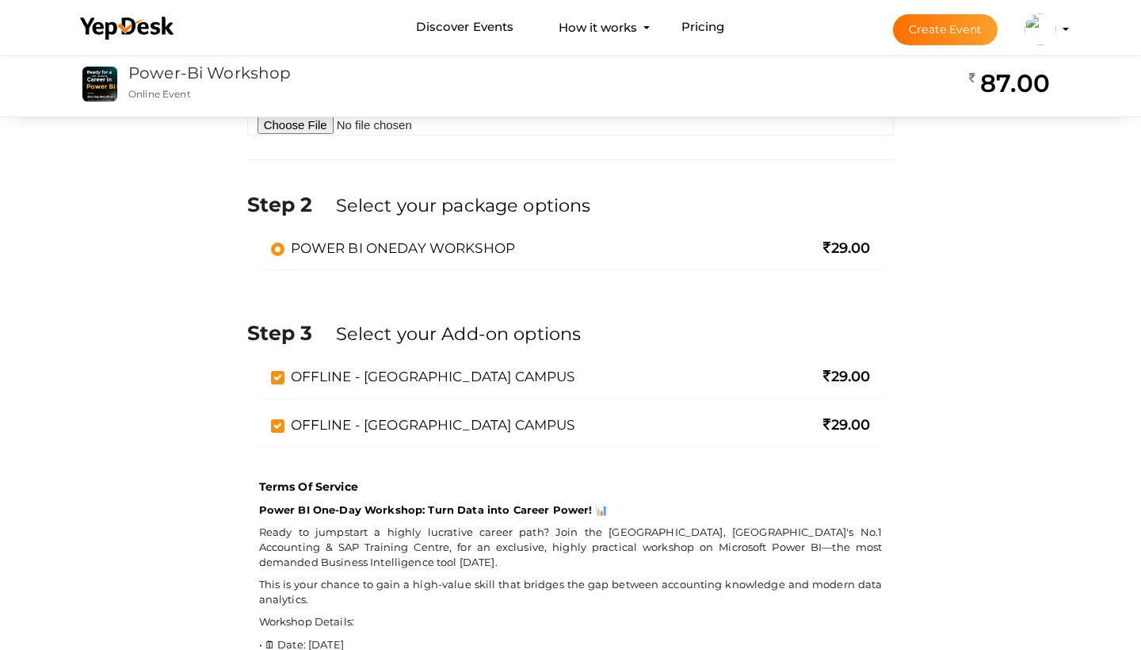
click at [255, 370] on input "OFFLINE - [GEOGRAPHIC_DATA] CAMPUS" at bounding box center [255, 370] width 0 height 0
click at [422, 422] on label "OFFLINE - [GEOGRAPHIC_DATA] CAMPUS" at bounding box center [423, 424] width 304 height 19
click at [255, 418] on input "OFFLINE - [GEOGRAPHIC_DATA] CAMPUS" at bounding box center [255, 418] width 0 height 0
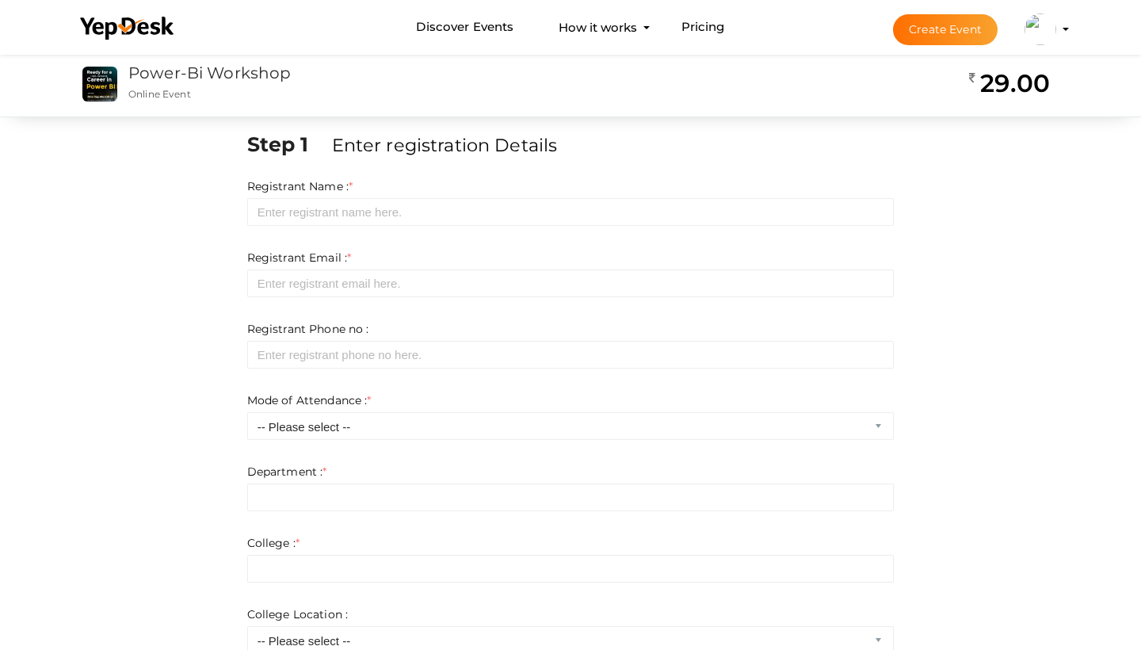
scroll to position [0, 0]
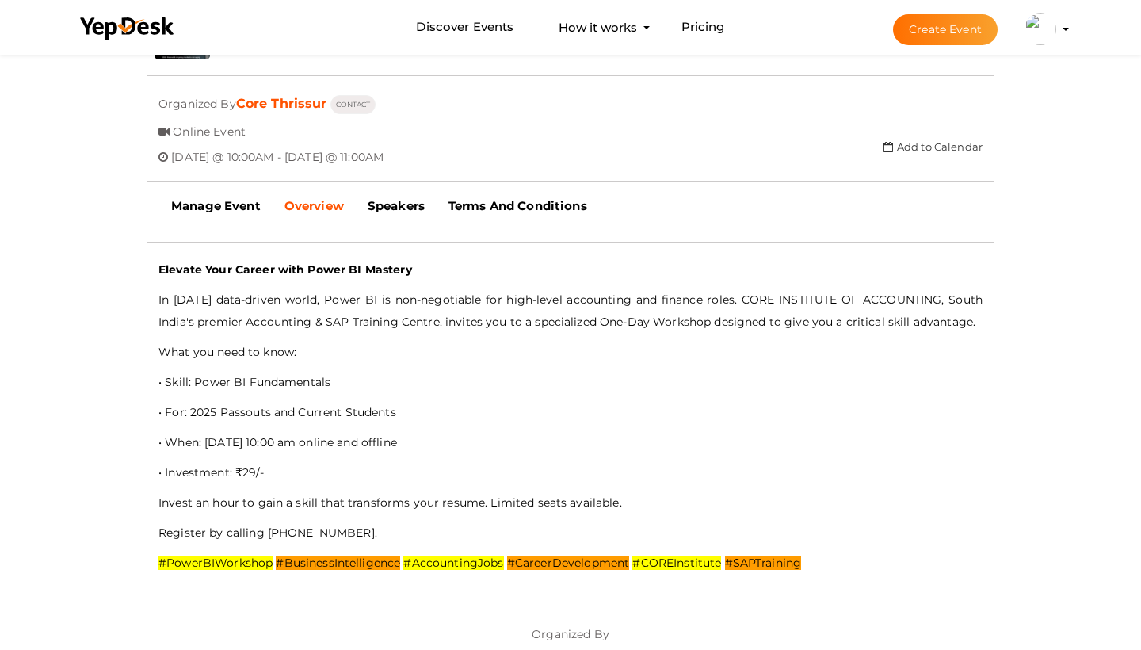
scroll to position [350, 0]
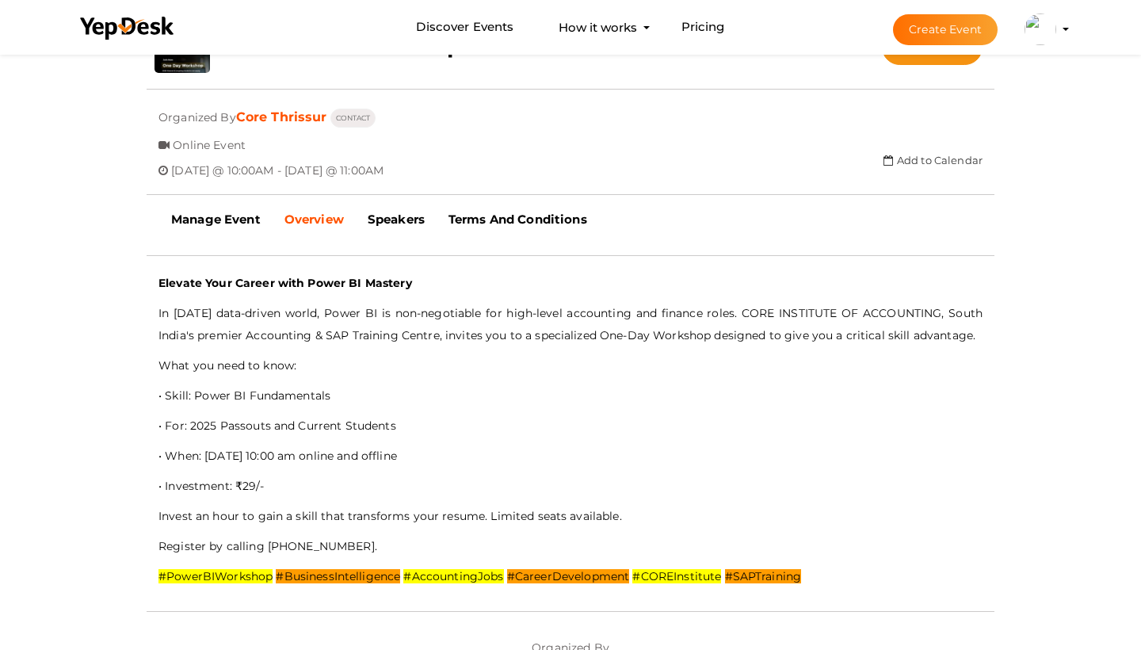
click at [415, 239] on div at bounding box center [571, 255] width 848 height 32
click at [415, 224] on b "Speakers" at bounding box center [396, 219] width 57 height 15
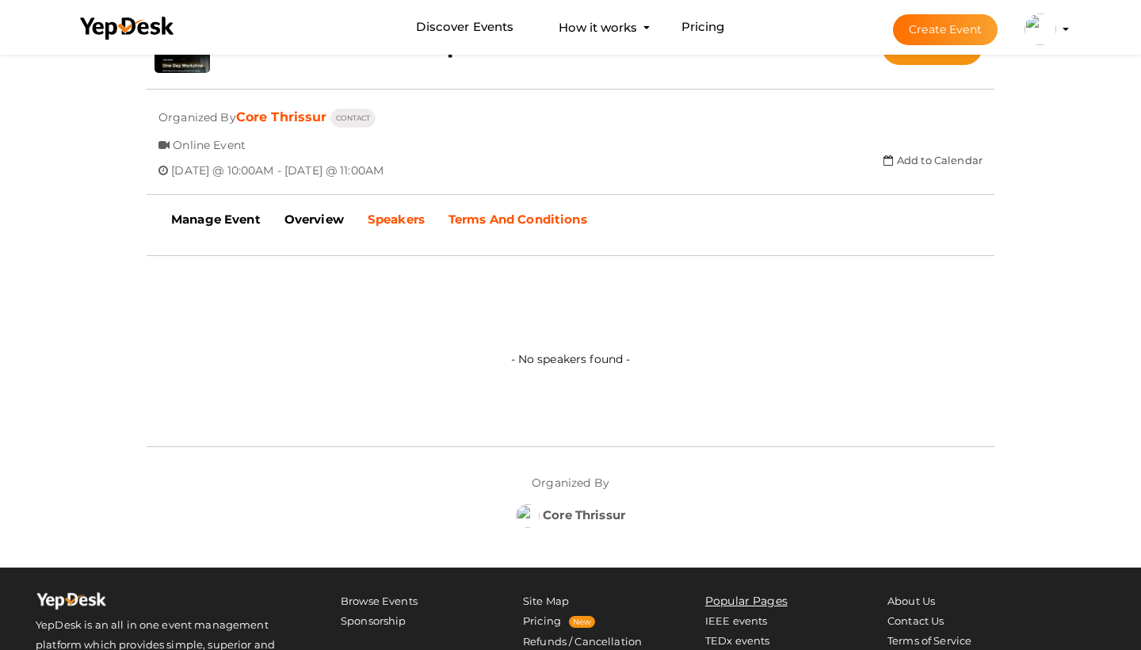
click at [499, 227] on link "Terms And Conditions" at bounding box center [518, 220] width 162 height 40
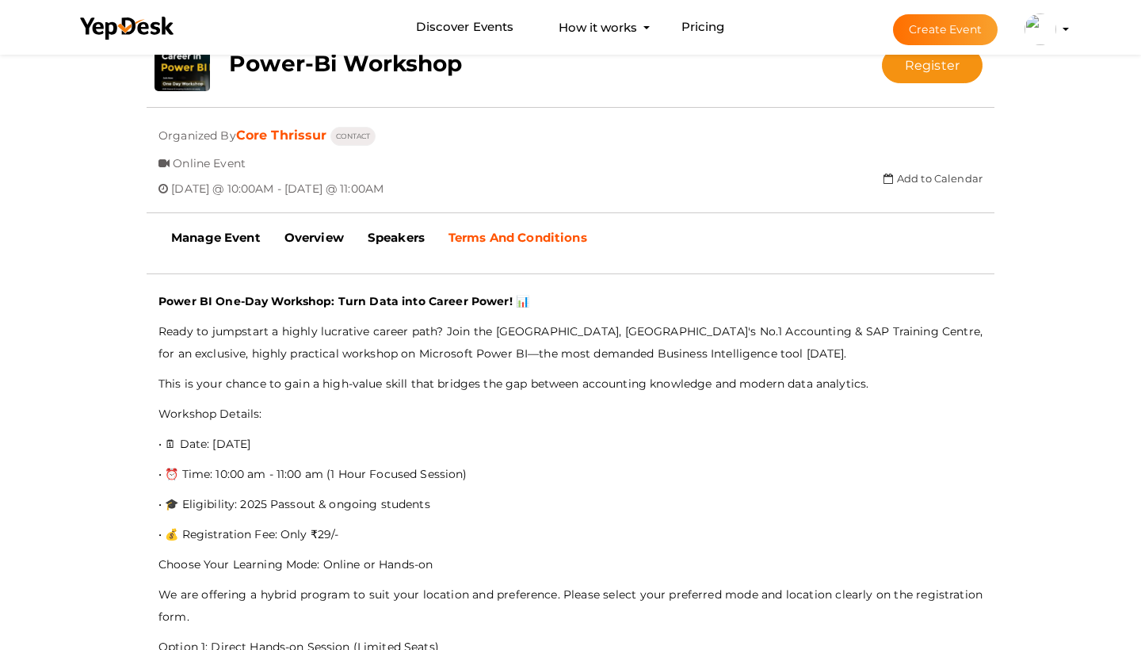
scroll to position [323, 0]
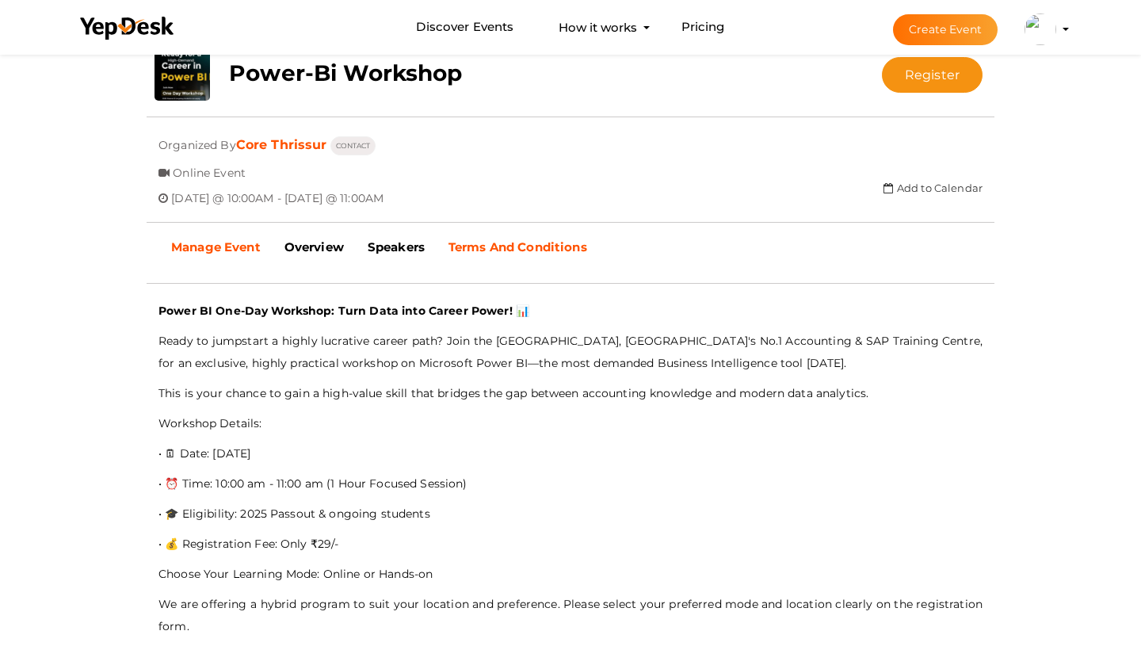
click at [265, 250] on link "Manage Event" at bounding box center [215, 247] width 113 height 40
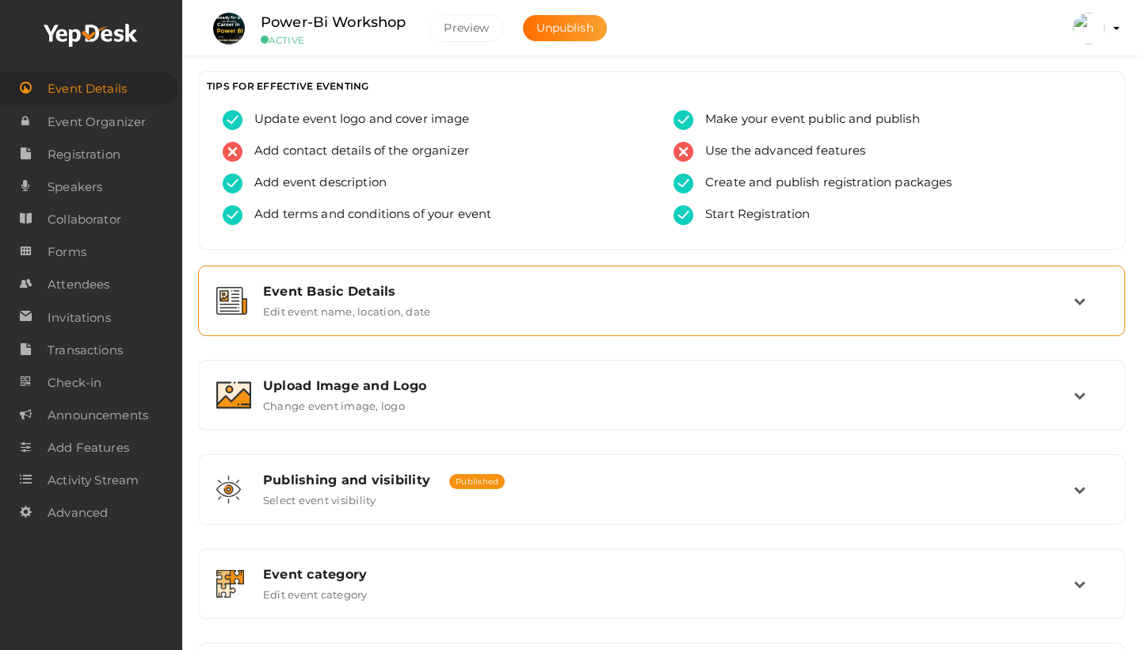
click at [304, 291] on div "Event Basic Details" at bounding box center [668, 291] width 811 height 15
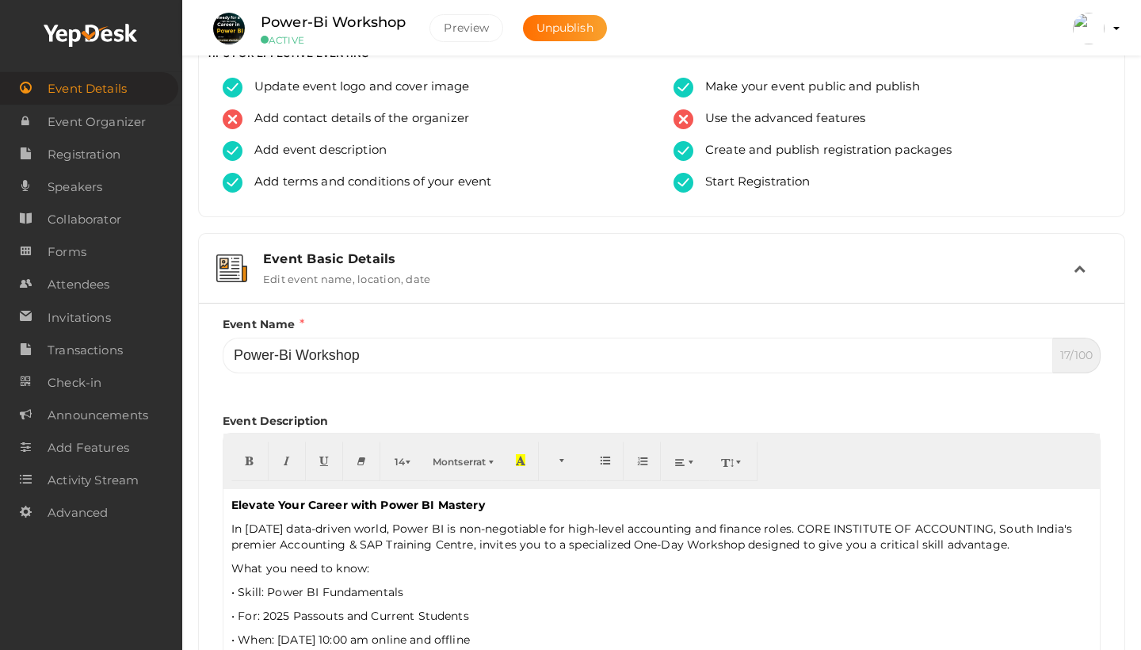
scroll to position [40, 0]
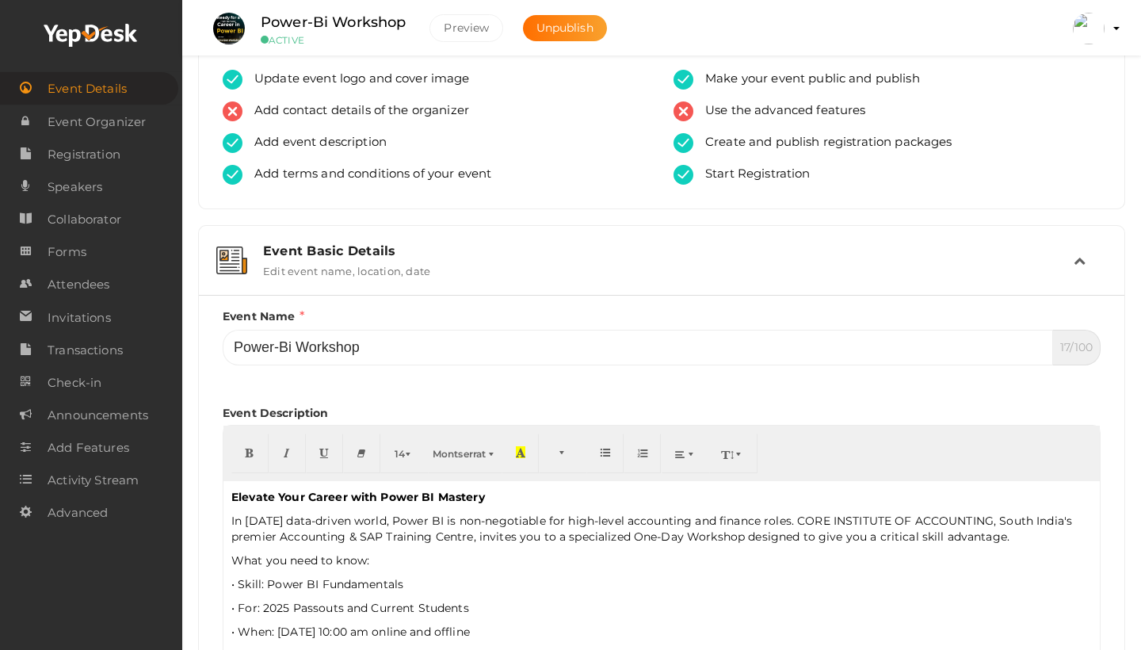
click at [950, 518] on p "In today's data-driven world, Power BI is non-negotiable for high-level account…" at bounding box center [661, 529] width 861 height 32
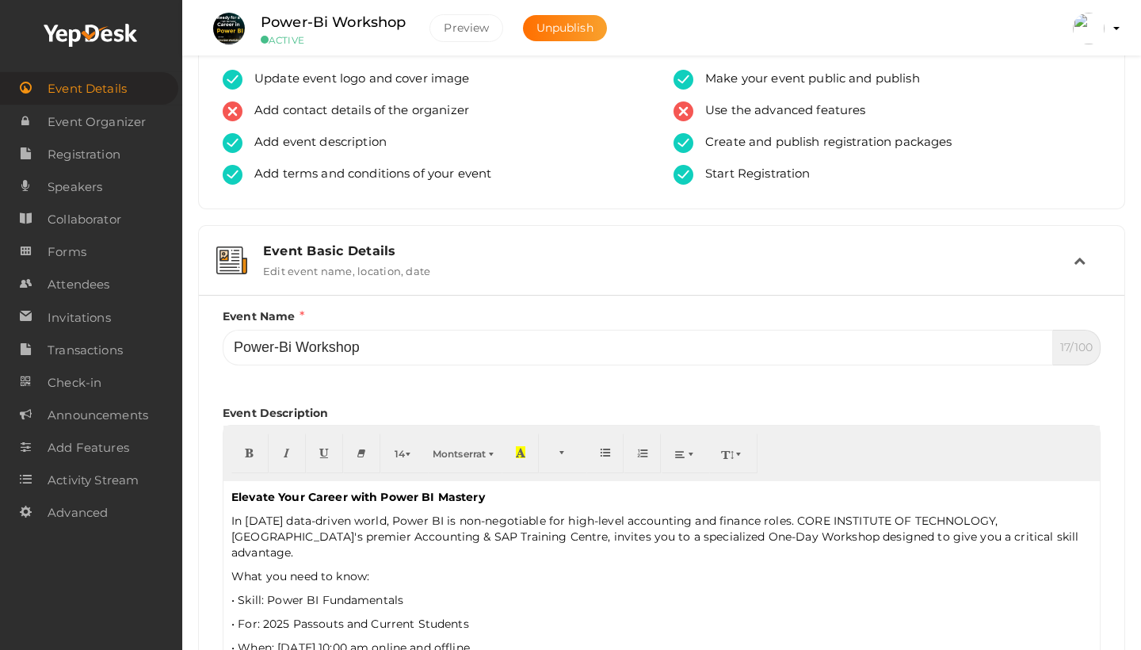
click at [946, 571] on div "Elevate Your Career with Power BI Mastery In today's data-driven world, Power B…" at bounding box center [662, 623] width 877 height 285
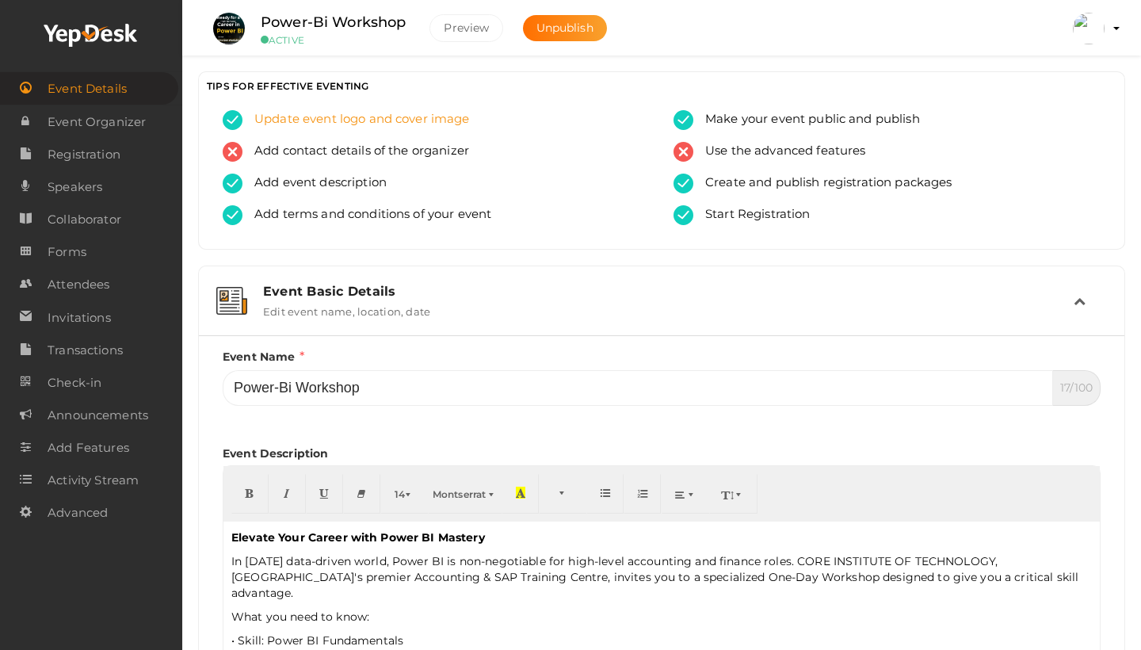
scroll to position [0, 0]
click at [480, 29] on button "Preview" at bounding box center [467, 28] width 74 height 28
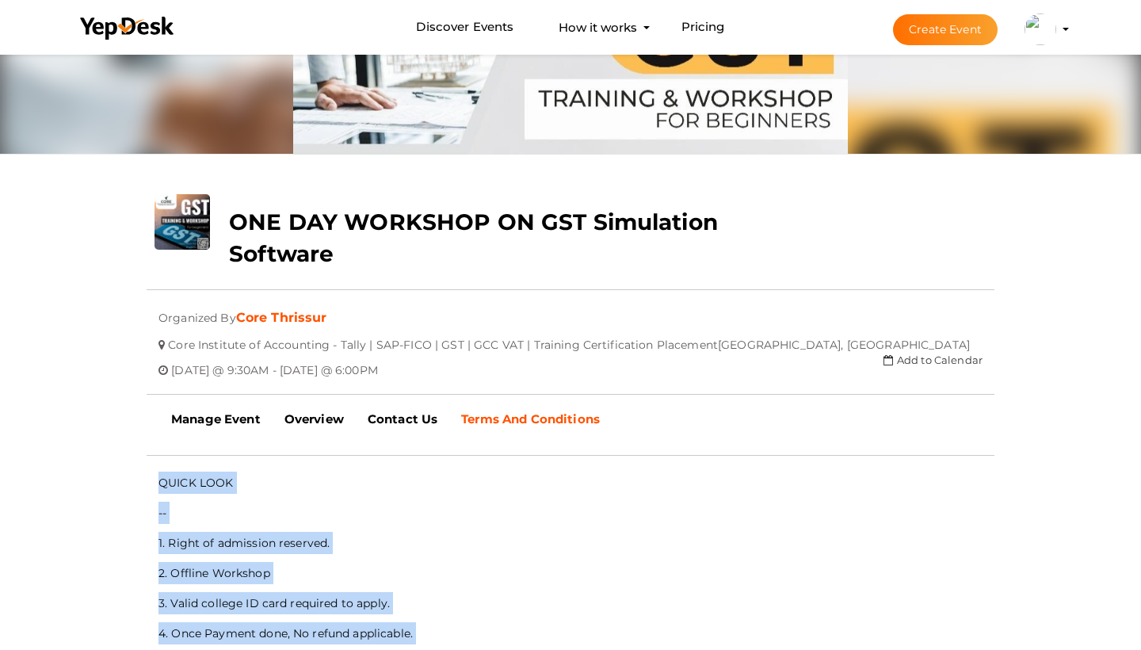
scroll to position [224, 0]
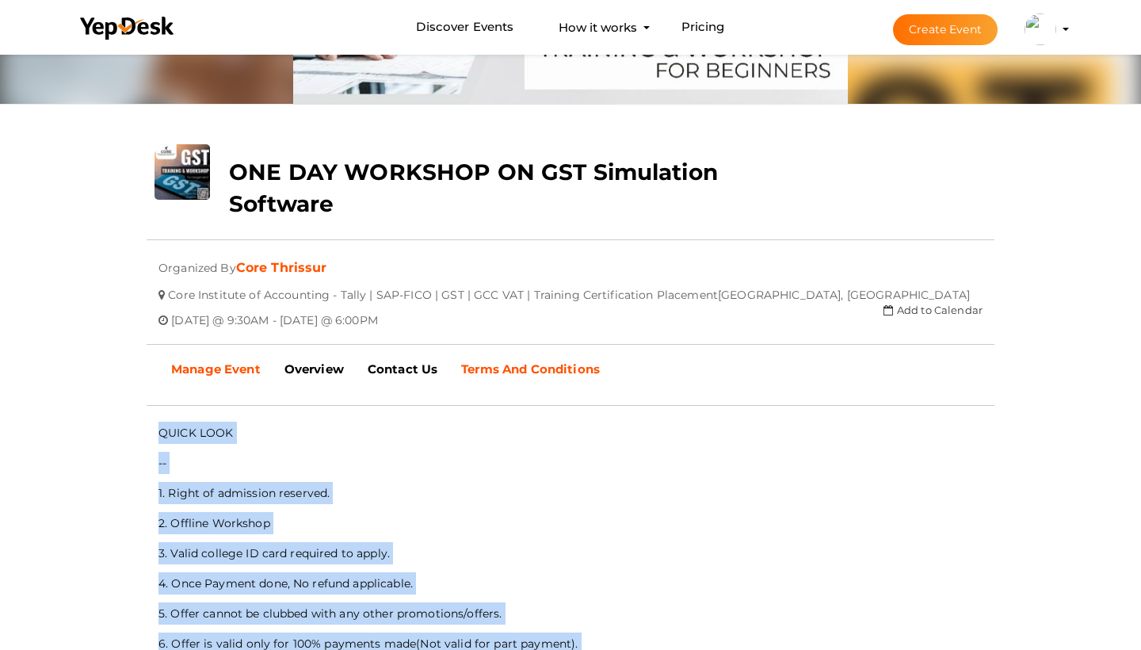
click at [228, 376] on b "Manage Event" at bounding box center [216, 368] width 90 height 15
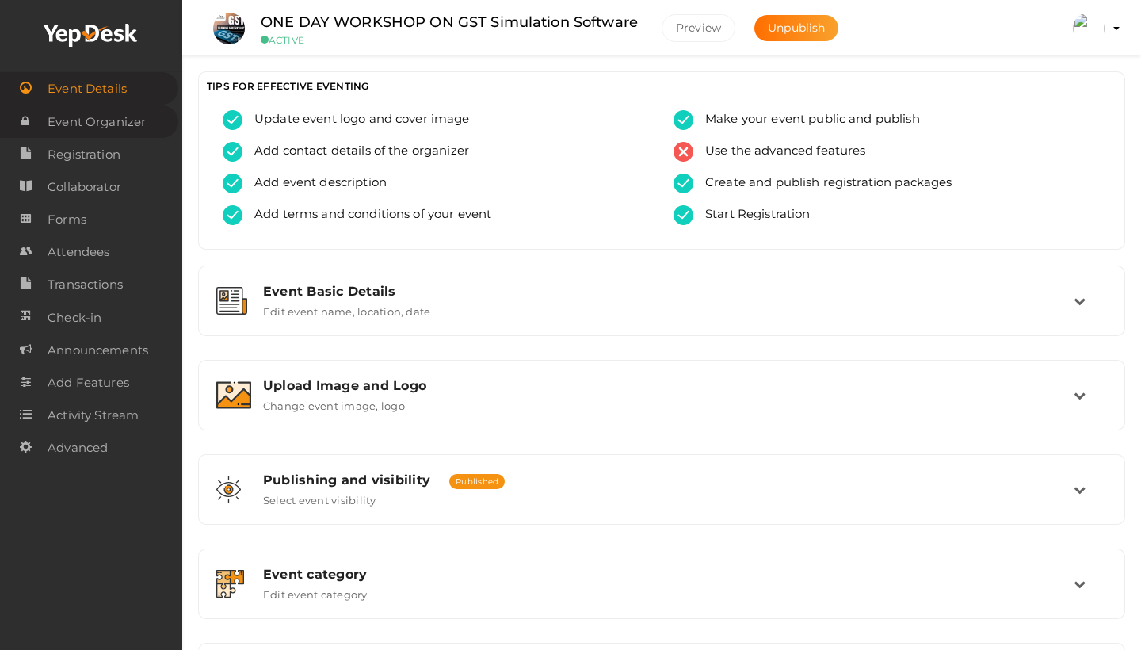
click at [126, 119] on span "Event Organizer" at bounding box center [97, 122] width 98 height 32
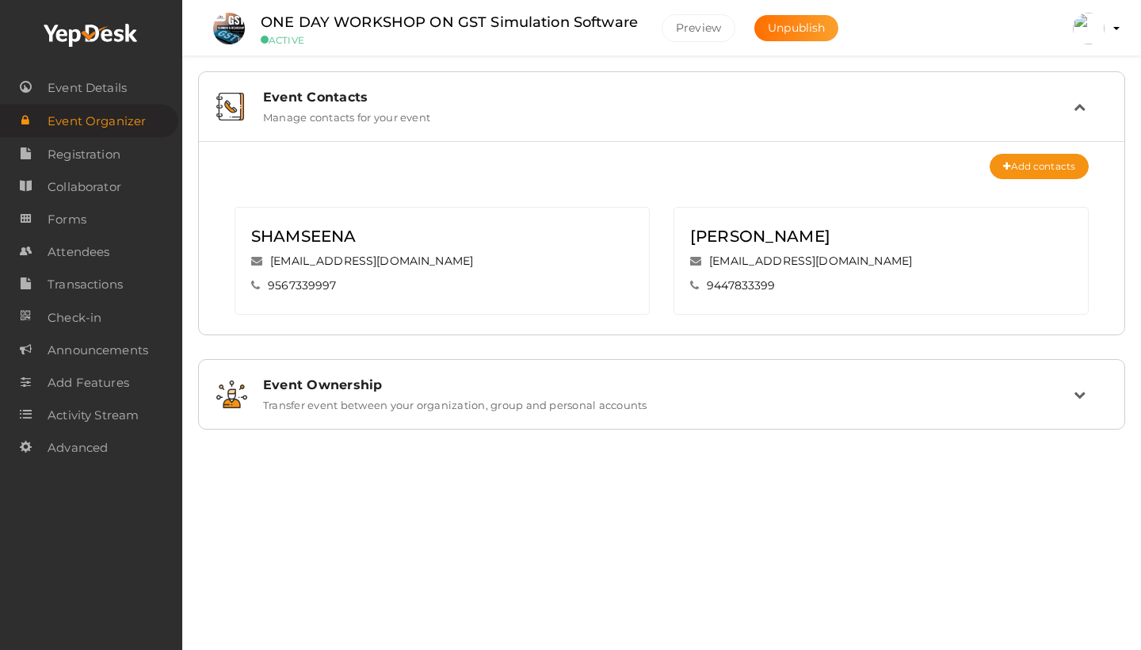
click at [390, 390] on div "Event Ownership" at bounding box center [668, 384] width 811 height 15
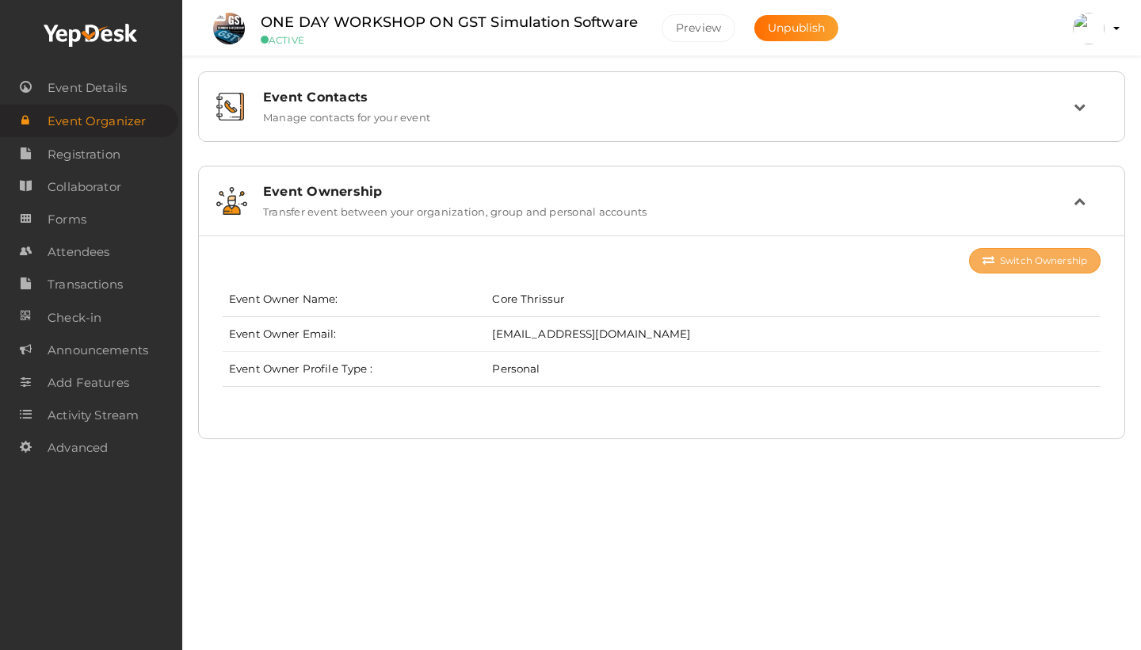
click at [1050, 261] on button "Switch Ownership" at bounding box center [1035, 260] width 132 height 25
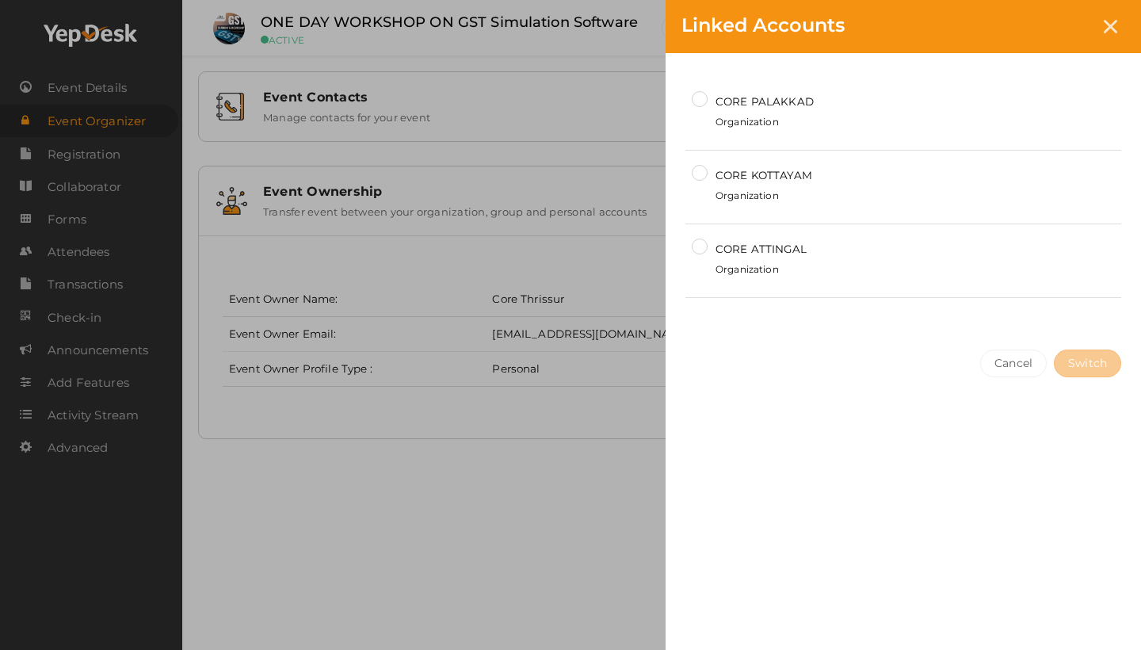
click at [676, 475] on div "CORE PALAKKAD Organization CORE KOTTAYAM Organization CORE ATTINGAL Organizatio…" at bounding box center [904, 345] width 476 height 585
click at [1005, 365] on button "Cancel" at bounding box center [1013, 364] width 67 height 28
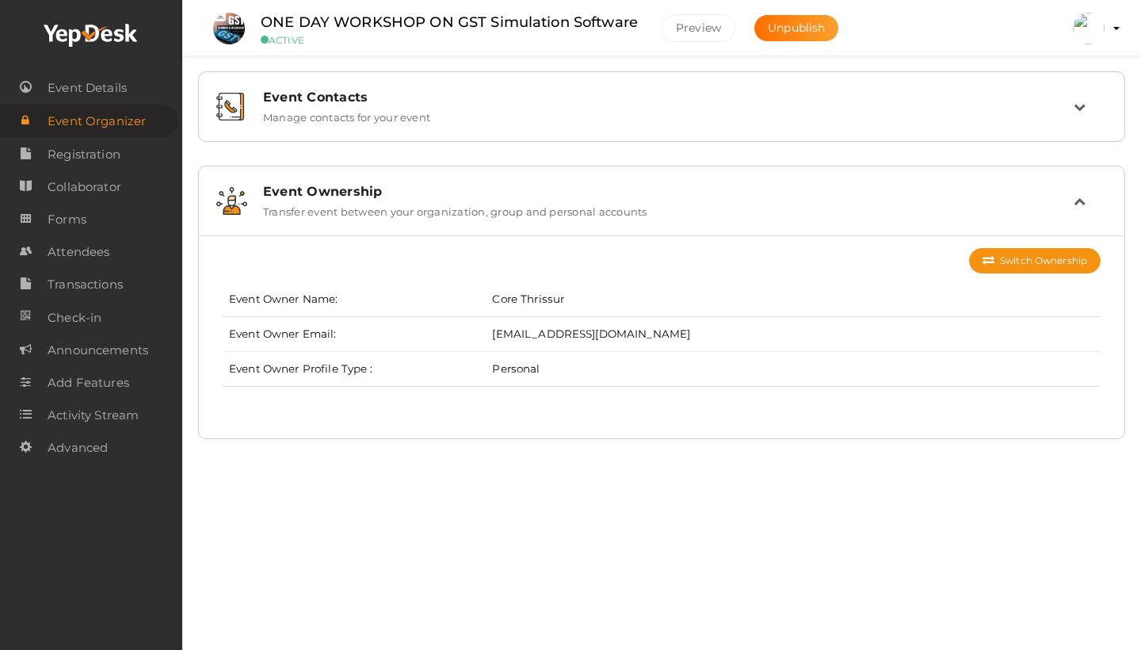
click at [1103, 36] on button "Core Thrissur corethrissur@gmail.com Personal Profile My Events Admin Switch Pr…" at bounding box center [1088, 28] width 41 height 33
click at [1105, 28] on profile-pic at bounding box center [1089, 28] width 32 height 14
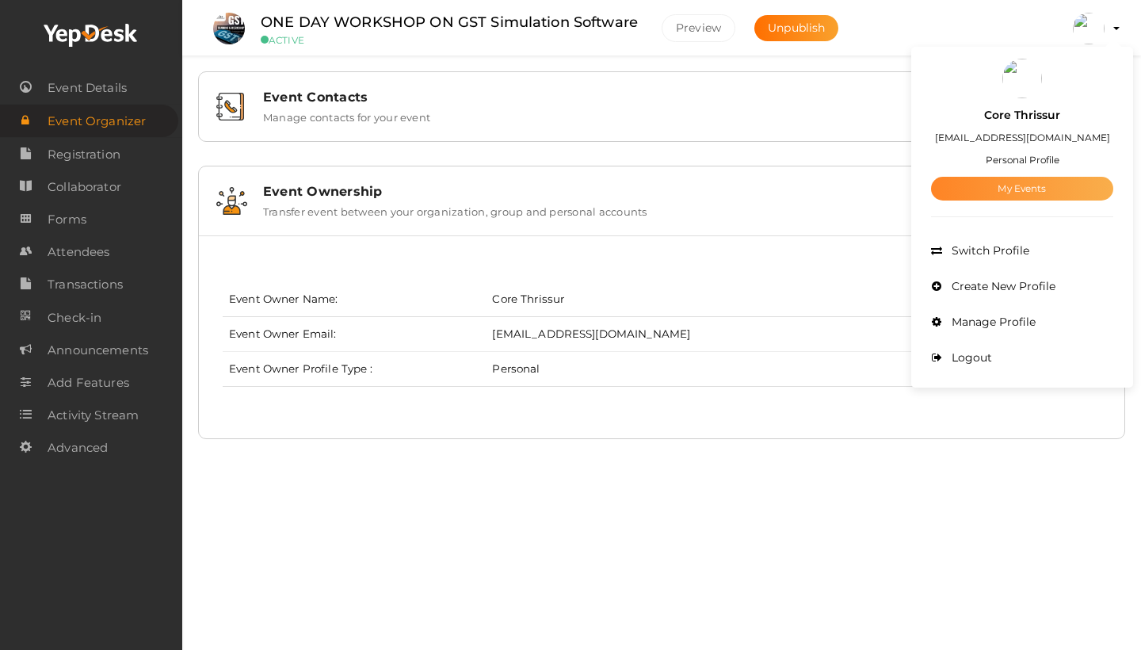
click at [1037, 196] on link "My Events" at bounding box center [1022, 189] width 182 height 24
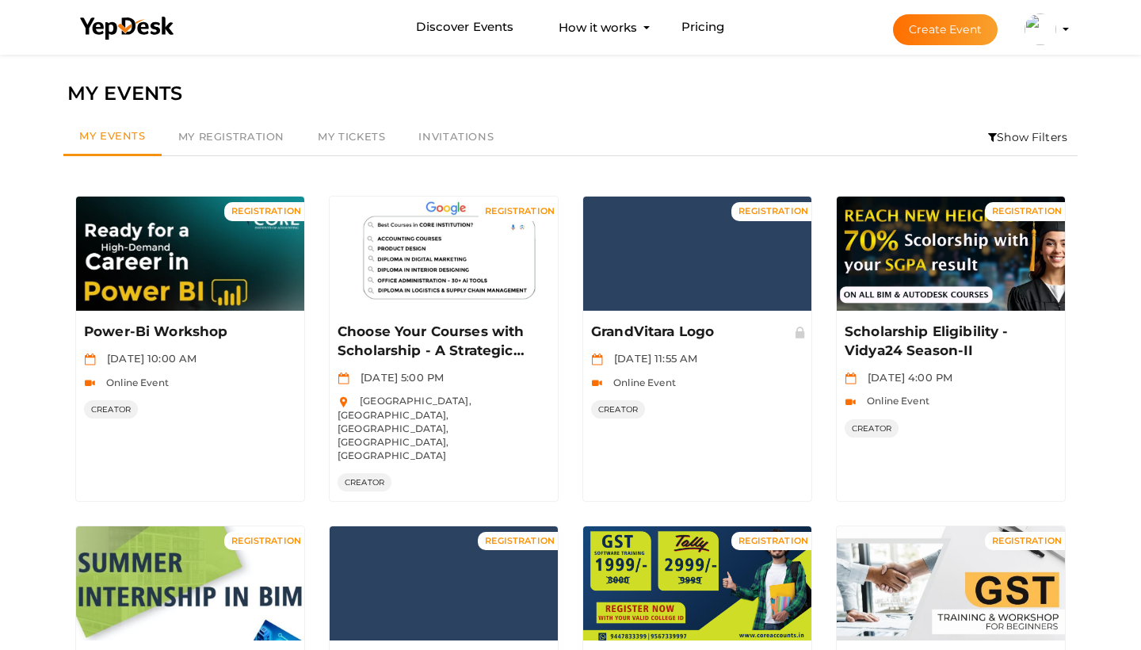
click at [1053, 31] on img at bounding box center [1041, 29] width 32 height 32
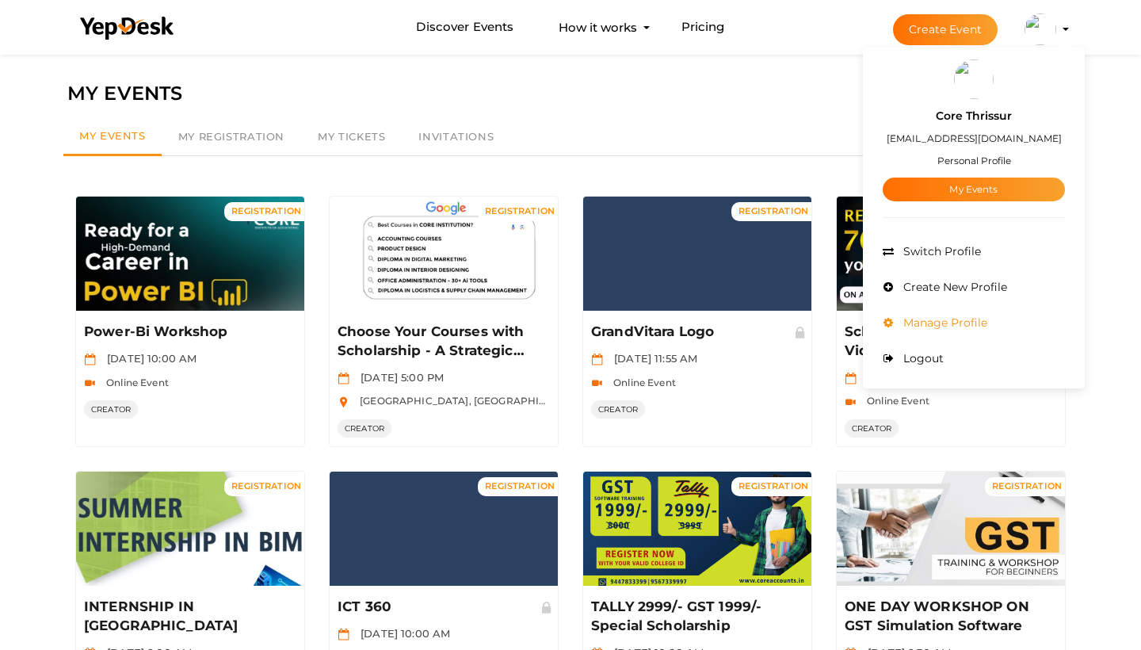
click at [944, 323] on span "Manage Profile" at bounding box center [944, 322] width 88 height 14
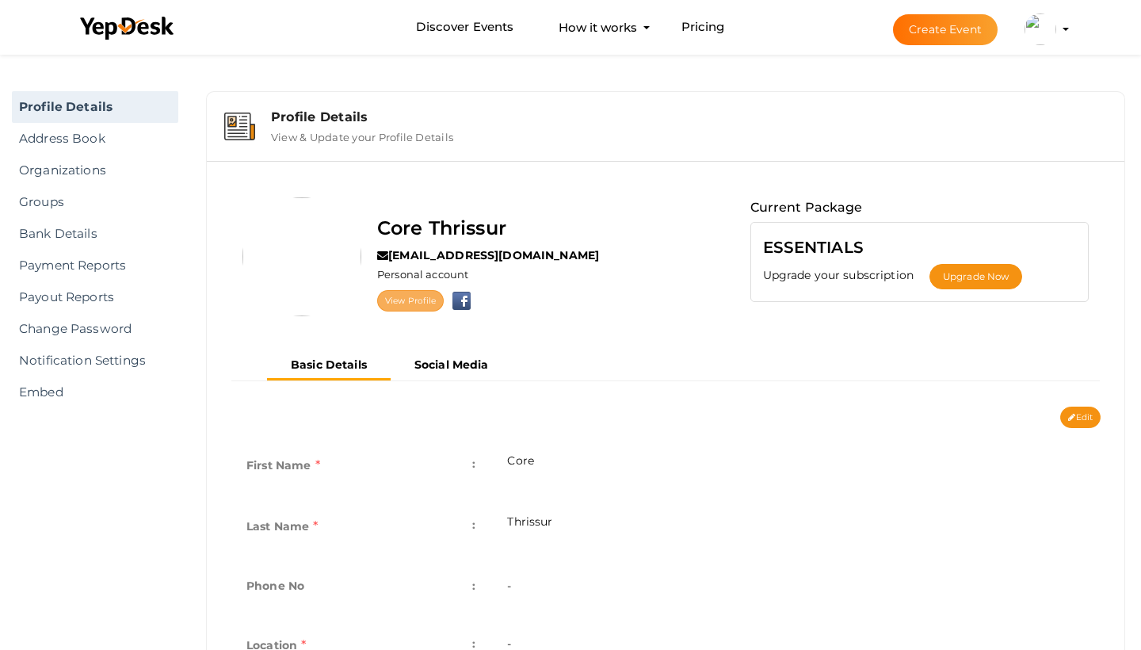
click at [398, 301] on link "View Profile" at bounding box center [410, 300] width 67 height 21
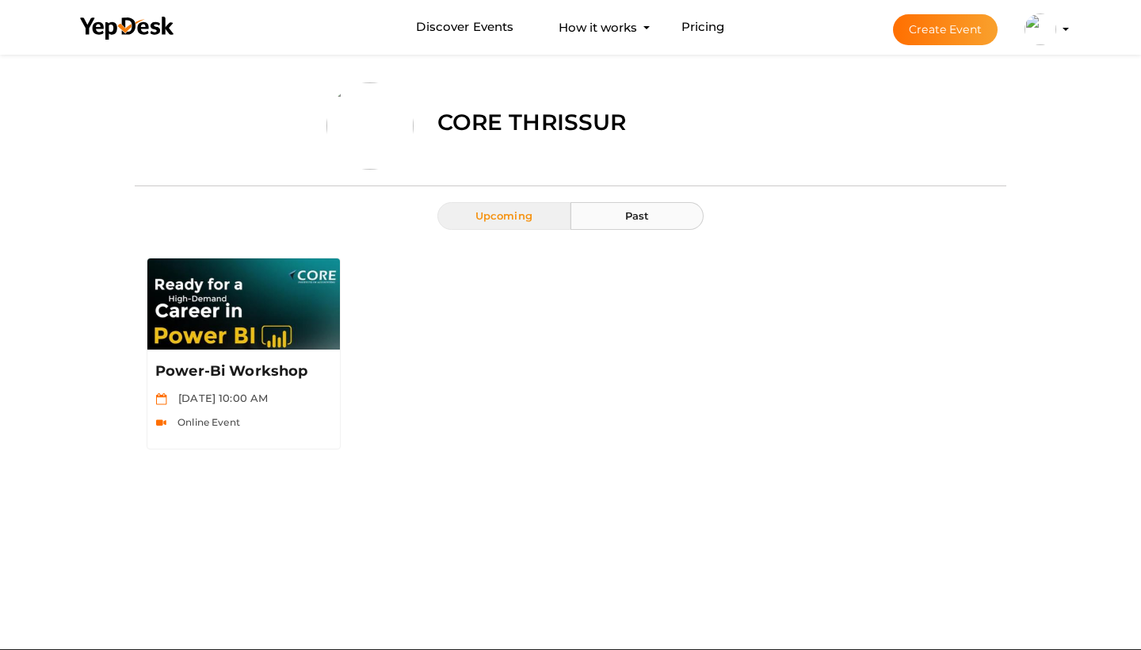
click at [621, 216] on button "Past" at bounding box center [637, 216] width 133 height 28
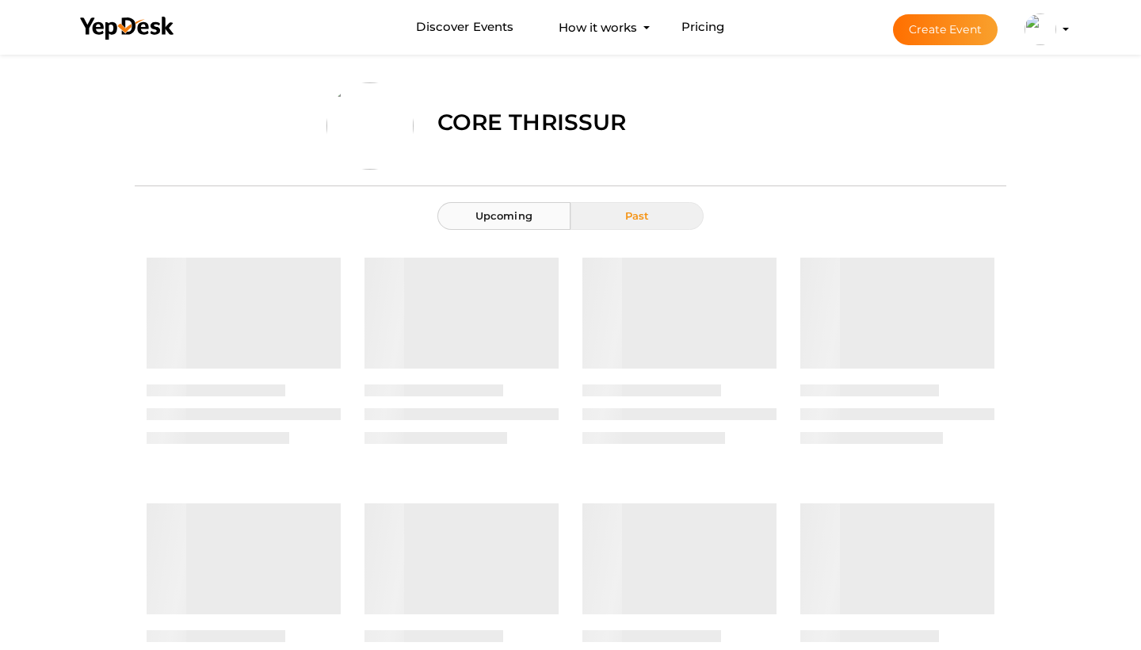
click at [529, 221] on span "Upcoming" at bounding box center [504, 215] width 57 height 13
click at [547, 128] on label "Core Thrissur" at bounding box center [532, 122] width 189 height 32
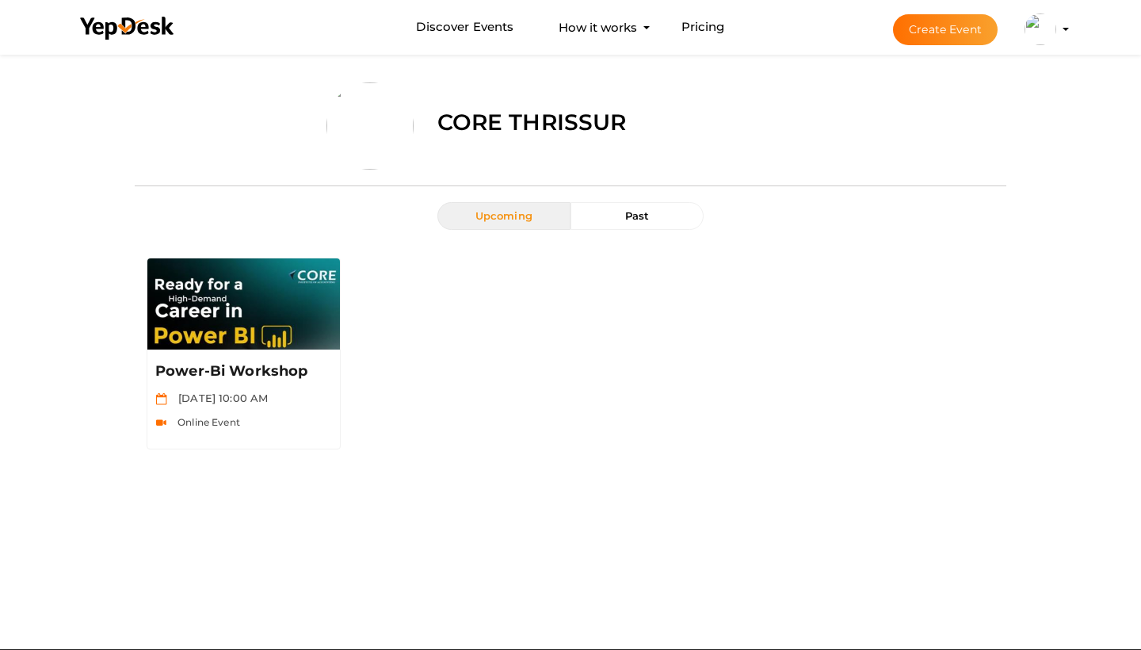
click at [1042, 40] on img at bounding box center [1041, 29] width 32 height 32
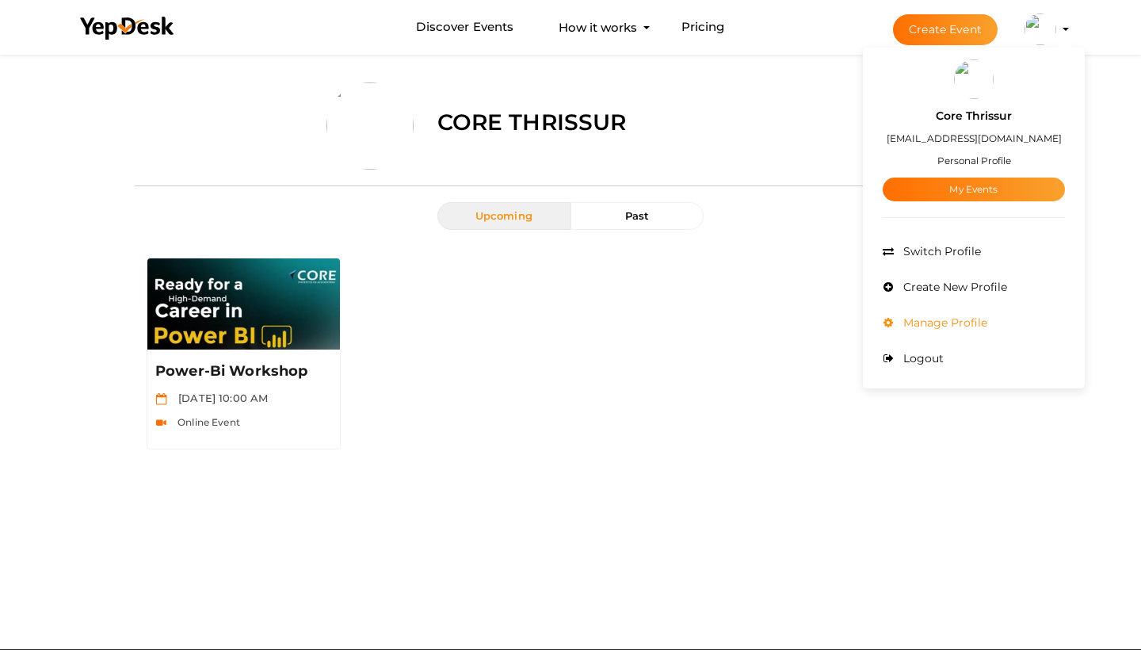
click at [960, 330] on span "Manage Profile" at bounding box center [944, 322] width 88 height 14
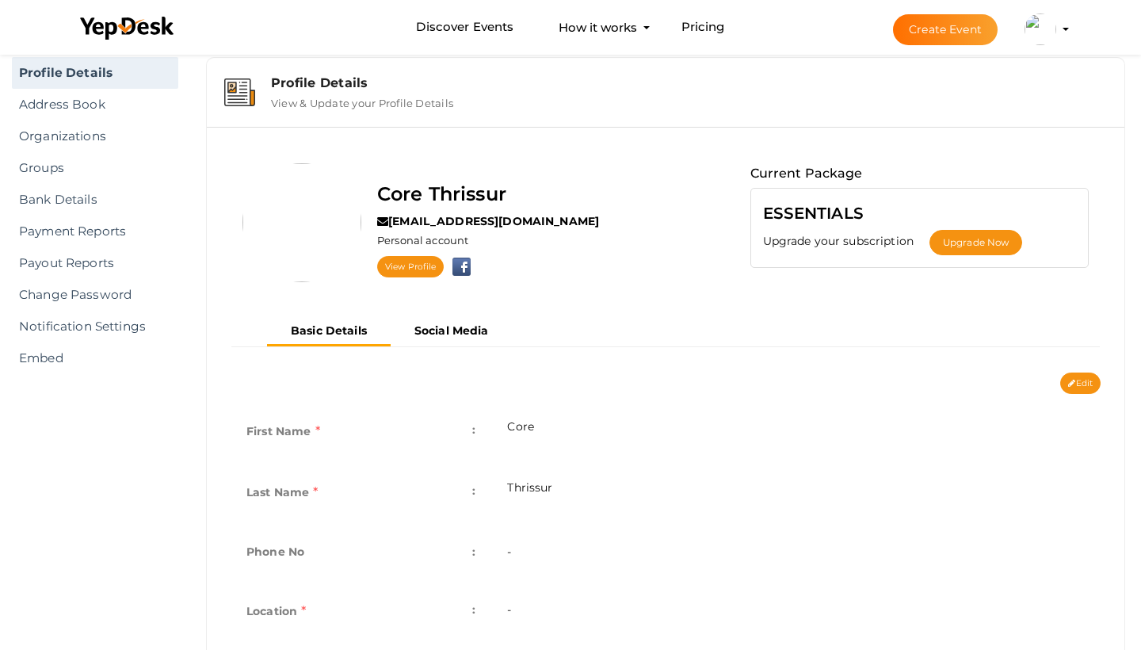
scroll to position [68, 0]
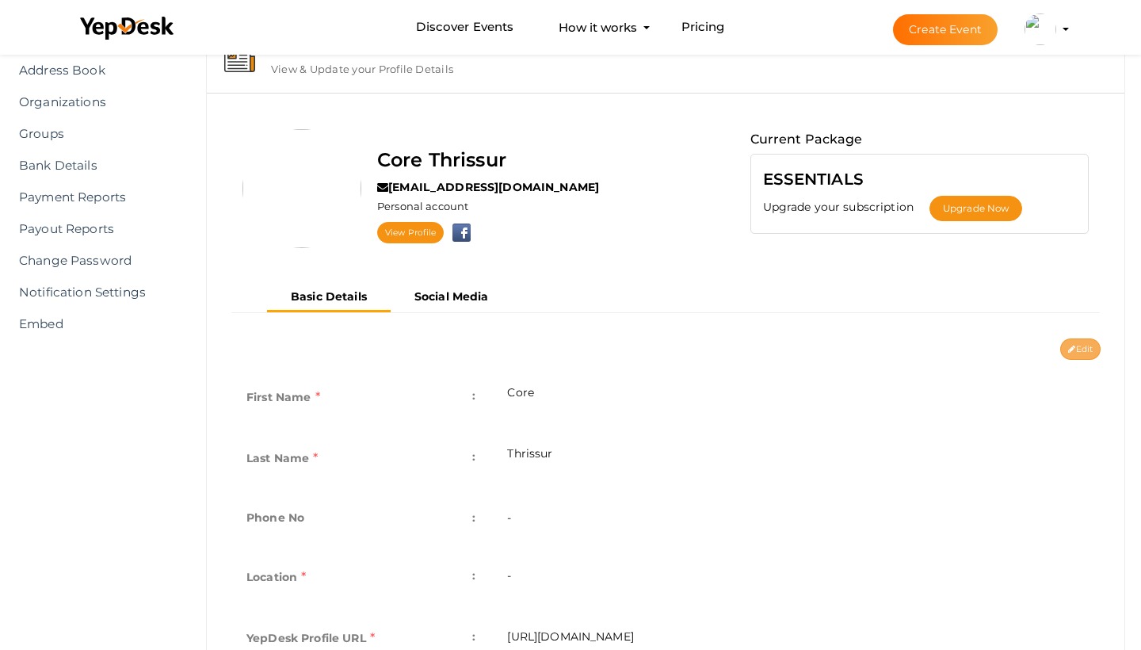
click at [1081, 340] on button "Edit" at bounding box center [1080, 348] width 40 height 21
type input "Core"
type input "Thrissur"
type input "corethrissur"
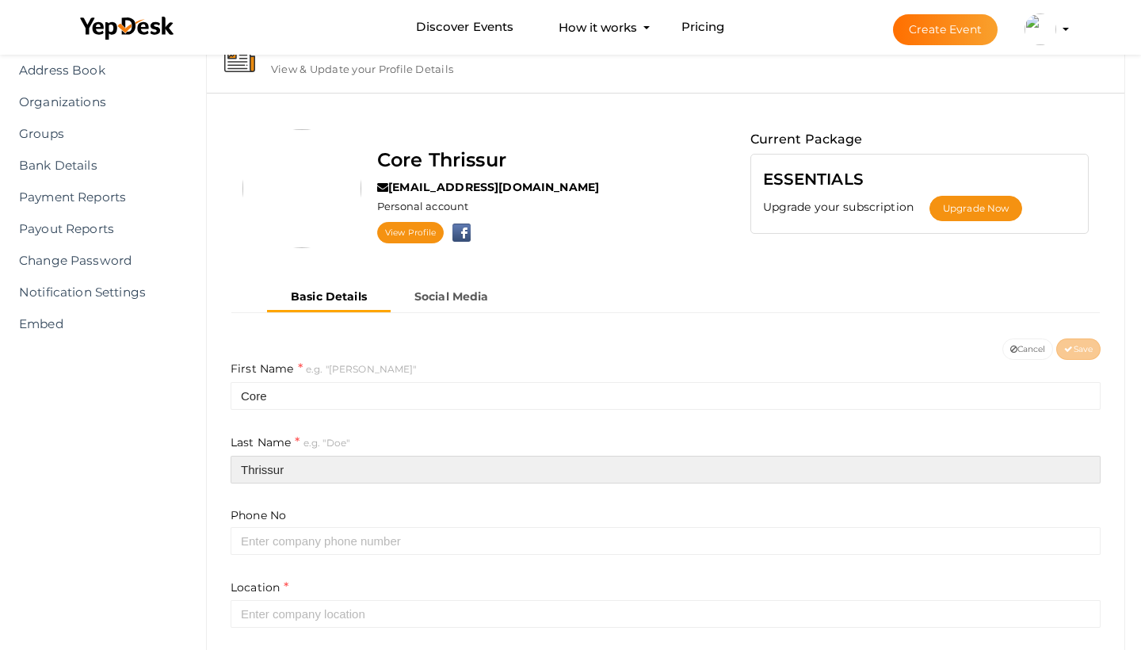
click at [492, 475] on input "Thrissur" at bounding box center [666, 470] width 870 height 28
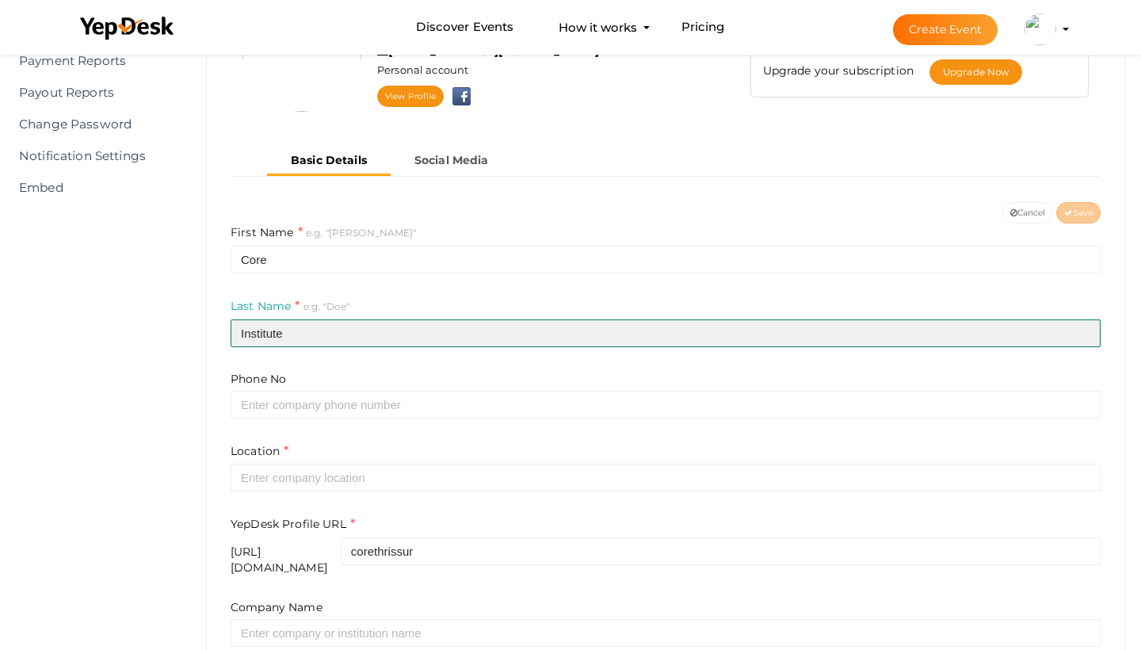
scroll to position [207, 0]
type input "Institute"
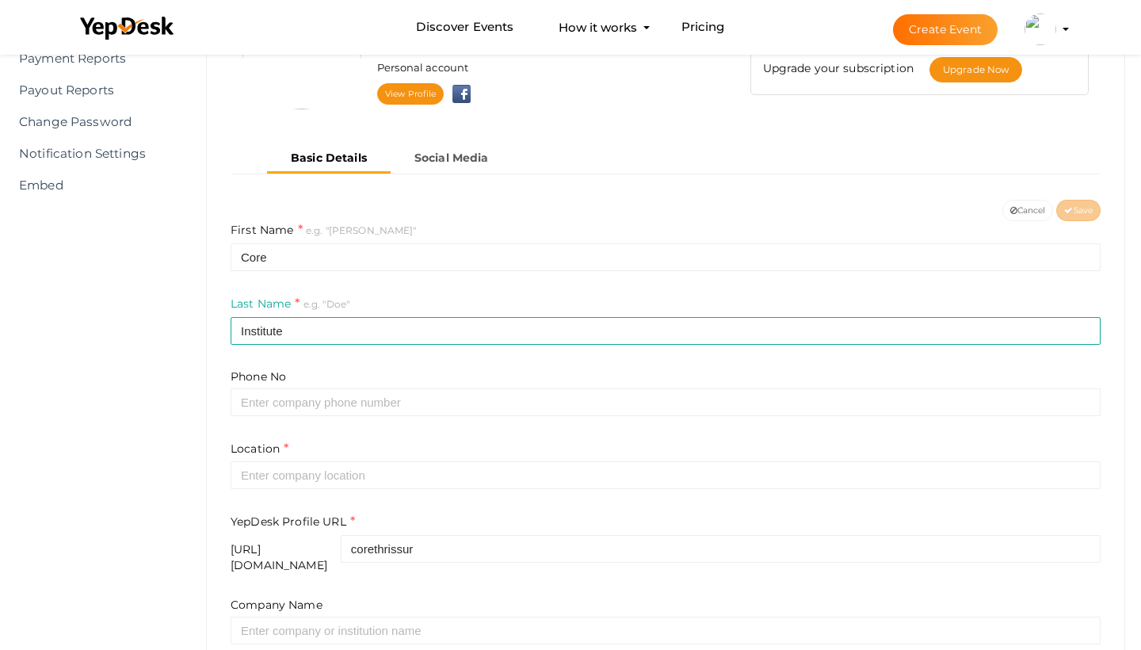
click at [659, 422] on form "First Name e.g. "John" Core Last Name e.g. "Doe" Institute Phone No Location Ye…" at bounding box center [666, 514] width 870 height 586
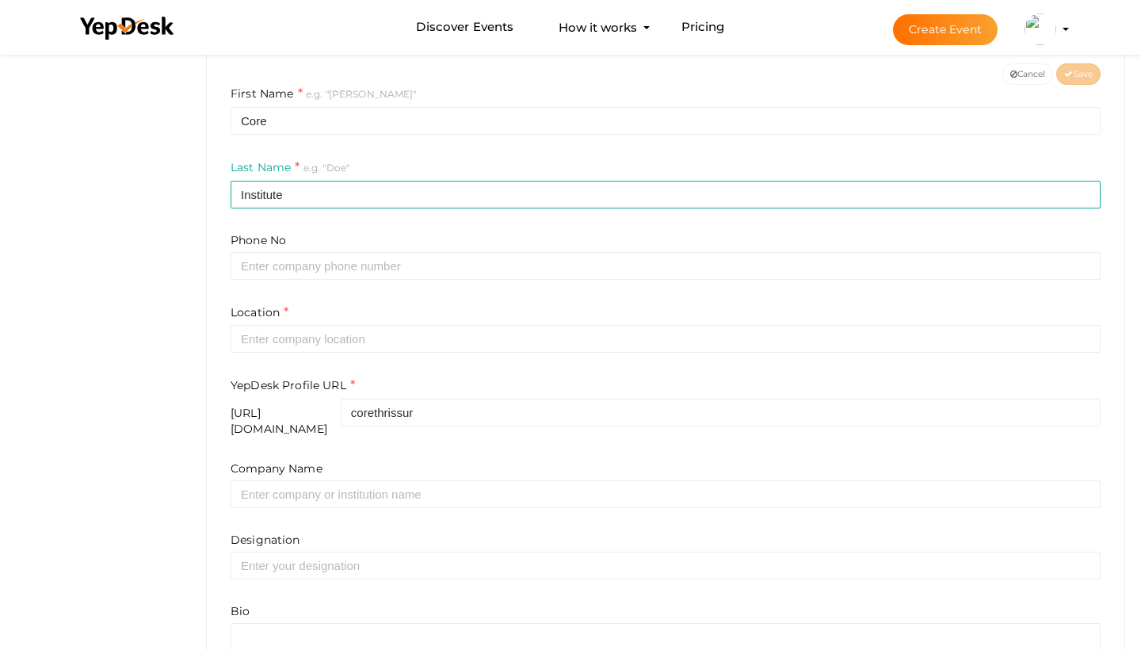
scroll to position [418, 0]
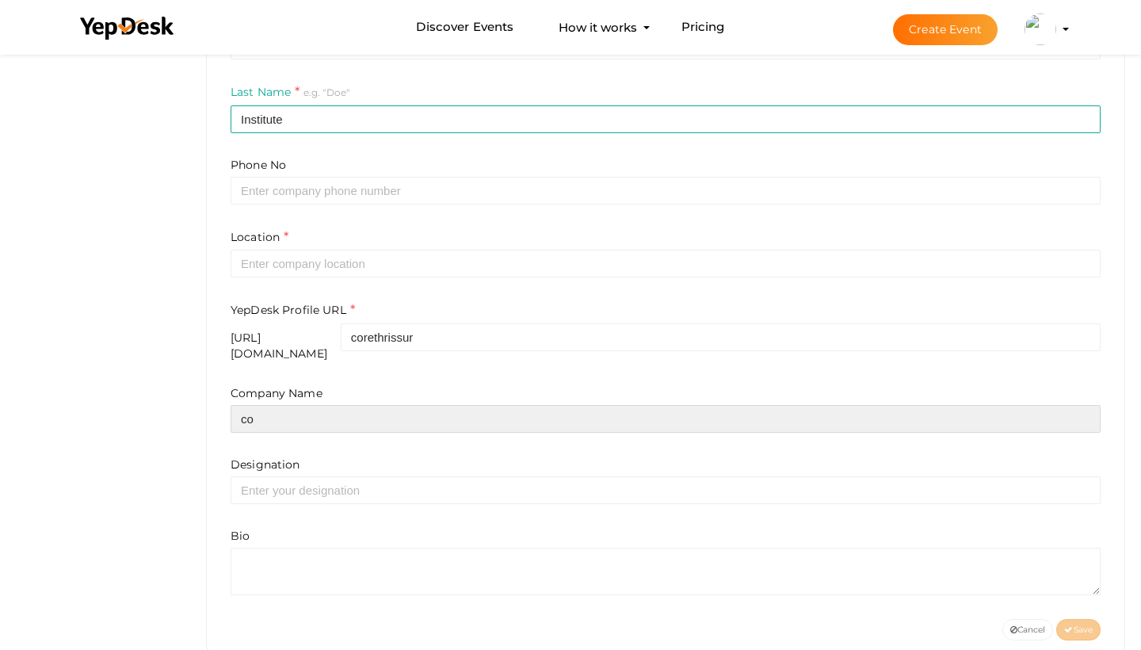
type input "c"
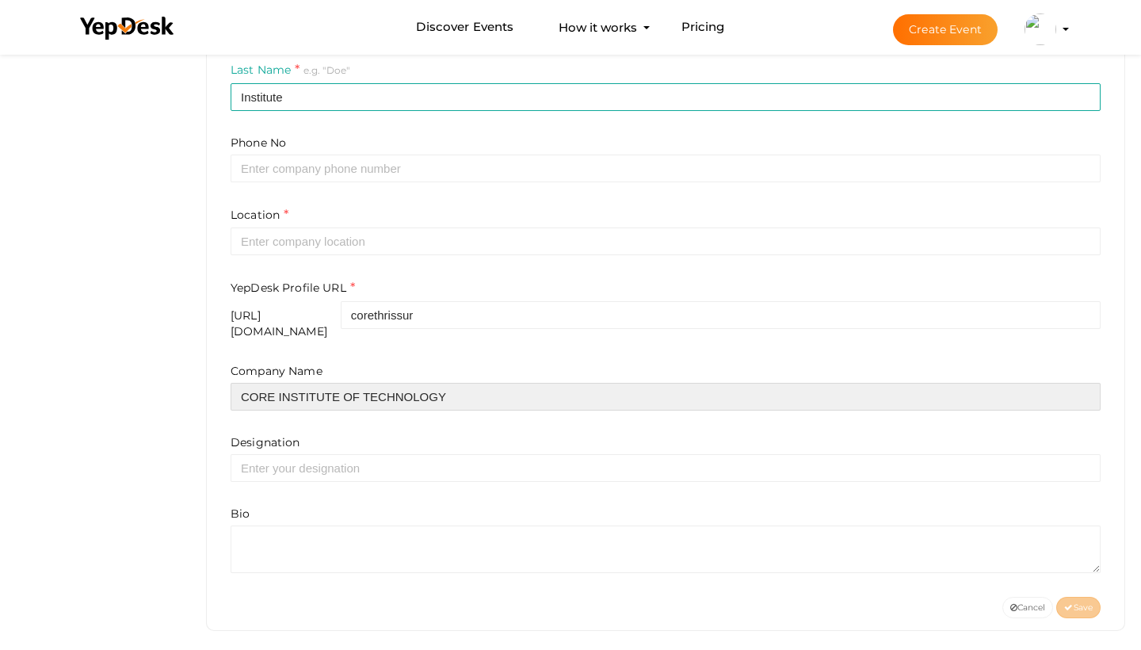
scroll to position [440, 0]
type input "CORE INSTITUTE OF TECHNOLOGY"
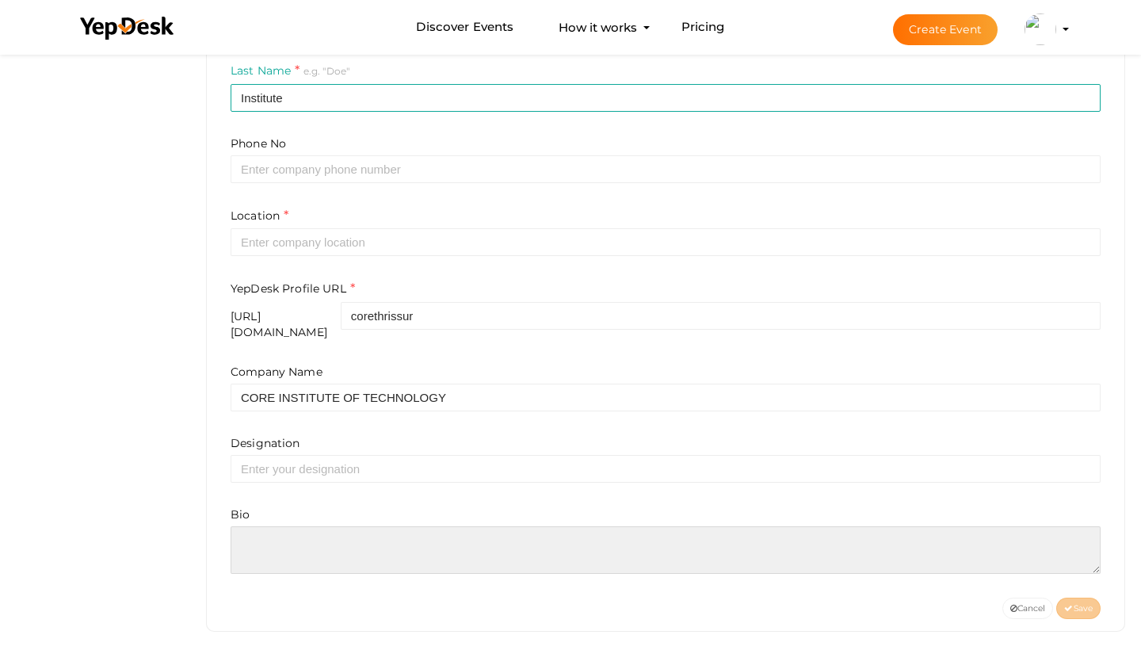
click at [552, 533] on textarea at bounding box center [666, 550] width 870 height 48
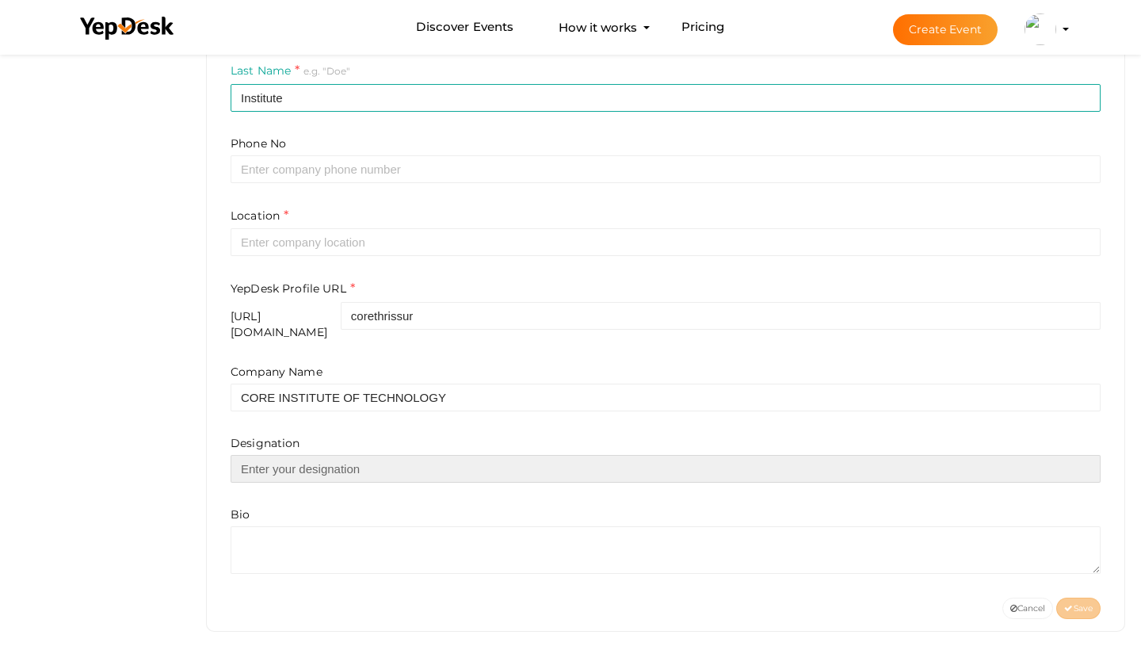
click at [538, 468] on input "text" at bounding box center [666, 469] width 870 height 28
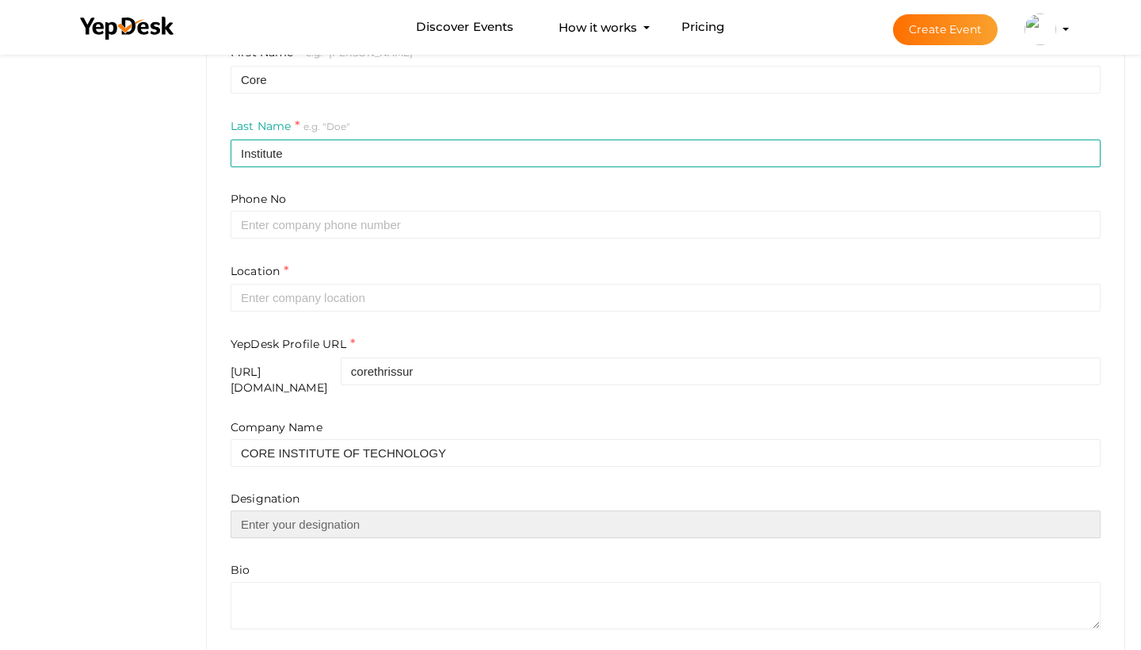
scroll to position [379, 0]
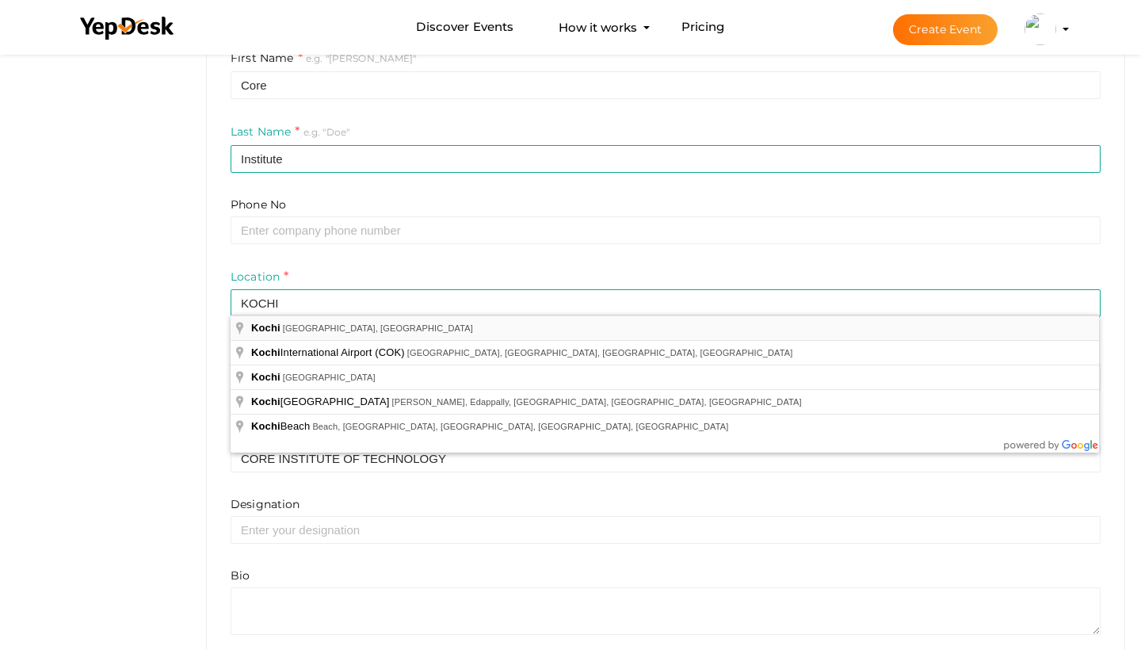
type input "Kochi, Kerala, India"
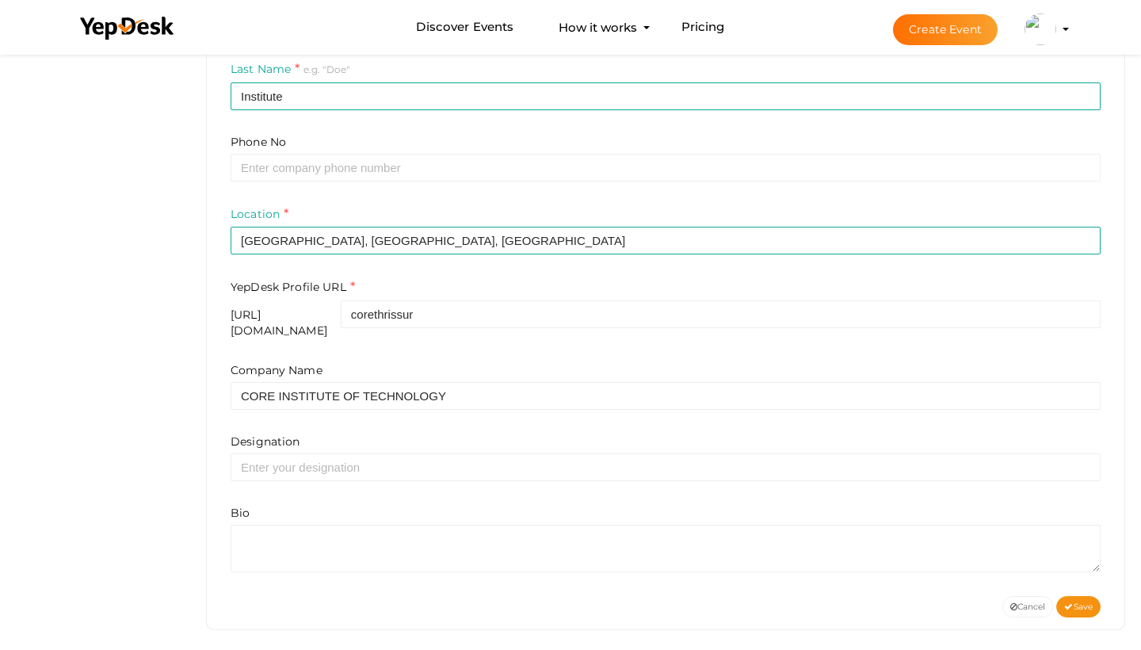
scroll to position [440, 0]
click at [1092, 603] on span "Save" at bounding box center [1078, 608] width 29 height 10
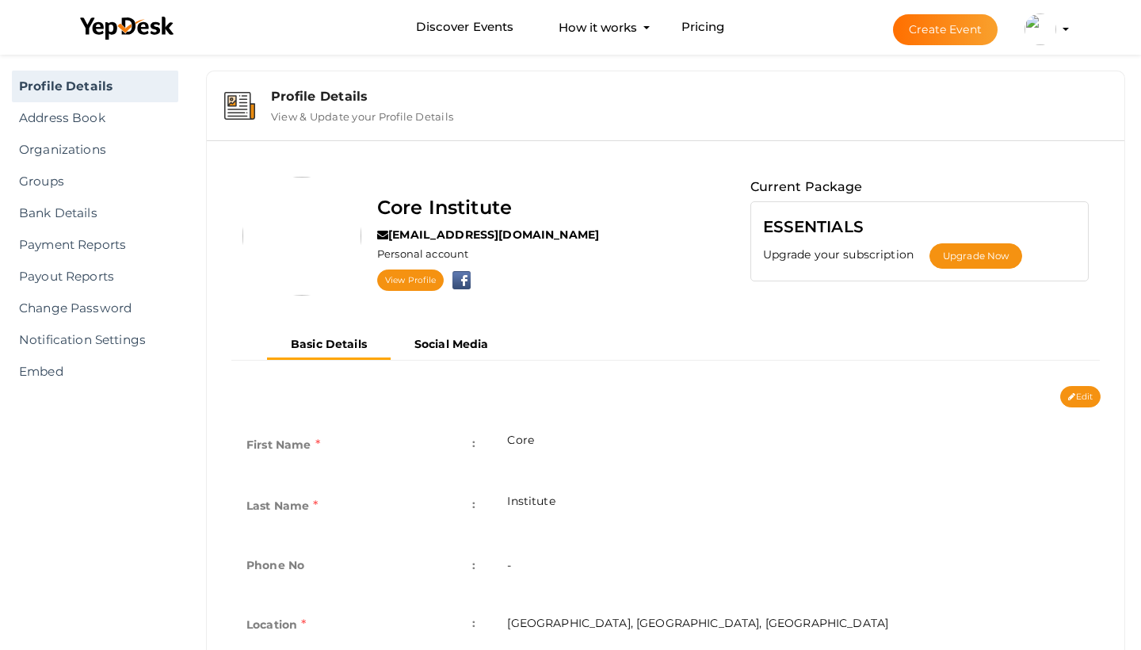
scroll to position [25, 0]
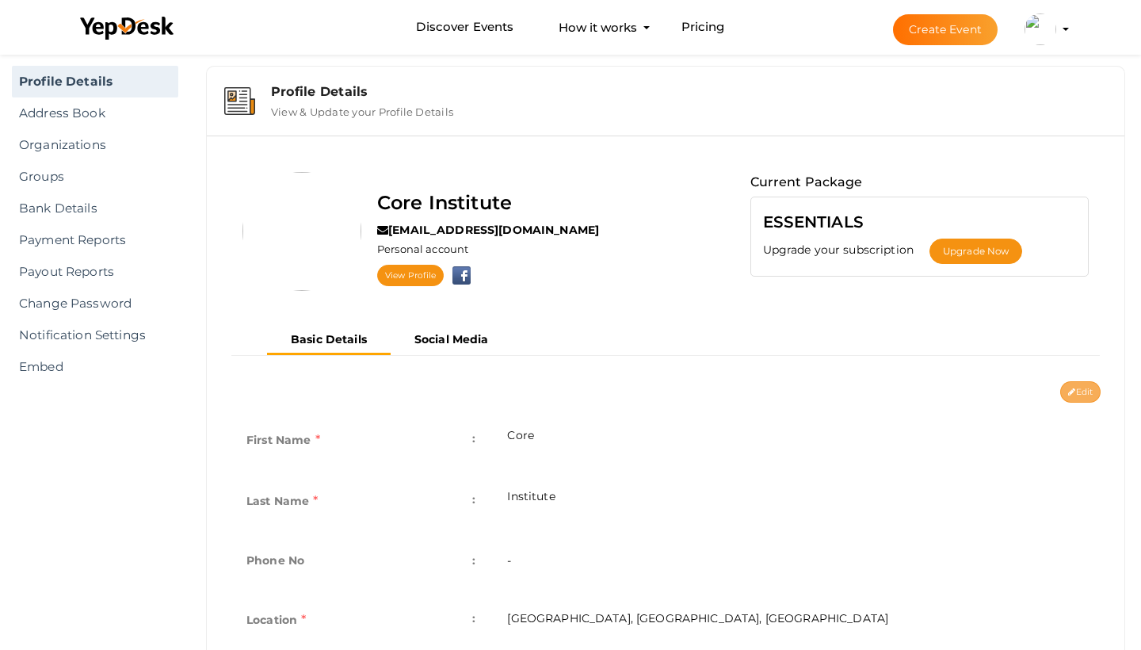
click at [1072, 389] on icon at bounding box center [1071, 392] width 7 height 9
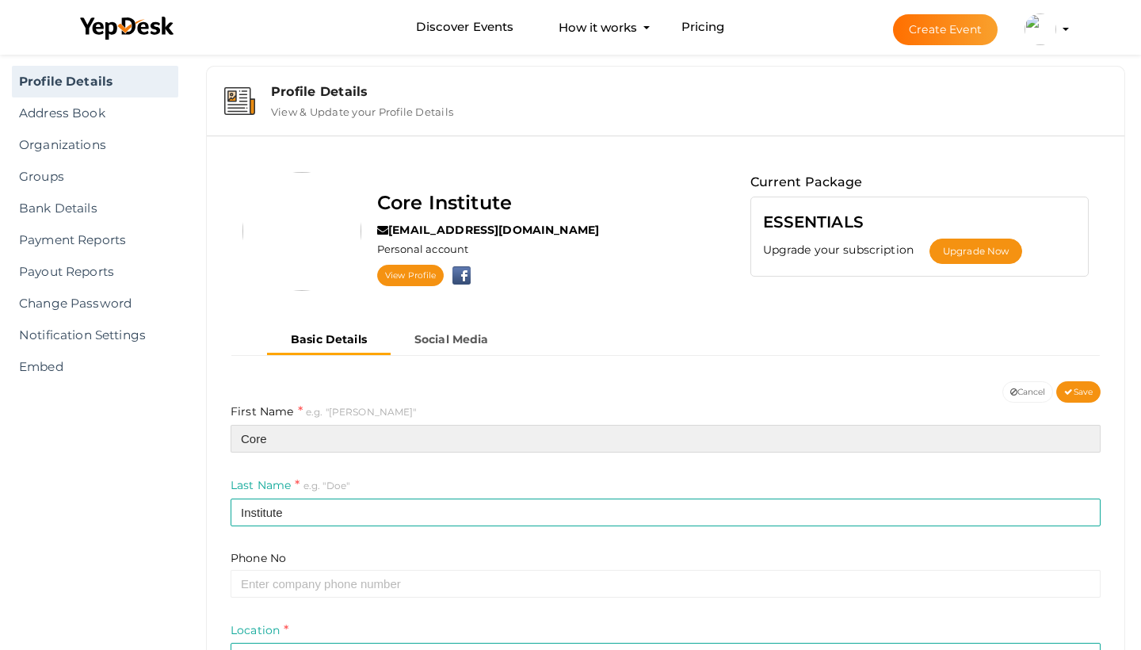
click at [602, 443] on input "Core" at bounding box center [666, 439] width 870 height 28
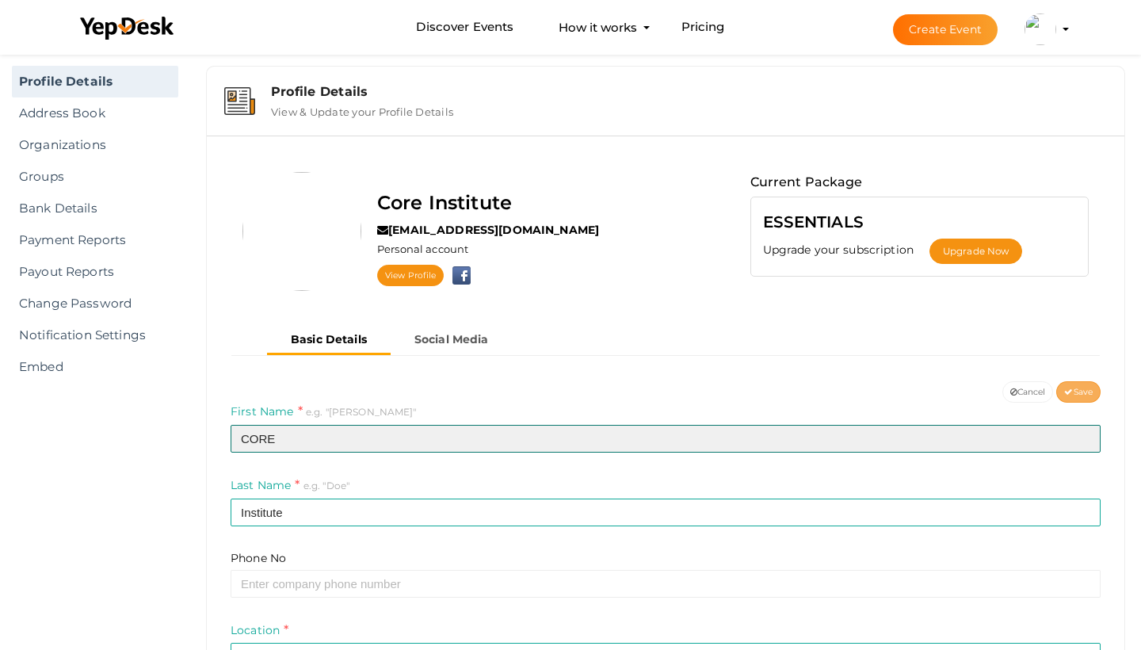
type input "CORE"
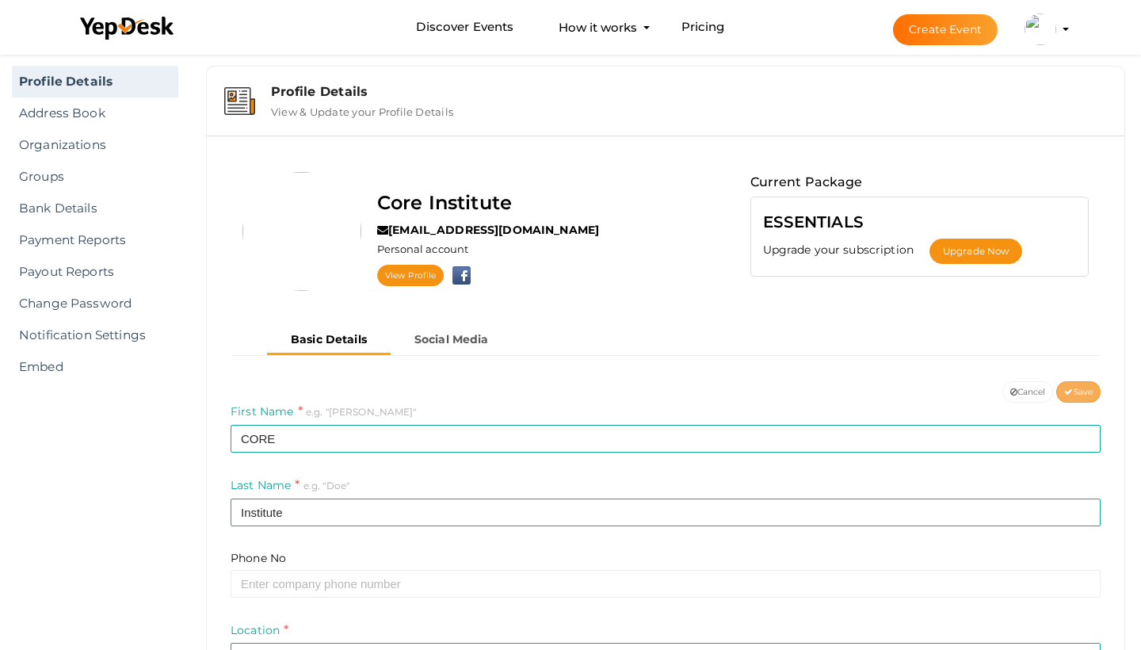
click at [1076, 393] on span "Save" at bounding box center [1078, 392] width 29 height 10
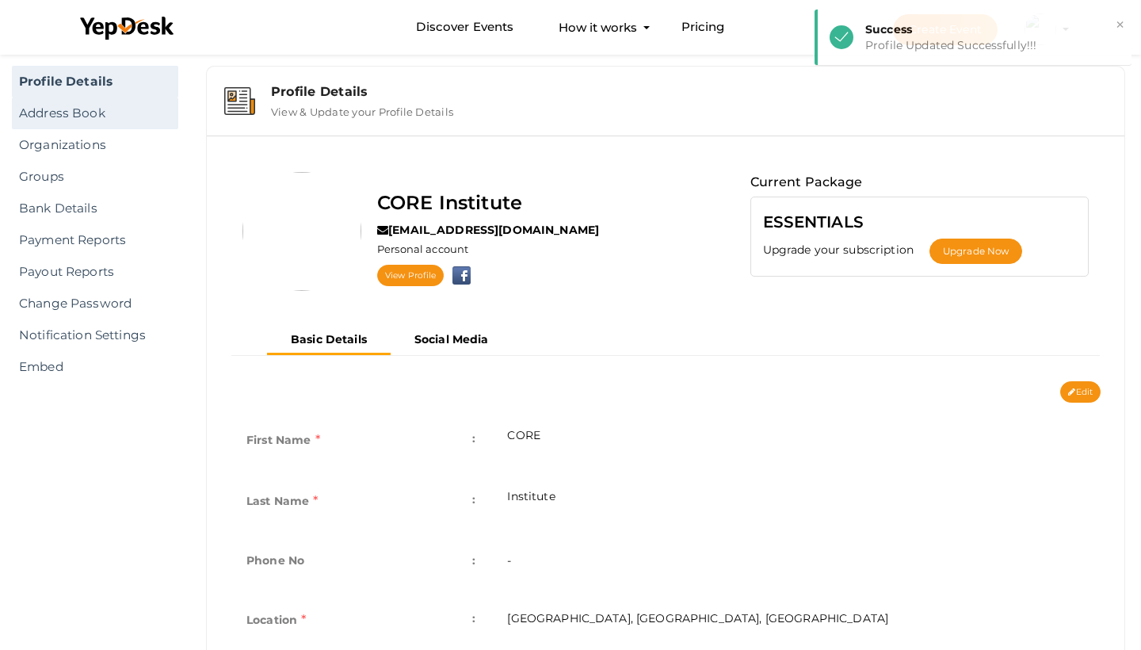
click at [109, 123] on link "Address Book" at bounding box center [95, 113] width 166 height 32
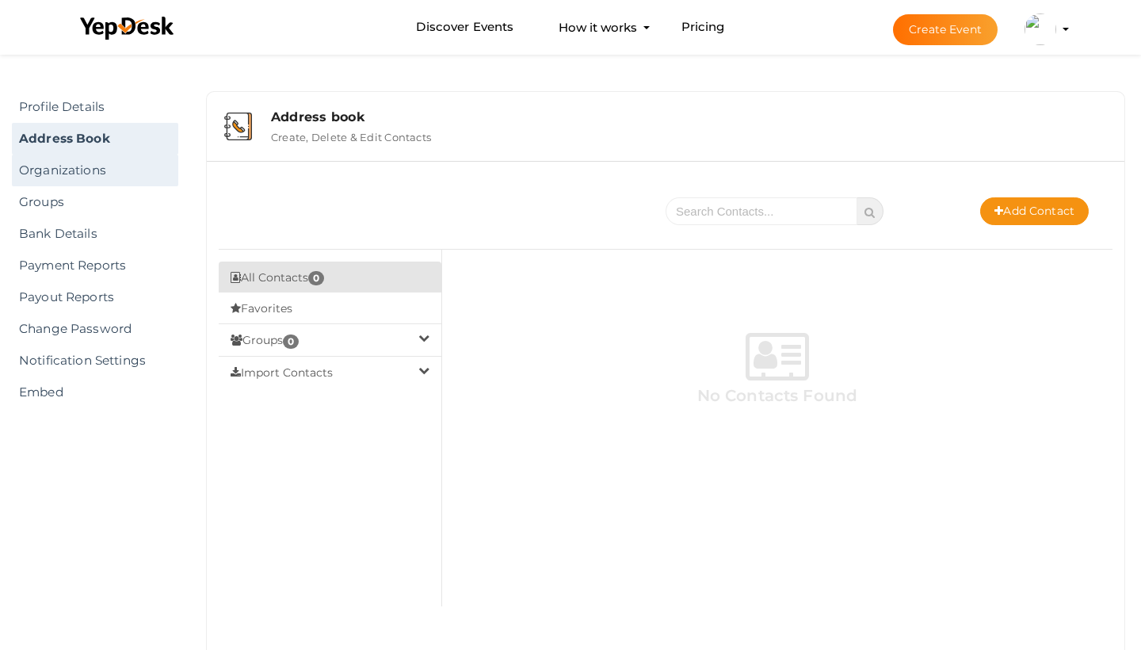
click at [94, 170] on link "Organizations" at bounding box center [95, 171] width 166 height 32
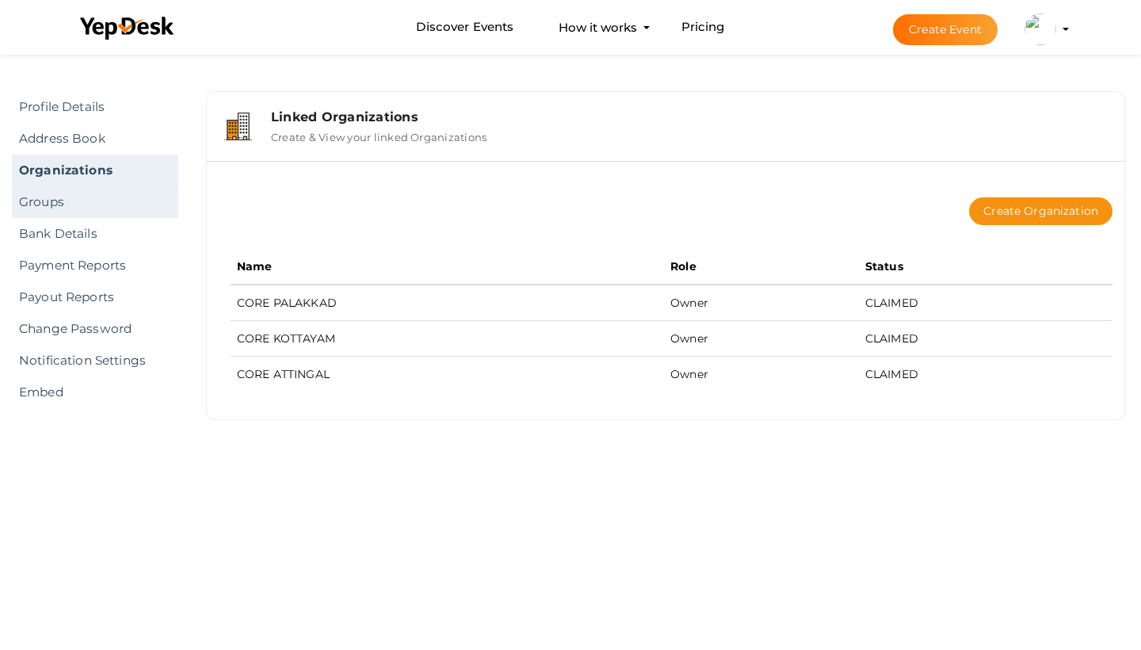
click at [79, 193] on link "Groups" at bounding box center [95, 202] width 166 height 32
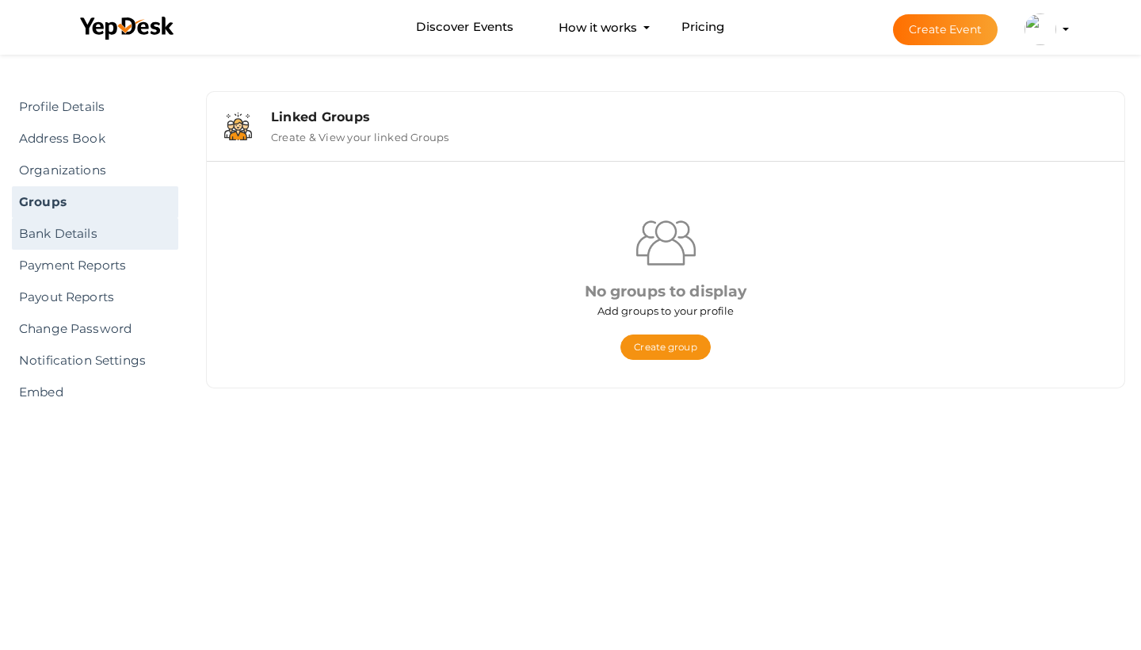
click at [78, 230] on link "Bank Details" at bounding box center [95, 234] width 166 height 32
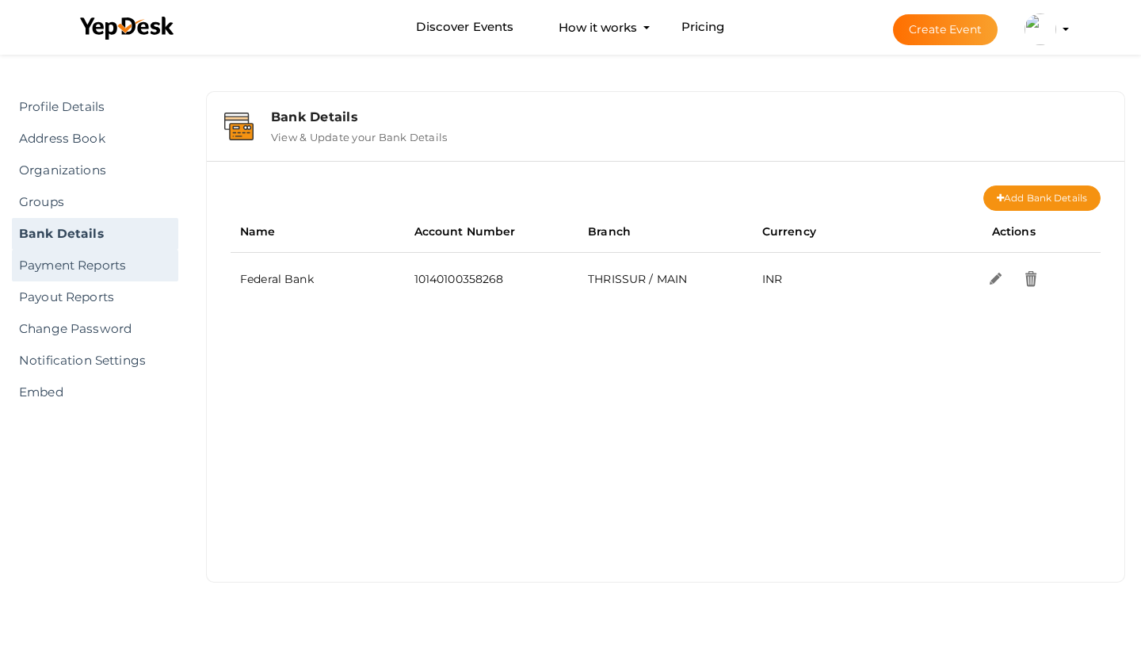
click at [77, 258] on link "Payment Reports" at bounding box center [95, 266] width 166 height 32
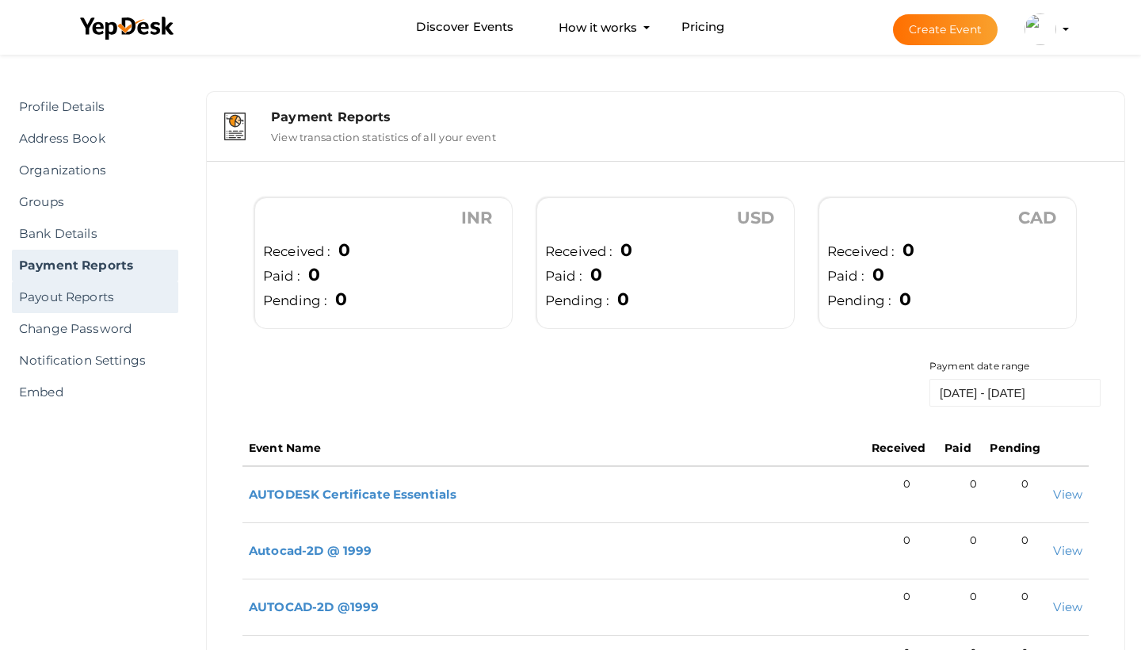
click at [78, 300] on link "Payout Reports" at bounding box center [95, 297] width 166 height 32
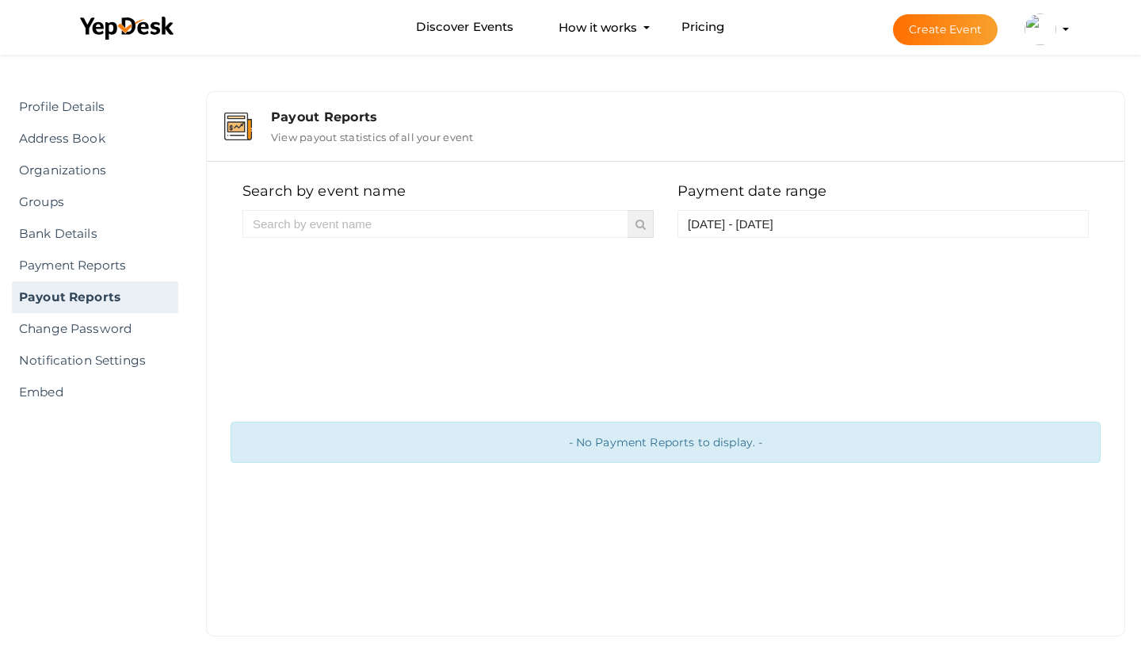
click at [1057, 32] on profile-pic at bounding box center [1041, 28] width 32 height 12
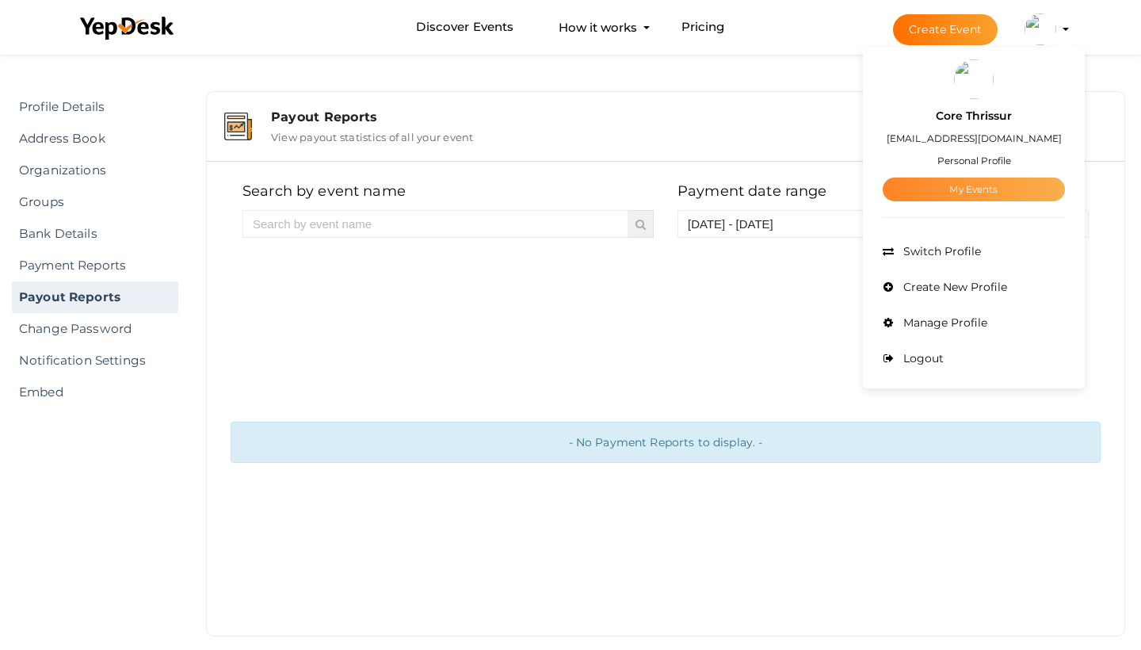
click at [968, 194] on link "My Events" at bounding box center [974, 190] width 182 height 24
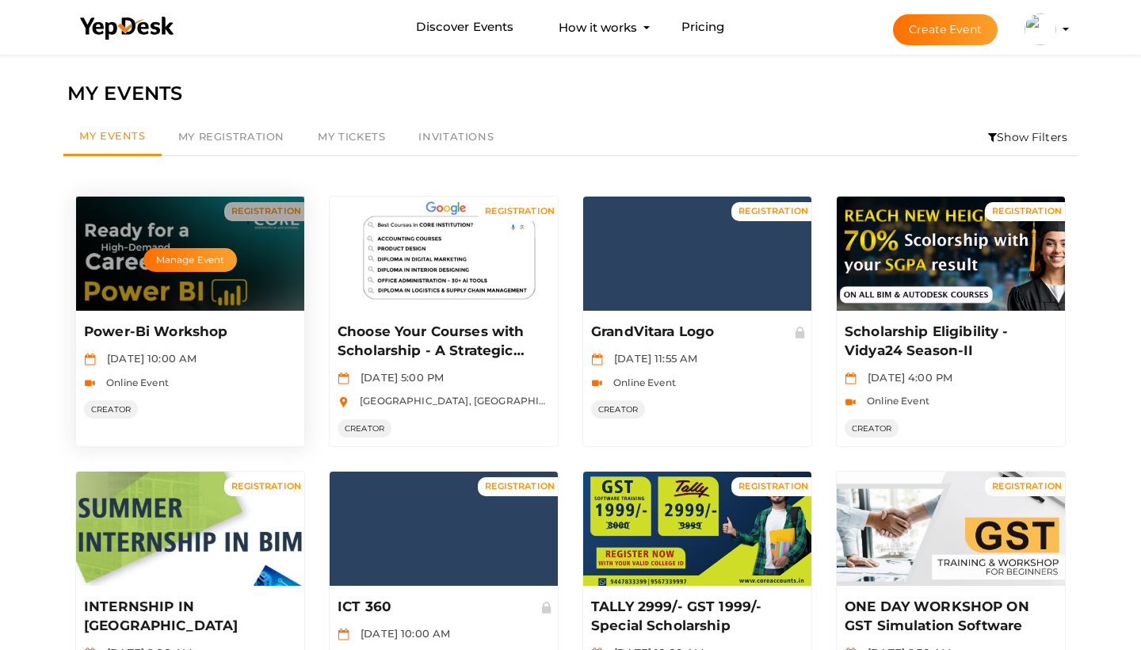
click at [247, 286] on div "Manage Event" at bounding box center [190, 254] width 228 height 114
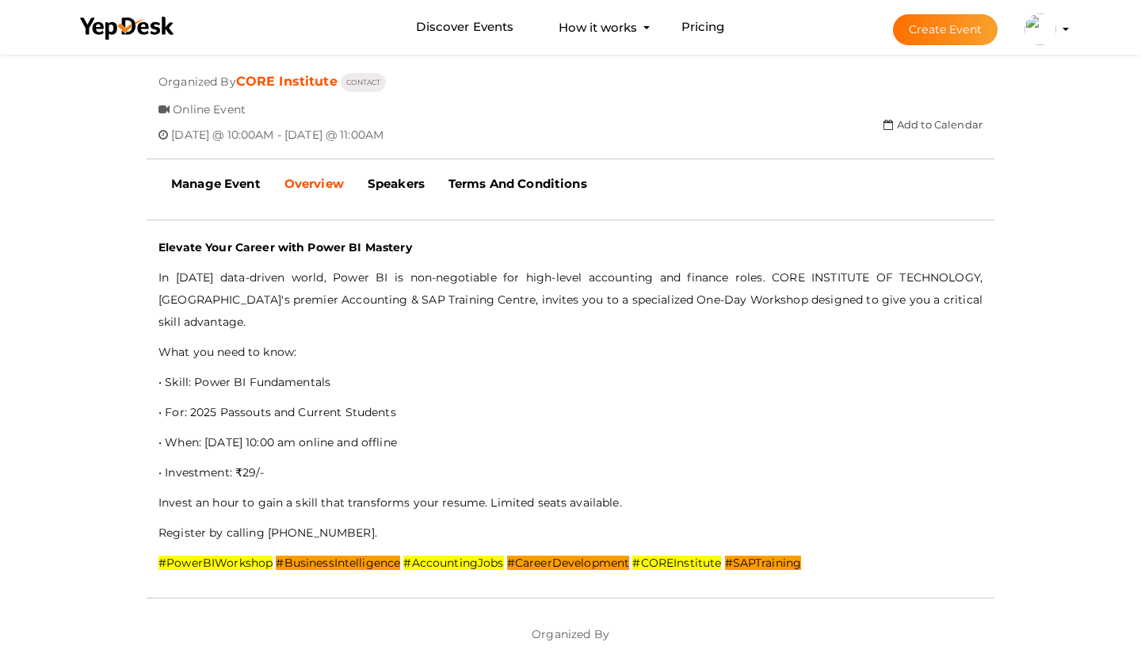
scroll to position [386, 0]
click at [251, 183] on b "Manage Event" at bounding box center [216, 183] width 90 height 15
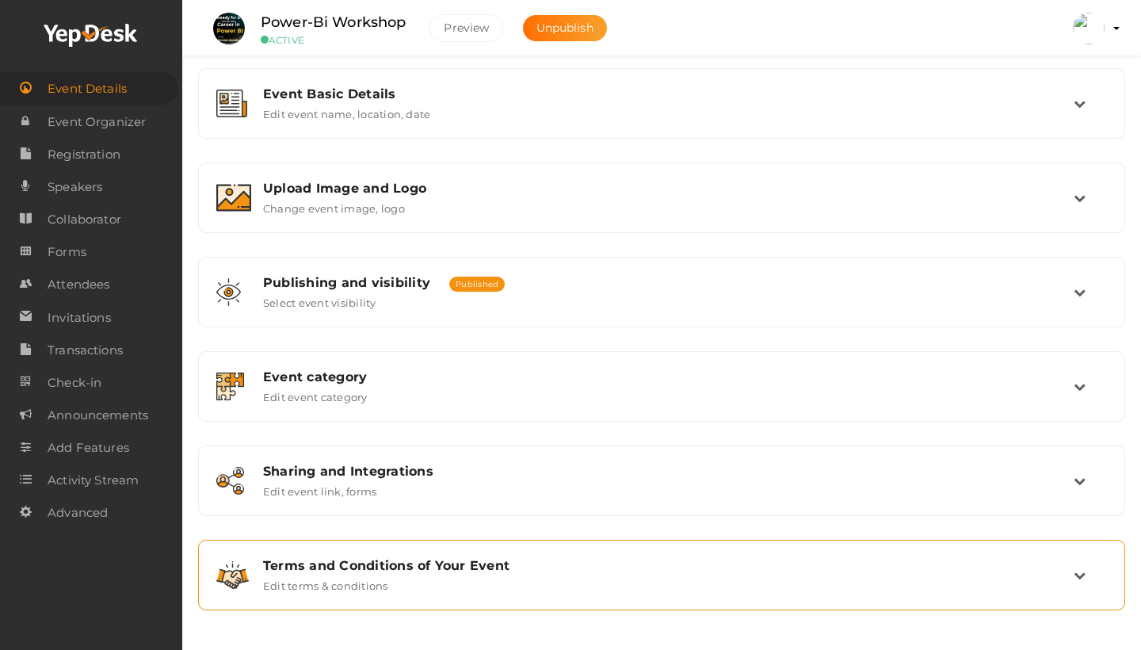
scroll to position [197, 0]
click at [403, 580] on div "Terms and Conditions of Your Event Edit terms & conditions" at bounding box center [662, 575] width 823 height 34
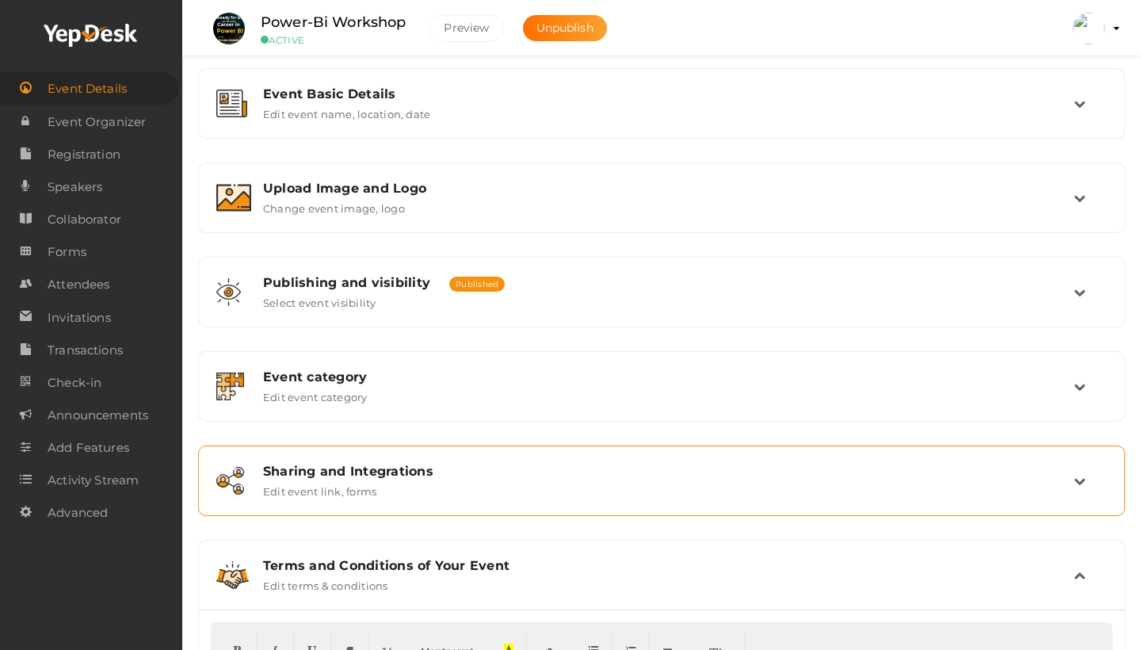
click at [395, 500] on div "Sharing and Integrations Edit event link, forms" at bounding box center [662, 480] width 910 height 53
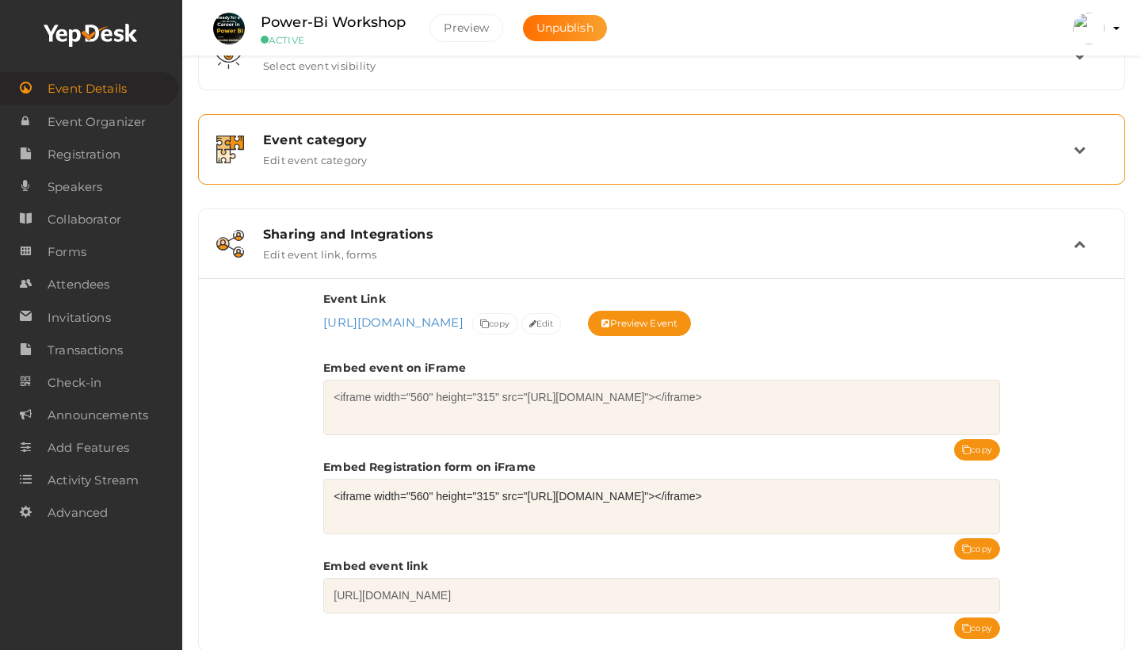
scroll to position [436, 0]
click at [365, 166] on div "Event category Edit event category" at bounding box center [662, 147] width 910 height 53
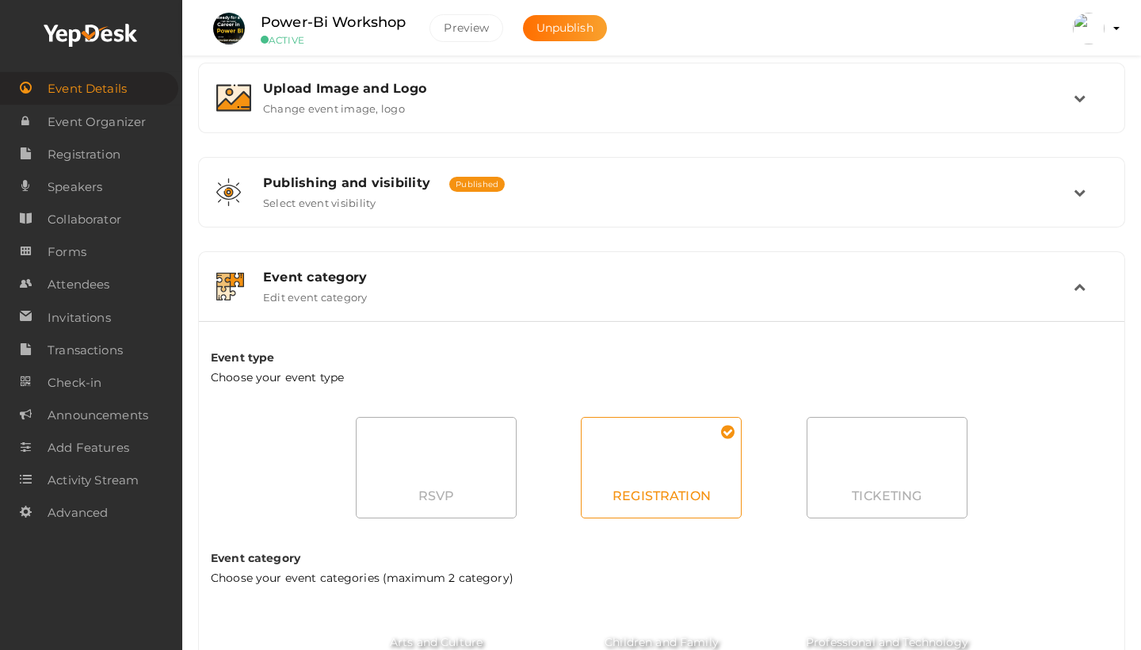
scroll to position [170, 0]
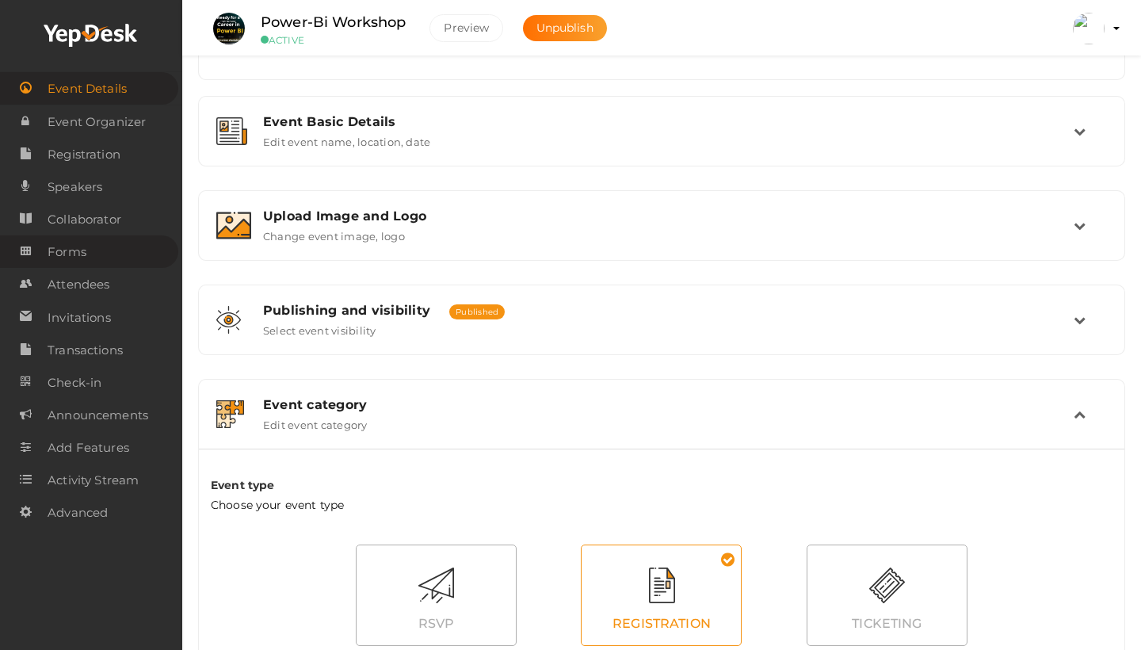
click at [94, 251] on link "Forms" at bounding box center [89, 251] width 178 height 32
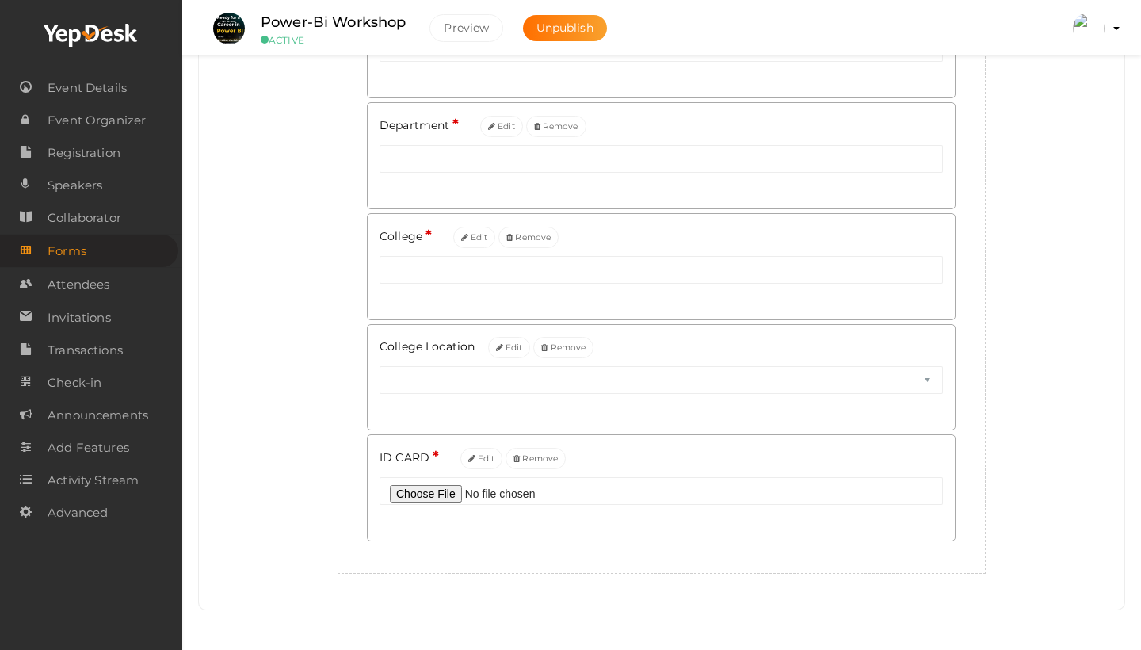
scroll to position [510, 0]
click at [507, 354] on button "Edit" at bounding box center [509, 347] width 43 height 21
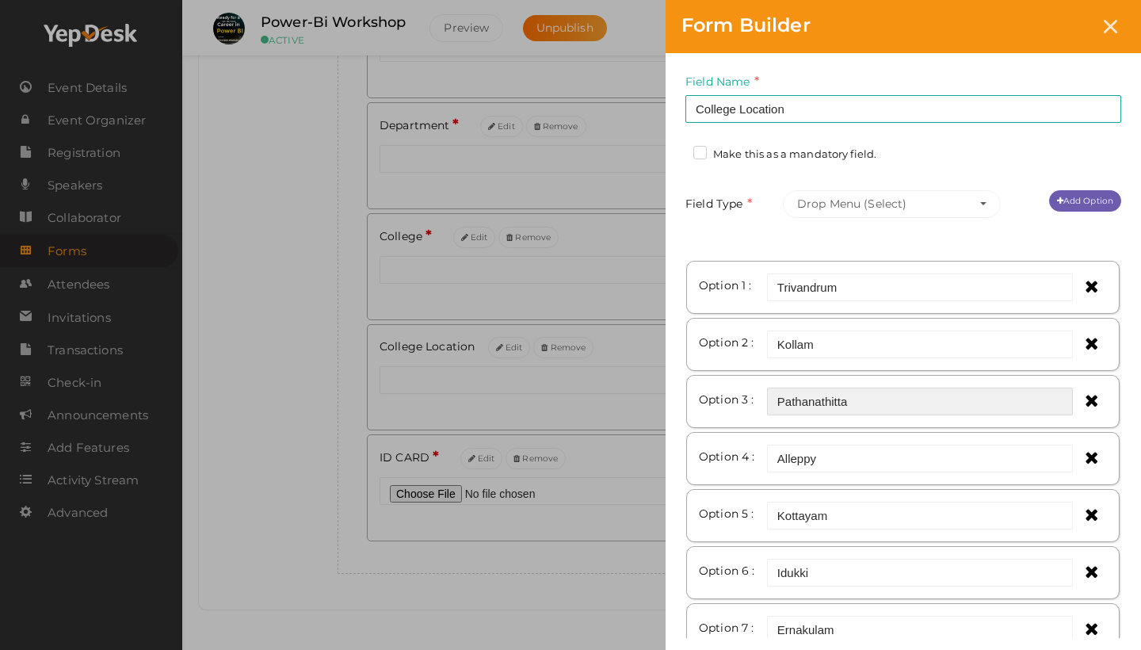
click at [852, 404] on input "Pathanathitta" at bounding box center [920, 402] width 306 height 28
type input "Pathanamthitta"
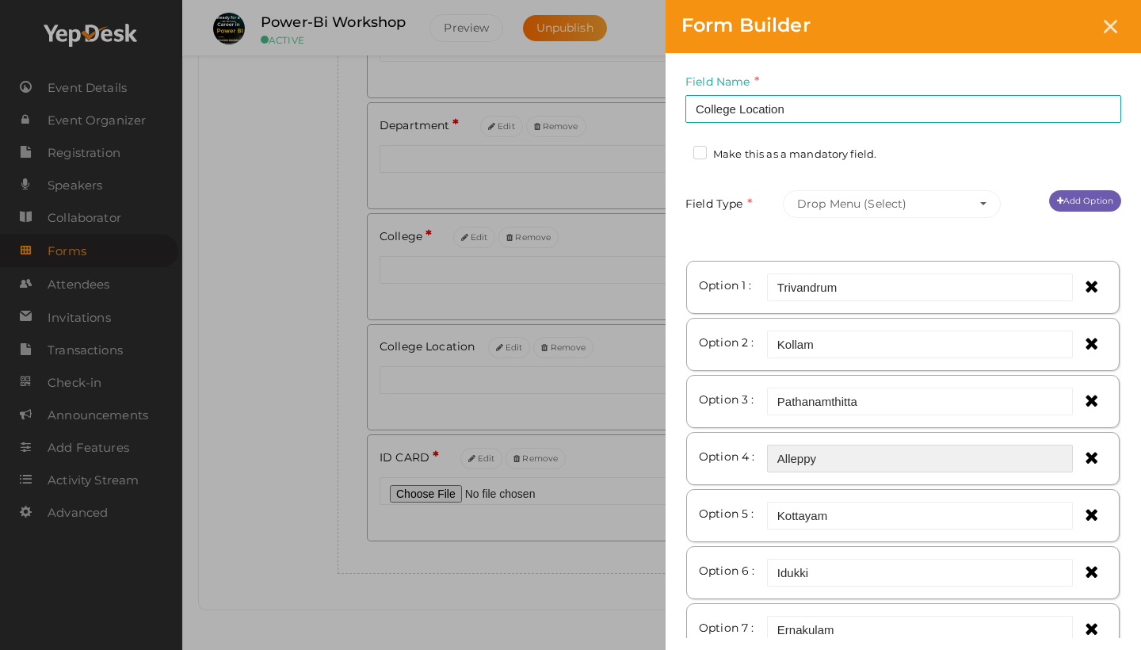
click at [852, 460] on input "Alleppy" at bounding box center [920, 459] width 306 height 28
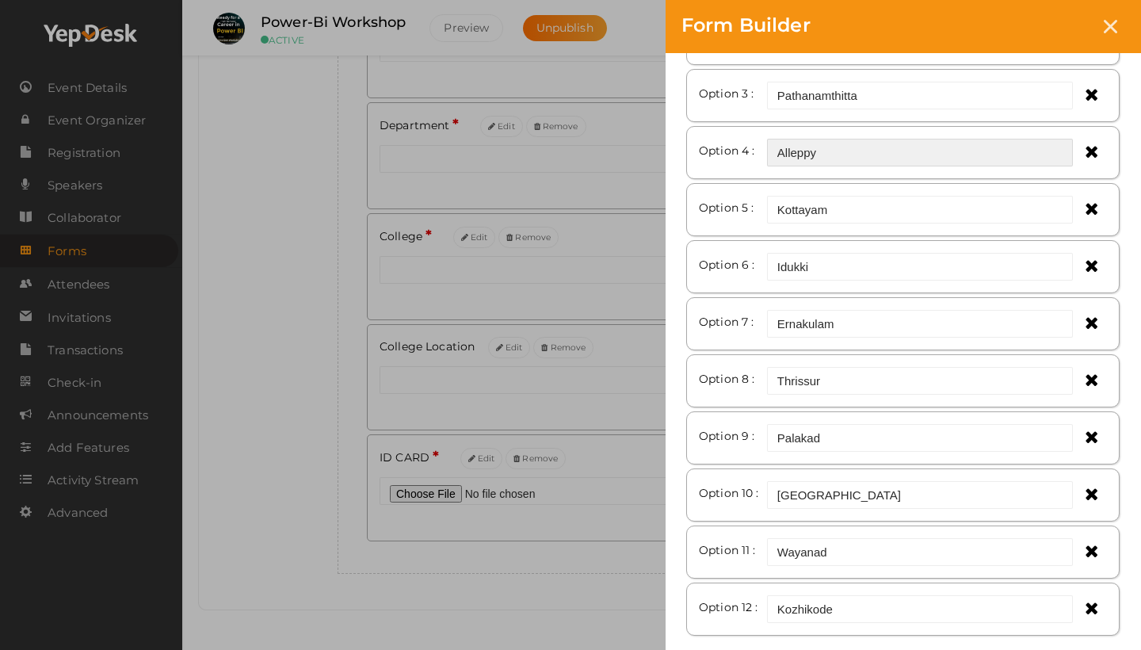
scroll to position [307, 0]
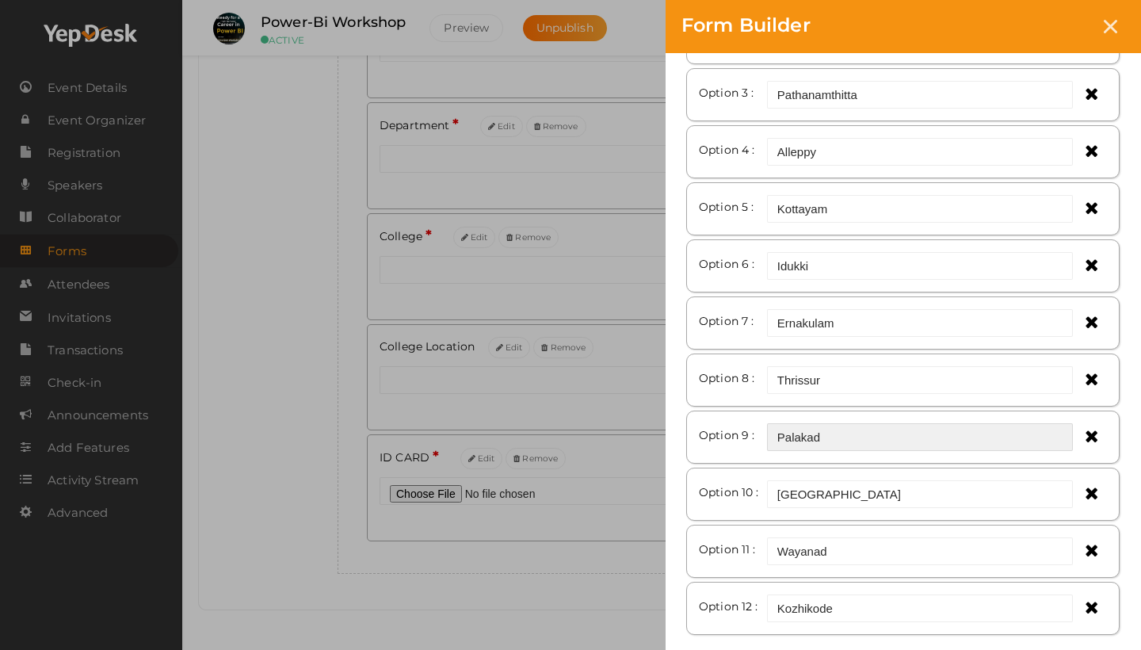
click at [808, 438] on input "Palakad" at bounding box center [920, 437] width 306 height 28
type input "Palakkad"
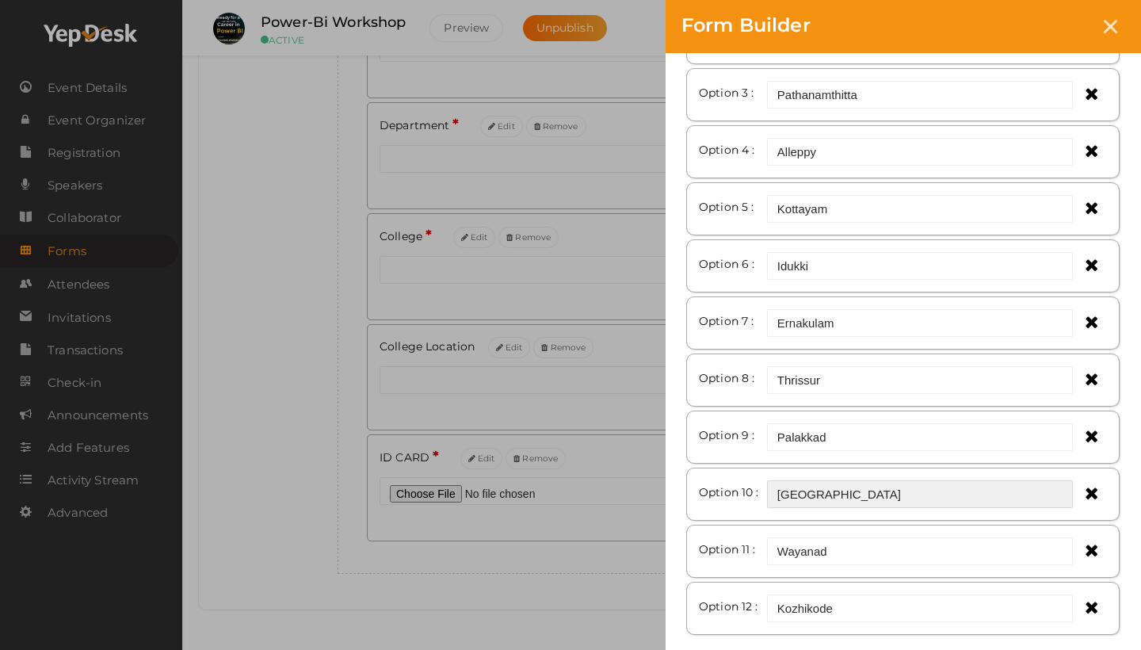
click at [808, 497] on input "[GEOGRAPHIC_DATA]" at bounding box center [920, 494] width 306 height 28
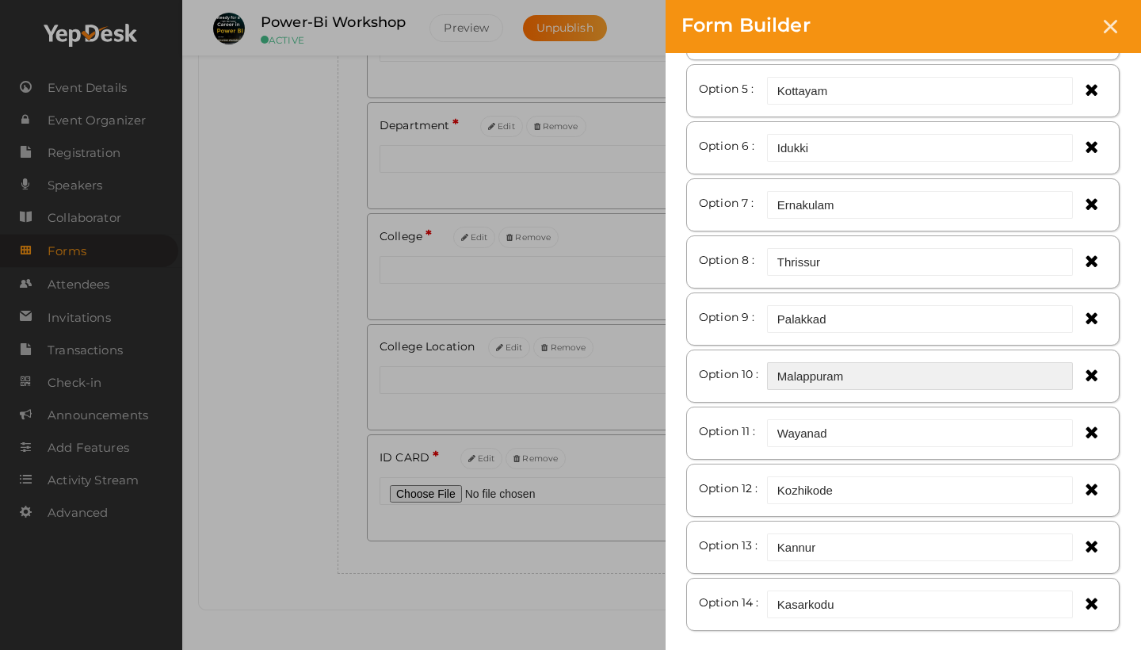
scroll to position [426, 0]
type input "Malappuram"
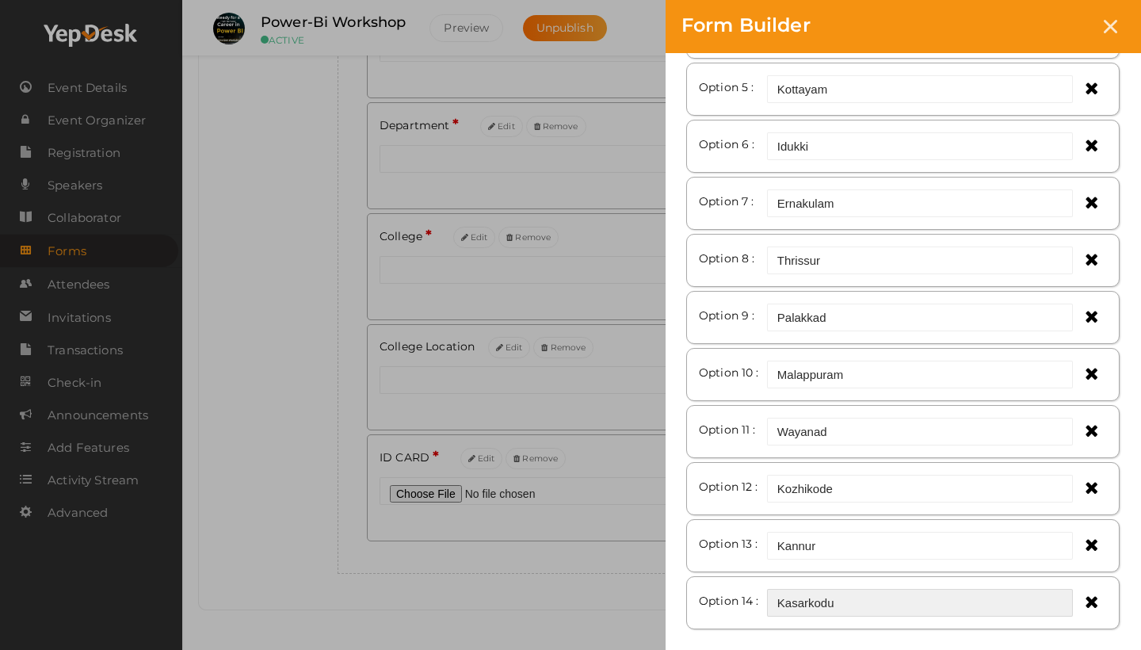
click at [854, 614] on input "Kasarkodu" at bounding box center [920, 603] width 306 height 28
type input "Kasarkodu"
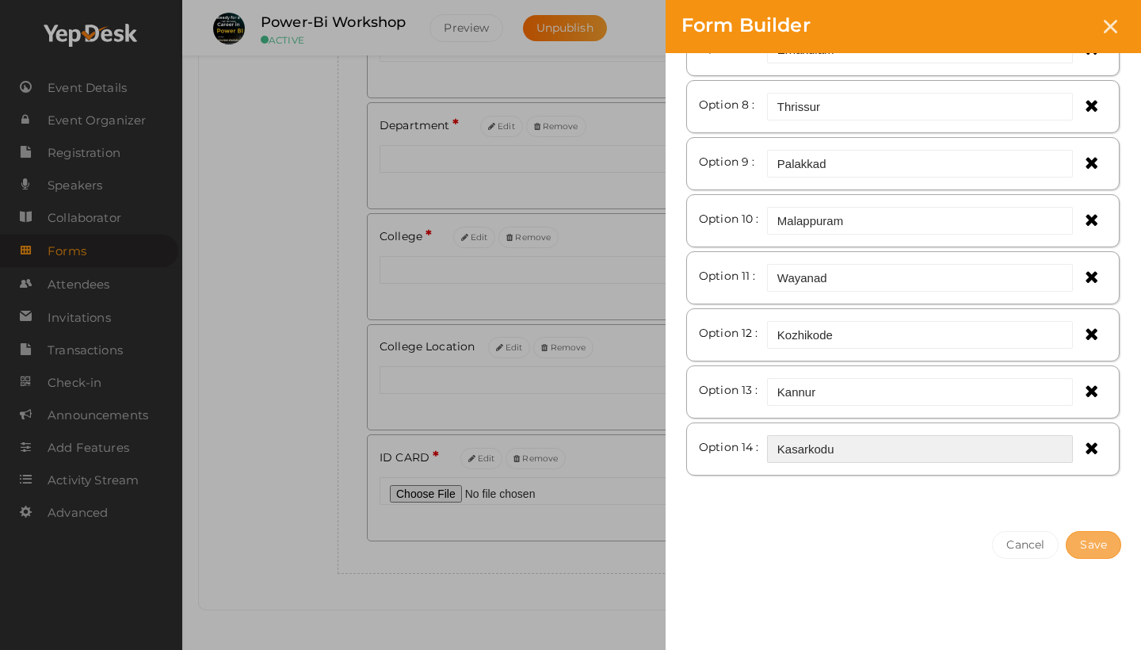
scroll to position [581, 0]
click at [1114, 547] on button "Save" at bounding box center [1093, 545] width 55 height 28
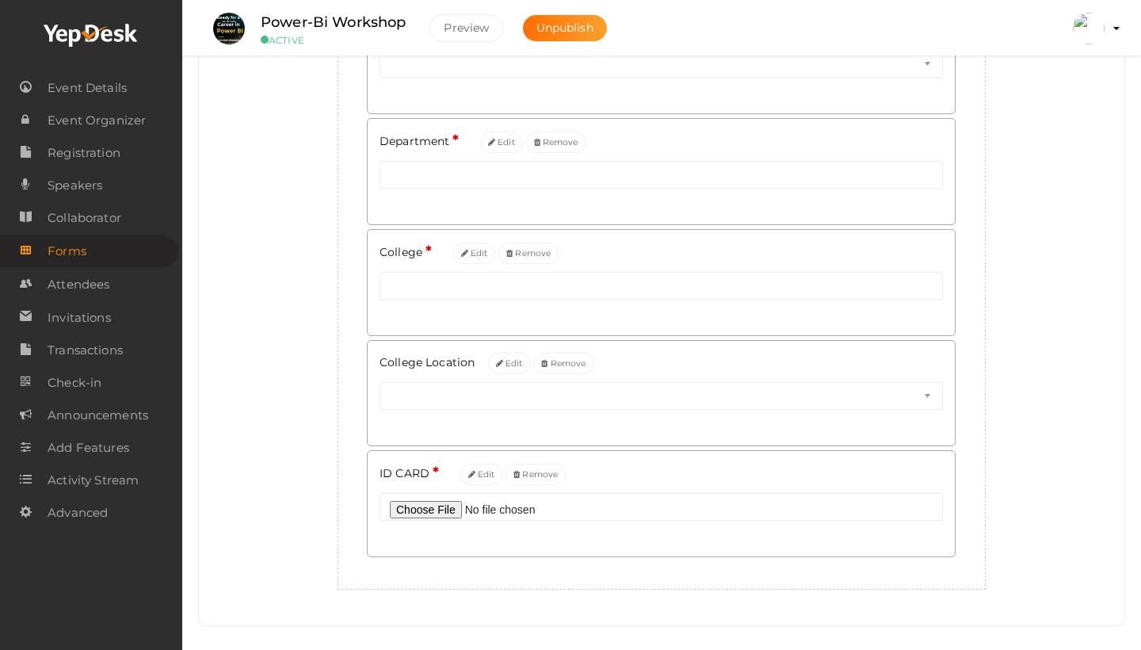
scroll to position [0, 0]
